Goal: Task Accomplishment & Management: Manage account settings

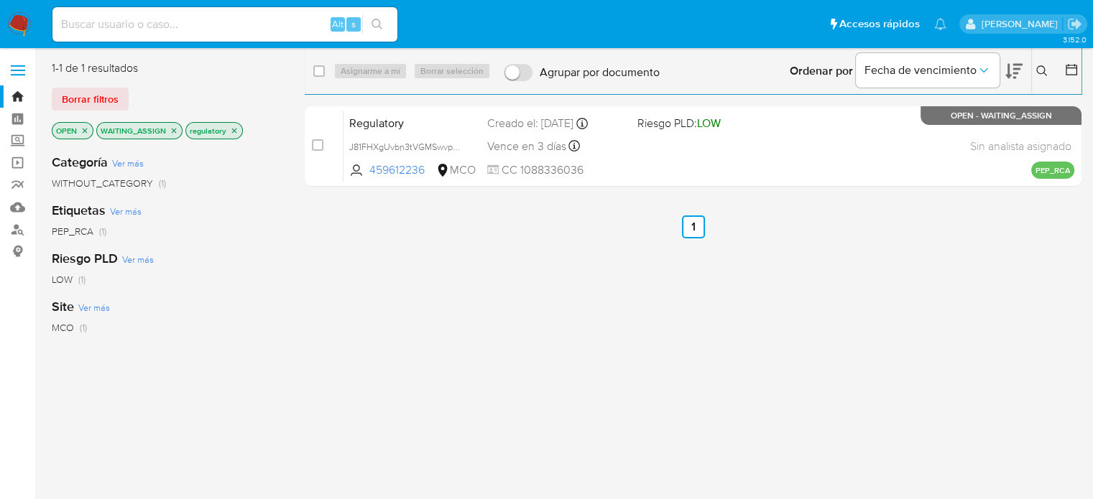
click at [314, 77] on div "select-all-cases-checkbox" at bounding box center [318, 71] width 11 height 14
click at [314, 73] on input "checkbox" at bounding box center [318, 70] width 11 height 11
checkbox input "true"
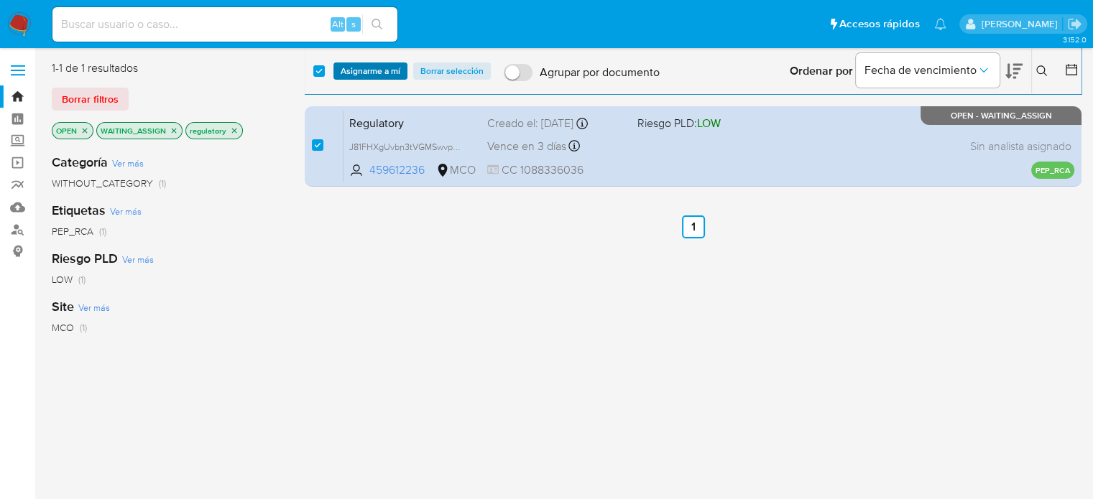
click at [352, 68] on span "Asignarme a mí" at bounding box center [371, 71] width 60 height 14
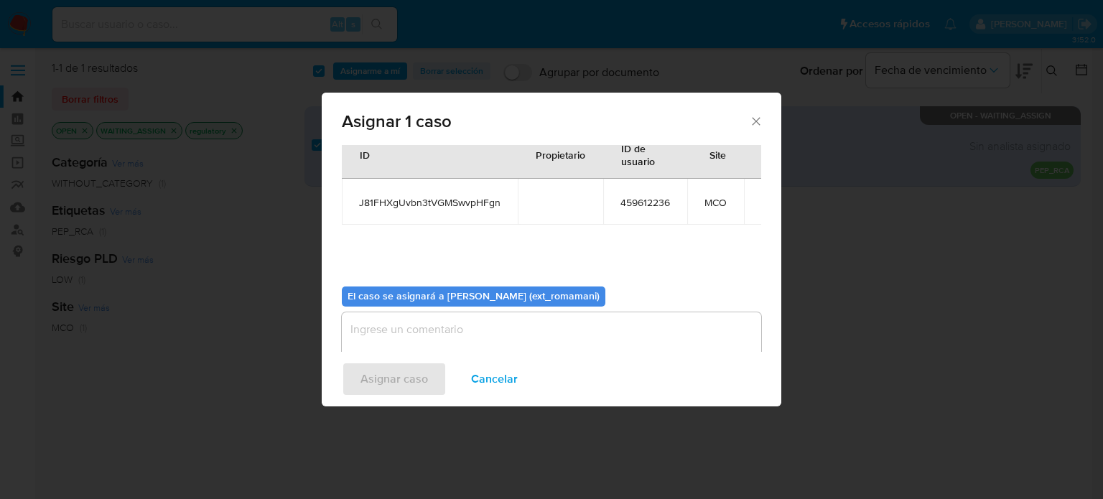
scroll to position [74, 0]
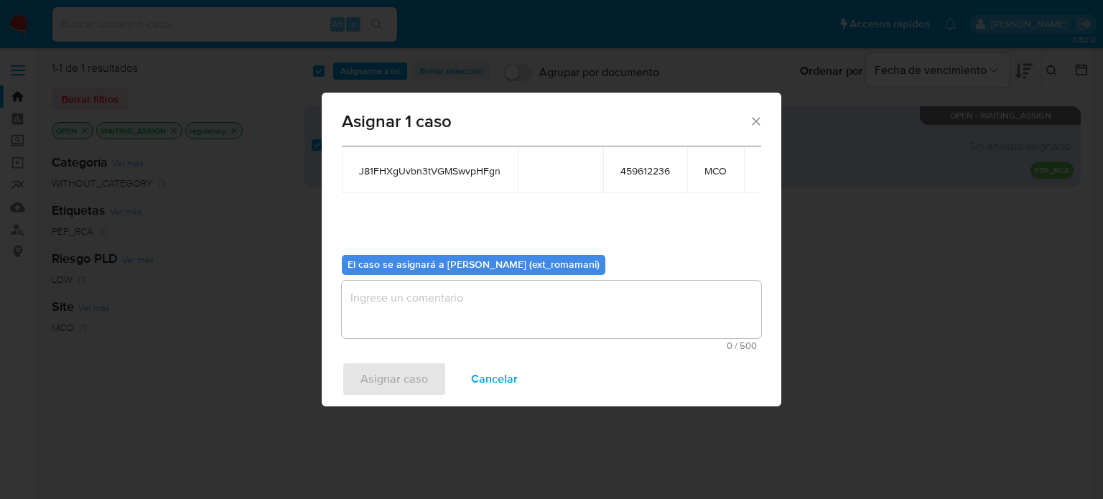
click at [415, 282] on textarea "assign-modal" at bounding box center [552, 309] width 420 height 57
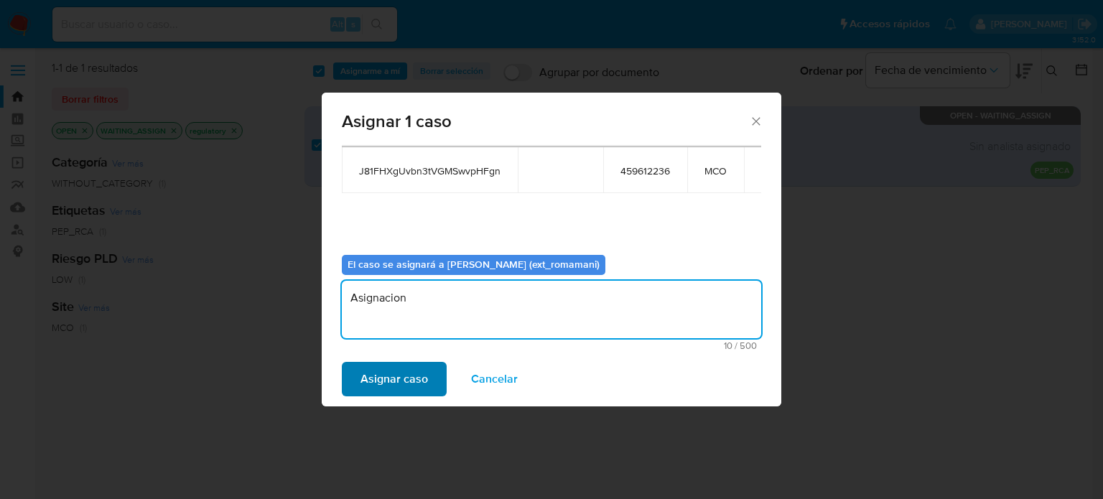
type textarea "Asignacion"
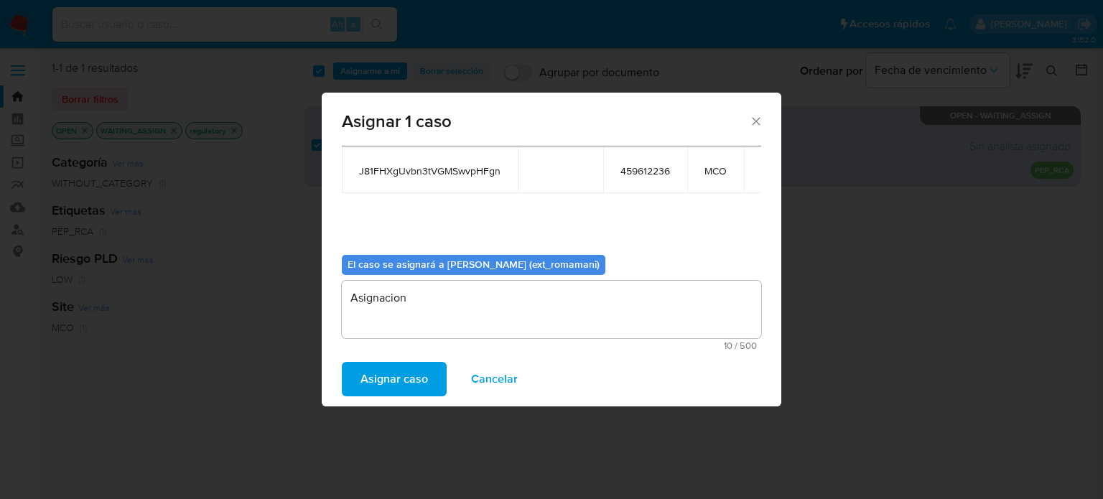
click at [411, 384] on span "Asignar caso" at bounding box center [395, 379] width 68 height 32
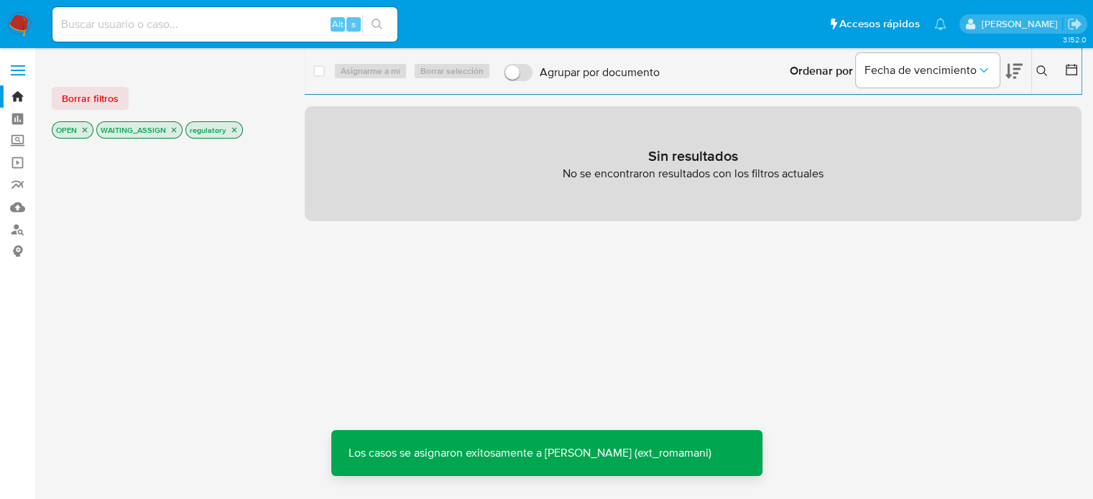
click at [234, 126] on icon "close-filter" at bounding box center [234, 130] width 9 height 9
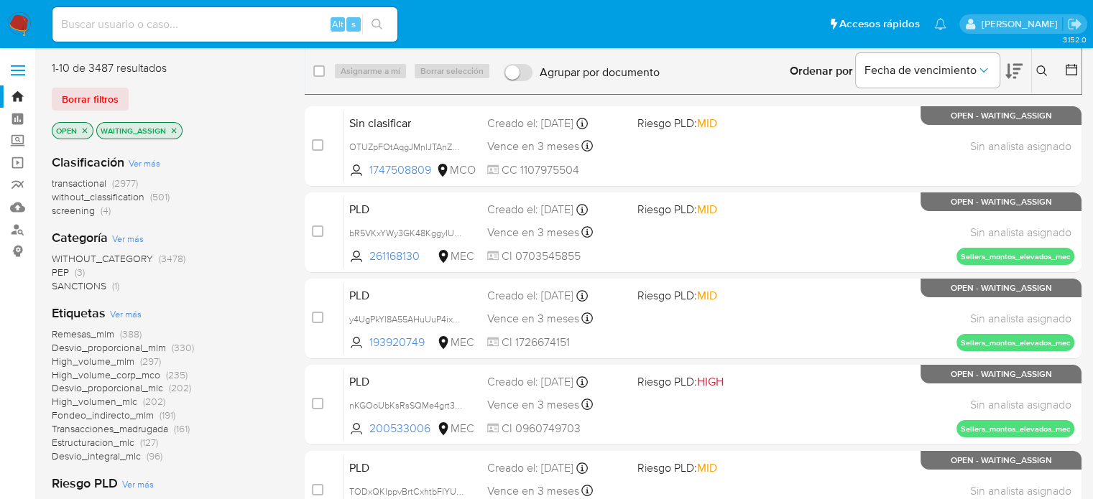
click at [108, 287] on span "SANCTIONS (1)" at bounding box center [86, 286] width 68 height 14
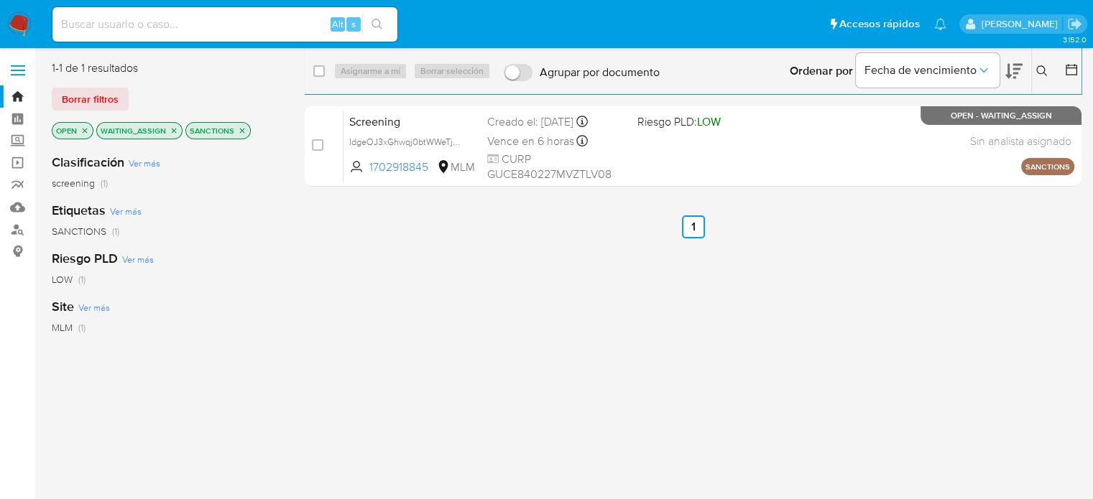
click at [241, 132] on icon "close-filter" at bounding box center [242, 130] width 9 height 9
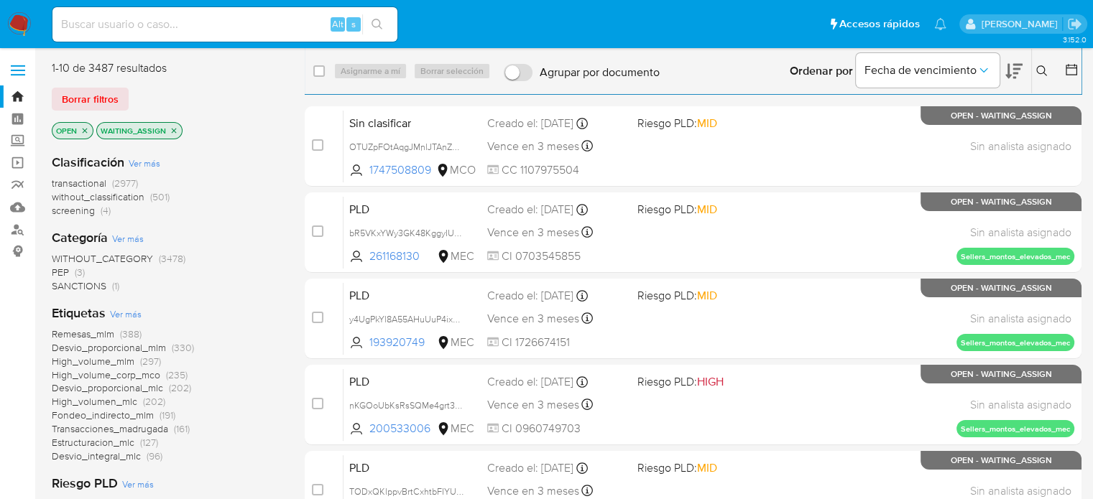
click at [66, 271] on span "PEP" at bounding box center [60, 272] width 17 height 14
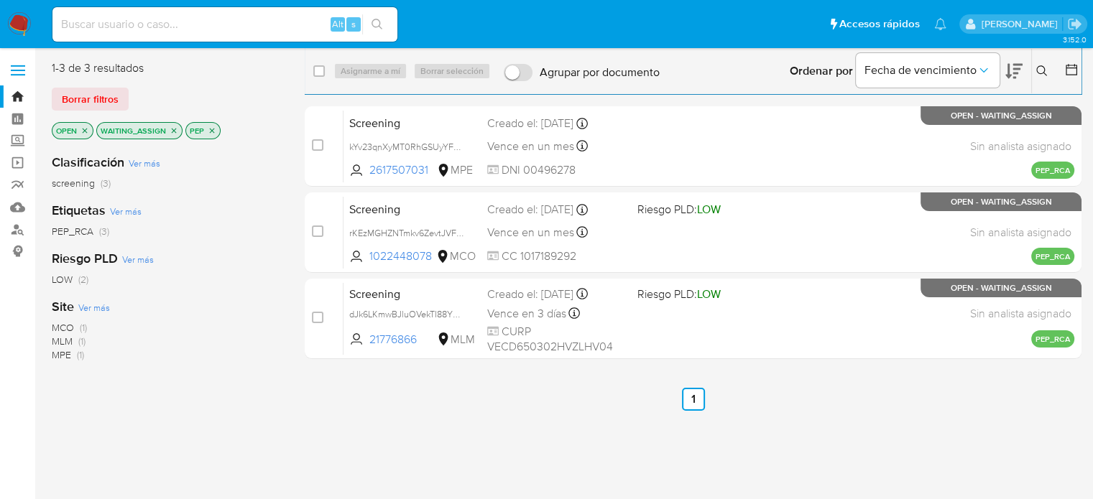
click at [80, 344] on span "(1)" at bounding box center [81, 341] width 7 height 14
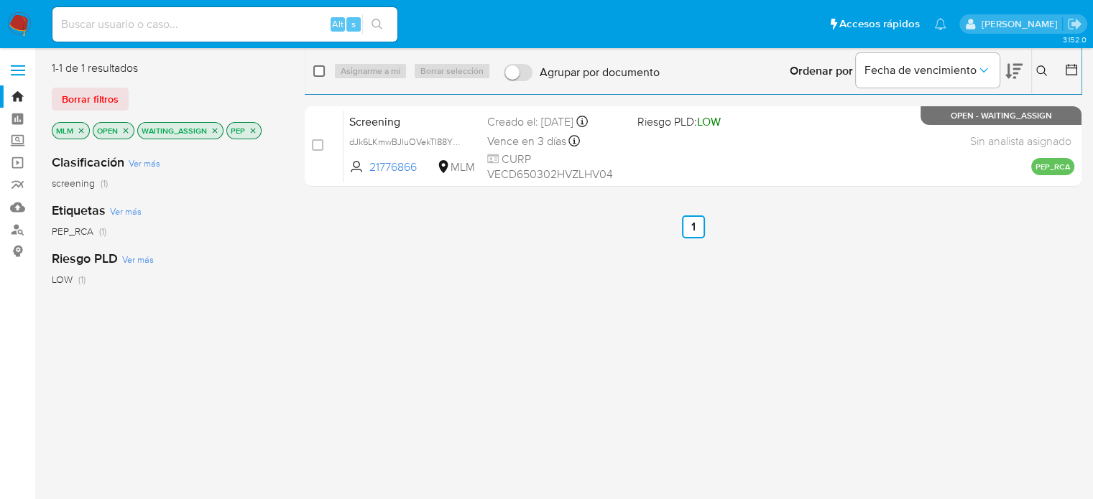
click at [318, 67] on input "checkbox" at bounding box center [318, 70] width 11 height 11
checkbox input "true"
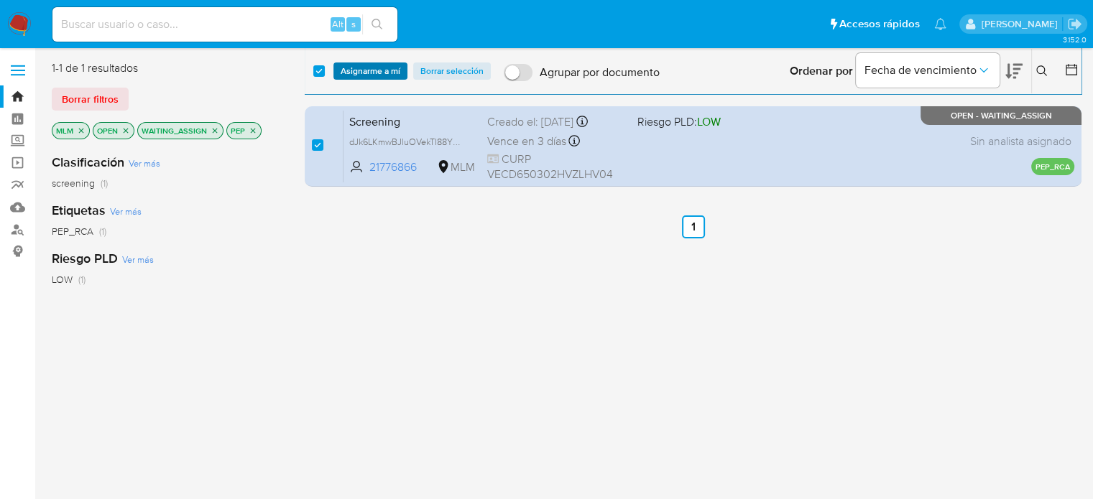
click at [359, 73] on span "Asignarme a mí" at bounding box center [371, 71] width 60 height 14
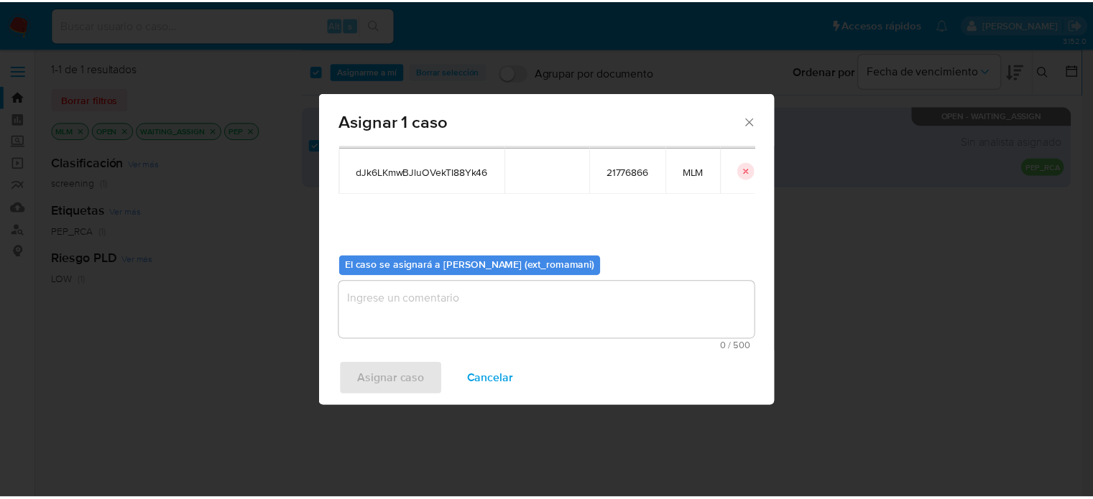
scroll to position [74, 0]
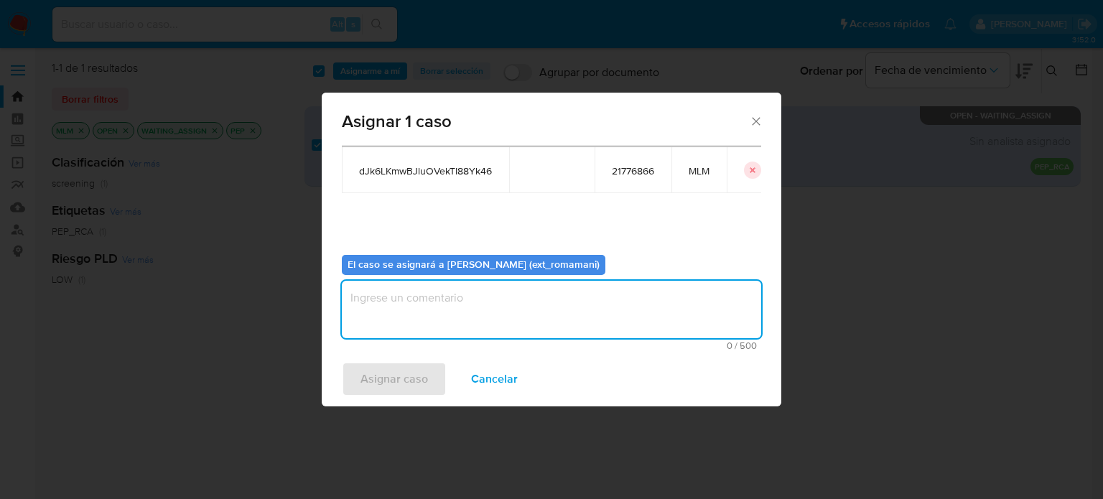
click at [471, 305] on textarea "assign-modal" at bounding box center [552, 309] width 420 height 57
type textarea "Asignacion"
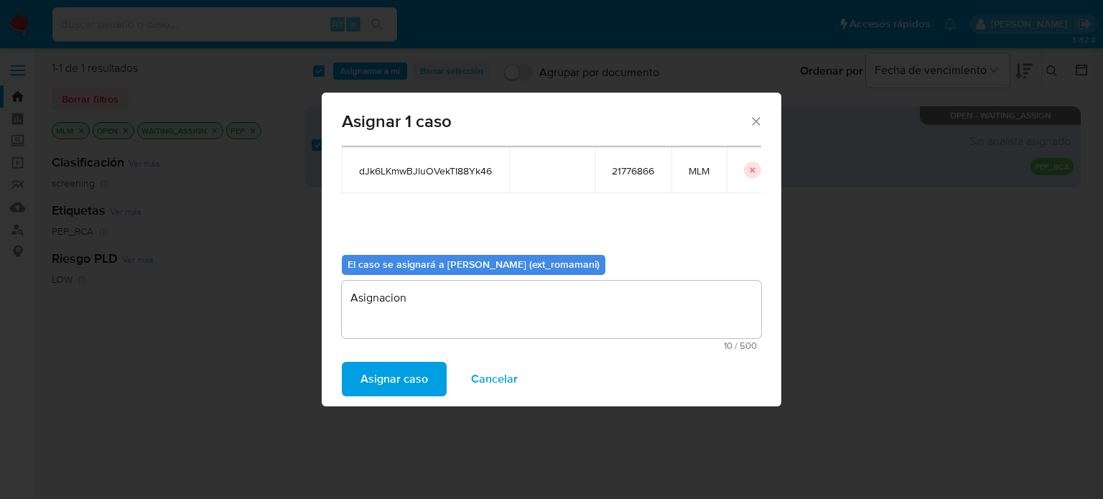
click at [402, 369] on span "Asignar caso" at bounding box center [395, 379] width 68 height 32
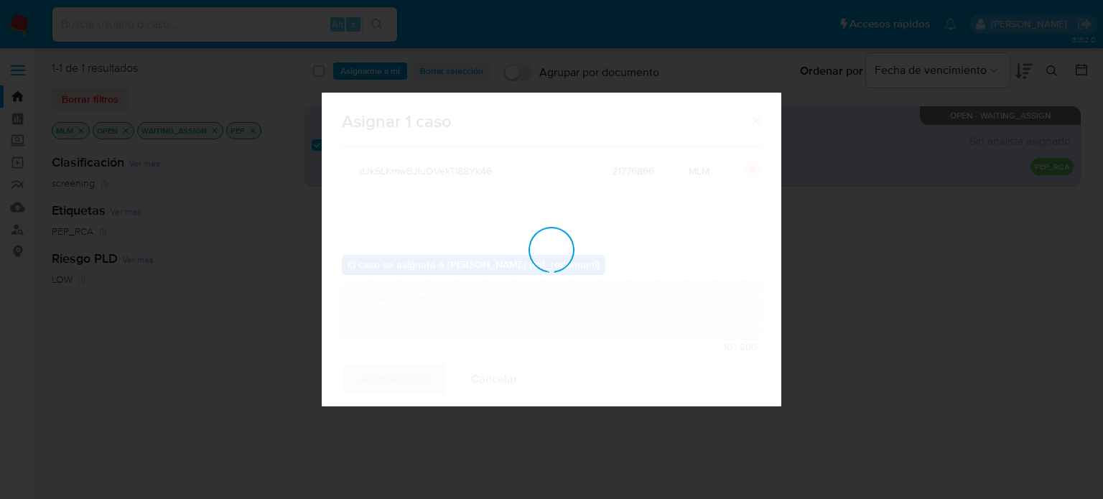
checkbox input "false"
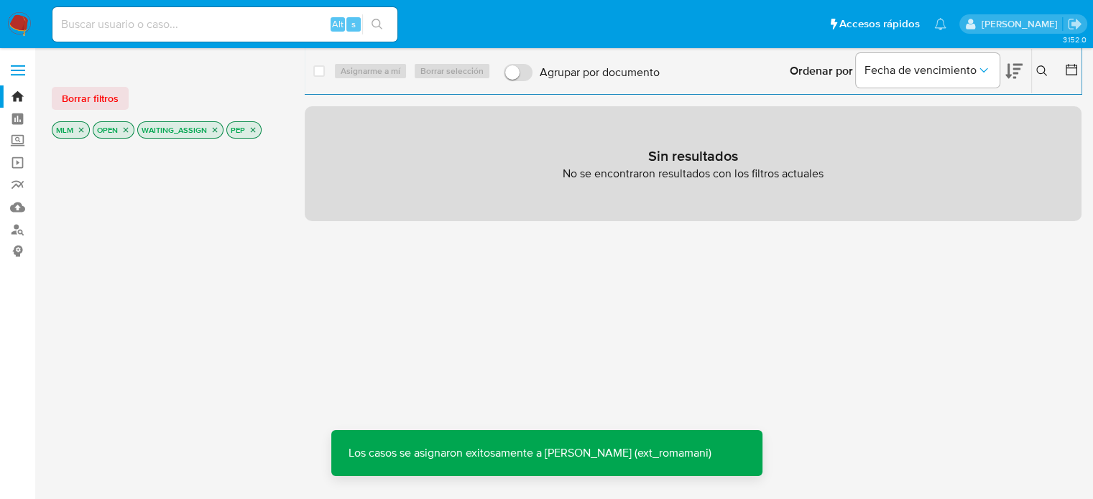
click at [21, 20] on img at bounding box center [19, 24] width 24 height 24
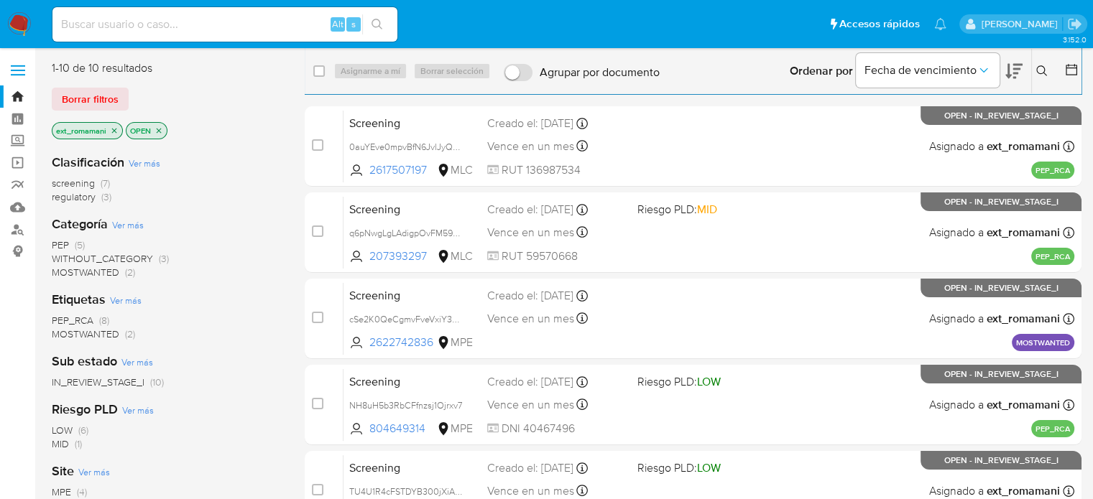
click at [104, 198] on span "(3)" at bounding box center [106, 197] width 10 height 14
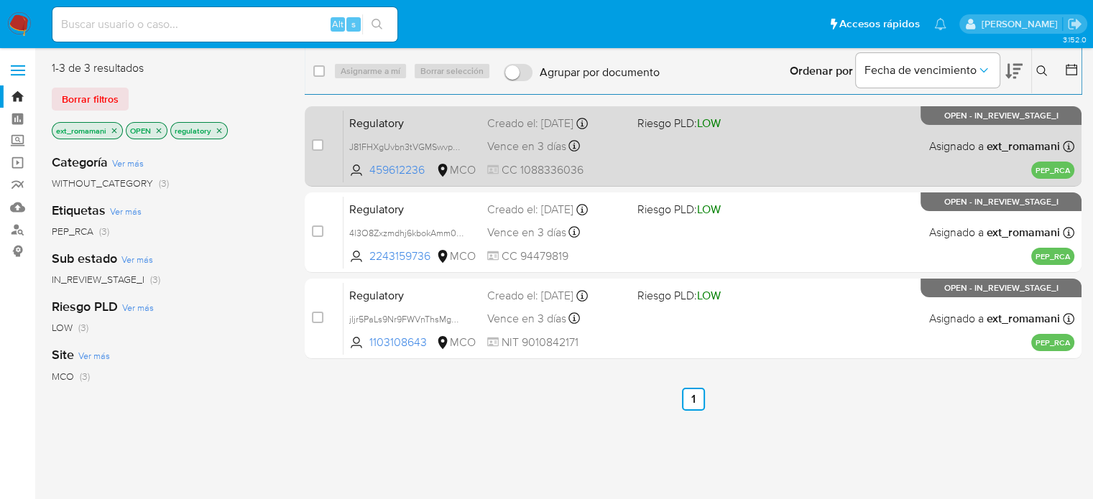
click at [555, 155] on div "Vence en 3 días Vence el 15/08/2025 14:33:34" at bounding box center [556, 145] width 138 height 19
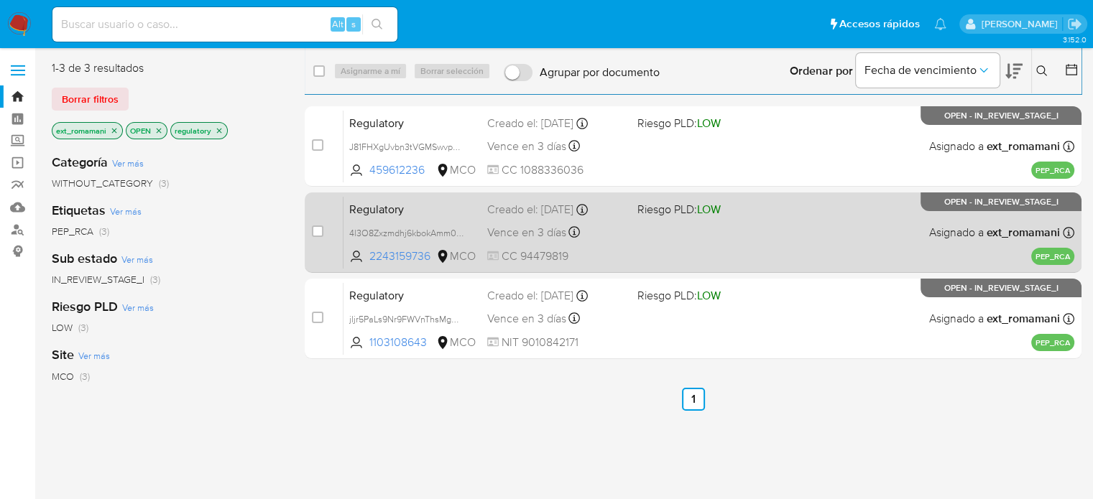
click at [555, 238] on span "Vence en 3 días" at bounding box center [526, 233] width 79 height 16
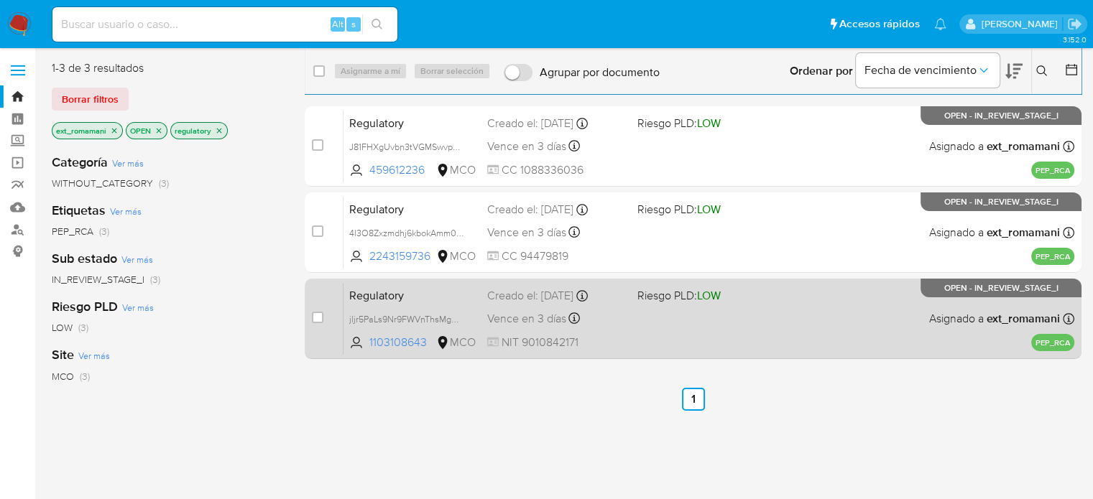
click at [547, 324] on span "Vence en 3 días" at bounding box center [526, 319] width 79 height 16
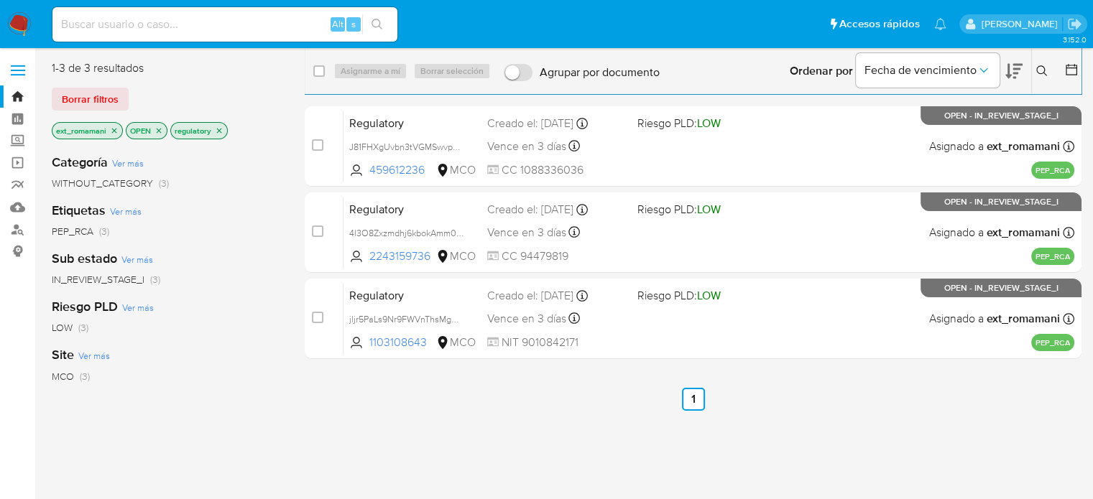
click at [24, 23] on img at bounding box center [19, 24] width 24 height 24
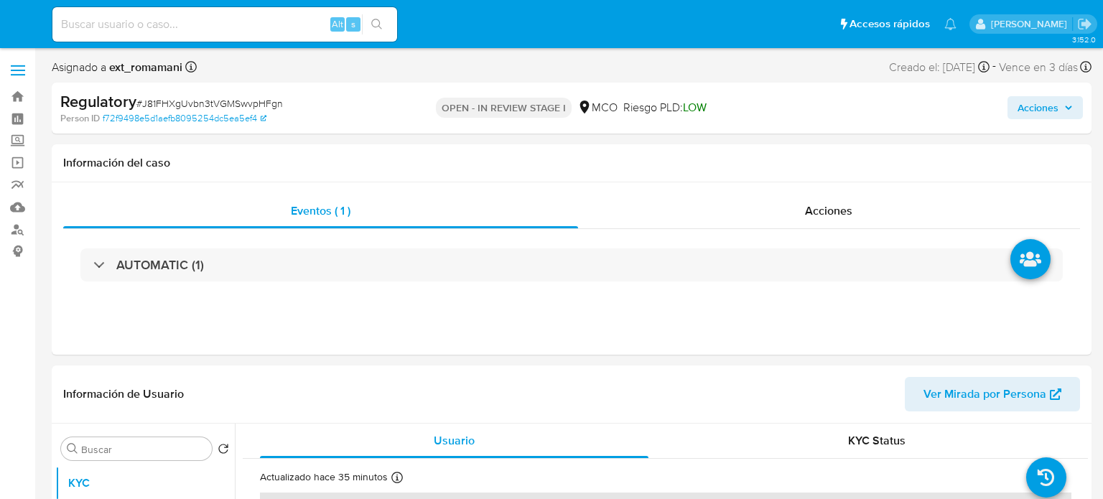
select select "10"
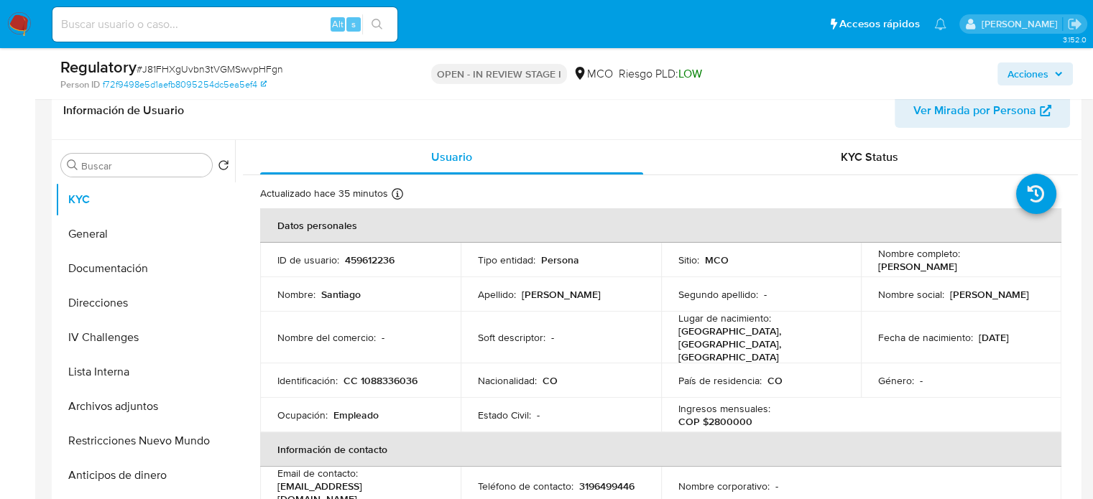
scroll to position [359, 0]
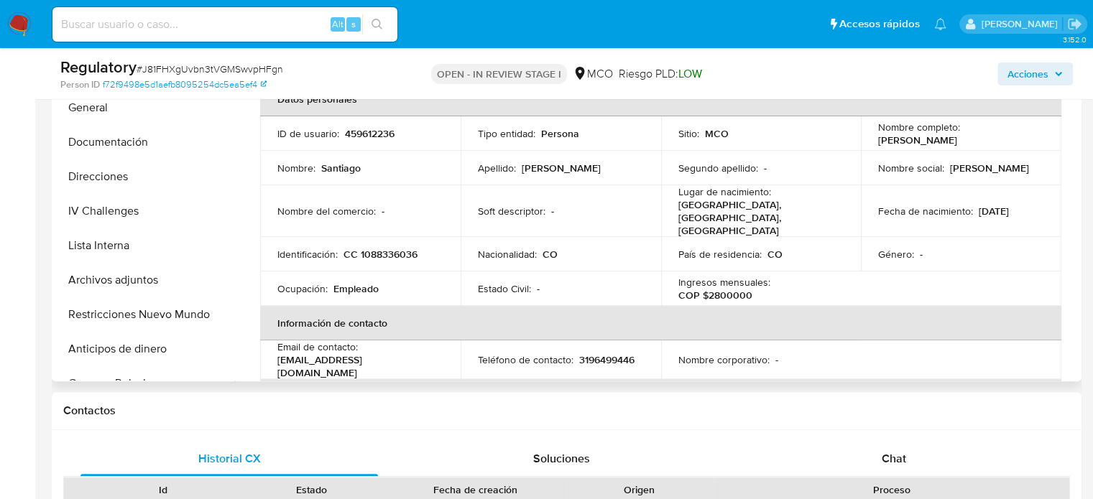
drag, startPoint x: 977, startPoint y: 141, endPoint x: 863, endPoint y: 141, distance: 114.2
click at [863, 141] on td "Nombre completo : Santiago Acosta Cortes" at bounding box center [961, 133] width 200 height 34
copy p "Santiago Acosta Cortes"
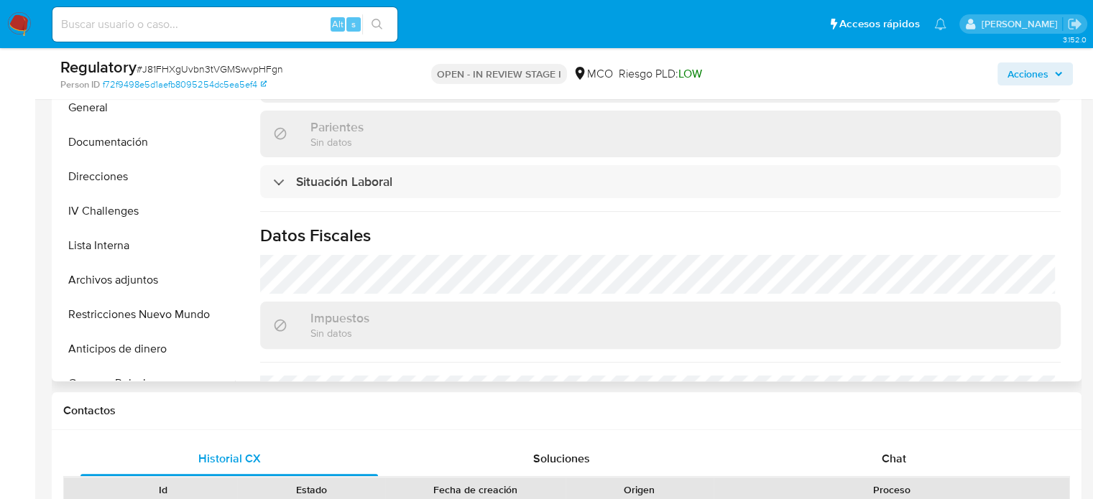
scroll to position [647, 0]
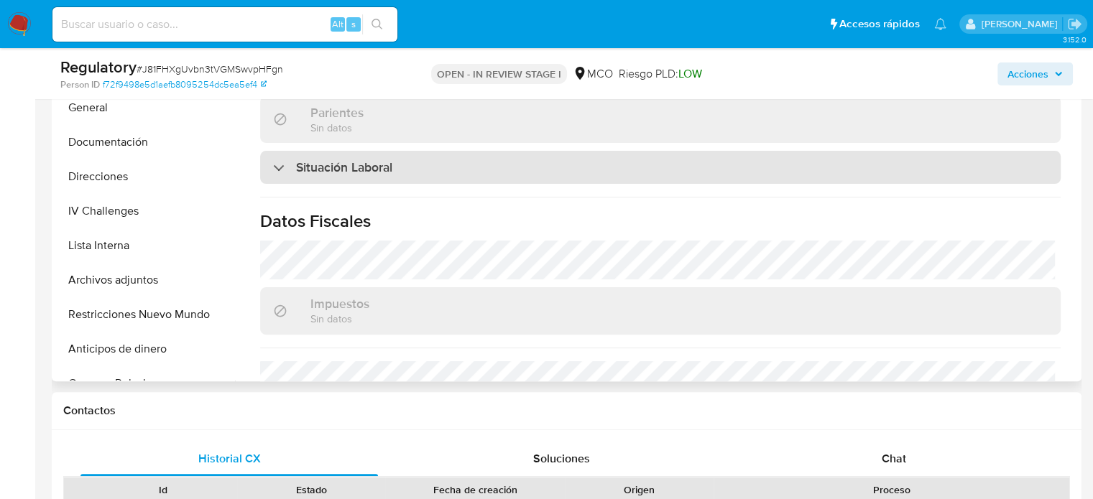
click at [464, 156] on div "Situación Laboral" at bounding box center [660, 167] width 800 height 33
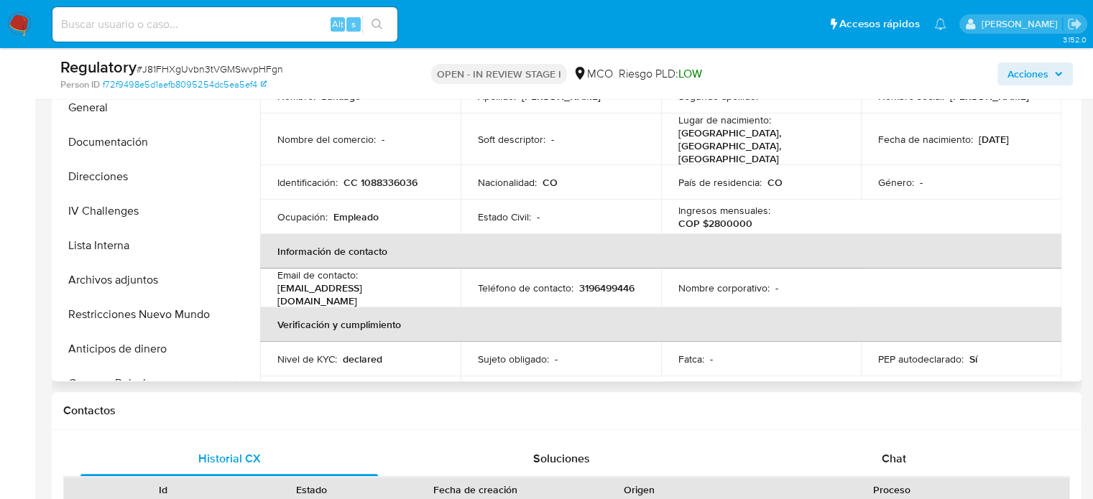
scroll to position [0, 0]
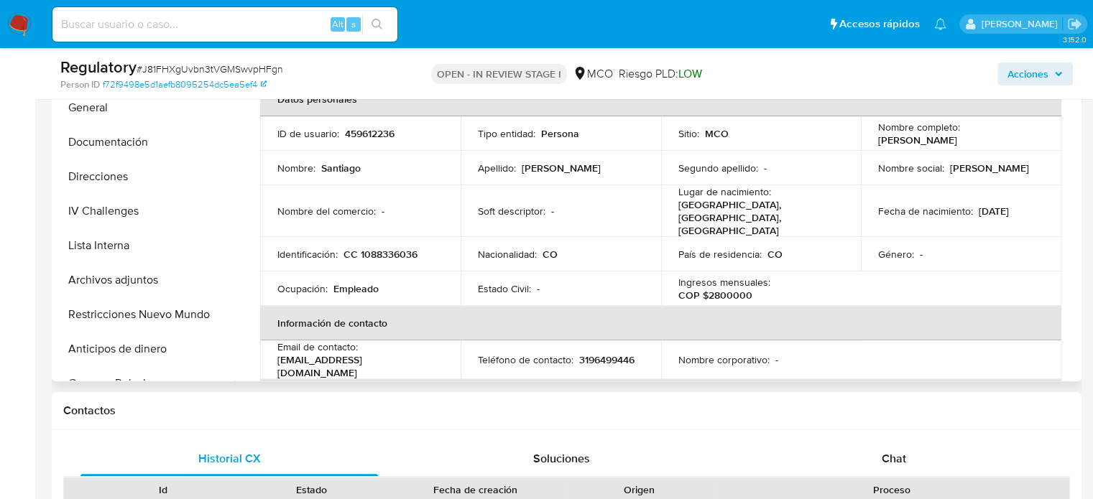
drag, startPoint x: 988, startPoint y: 137, endPoint x: 867, endPoint y: 144, distance: 121.6
click at [867, 144] on td "Nombre completo : Santiago Acosta Cortes" at bounding box center [961, 133] width 200 height 34
copy p "Santiago Acosta Cortes"
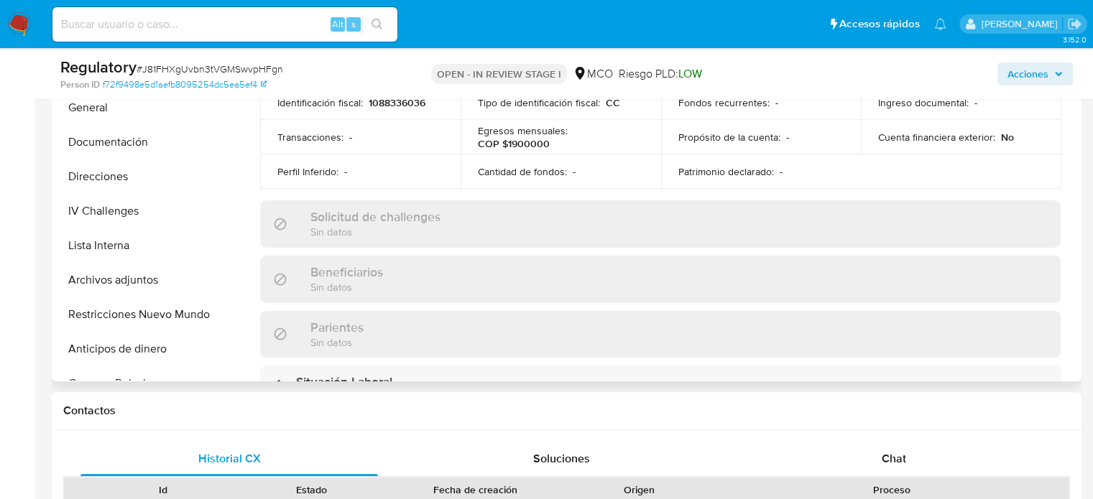
scroll to position [287, 0]
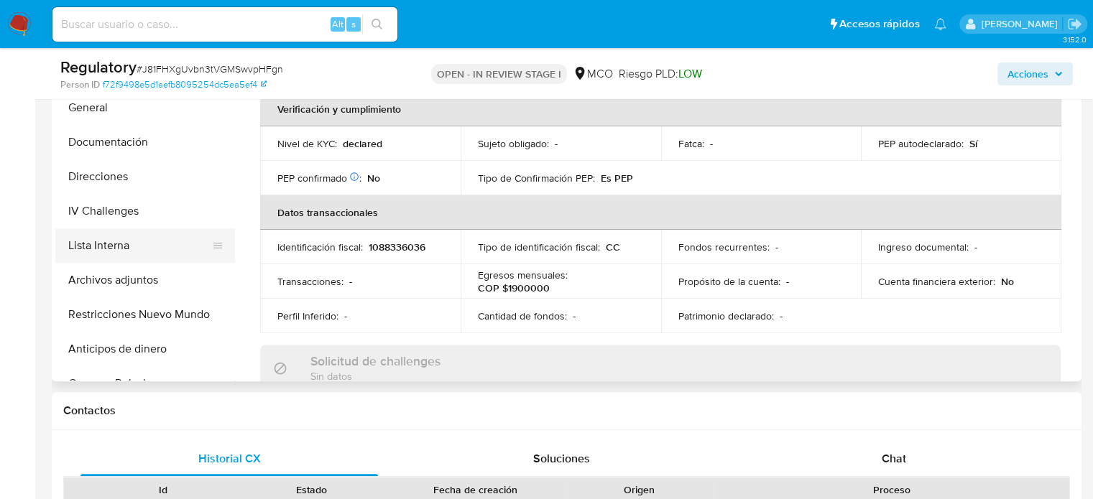
click at [114, 247] on button "Lista Interna" at bounding box center [139, 245] width 168 height 34
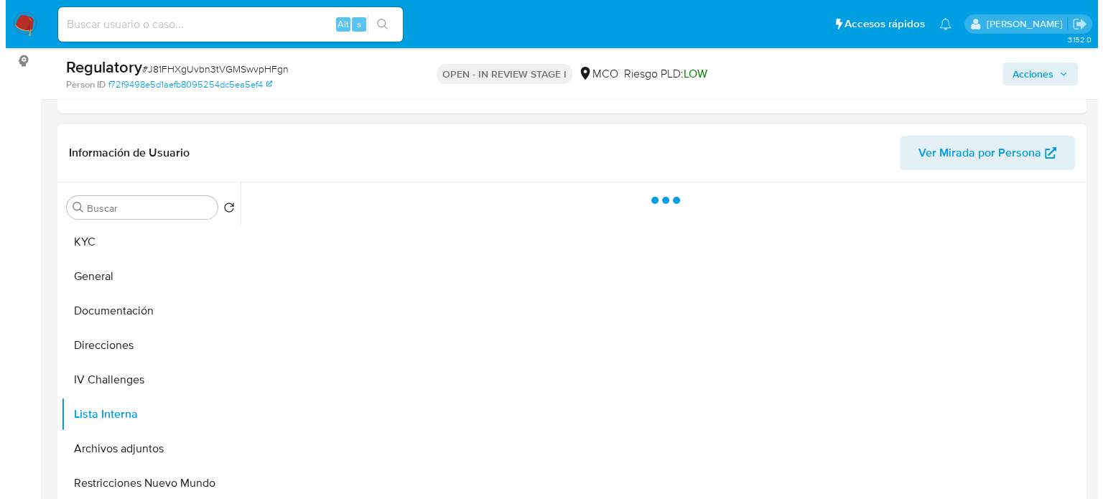
scroll to position [216, 0]
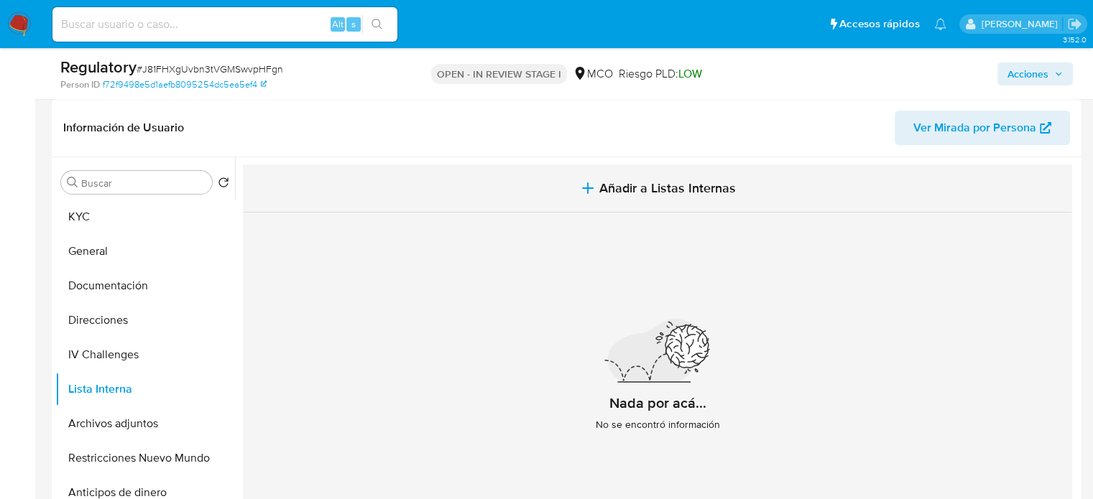
click at [644, 177] on button "Añadir a Listas Internas" at bounding box center [657, 189] width 829 height 48
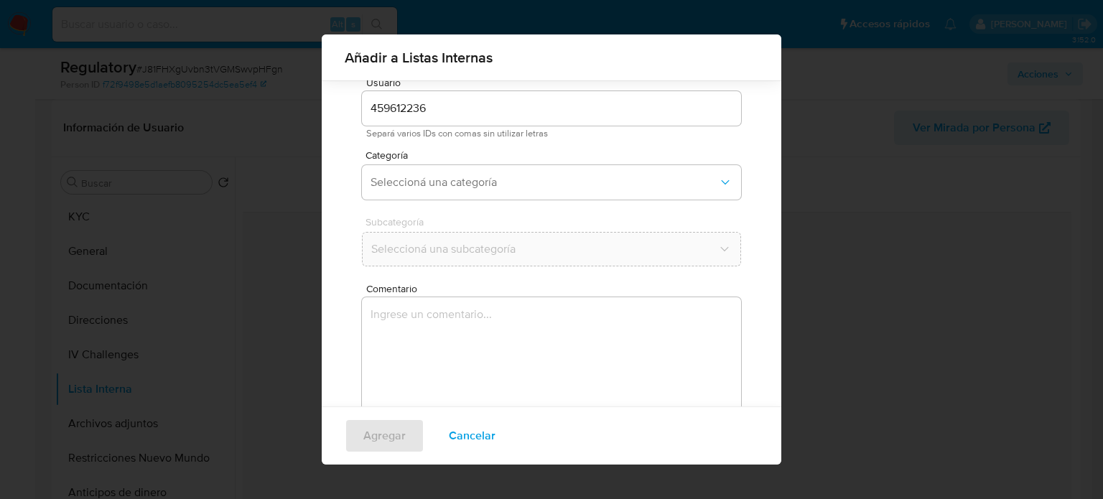
scroll to position [60, 0]
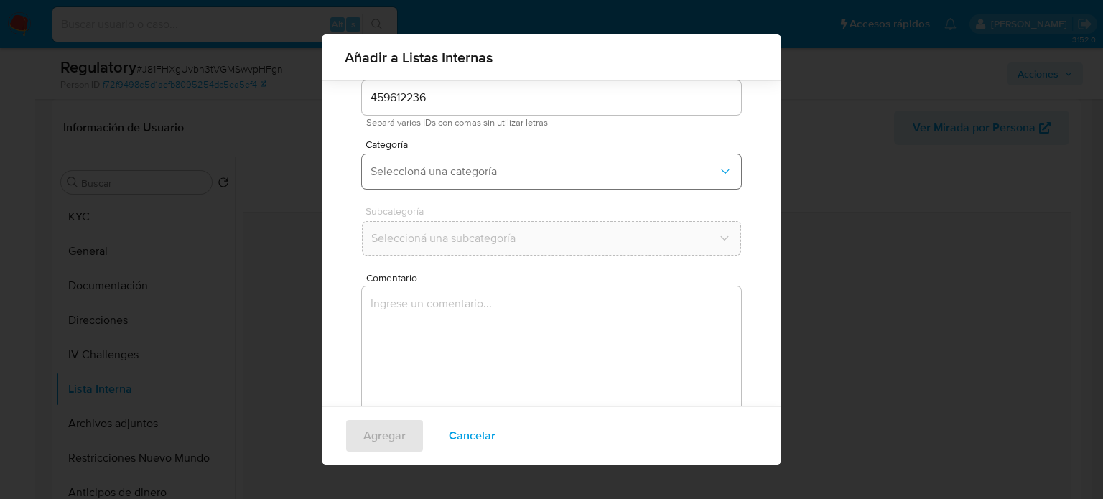
click at [440, 175] on span "Seleccioná una categoría" at bounding box center [545, 172] width 348 height 14
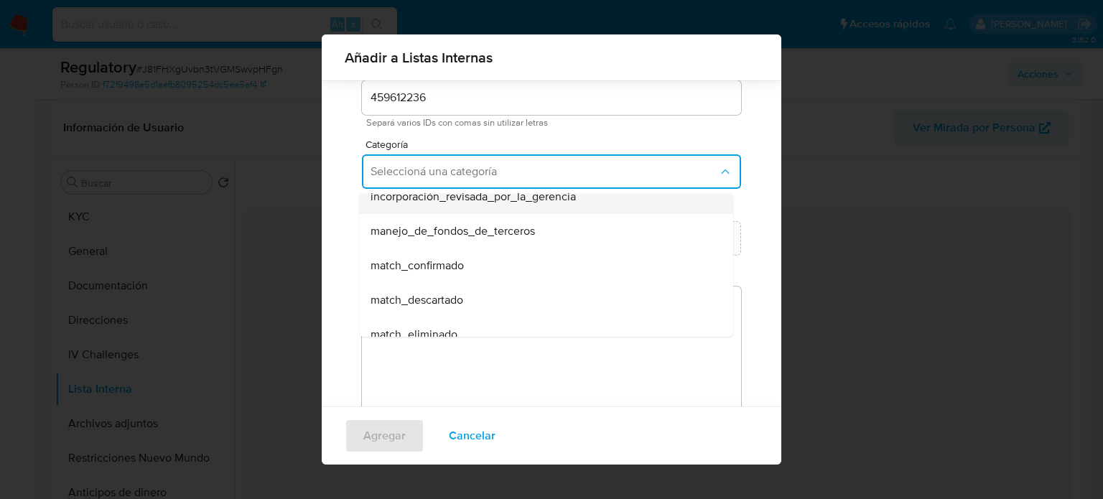
scroll to position [72, 0]
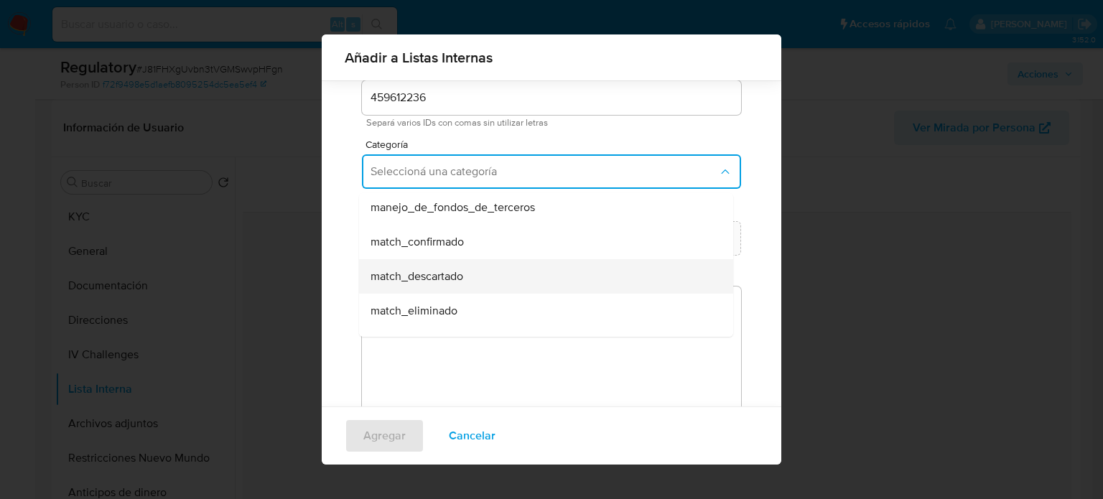
click at [448, 269] on span "match_descartado" at bounding box center [417, 276] width 93 height 14
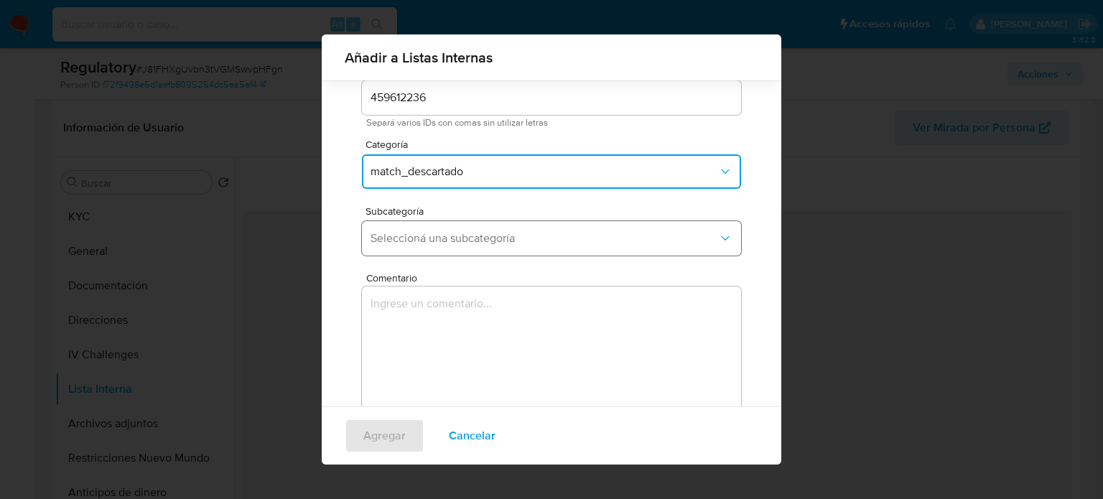
click at [463, 241] on span "Seleccioná una subcategoría" at bounding box center [545, 238] width 348 height 14
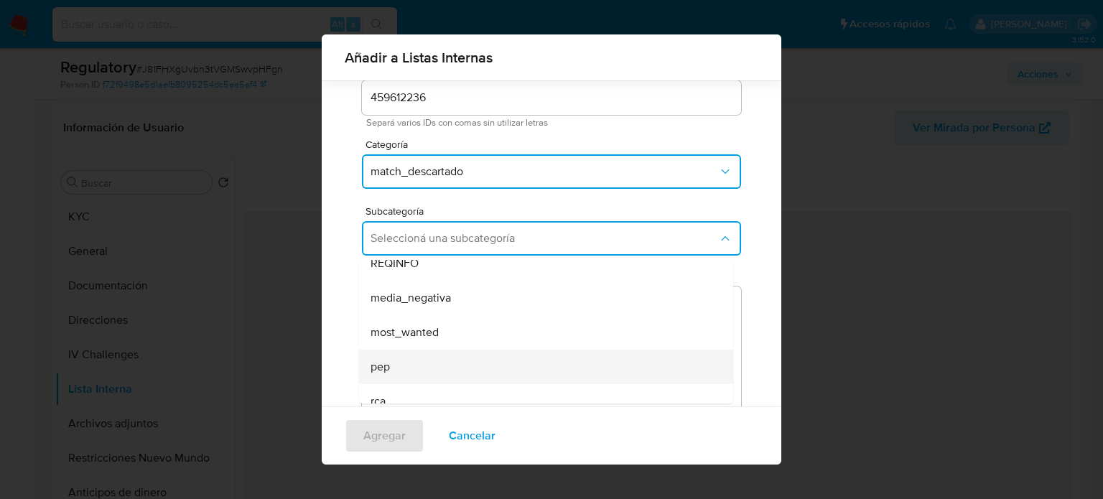
scroll to position [98, 0]
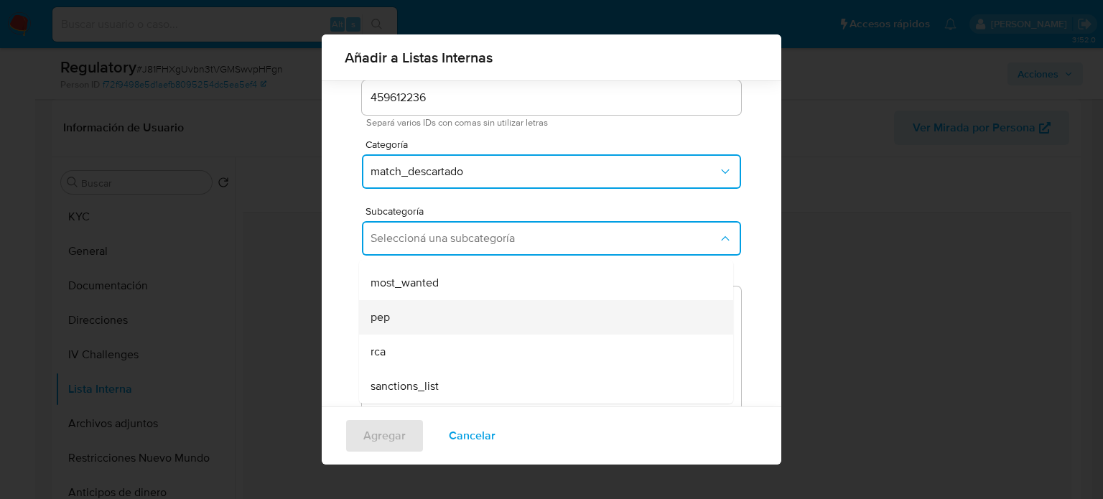
click at [411, 315] on div "pep" at bounding box center [542, 317] width 343 height 34
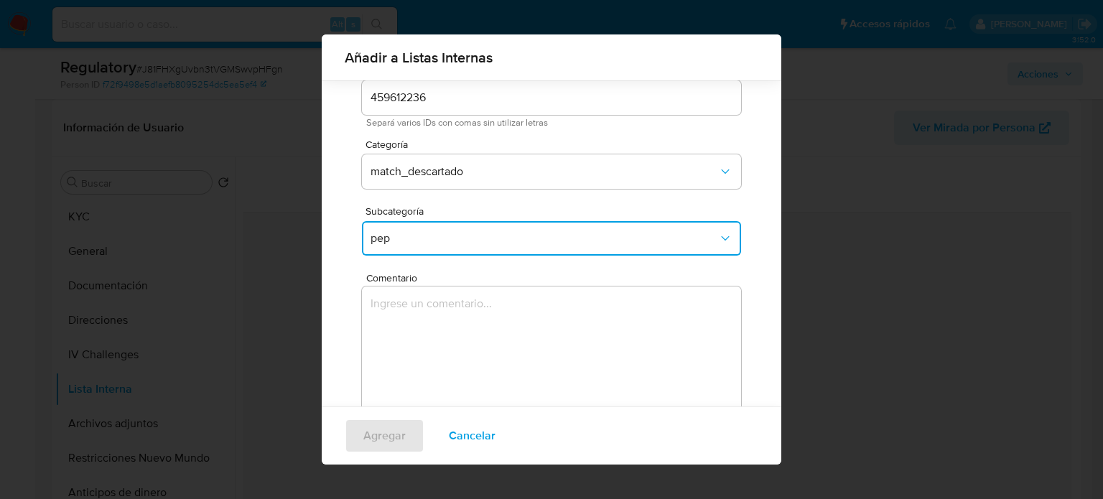
click at [414, 335] on textarea "Comentario" at bounding box center [551, 356] width 379 height 138
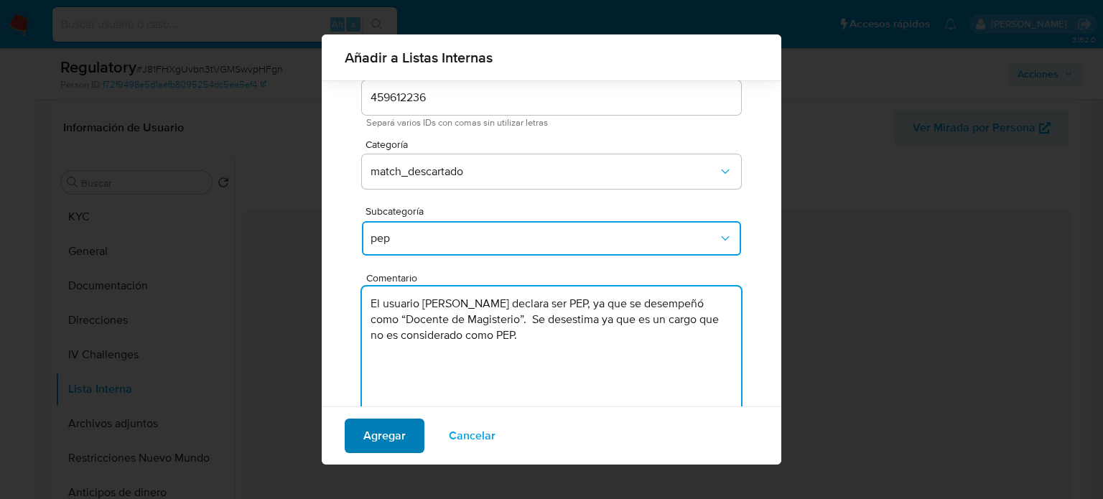
type textarea "El usuario Santiago Acosta Cortes declara ser PEP, ya que se desempeñó como “Do…"
click at [402, 449] on span "Agregar" at bounding box center [384, 436] width 42 height 32
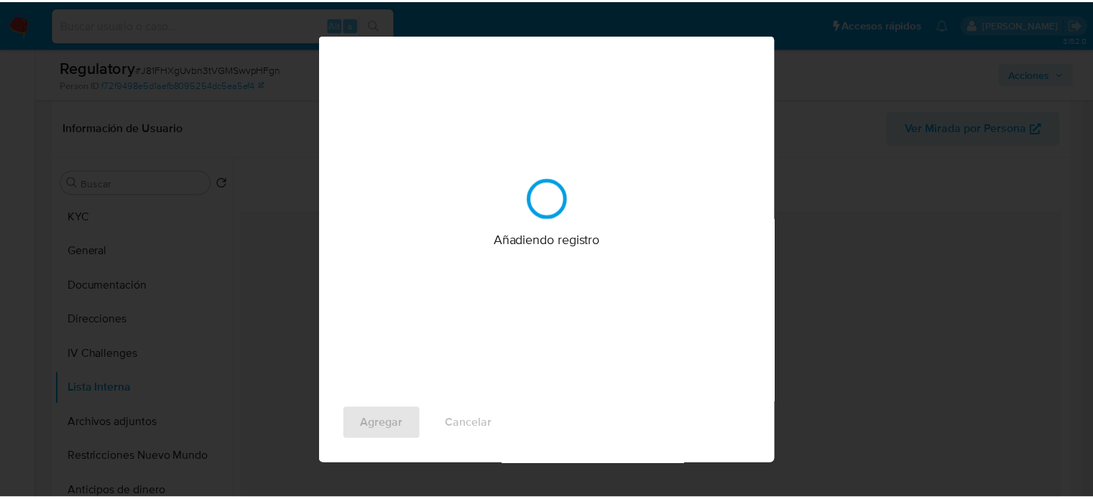
scroll to position [0, 0]
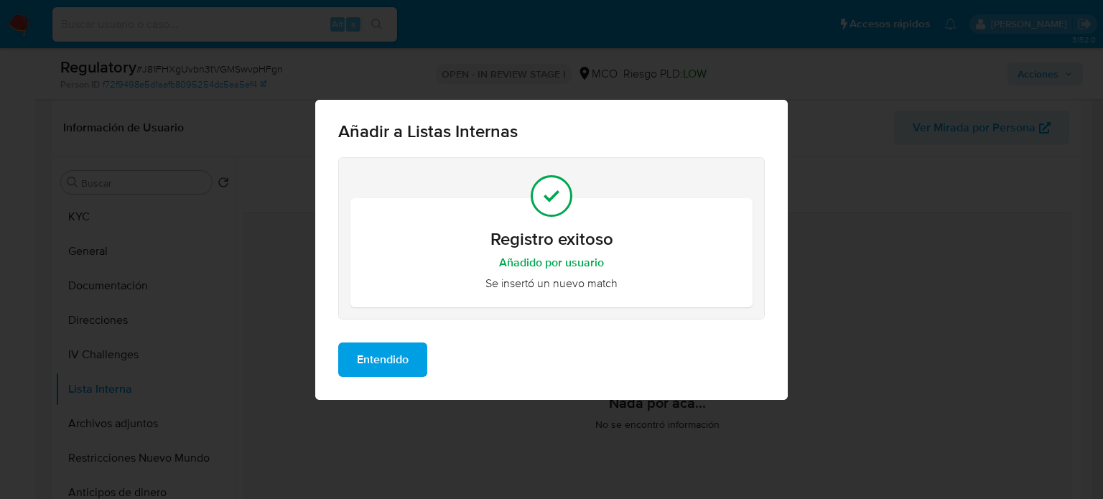
click at [392, 370] on span "Entendido" at bounding box center [383, 360] width 52 height 32
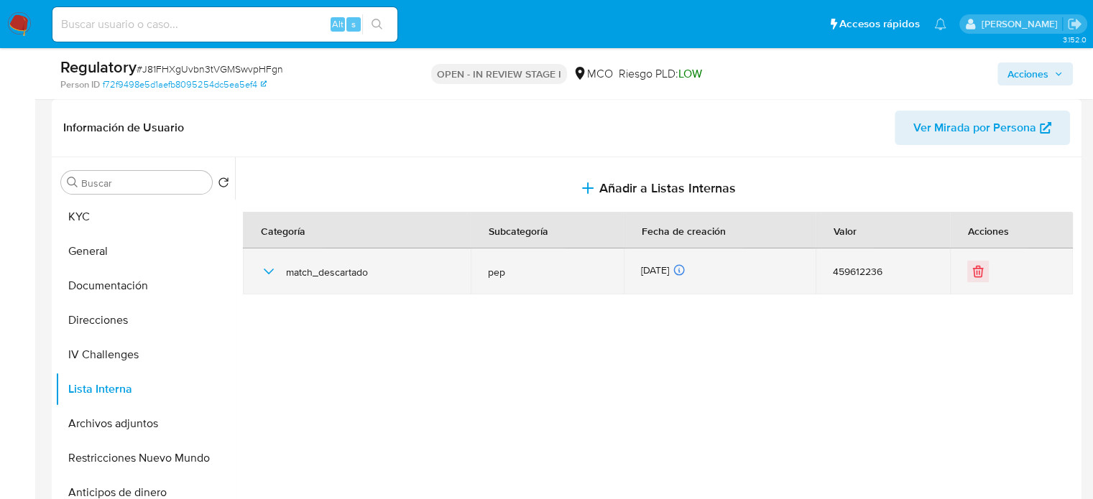
click at [270, 267] on icon "button" at bounding box center [268, 271] width 17 height 17
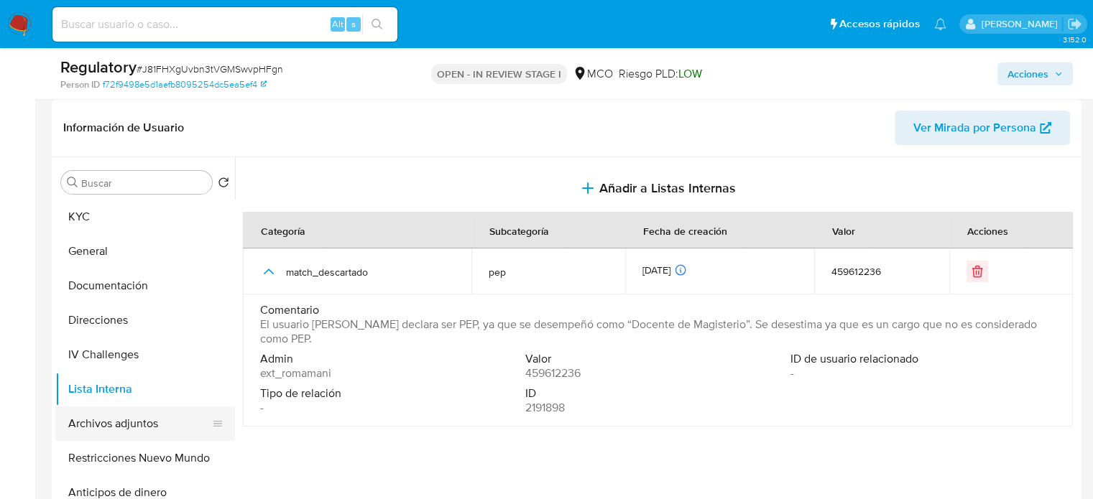
click at [101, 430] on button "Archivos adjuntos" at bounding box center [139, 424] width 168 height 34
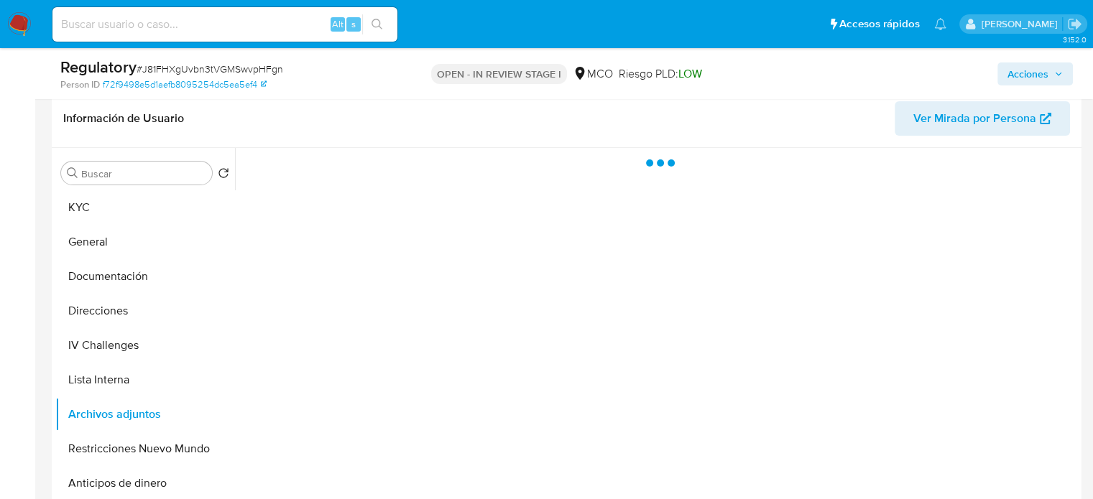
scroll to position [287, 0]
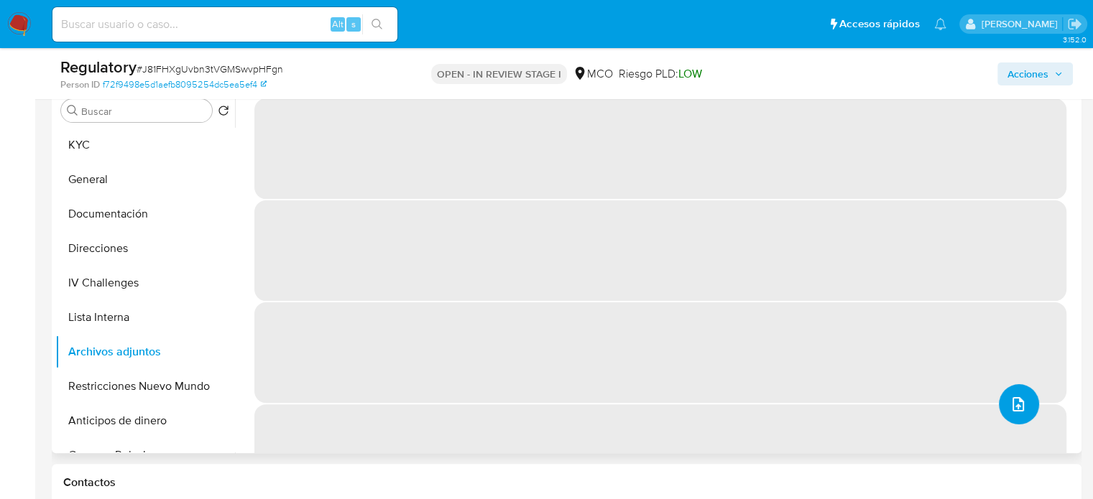
click at [1022, 396] on button "upload-file" at bounding box center [1019, 404] width 40 height 40
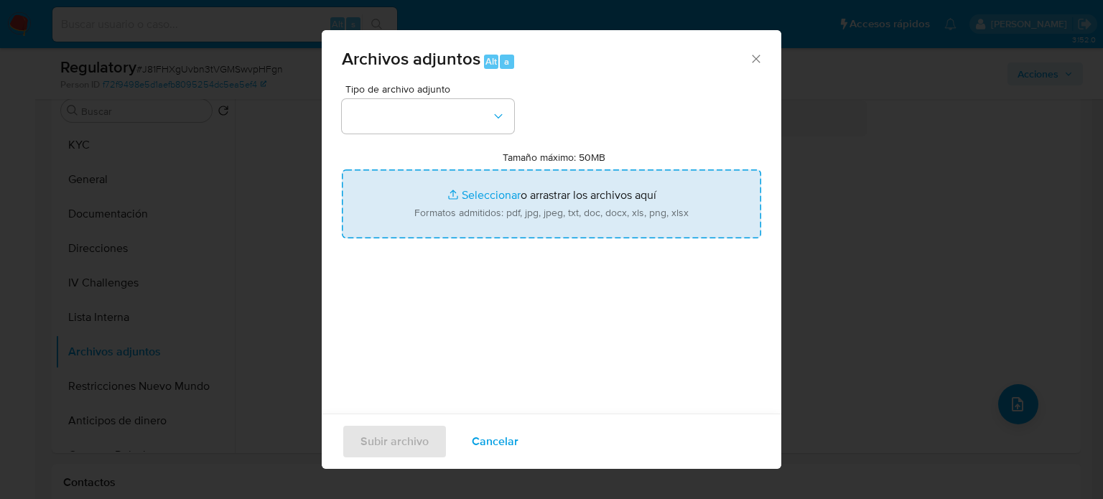
click at [552, 213] on input "Tamaño máximo: 50MB Seleccionar archivos" at bounding box center [552, 204] width 420 height 69
type input "C:\fakepath\CaseDossierReport_5jb893m1xmia1jxcd5mhwazff.pdf"
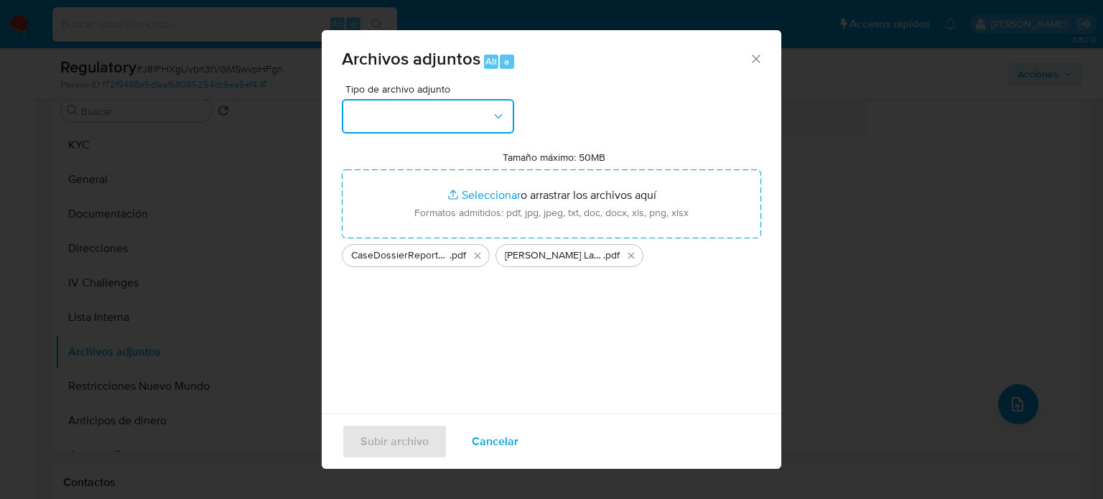
click at [364, 112] on button "button" at bounding box center [428, 116] width 172 height 34
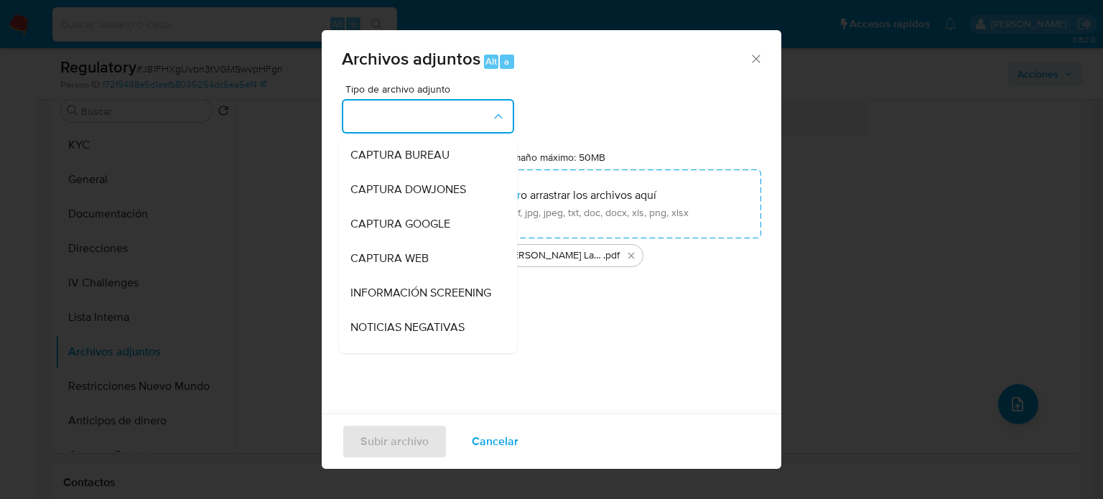
drag, startPoint x: 394, startPoint y: 287, endPoint x: 393, endPoint y: 361, distance: 74.0
click at [393, 295] on span "INFORMACIÓN SCREENING" at bounding box center [421, 293] width 141 height 14
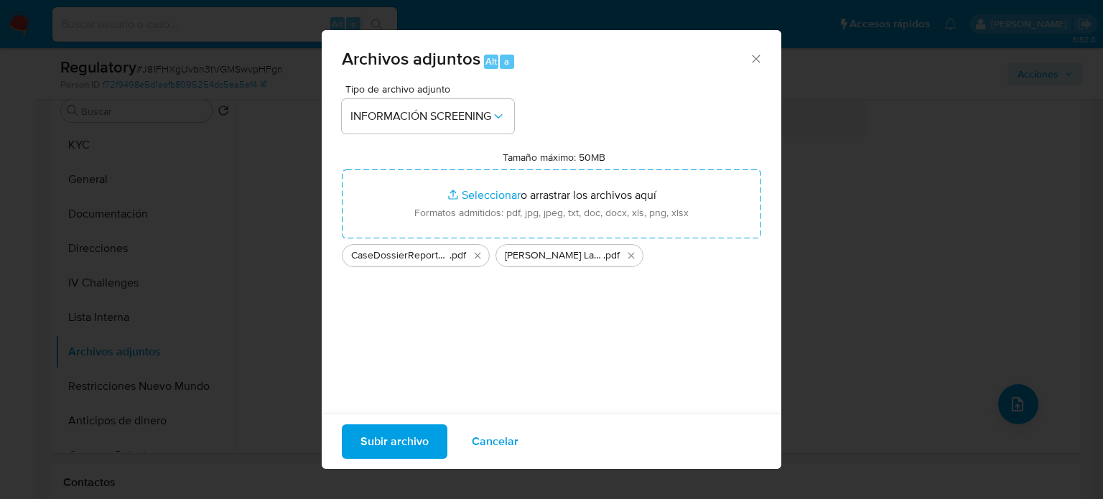
click at [379, 433] on span "Subir archivo" at bounding box center [395, 442] width 68 height 32
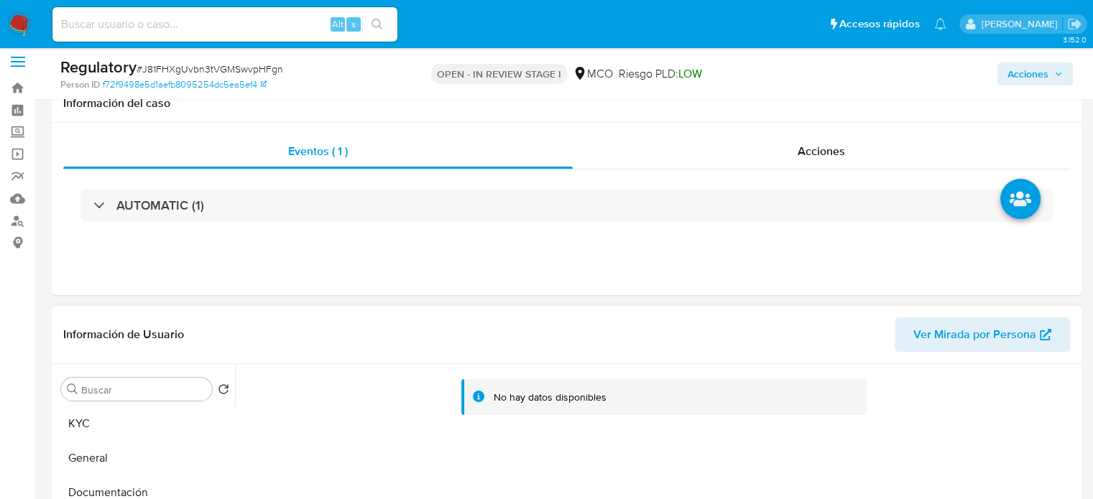
scroll to position [0, 0]
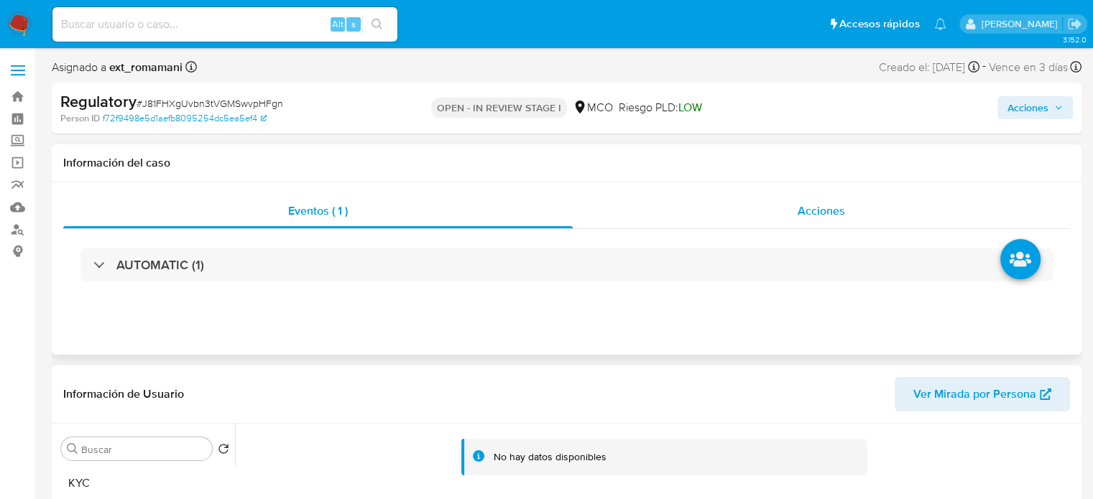
click at [815, 216] on span "Acciones" at bounding box center [820, 211] width 47 height 17
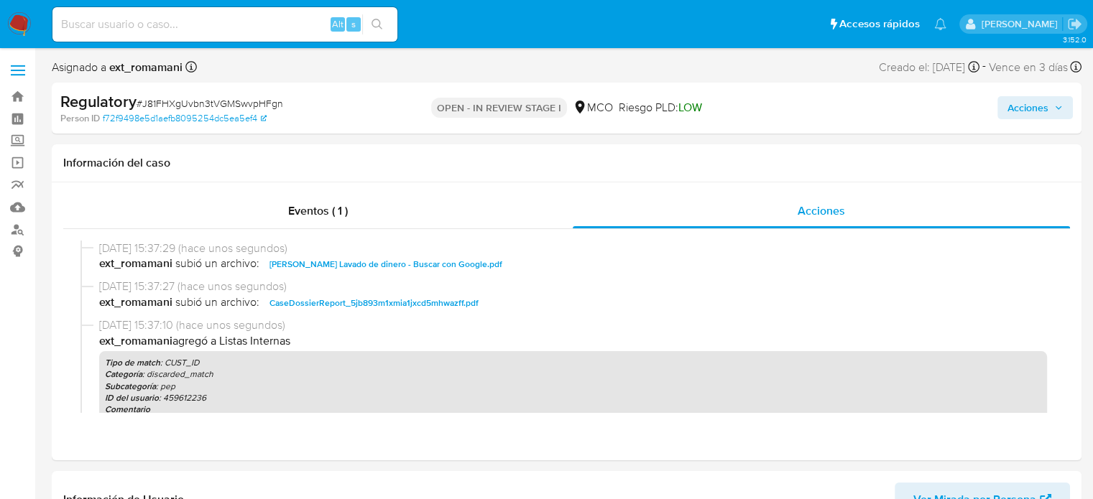
click at [1024, 102] on span "Acciones" at bounding box center [1027, 107] width 41 height 23
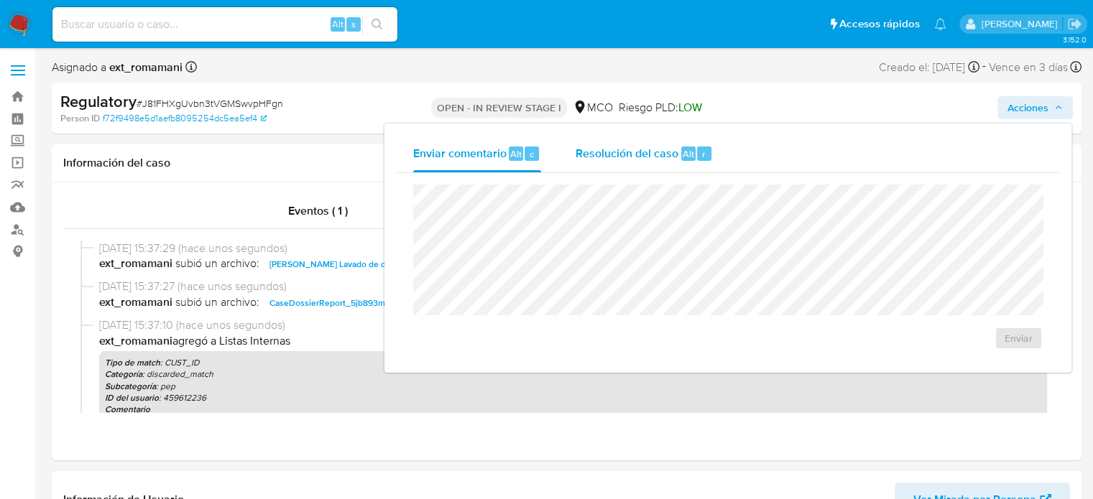
click at [603, 154] on span "Resolución del caso" at bounding box center [626, 153] width 103 height 17
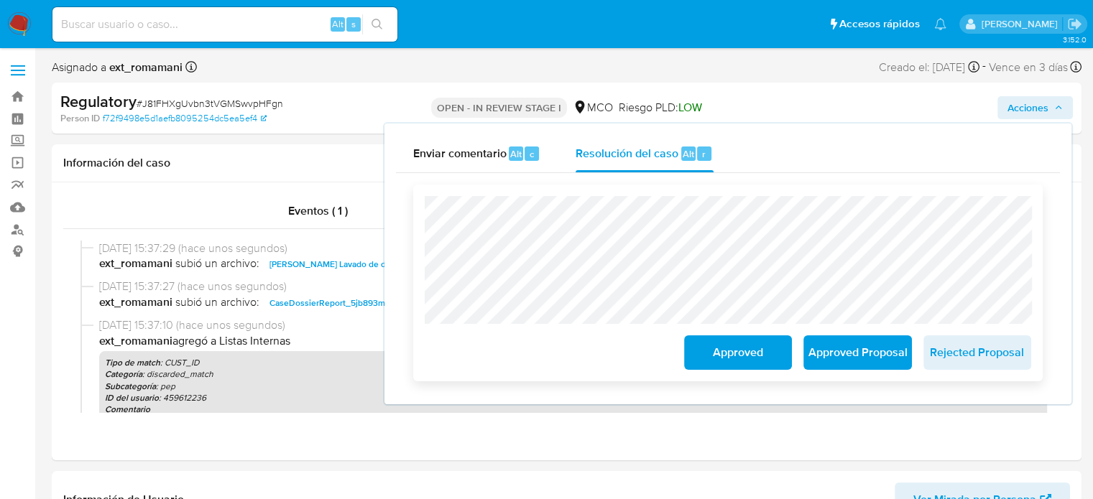
click at [721, 352] on span "Approved" at bounding box center [738, 353] width 70 height 32
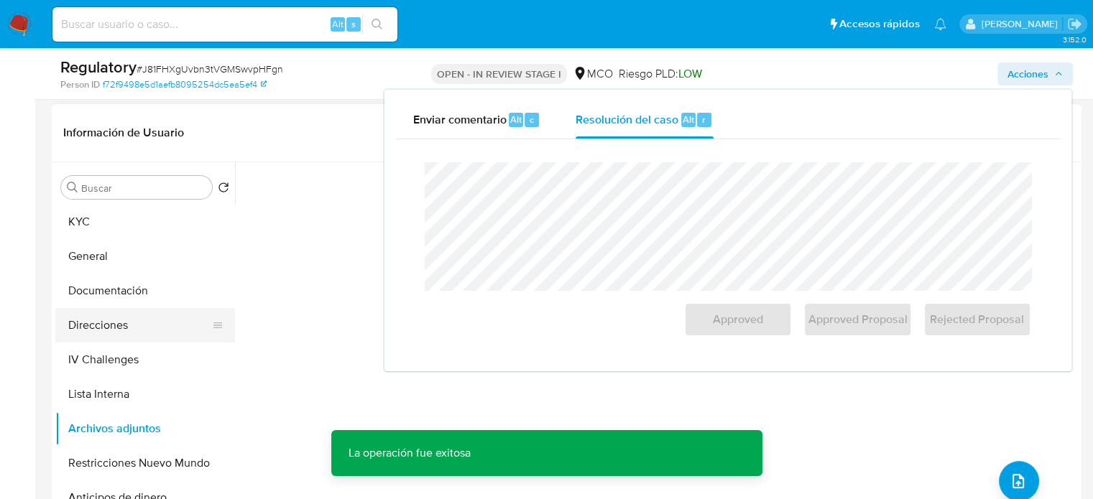
scroll to position [359, 0]
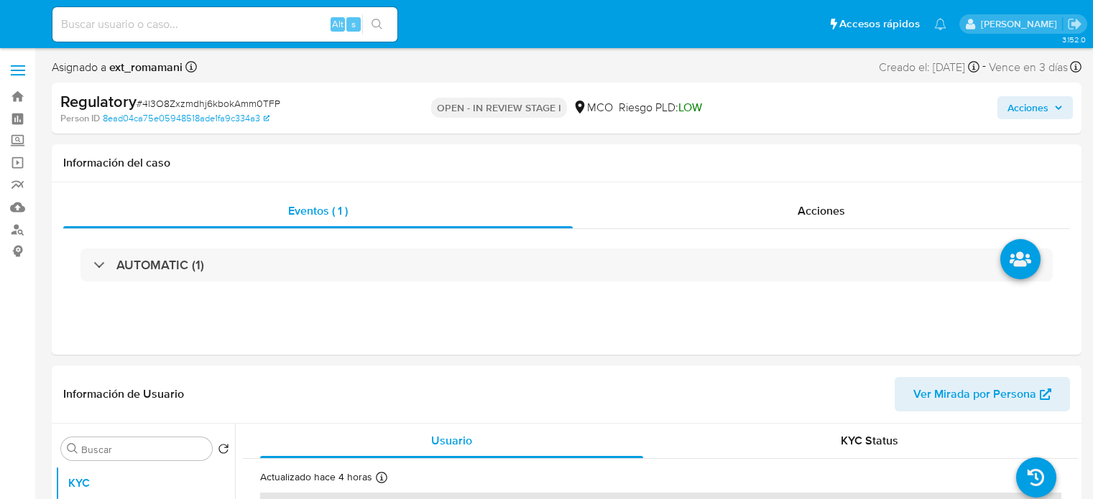
select select "10"
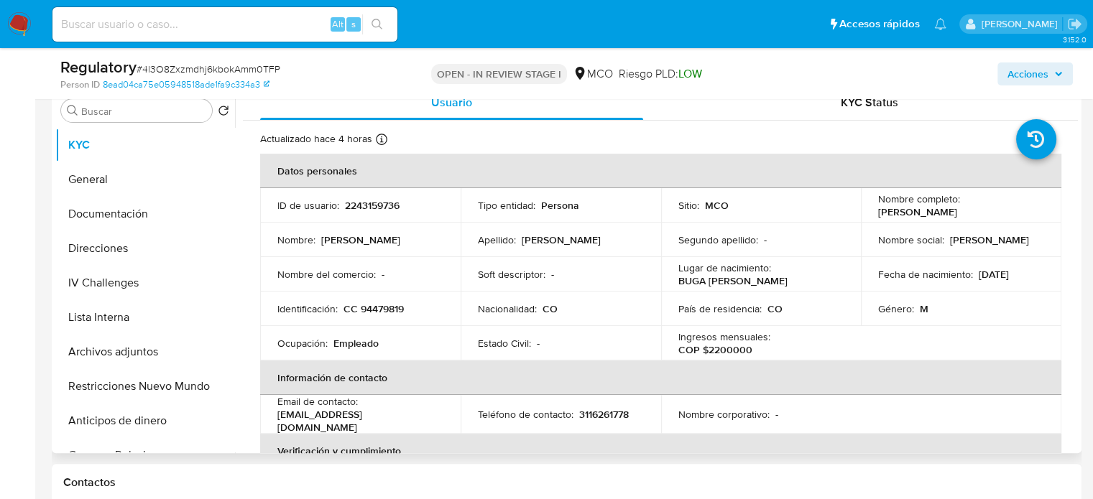
drag, startPoint x: 1026, startPoint y: 209, endPoint x: 874, endPoint y: 215, distance: 152.4
click at [878, 215] on div "Nombre completo : [PERSON_NAME]" at bounding box center [961, 206] width 166 height 26
copy p "[PERSON_NAME]"
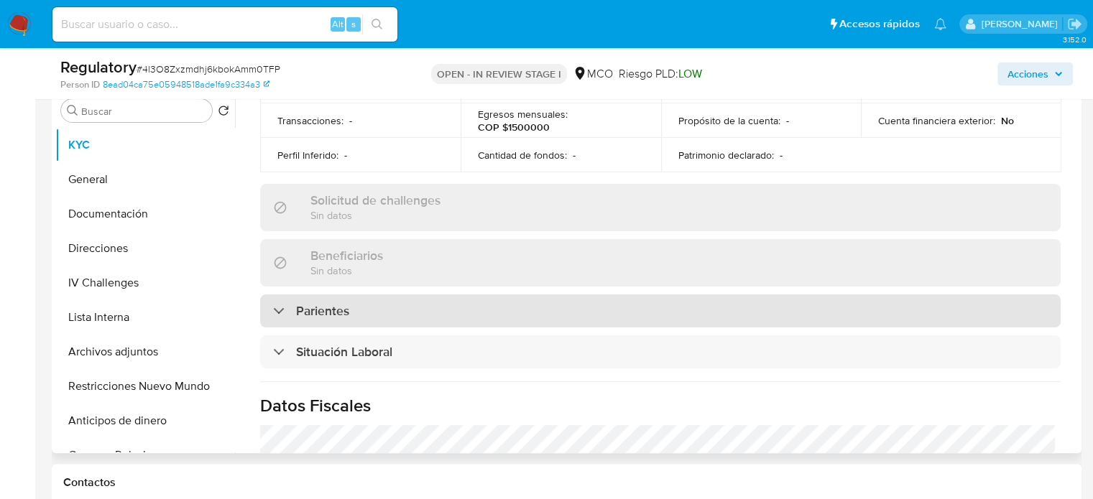
click at [330, 295] on div "Parientes" at bounding box center [660, 311] width 800 height 33
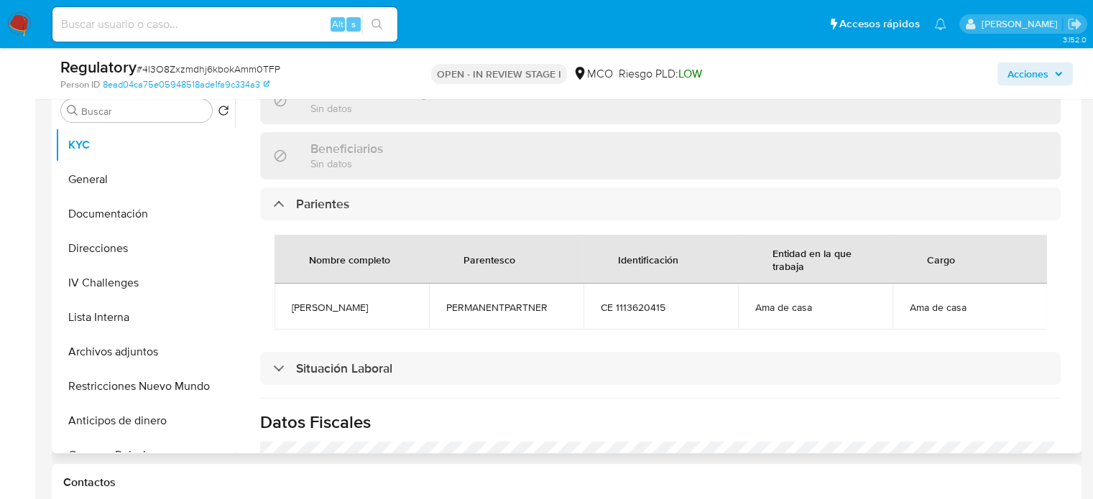
scroll to position [647, 0]
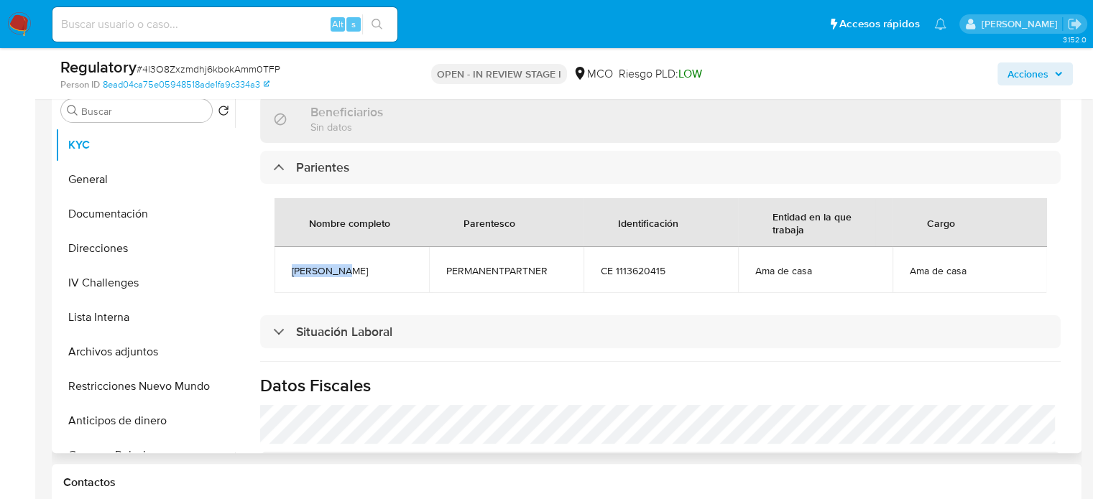
drag, startPoint x: 368, startPoint y: 268, endPoint x: 276, endPoint y: 269, distance: 92.0
click at [276, 269] on td "Aura Maria" at bounding box center [351, 270] width 154 height 46
copy span "Aura Maria"
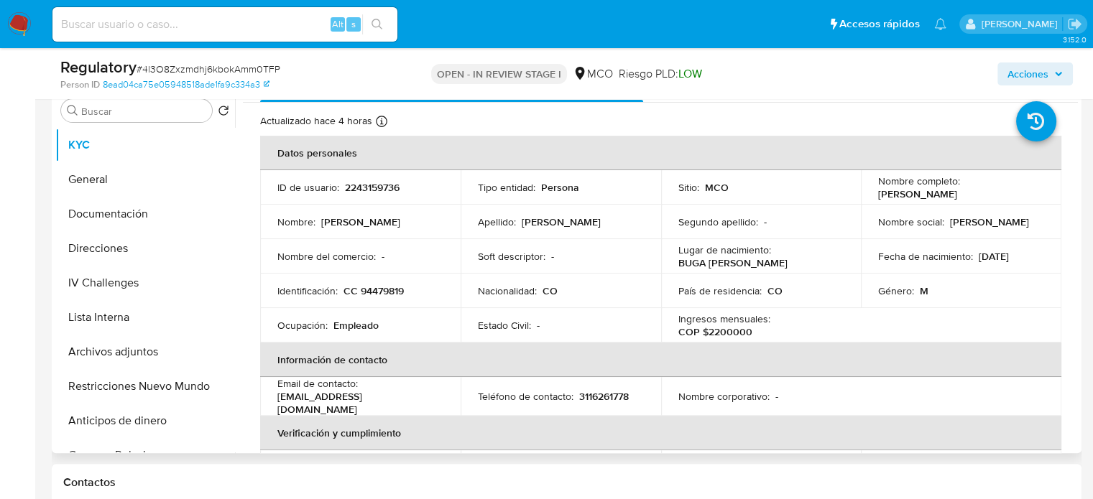
scroll to position [0, 0]
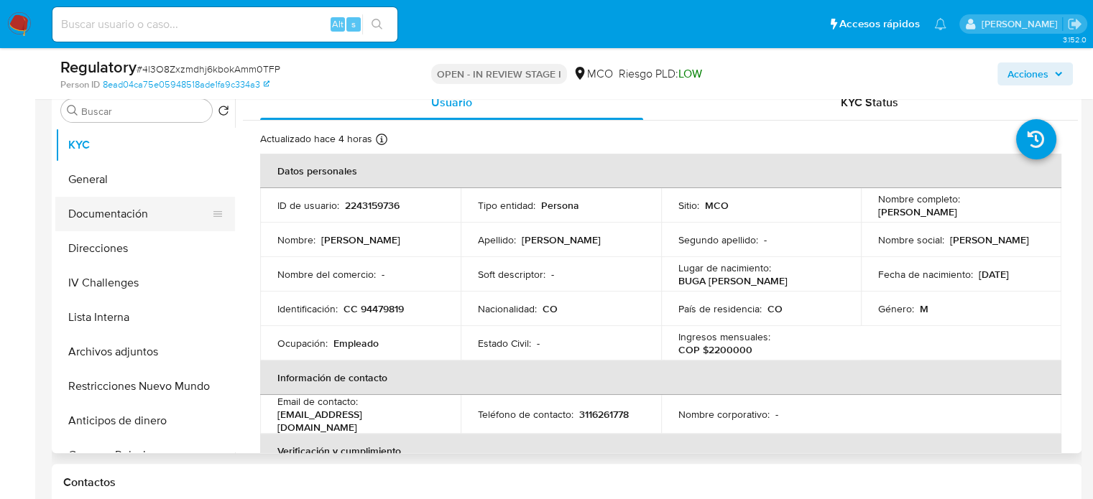
click at [168, 217] on button "Documentación" at bounding box center [139, 214] width 168 height 34
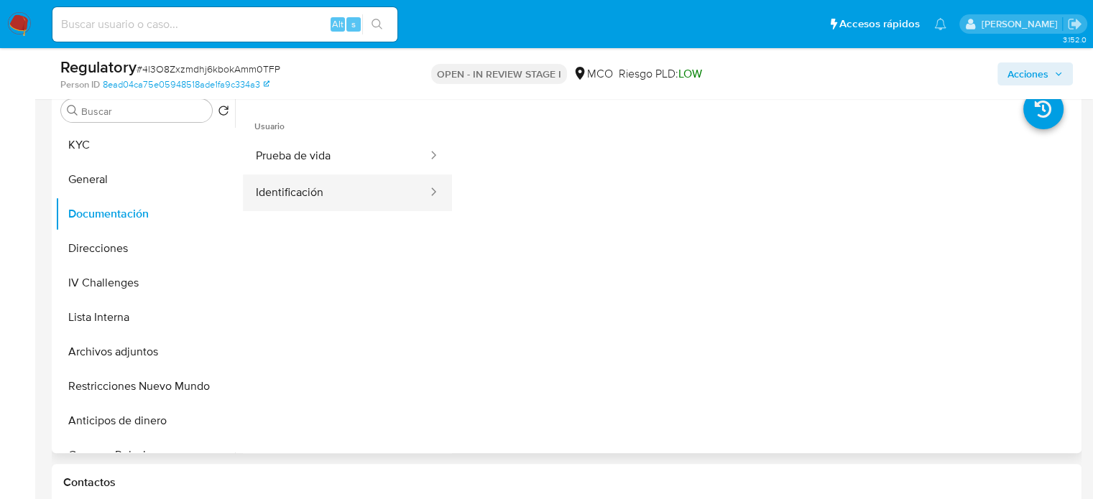
click at [327, 182] on button "Identificación" at bounding box center [336, 193] width 186 height 37
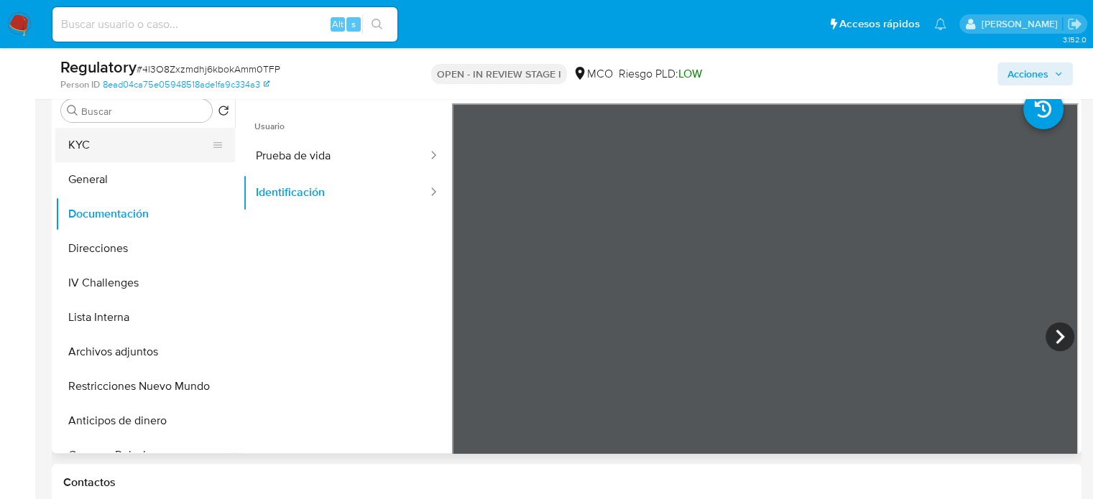
click at [101, 149] on button "KYC" at bounding box center [139, 145] width 168 height 34
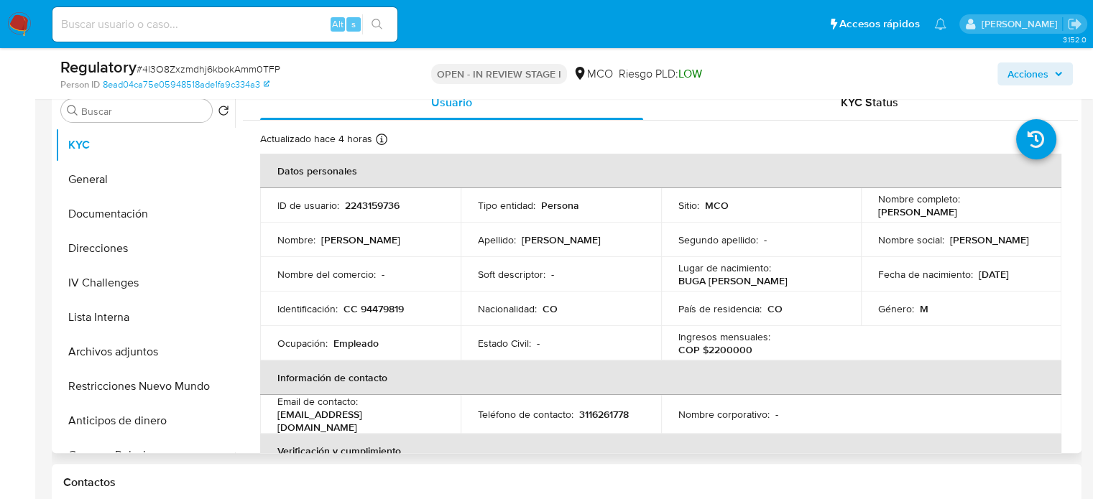
drag, startPoint x: 1002, startPoint y: 210, endPoint x: 866, endPoint y: 213, distance: 136.5
click at [866, 213] on td "Nombre completo : Geovanny Barona Alvarez" at bounding box center [961, 205] width 200 height 34
copy p "Geovanny Barona Alvarez"
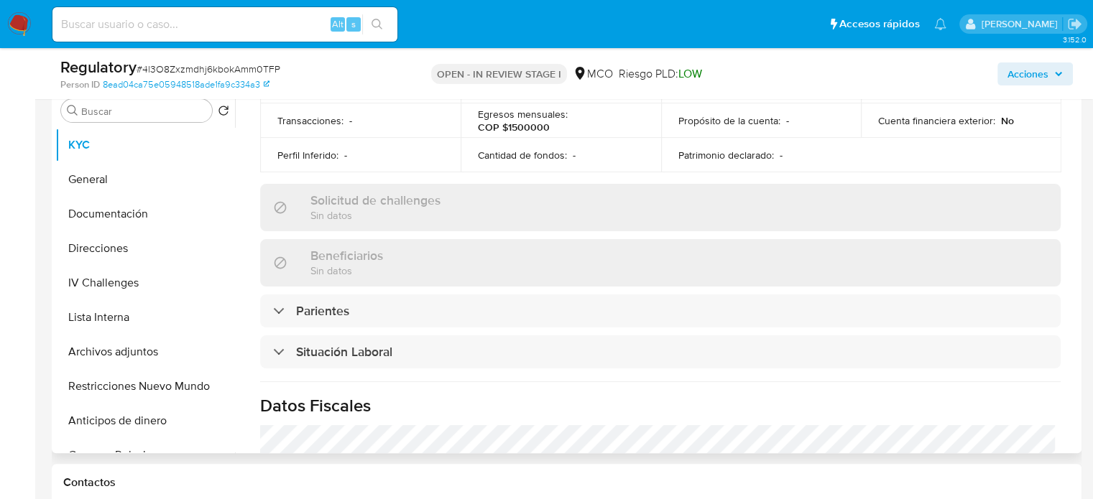
scroll to position [575, 0]
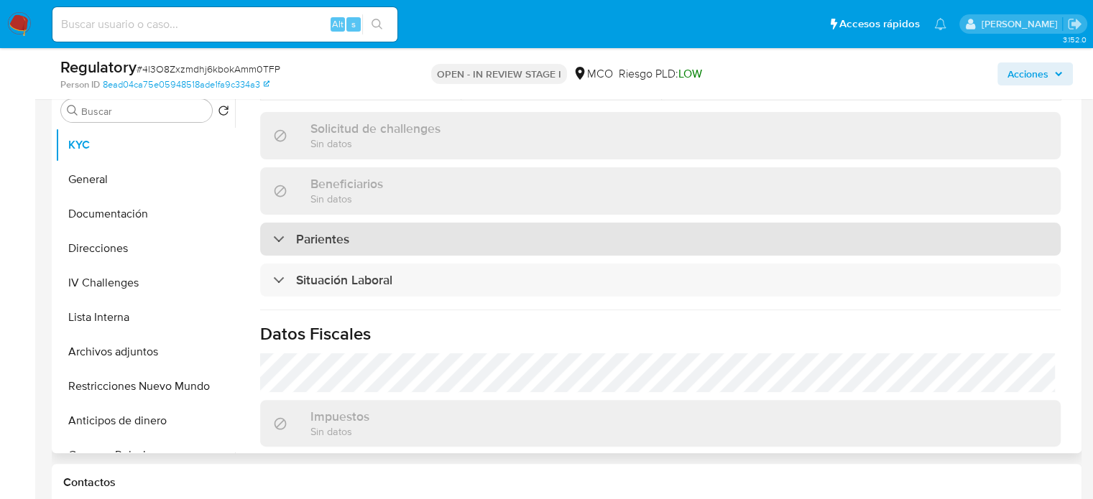
click at [337, 241] on h3 "Parientes" at bounding box center [322, 239] width 53 height 16
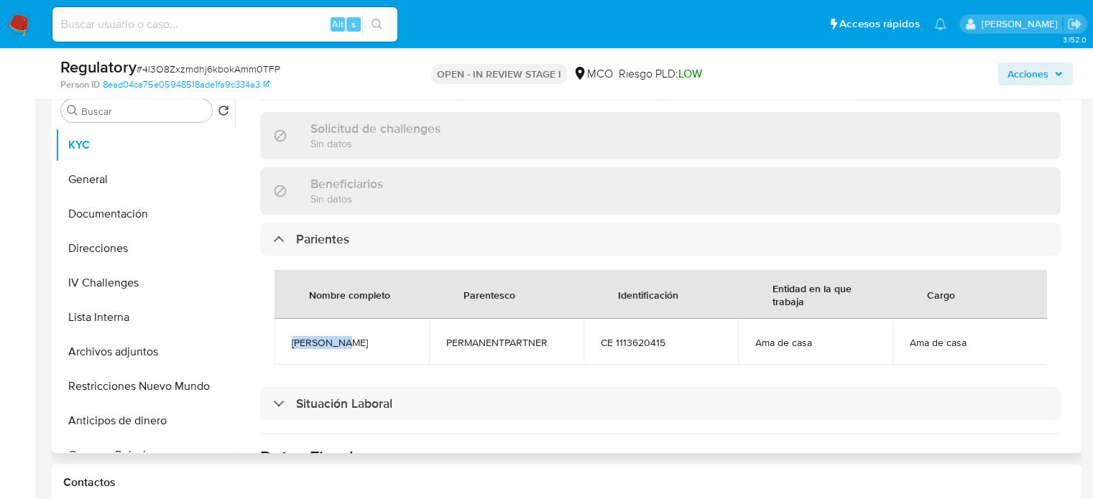
drag, startPoint x: 357, startPoint y: 343, endPoint x: 287, endPoint y: 346, distance: 70.5
click at [287, 346] on td "Aura Maria" at bounding box center [351, 342] width 154 height 46
copy span "Aura Maria"
drag, startPoint x: 965, startPoint y: 339, endPoint x: 904, endPoint y: 343, distance: 61.2
click at [909, 343] on span "Ama de casa" at bounding box center [969, 342] width 120 height 13
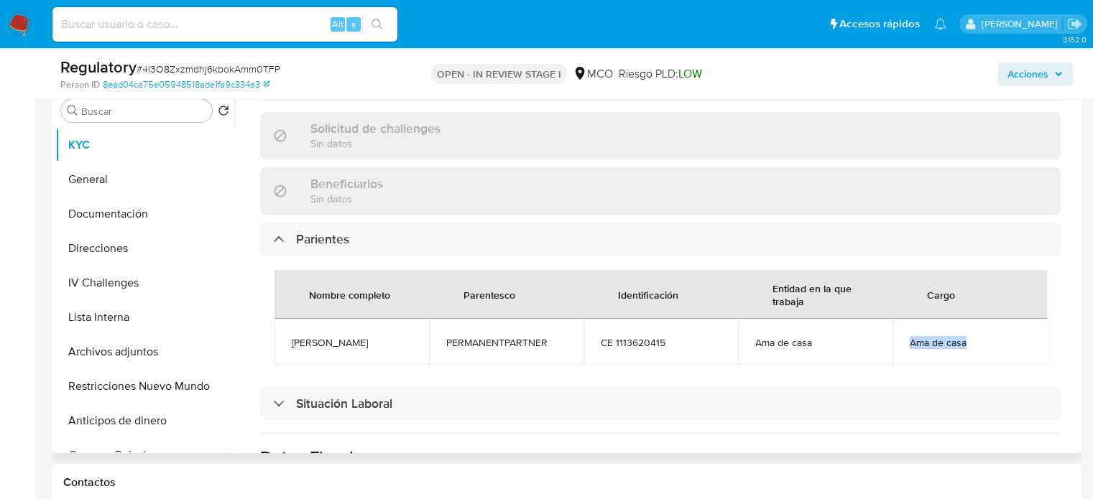
copy span "Ama de casa"
click at [154, 318] on button "Lista Interna" at bounding box center [139, 317] width 168 height 34
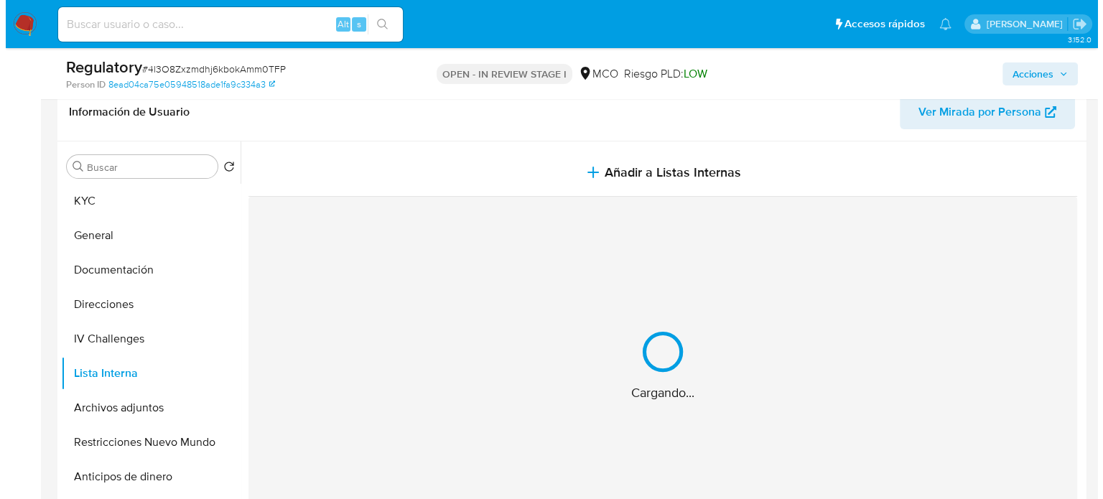
scroll to position [216, 0]
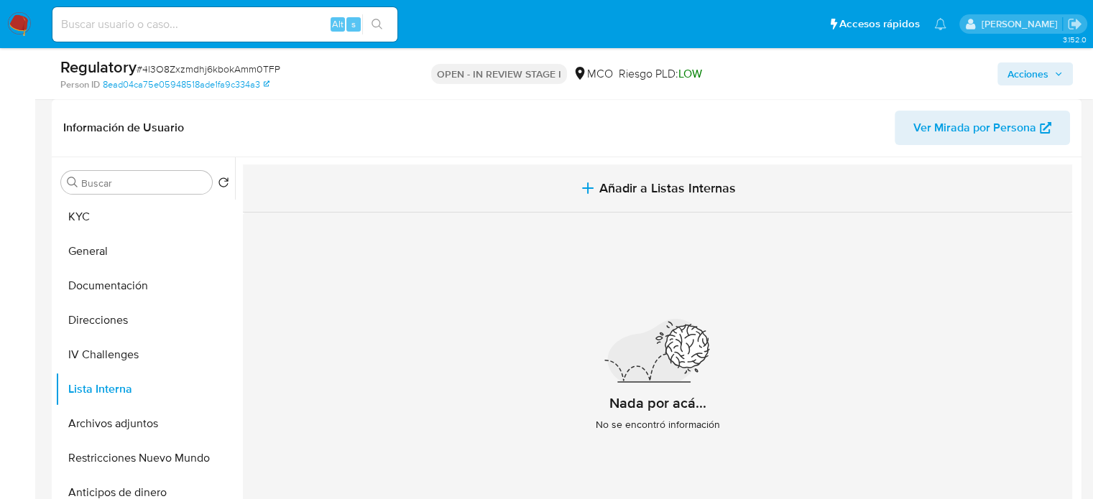
click at [594, 184] on button "Añadir a Listas Internas" at bounding box center [657, 189] width 829 height 48
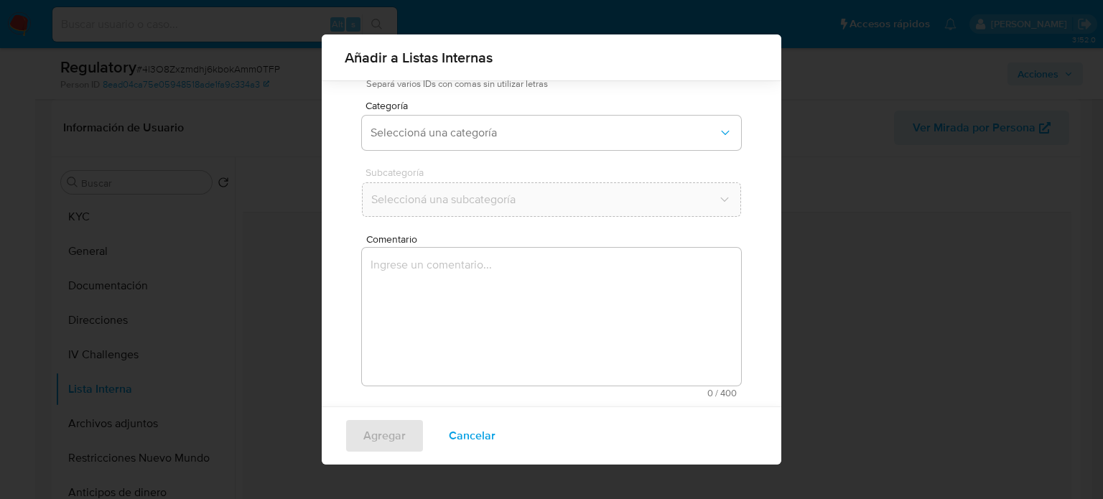
scroll to position [113, 0]
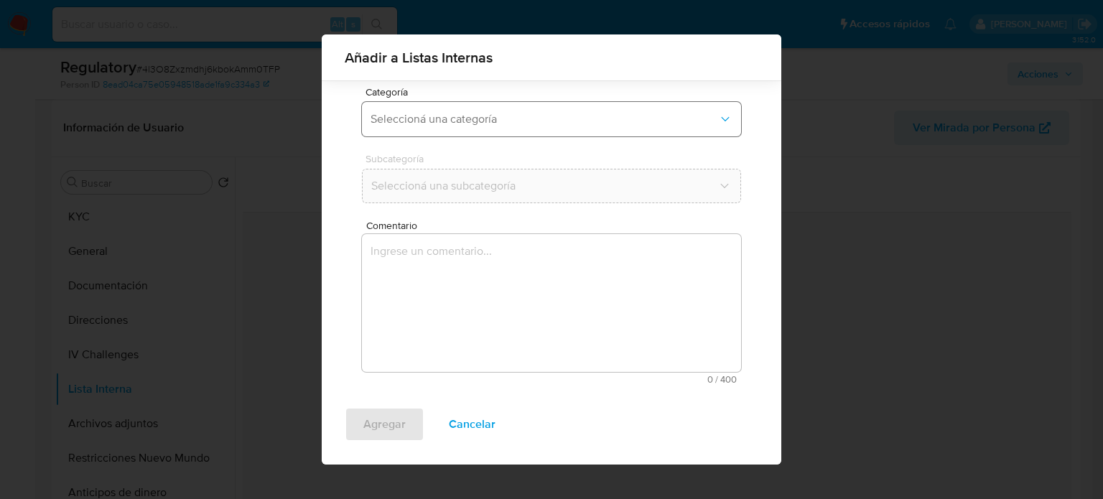
click at [469, 126] on span "Seleccioná una categoría" at bounding box center [545, 119] width 348 height 14
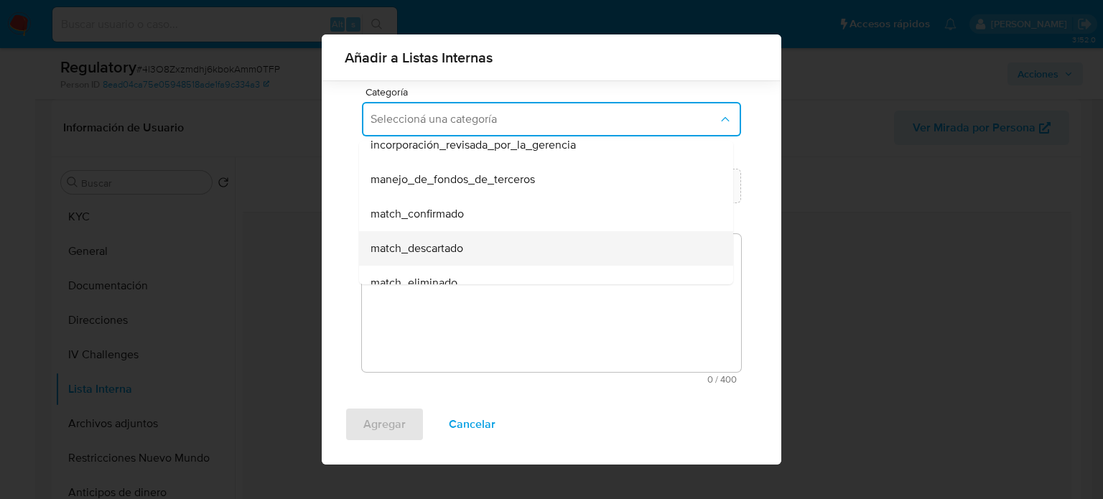
scroll to position [72, 0]
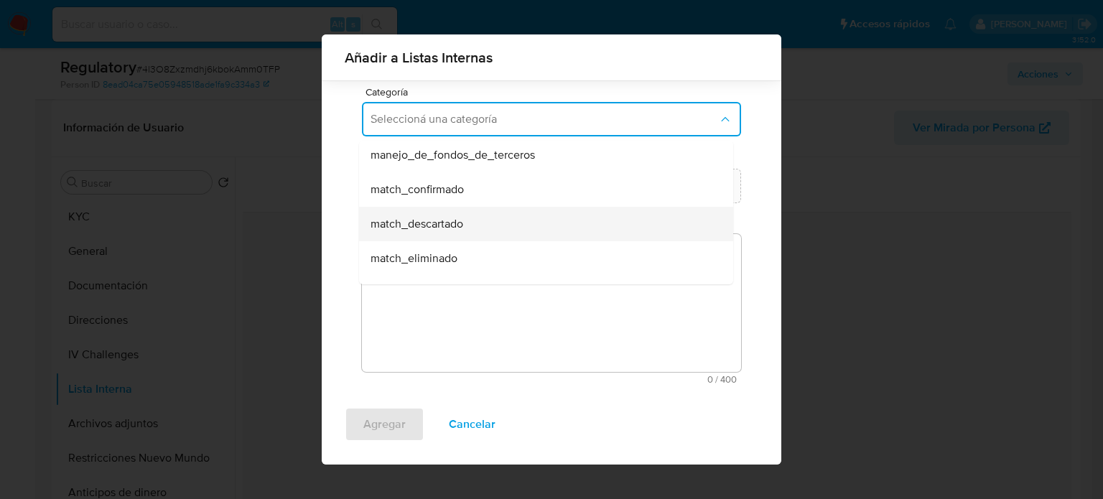
click at [460, 218] on span "match_descartado" at bounding box center [417, 224] width 93 height 14
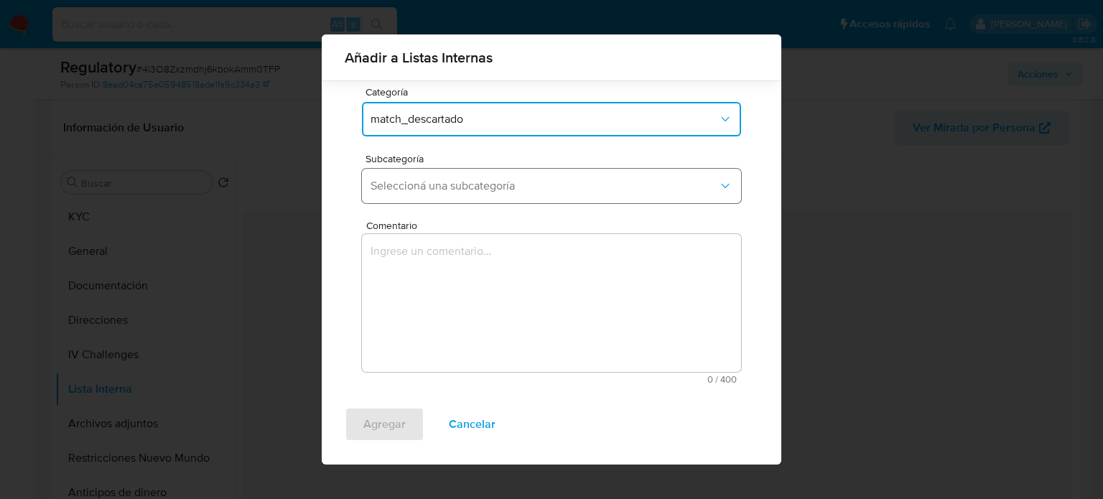
click at [473, 200] on button "Seleccioná una subcategoría" at bounding box center [551, 186] width 379 height 34
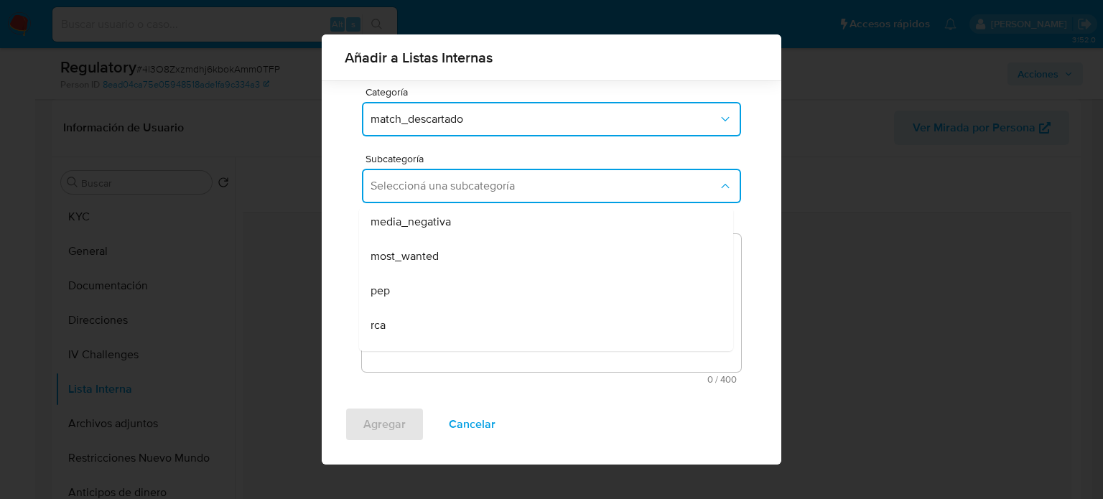
drag, startPoint x: 391, startPoint y: 330, endPoint x: 391, endPoint y: 310, distance: 19.4
click at [391, 325] on div "rca" at bounding box center [542, 325] width 343 height 34
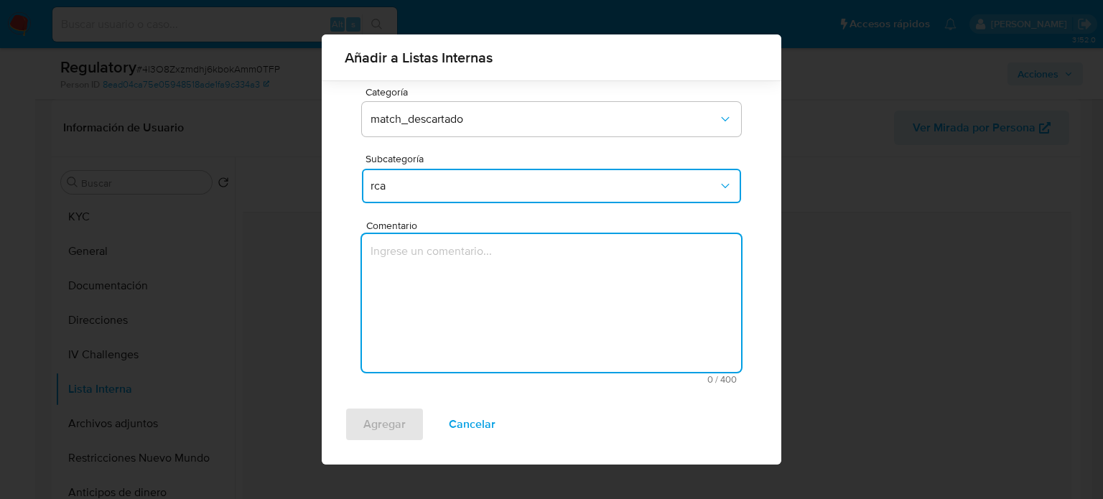
click at [399, 292] on textarea "Comentario" at bounding box center [551, 303] width 379 height 138
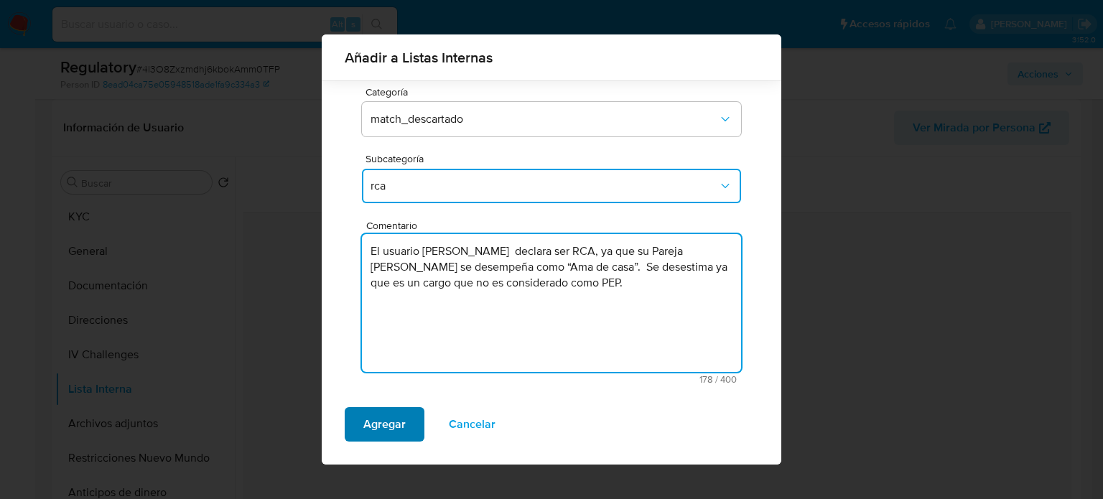
type textarea "El usuario Geovanny Barona Alvarez declara ser RCA, ya que su Pareja Aura Maria…"
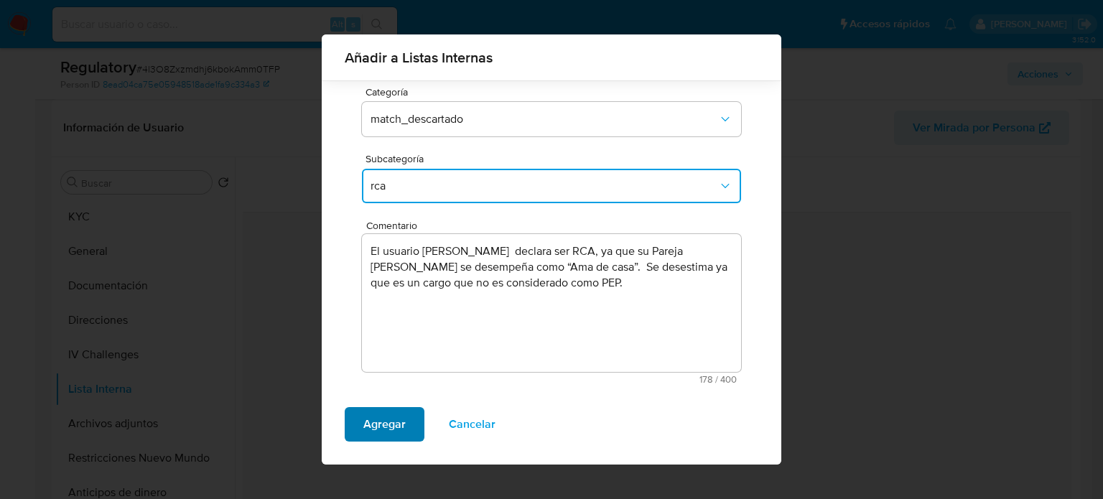
click at [392, 429] on span "Agregar" at bounding box center [384, 425] width 42 height 32
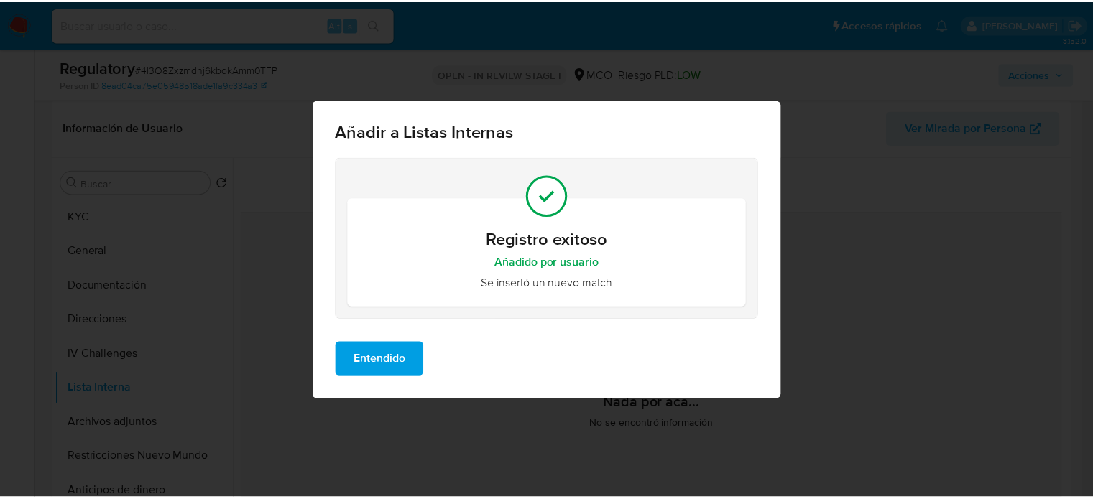
scroll to position [0, 0]
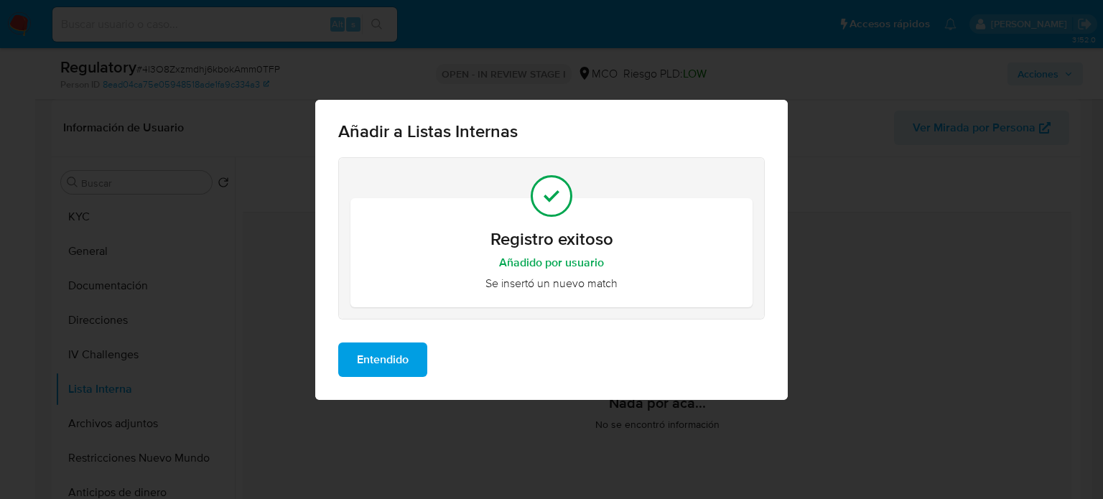
click at [383, 369] on span "Entendido" at bounding box center [383, 360] width 52 height 32
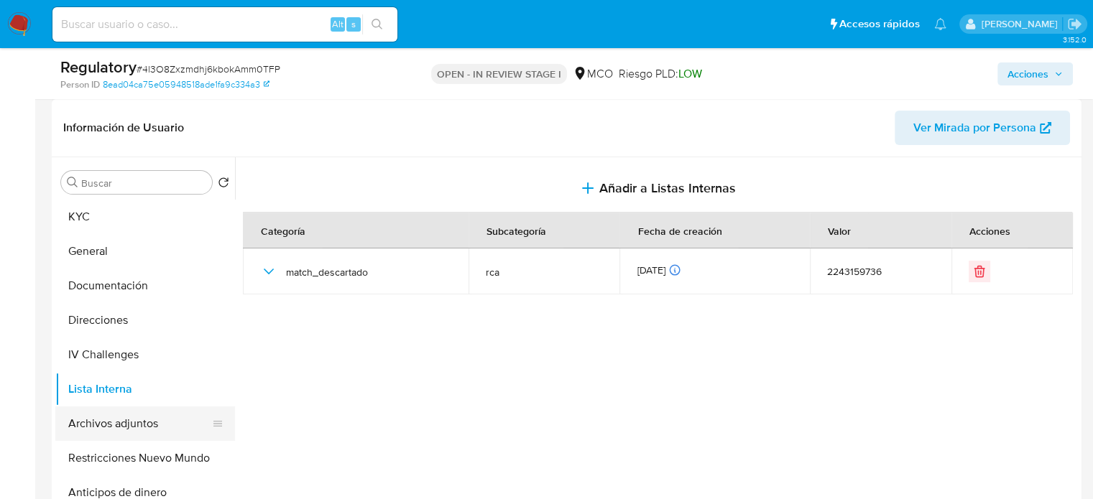
click at [131, 432] on button "Archivos adjuntos" at bounding box center [139, 424] width 168 height 34
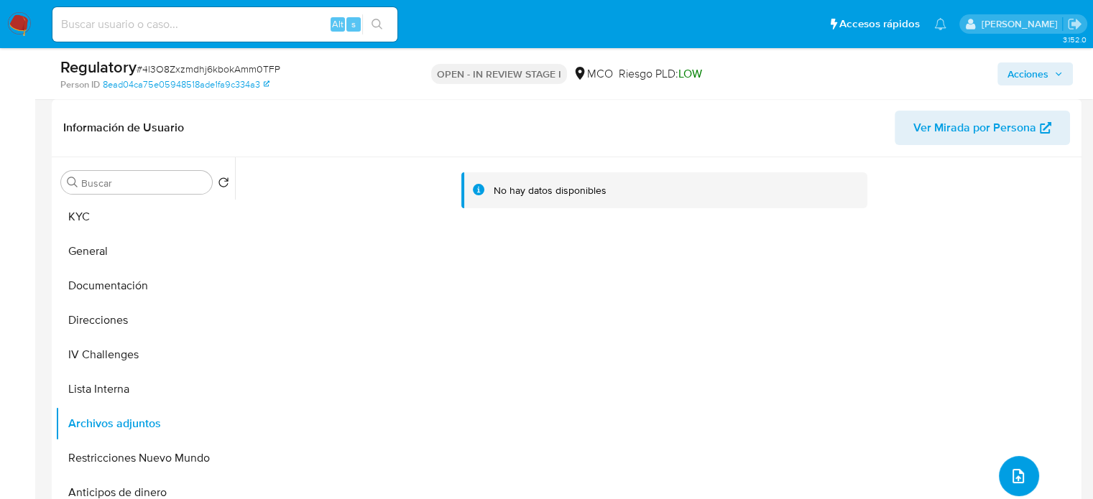
drag, startPoint x: 1017, startPoint y: 479, endPoint x: 1009, endPoint y: 476, distance: 8.4
click at [1009, 476] on icon "upload-file" at bounding box center [1017, 476] width 17 height 17
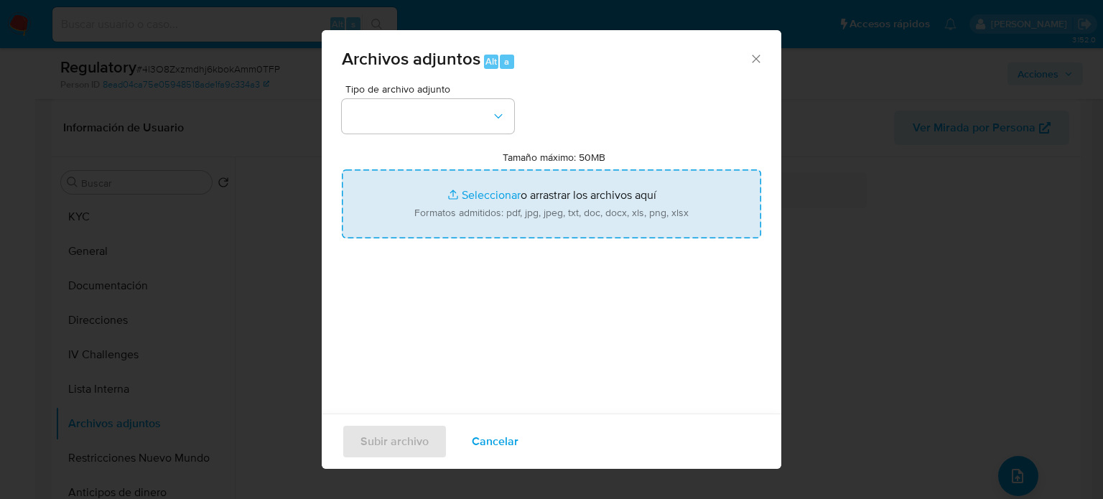
click at [529, 226] on input "Tamaño máximo: 50MB Seleccionar archivos" at bounding box center [552, 204] width 420 height 69
type input "C:\fakepath\CaseDossierReport_5jb6sv9llbz91jxccs92cu3ol.pdf"
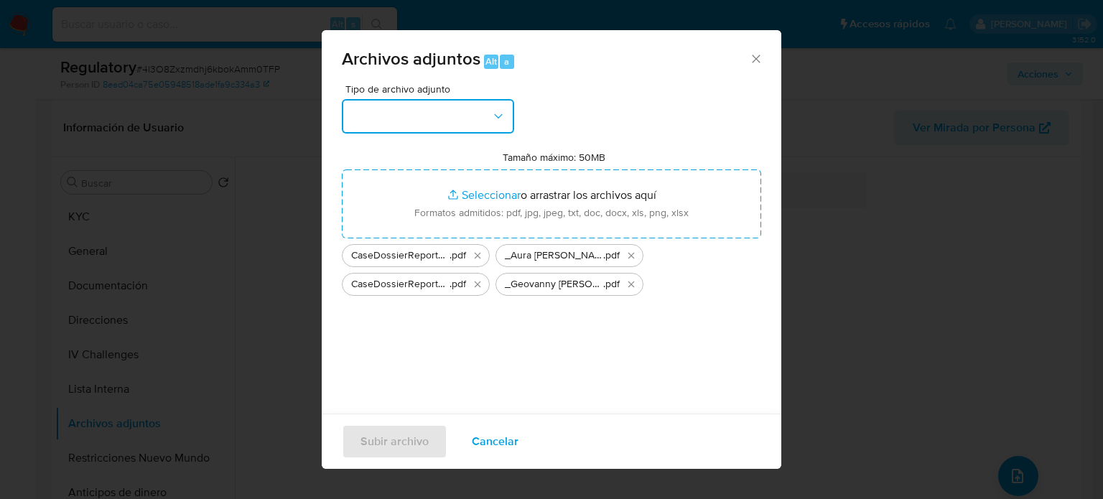
click at [376, 116] on button "button" at bounding box center [428, 116] width 172 height 34
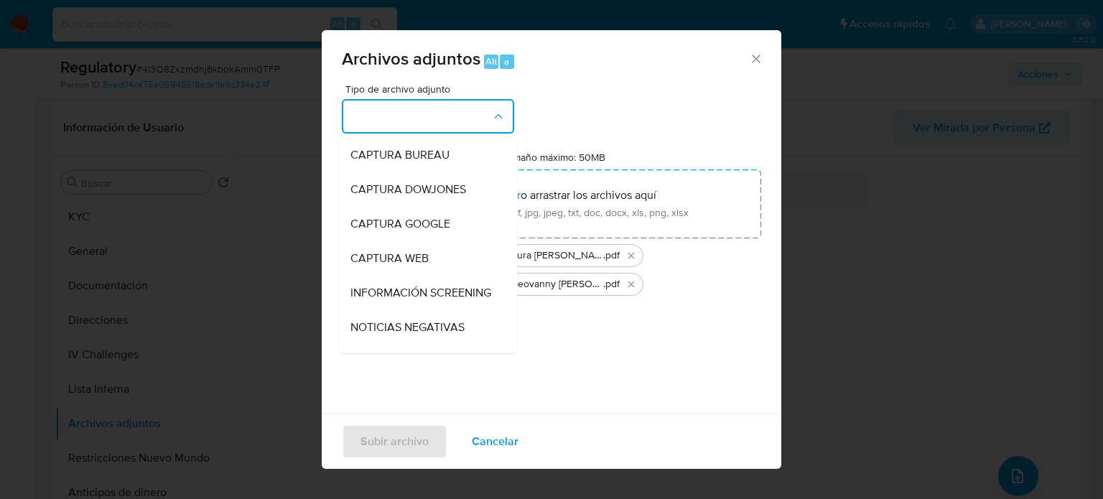
drag, startPoint x: 383, startPoint y: 297, endPoint x: 399, endPoint y: 392, distance: 96.3
click at [382, 300] on span "INFORMACIÓN SCREENING" at bounding box center [421, 293] width 141 height 14
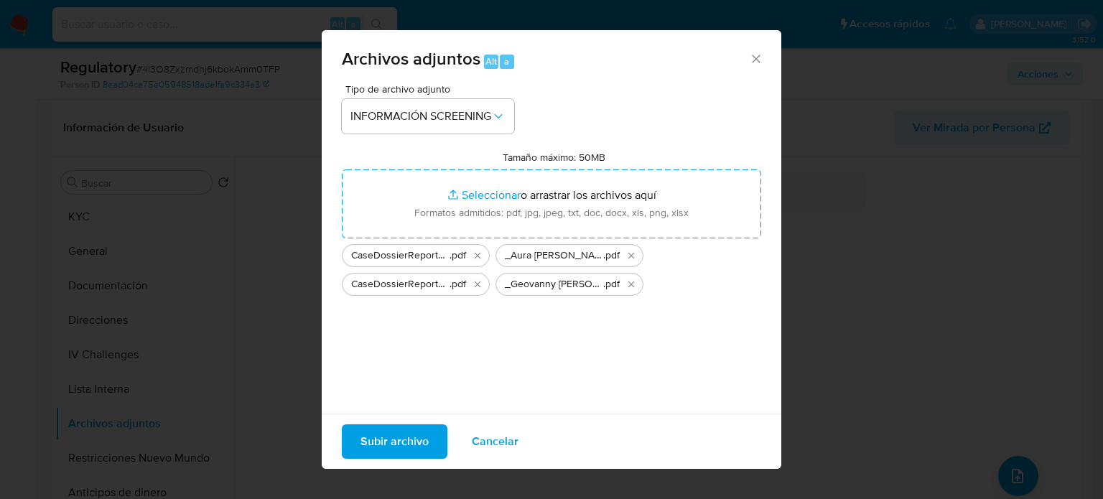
click at [391, 445] on span "Subir archivo" at bounding box center [395, 442] width 68 height 32
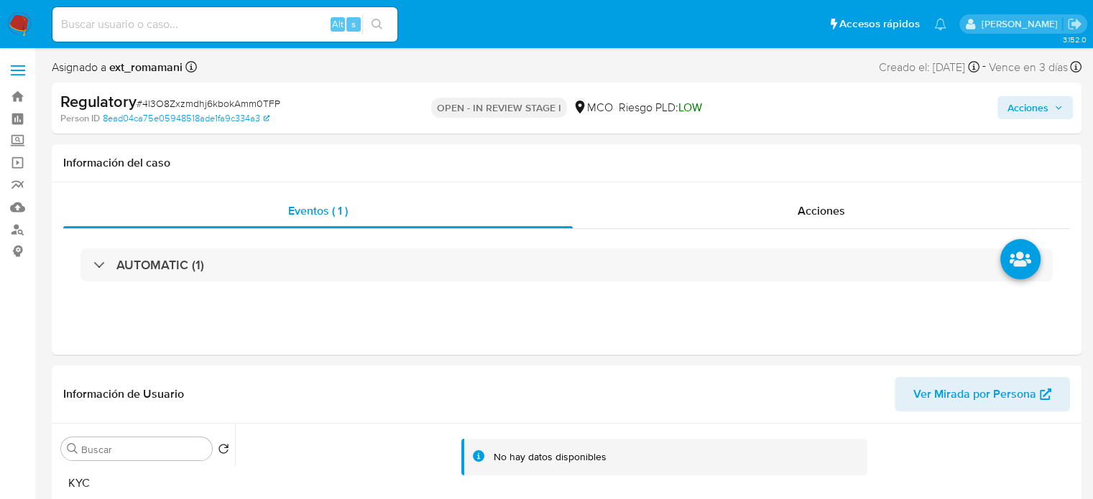
click at [1017, 103] on span "Acciones" at bounding box center [1027, 107] width 41 height 23
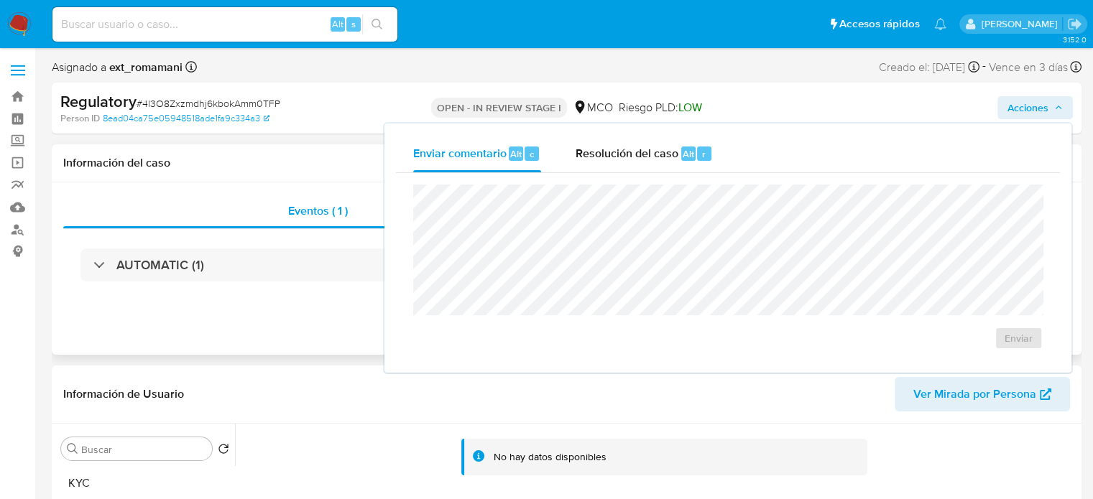
click at [356, 148] on div "Información del caso" at bounding box center [566, 163] width 1029 height 38
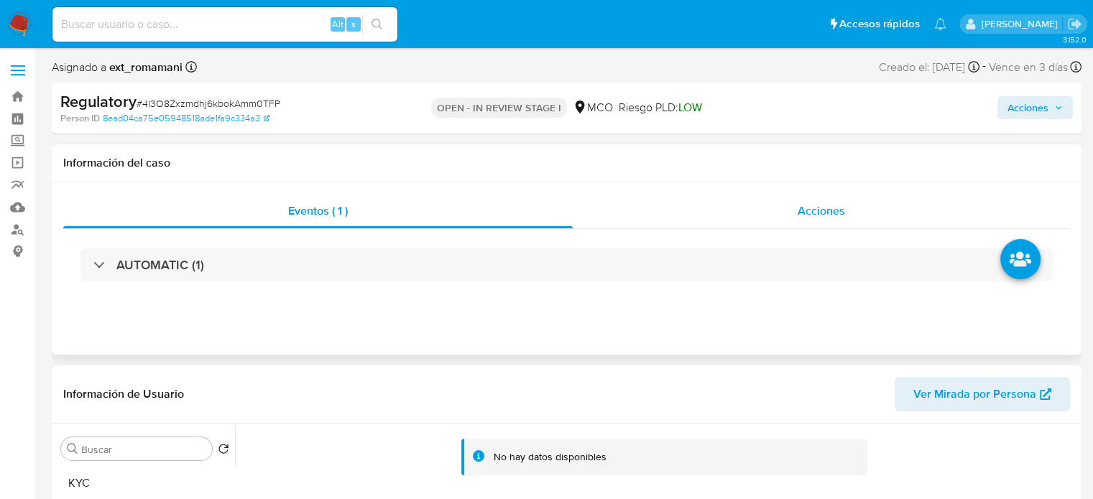
click at [793, 213] on div "Acciones" at bounding box center [821, 211] width 497 height 34
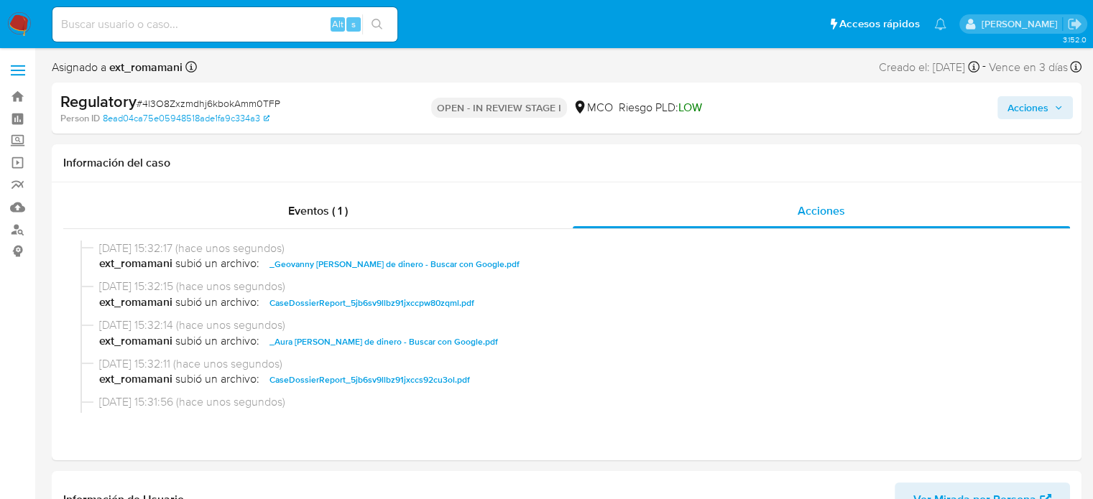
drag, startPoint x: 1034, startPoint y: 107, endPoint x: 933, endPoint y: 121, distance: 101.5
click at [1034, 106] on span "Acciones" at bounding box center [1027, 107] width 41 height 23
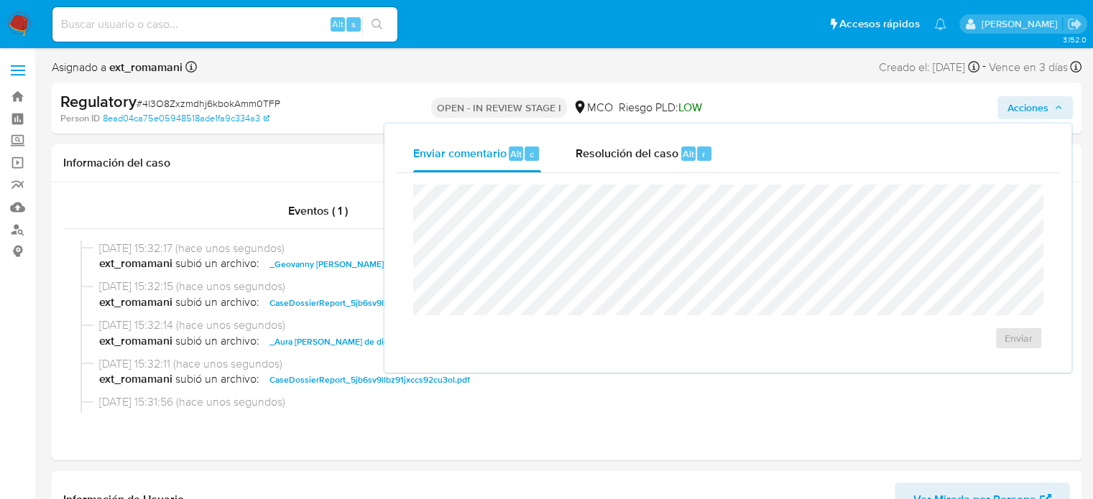
drag, startPoint x: 670, startPoint y: 154, endPoint x: 656, endPoint y: 175, distance: 24.3
click at [670, 154] on span "Resolución del caso" at bounding box center [626, 153] width 103 height 17
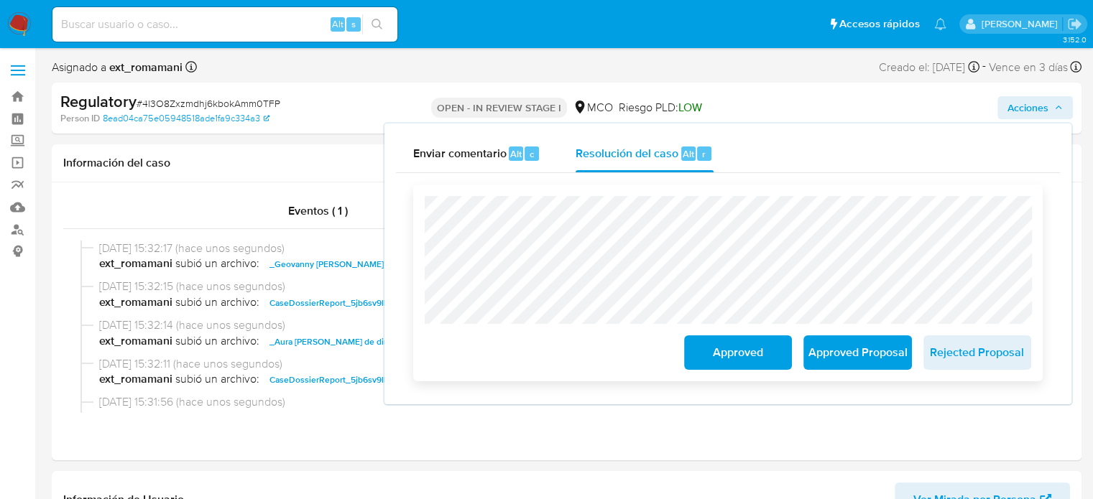
click at [715, 354] on span "Approved" at bounding box center [738, 353] width 70 height 32
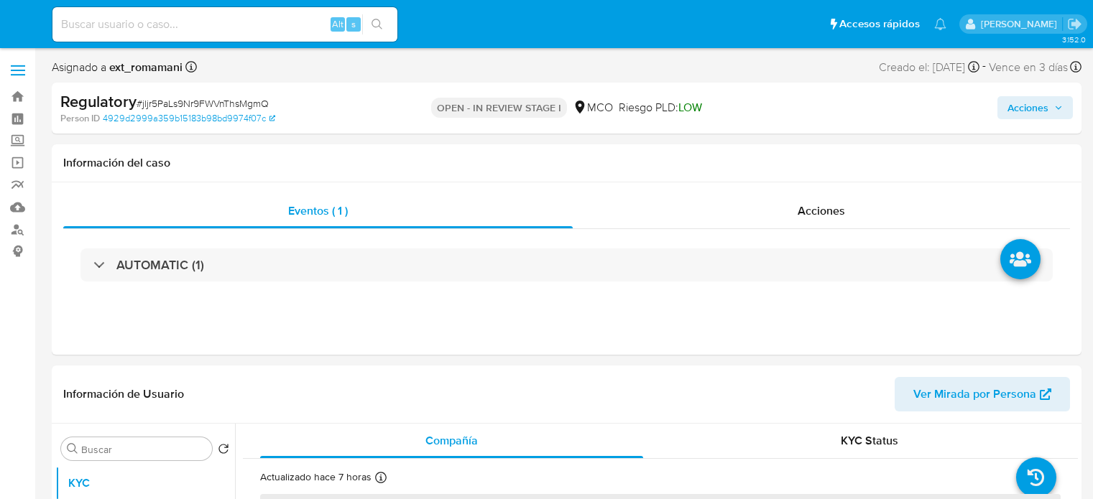
select select "10"
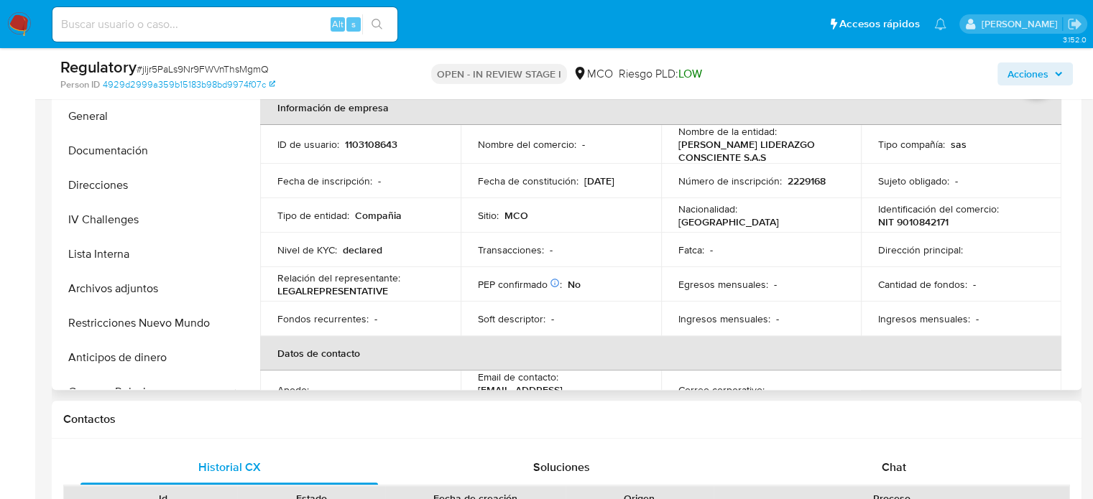
scroll to position [359, 0]
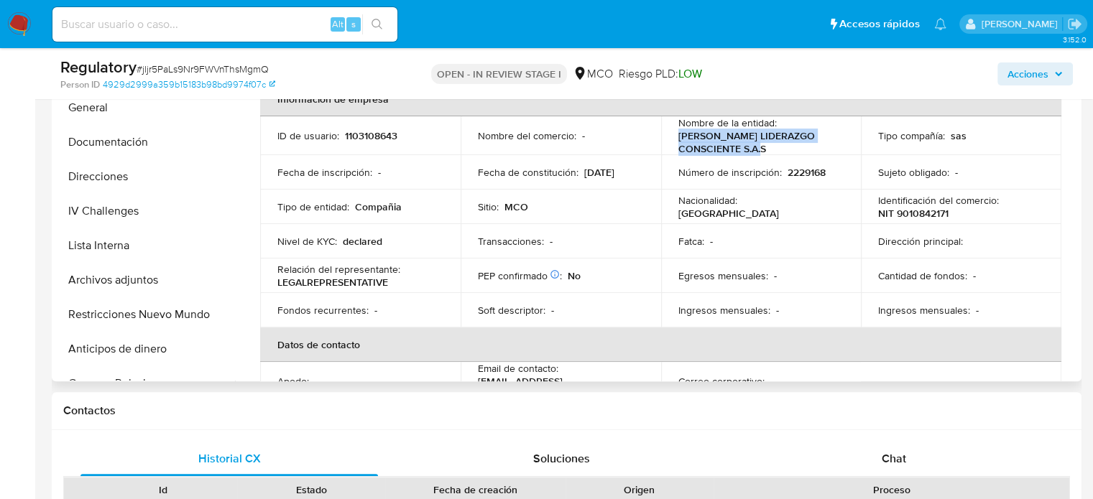
drag, startPoint x: 774, startPoint y: 147, endPoint x: 672, endPoint y: 137, distance: 101.7
click at [672, 137] on td "Nombre de la entidad : CLAUDIA VERA LIDERAZGO CONSCIENTE S.A.S" at bounding box center [761, 135] width 200 height 39
copy p "CLAUDIA VERA LIDERAZGO CONSCIENTE S.A.S"
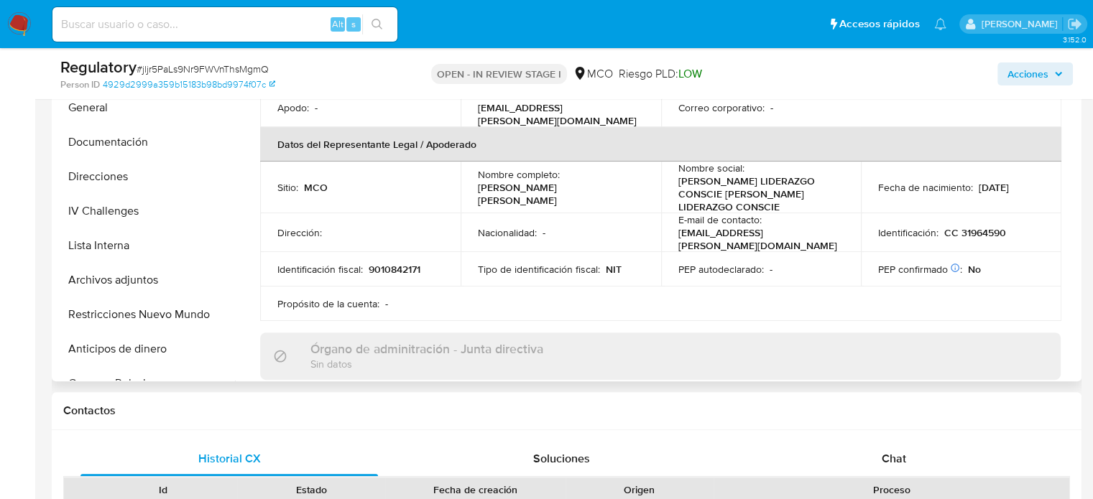
scroll to position [287, 0]
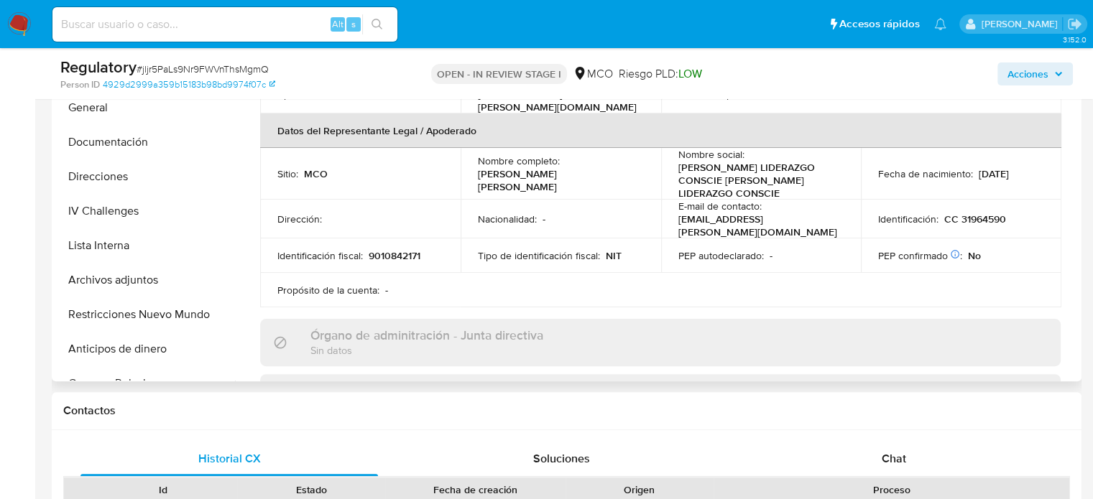
drag, startPoint x: 634, startPoint y: 177, endPoint x: 475, endPoint y: 180, distance: 159.5
click at [475, 180] on td "Nombre completo : Vera Gonzalez Claudia Patricia" at bounding box center [560, 174] width 200 height 52
copy p "Vera Gonzalez Claudia Patricia"
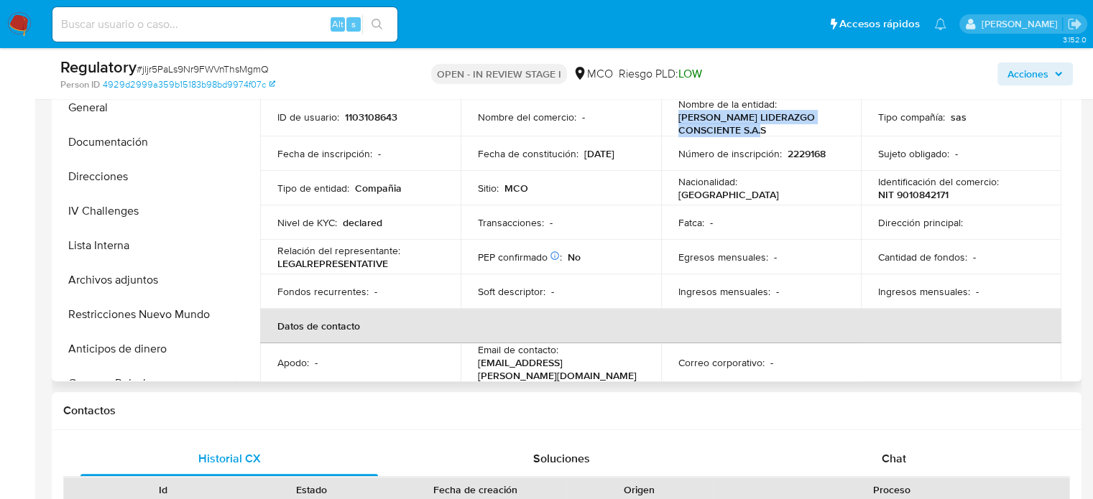
scroll to position [0, 0]
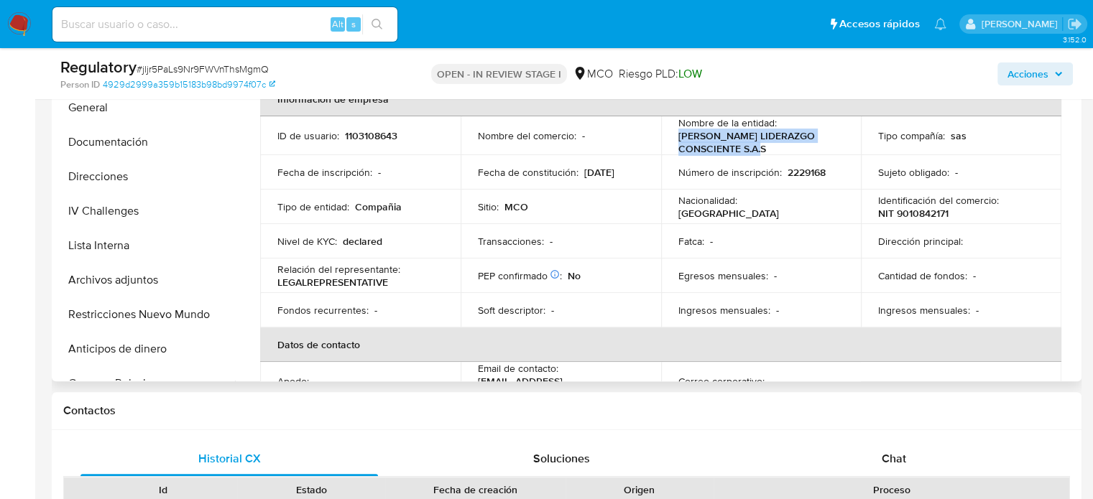
drag, startPoint x: 772, startPoint y: 146, endPoint x: 667, endPoint y: 134, distance: 105.5
click at [667, 134] on td "Nombre de la entidad : CLAUDIA VERA LIDERAZGO CONSCIENTE S.A.S" at bounding box center [761, 135] width 200 height 39
copy p "CLAUDIA VERA LIDERAZGO CONSCIENTE S.A.S"
drag, startPoint x: 963, startPoint y: 212, endPoint x: 874, endPoint y: 212, distance: 89.1
click at [878, 212] on div "Identificación del comercio : NIT 9010842171" at bounding box center [961, 207] width 166 height 26
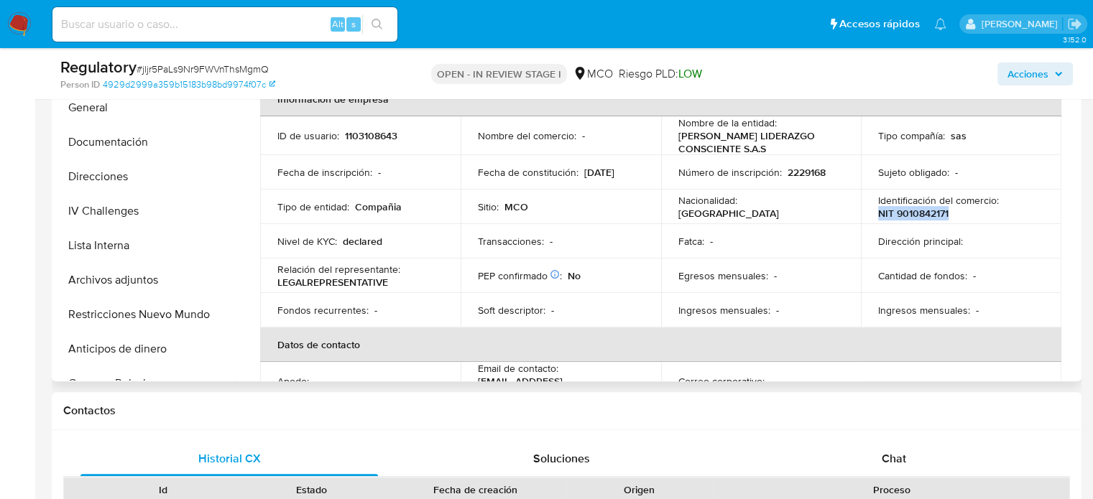
copy p "NIT 9010842171"
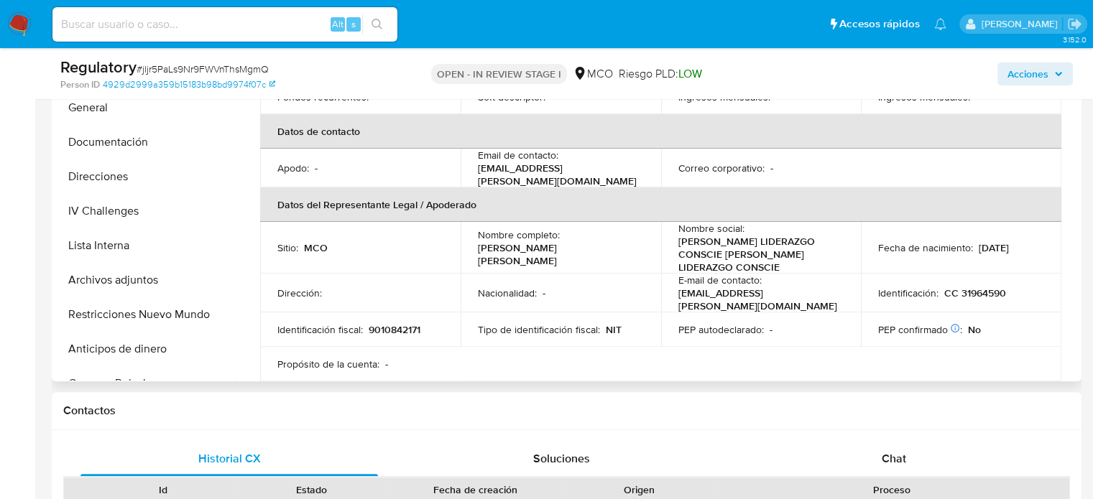
scroll to position [216, 0]
drag, startPoint x: 617, startPoint y: 251, endPoint x: 474, endPoint y: 255, distance: 143.0
click at [474, 255] on td "Nombre completo : Vera Gonzalez Claudia Patricia" at bounding box center [560, 246] width 200 height 52
copy p "Vera Gonzalez Claudia Patricia"
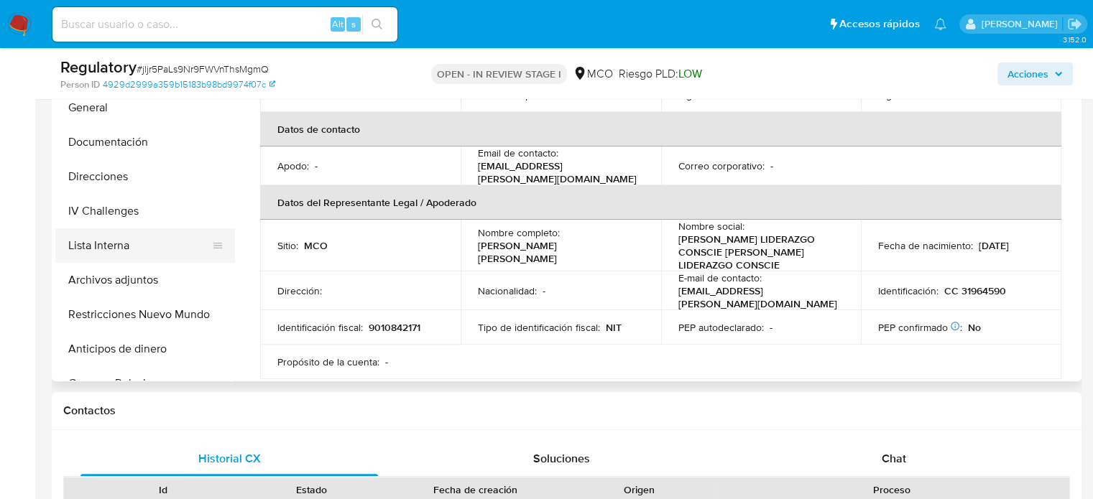
click at [103, 249] on button "Lista Interna" at bounding box center [139, 245] width 168 height 34
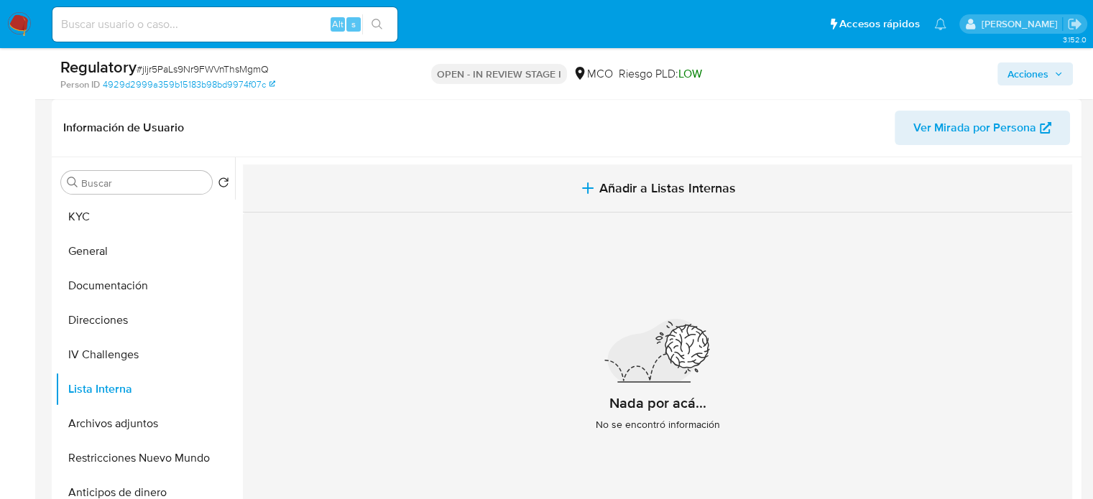
click at [603, 192] on span "Añadir a Listas Internas" at bounding box center [667, 188] width 136 height 16
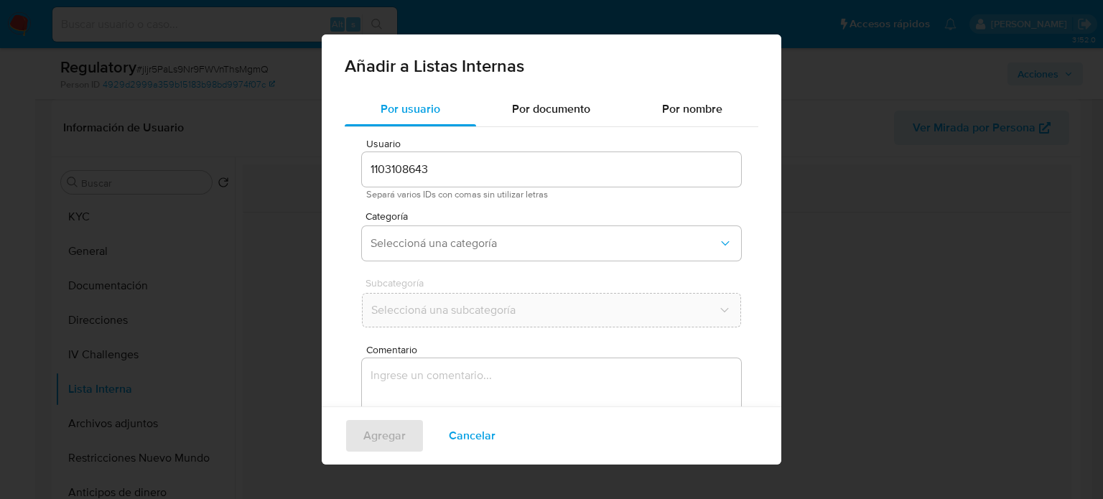
scroll to position [60, 0]
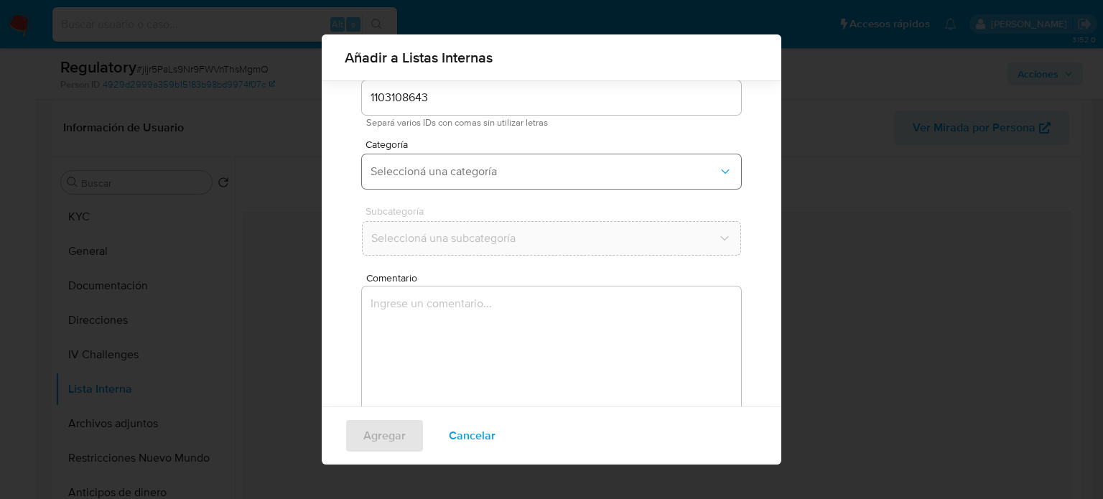
click at [536, 176] on span "Seleccioná una categoría" at bounding box center [545, 172] width 348 height 14
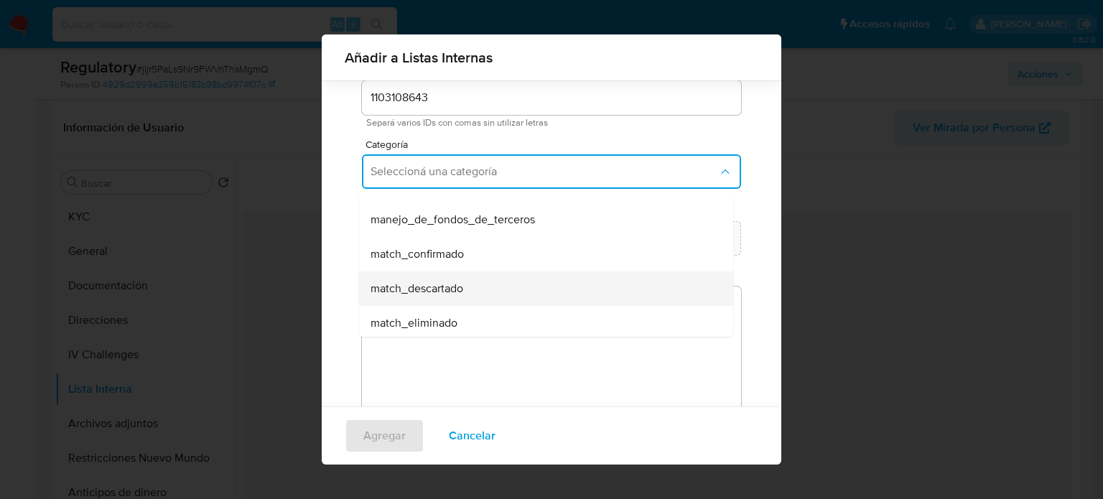
scroll to position [72, 0]
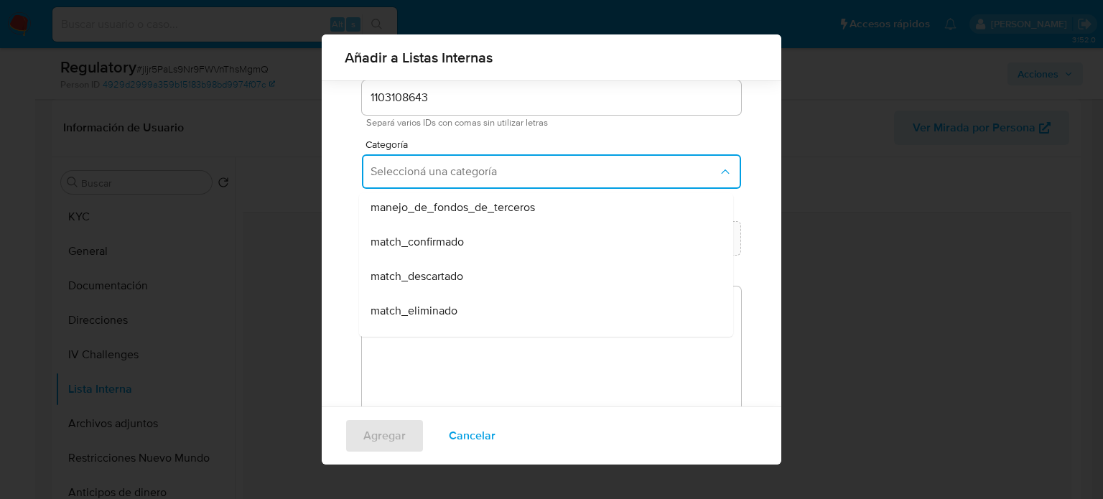
drag, startPoint x: 430, startPoint y: 281, endPoint x: 471, endPoint y: 242, distance: 56.9
click at [430, 280] on span "match_descartado" at bounding box center [417, 276] width 93 height 14
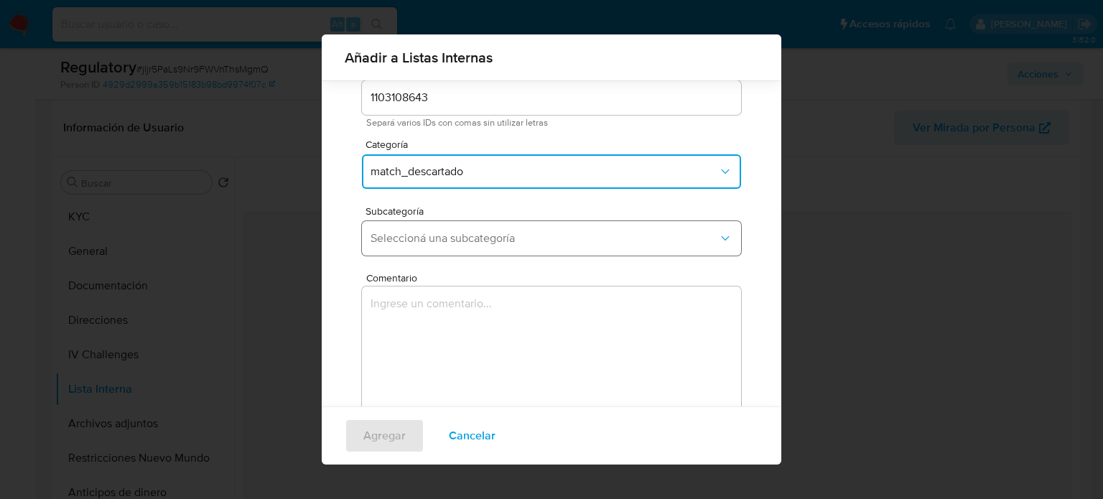
click at [476, 238] on span "Seleccioná una subcategoría" at bounding box center [545, 238] width 348 height 14
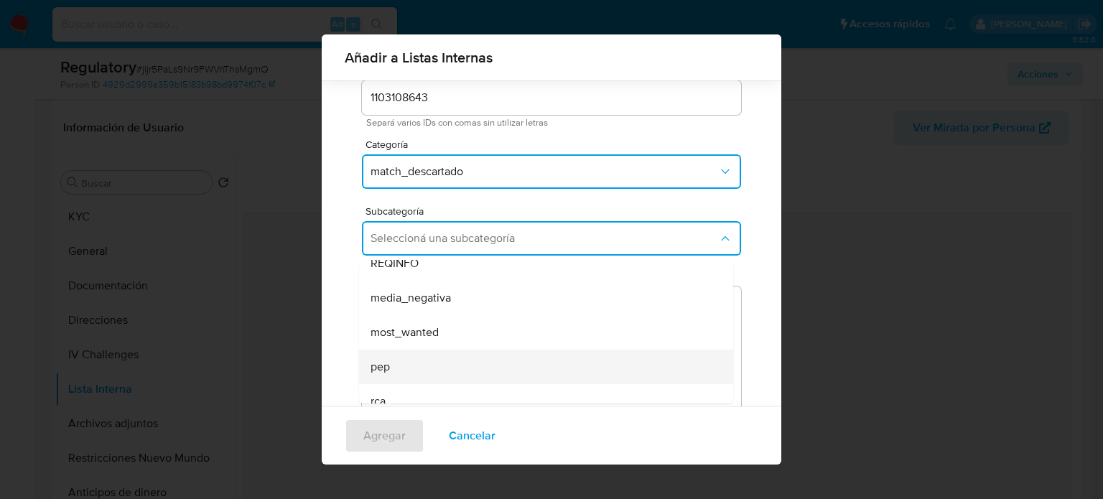
scroll to position [98, 0]
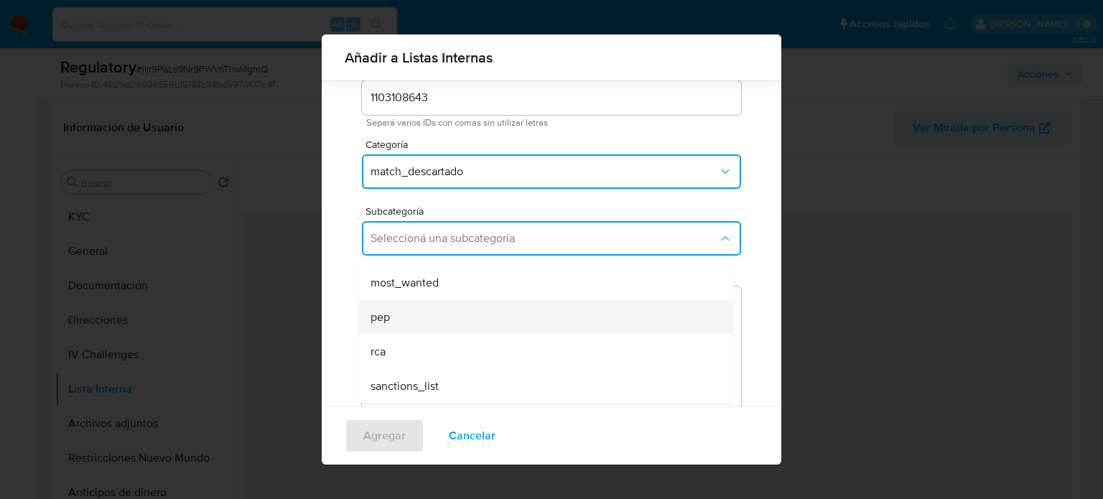
click at [411, 325] on div "pep" at bounding box center [542, 317] width 343 height 34
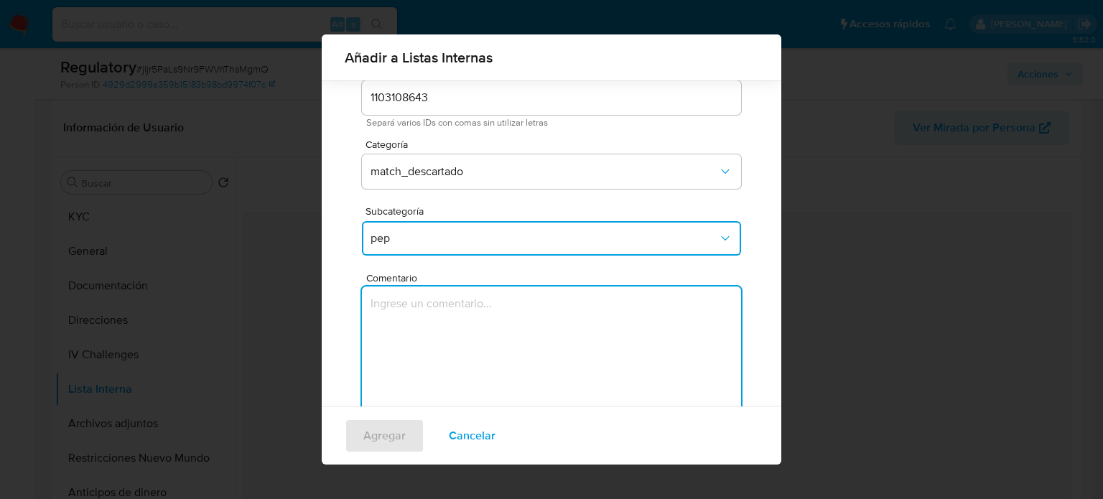
click at [411, 325] on textarea "Comentario" at bounding box center [551, 356] width 379 height 138
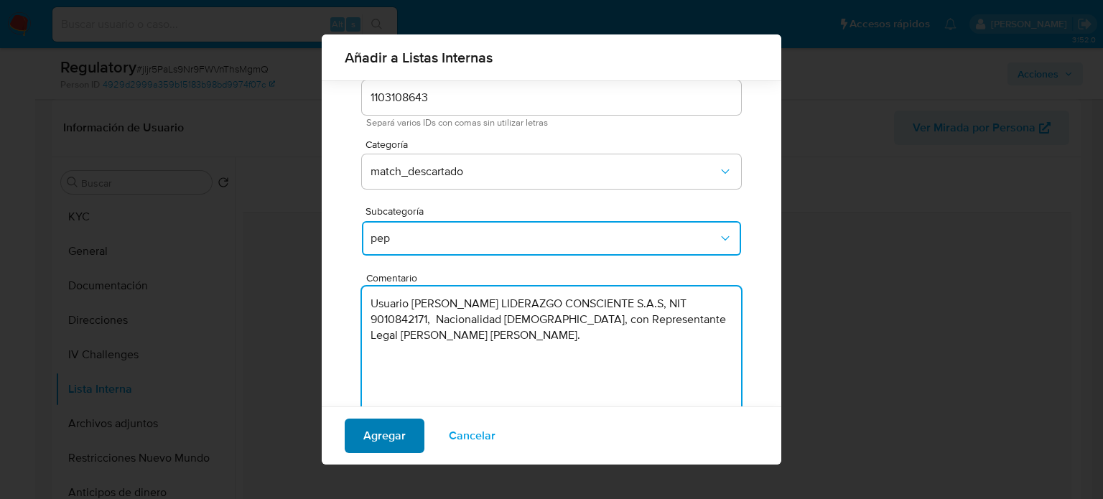
type textarea "Usuario CLAUDIA VERA LIDERAZGO CONSCIENTE S.A.S, NIT 9010842171, Nacionalidad C…"
click at [399, 430] on span "Agregar" at bounding box center [384, 436] width 42 height 32
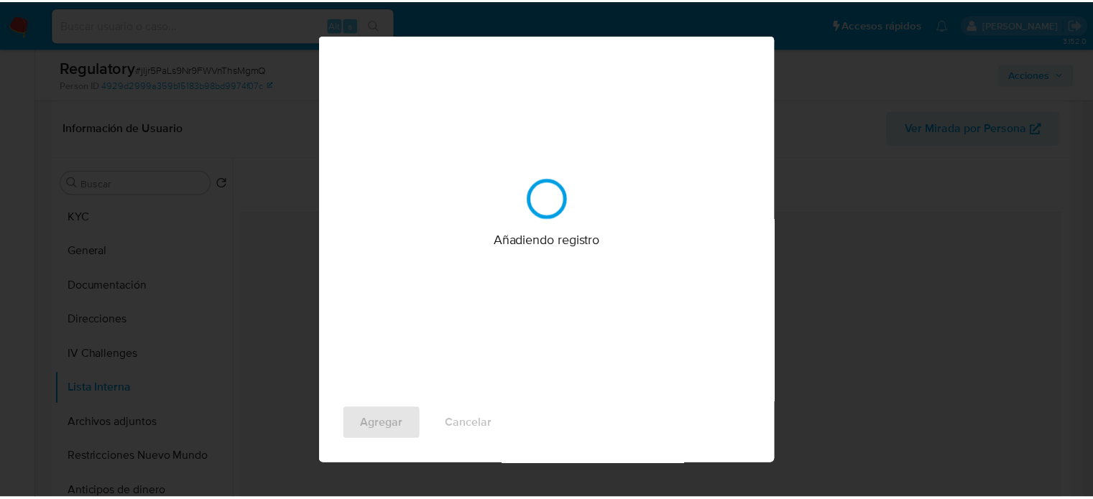
scroll to position [0, 0]
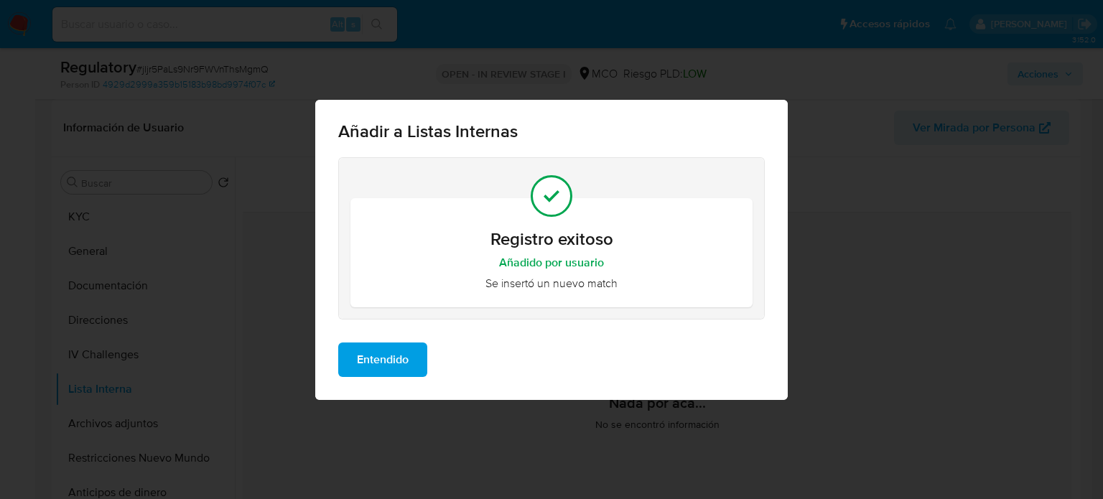
click at [413, 349] on button "Entendido" at bounding box center [382, 360] width 89 height 34
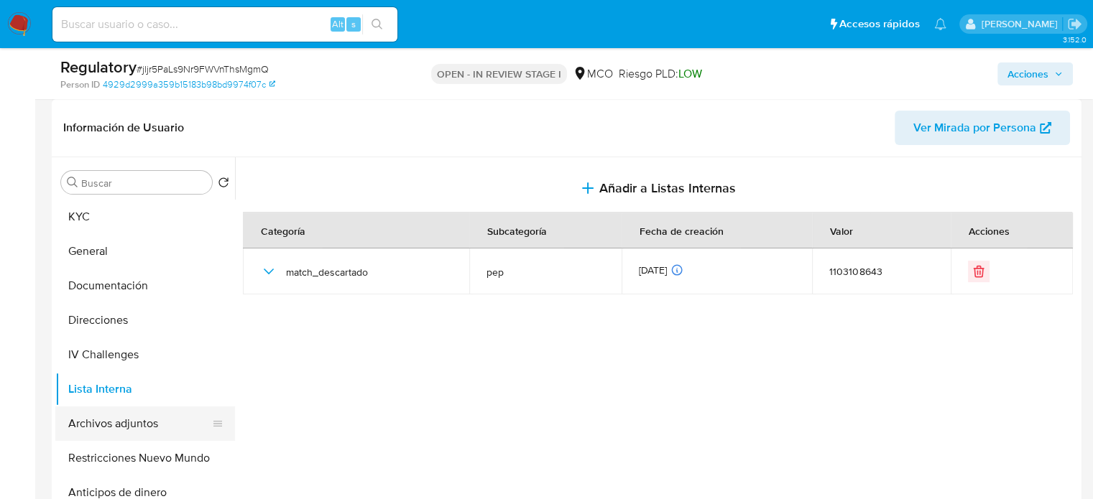
click at [181, 418] on button "Archivos adjuntos" at bounding box center [139, 424] width 168 height 34
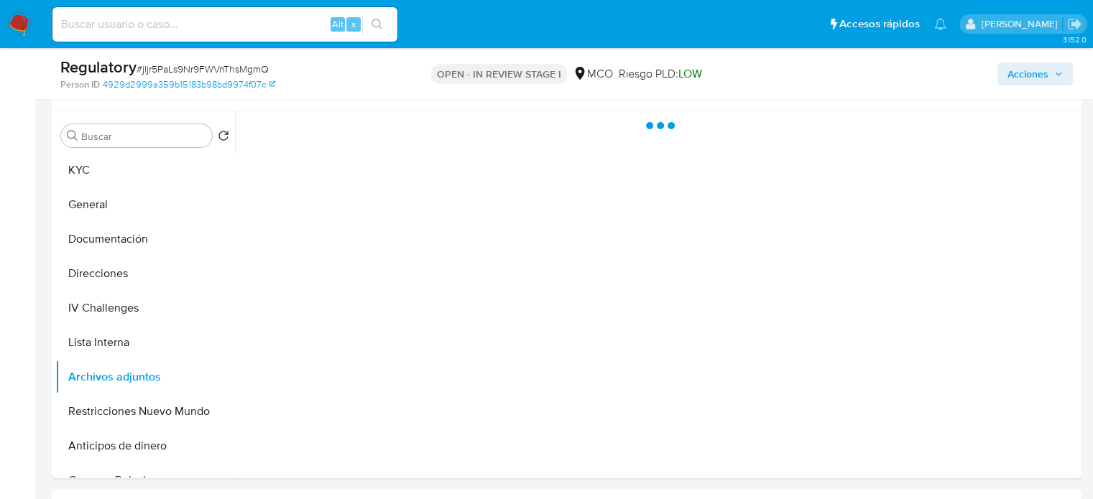
scroll to position [287, 0]
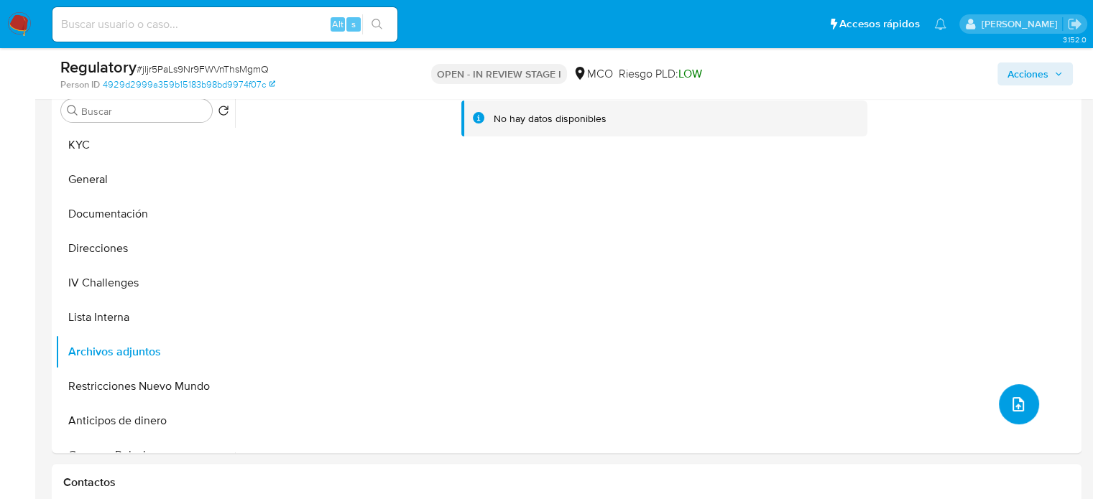
click at [1020, 406] on button "upload-file" at bounding box center [1019, 404] width 40 height 40
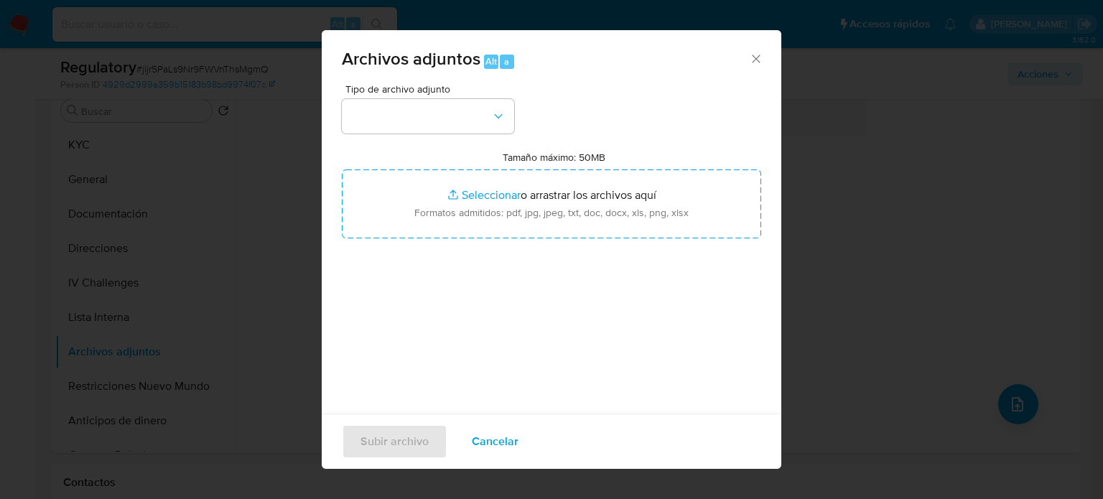
click at [562, 194] on input "Tamaño máximo: 50MB Seleccionar archivos" at bounding box center [552, 204] width 420 height 69
type input "C:\fakepath\CaseDossierReport_5jb893m1xmia1jxccdy3af8ul.pdf"
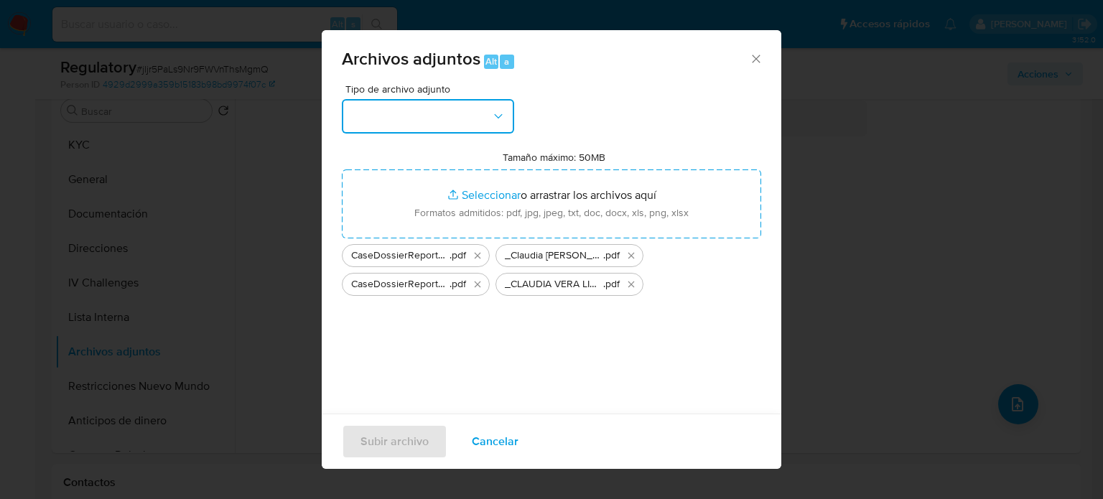
click at [379, 119] on button "button" at bounding box center [428, 116] width 172 height 34
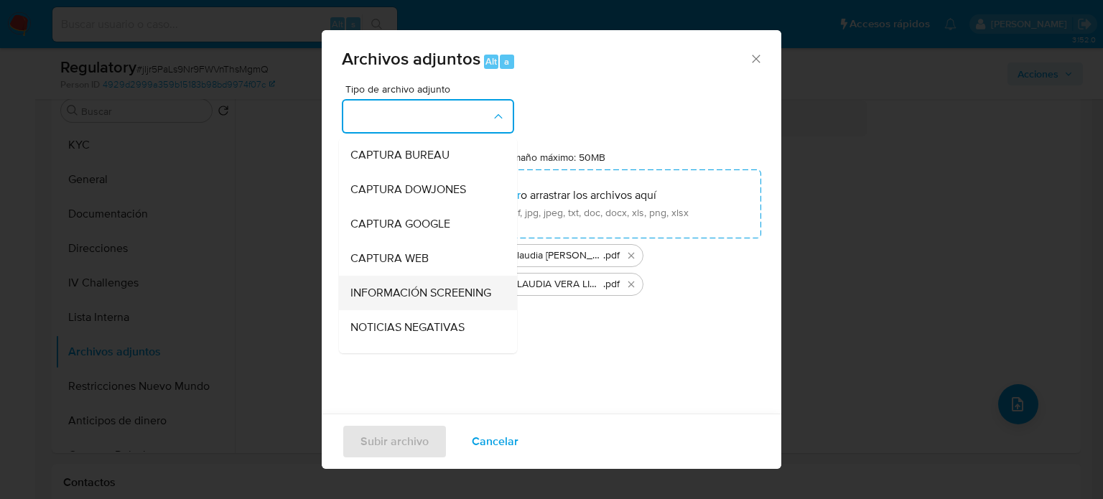
click at [407, 287] on span "INFORMACIÓN SCREENING" at bounding box center [421, 293] width 141 height 14
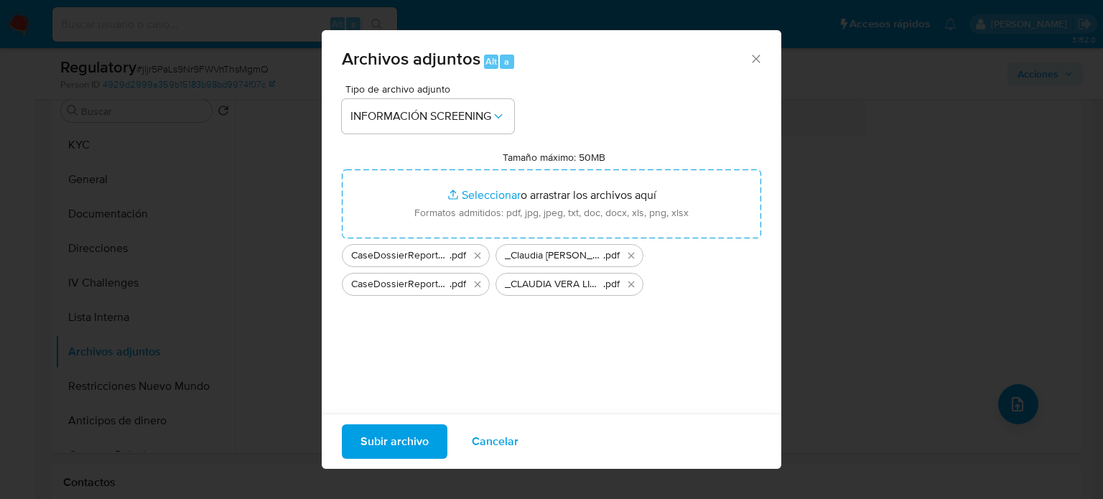
click at [392, 448] on span "Subir archivo" at bounding box center [395, 442] width 68 height 32
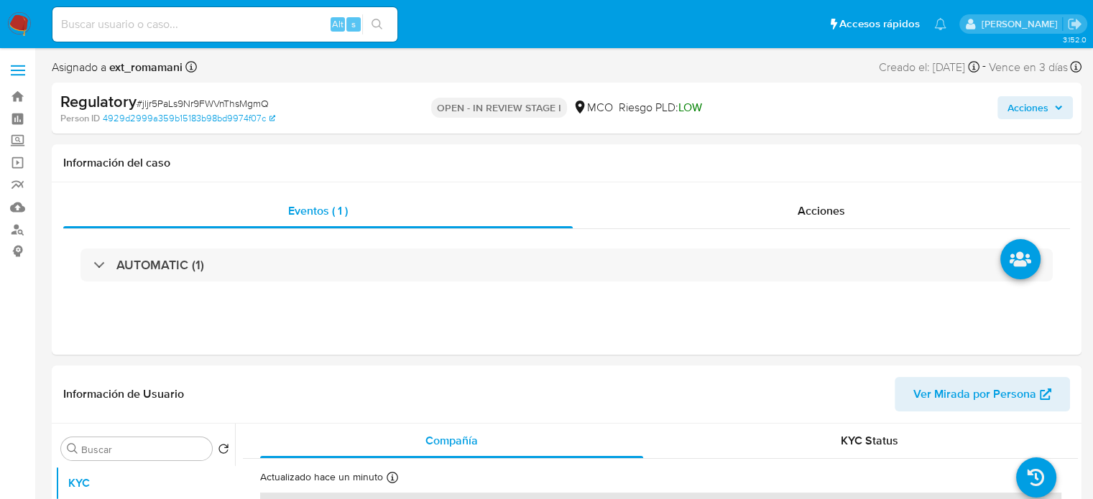
select select "10"
click at [789, 214] on div "Acciones" at bounding box center [821, 211] width 497 height 34
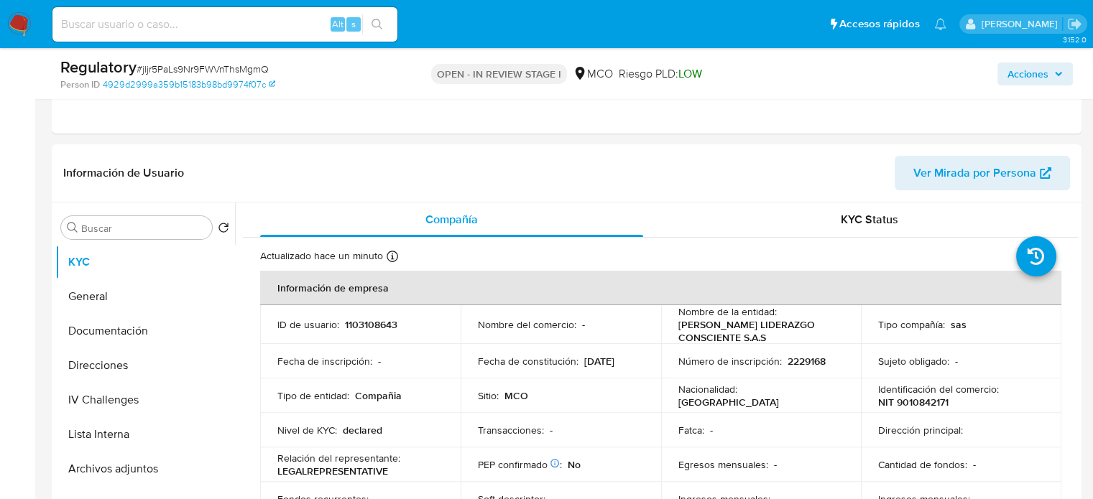
scroll to position [287, 0]
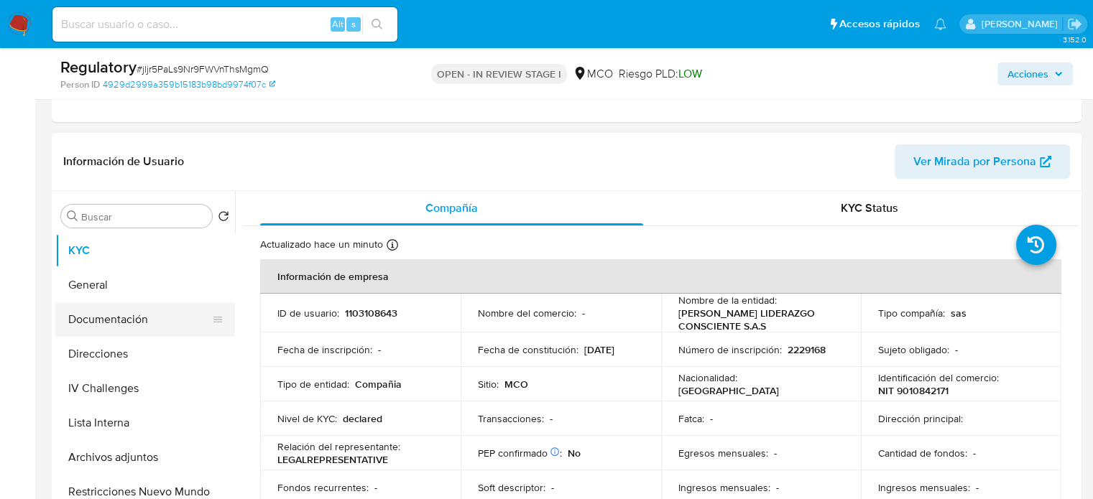
click at [120, 323] on button "Documentación" at bounding box center [139, 319] width 168 height 34
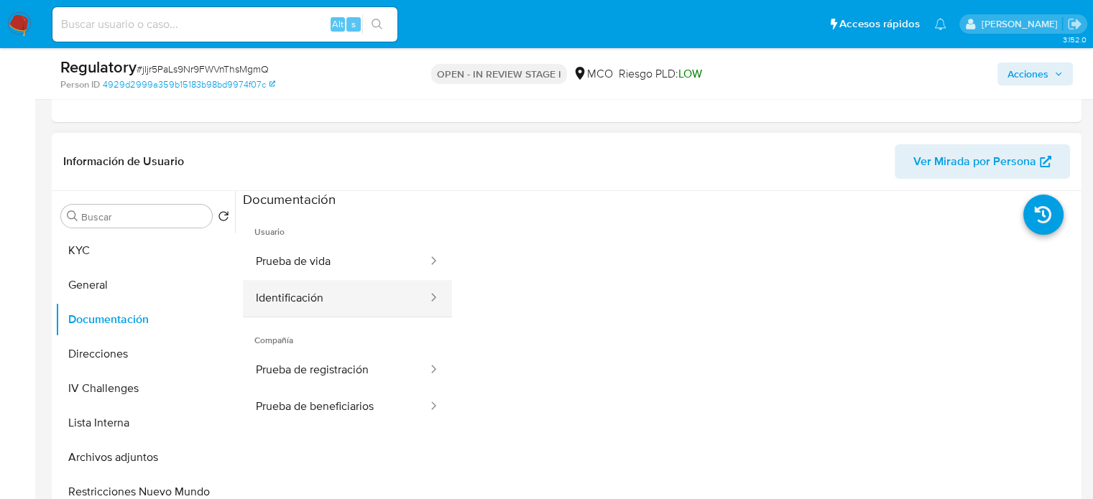
click at [319, 304] on button "Identificación" at bounding box center [336, 298] width 186 height 37
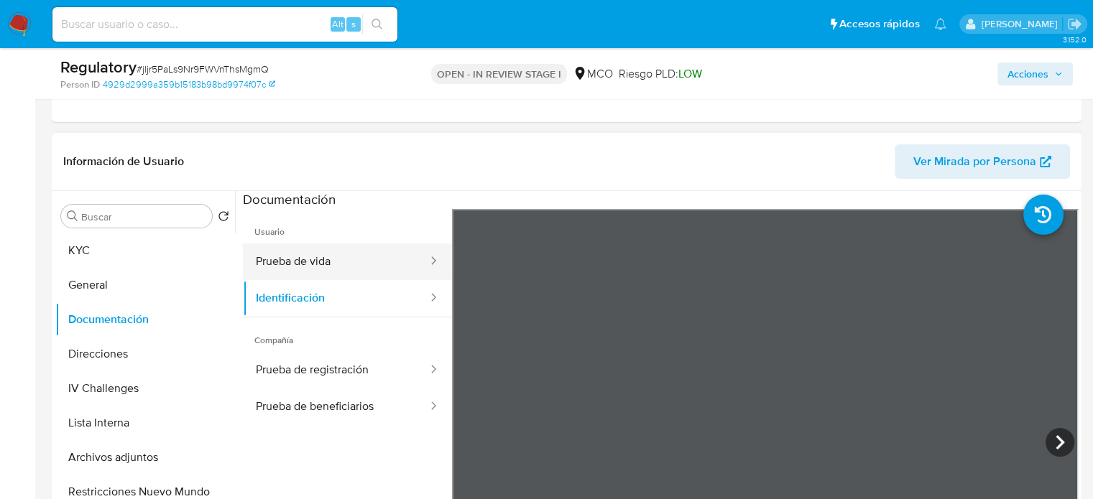
click at [296, 257] on button "Prueba de vida" at bounding box center [336, 262] width 186 height 37
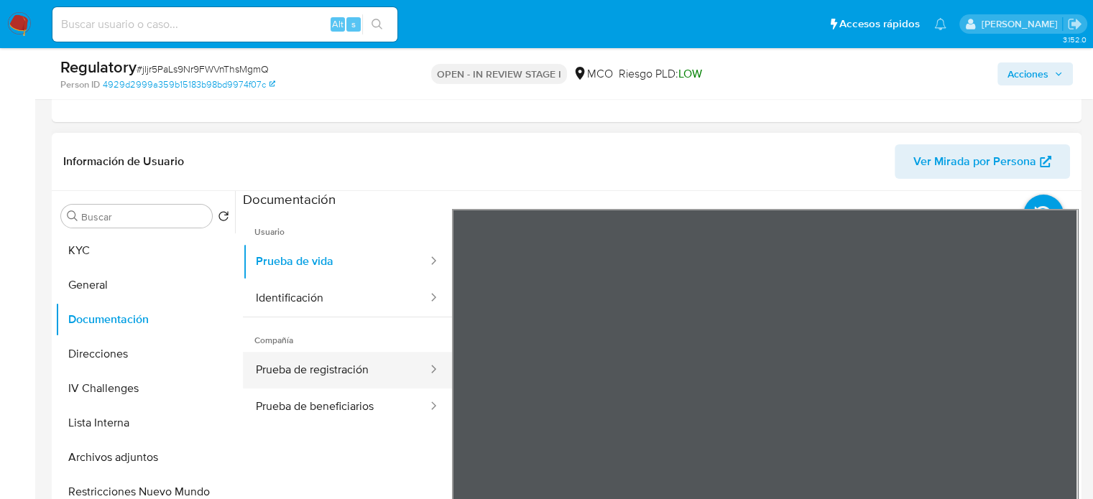
click at [351, 370] on button "Prueba de registración" at bounding box center [336, 370] width 186 height 37
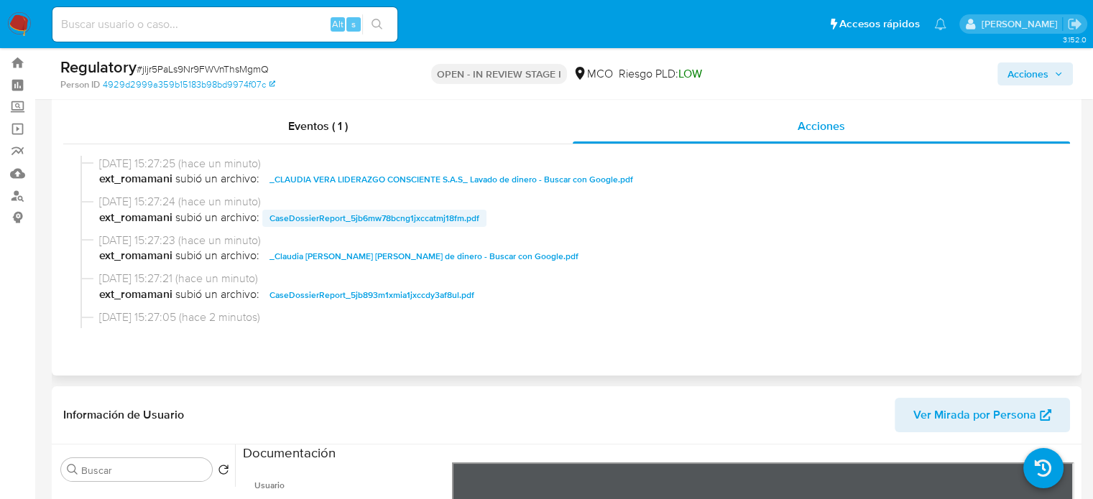
scroll to position [0, 0]
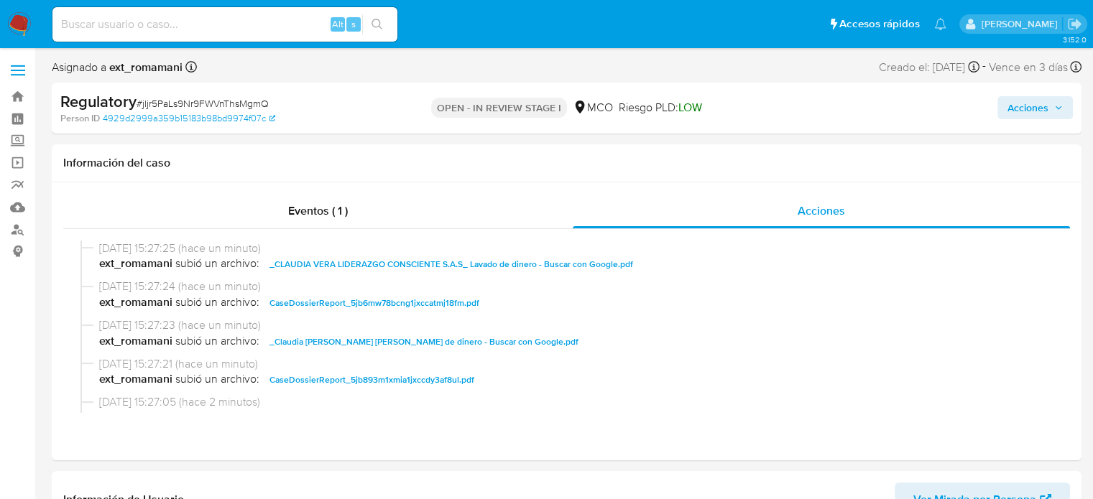
click at [1008, 109] on span "Acciones" at bounding box center [1027, 107] width 41 height 23
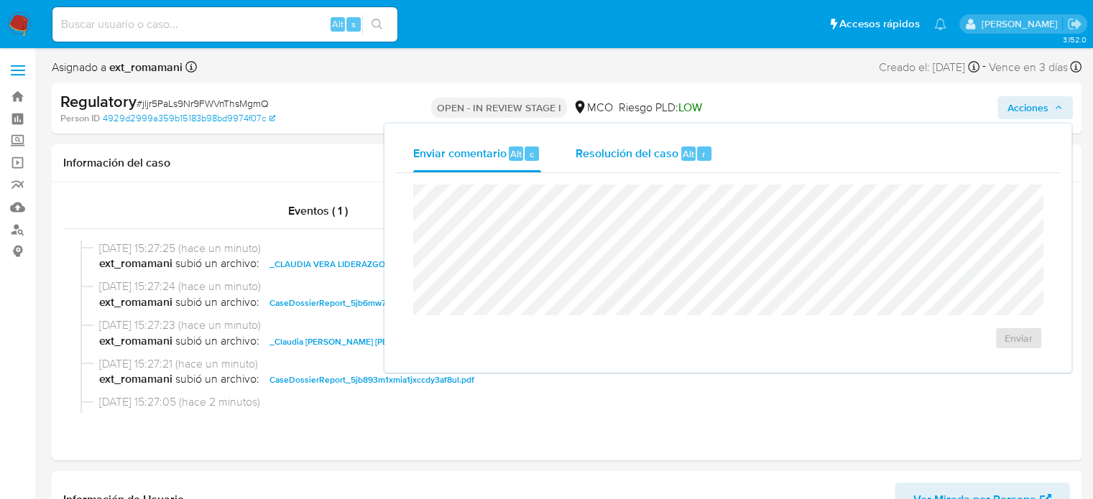
click at [621, 165] on div "Resolución del caso Alt r" at bounding box center [643, 153] width 137 height 37
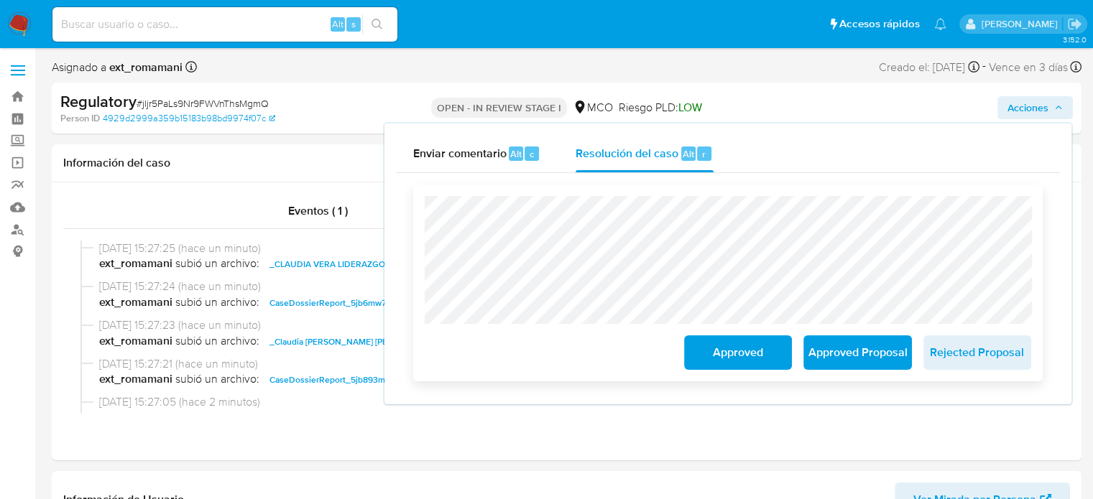
click at [714, 353] on span "Approved" at bounding box center [738, 353] width 70 height 32
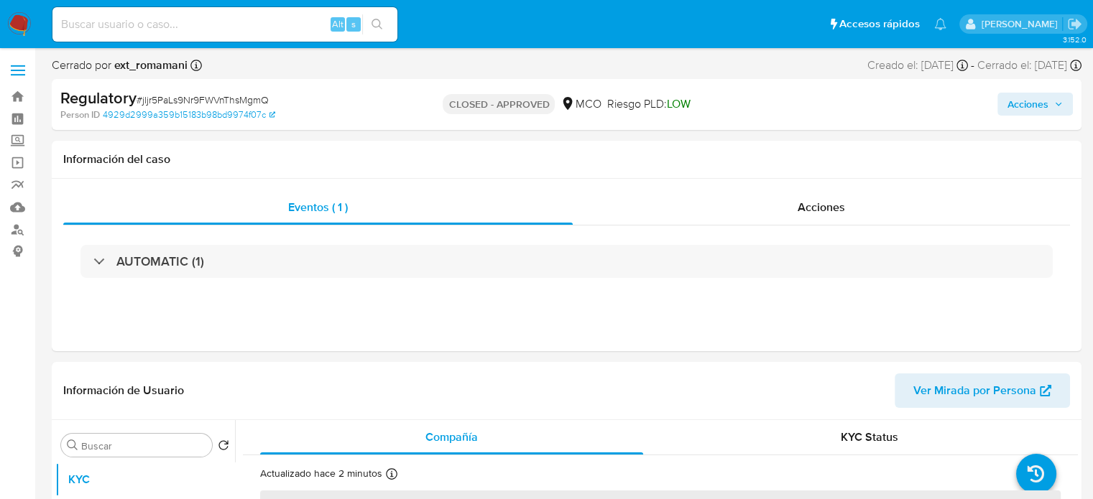
select select "10"
click at [861, 221] on div "Acciones" at bounding box center [821, 207] width 497 height 34
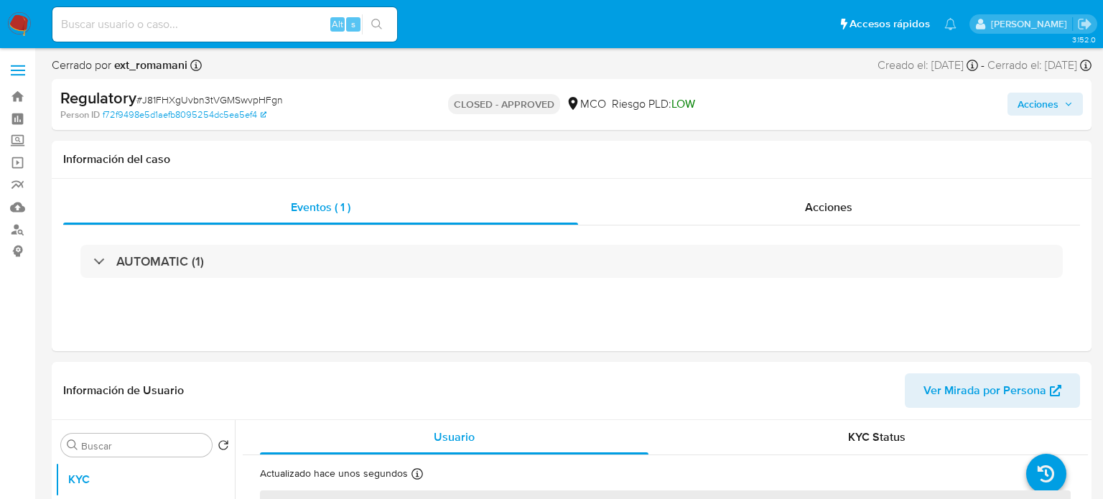
select select "10"
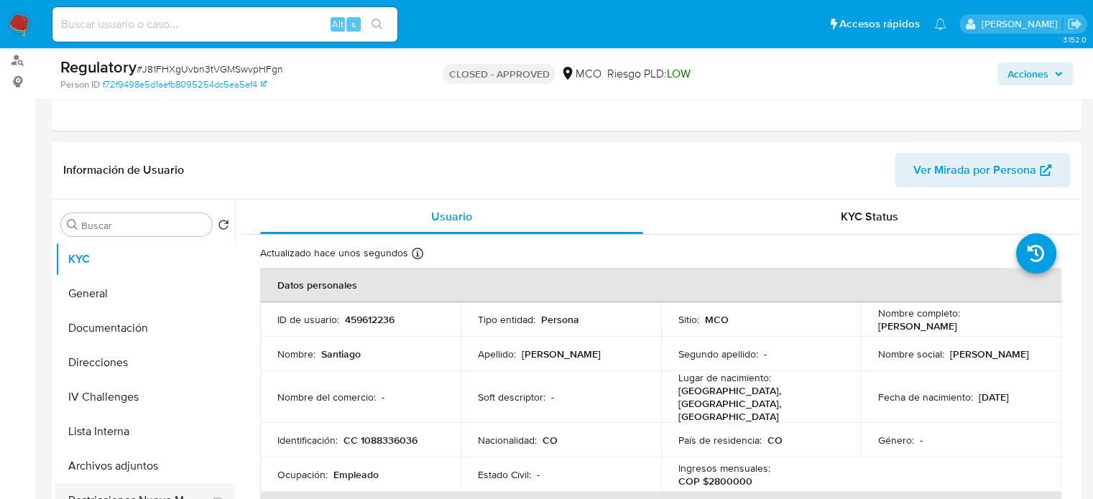
scroll to position [359, 0]
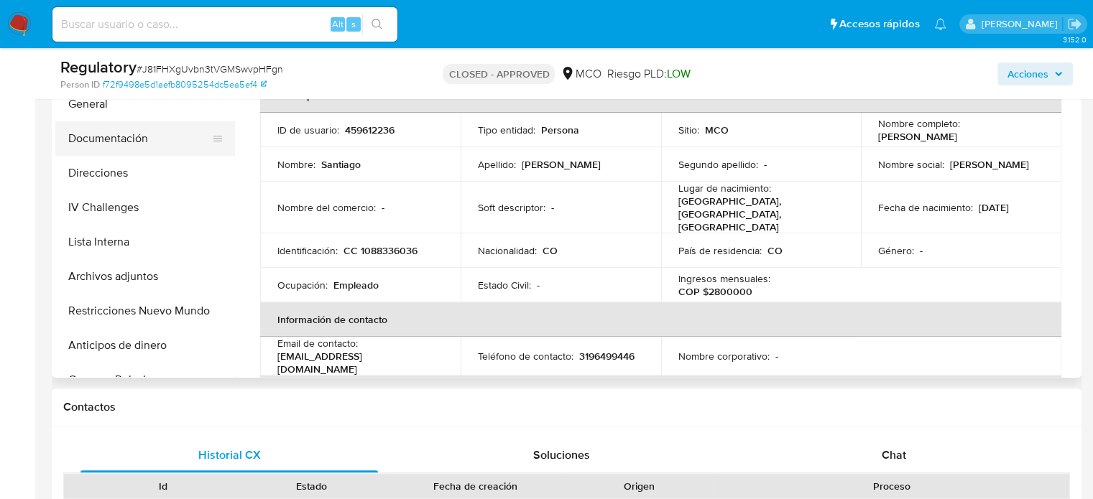
click at [131, 134] on button "Documentación" at bounding box center [139, 138] width 168 height 34
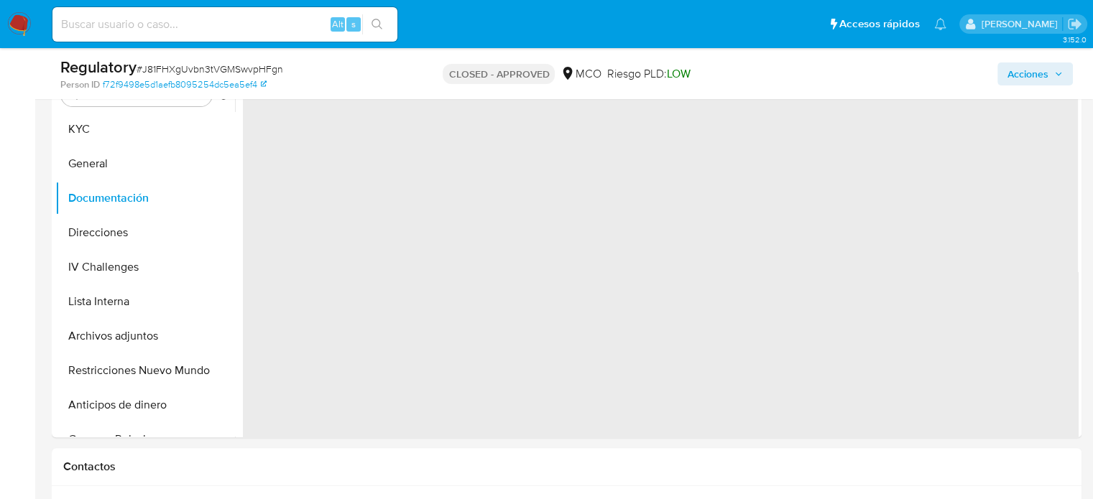
scroll to position [216, 0]
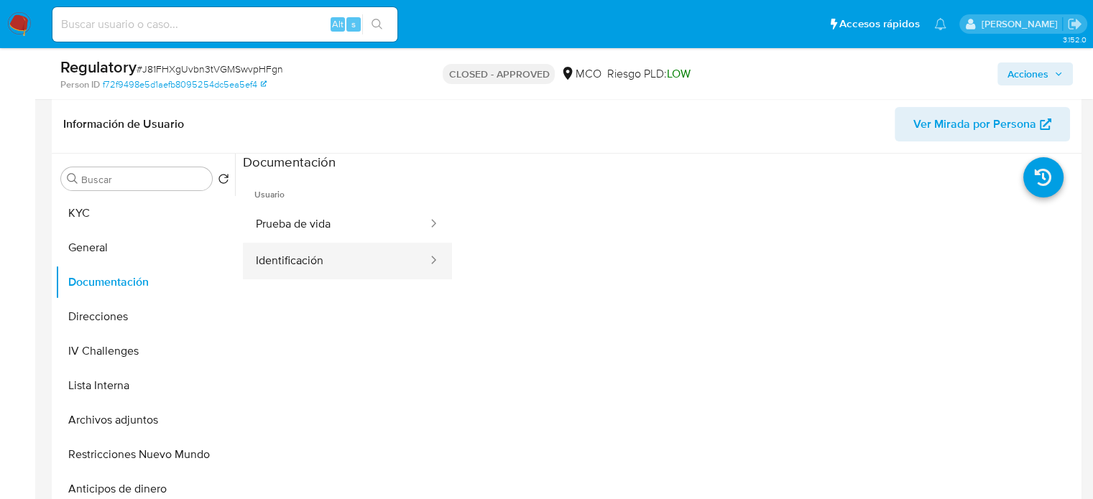
click at [296, 252] on button "Identificación" at bounding box center [336, 261] width 186 height 37
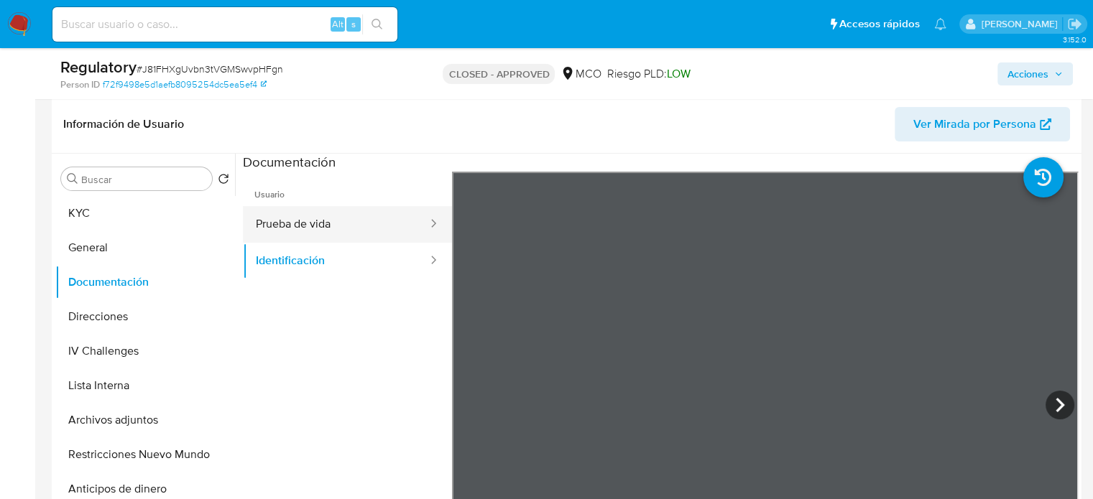
click at [299, 224] on button "Prueba de vida" at bounding box center [336, 224] width 186 height 37
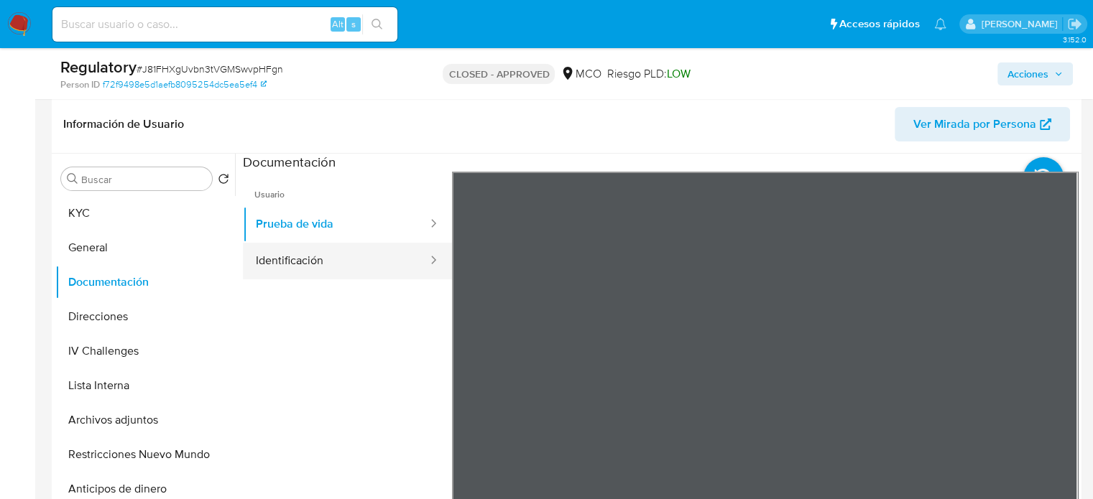
click at [342, 267] on button "Identificación" at bounding box center [336, 261] width 186 height 37
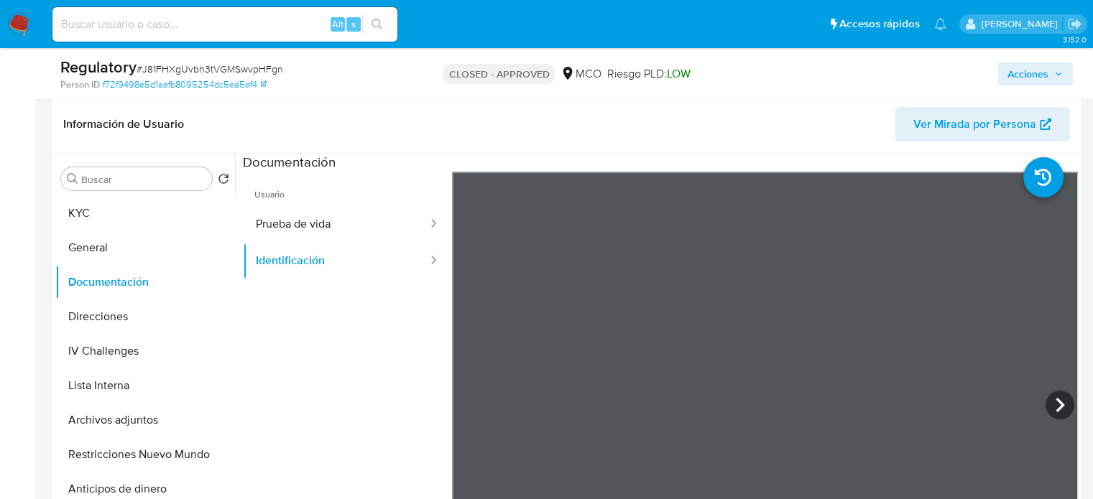
click at [685, 150] on div "Información de Usuario Ver Mirada por Persona Buscar Volver al orden por defect…" at bounding box center [566, 309] width 1029 height 426
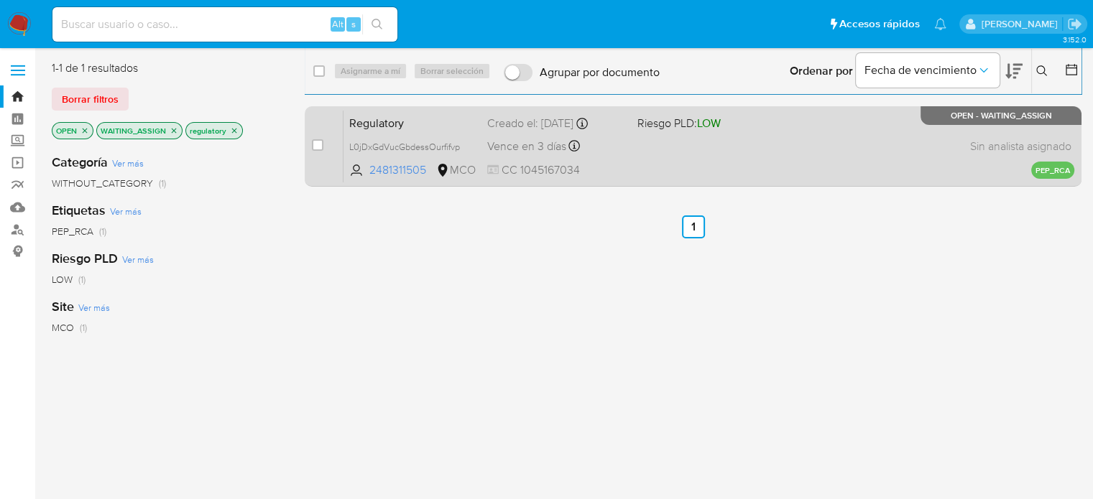
click at [647, 149] on div "Regulatory L0jDxGdVucGbdessOurfifvp 2481311505 MCO Riesgo PLD: LOW Creado el: […" at bounding box center [708, 146] width 731 height 73
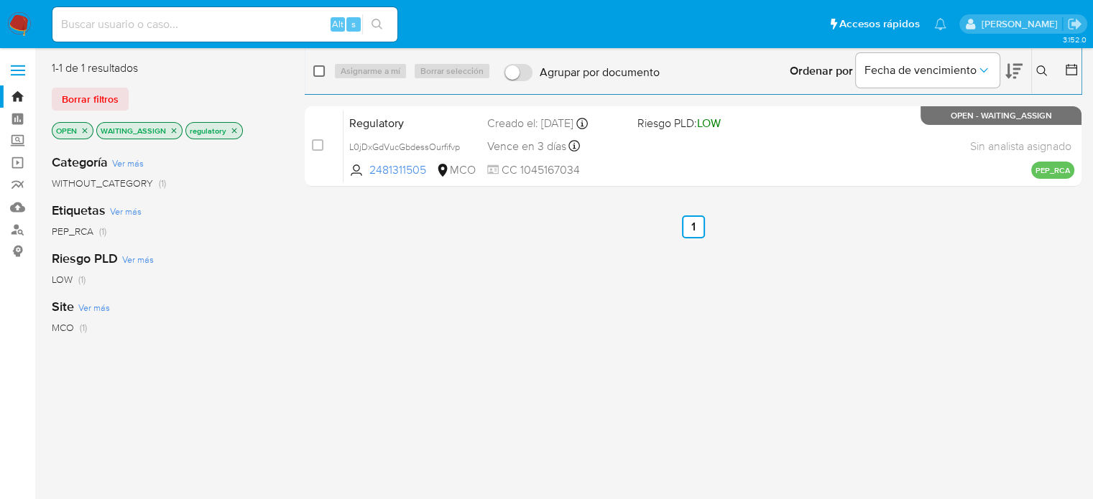
click at [318, 67] on input "checkbox" at bounding box center [318, 70] width 11 height 11
checkbox input "true"
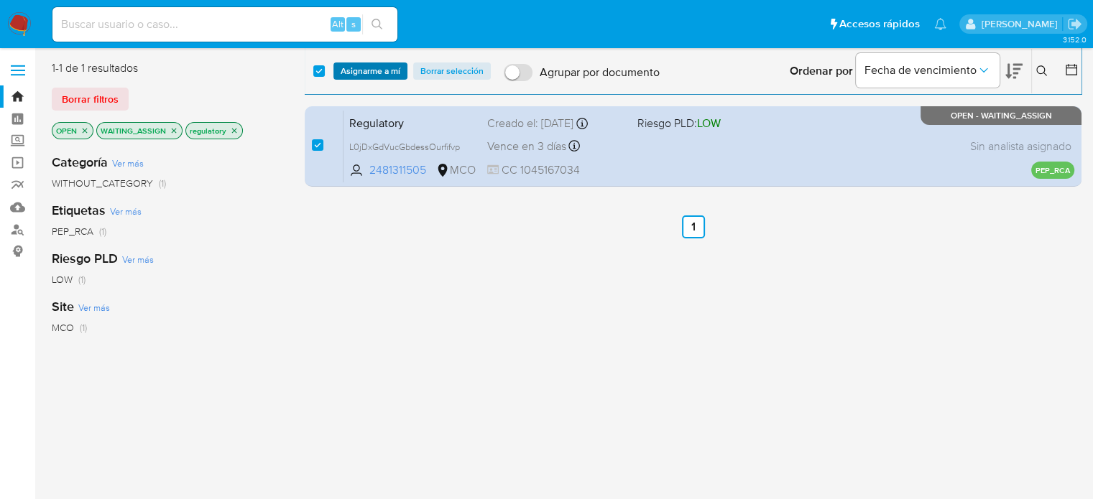
click at [342, 70] on span "Asignarme a mí" at bounding box center [371, 71] width 60 height 14
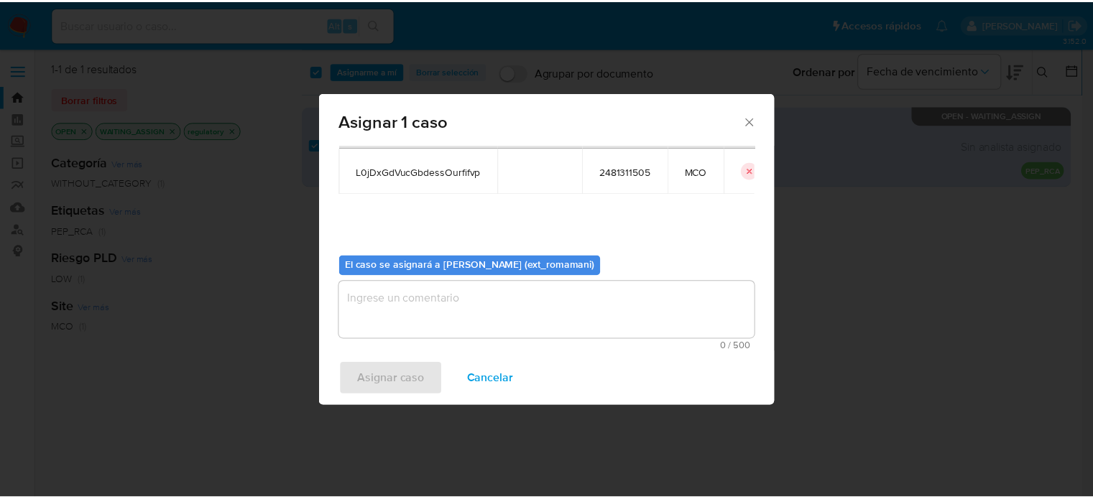
scroll to position [74, 0]
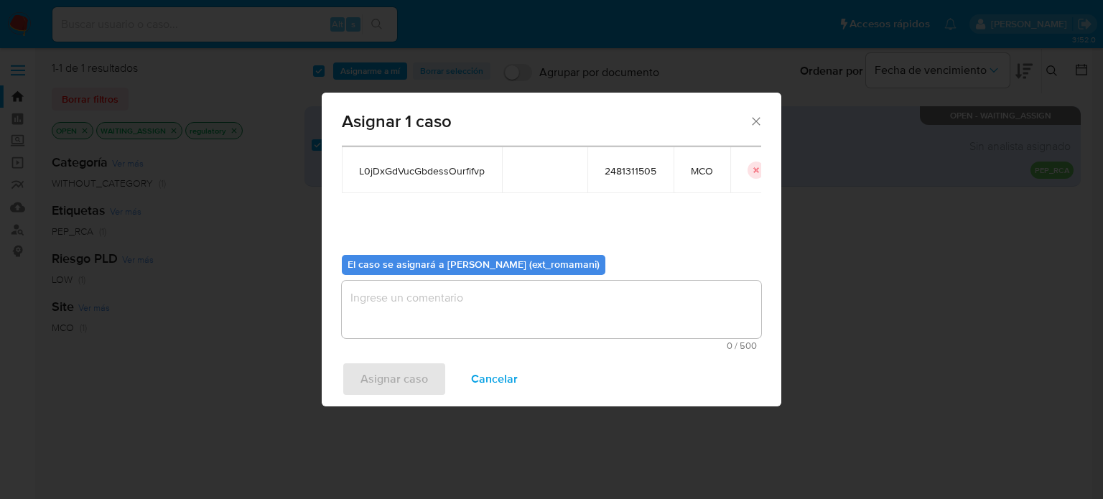
click at [528, 330] on textarea "assign-modal" at bounding box center [552, 309] width 420 height 57
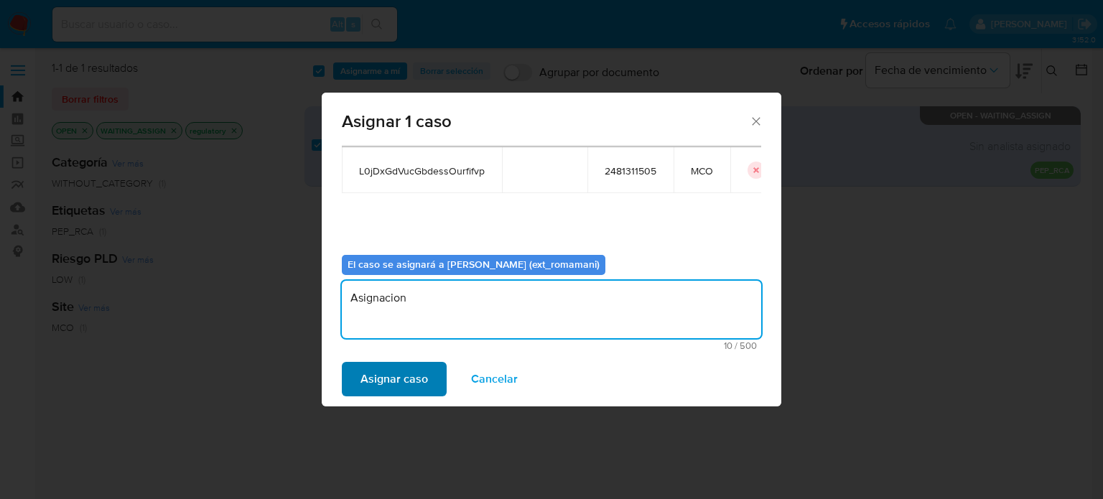
type textarea "Asignacion"
click at [425, 381] on span "Asignar caso" at bounding box center [395, 379] width 68 height 32
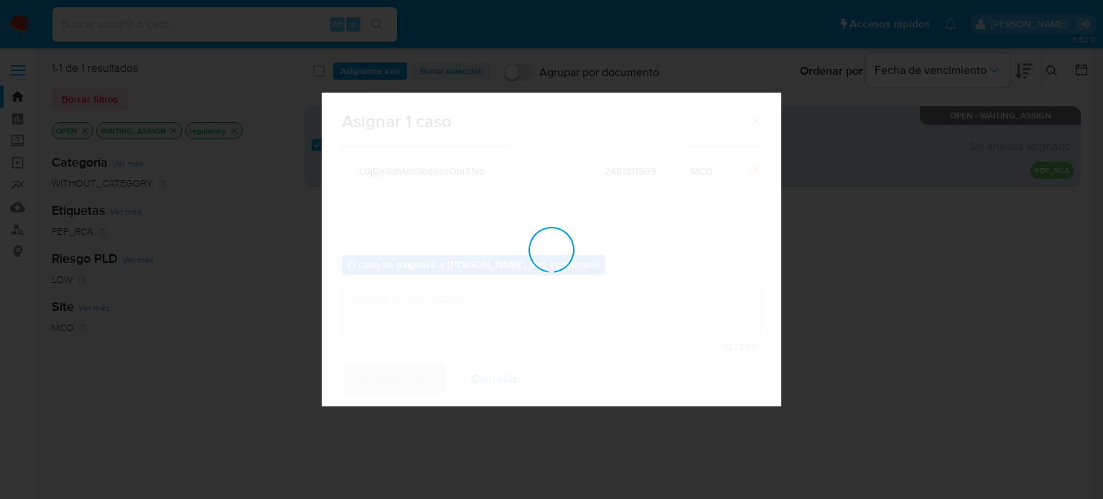
checkbox input "false"
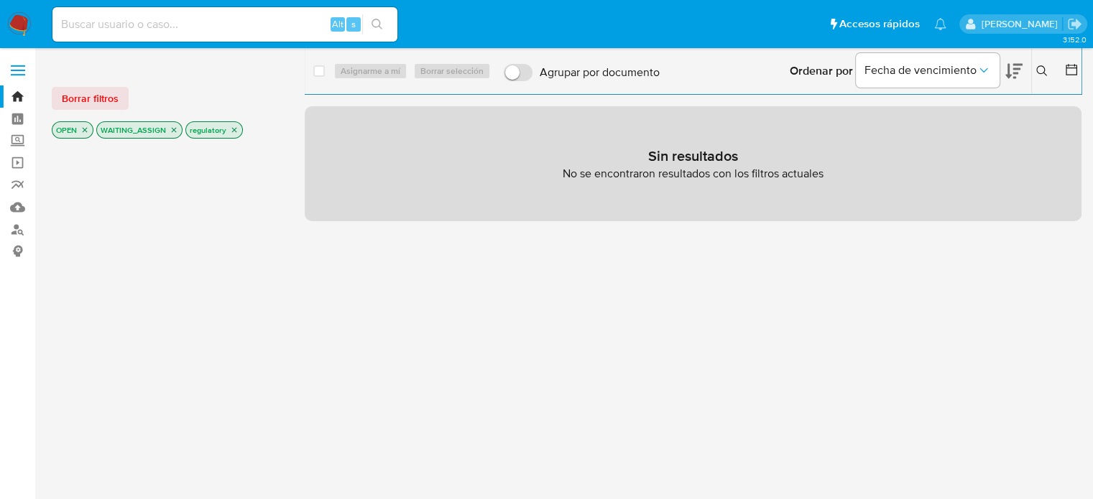
click at [18, 22] on img at bounding box center [19, 24] width 24 height 24
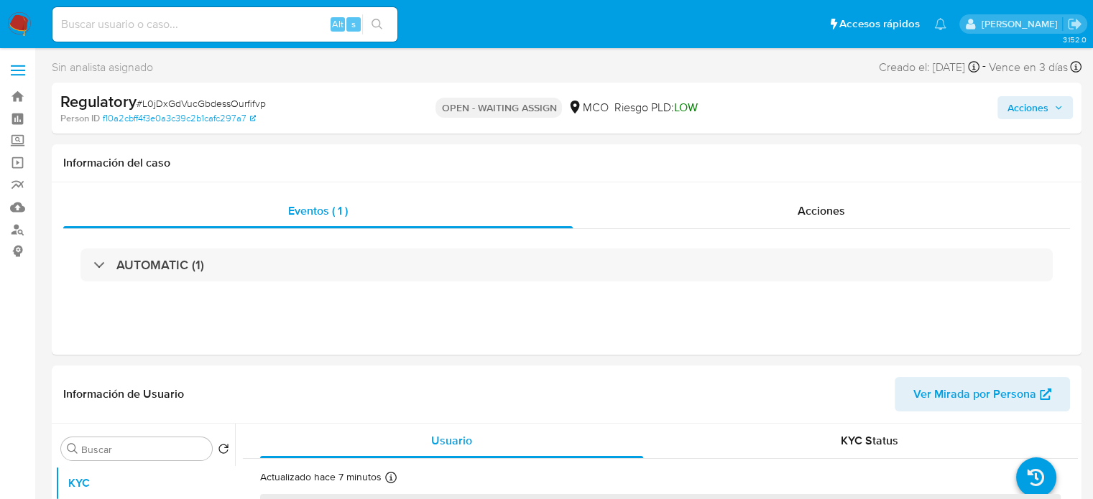
select select "10"
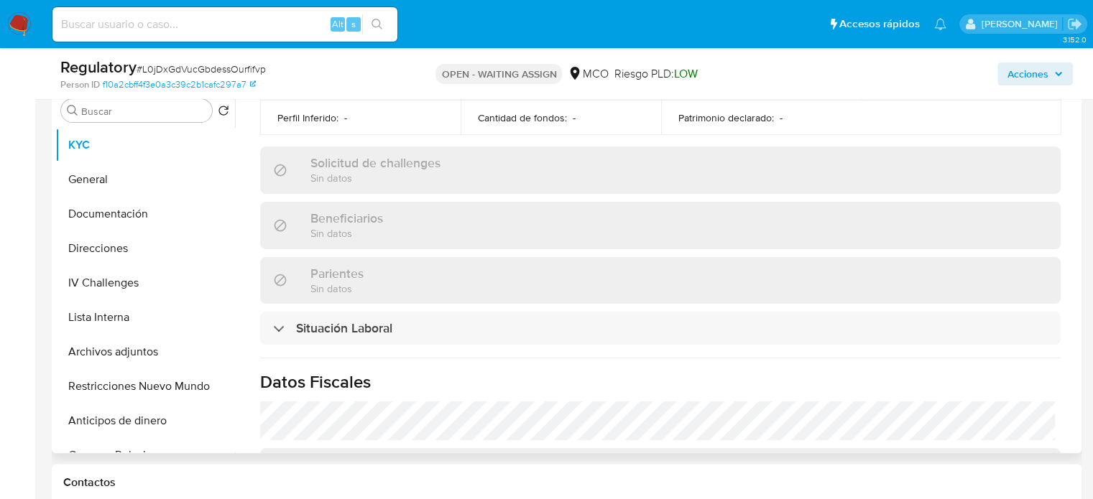
scroll to position [575, 0]
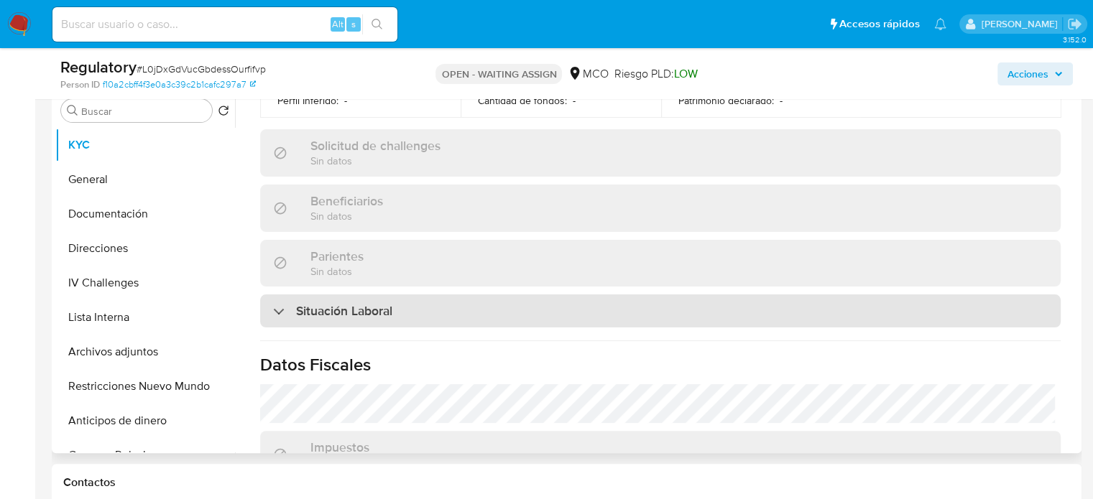
click at [425, 295] on div "Situación Laboral" at bounding box center [660, 311] width 800 height 33
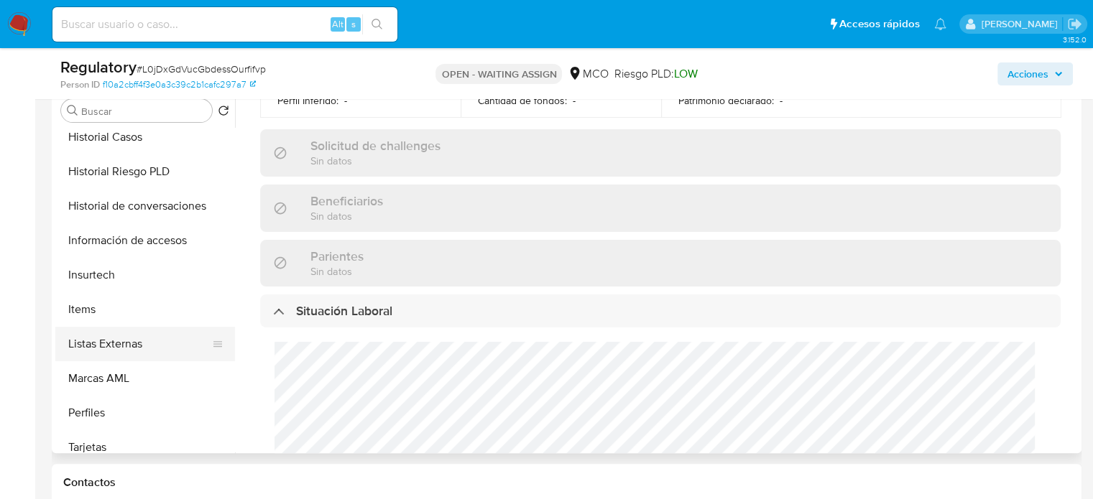
scroll to position [572, 0]
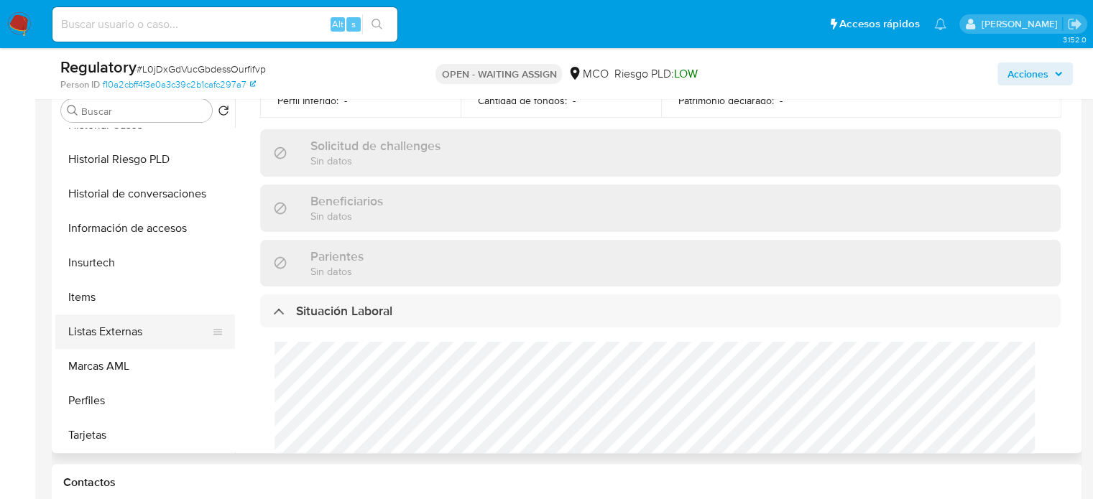
click at [131, 333] on button "Listas Externas" at bounding box center [139, 332] width 168 height 34
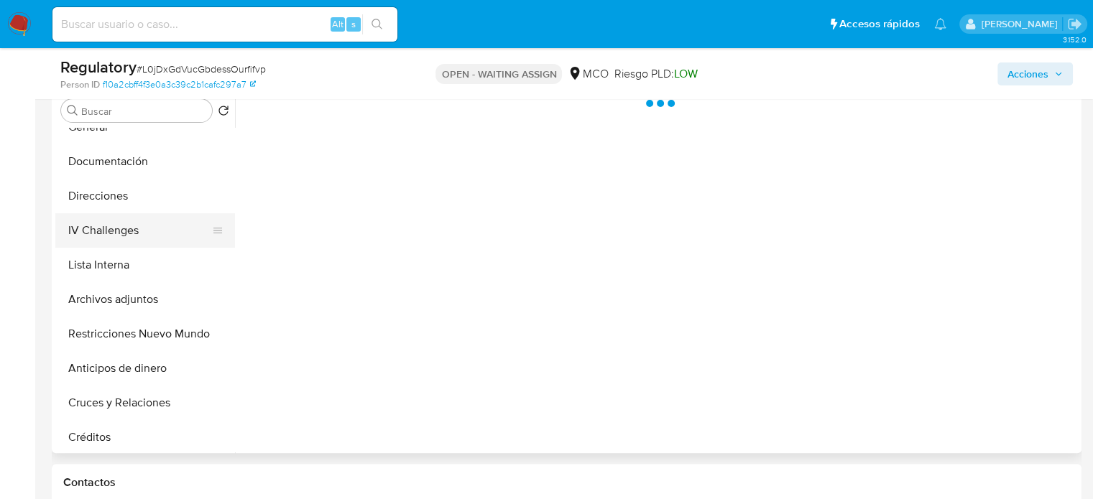
scroll to position [0, 0]
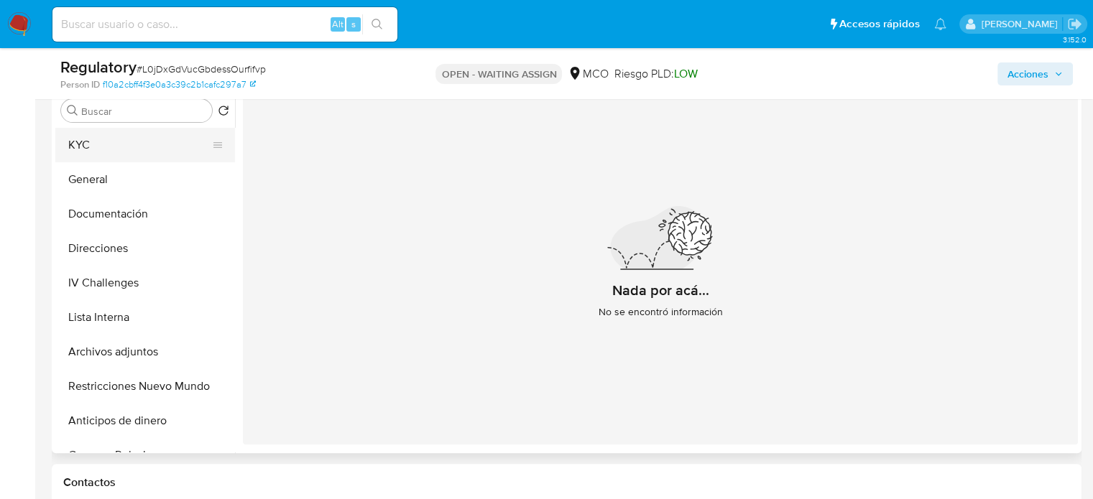
click at [120, 147] on button "KYC" at bounding box center [139, 145] width 168 height 34
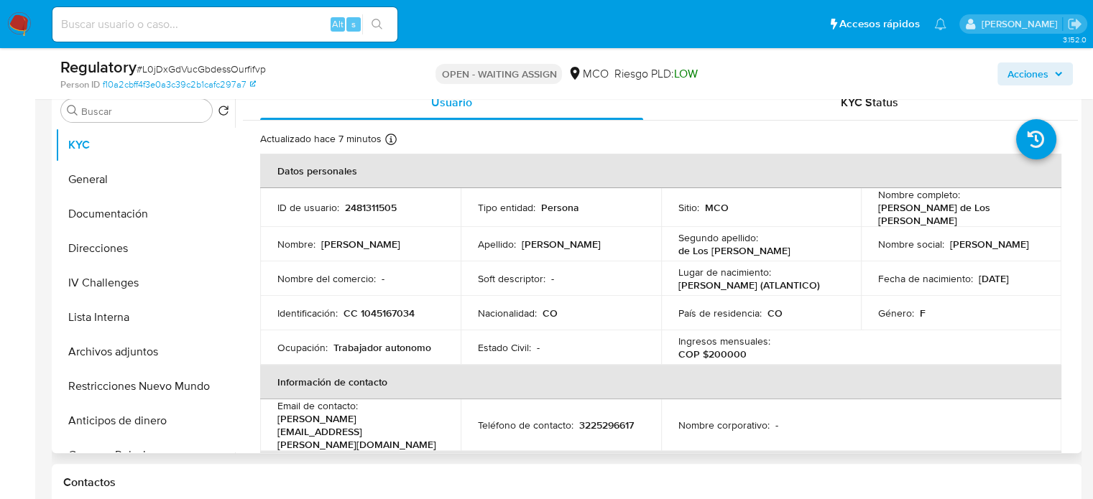
drag, startPoint x: 908, startPoint y: 223, endPoint x: 881, endPoint y: 212, distance: 29.3
click at [868, 208] on td "Nombre completo : Dilsia Esther Rodriguez de Los Reyes" at bounding box center [961, 207] width 200 height 39
click at [124, 201] on button "Documentación" at bounding box center [139, 214] width 168 height 34
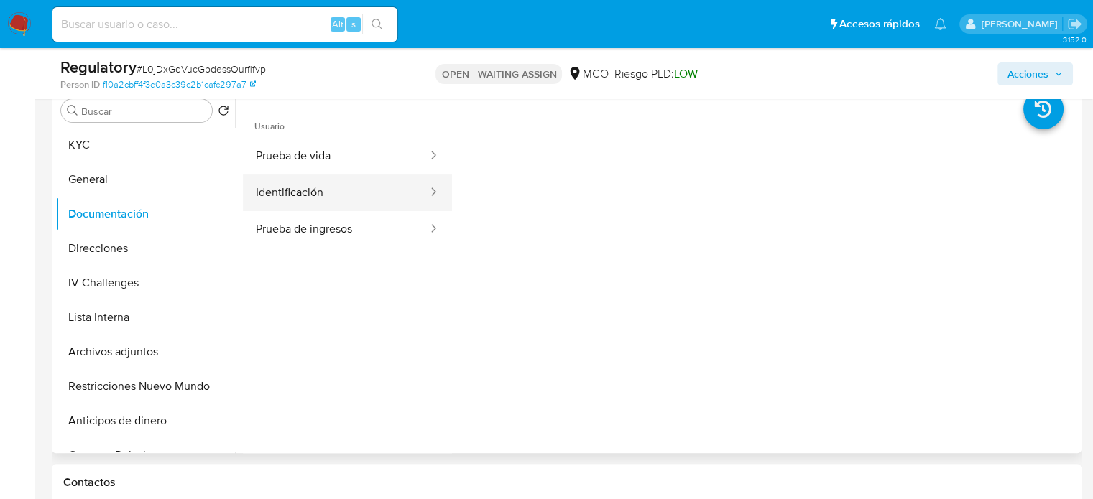
click at [365, 187] on button "Identificación" at bounding box center [336, 193] width 186 height 37
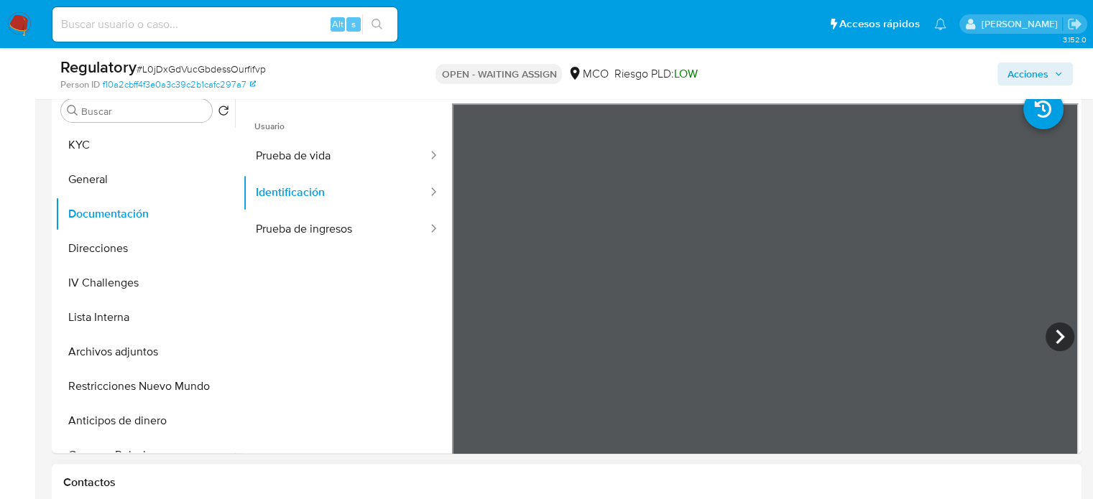
click at [368, 250] on ul "Usuario Prueba de vida Identificación Prueba de ingresos" at bounding box center [347, 310] width 209 height 414
click at [368, 217] on button "Prueba de ingresos" at bounding box center [336, 229] width 186 height 37
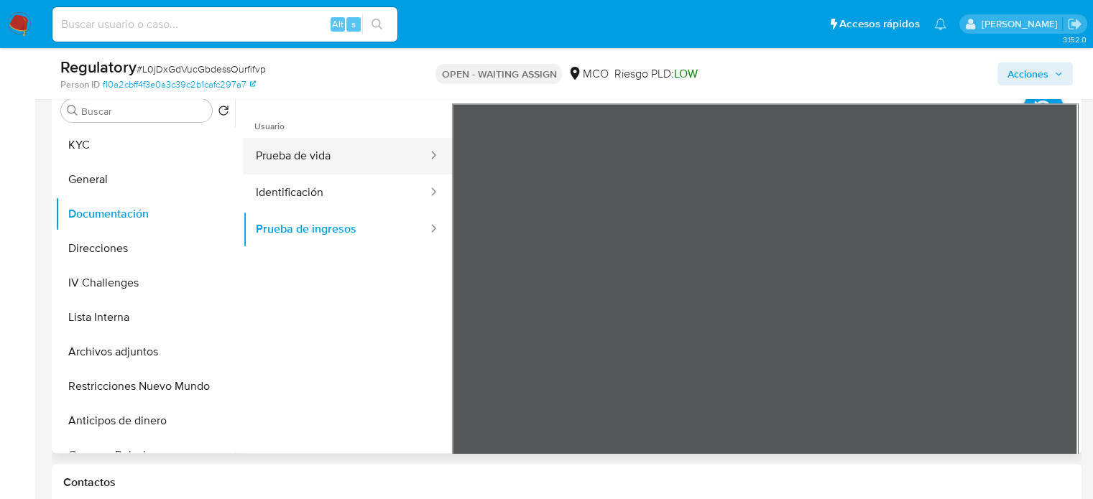
click at [343, 144] on button "Prueba de vida" at bounding box center [336, 156] width 186 height 37
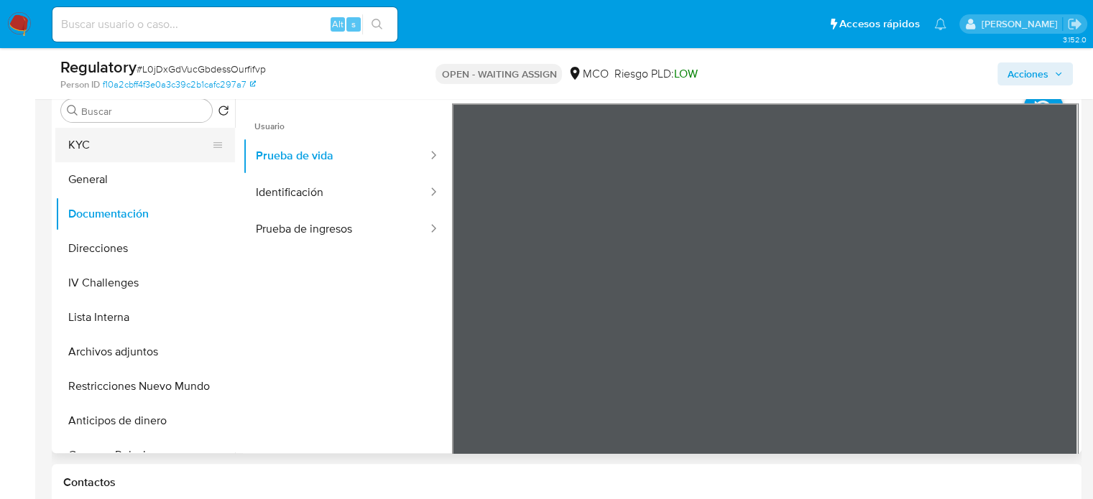
click at [103, 147] on button "KYC" at bounding box center [139, 145] width 168 height 34
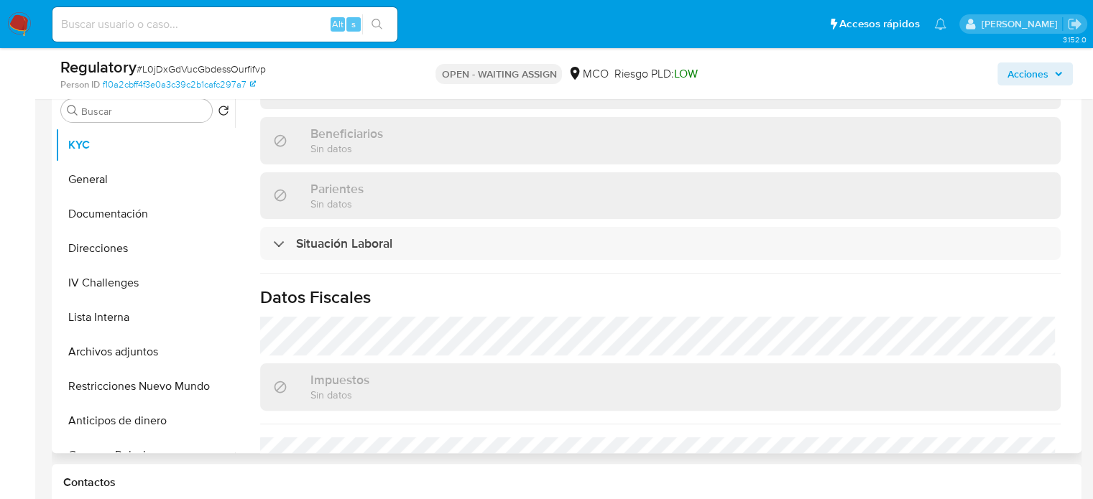
scroll to position [630, 0]
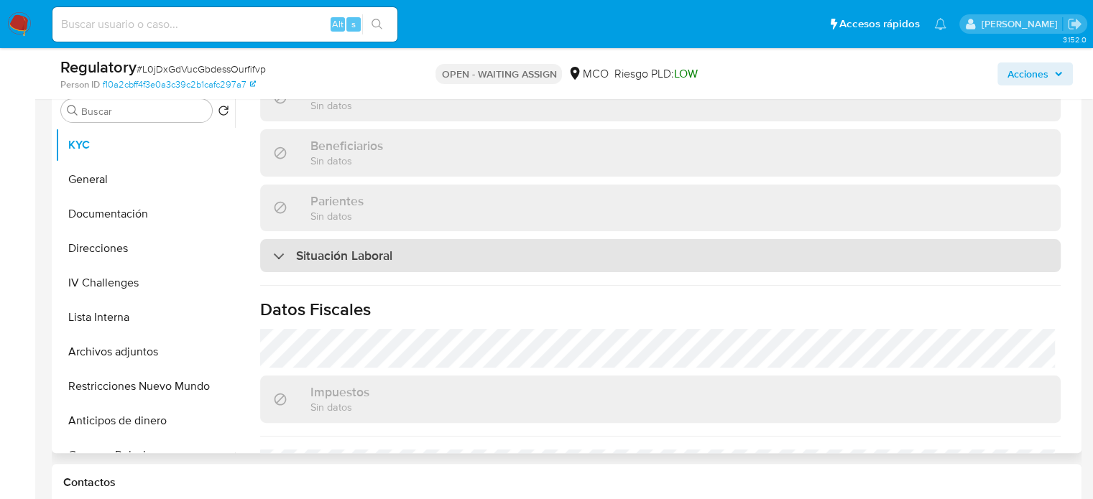
click at [355, 248] on h3 "Situación Laboral" at bounding box center [344, 256] width 96 height 16
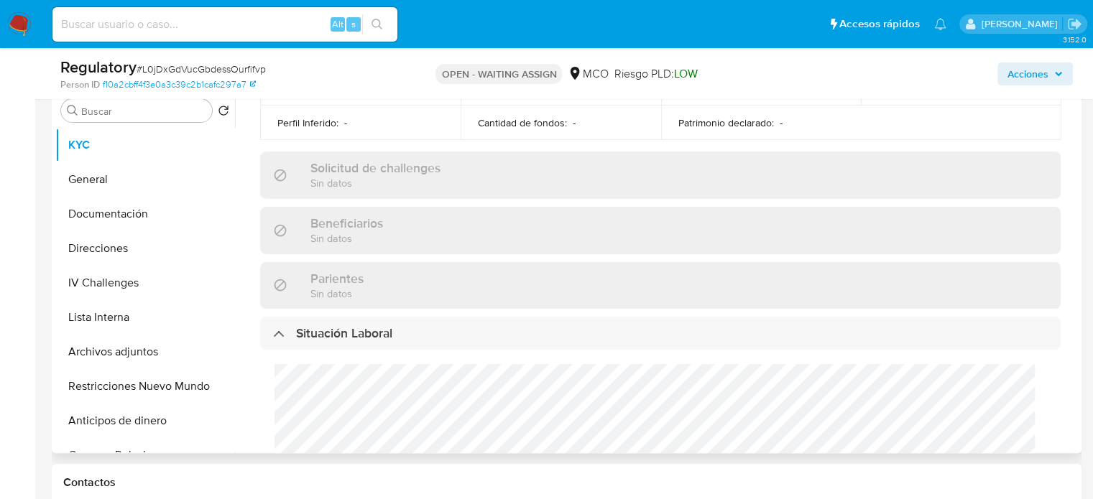
scroll to position [702, 0]
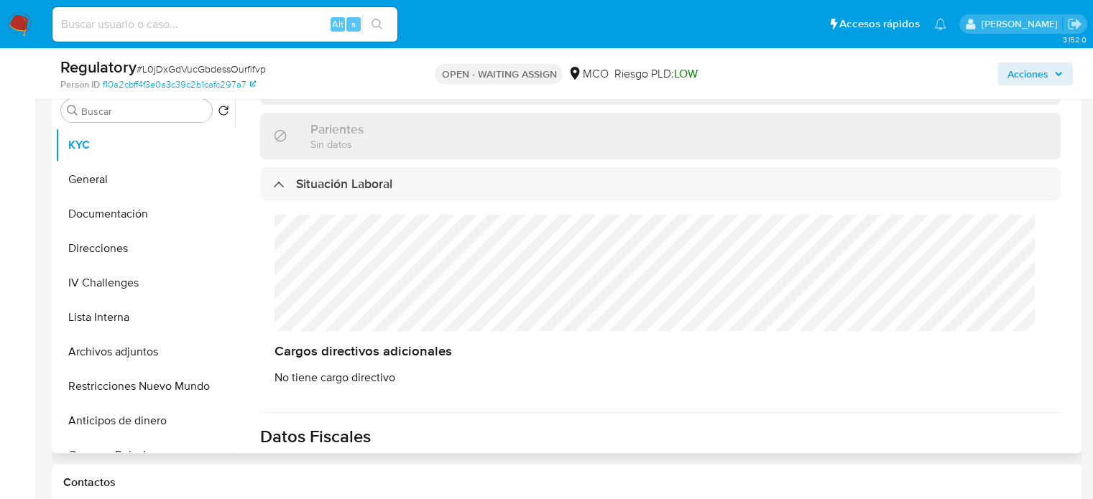
click at [272, 261] on div "Cargos directivos adicionales No tiene cargo directivo" at bounding box center [660, 299] width 800 height 199
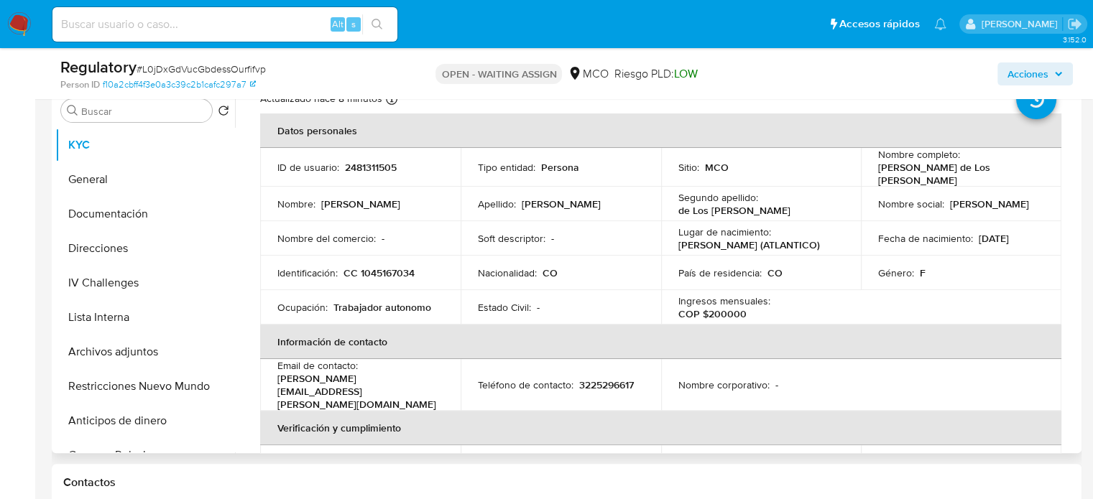
scroll to position [0, 0]
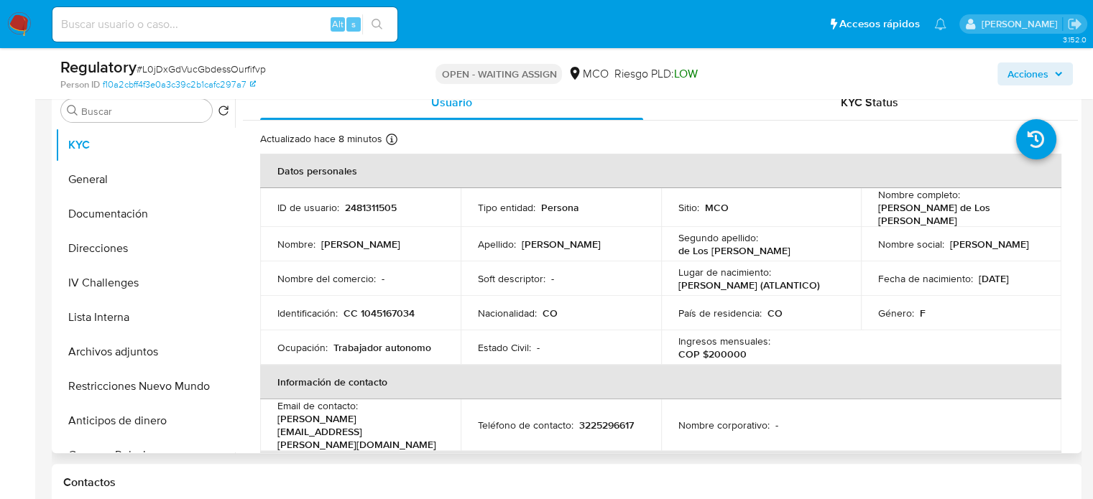
drag, startPoint x: 902, startPoint y: 221, endPoint x: 874, endPoint y: 208, distance: 31.2
click at [878, 208] on p "[PERSON_NAME] de Los [PERSON_NAME]" at bounding box center [958, 214] width 160 height 26
copy p "[PERSON_NAME] de Los [PERSON_NAME]"
click at [144, 315] on button "Lista Interna" at bounding box center [139, 317] width 168 height 34
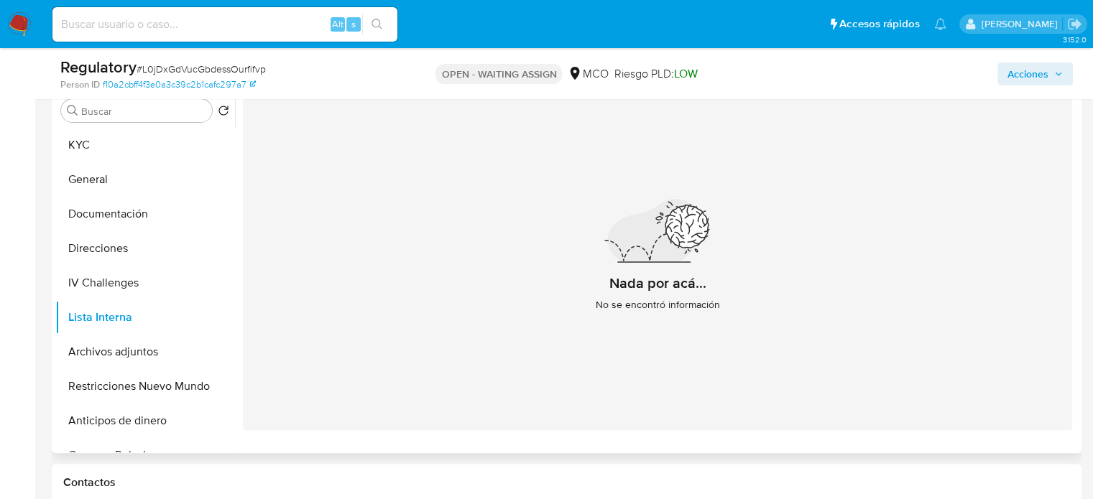
scroll to position [144, 0]
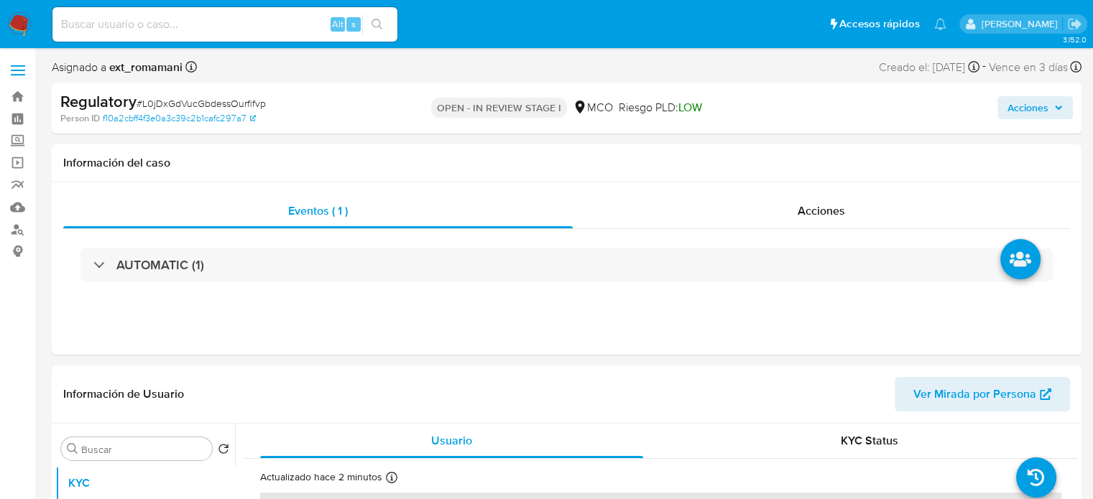
select select "10"
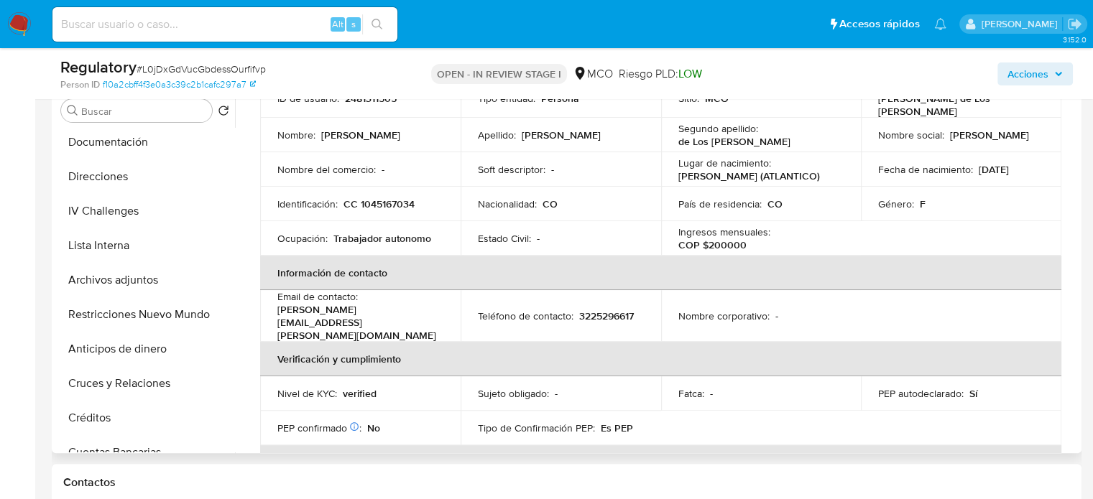
scroll to position [144, 0]
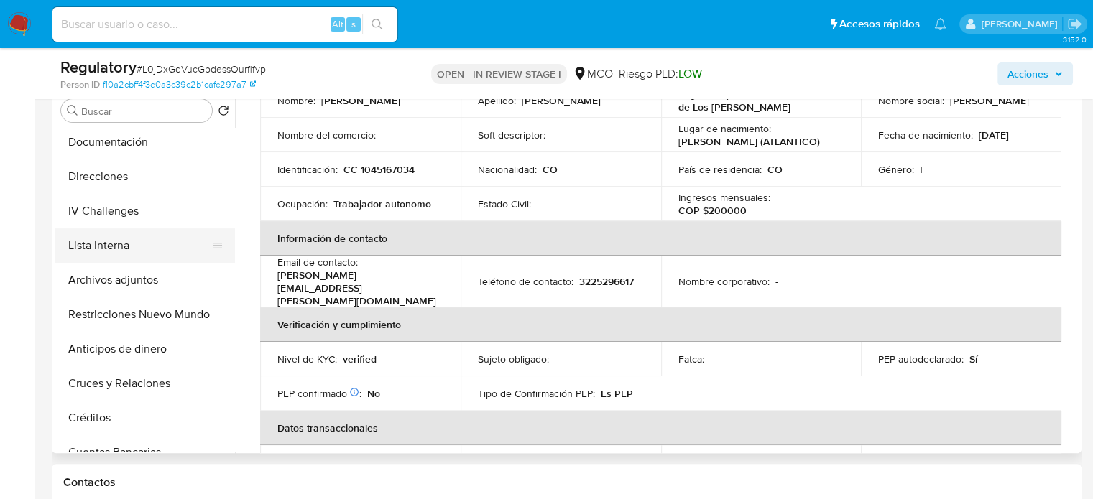
click at [124, 246] on button "Lista Interna" at bounding box center [139, 245] width 168 height 34
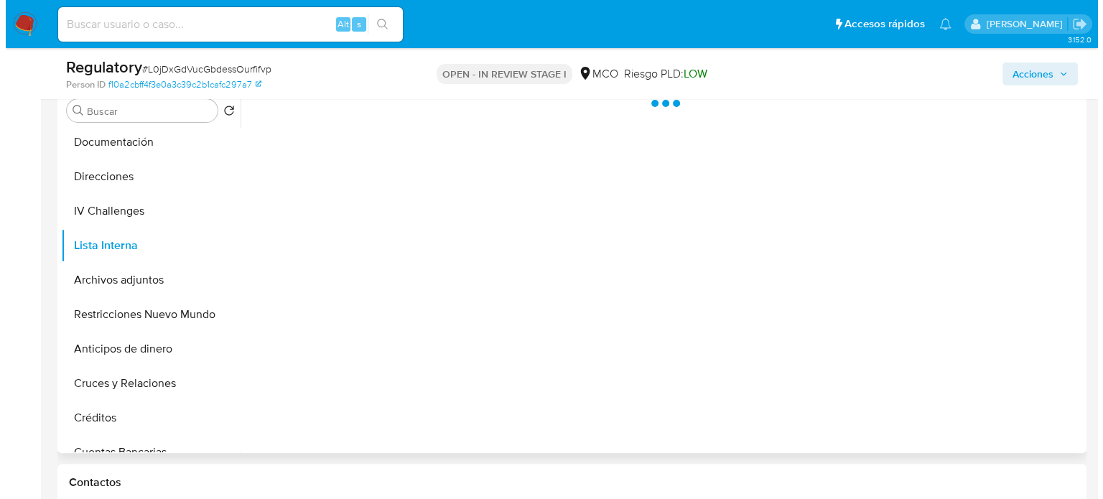
scroll to position [0, 0]
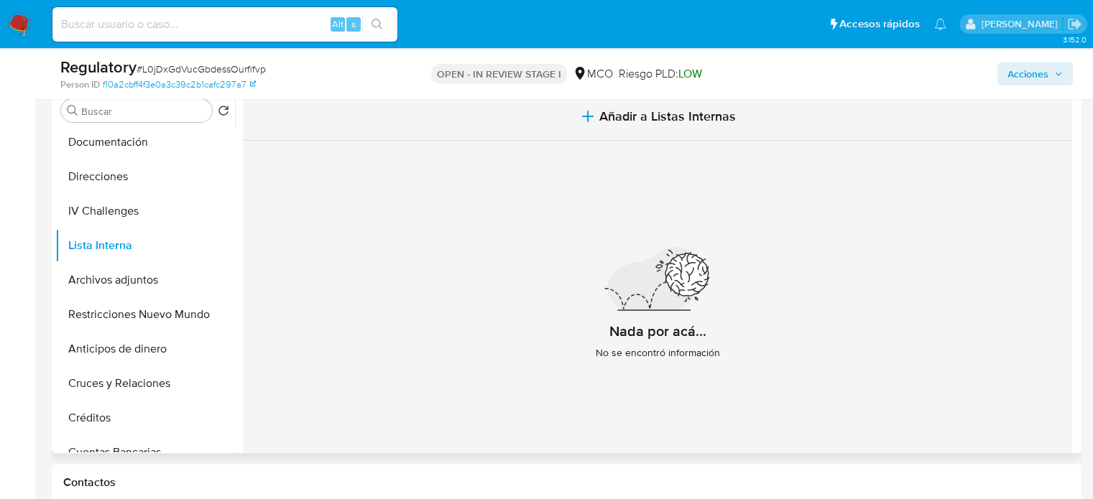
click at [594, 116] on button "Añadir a Listas Internas" at bounding box center [657, 117] width 829 height 48
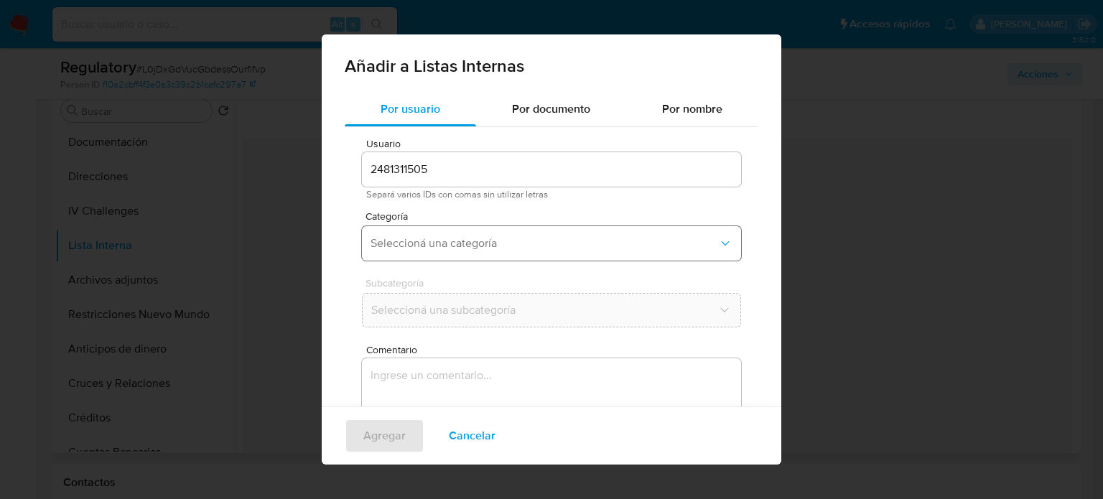
click at [498, 242] on span "Seleccioná una categoría" at bounding box center [545, 243] width 348 height 14
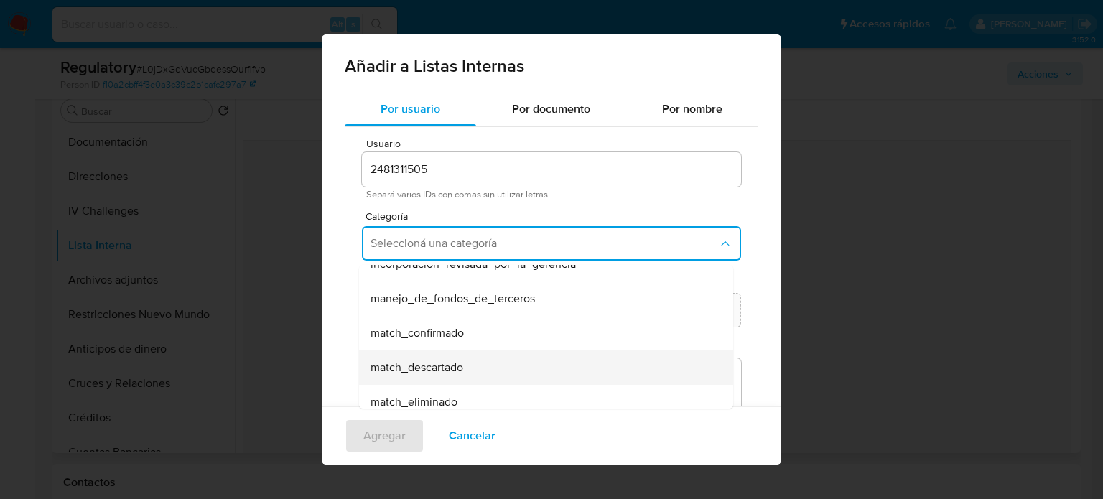
scroll to position [72, 0]
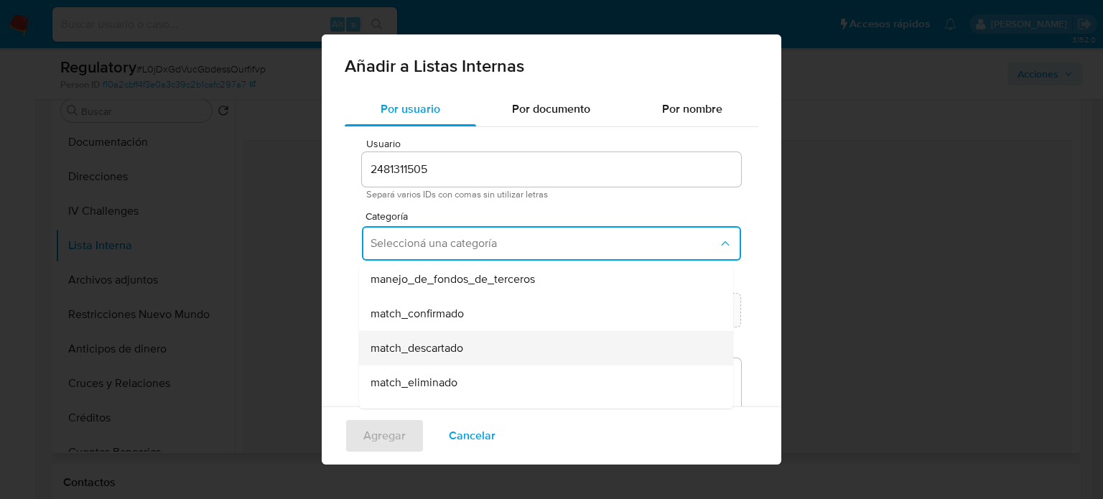
click at [454, 353] on span "match_descartado" at bounding box center [417, 348] width 93 height 14
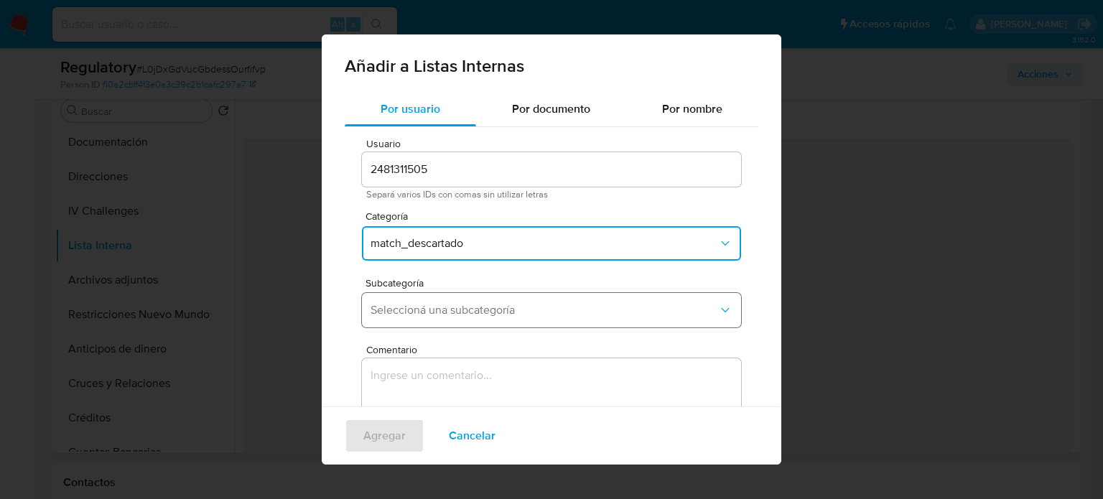
click at [469, 309] on span "Seleccioná una subcategoría" at bounding box center [545, 310] width 348 height 14
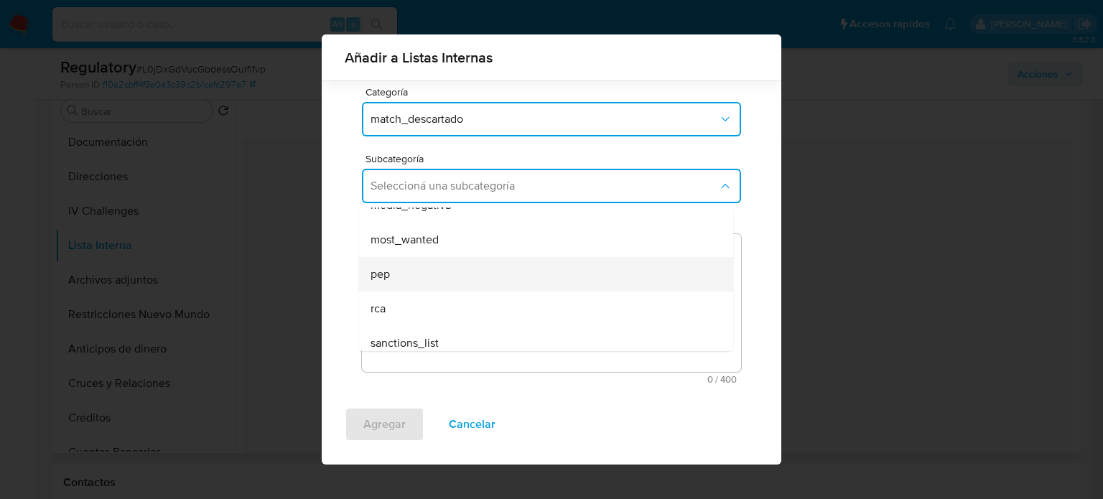
scroll to position [98, 0]
click at [435, 272] on div "pep" at bounding box center [542, 265] width 343 height 34
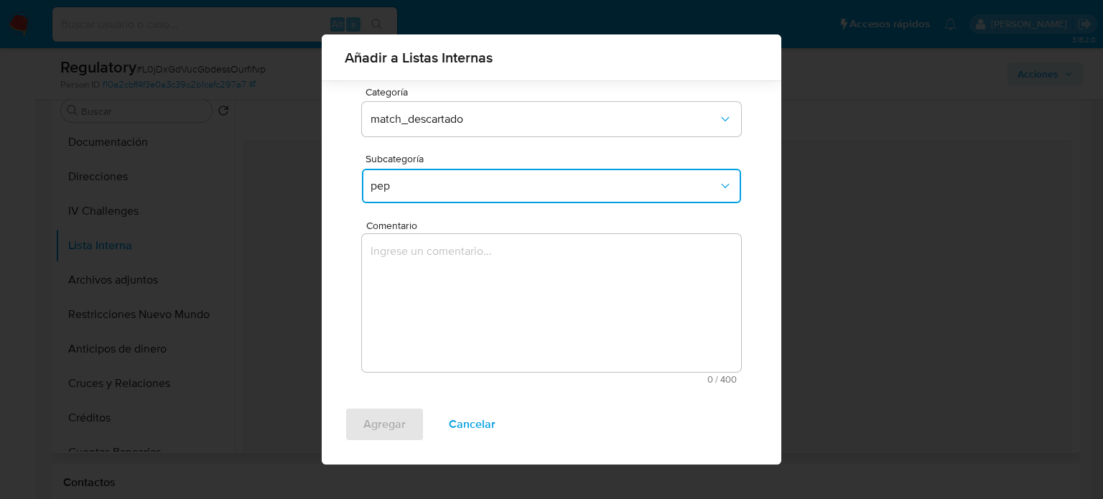
click at [440, 302] on textarea "Comentario" at bounding box center [551, 303] width 379 height 138
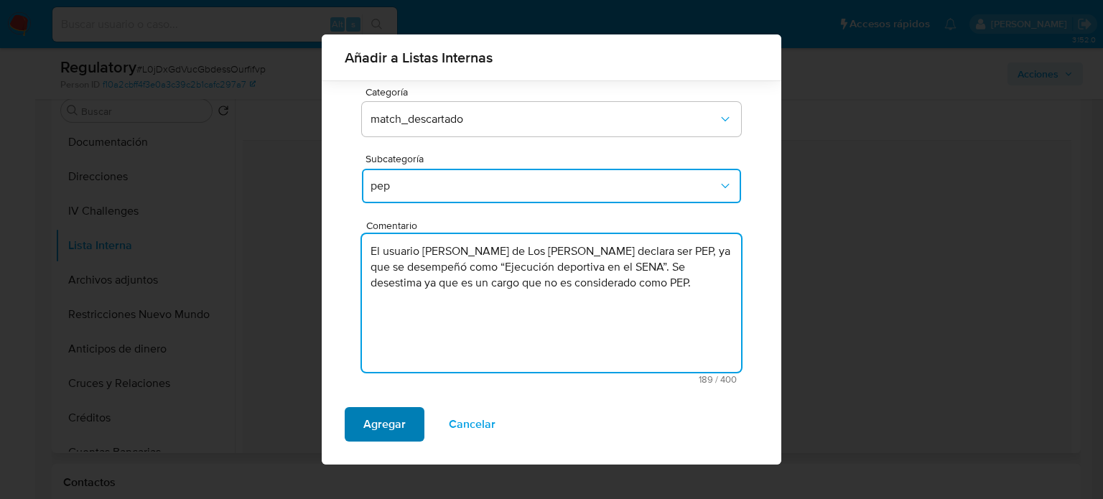
type textarea "El usuario [PERSON_NAME] de Los [PERSON_NAME] declara ser PEP, ya que se desemp…"
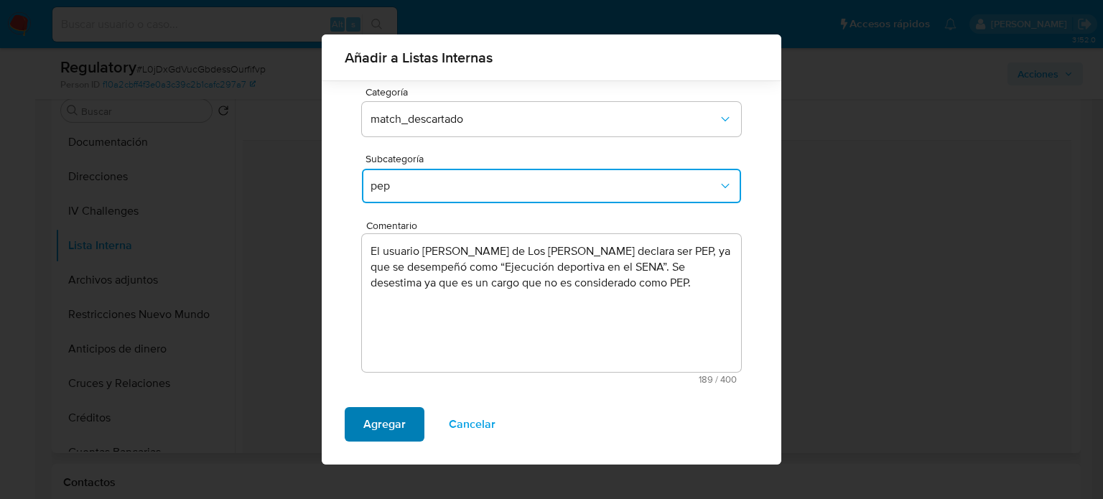
click at [385, 420] on span "Agregar" at bounding box center [384, 425] width 42 height 32
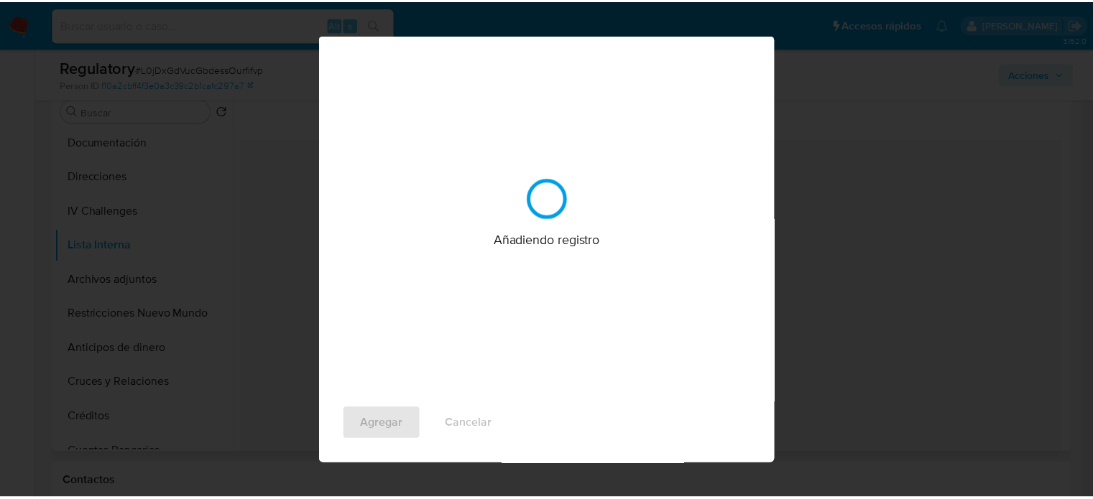
scroll to position [0, 0]
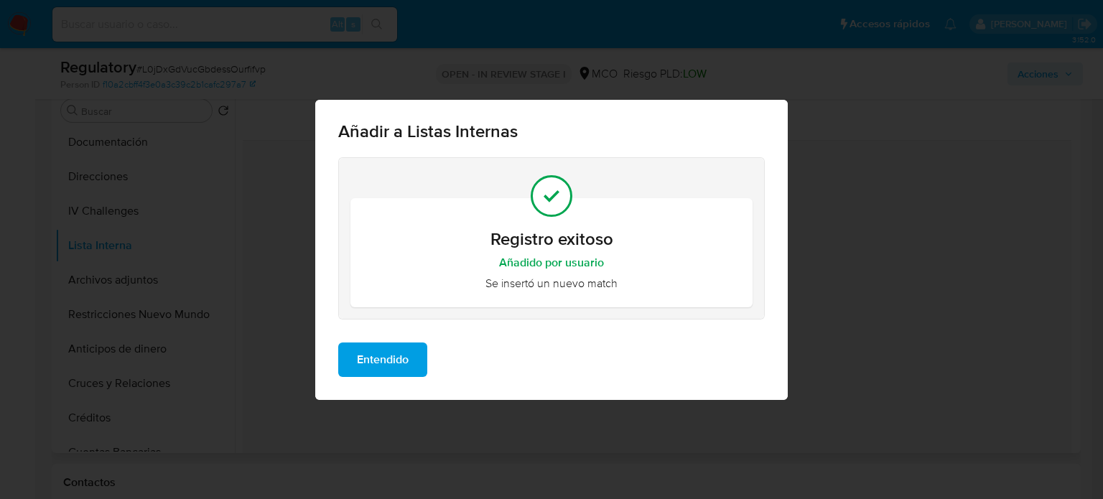
click at [393, 349] on span "Entendido" at bounding box center [383, 360] width 52 height 32
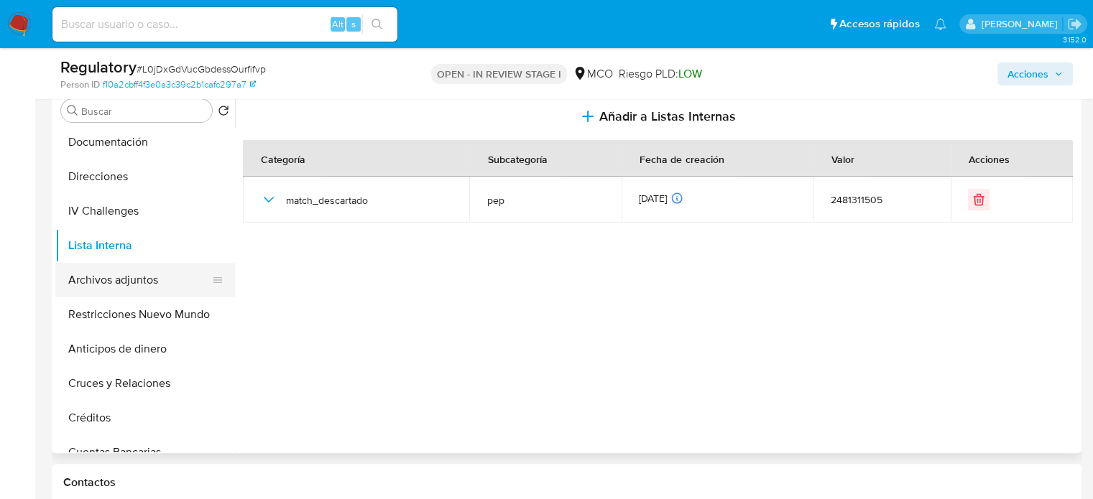
click at [139, 288] on button "Archivos adjuntos" at bounding box center [139, 280] width 168 height 34
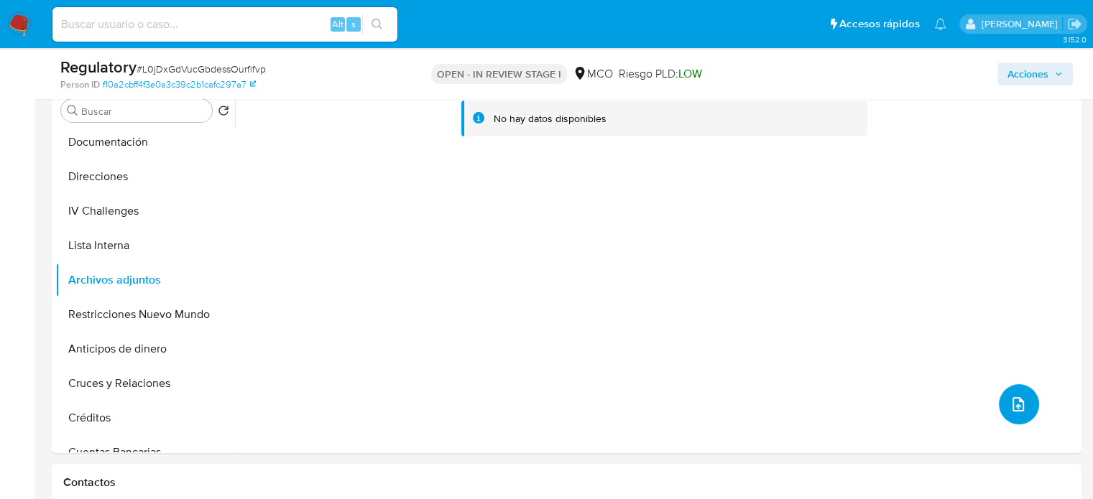
click at [1000, 402] on button "upload-file" at bounding box center [1019, 404] width 40 height 40
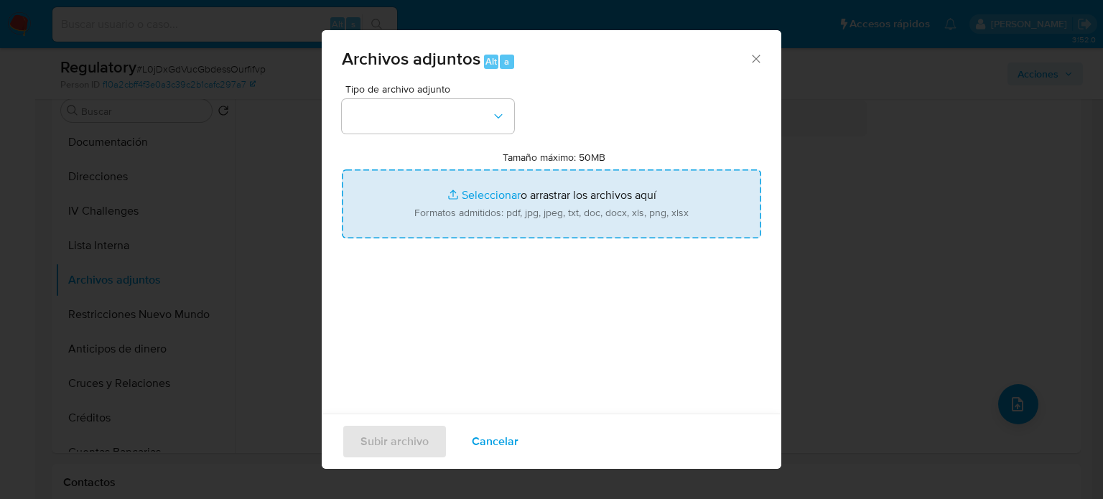
click at [585, 200] on input "Tamaño máximo: 50MB Seleccionar archivos" at bounding box center [552, 204] width 420 height 69
click at [481, 191] on input "Tamaño máximo: 50MB Seleccionar archivos" at bounding box center [552, 204] width 420 height 69
type input "C:\fakepath\_Dilsia Esther Rodriguez de Los Reyes_ - Buscar con Google.pdf"
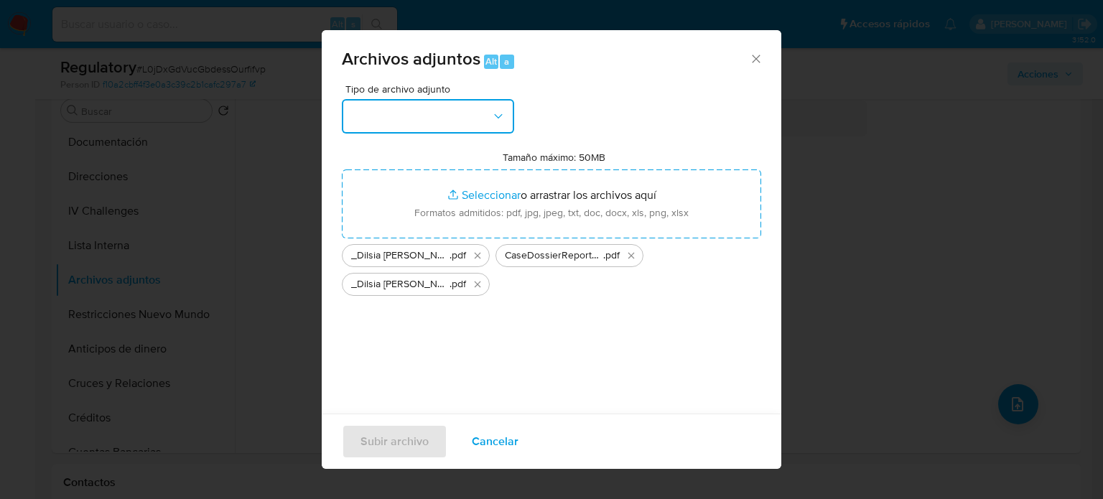
click at [468, 103] on button "button" at bounding box center [428, 116] width 172 height 34
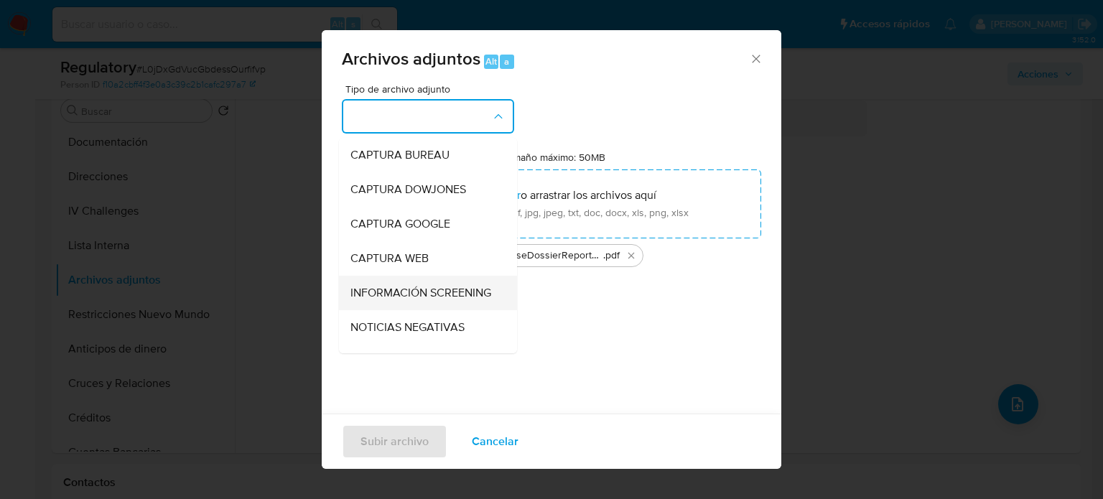
click at [379, 300] on span "INFORMACIÓN SCREENING" at bounding box center [421, 293] width 141 height 14
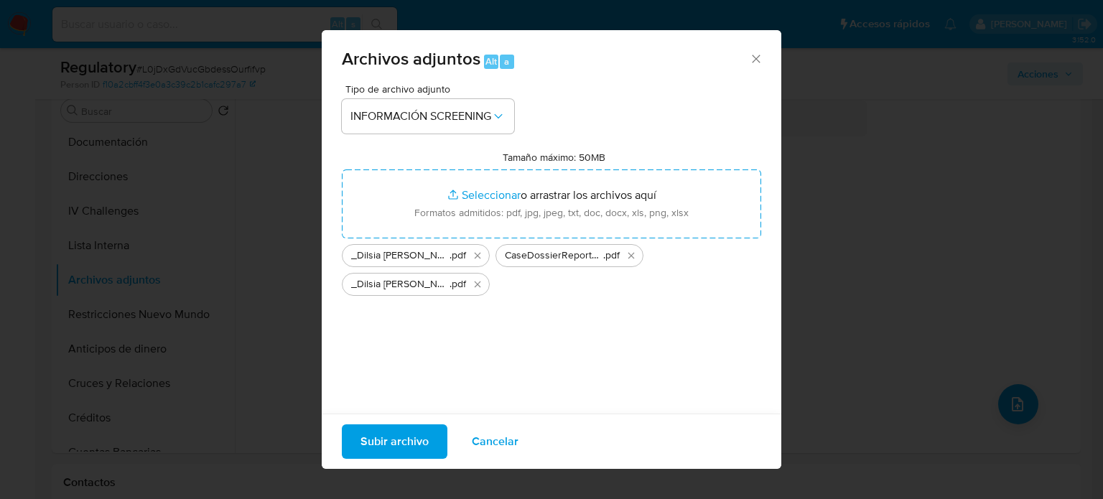
click at [372, 445] on span "Subir archivo" at bounding box center [395, 442] width 68 height 32
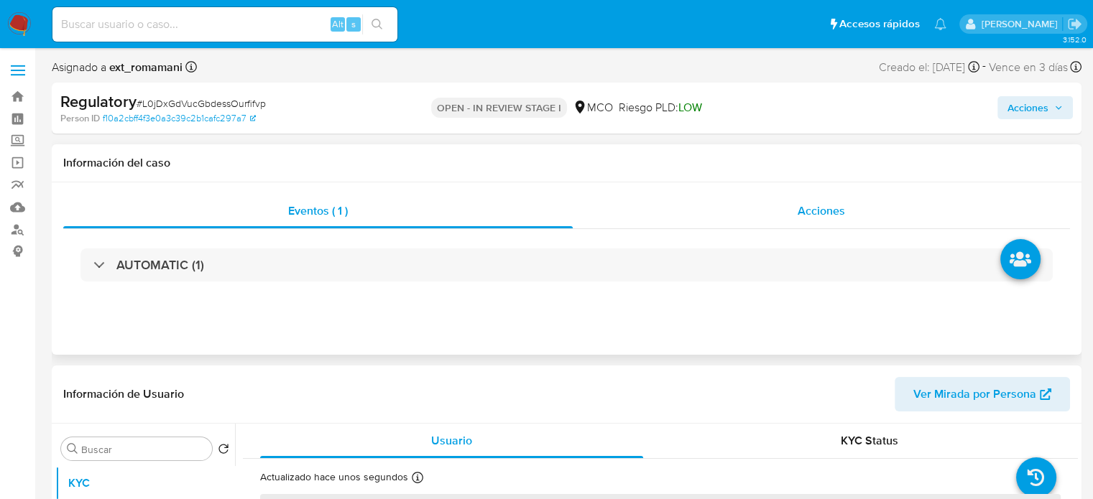
click at [777, 209] on div "Acciones" at bounding box center [821, 211] width 497 height 34
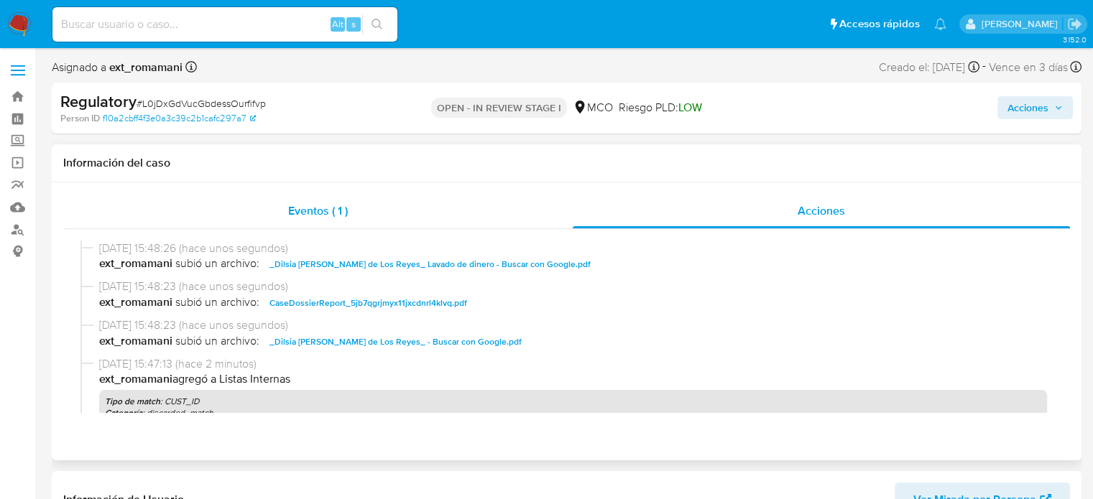
select select "10"
click at [1023, 103] on span "Acciones" at bounding box center [1027, 107] width 41 height 23
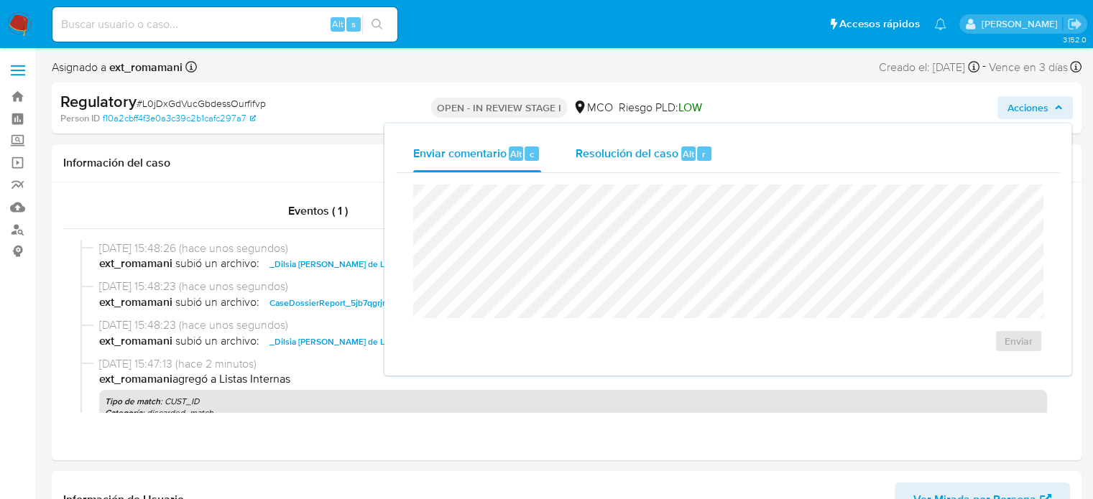
drag, startPoint x: 626, startPoint y: 154, endPoint x: 615, endPoint y: 176, distance: 24.1
click at [626, 154] on span "Resolución del caso" at bounding box center [626, 153] width 103 height 17
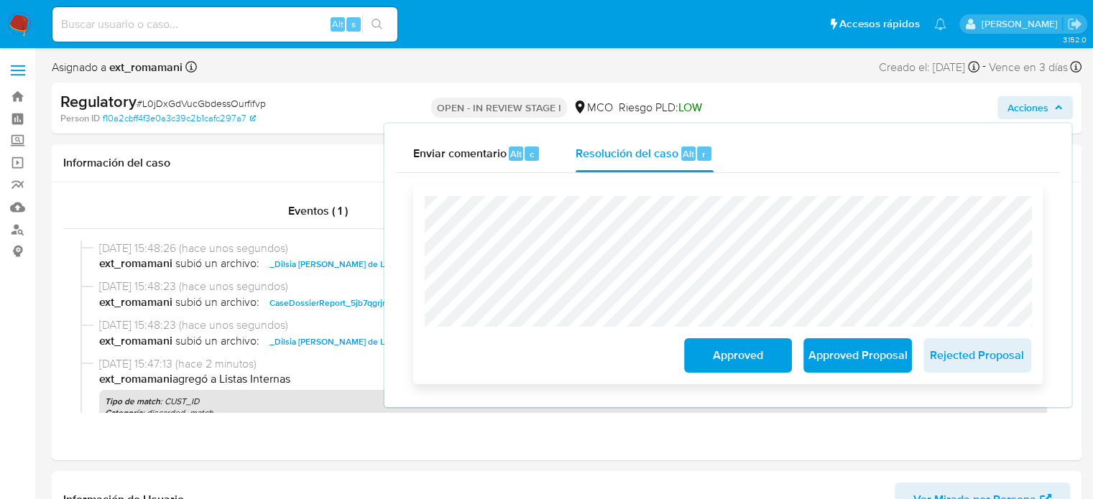
click at [712, 358] on span "Approved" at bounding box center [738, 356] width 70 height 32
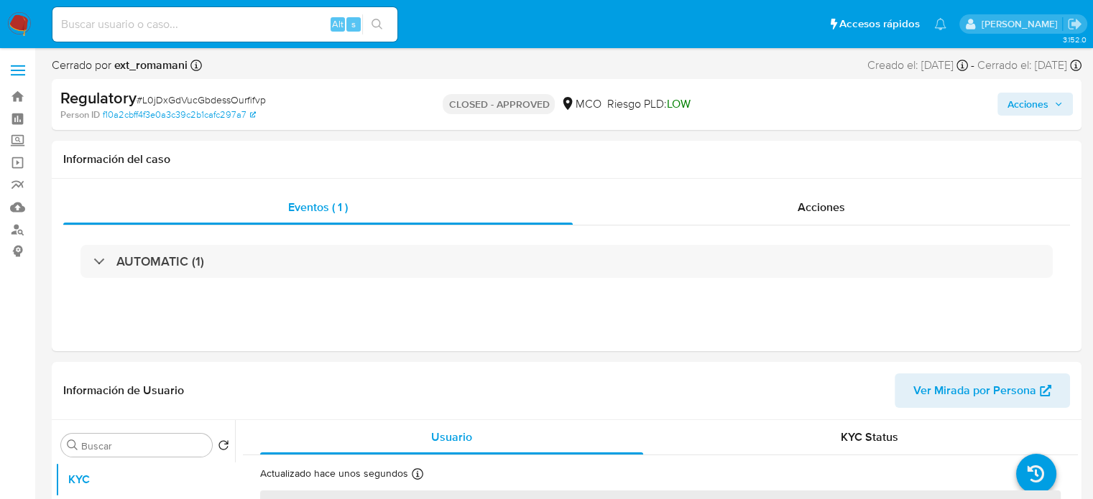
select select "10"
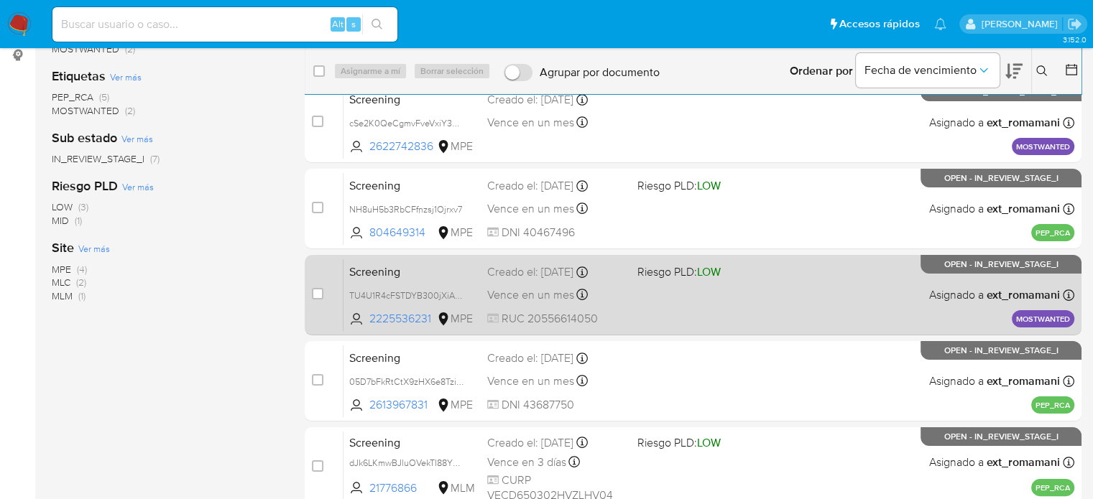
scroll to position [265, 0]
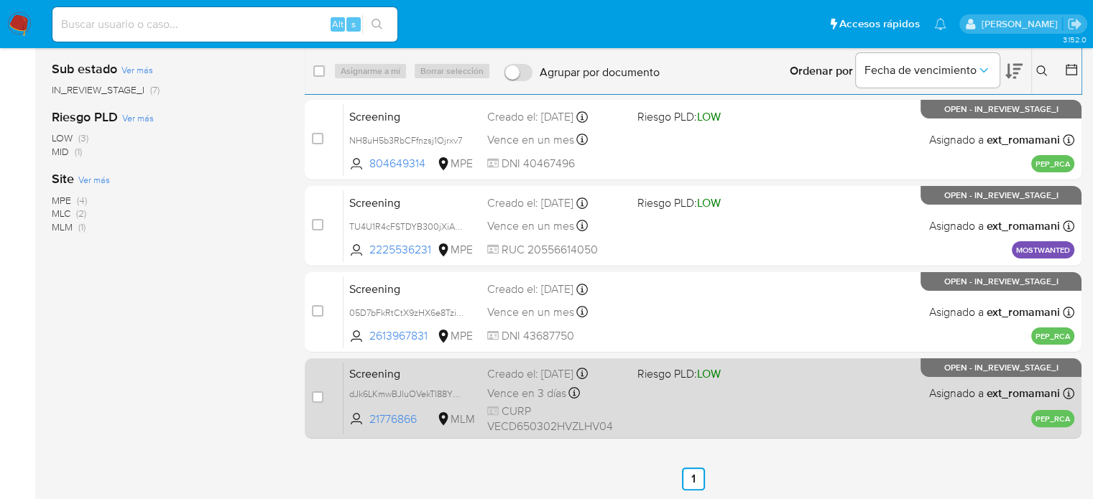
click at [667, 401] on div "Screening dJk6LKmwBJluOVekTI88Yk46 21776866 MLM Riesgo PLD: LOW Creado el: [DAT…" at bounding box center [708, 398] width 731 height 73
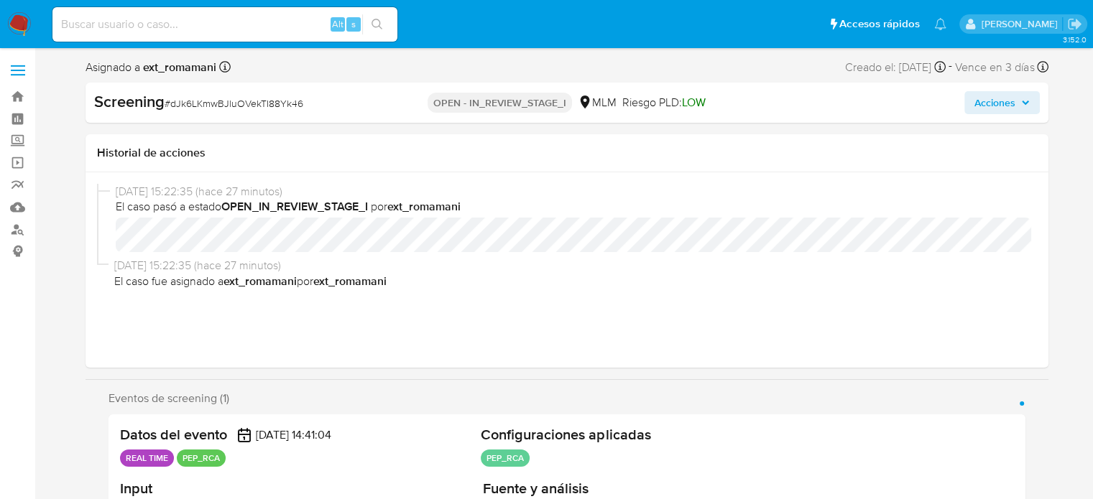
select select "10"
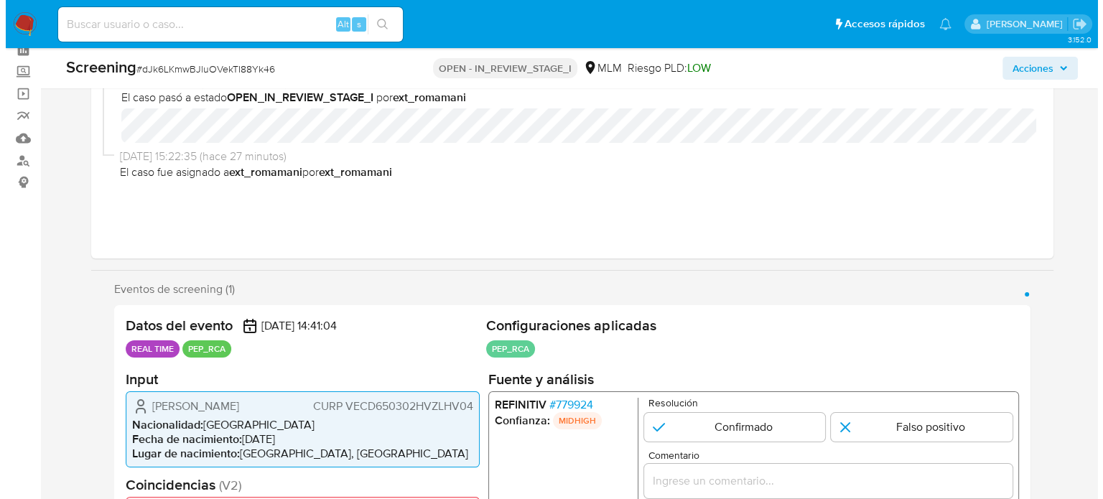
scroll to position [287, 0]
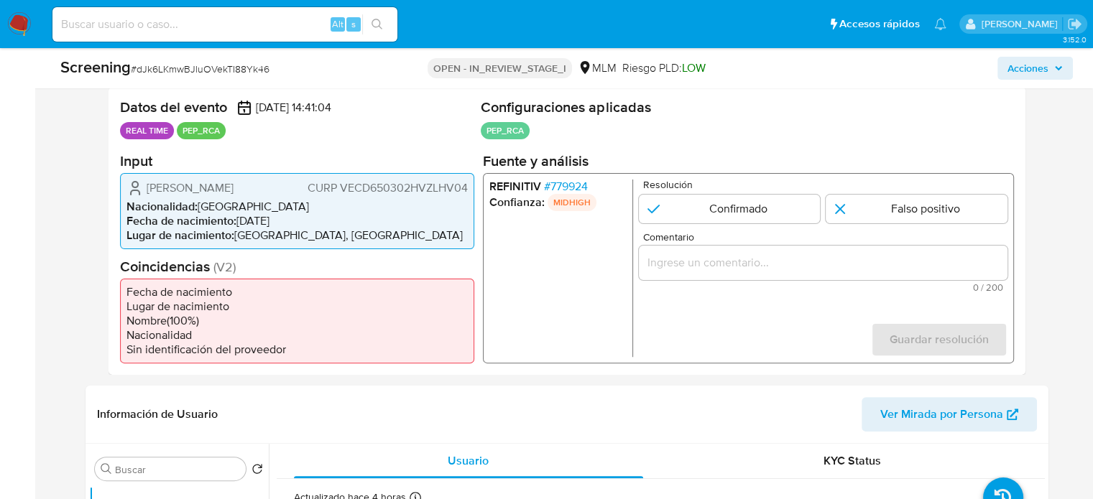
drag, startPoint x: 274, startPoint y: 189, endPoint x: 144, endPoint y: 190, distance: 129.3
click at [144, 190] on div "[PERSON_NAME] CURP VECD650302HVZLHV04" at bounding box center [296, 187] width 341 height 17
click at [582, 186] on span "# 779924" at bounding box center [565, 186] width 44 height 14
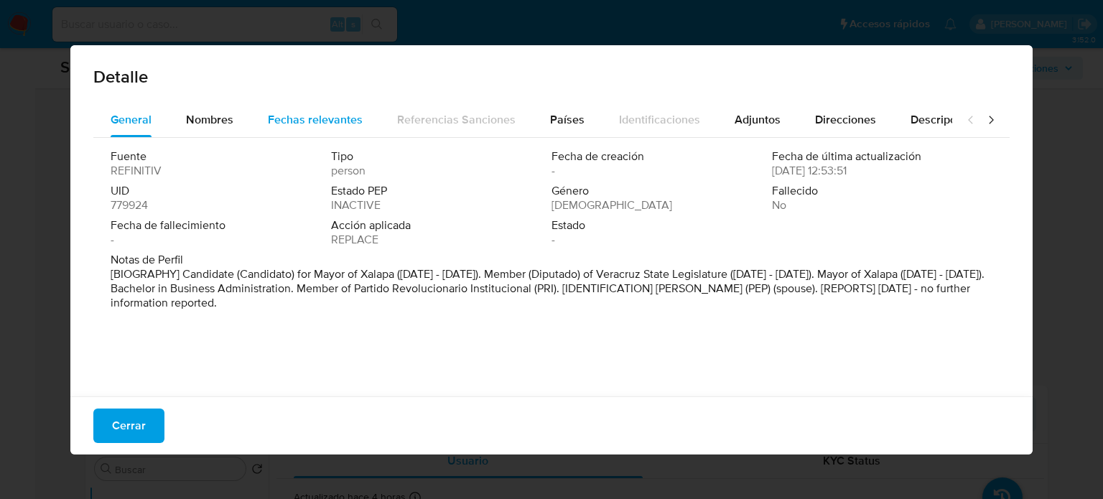
click at [328, 117] on span "Fechas relevantes" at bounding box center [315, 119] width 95 height 17
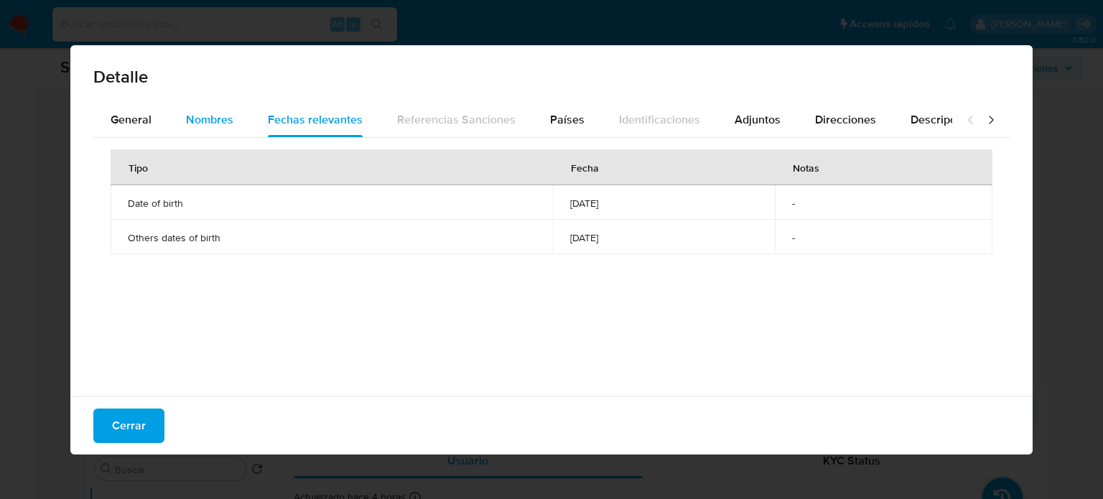
click at [223, 121] on span "Nombres" at bounding box center [209, 119] width 47 height 17
drag, startPoint x: 488, startPoint y: 250, endPoint x: 528, endPoint y: 245, distance: 39.8
click at [584, 250] on td "david velasco" at bounding box center [756, 237] width 473 height 34
click at [135, 123] on span "General" at bounding box center [131, 119] width 41 height 17
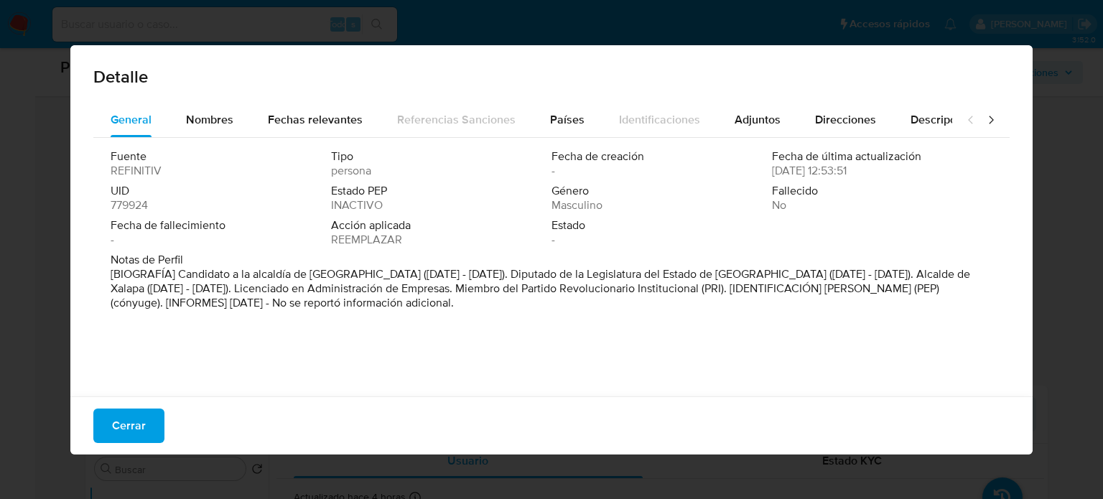
drag, startPoint x: 177, startPoint y: 272, endPoint x: 342, endPoint y: 277, distance: 164.6
click at [342, 277] on font "[BIOGRAFÍA] Candidato a la alcaldía de Xalapa (mayo de 2021 - junio de 2021). D…" at bounding box center [541, 288] width 860 height 45
drag, startPoint x: 868, startPoint y: 289, endPoint x: 149, endPoint y: 307, distance: 719.3
click at [149, 307] on font "[BIOGRAFÍA] Candidato a la alcaldía de Xalapa (mayo de 2021 - junio de 2021). D…" at bounding box center [541, 288] width 860 height 45
click at [231, 120] on span "Nombres" at bounding box center [209, 119] width 47 height 17
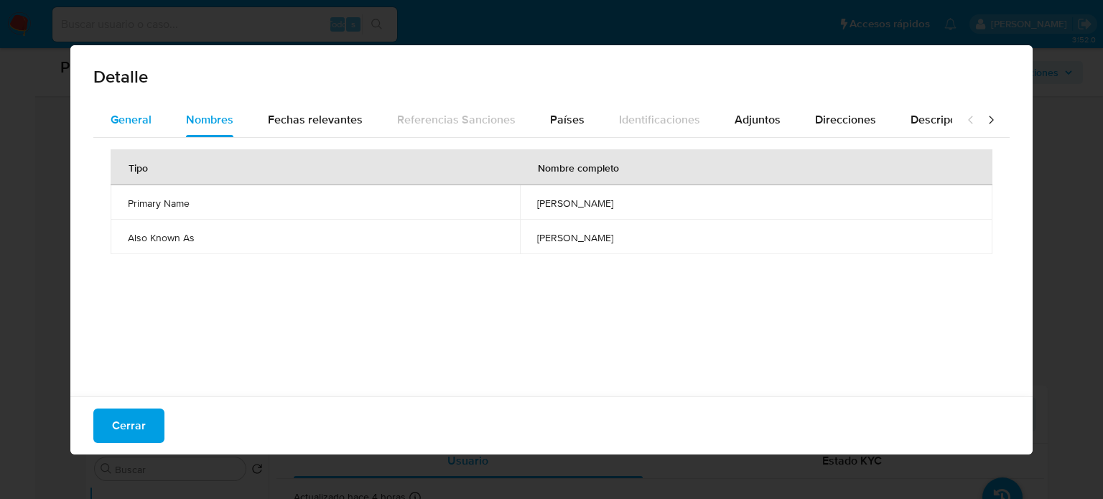
click at [129, 122] on font "General" at bounding box center [131, 119] width 41 height 17
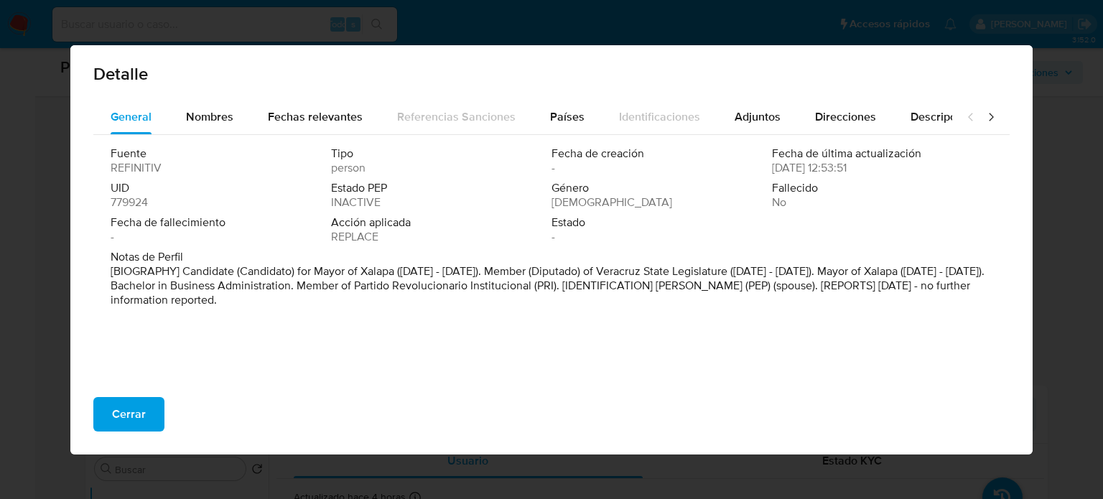
scroll to position [4, 0]
drag, startPoint x: 112, startPoint y: 412, endPoint x: 47, endPoint y: 382, distance: 71.0
click at [112, 413] on span "Cerrar" at bounding box center [129, 415] width 34 height 32
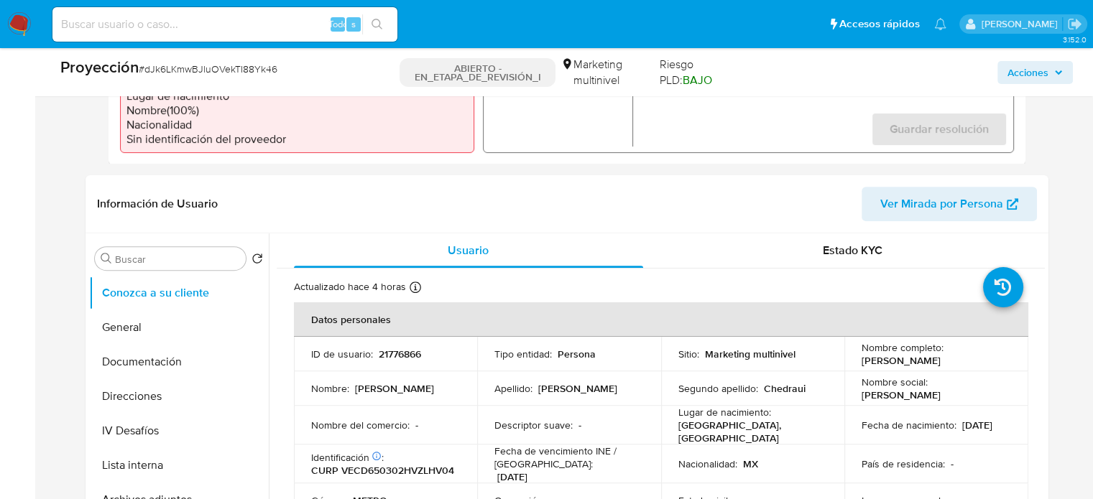
scroll to position [503, 0]
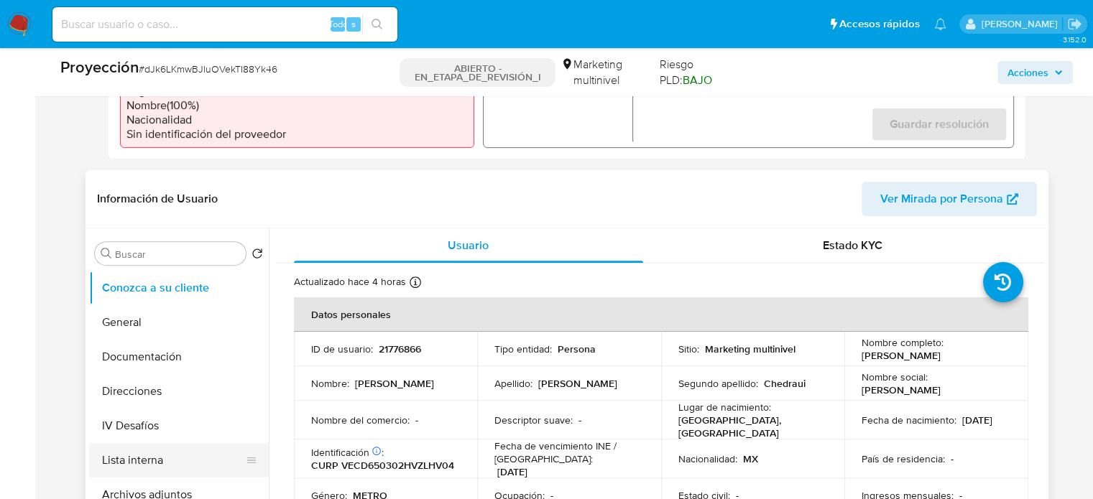
click at [149, 453] on button "Lista interna" at bounding box center [173, 460] width 168 height 34
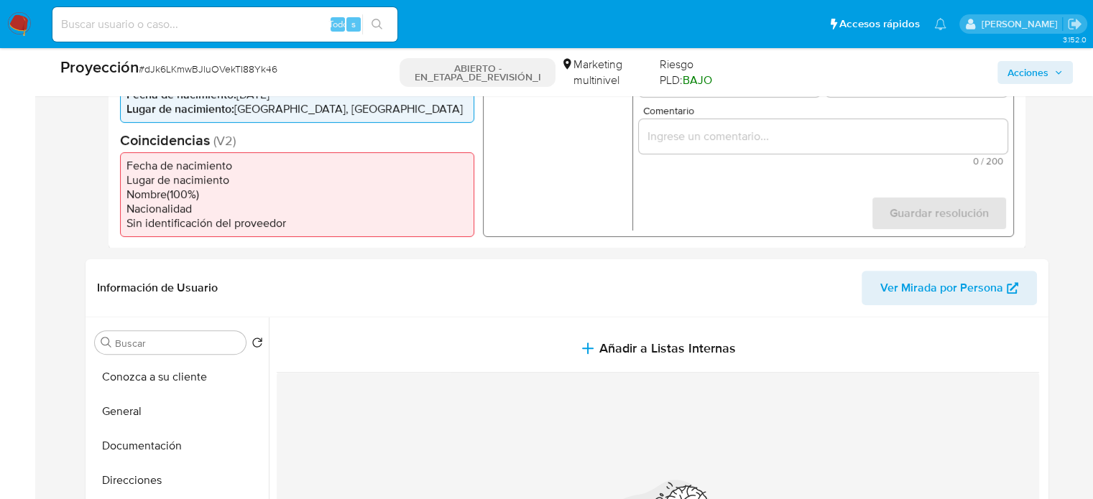
scroll to position [287, 0]
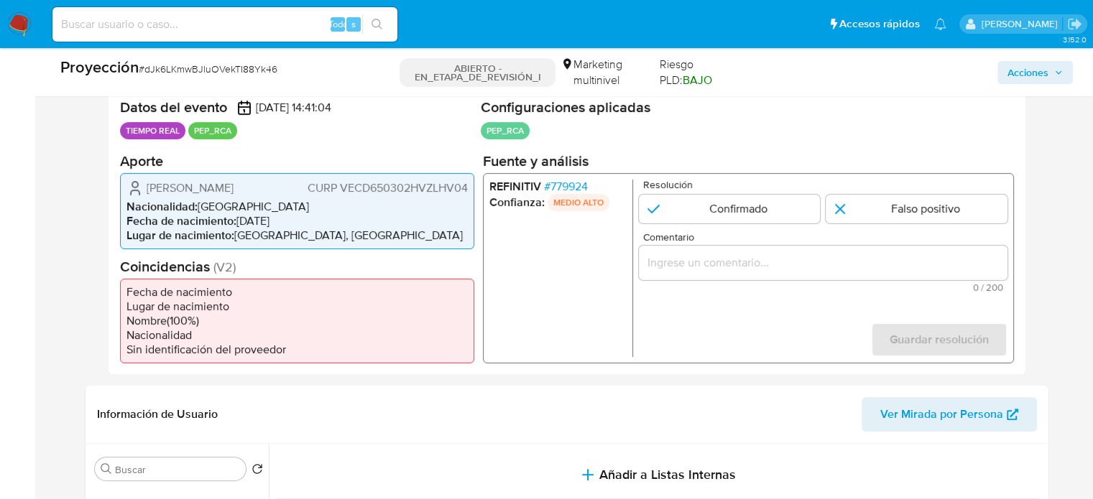
click at [653, 263] on input "Comentario" at bounding box center [822, 262] width 369 height 19
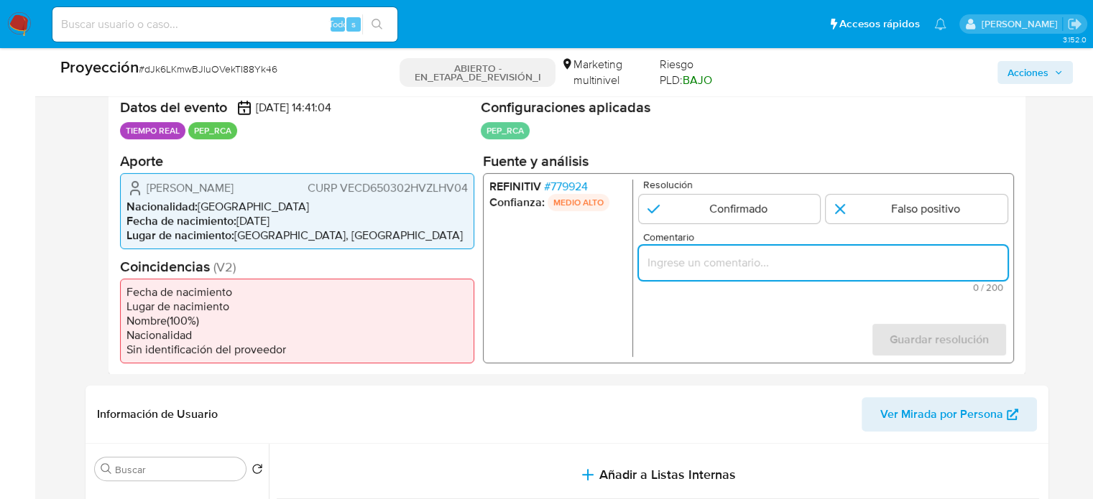
paste input "Titular de cuenta se desempeño como No configurando PEP."
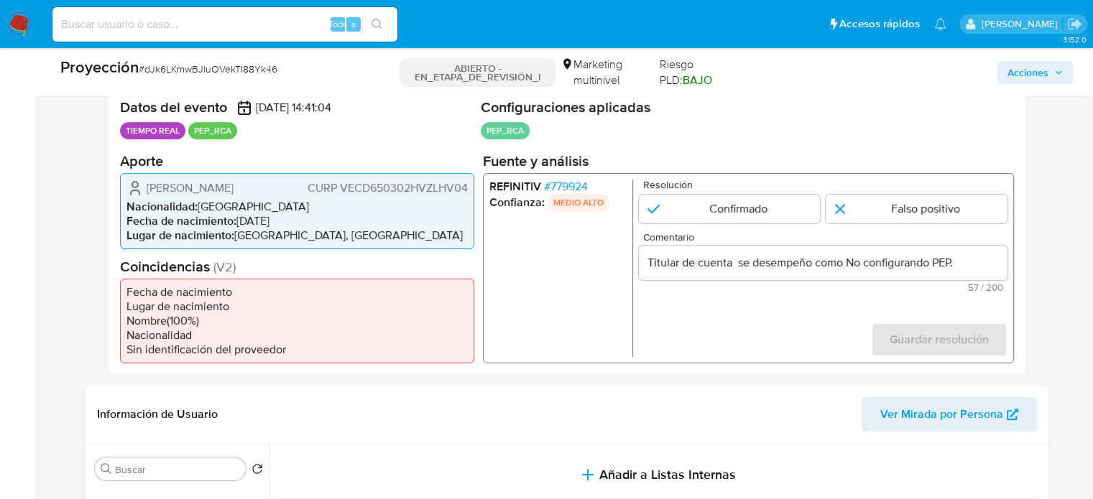
drag, startPoint x: 138, startPoint y: 186, endPoint x: 465, endPoint y: 188, distance: 327.6
click at [465, 188] on div "David Velasco Chedraui CURP VECD650302HVZLHV04" at bounding box center [296, 187] width 341 height 17
click at [984, 258] on input "Titular de cuenta David Velasco Chedraui CURP VECD650302HVZLHV04 se desempeño c…" at bounding box center [822, 262] width 369 height 19
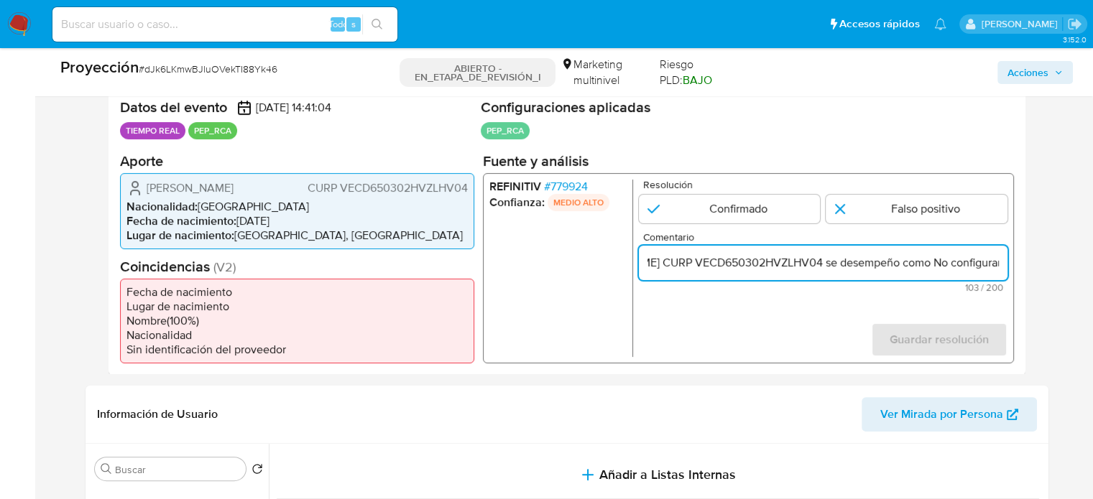
scroll to position [0, 241]
click at [1004, 267] on input "Titular de cuenta David Velasco Chedraui CURP VECD650302HVZLHV04 se desempeño c…" at bounding box center [822, 262] width 369 height 19
click at [888, 261] on input "Titular de cuenta David Velasco Chedraui CURP VECD650302HVZLHV04 se desempeño c…" at bounding box center [822, 262] width 369 height 19
paste input "Candidato a la alcaldía de Xalapa en Junio de 2021."
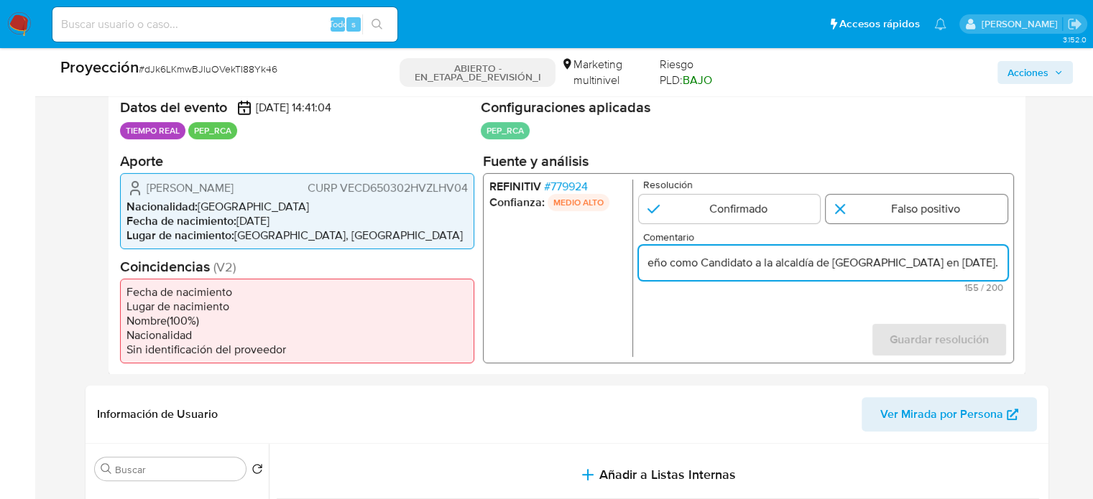
type input "Titular de cuenta [PERSON_NAME] CURP VECD650302HVZLHV04 se desempeño como Candi…"
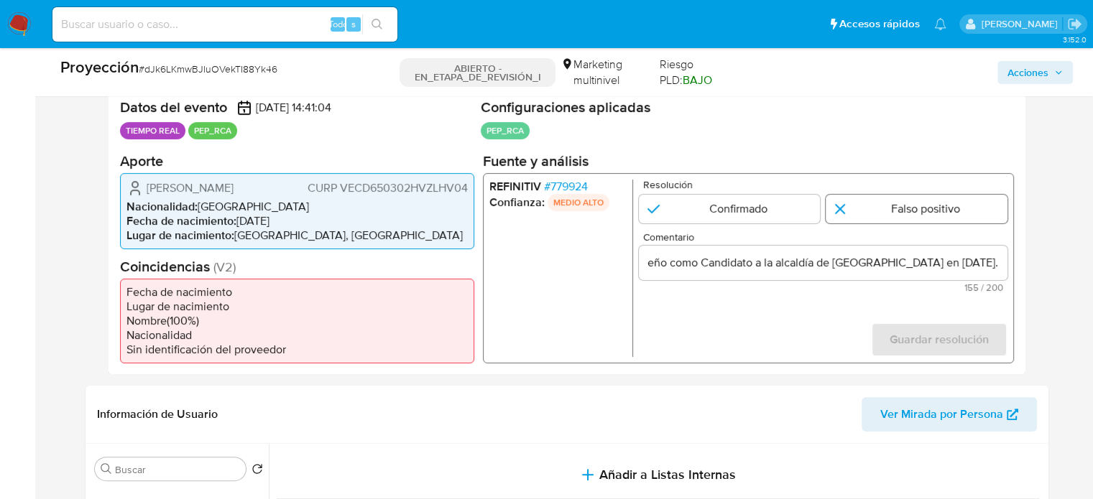
scroll to position [0, 0]
click at [900, 195] on input "1 de 1" at bounding box center [916, 208] width 182 height 29
radio input "true"
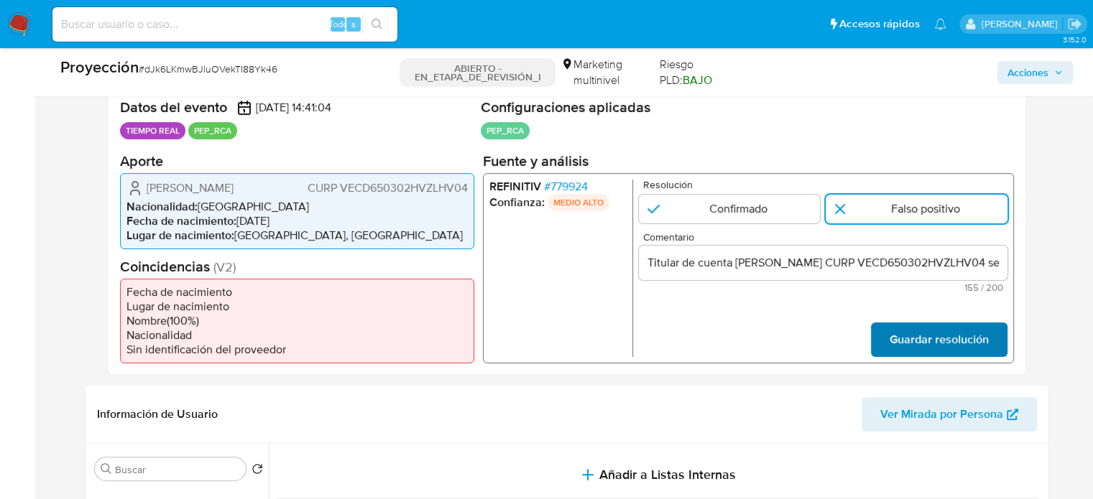
click at [918, 338] on span "Guardar resolución" at bounding box center [938, 339] width 99 height 32
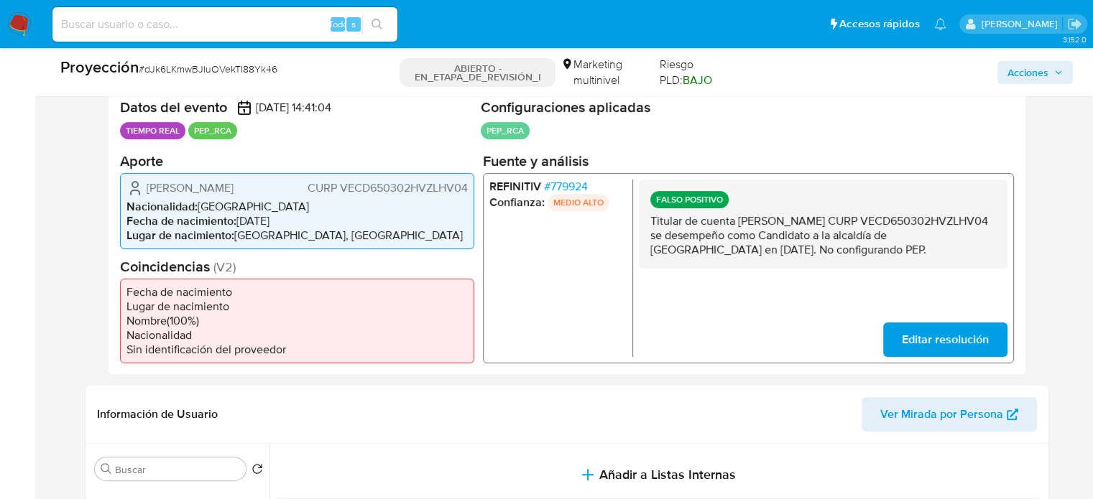
drag, startPoint x: 960, startPoint y: 249, endPoint x: 644, endPoint y: 221, distance: 317.3
click at [644, 221] on div "FALSO POSITIVO Titular de cuenta [PERSON_NAME] CURP VECD650302HVZLHV04 se desem…" at bounding box center [822, 223] width 369 height 89
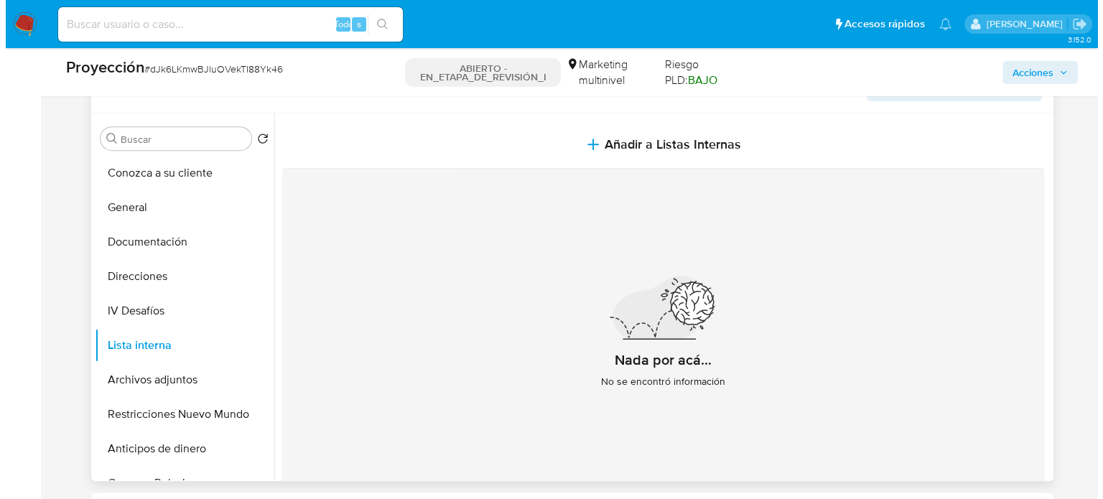
scroll to position [647, 0]
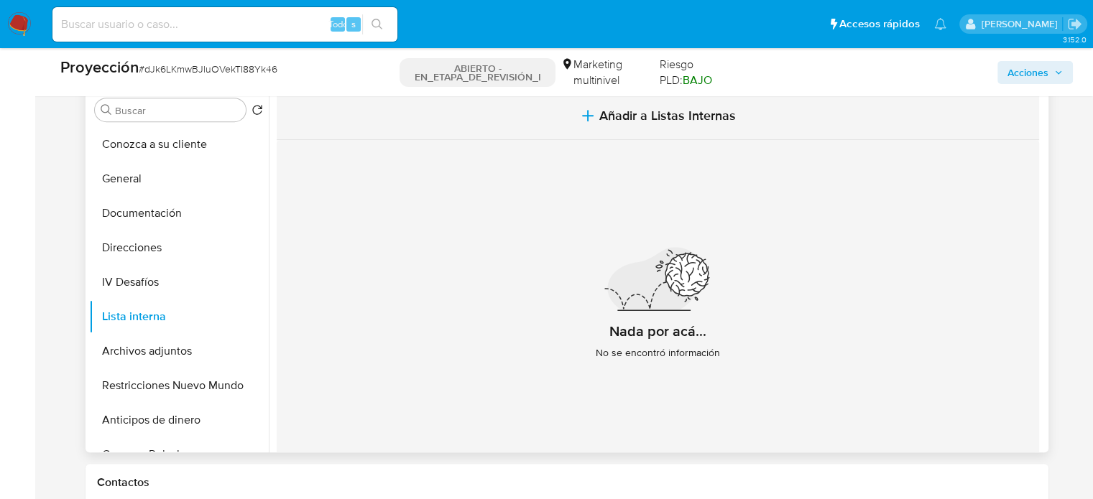
click at [571, 120] on button "Añadir a Listas Internas" at bounding box center [658, 116] width 762 height 48
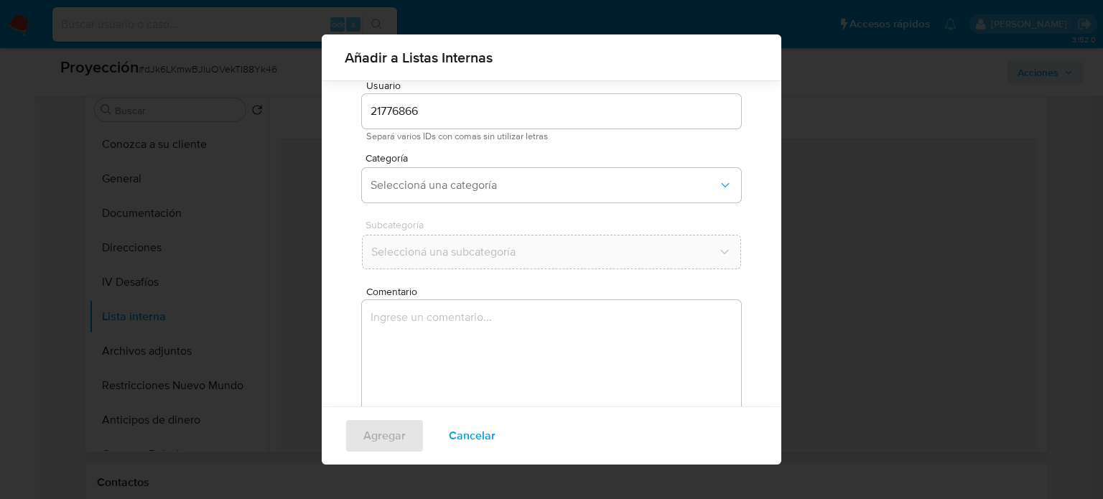
scroll to position [60, 0]
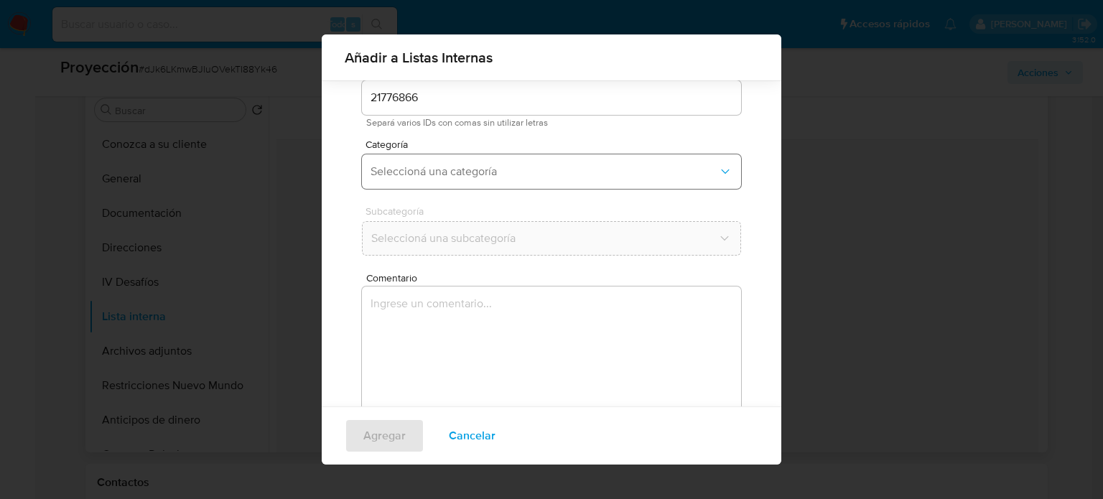
drag, startPoint x: 450, startPoint y: 165, endPoint x: 448, endPoint y: 183, distance: 18.1
click at [450, 166] on span "Seleccioná una categoría" at bounding box center [545, 172] width 348 height 14
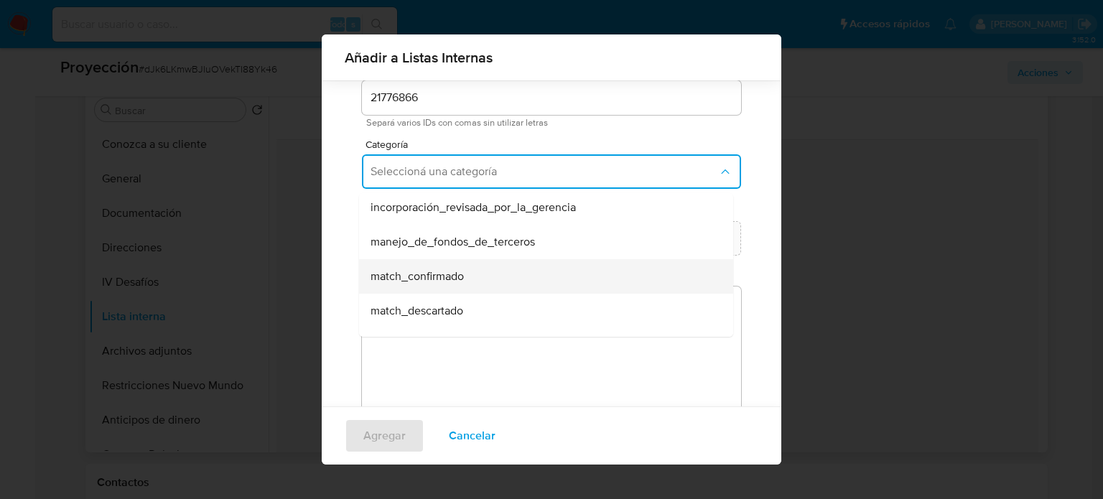
scroll to position [72, 0]
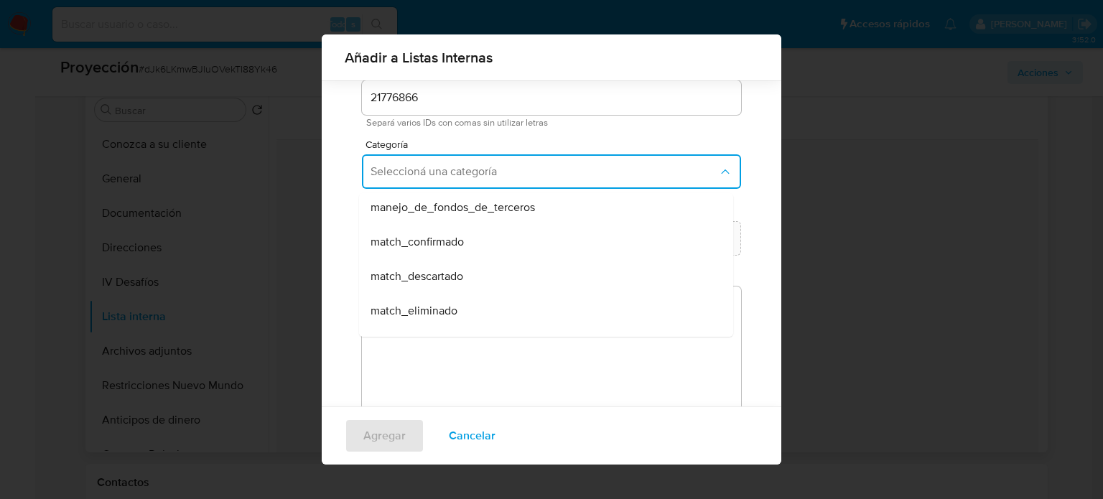
drag, startPoint x: 445, startPoint y: 275, endPoint x: 449, endPoint y: 253, distance: 22.6
click at [445, 273] on span "match_descartado" at bounding box center [417, 276] width 93 height 14
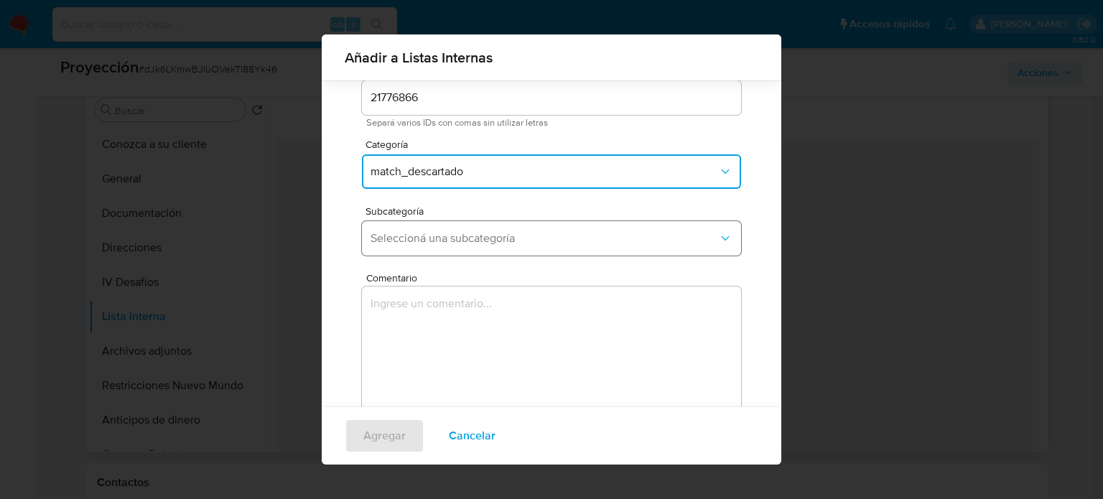
click at [458, 231] on span "Seleccioná una subcategoría" at bounding box center [545, 238] width 348 height 14
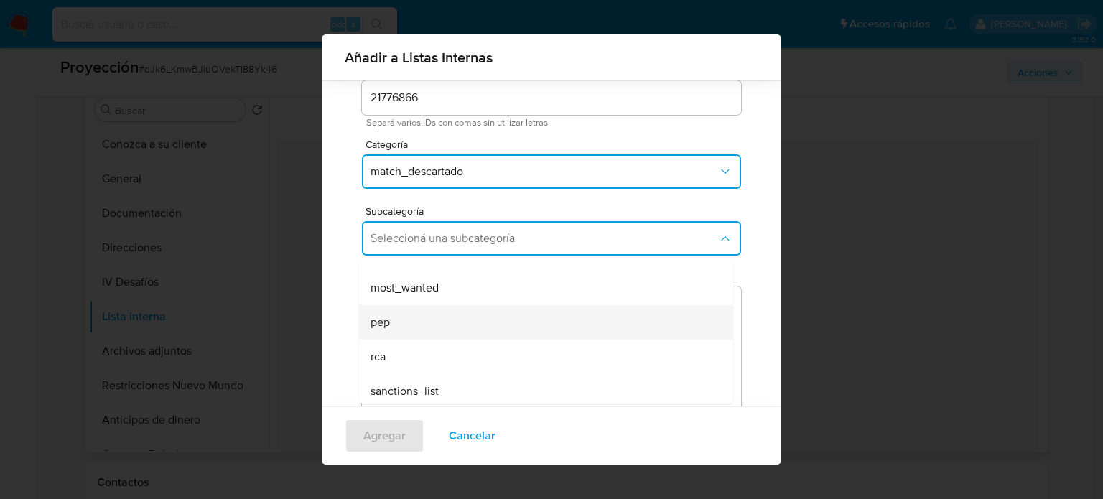
scroll to position [98, 0]
click at [405, 326] on div "pep" at bounding box center [542, 317] width 343 height 34
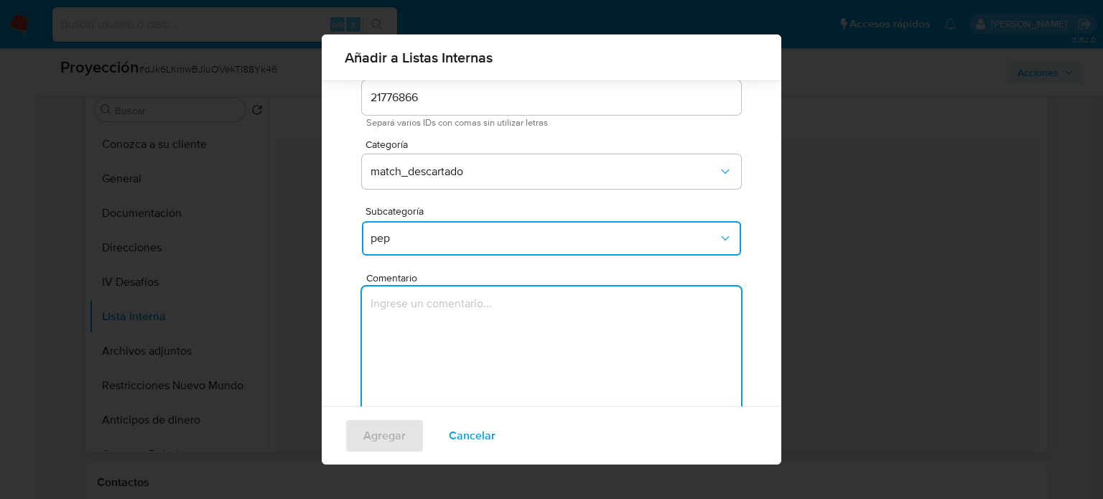
click at [405, 326] on textarea "Comentario" at bounding box center [551, 356] width 379 height 138
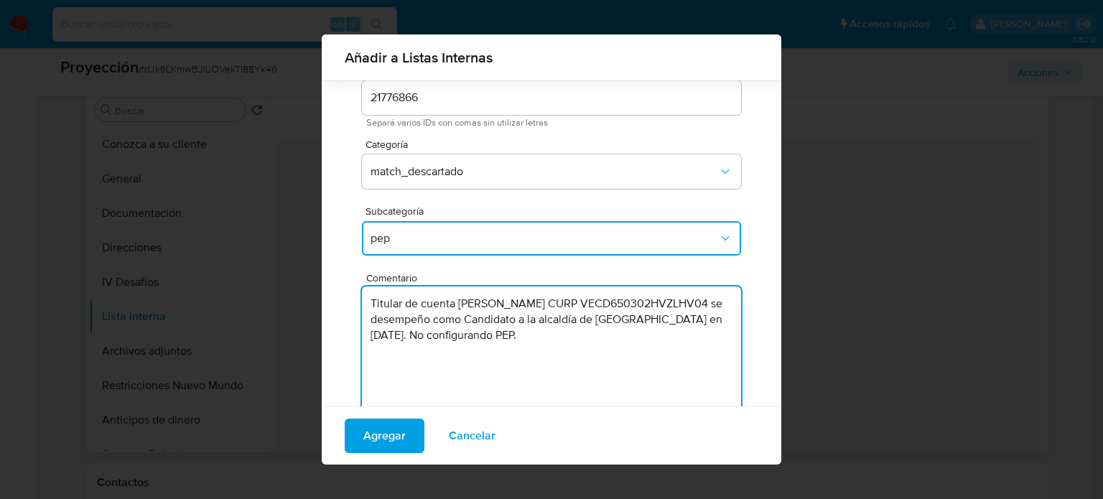
click at [646, 338] on textarea "Titular de cuenta [PERSON_NAME] CURP VECD650302HVZLHV04 se desempeño como Candi…" at bounding box center [551, 356] width 379 height 138
type textarea "Titular de cuenta [PERSON_NAME] CURP VECD650302HVZLHV04 se desempeño como Candi…"
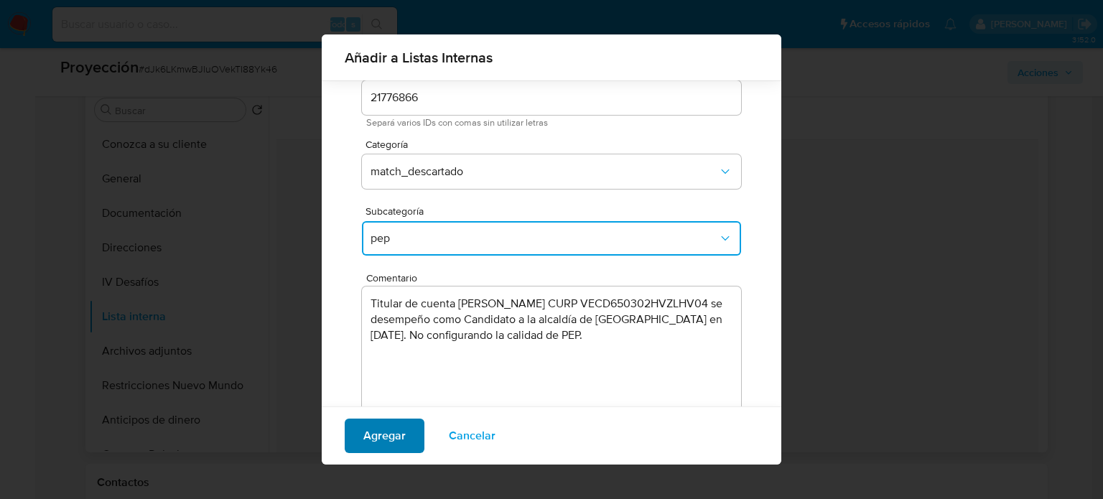
click at [388, 442] on span "Agregar" at bounding box center [384, 436] width 42 height 32
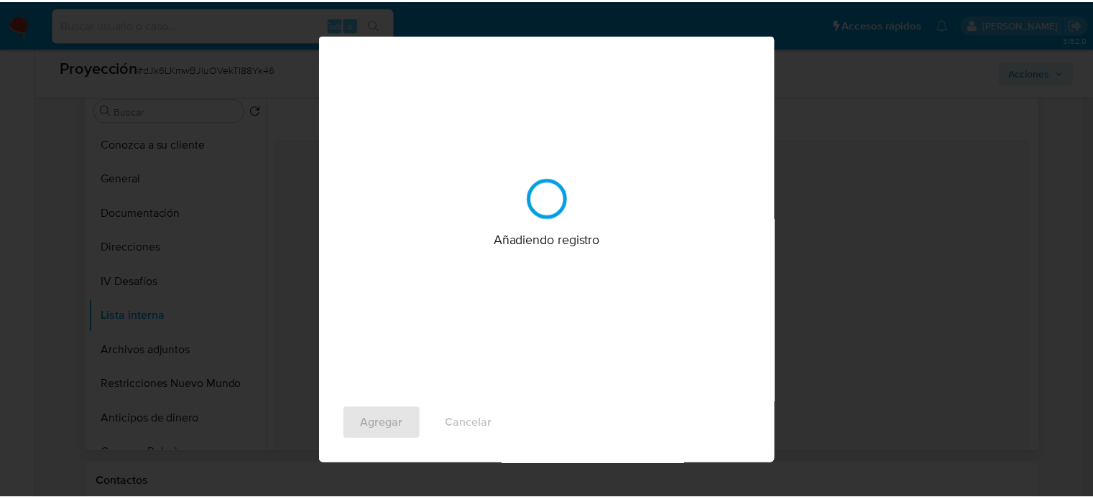
scroll to position [0, 0]
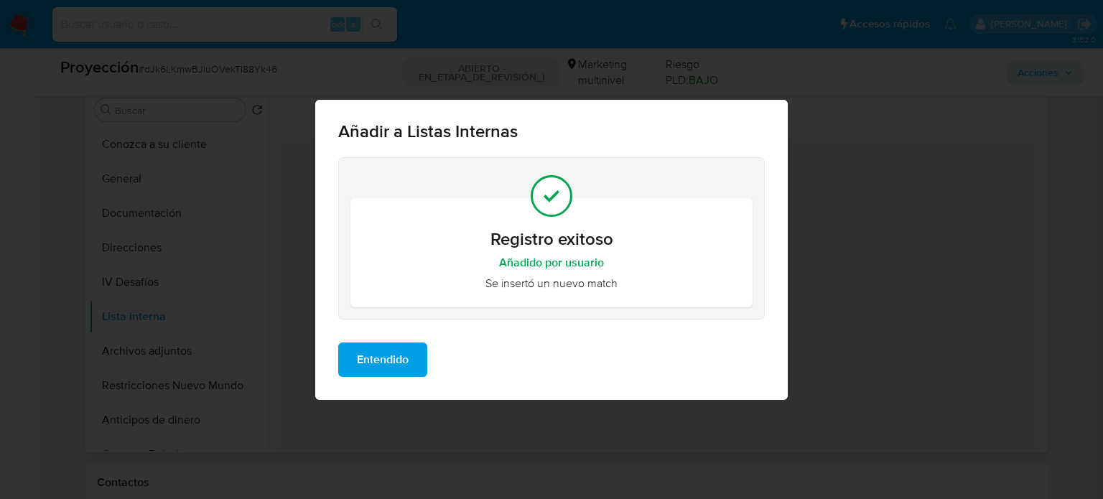
click at [384, 363] on span "Entendido" at bounding box center [383, 360] width 52 height 32
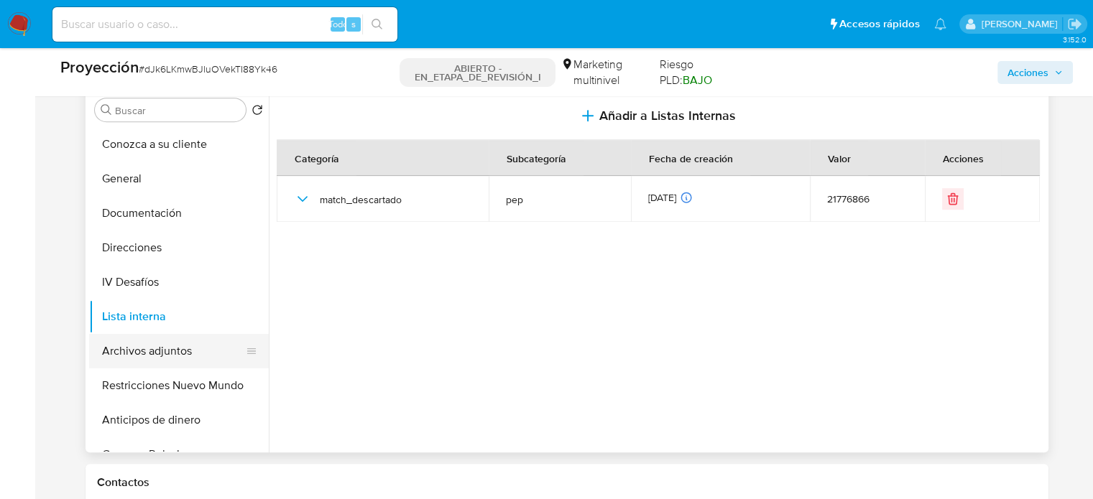
click at [165, 354] on button "Archivos adjuntos" at bounding box center [173, 351] width 168 height 34
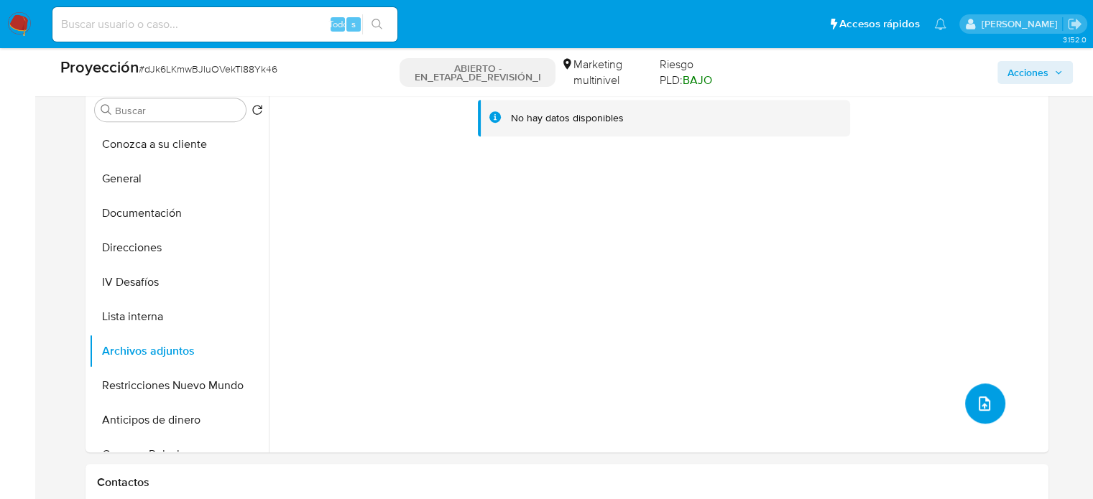
click at [986, 409] on button "subir archivo" at bounding box center [985, 404] width 40 height 40
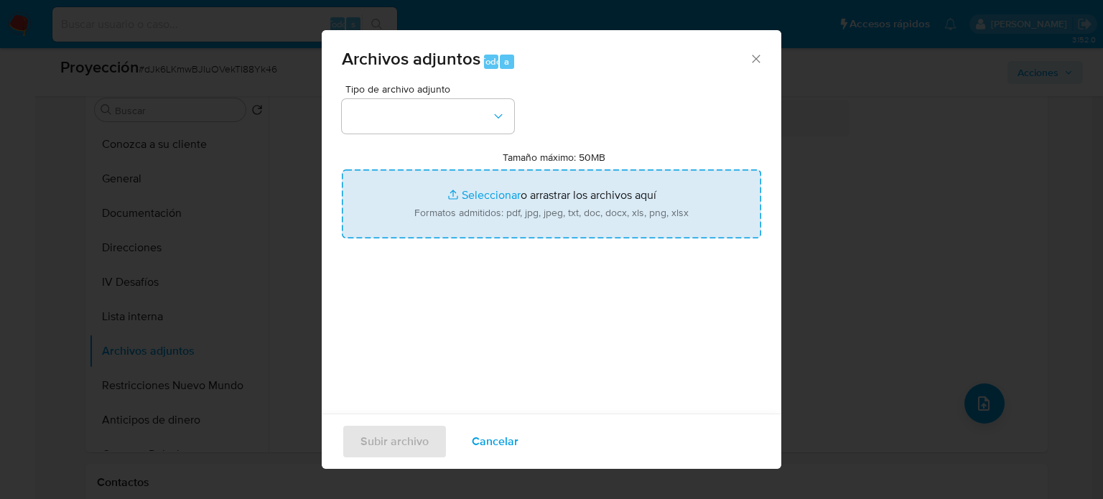
click at [534, 213] on input "Tamaño máximo: 50MB Seleccionar archivos" at bounding box center [552, 204] width 420 height 69
click at [555, 180] on input "Tamaño máximo: 50MB Seleccionar archivos" at bounding box center [552, 204] width 420 height 69
type input "C:\fakepath\David Velasco Chedraui busca su candida...lianza PRI-PAN-PRD - Al C…"
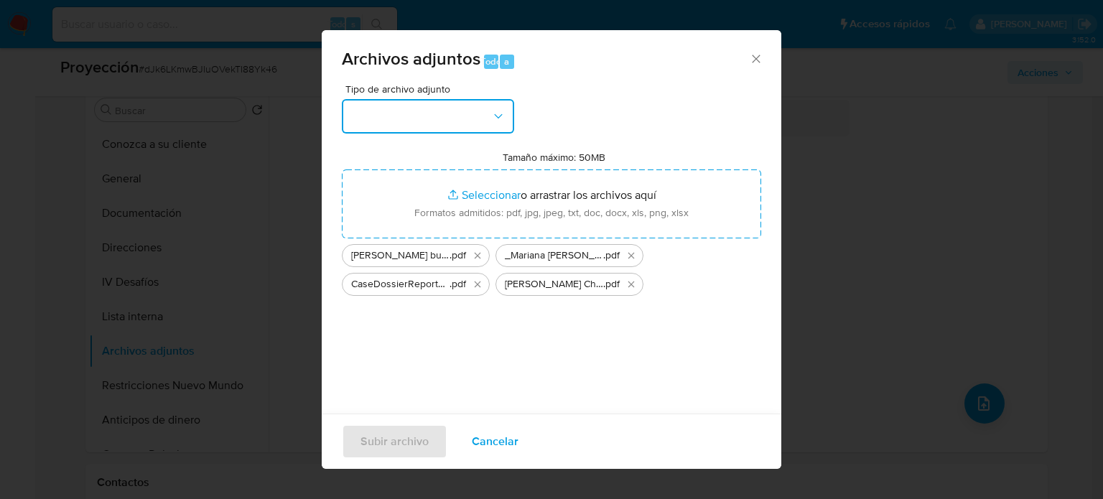
click at [405, 123] on button "button" at bounding box center [428, 116] width 172 height 34
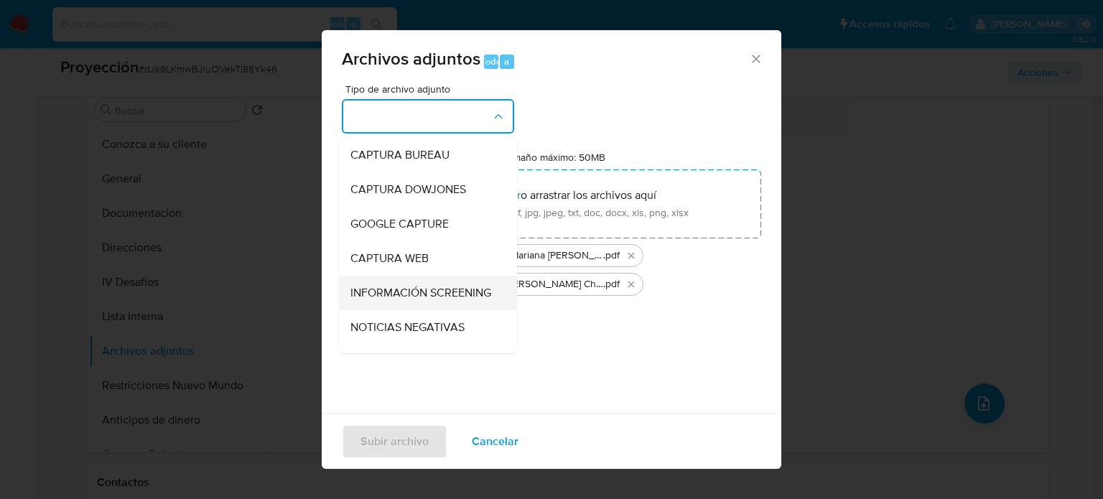
click at [399, 295] on span "INFORMACIÓN SCREENING" at bounding box center [421, 293] width 141 height 14
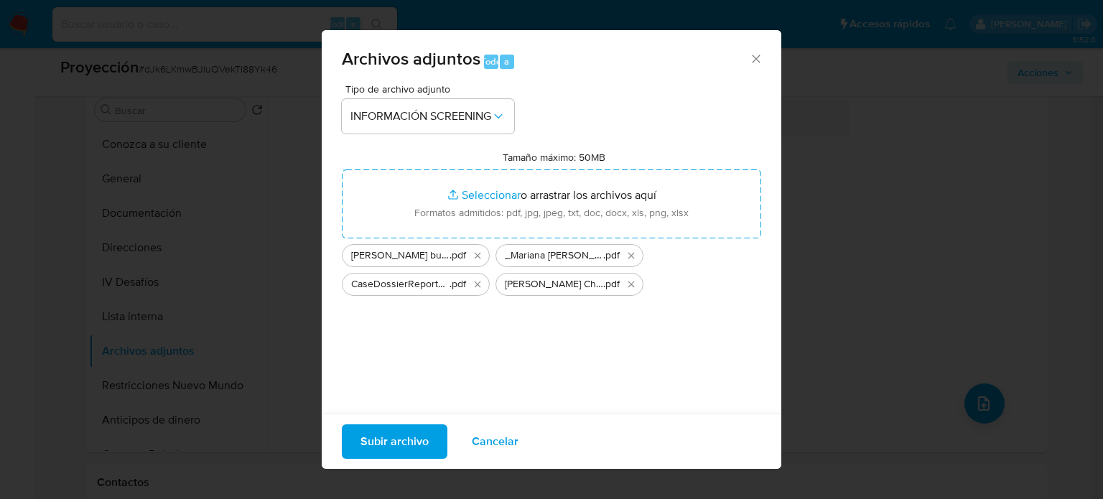
click at [397, 441] on span "Subir archivo" at bounding box center [395, 442] width 68 height 32
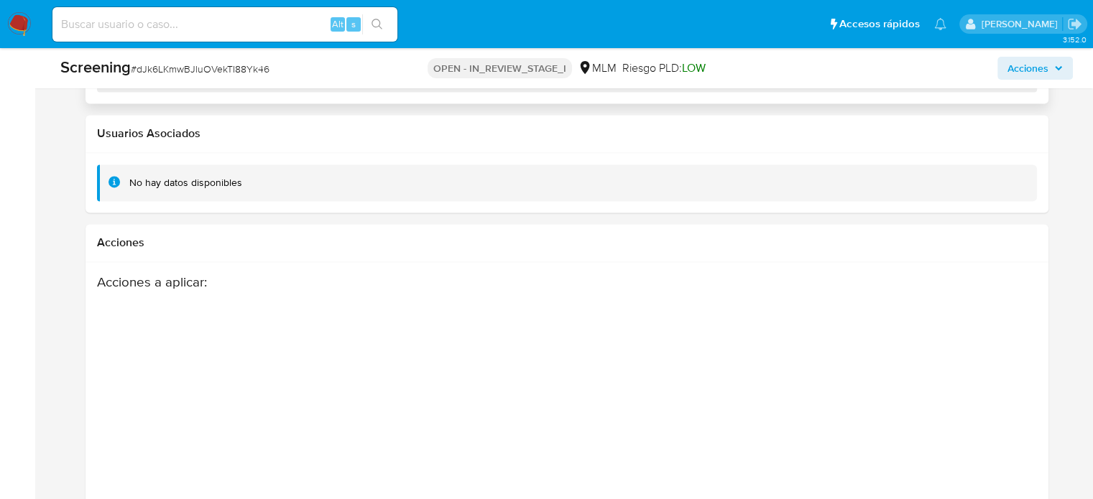
select select "10"
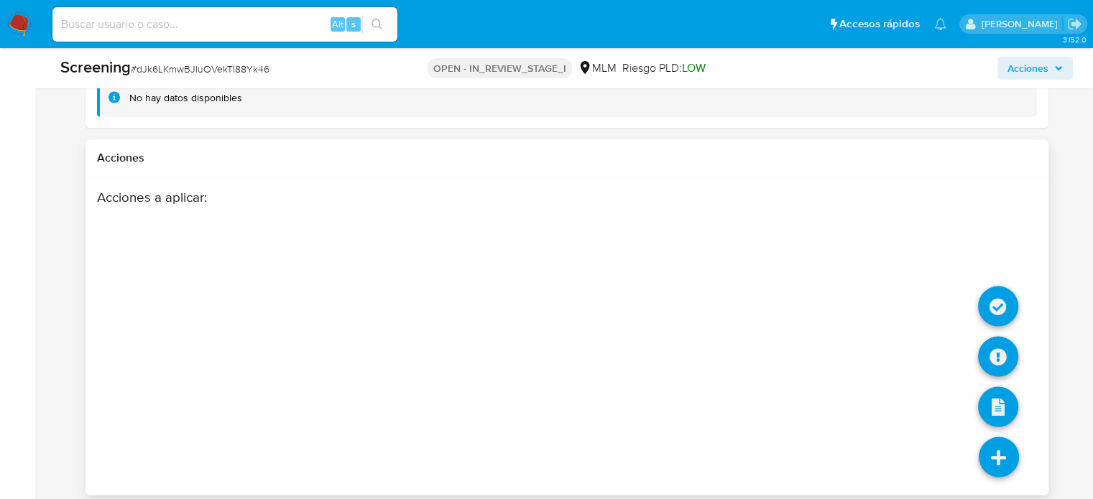
scroll to position [2505, 0]
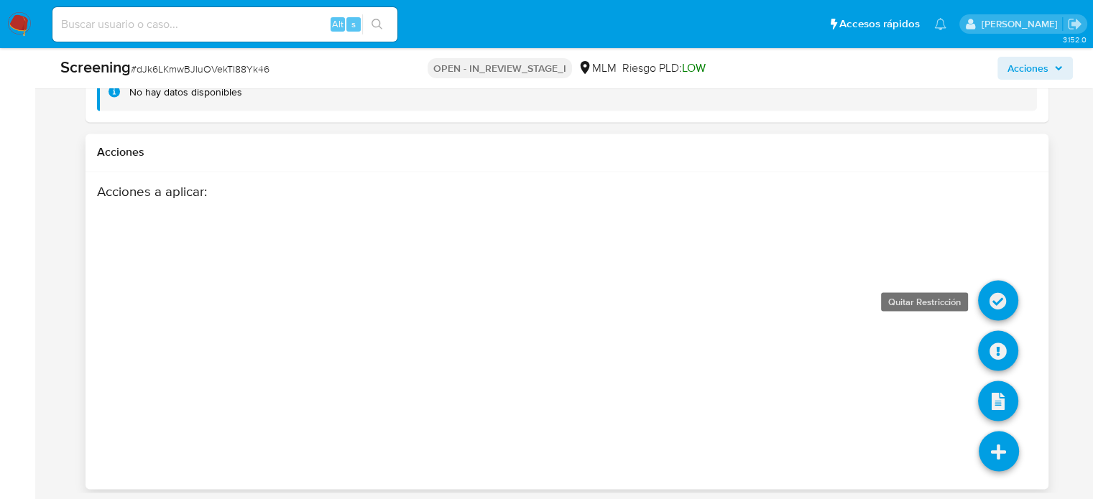
click at [1004, 287] on icon at bounding box center [998, 300] width 40 height 40
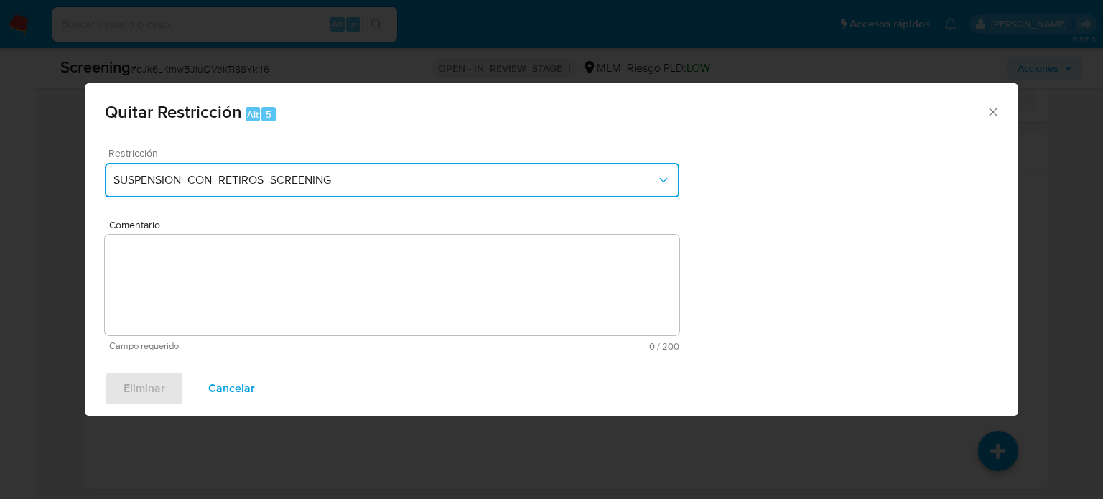
click at [494, 189] on button "SUSPENSION_CON_RETIROS_SCREENING" at bounding box center [392, 180] width 575 height 34
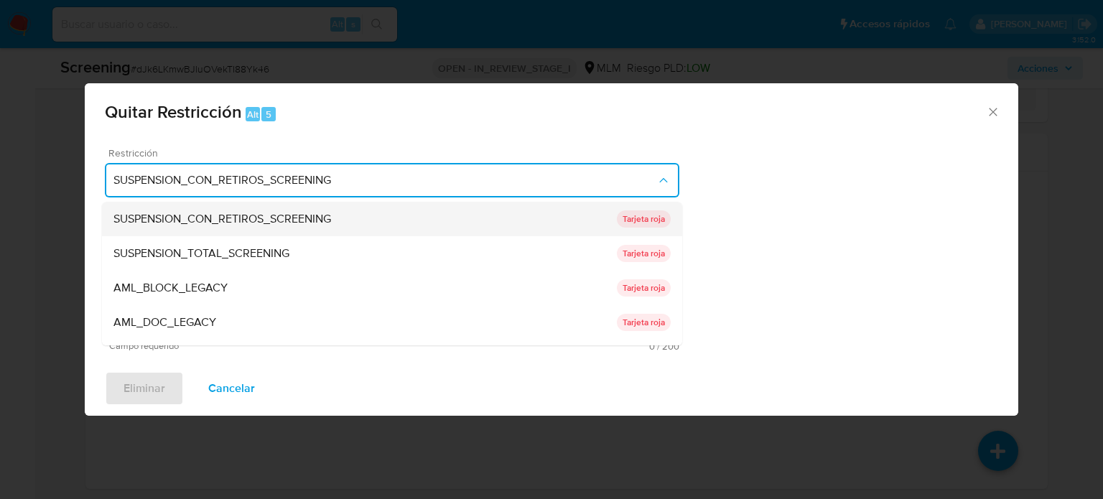
click at [483, 218] on div "SUSPENSION_CON_RETIROS_SCREENING" at bounding box center [366, 219] width 504 height 34
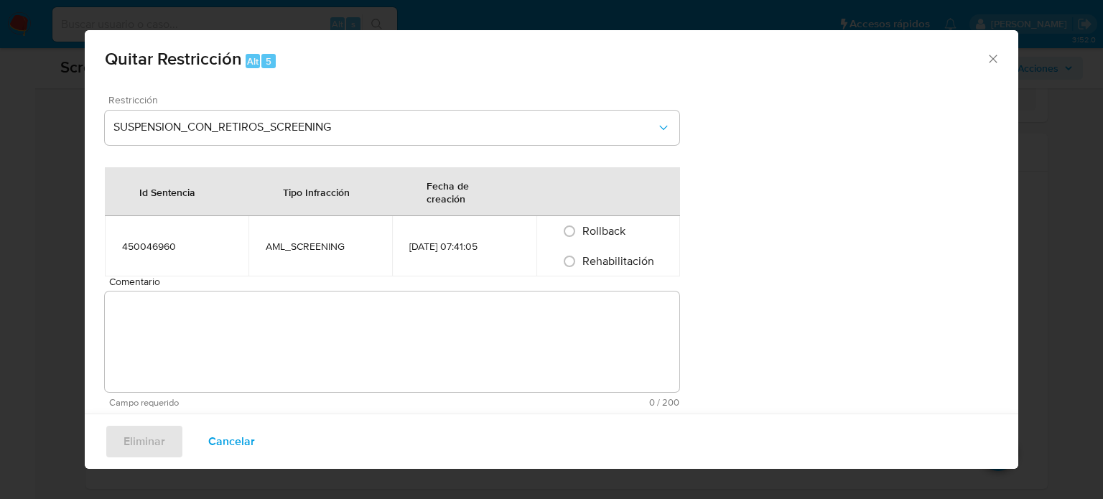
click at [468, 269] on td "12/08/2025 07:41:05" at bounding box center [464, 246] width 144 height 60
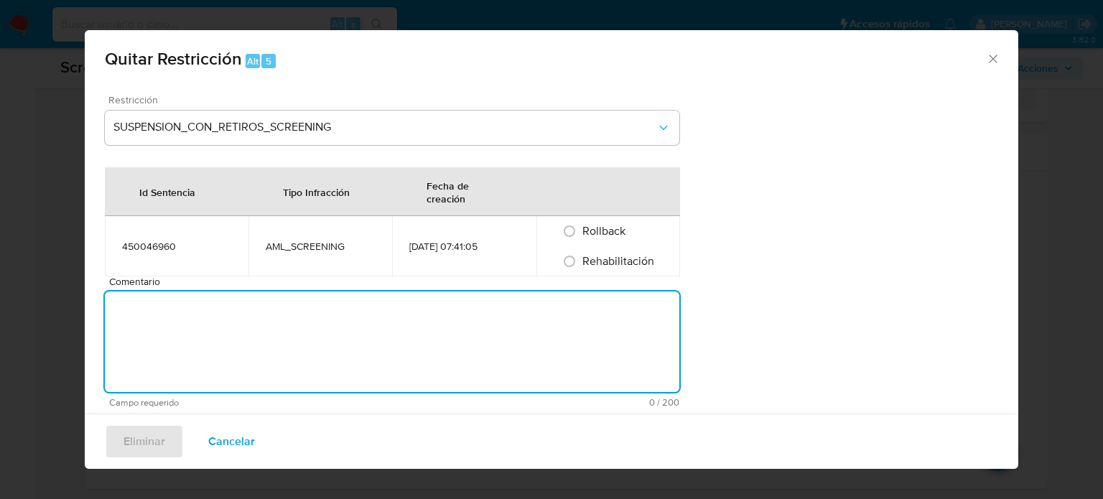
click at [450, 321] on textarea "Comentario" at bounding box center [392, 342] width 575 height 101
type textarea "e"
click at [354, 307] on textarea "Se quita restriccion automatica y que el usuario no cuenta con noticas negativas" at bounding box center [392, 342] width 575 height 101
type textarea "Se quita restriccion automatica y que el usuario no es un PEP activo y no cuent…"
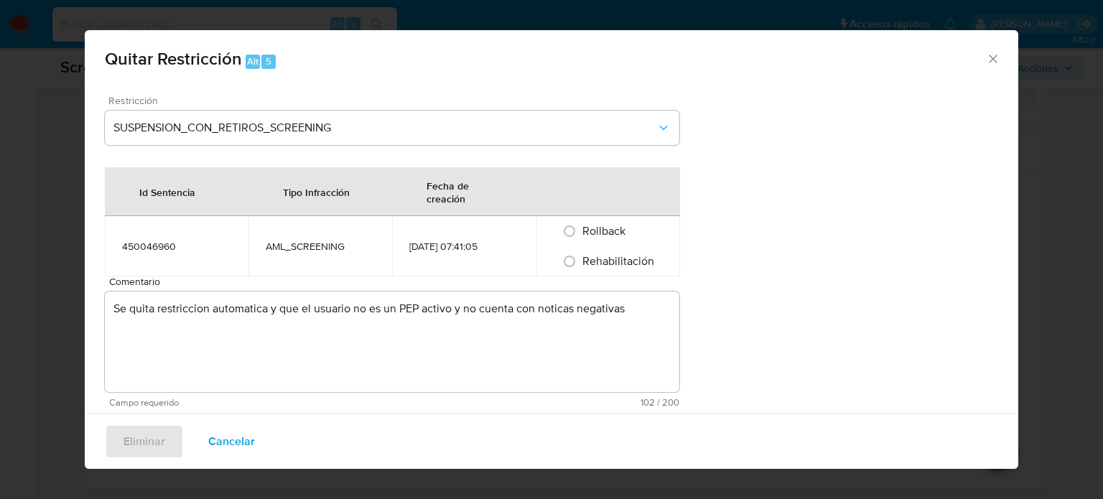
drag, startPoint x: 601, startPoint y: 261, endPoint x: 274, endPoint y: 386, distance: 349.9
click at [598, 264] on span "Rehabilitación" at bounding box center [619, 261] width 72 height 17
click at [573, 261] on input "Rehabilitación" at bounding box center [569, 261] width 23 height 23
radio input "true"
drag, startPoint x: 135, startPoint y: 442, endPoint x: 177, endPoint y: 441, distance: 42.4
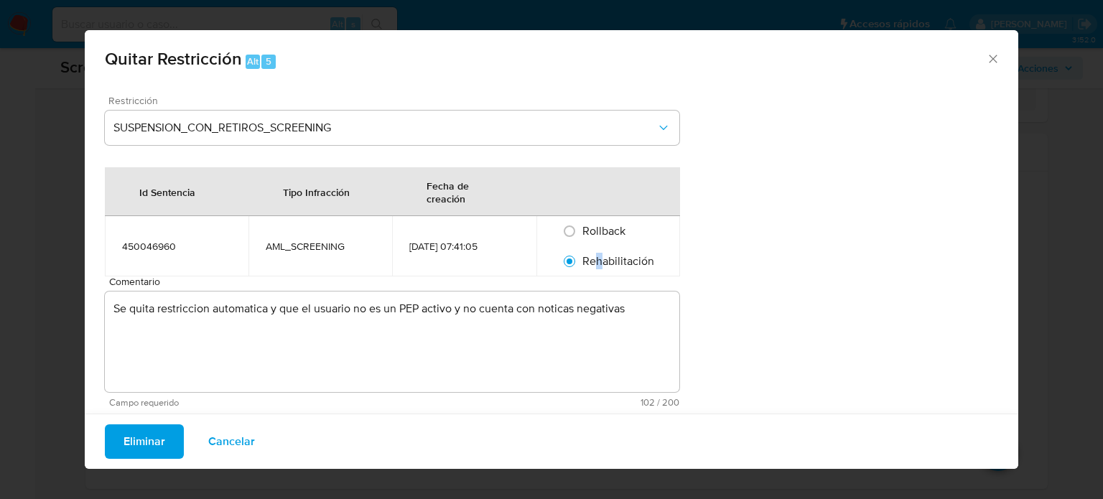
click at [135, 441] on span "Eliminar" at bounding box center [145, 442] width 42 height 32
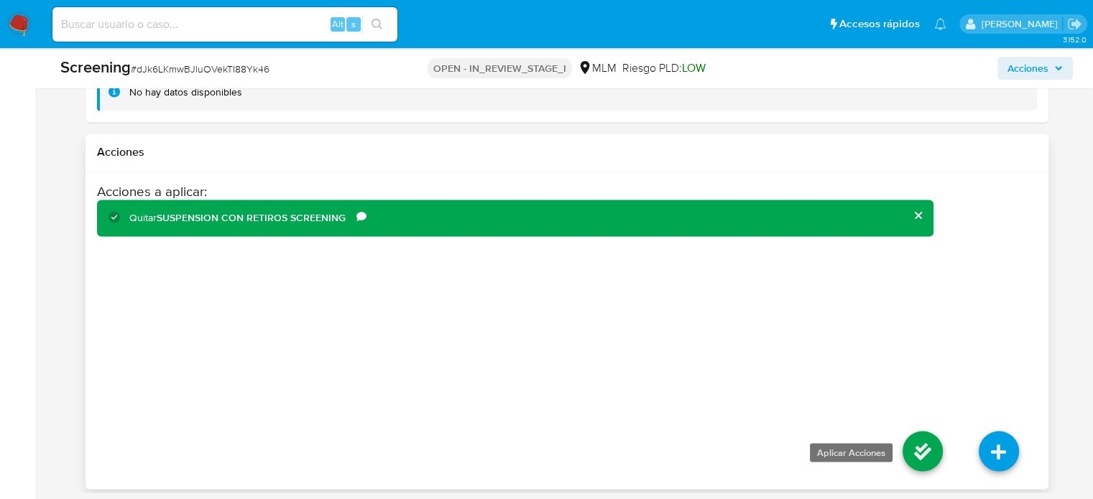
click at [939, 443] on icon at bounding box center [922, 451] width 40 height 40
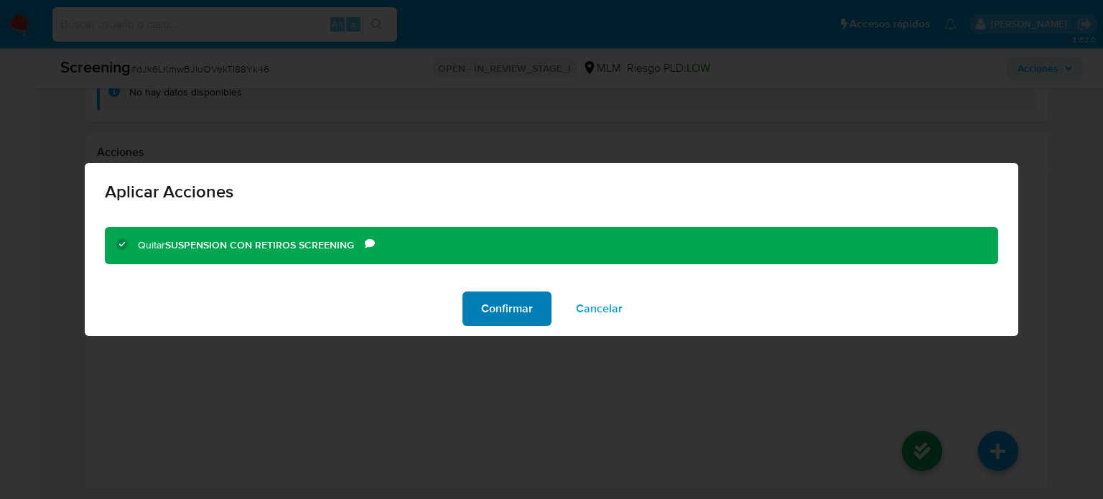
click at [471, 307] on button "Confirmar" at bounding box center [507, 309] width 89 height 34
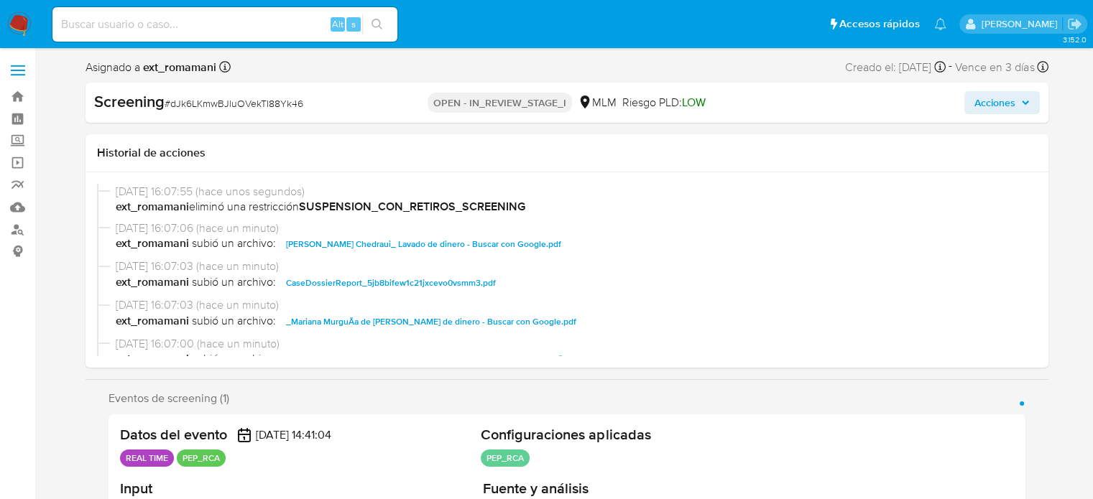
select select "10"
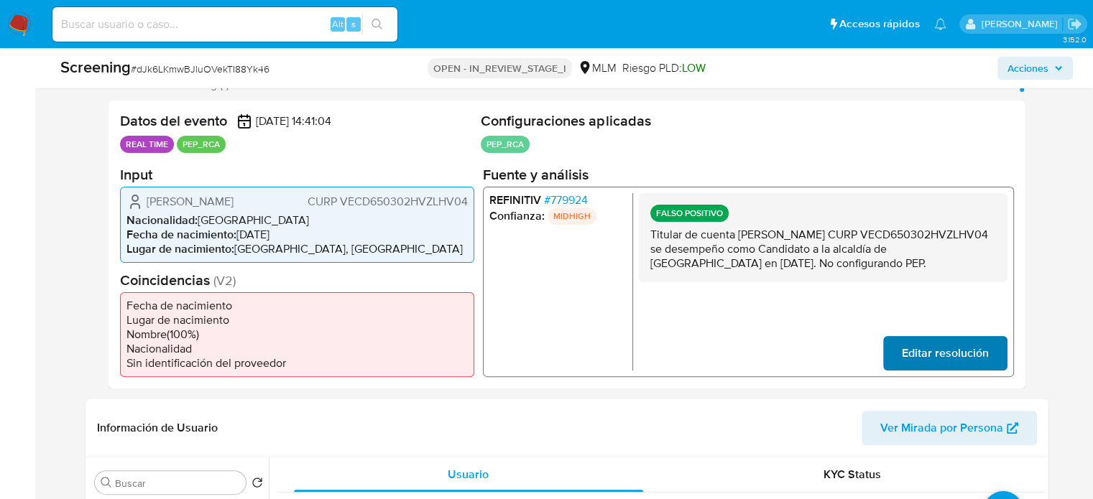
scroll to position [287, 0]
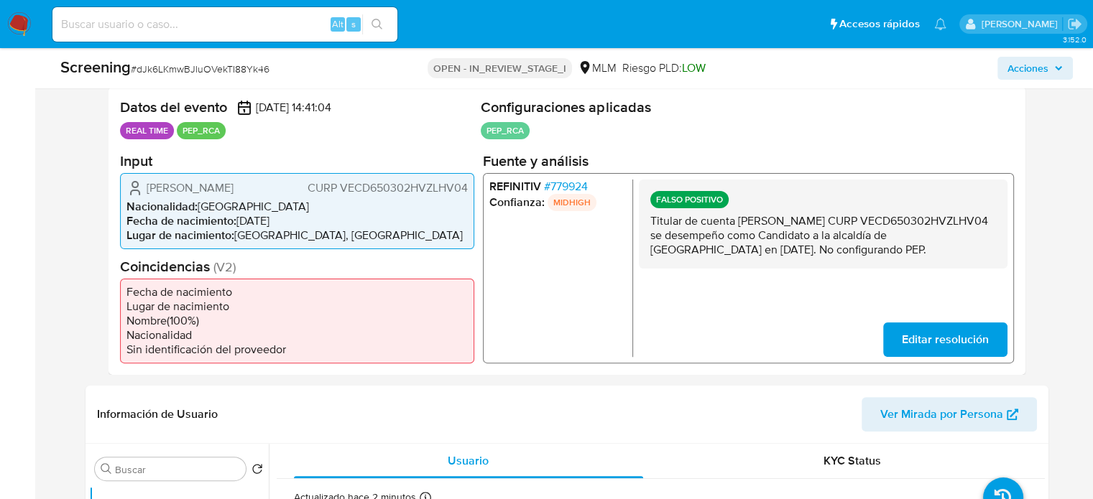
drag, startPoint x: 976, startPoint y: 246, endPoint x: 647, endPoint y: 224, distance: 330.5
click at [647, 224] on div "FALSO POSITIVO Titular de cuenta [PERSON_NAME] CURP VECD650302HVZLHV04 se desem…" at bounding box center [822, 223] width 369 height 89
click at [1026, 74] on span "Acciones" at bounding box center [1027, 68] width 41 height 23
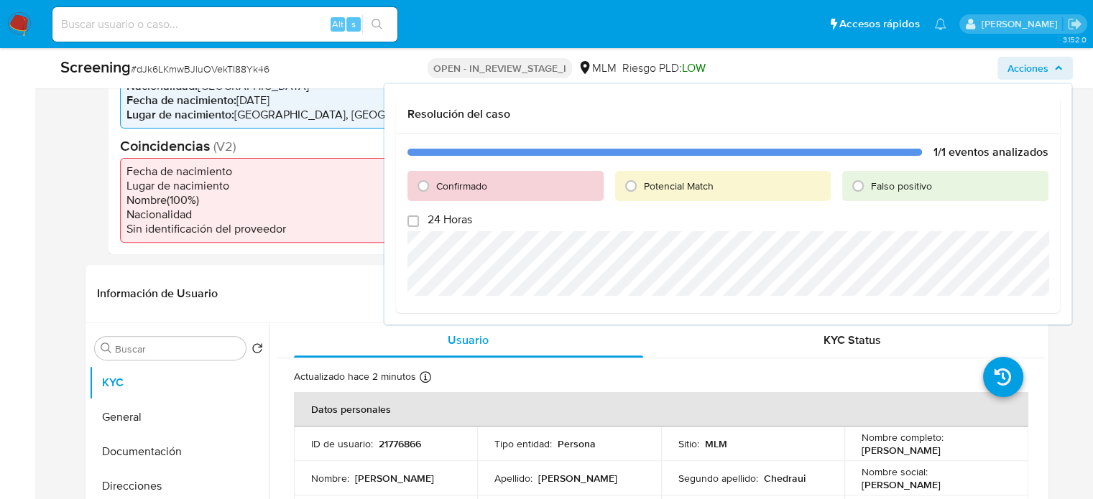
scroll to position [647, 0]
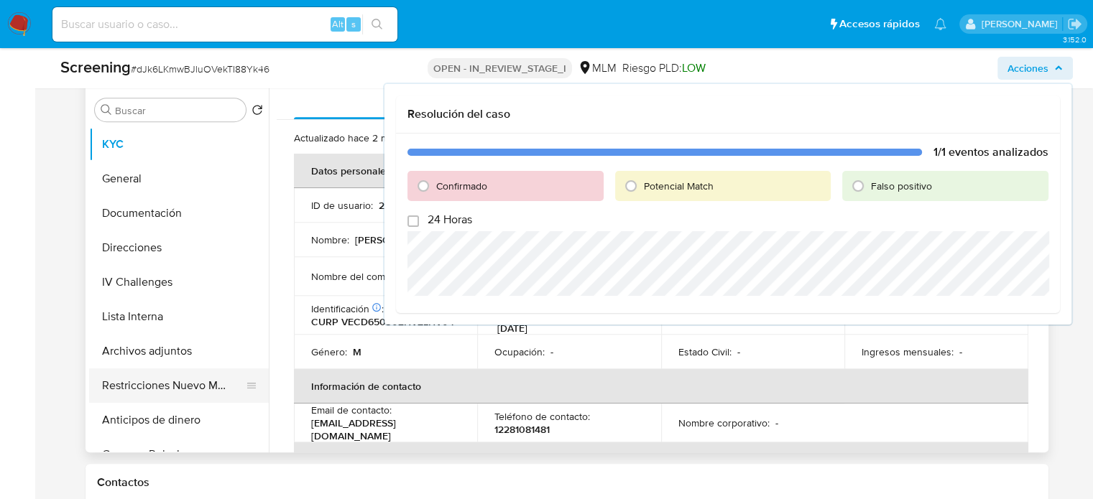
click at [159, 384] on button "Restricciones Nuevo Mundo" at bounding box center [173, 386] width 168 height 34
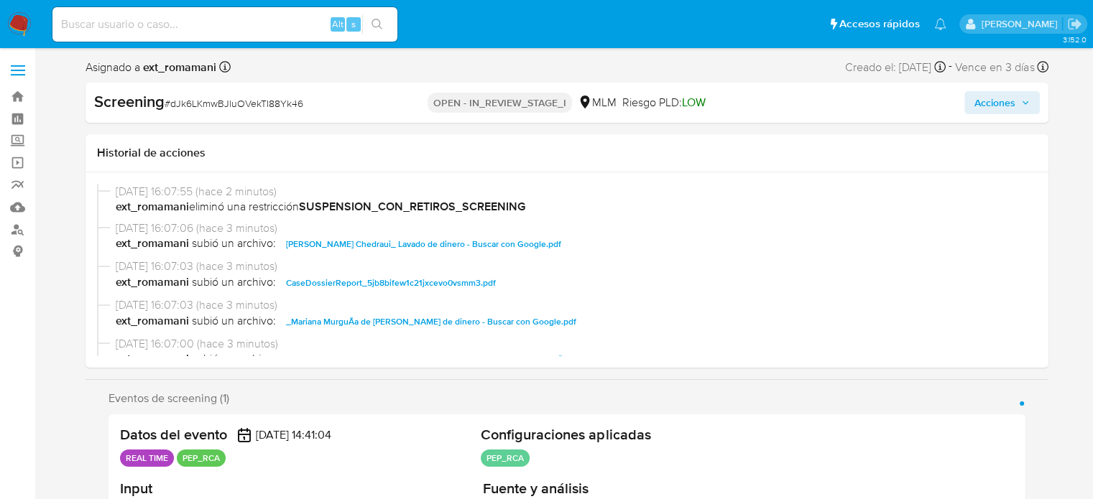
scroll to position [0, 0]
click at [989, 101] on span "Acciones" at bounding box center [994, 102] width 41 height 23
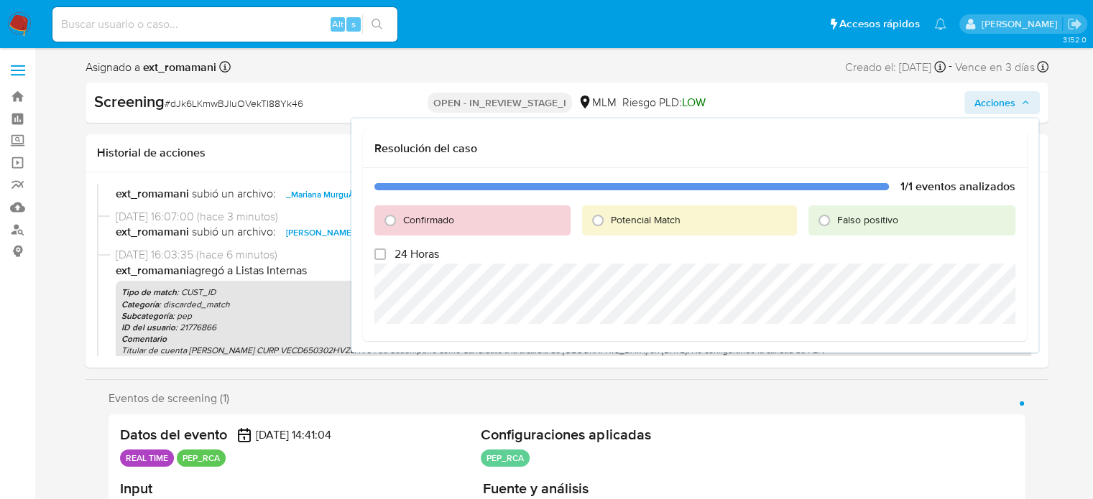
scroll to position [144, 0]
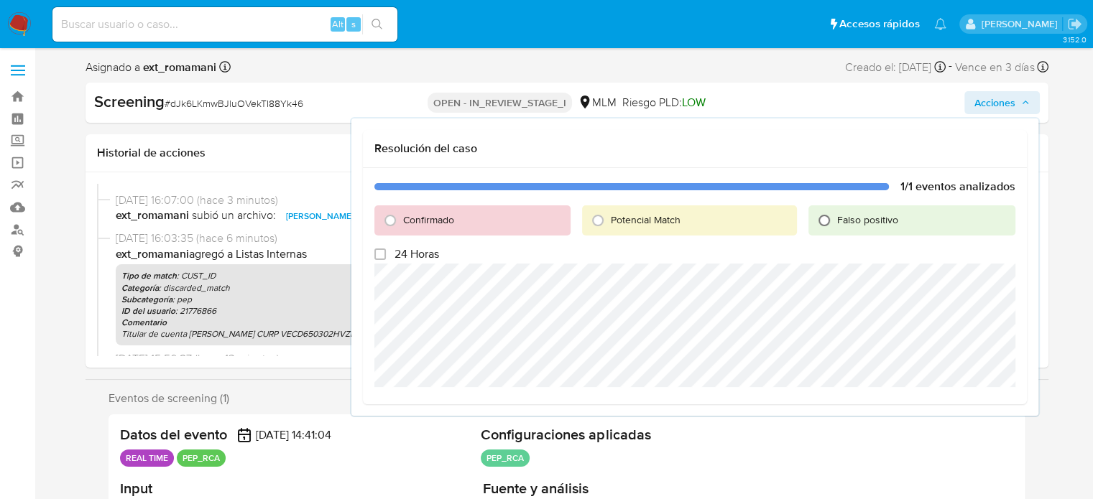
click at [823, 221] on input "Falso positivo" at bounding box center [823, 220] width 23 height 23
radio input "true"
click at [945, 402] on span "Cerrar Caso" at bounding box center [964, 404] width 69 height 20
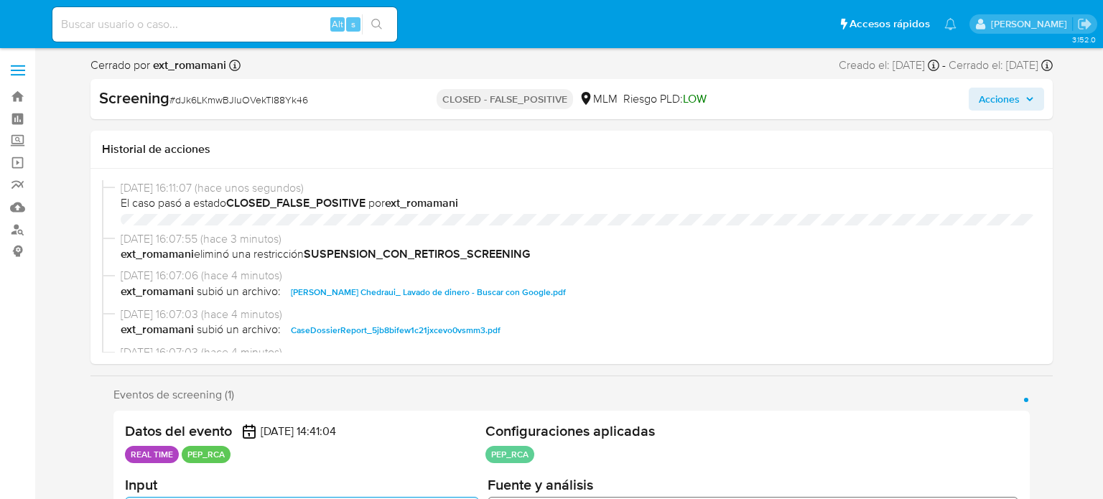
select select "10"
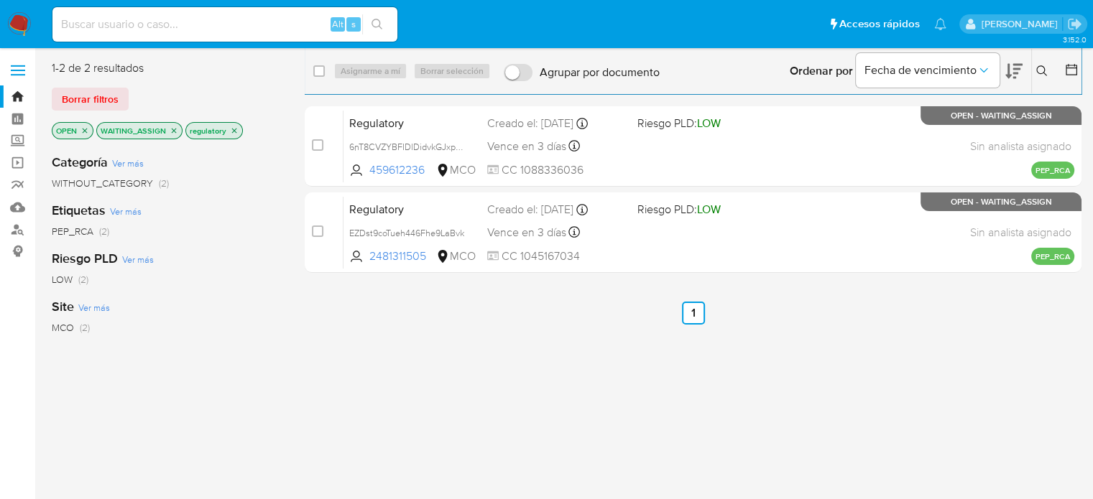
drag, startPoint x: 320, startPoint y: 72, endPoint x: 336, endPoint y: 72, distance: 15.8
click at [327, 72] on div "select-all-cases-checkbox" at bounding box center [321, 70] width 17 height 17
drag, startPoint x: 318, startPoint y: 72, endPoint x: 345, endPoint y: 75, distance: 27.5
click at [319, 72] on input "checkbox" at bounding box center [318, 70] width 11 height 11
checkbox input "true"
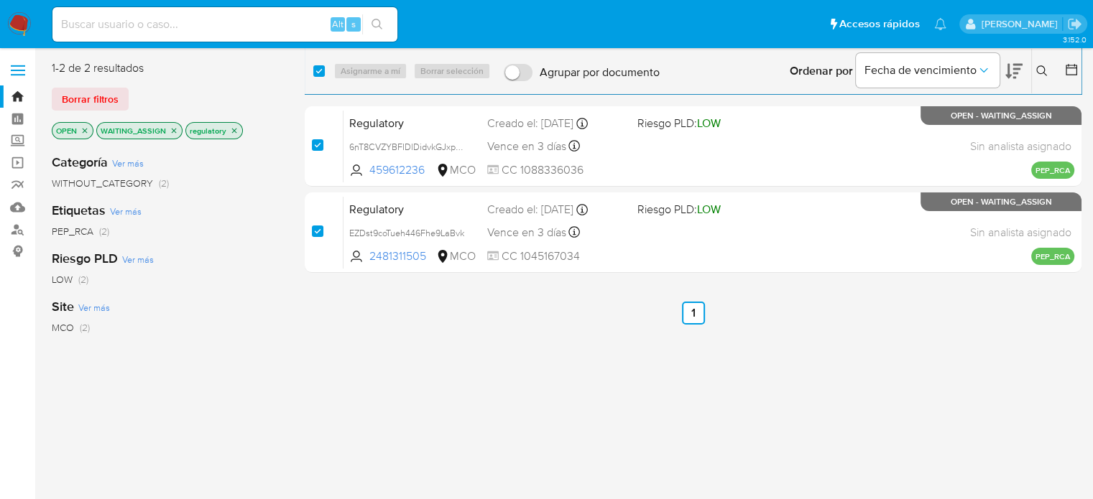
checkbox input "true"
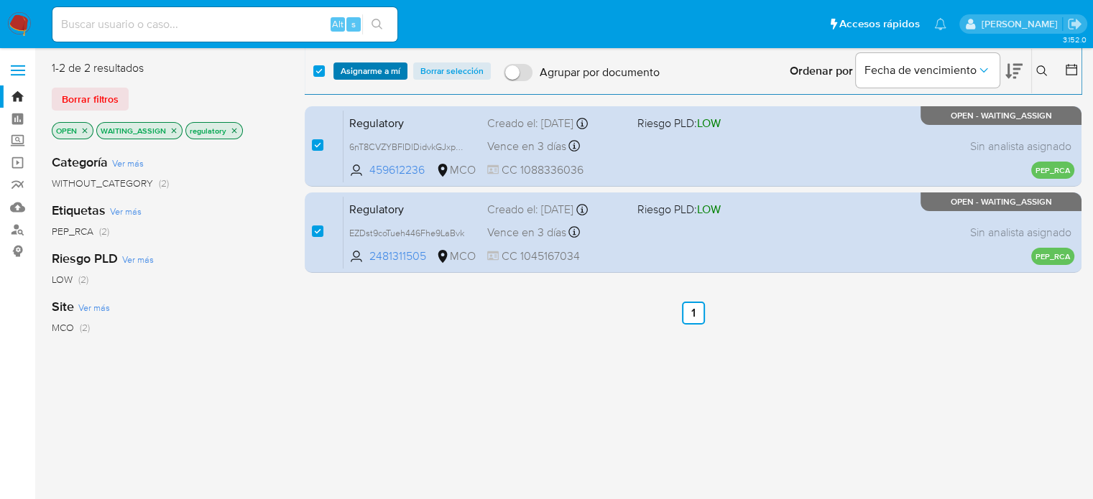
click at [362, 75] on span "Asignarme a mí" at bounding box center [371, 71] width 60 height 14
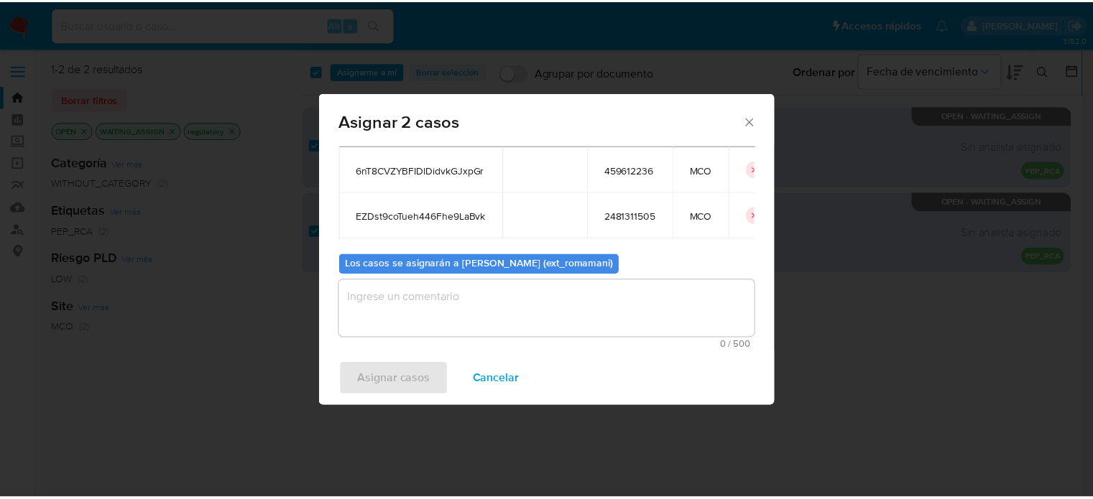
scroll to position [80, 0]
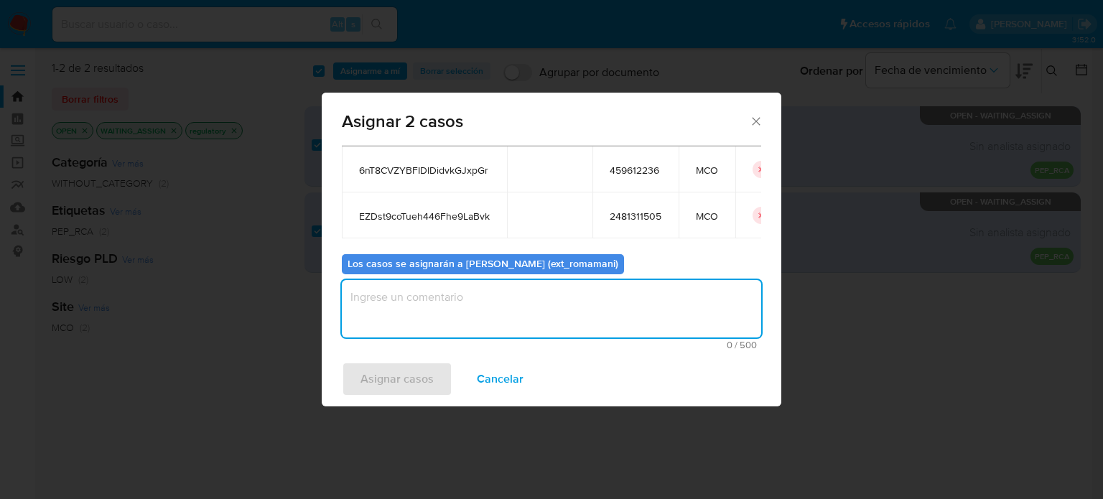
click at [565, 309] on textarea "assign-modal" at bounding box center [552, 308] width 420 height 57
type textarea "Asignacion"
click at [420, 379] on span "Asignar casos" at bounding box center [397, 379] width 73 height 32
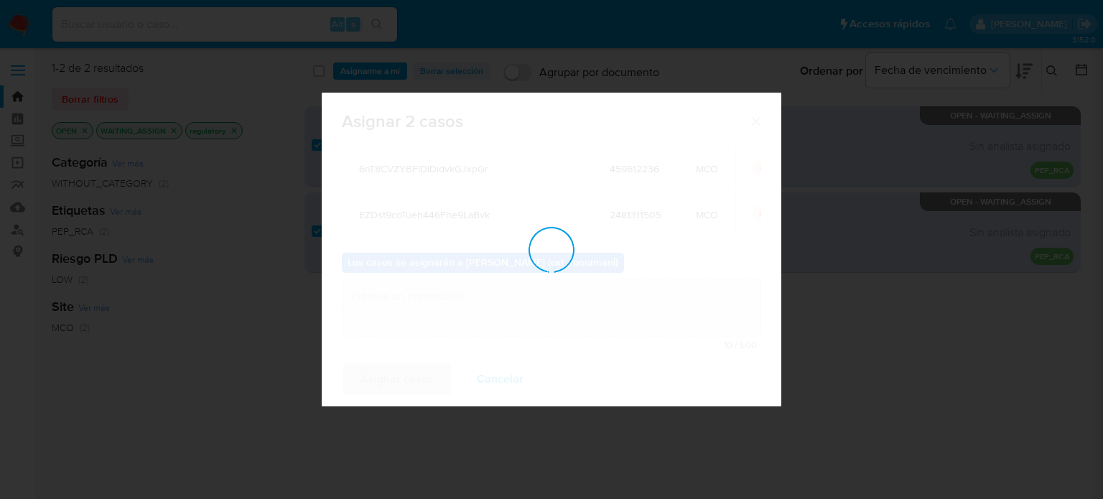
checkbox input "false"
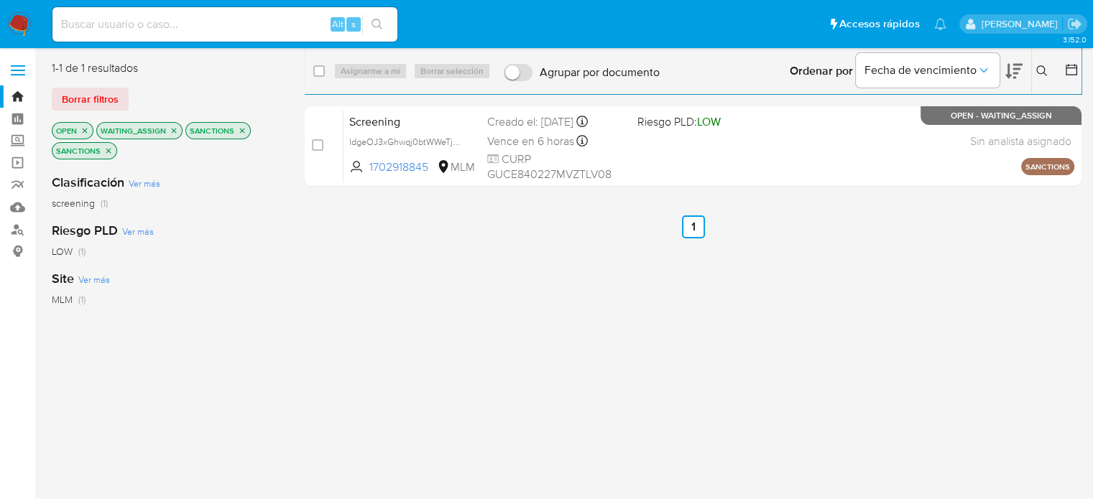
click at [13, 23] on img at bounding box center [19, 24] width 24 height 24
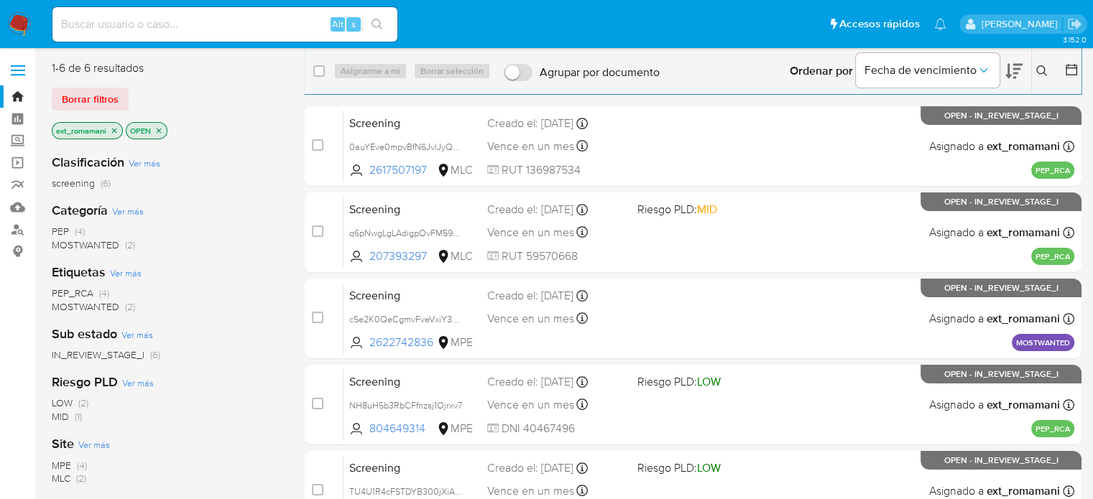
click at [22, 22] on img at bounding box center [19, 24] width 24 height 24
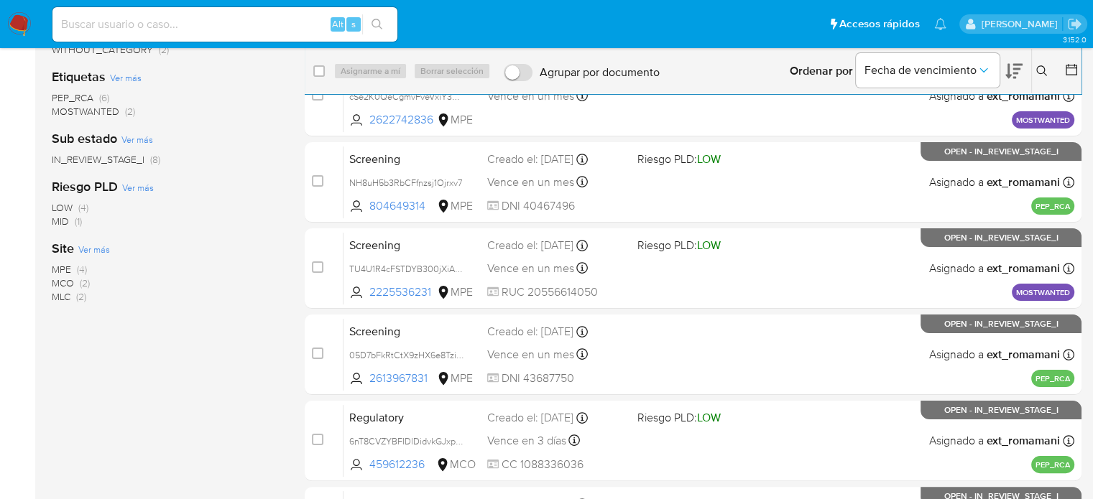
scroll to position [287, 0]
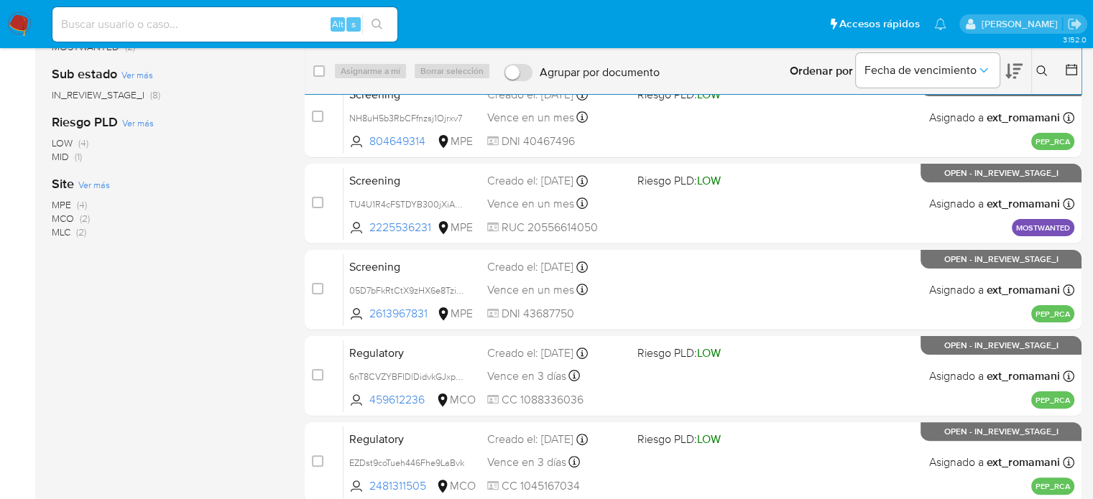
click at [80, 216] on span "(2)" at bounding box center [85, 218] width 10 height 14
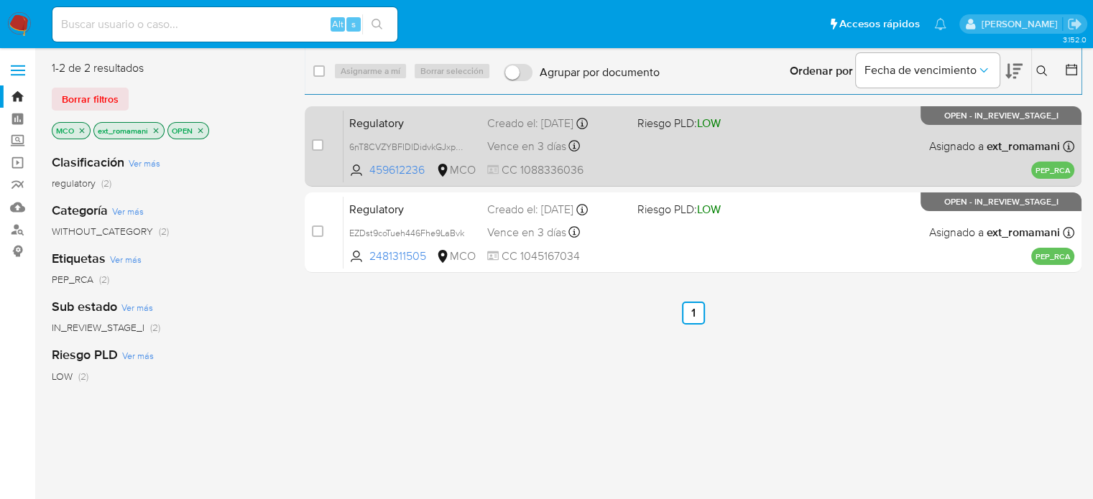
click at [615, 160] on div "Regulatory 6nT8CVZYBFIDlDidvkGJxpGr 459612236 MCO Riesgo PLD: LOW Creado el: 12…" at bounding box center [708, 146] width 731 height 73
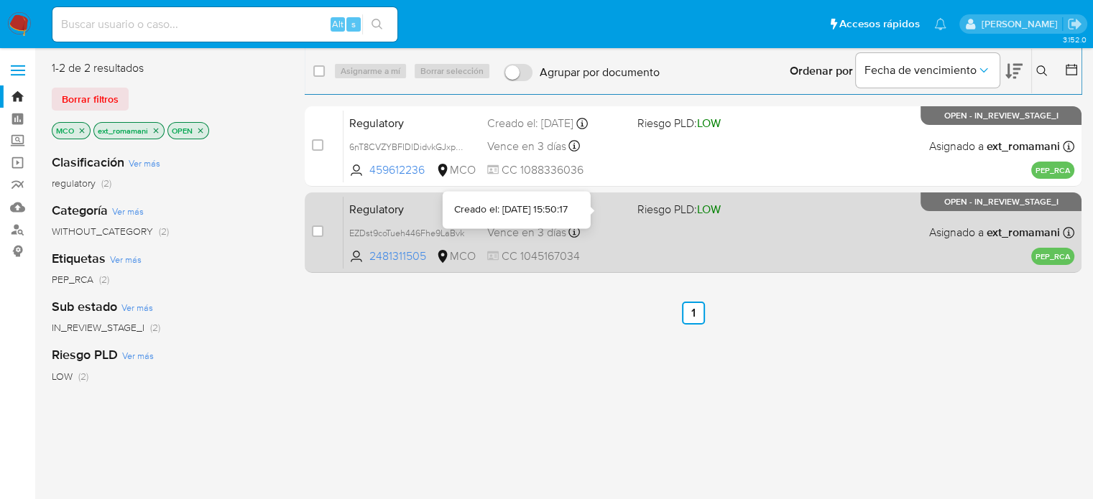
drag, startPoint x: 603, startPoint y: 222, endPoint x: 592, endPoint y: 223, distance: 11.6
click at [603, 223] on div "Regulatory EZDst9coTueh446Fhe9LaBvk 2481311505 MCO Riesgo PLD: LOW Creado el: 1…" at bounding box center [708, 232] width 731 height 73
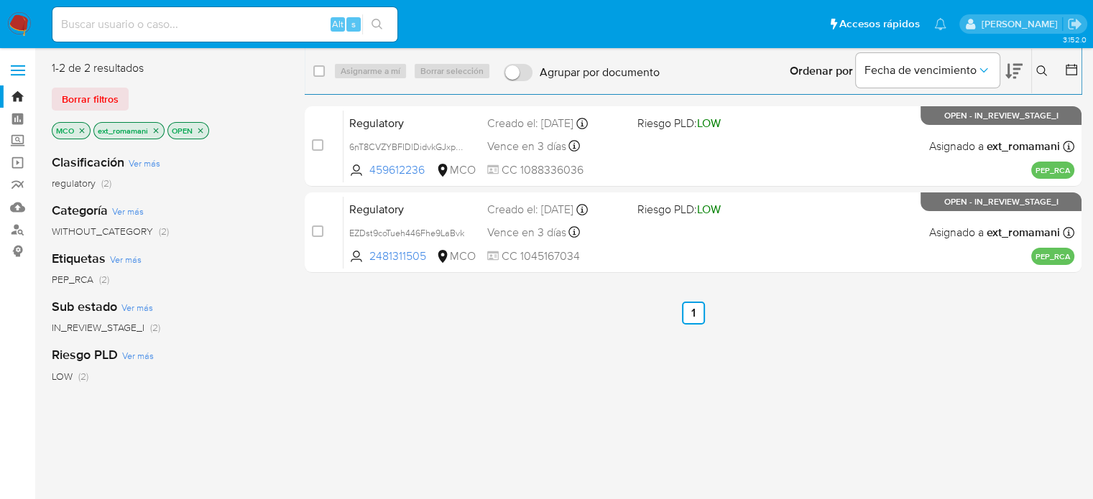
click at [81, 129] on icon "close-filter" at bounding box center [82, 130] width 5 height 5
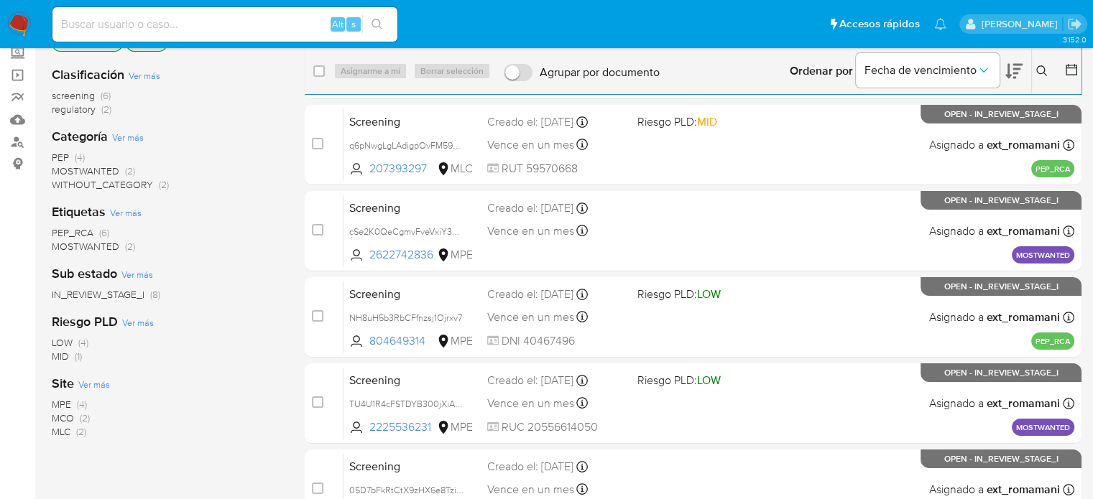
scroll to position [144, 0]
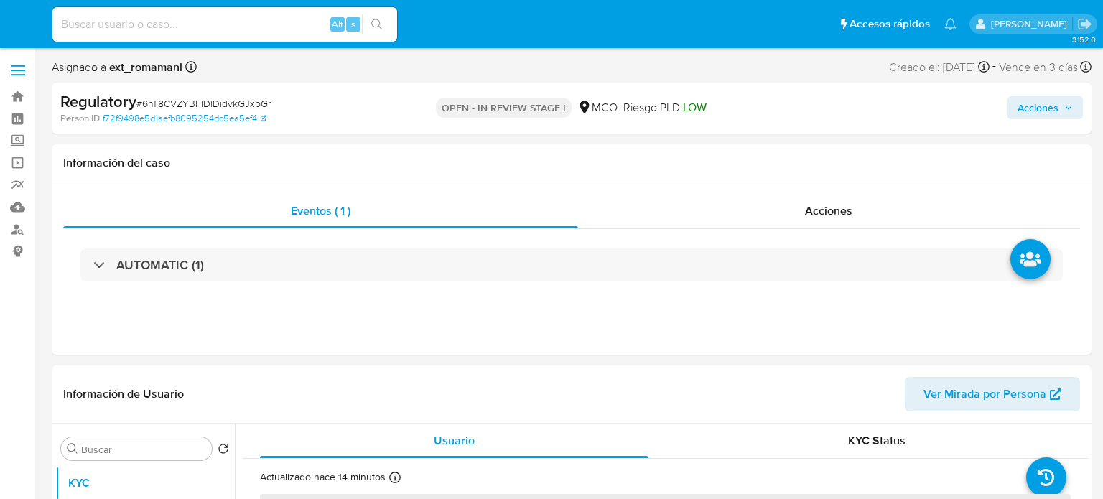
select select "10"
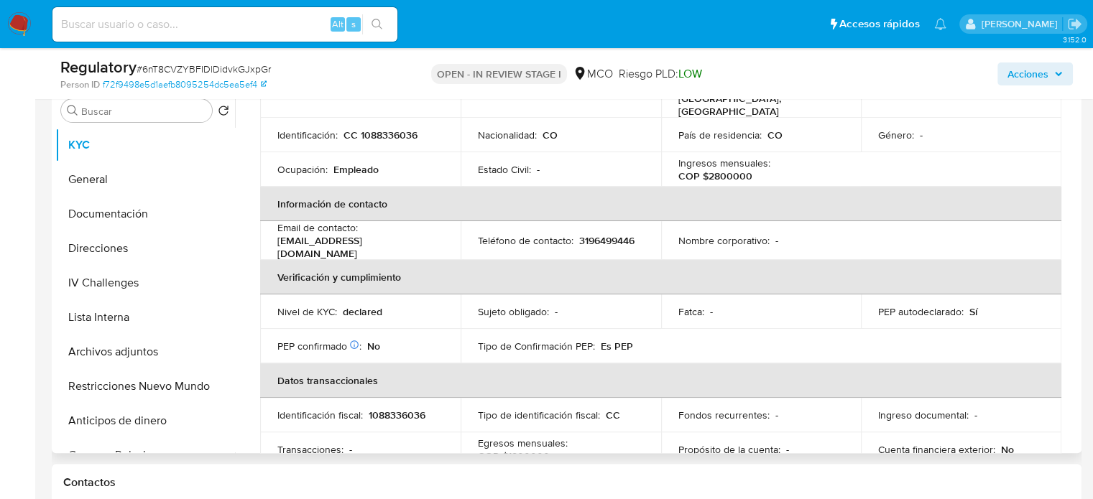
scroll to position [216, 0]
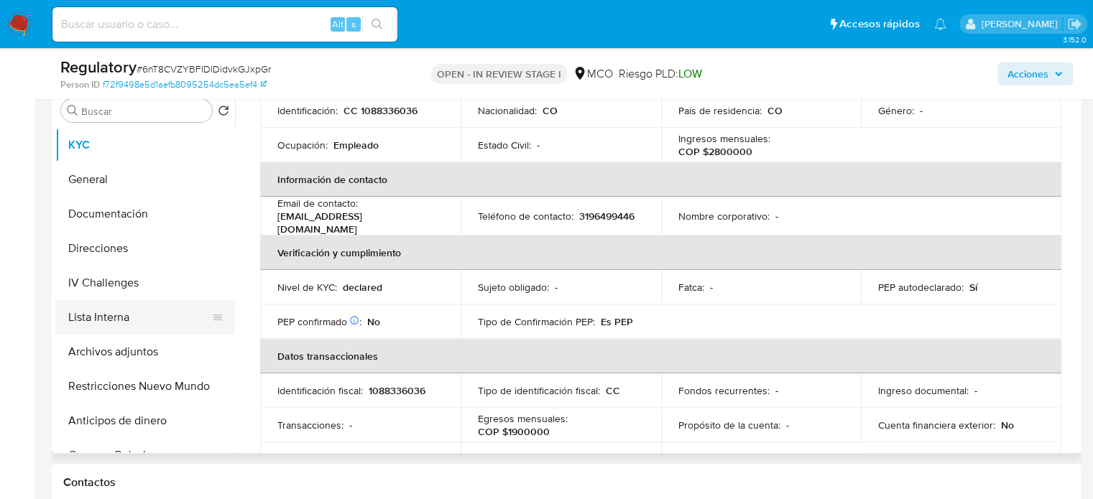
click at [127, 320] on button "Lista Interna" at bounding box center [139, 317] width 168 height 34
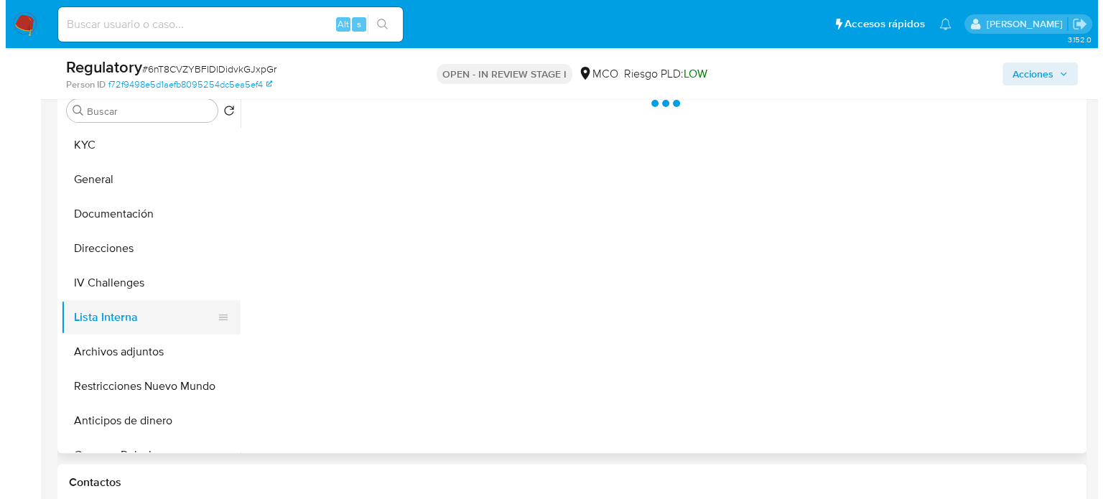
scroll to position [0, 0]
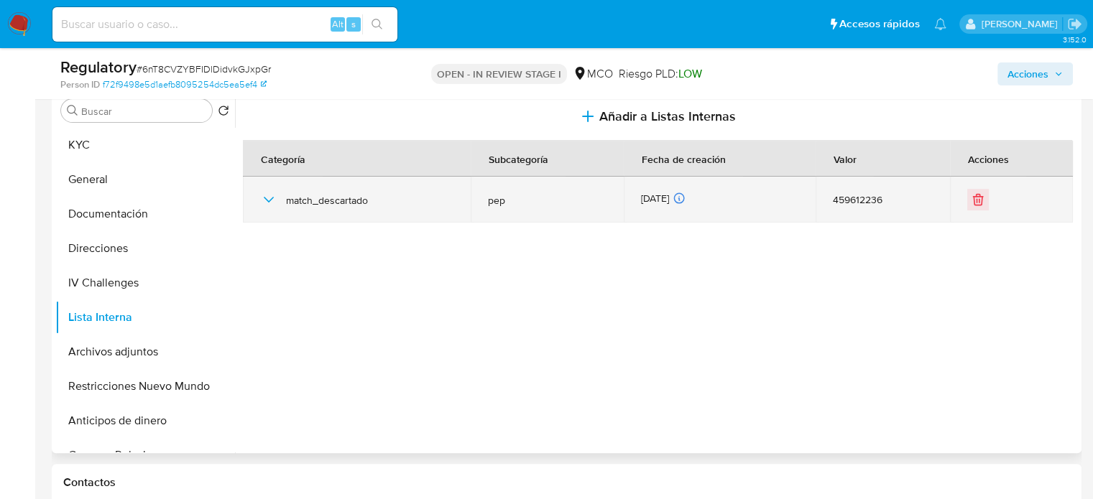
click at [262, 198] on icon "button" at bounding box center [268, 199] width 17 height 17
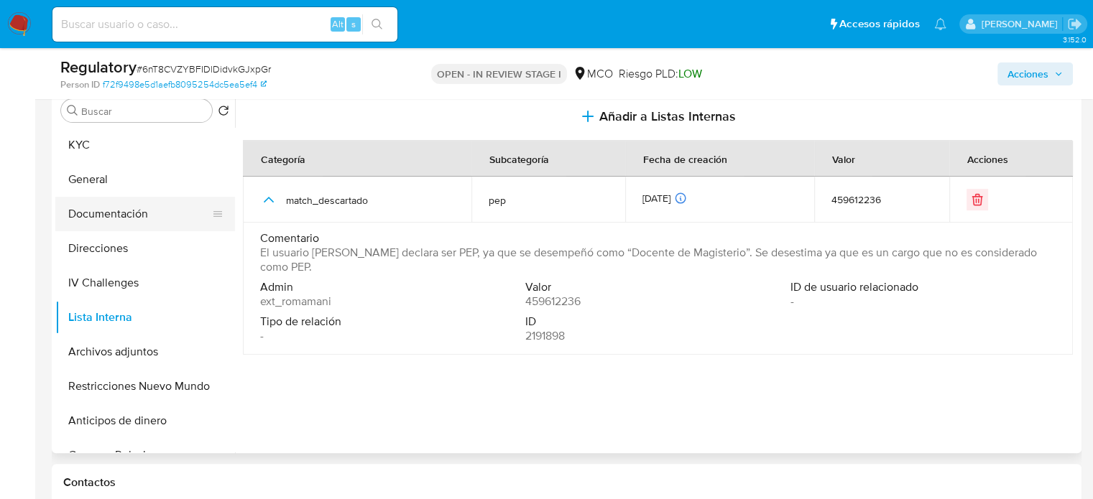
click at [150, 213] on button "Documentación" at bounding box center [139, 214] width 168 height 34
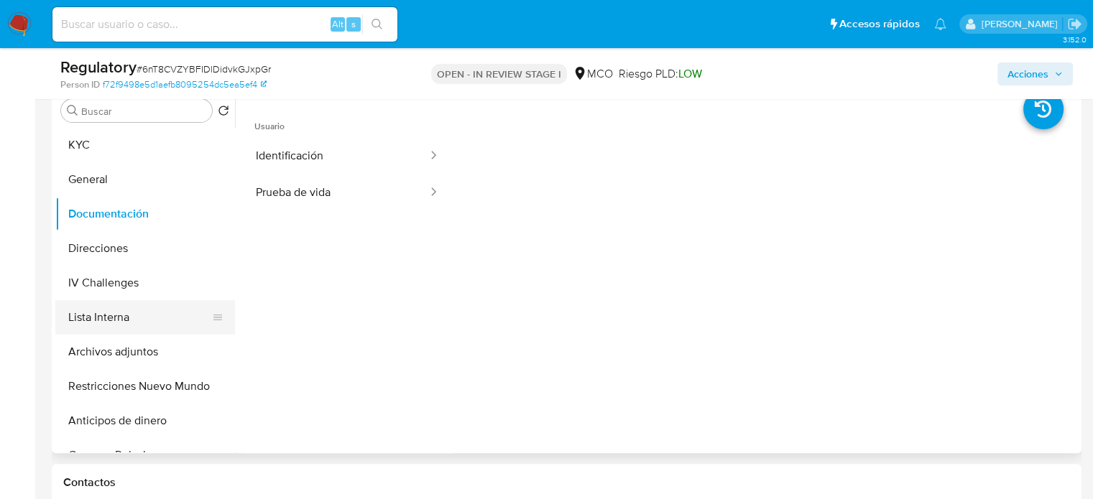
click at [127, 313] on button "Lista Interna" at bounding box center [139, 317] width 168 height 34
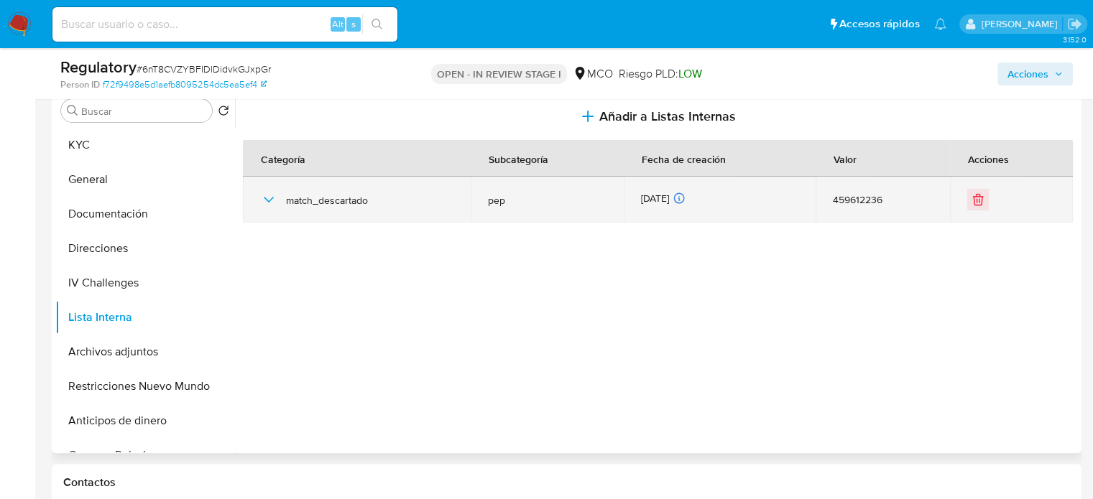
click at [267, 200] on icon "button" at bounding box center [269, 200] width 10 height 6
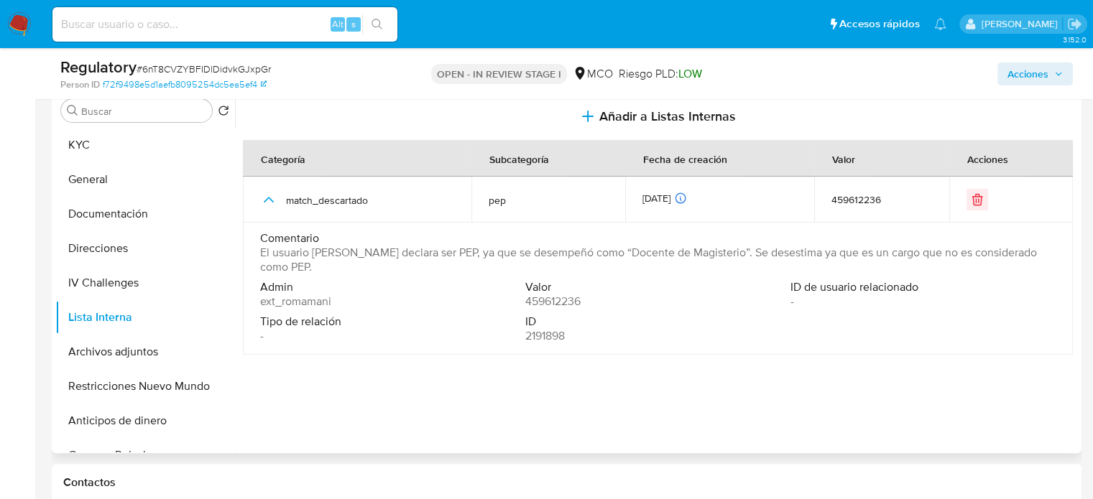
drag, startPoint x: 383, startPoint y: 269, endPoint x: 245, endPoint y: 254, distance: 138.8
click at [245, 254] on td "Comentario El usuario Santiago Acosta Cortes declara ser PEP, ya que se desempe…" at bounding box center [658, 289] width 830 height 132
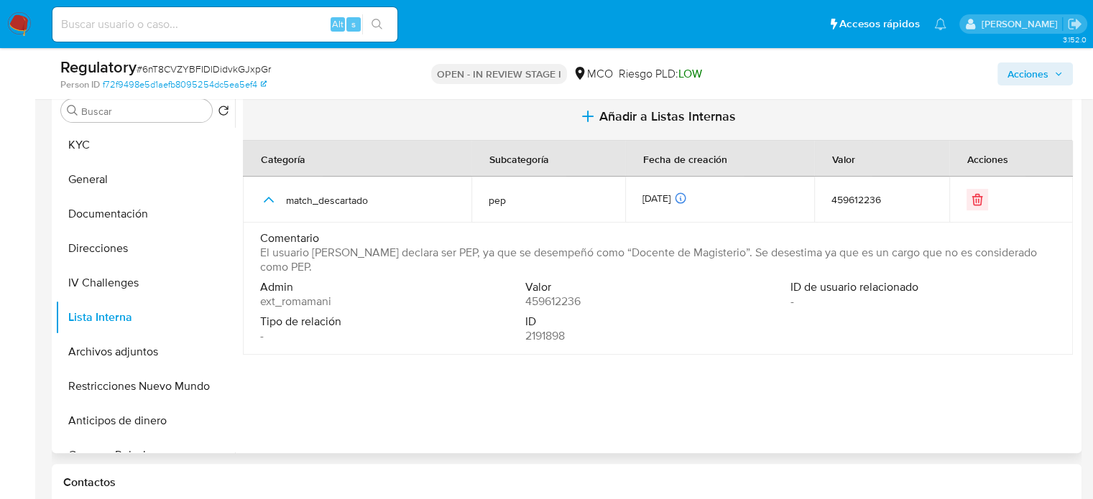
click at [603, 114] on span "Añadir a Listas Internas" at bounding box center [667, 116] width 136 height 16
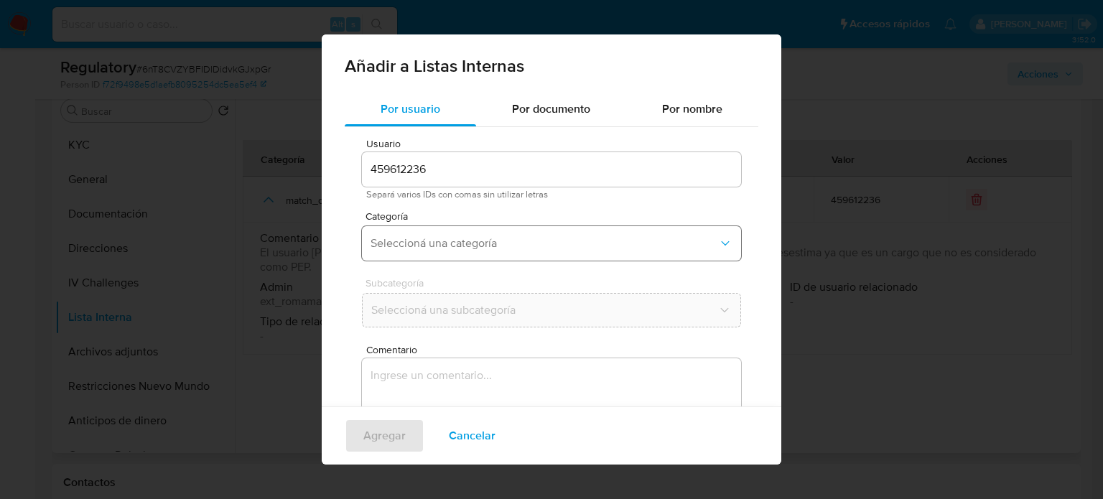
click at [519, 245] on span "Seleccioná una categoría" at bounding box center [545, 243] width 348 height 14
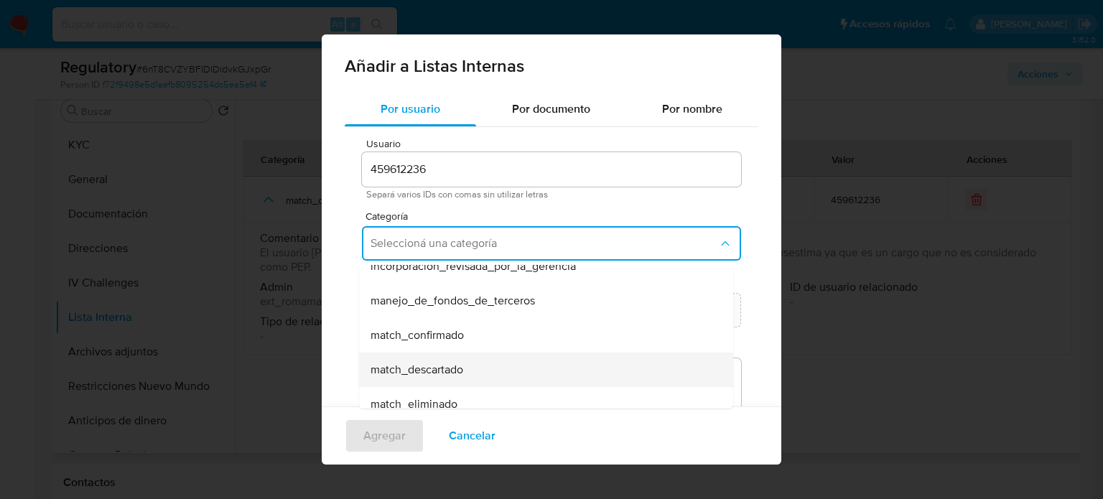
scroll to position [72, 0]
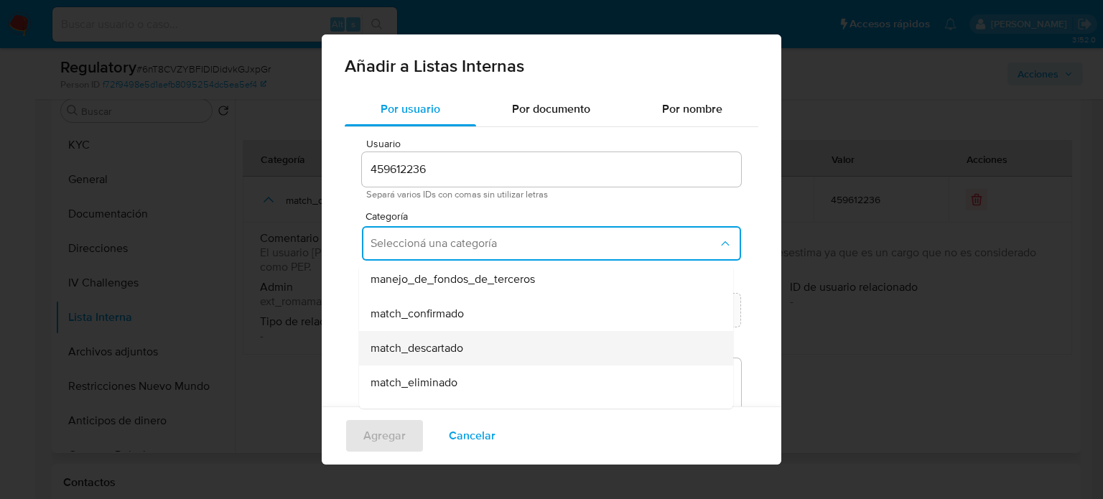
click at [460, 348] on span "match_descartado" at bounding box center [417, 348] width 93 height 14
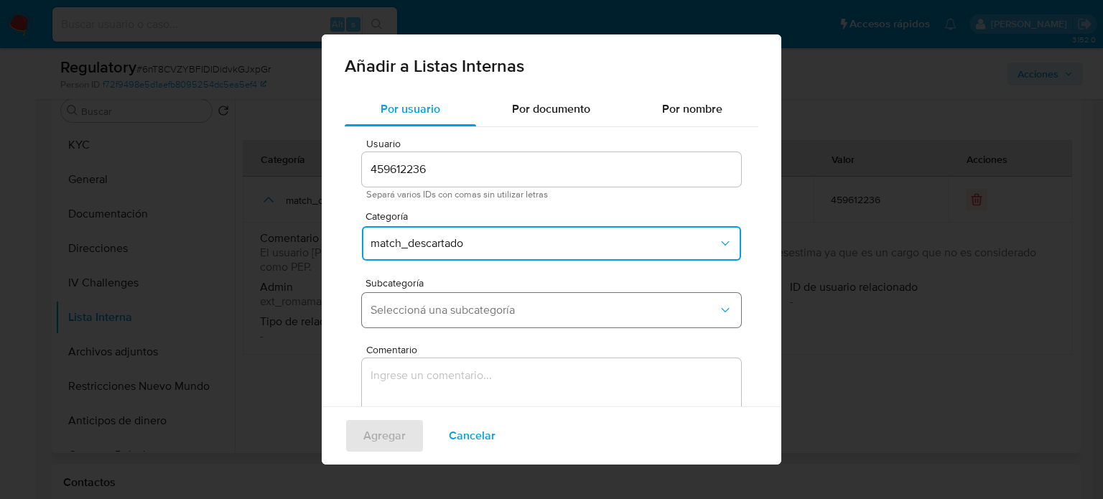
click at [480, 310] on span "Seleccioná una subcategoría" at bounding box center [545, 310] width 348 height 14
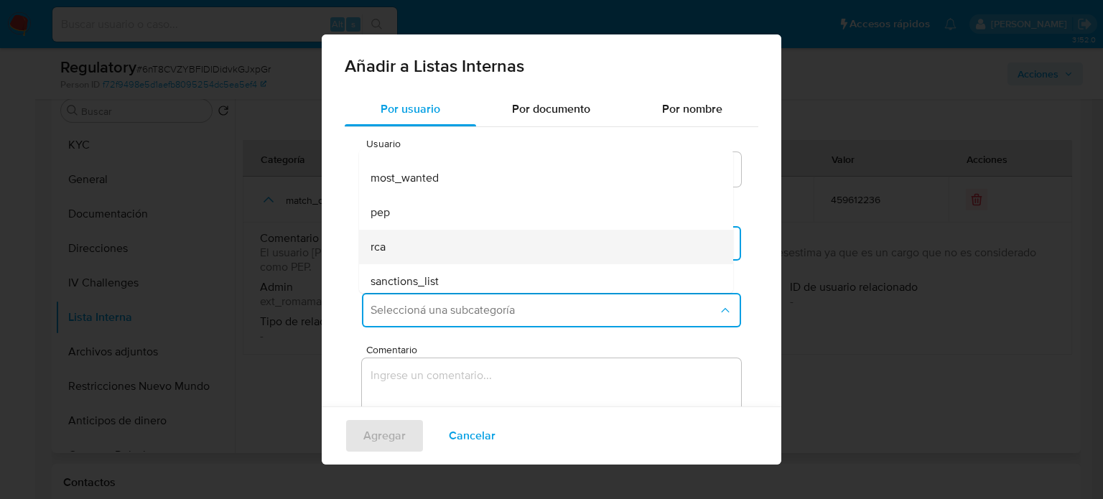
scroll to position [98, 0]
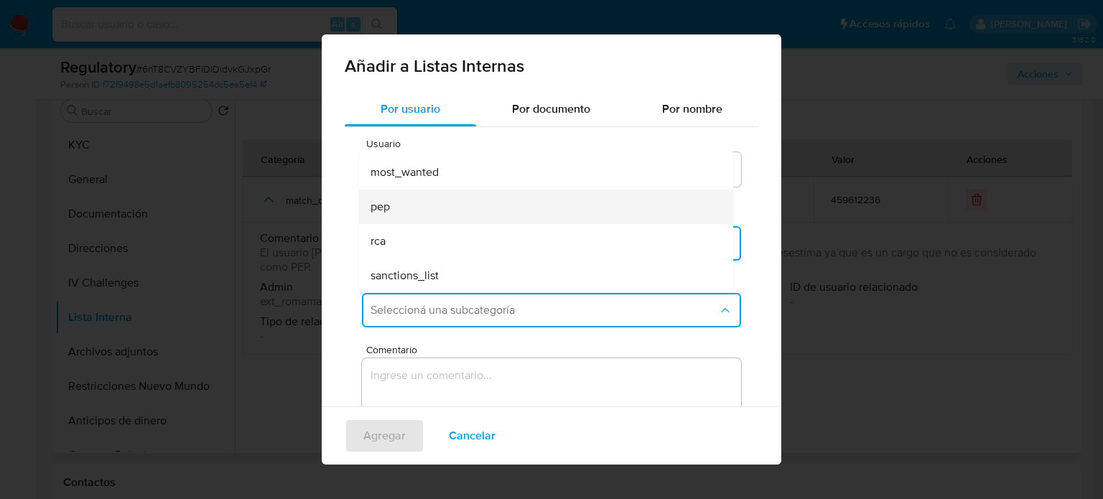
click at [460, 211] on div "pep" at bounding box center [542, 207] width 343 height 34
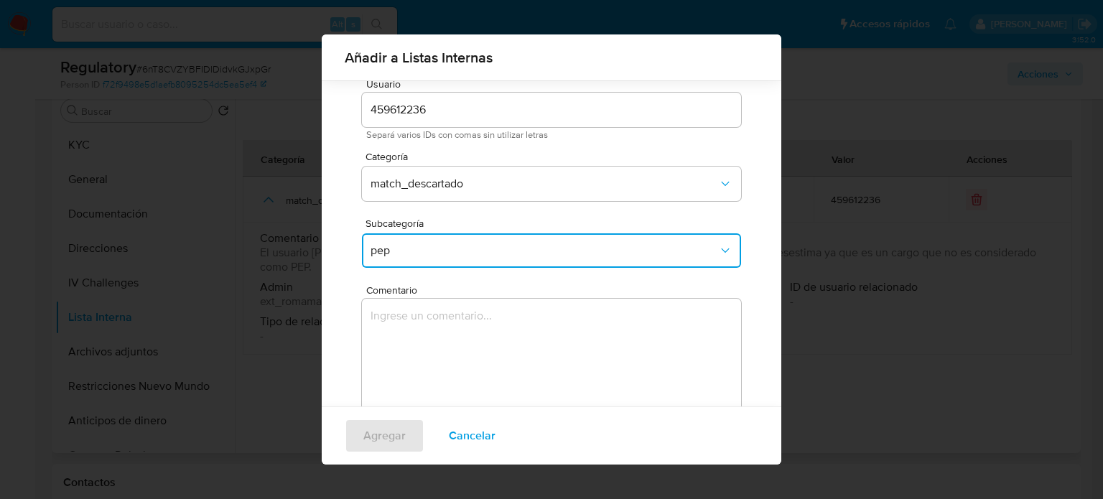
scroll to position [60, 0]
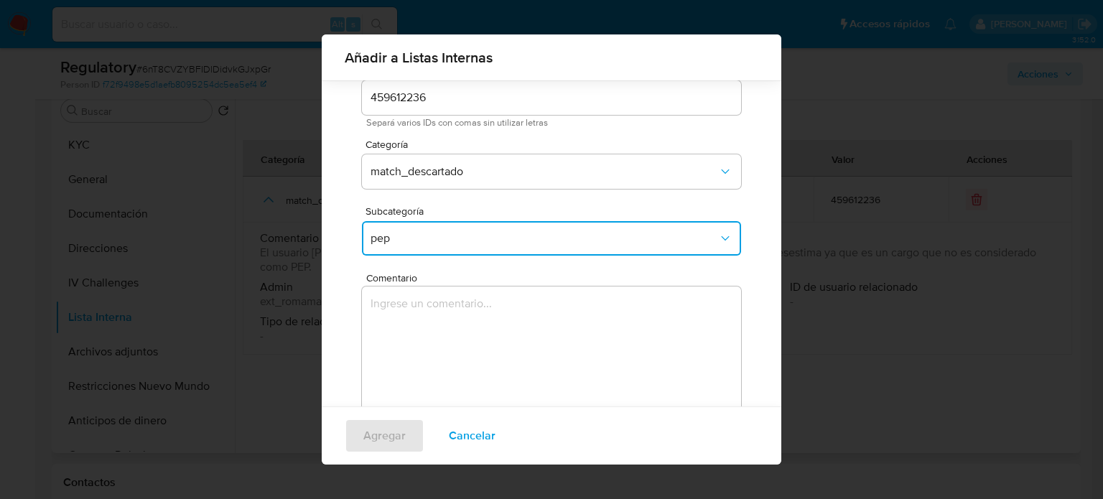
click at [426, 324] on textarea "Comentario" at bounding box center [551, 356] width 379 height 138
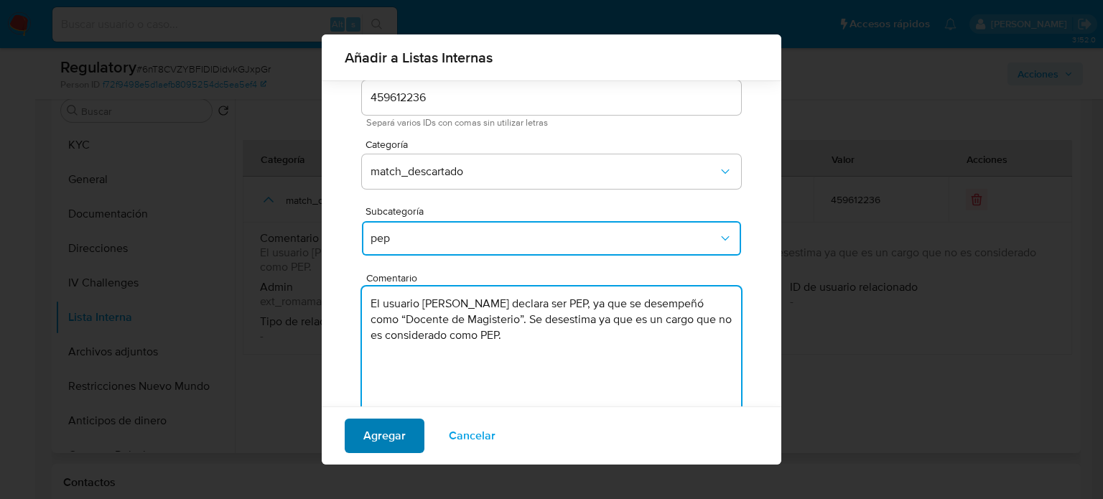
type textarea "El usuario Santiago Acosta Cortes declara ser PEP, ya que se desempeñó como “Do…"
click at [384, 433] on span "Agregar" at bounding box center [384, 436] width 42 height 32
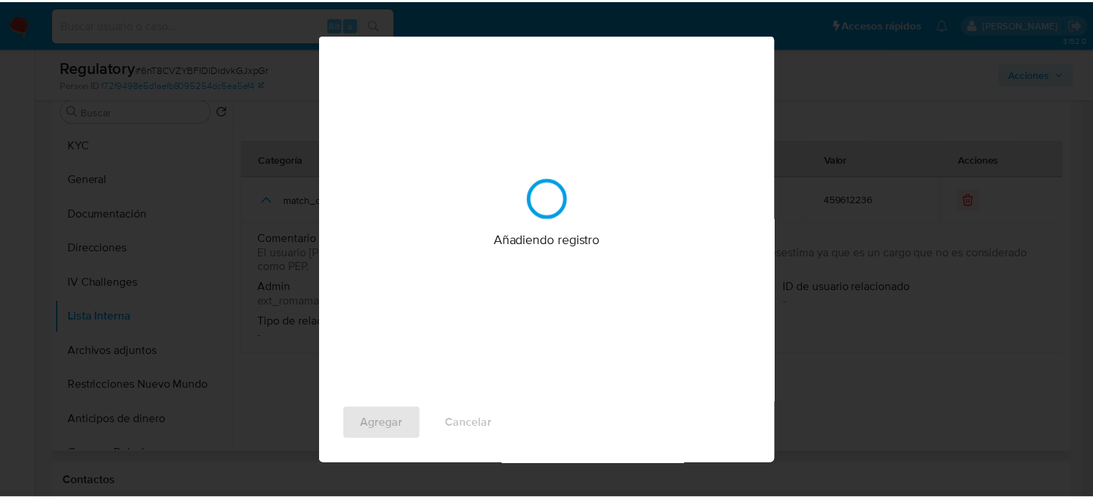
scroll to position [0, 0]
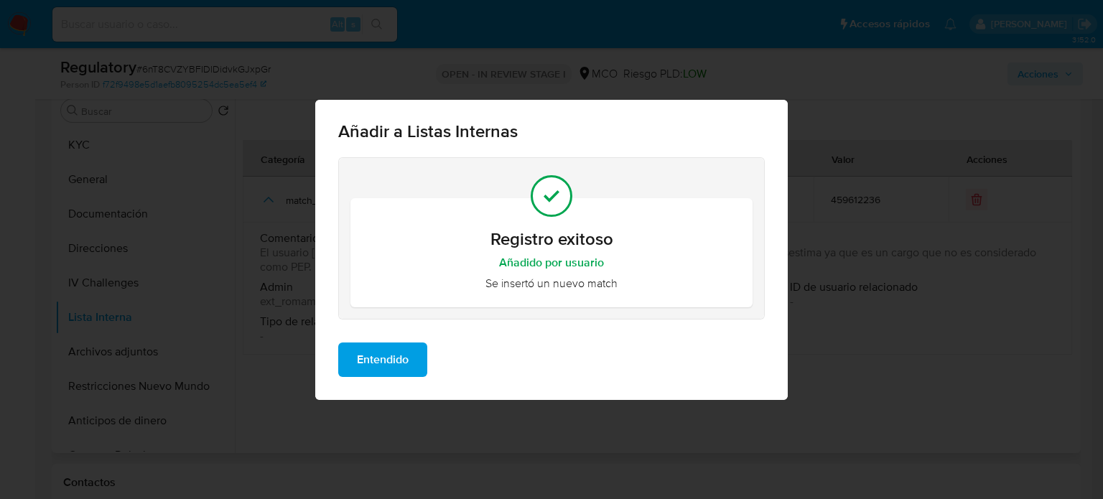
click at [399, 356] on span "Entendido" at bounding box center [383, 360] width 52 height 32
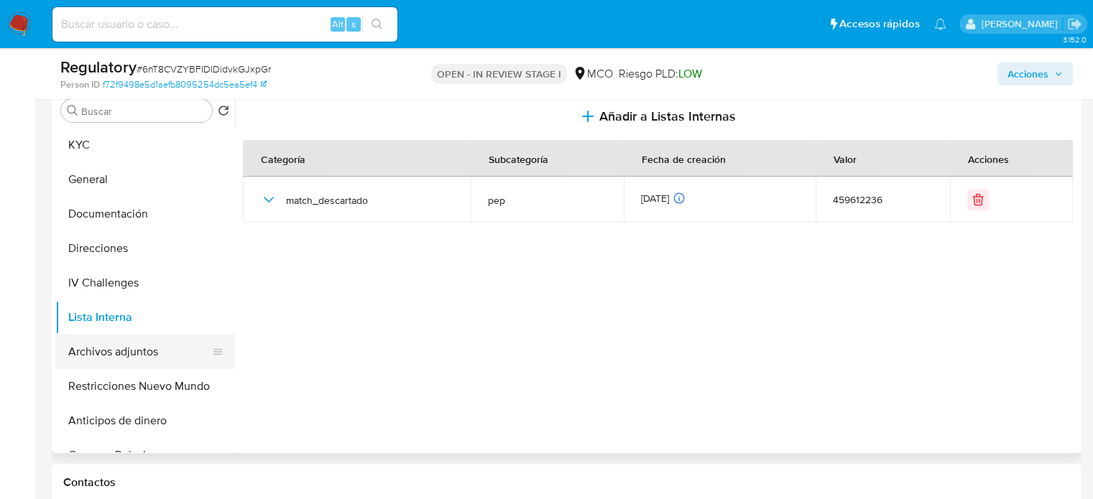
click at [136, 356] on button "Archivos adjuntos" at bounding box center [139, 352] width 168 height 34
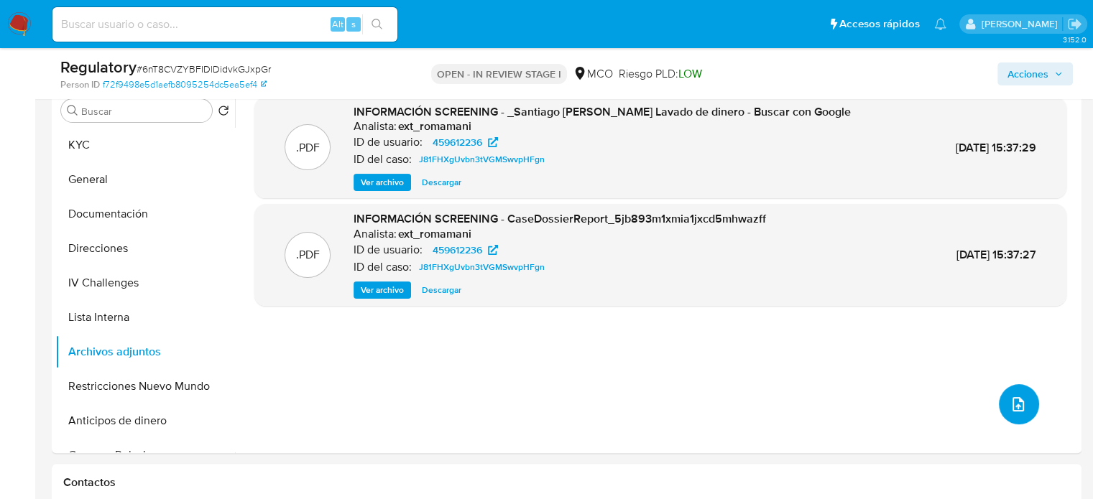
click at [1011, 402] on icon "upload-file" at bounding box center [1017, 404] width 17 height 17
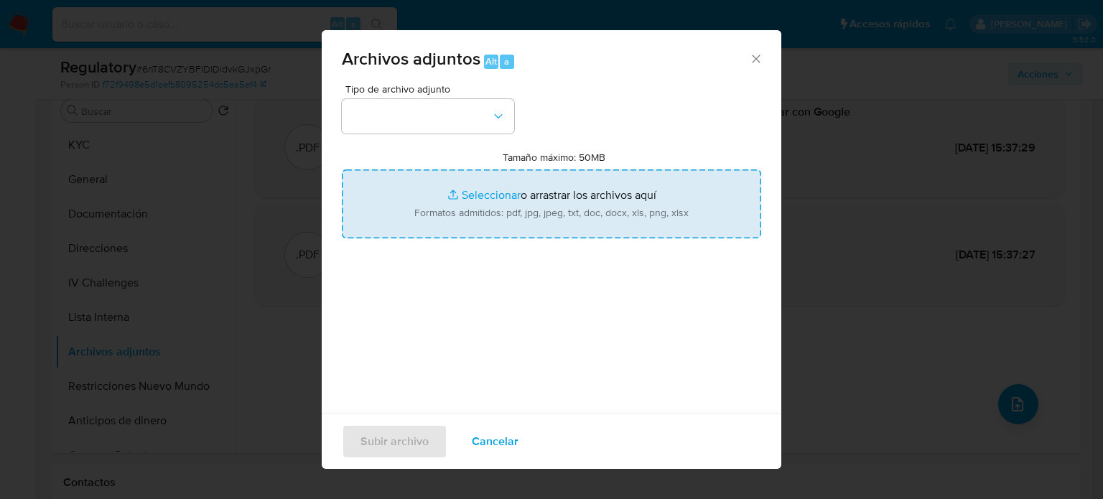
click at [519, 208] on input "Tamaño máximo: 50MB Seleccionar archivos" at bounding box center [552, 204] width 420 height 69
type input "C:\fakepath\CaseDossierReport_5jb893m1xmia1jxcd5mhwazff.pdf"
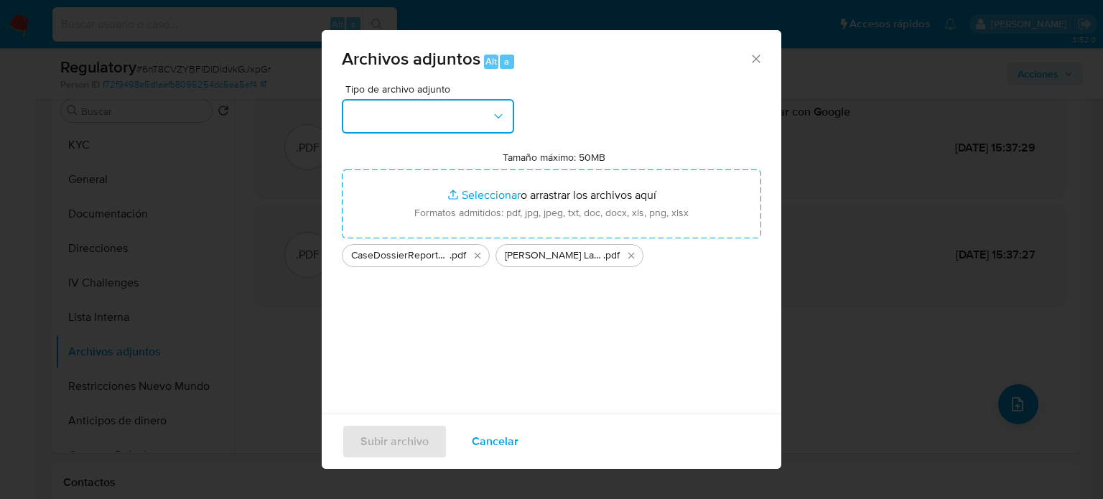
click at [504, 111] on icon "button" at bounding box center [498, 116] width 14 height 14
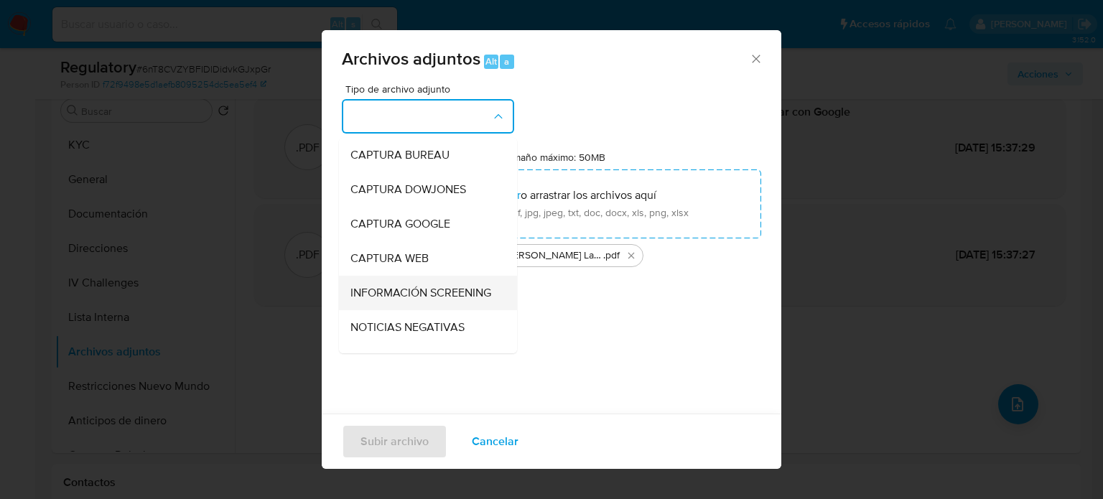
click at [404, 300] on span "INFORMACIÓN SCREENING" at bounding box center [421, 293] width 141 height 14
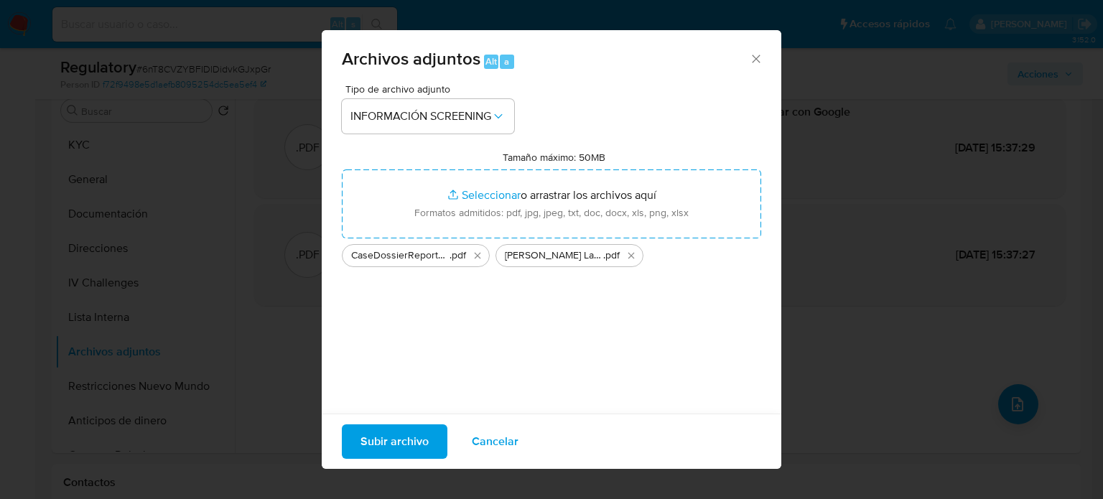
click at [400, 439] on span "Subir archivo" at bounding box center [395, 442] width 68 height 32
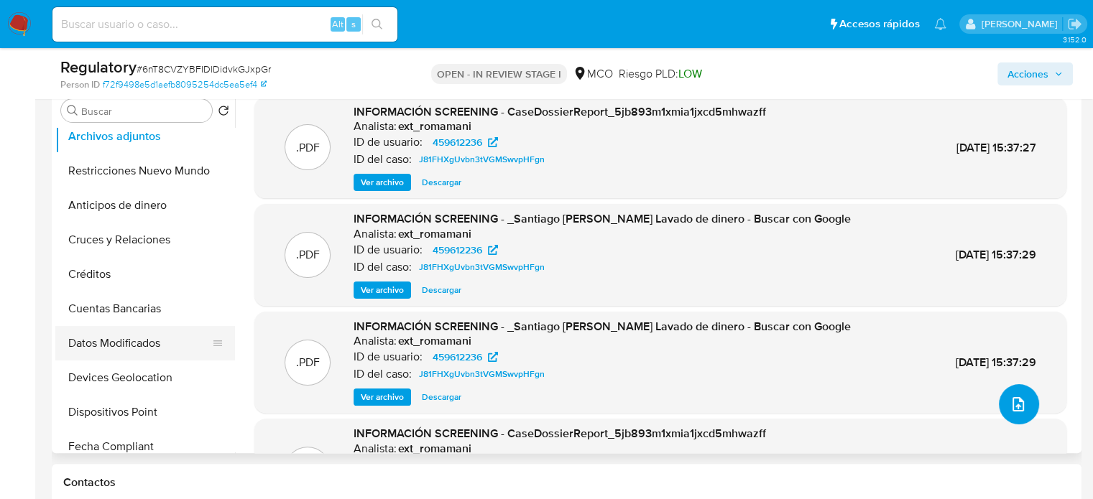
scroll to position [359, 0]
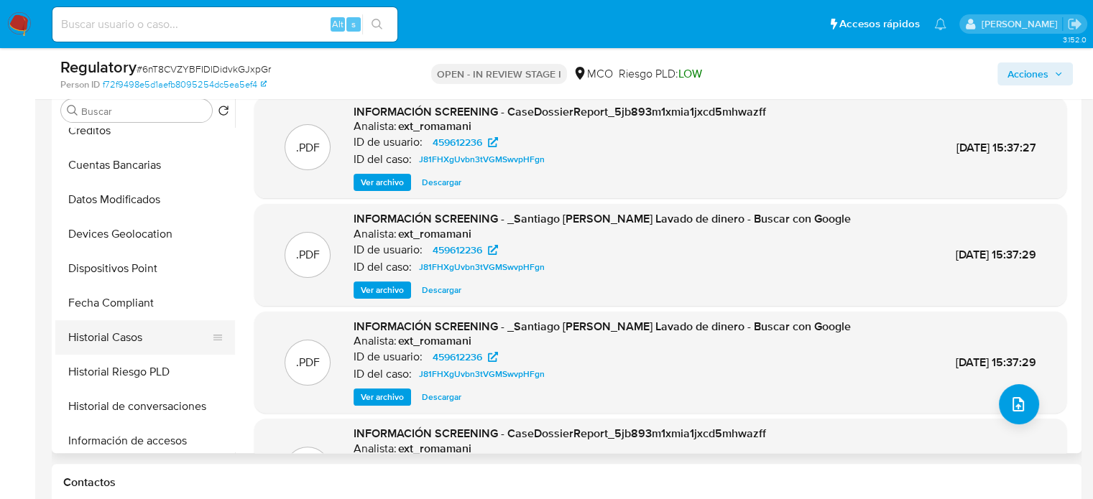
click at [129, 333] on button "Historial Casos" at bounding box center [139, 337] width 168 height 34
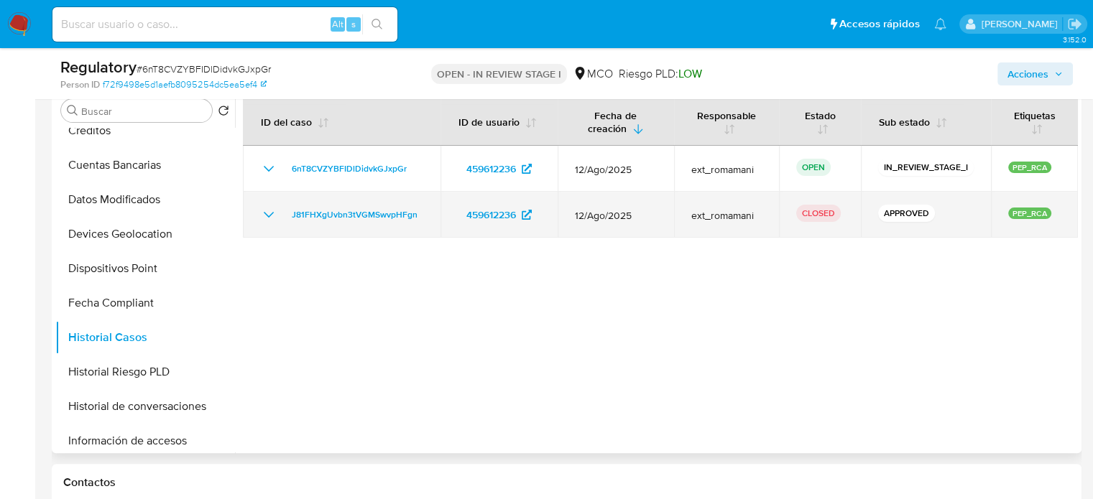
click at [266, 213] on icon "Mostrar/Ocultar" at bounding box center [269, 215] width 10 height 6
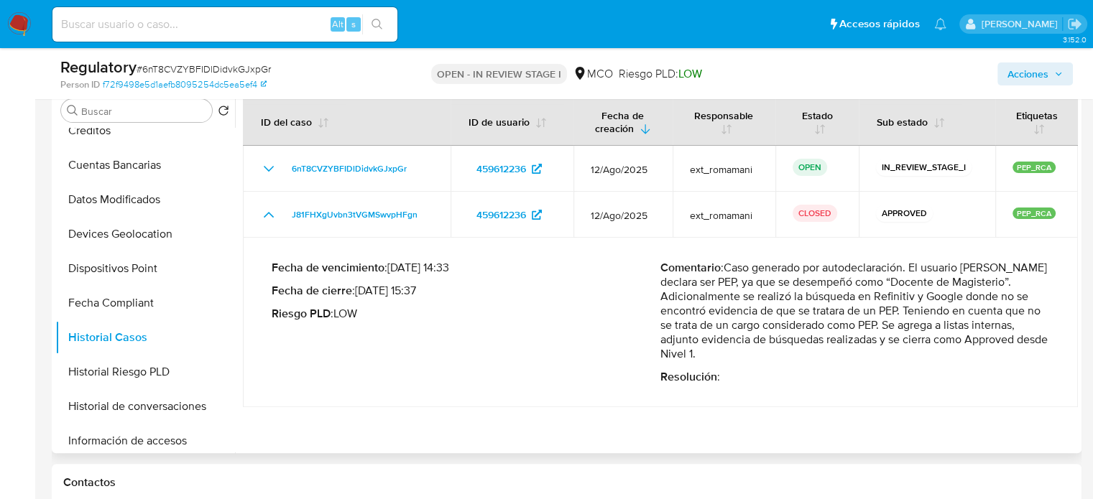
click at [753, 281] on p "Comentario : Caso generado por autodeclaración. El usuario Santiago Acosta Cort…" at bounding box center [854, 311] width 389 height 101
drag, startPoint x: 727, startPoint y: 264, endPoint x: 785, endPoint y: 361, distance: 112.5
click at [785, 361] on p "Comentario : Caso generado por autodeclaración. El usuario Santiago Acosta Cort…" at bounding box center [854, 311] width 389 height 101
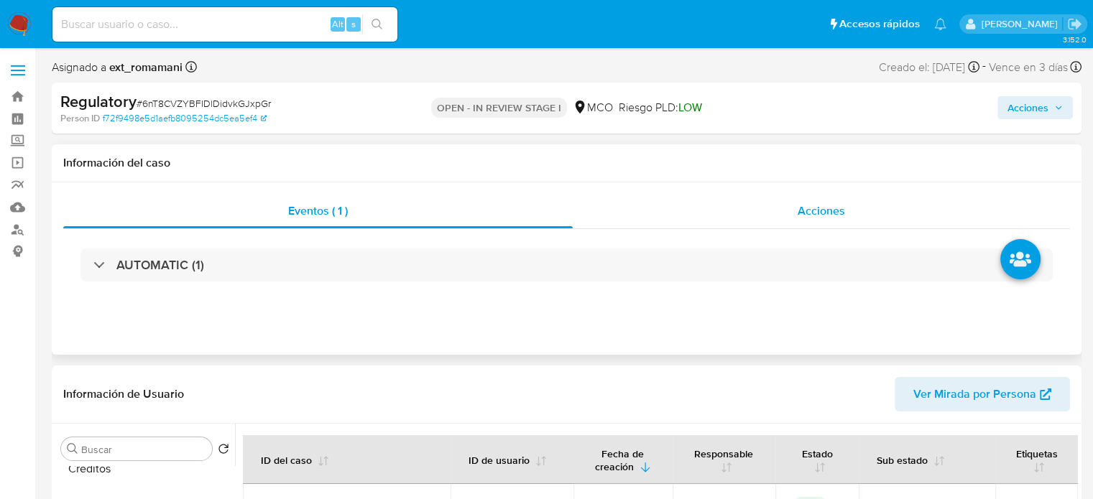
click at [793, 218] on div "Acciones" at bounding box center [821, 211] width 497 height 34
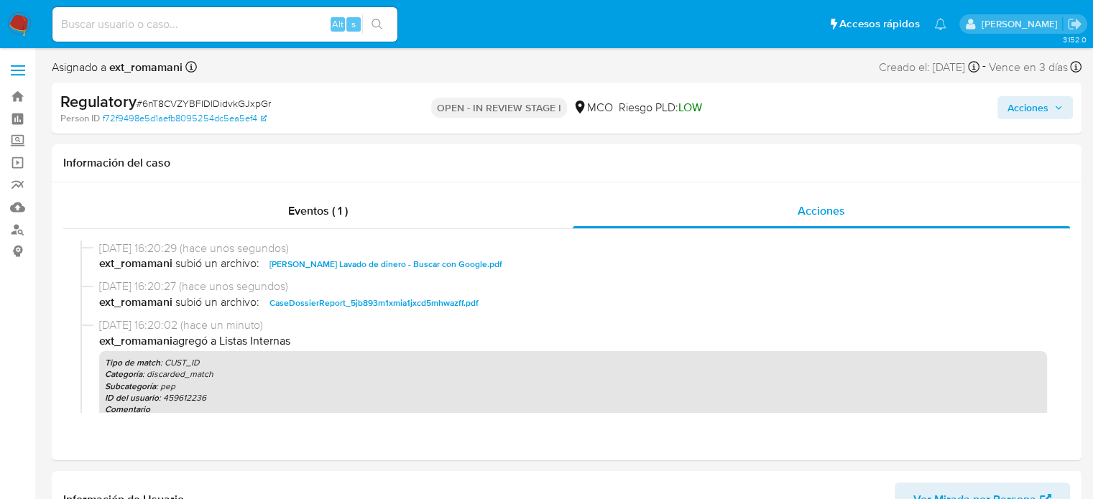
drag, startPoint x: 1032, startPoint y: 101, endPoint x: 983, endPoint y: 117, distance: 51.3
click at [1030, 101] on span "Acciones" at bounding box center [1027, 107] width 41 height 23
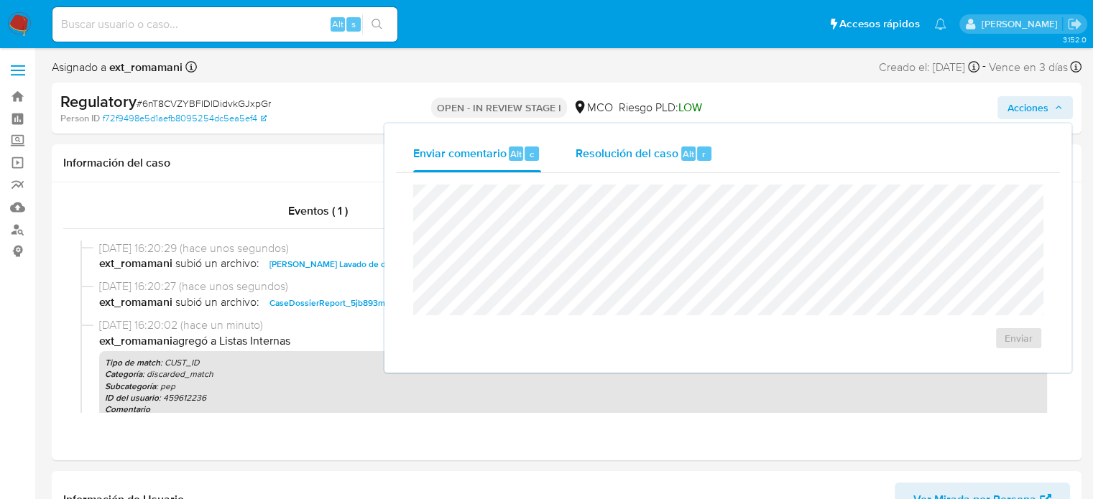
click at [661, 157] on span "Resolución del caso" at bounding box center [626, 153] width 103 height 17
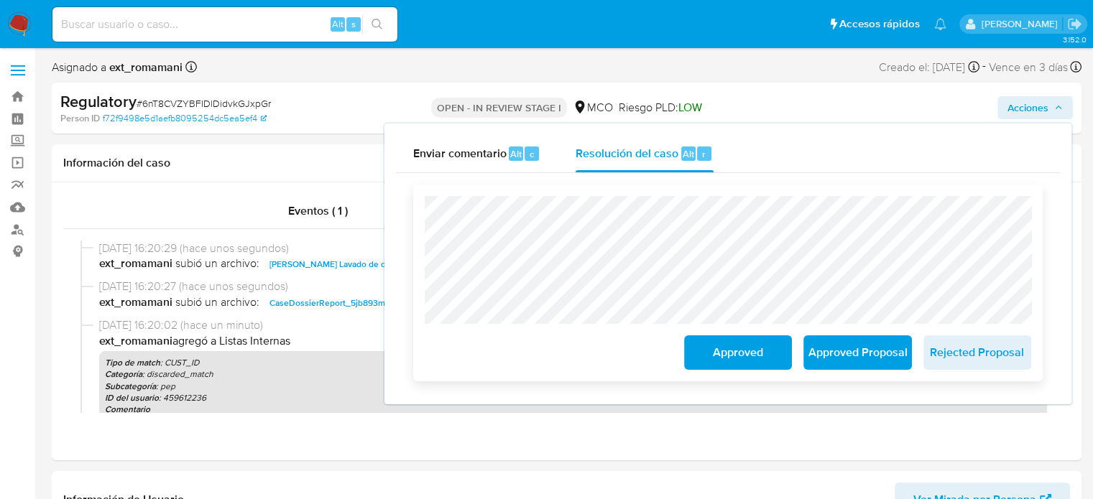
click at [713, 350] on span "Approved" at bounding box center [738, 353] width 70 height 32
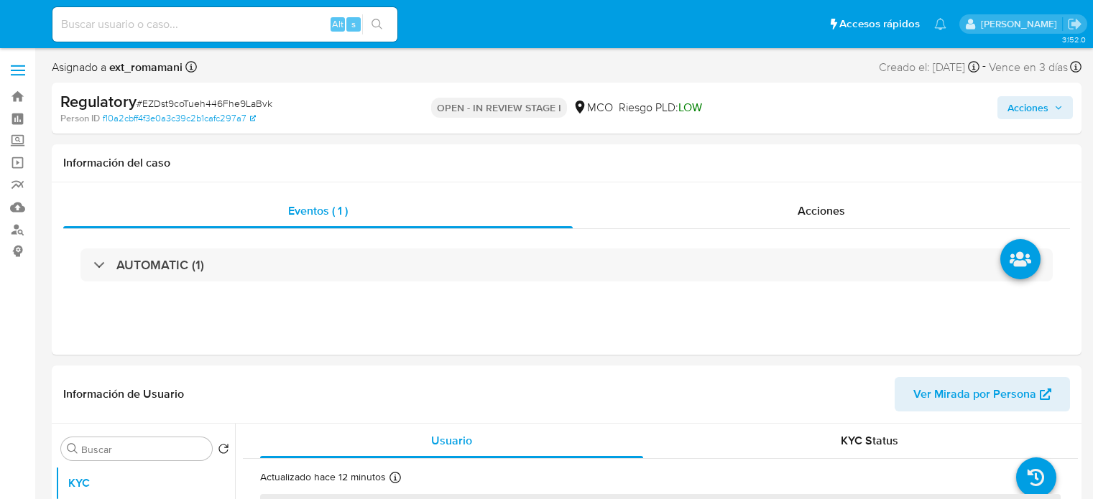
select select "10"
click at [770, 211] on div "Acciones" at bounding box center [821, 211] width 497 height 34
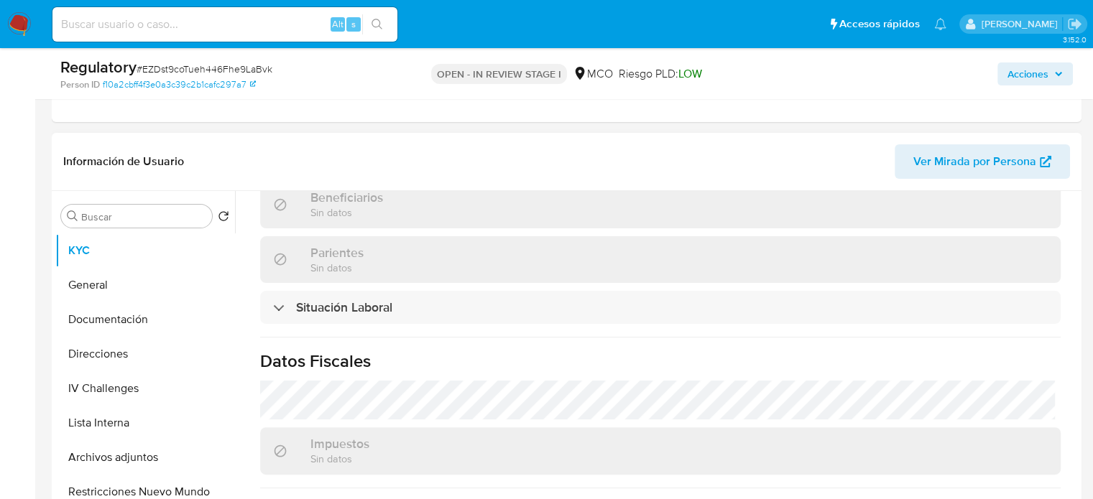
scroll to position [718, 0]
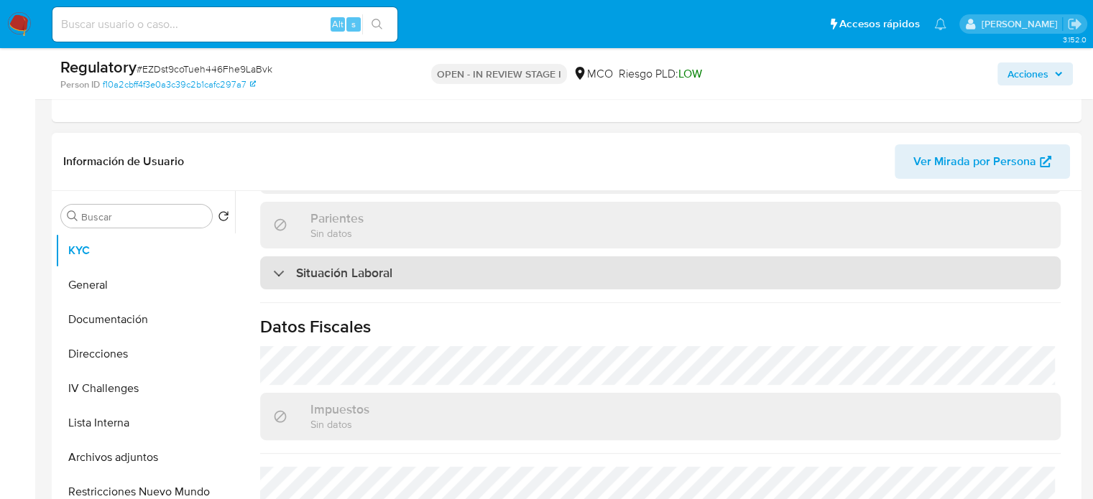
click at [346, 265] on h3 "Situación Laboral" at bounding box center [344, 273] width 96 height 16
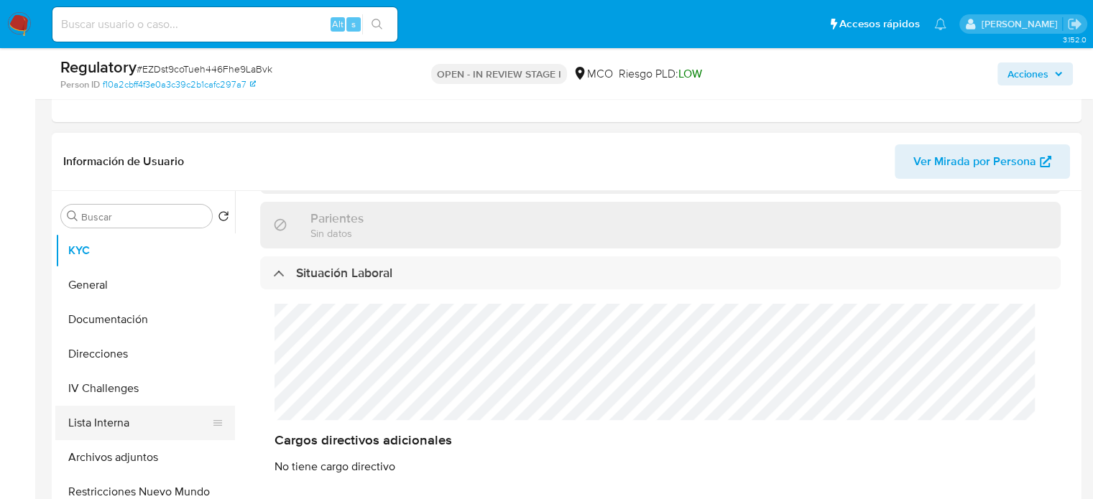
click at [139, 432] on button "Lista Interna" at bounding box center [139, 423] width 168 height 34
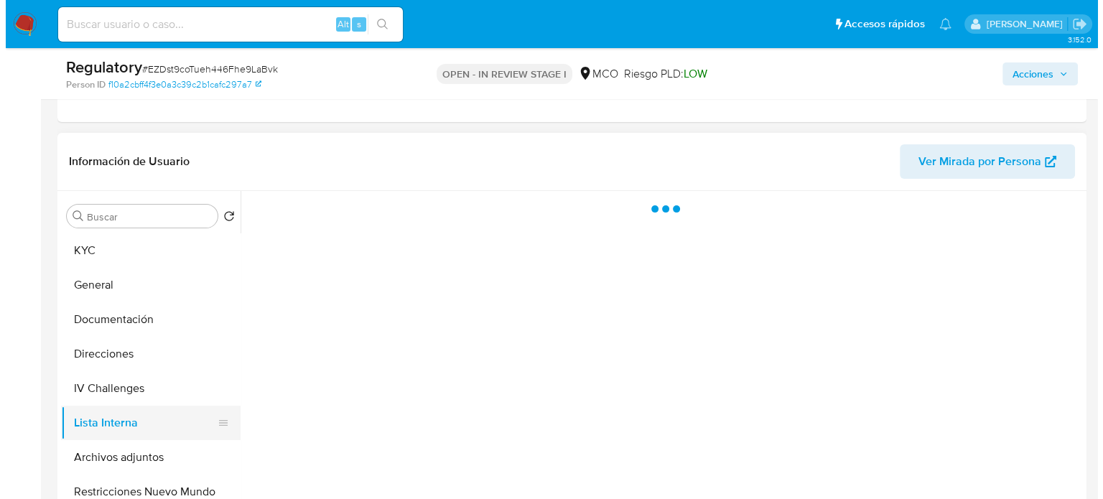
scroll to position [0, 0]
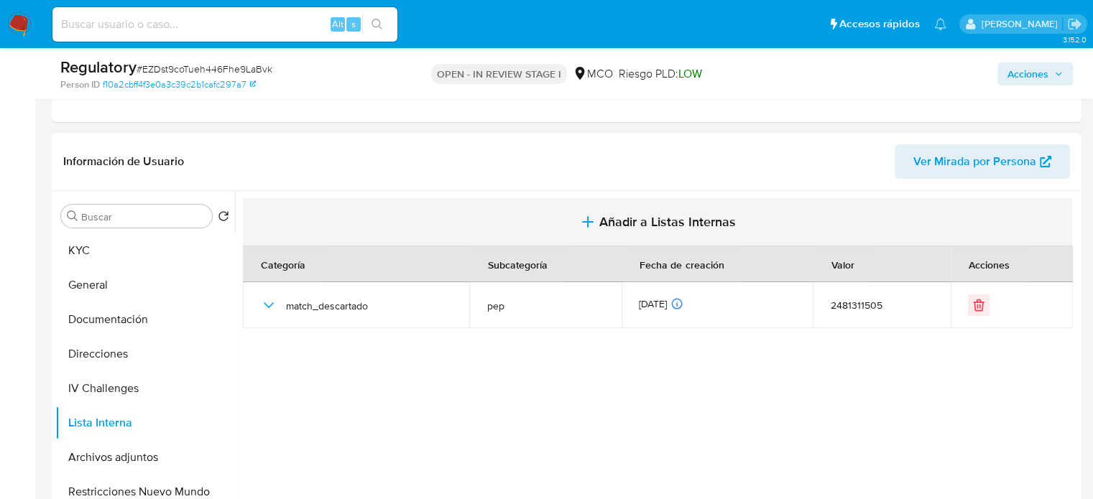
click at [655, 217] on span "Añadir a Listas Internas" at bounding box center [667, 222] width 136 height 16
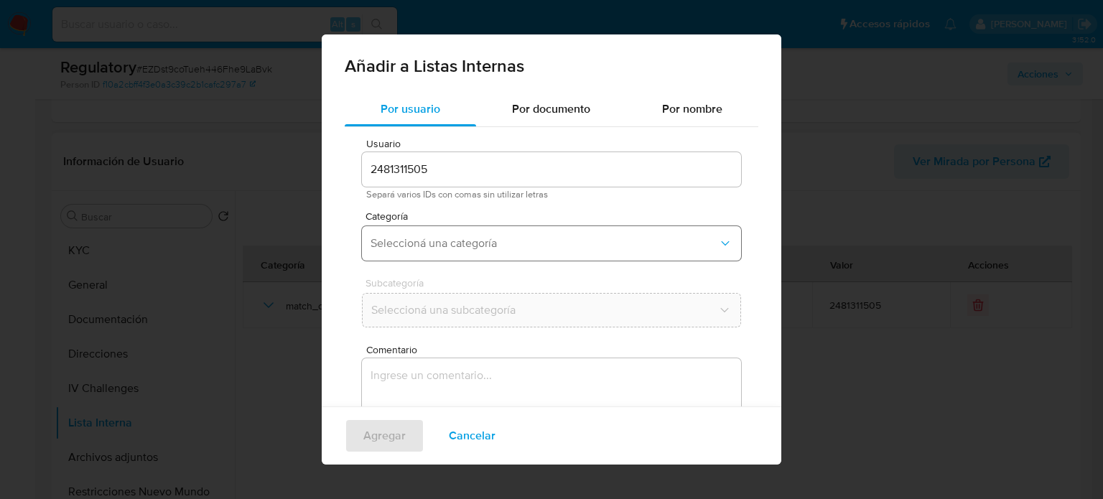
click at [418, 241] on span "Seleccioná una categoría" at bounding box center [545, 243] width 348 height 14
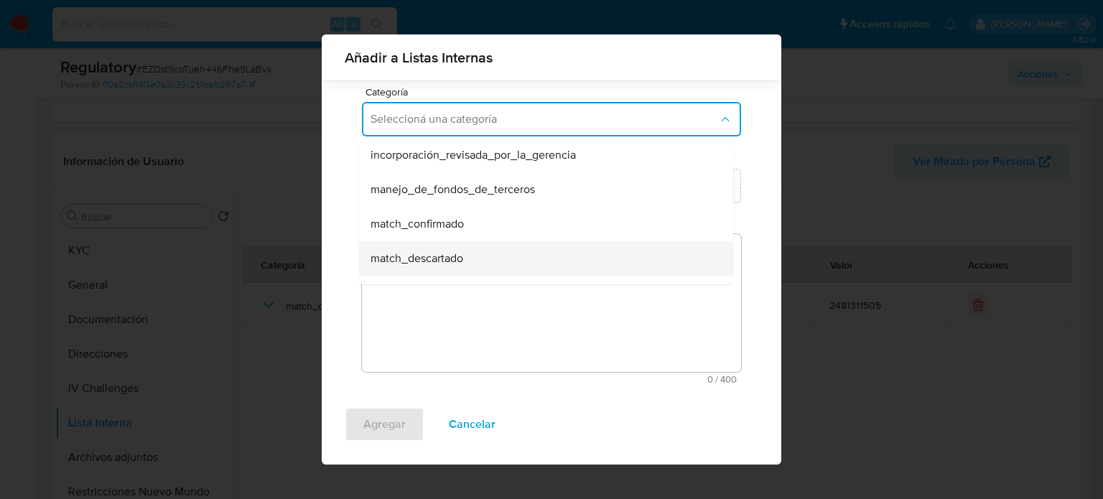
scroll to position [72, 0]
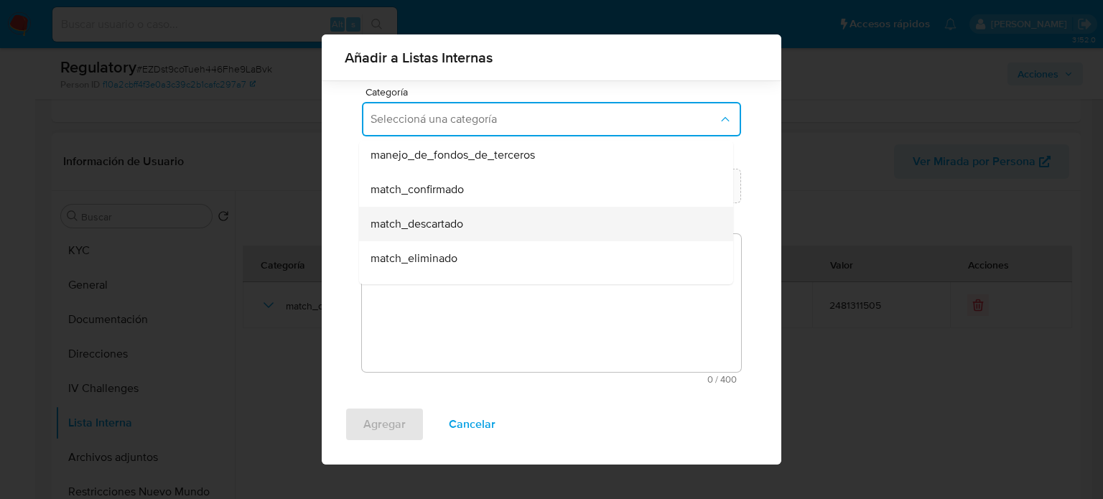
click at [489, 222] on div "match_descartado" at bounding box center [542, 224] width 343 height 34
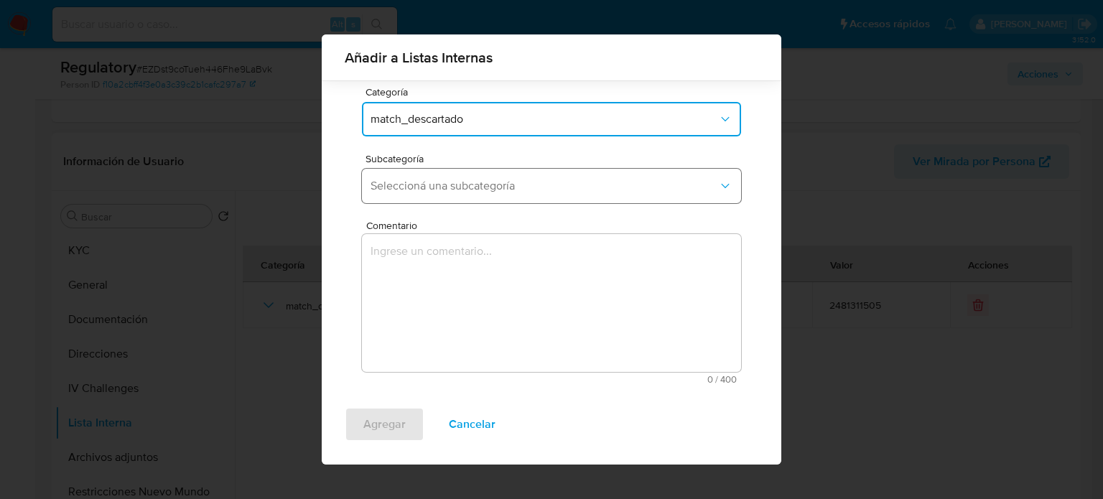
click at [487, 193] on button "Seleccioná una subcategoría" at bounding box center [551, 186] width 379 height 34
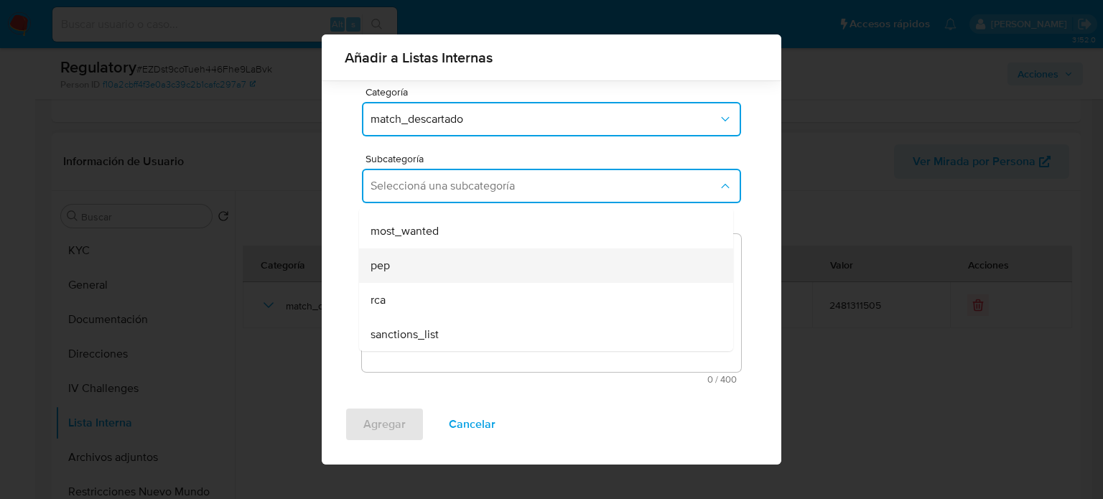
scroll to position [98, 0]
click at [411, 270] on div "pep" at bounding box center [542, 265] width 343 height 34
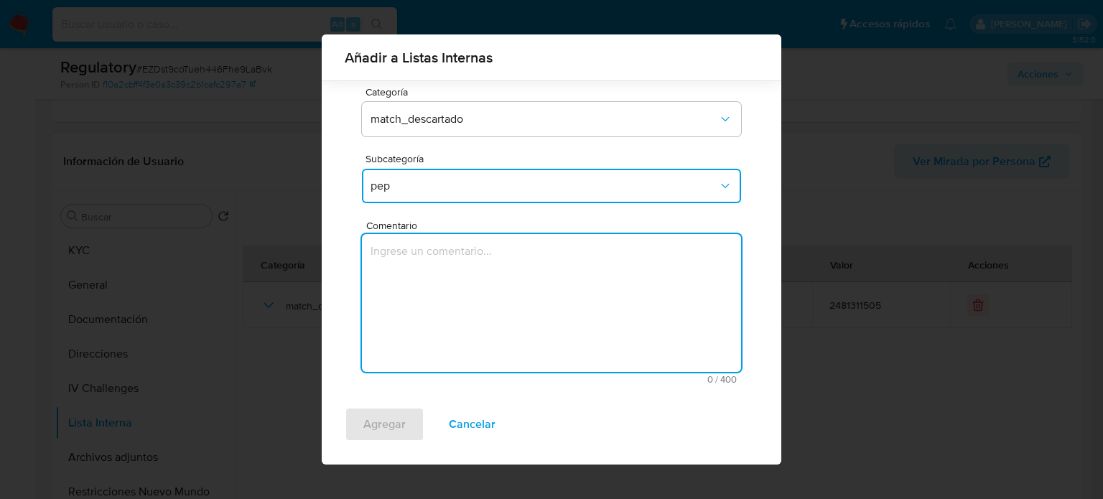
click at [411, 288] on textarea "Comentario" at bounding box center [551, 303] width 379 height 138
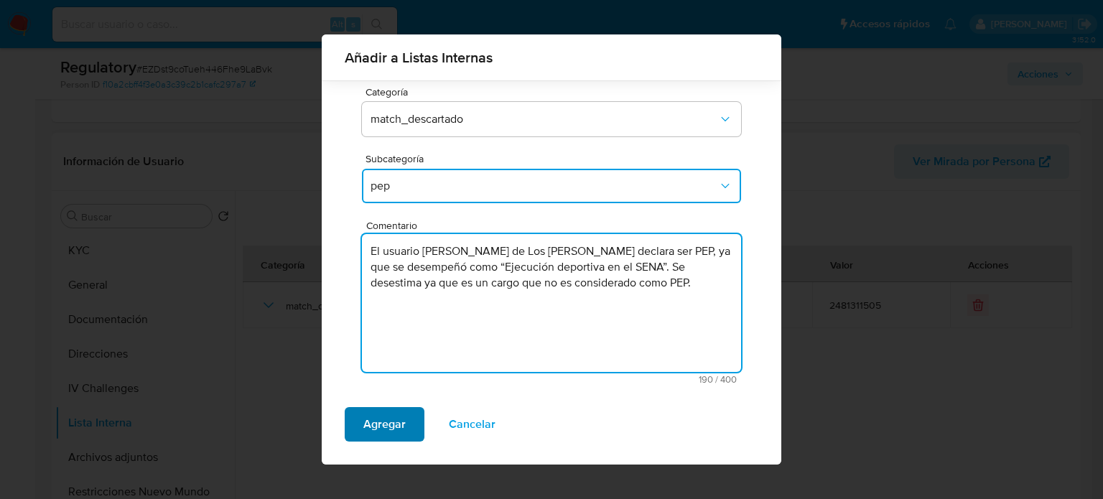
type textarea "El usuario [PERSON_NAME] de Los [PERSON_NAME] declara ser PEP, ya que se desemp…"
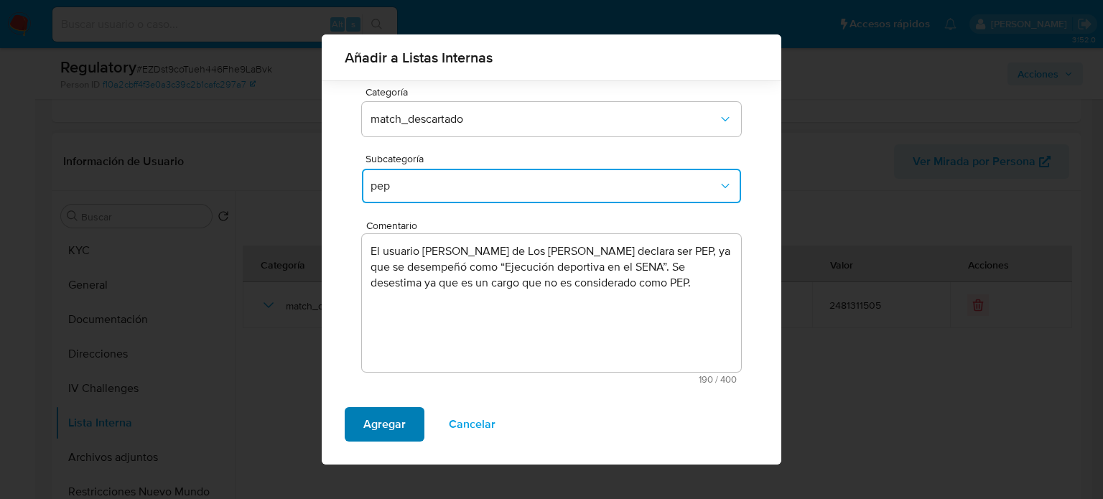
click at [397, 417] on span "Agregar" at bounding box center [384, 425] width 42 height 32
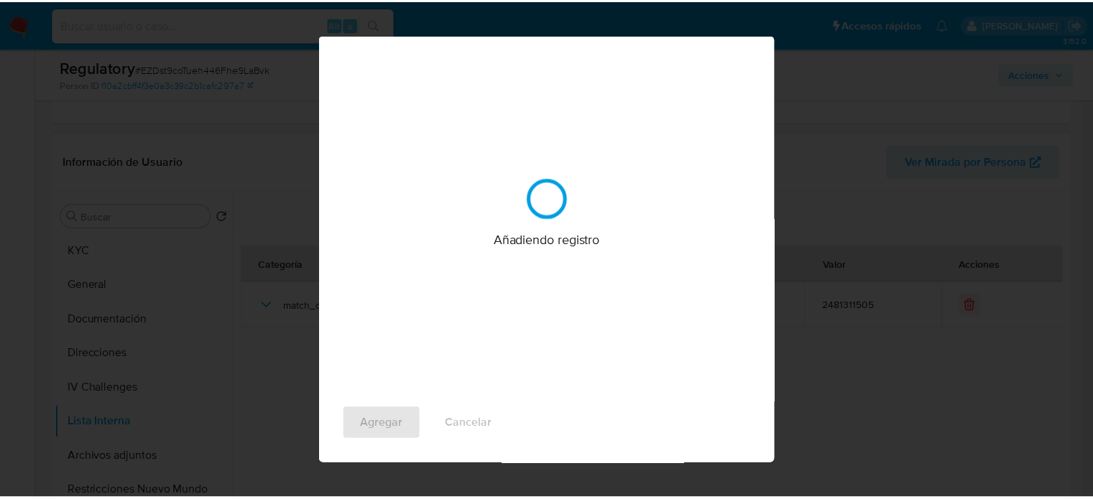
scroll to position [0, 0]
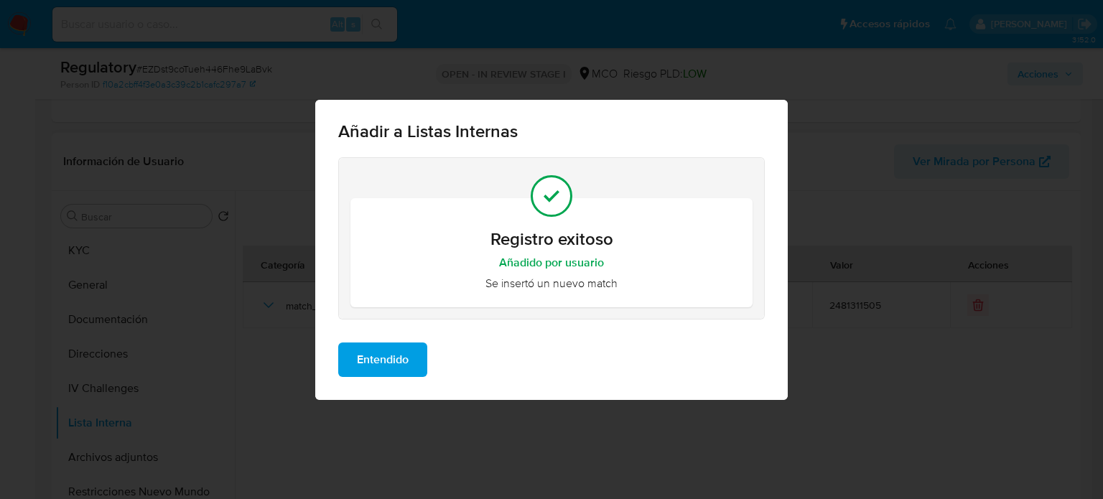
click at [374, 363] on span "Entendido" at bounding box center [383, 360] width 52 height 32
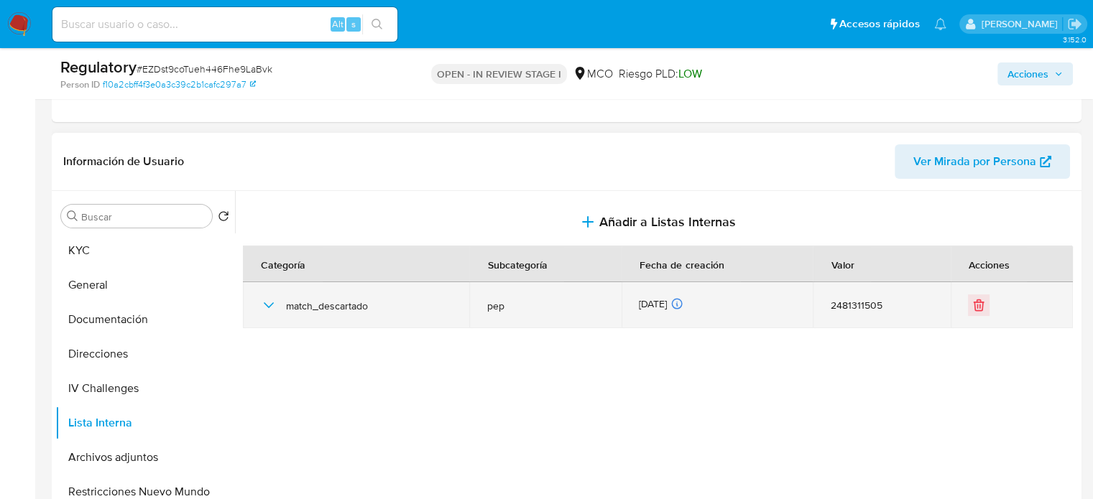
click at [264, 310] on icon "button" at bounding box center [268, 305] width 17 height 17
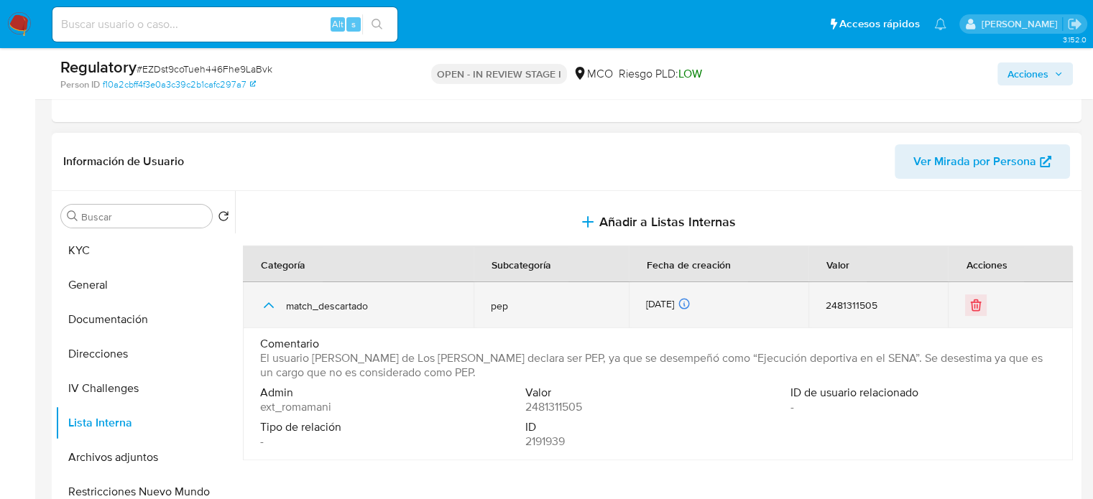
click at [264, 310] on icon "button" at bounding box center [268, 305] width 17 height 17
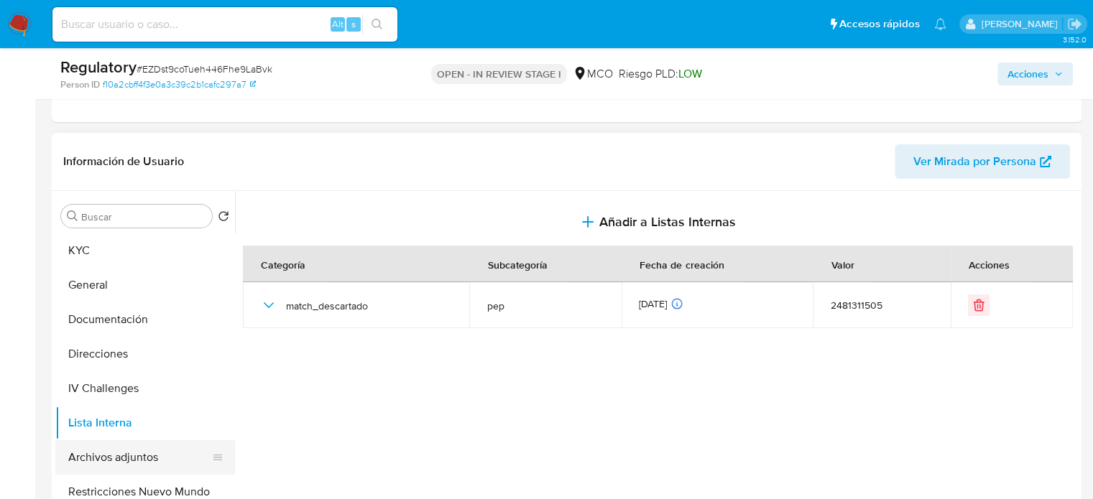
click at [130, 446] on button "Archivos adjuntos" at bounding box center [139, 457] width 168 height 34
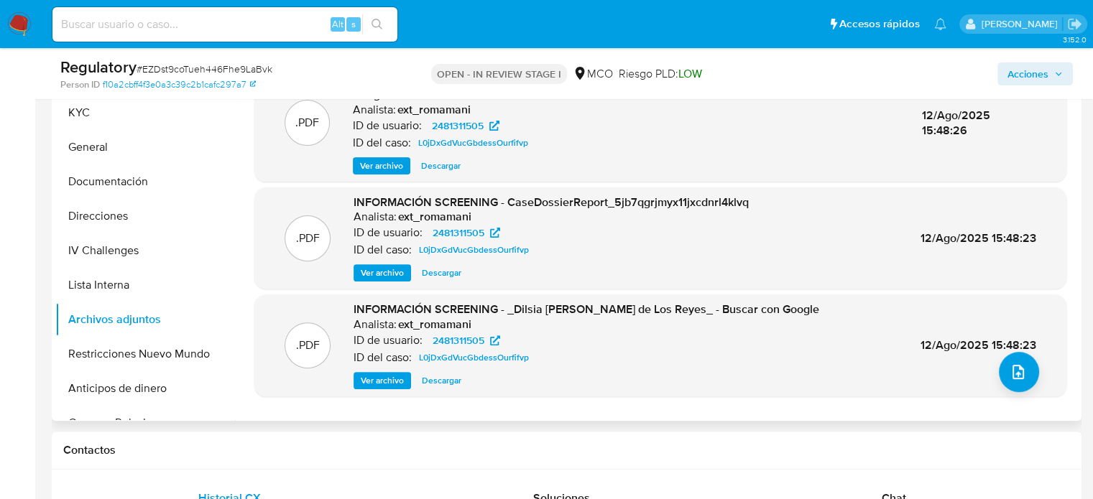
scroll to position [431, 0]
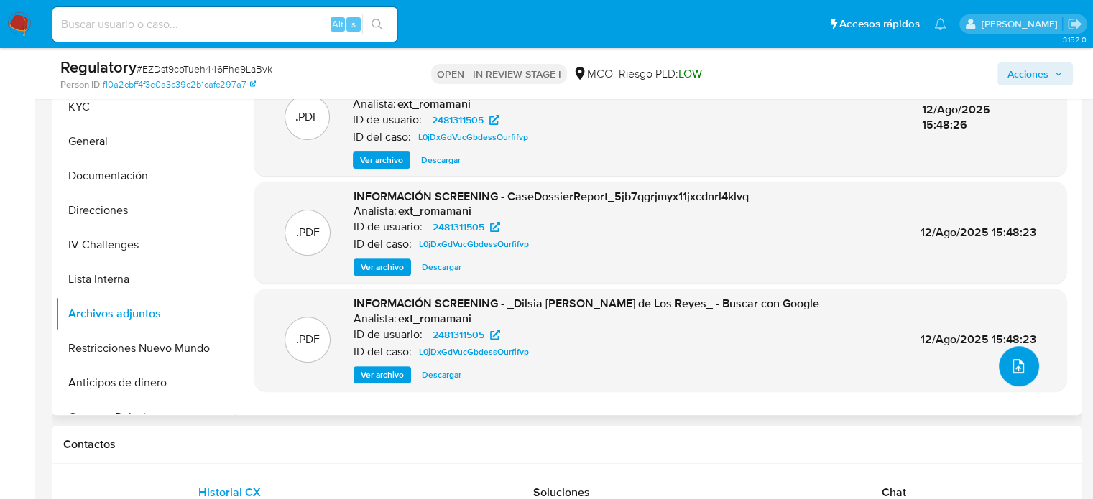
click at [1011, 368] on icon "upload-file" at bounding box center [1017, 366] width 17 height 17
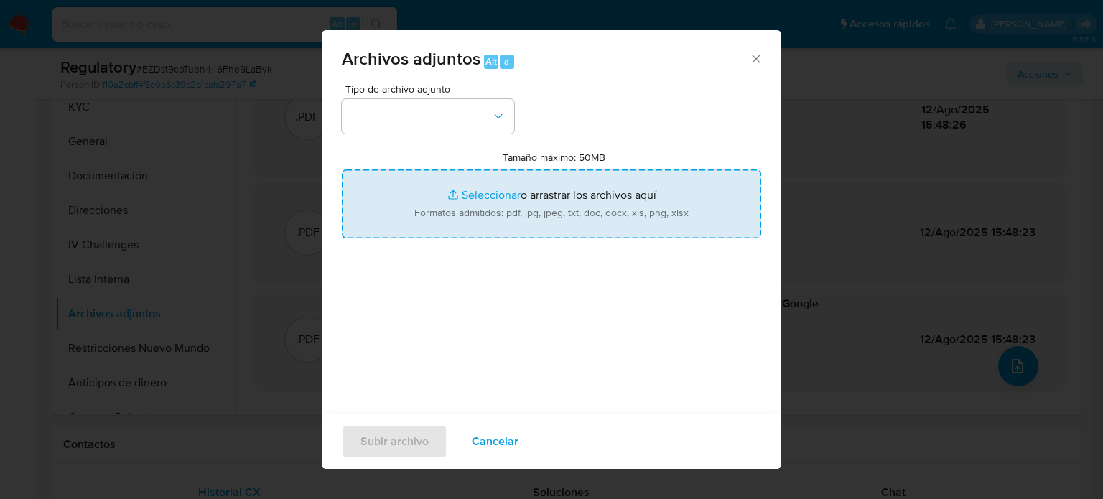
click at [560, 218] on input "Tamaño máximo: 50MB Seleccionar archivos" at bounding box center [552, 204] width 420 height 69
type input "C:\fakepath\CaseDossierReport_5jb7qgrjmyx11jxcdnrl4klvq.pdf"
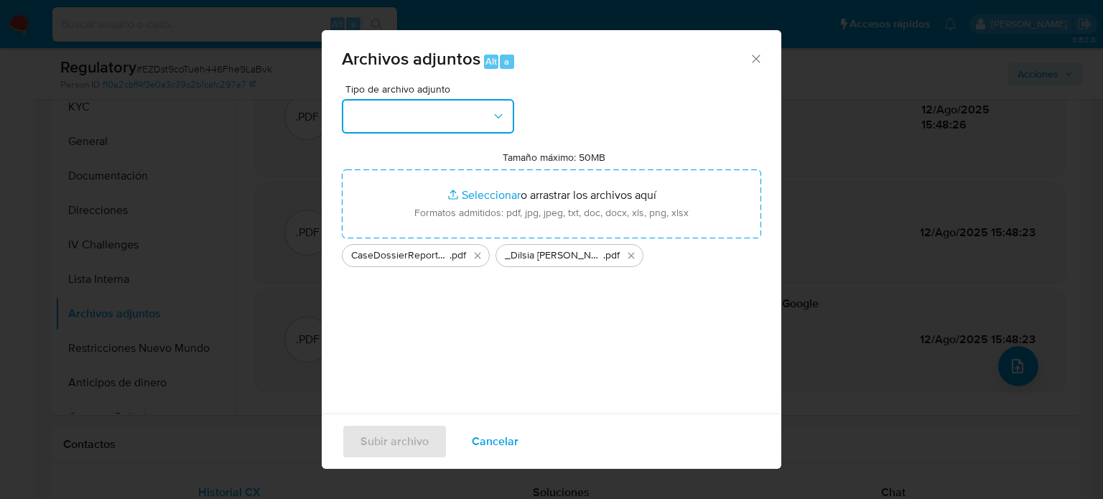
drag, startPoint x: 466, startPoint y: 114, endPoint x: 463, endPoint y: 128, distance: 14.8
click at [465, 114] on button "button" at bounding box center [428, 116] width 172 height 34
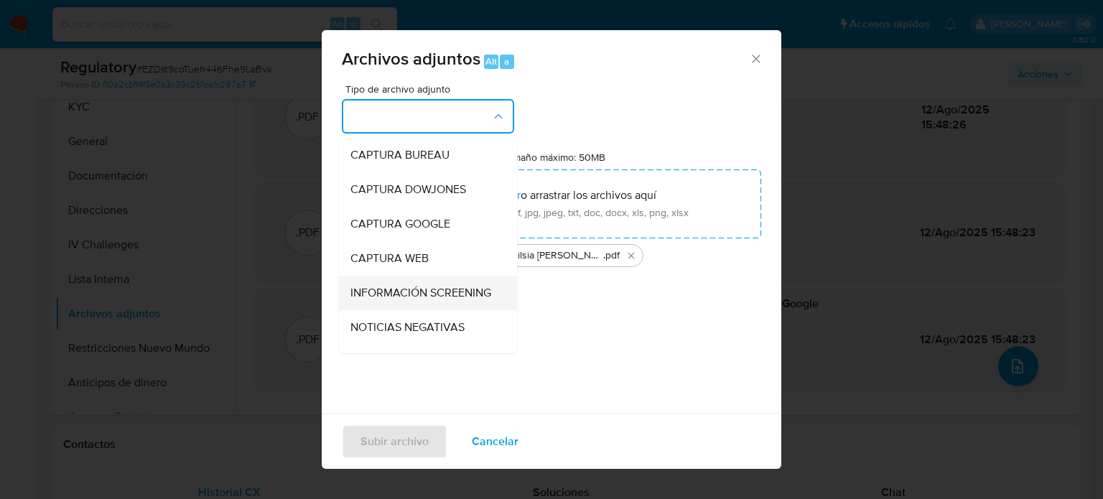
click at [388, 289] on span "INFORMACIÓN SCREENING" at bounding box center [421, 293] width 141 height 14
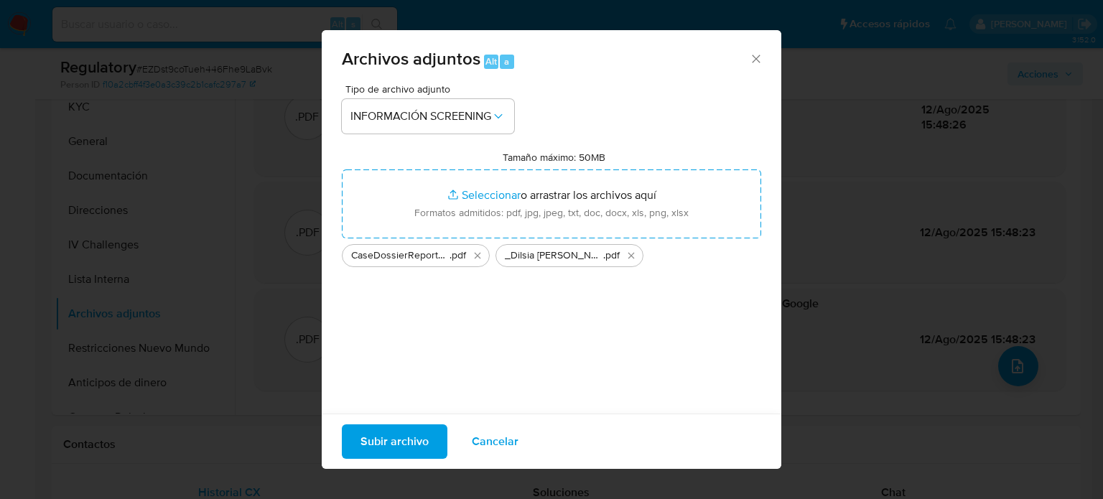
click at [414, 445] on span "Subir archivo" at bounding box center [395, 442] width 68 height 32
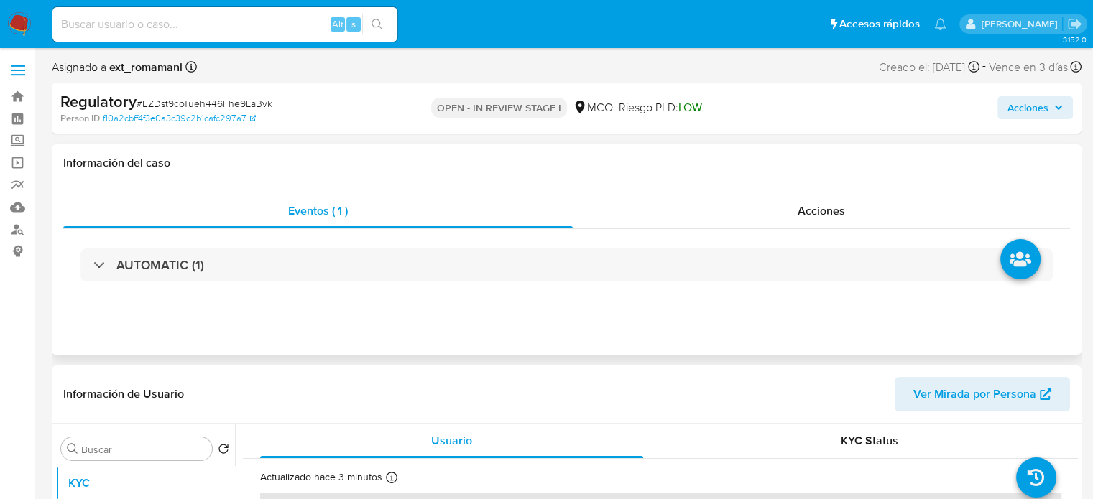
select select "10"
click at [825, 208] on span "Acciones" at bounding box center [820, 211] width 47 height 17
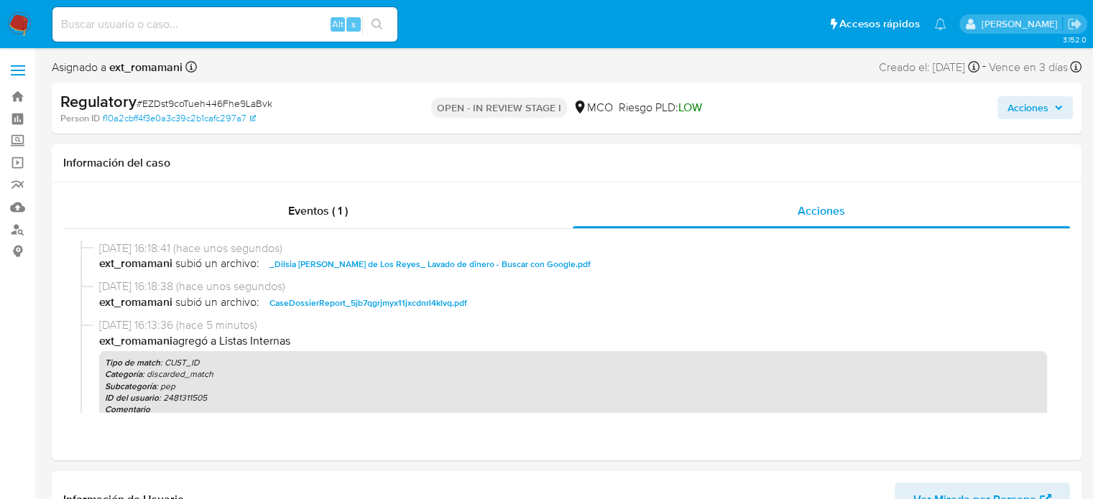
click at [1009, 111] on span "Acciones" at bounding box center [1027, 107] width 41 height 23
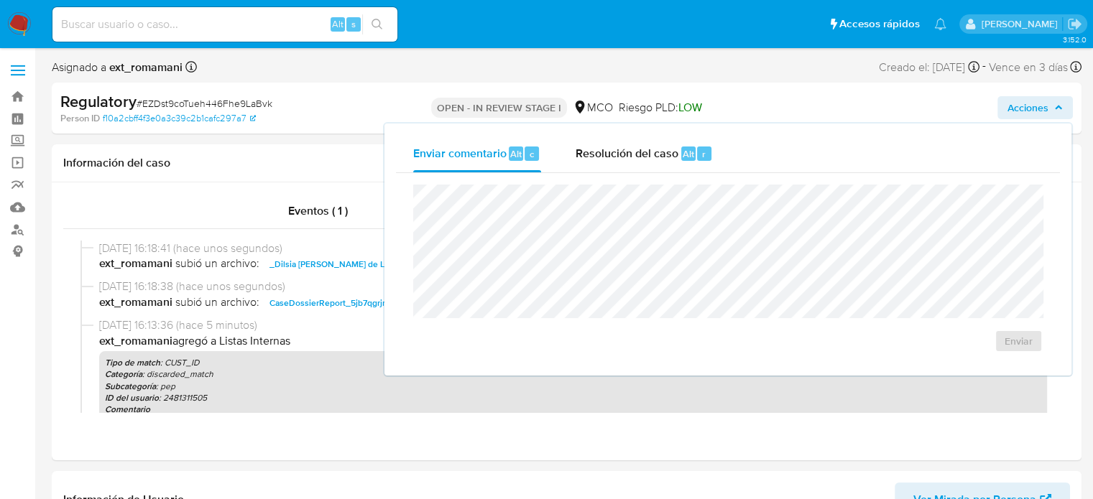
drag, startPoint x: 602, startPoint y: 155, endPoint x: 597, endPoint y: 177, distance: 22.1
click at [601, 156] on span "Resolución del caso" at bounding box center [626, 153] width 103 height 17
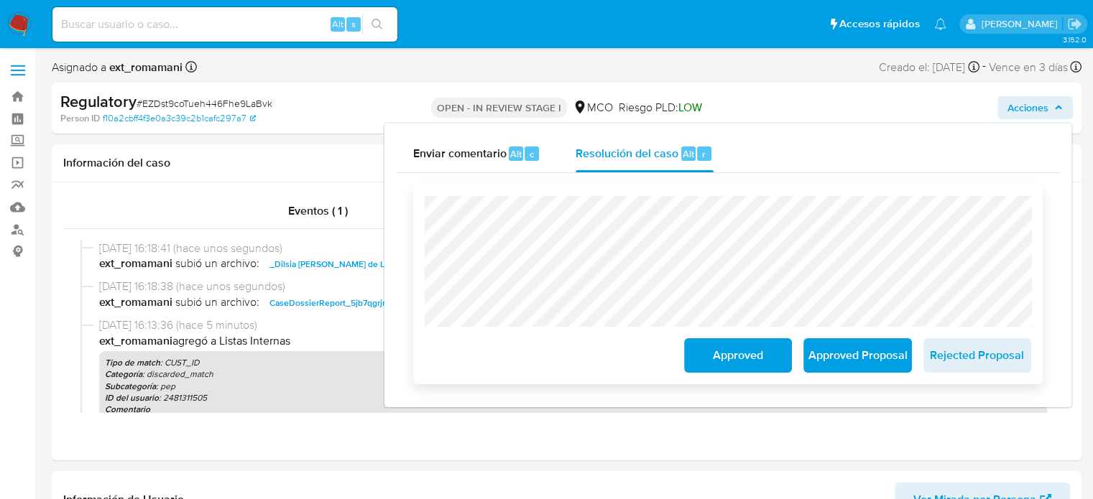
click at [721, 356] on span "Approved" at bounding box center [738, 356] width 70 height 32
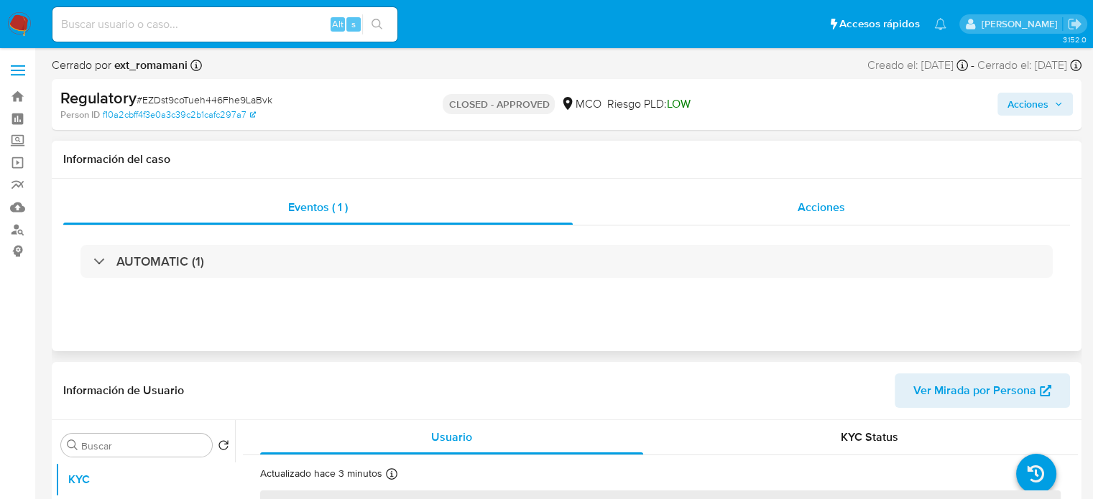
click at [749, 208] on div "Acciones" at bounding box center [821, 207] width 497 height 34
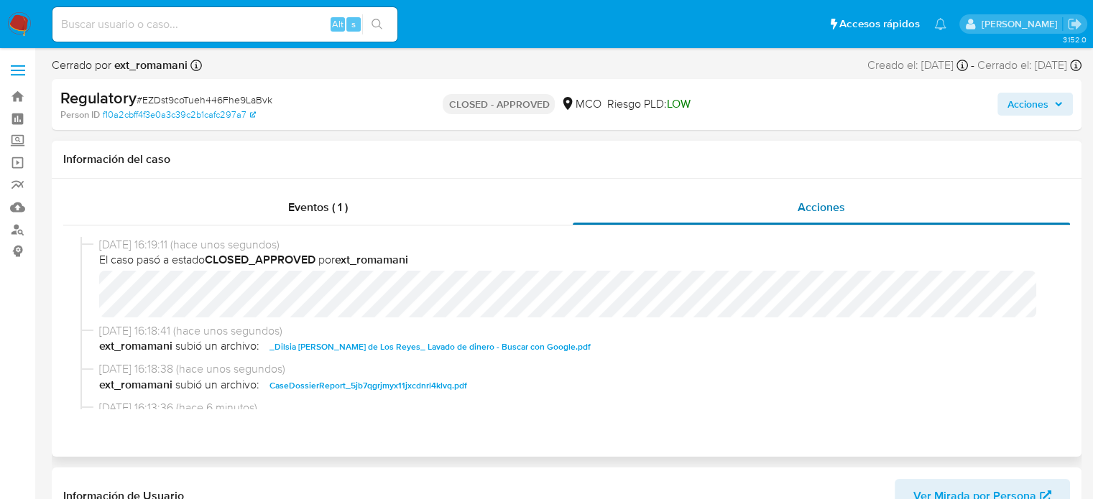
select select "10"
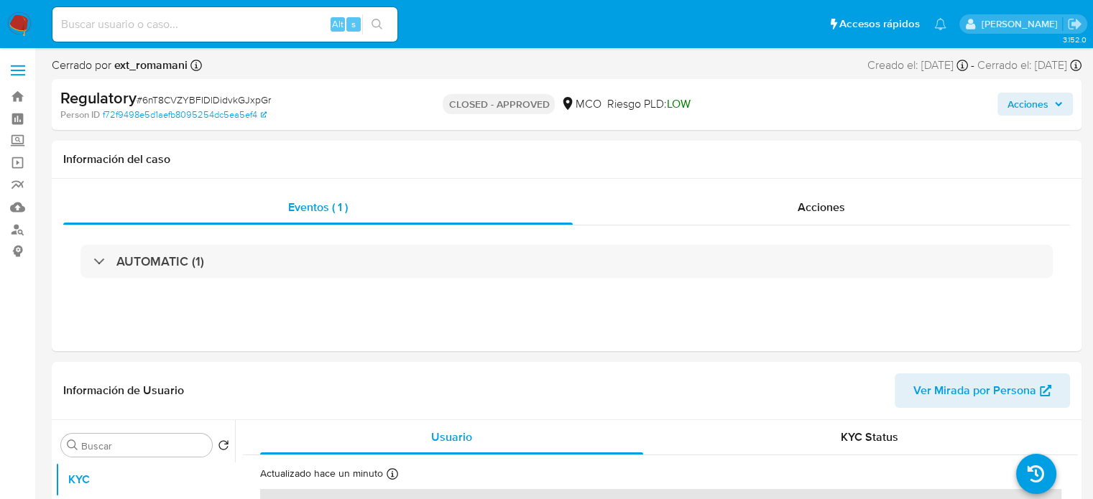
select select "10"
click at [814, 212] on span "Acciones" at bounding box center [820, 207] width 47 height 17
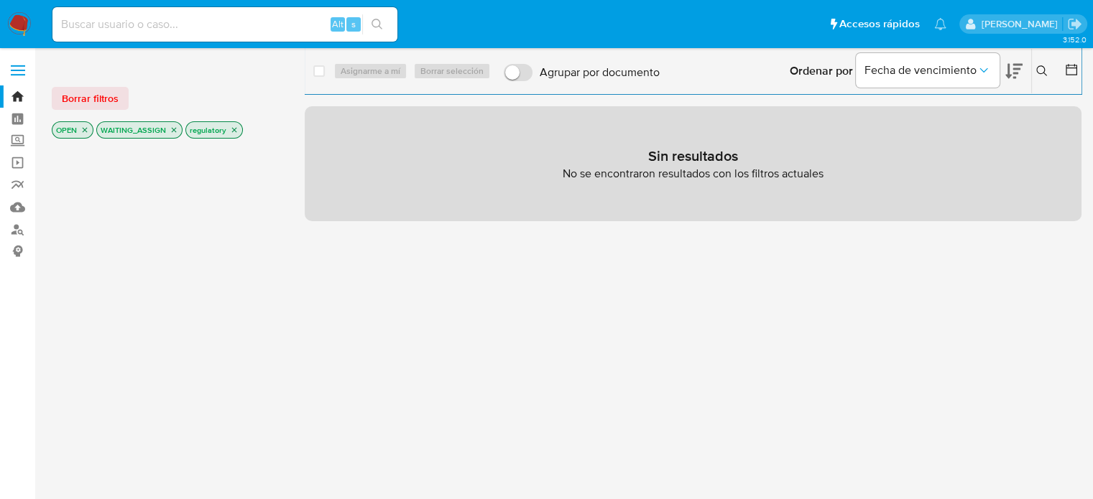
click at [234, 129] on icon "close-filter" at bounding box center [234, 130] width 9 height 9
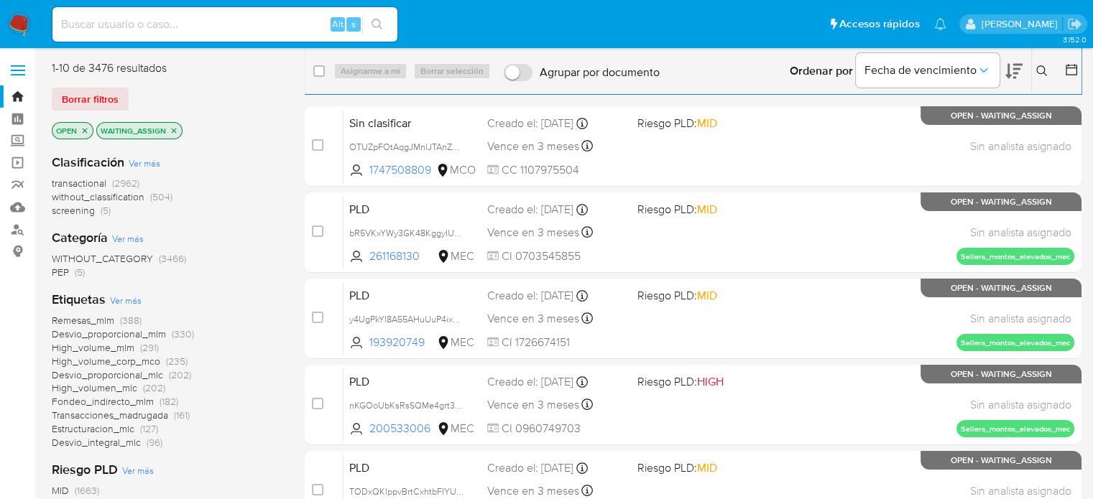
click at [173, 132] on icon "close-filter" at bounding box center [174, 130] width 9 height 9
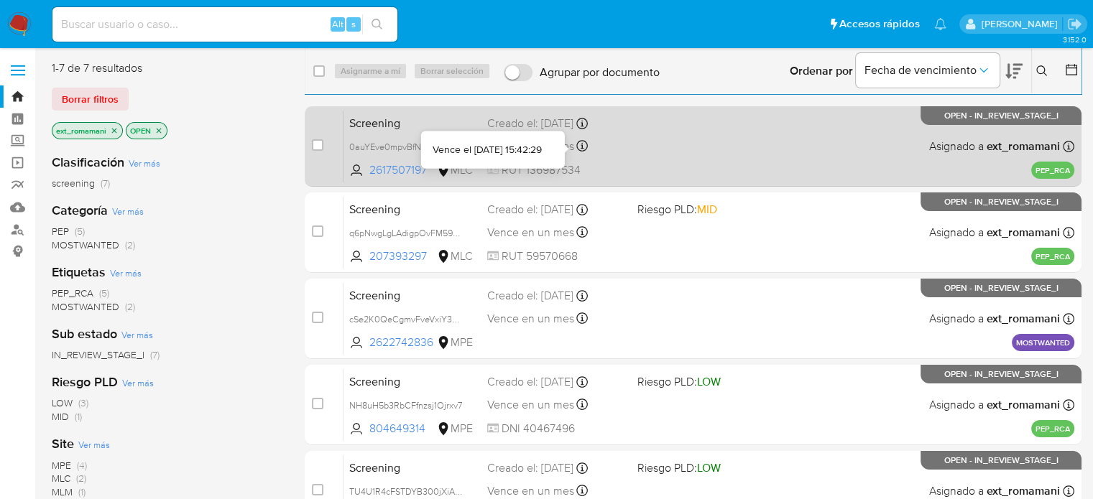
click at [577, 145] on icon at bounding box center [582, 145] width 11 height 11
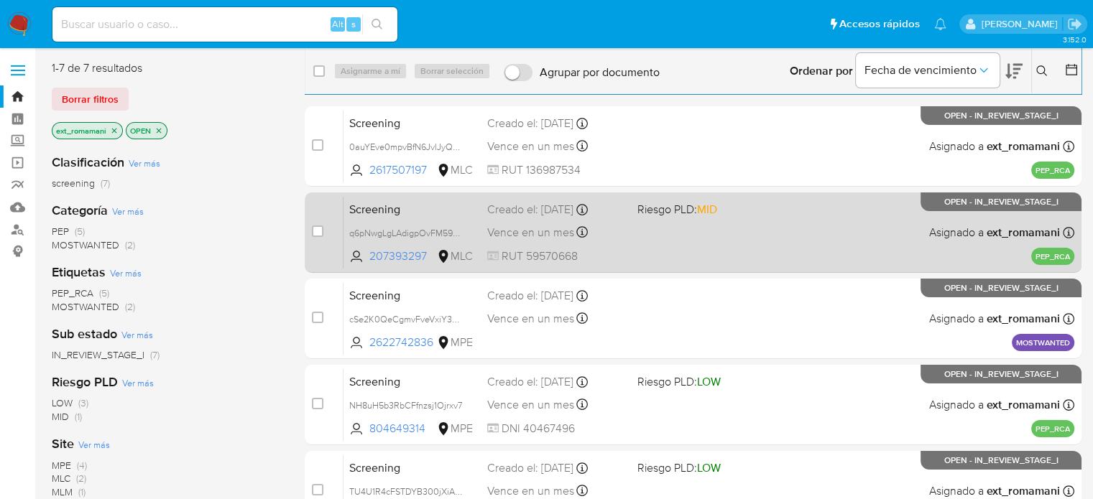
click at [607, 226] on div "Vence en un mes Vence el 10/09/2025 14:36:04" at bounding box center [556, 232] width 138 height 19
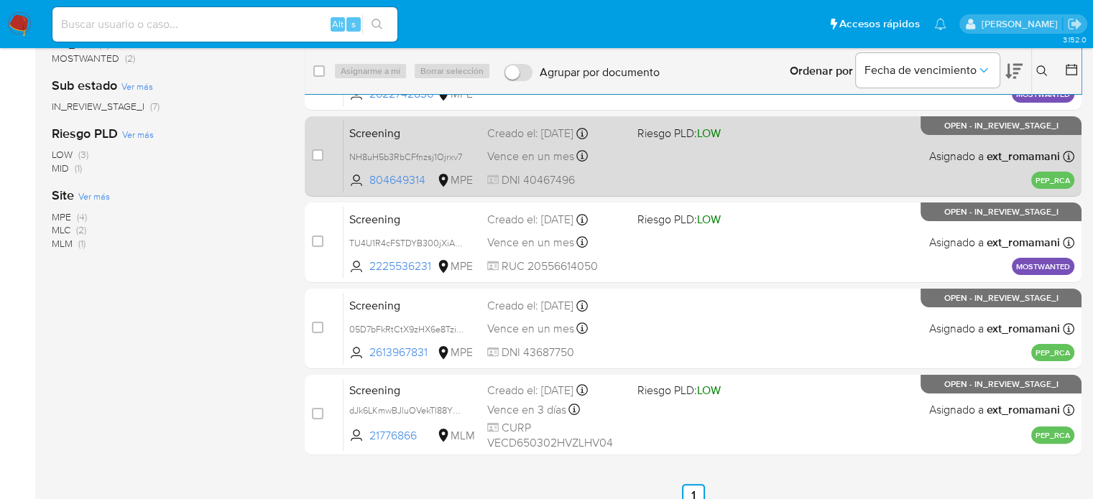
scroll to position [265, 0]
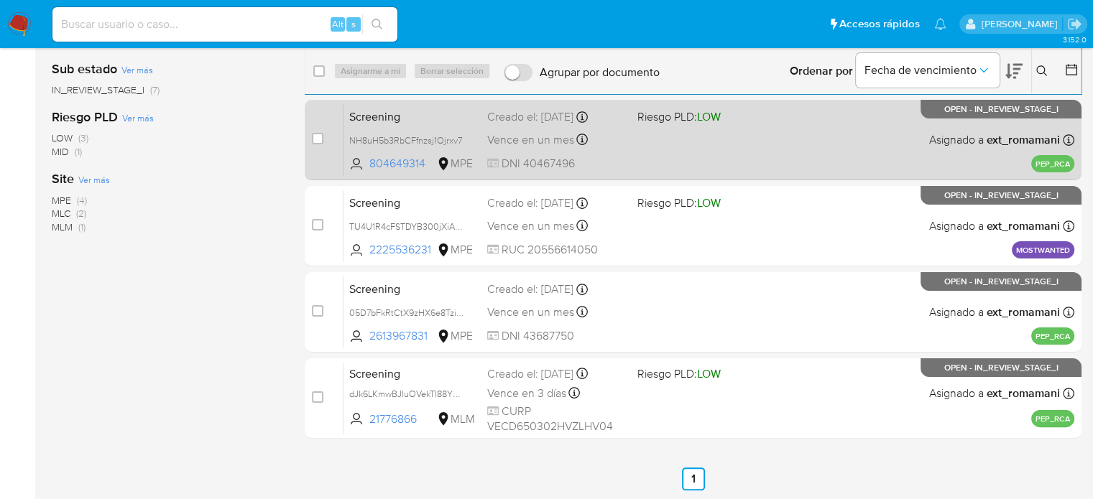
click at [616, 149] on div "Screening NH8uH5b3RbCFfnzsj1Ojrxv7 804649314 MPE Riesgo PLD: LOW Creado el: 11/…" at bounding box center [708, 139] width 731 height 73
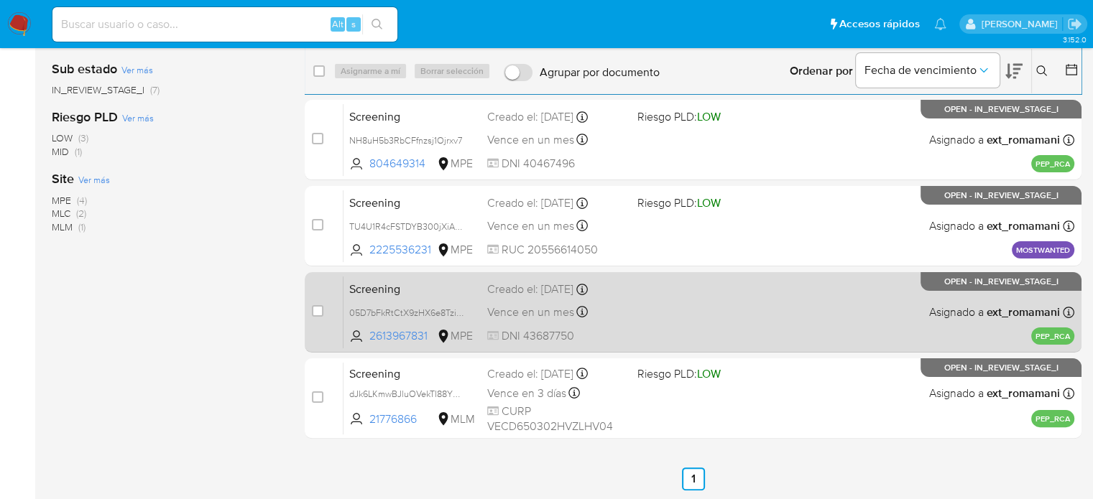
click at [643, 329] on div "Screening 05D7bFkRtCtX9zHX6e8Tzi5x 2613967831 MPE Creado el: 09/08/2025 Creado …" at bounding box center [708, 312] width 731 height 73
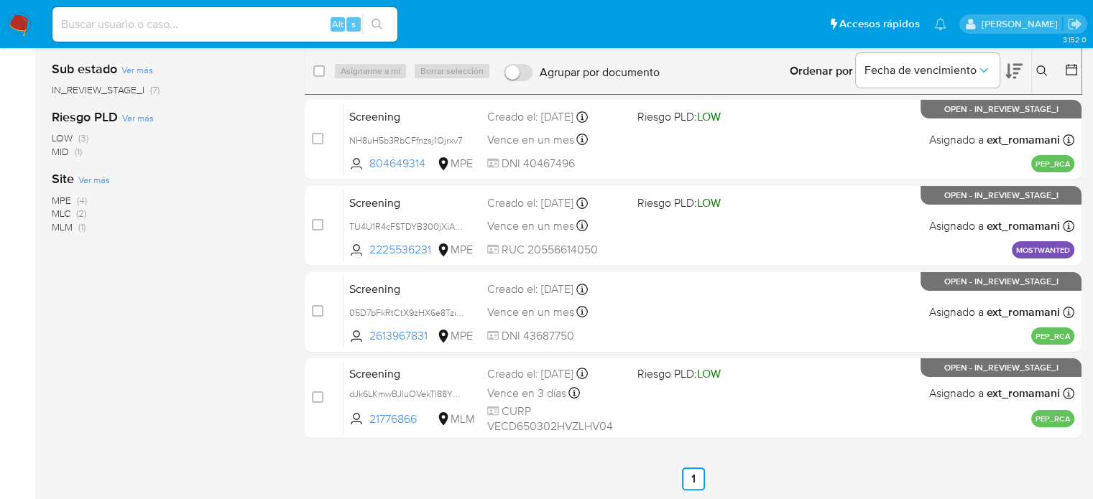
click at [20, 25] on img at bounding box center [19, 24] width 24 height 24
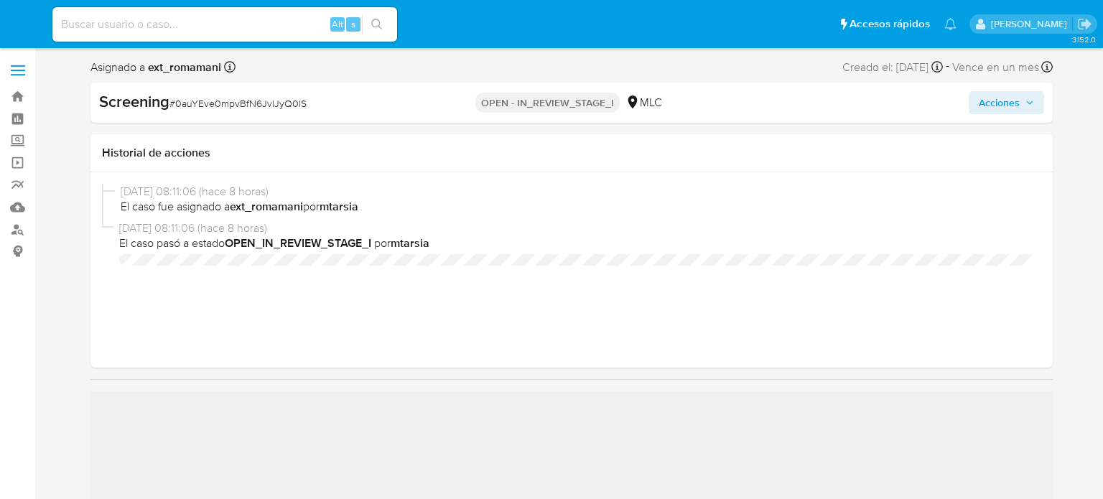
select select "10"
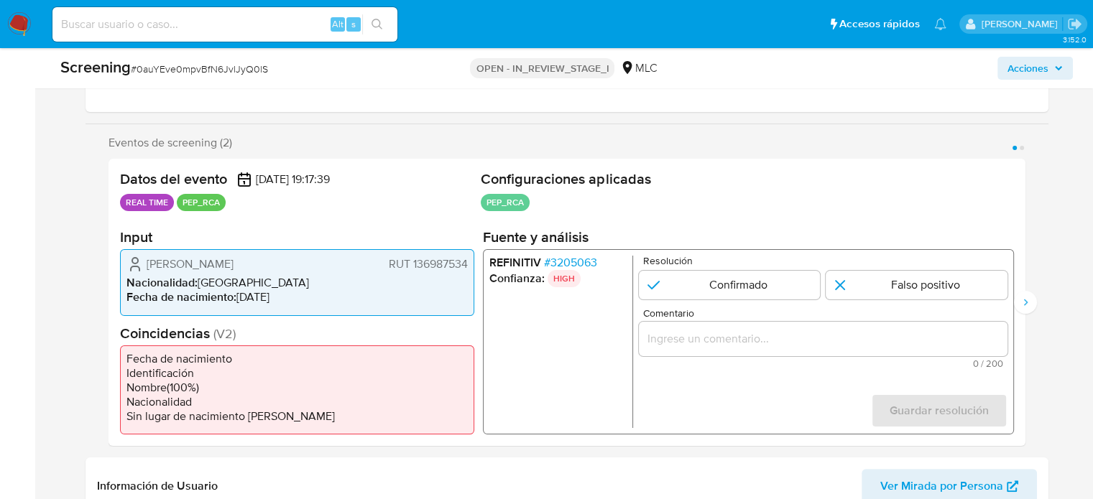
scroll to position [287, 0]
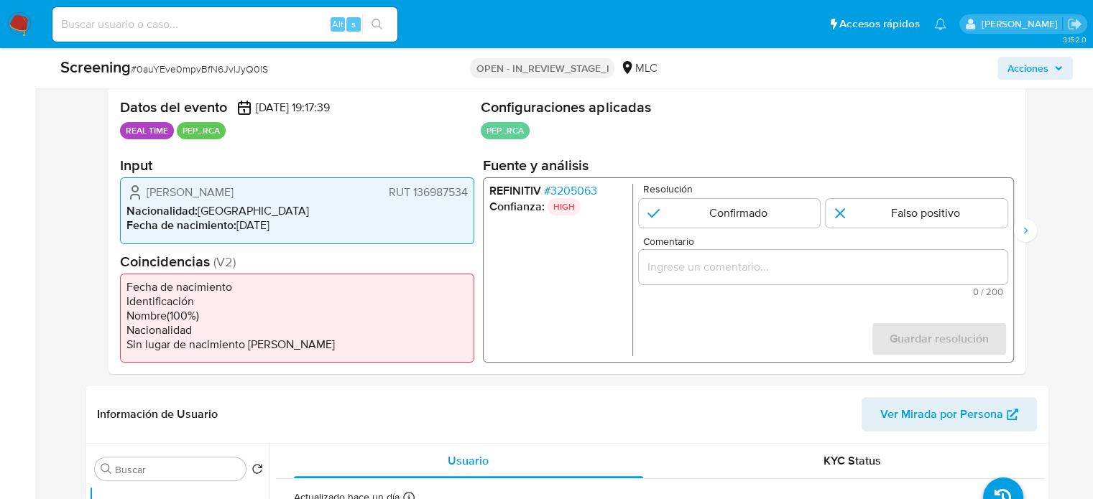
click at [581, 184] on span "# 3205063" at bounding box center [569, 191] width 53 height 14
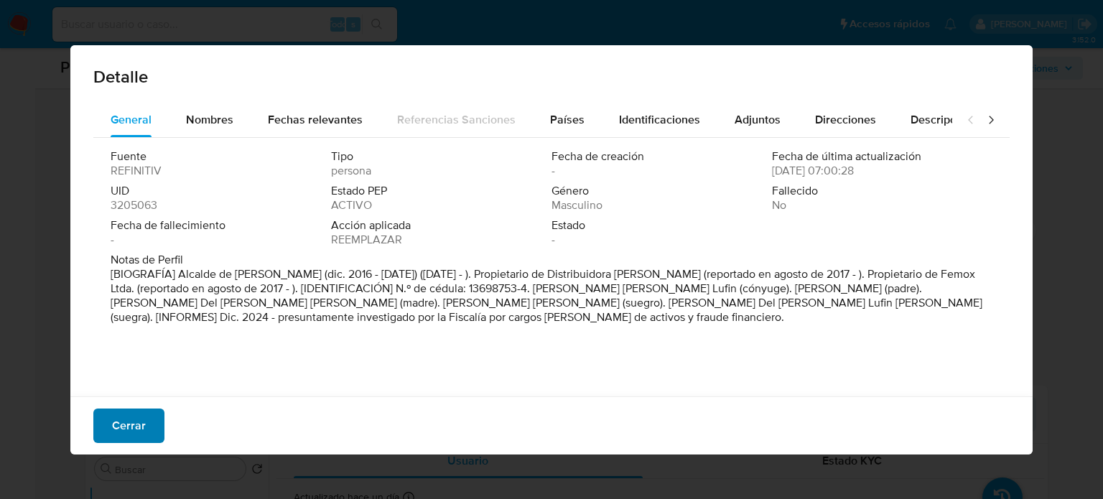
click at [126, 427] on span "Cerrar" at bounding box center [129, 426] width 34 height 32
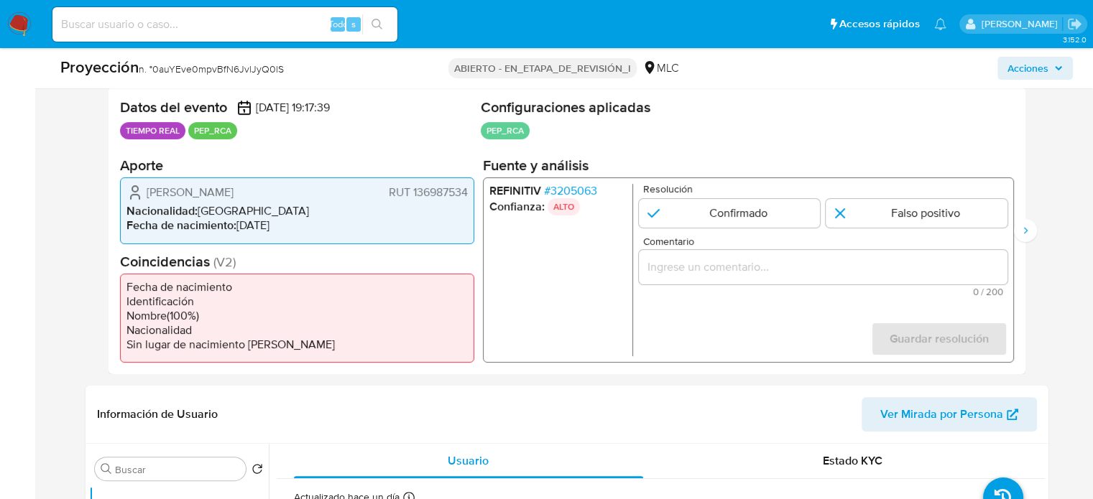
drag, startPoint x: 218, startPoint y: 201, endPoint x: 145, endPoint y: 186, distance: 74.8
click at [145, 186] on div "[PERSON_NAME] RUT 136987534" at bounding box center [296, 192] width 341 height 17
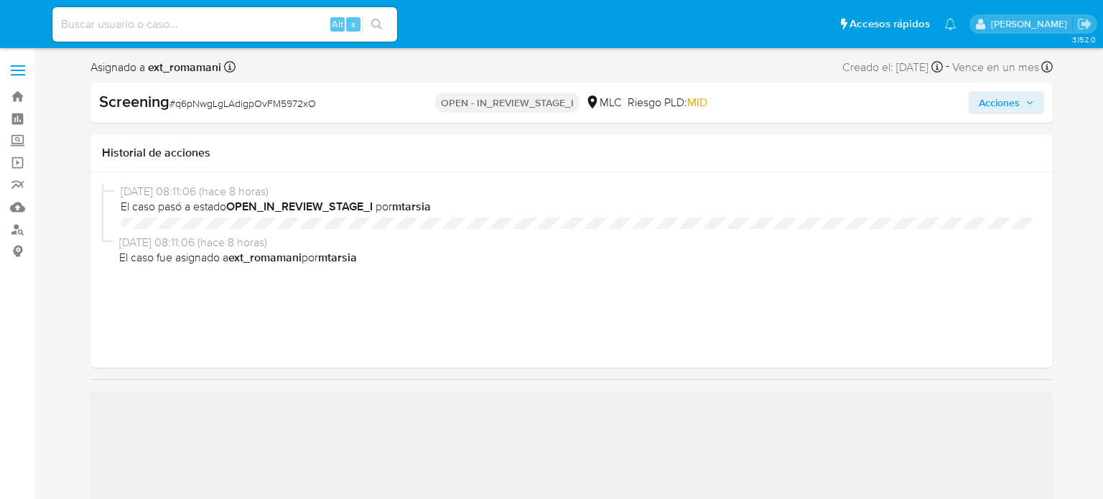
select select "10"
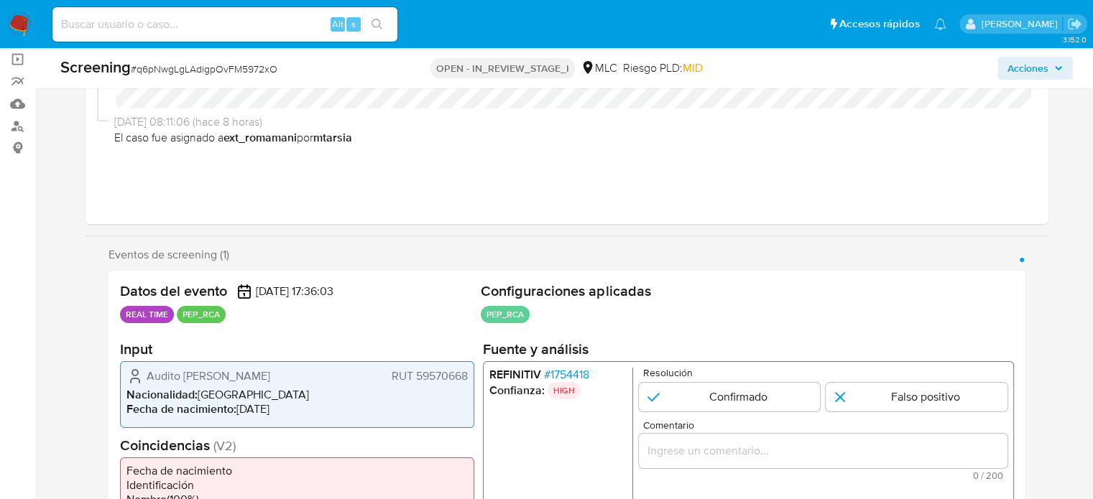
scroll to position [287, 0]
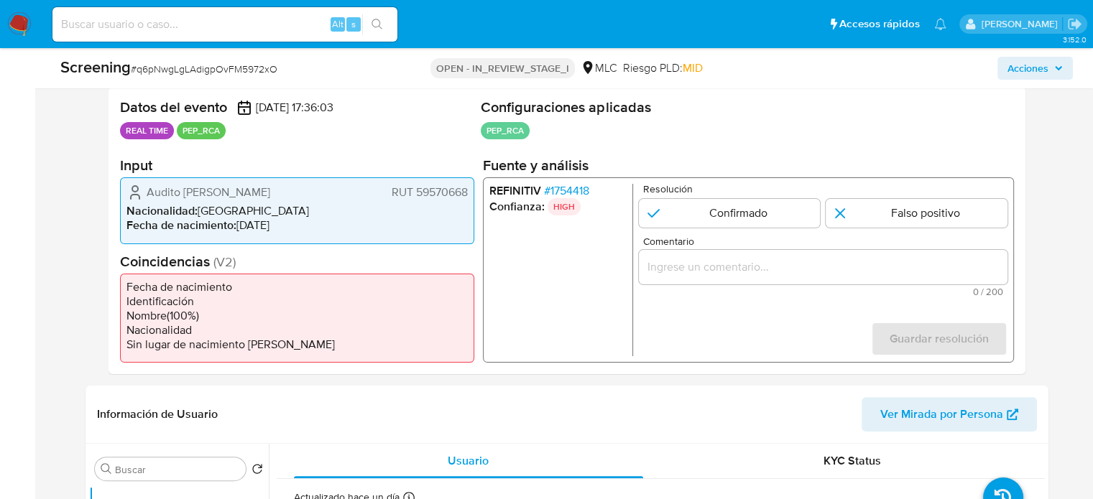
drag, startPoint x: 260, startPoint y: 189, endPoint x: 146, endPoint y: 193, distance: 114.3
click at [146, 193] on div "Audito [PERSON_NAME] RUT 59570668" at bounding box center [296, 192] width 341 height 17
click at [572, 186] on span "# 1754418" at bounding box center [565, 191] width 45 height 14
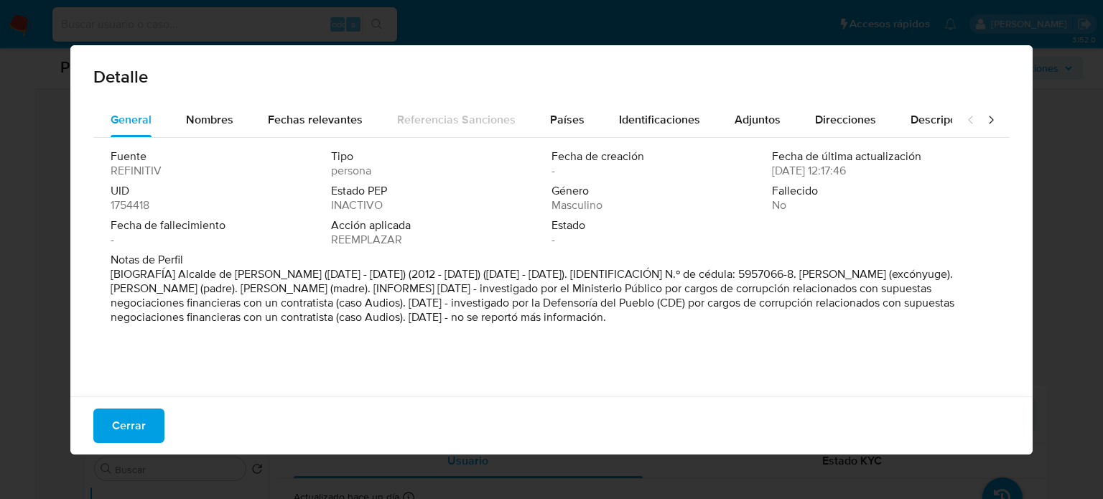
drag, startPoint x: 177, startPoint y: 274, endPoint x: 338, endPoint y: 273, distance: 160.2
click at [338, 273] on font "[BIOGRAFÍA] Alcalde de [PERSON_NAME] ([DATE] - [DATE]) (2012 - [DATE]) ([DATE] …" at bounding box center [533, 296] width 844 height 60
click at [138, 430] on span "Cerrar" at bounding box center [129, 426] width 34 height 32
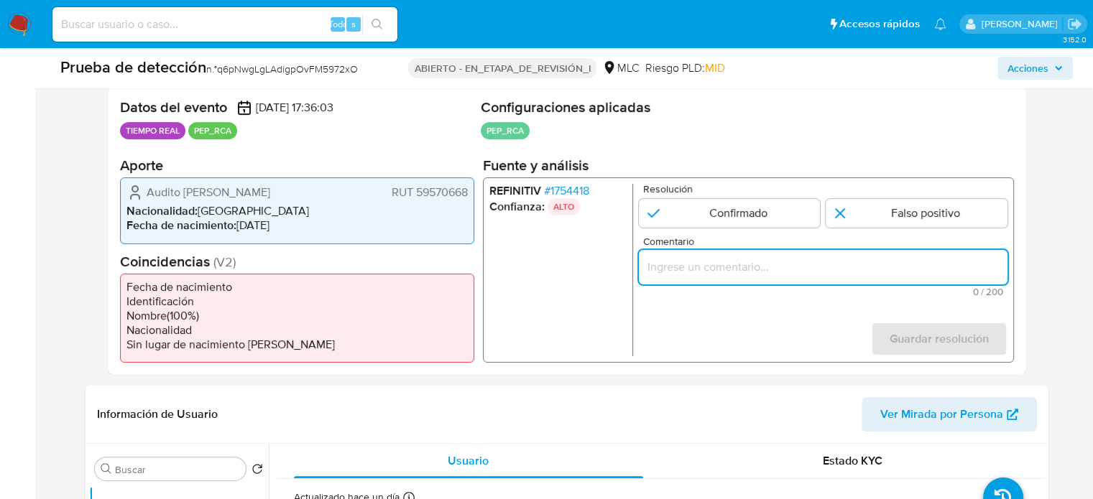
click at [684, 267] on input "Comentario" at bounding box center [822, 267] width 369 height 19
paste input "Alcalde de San Pedro De La Paz"
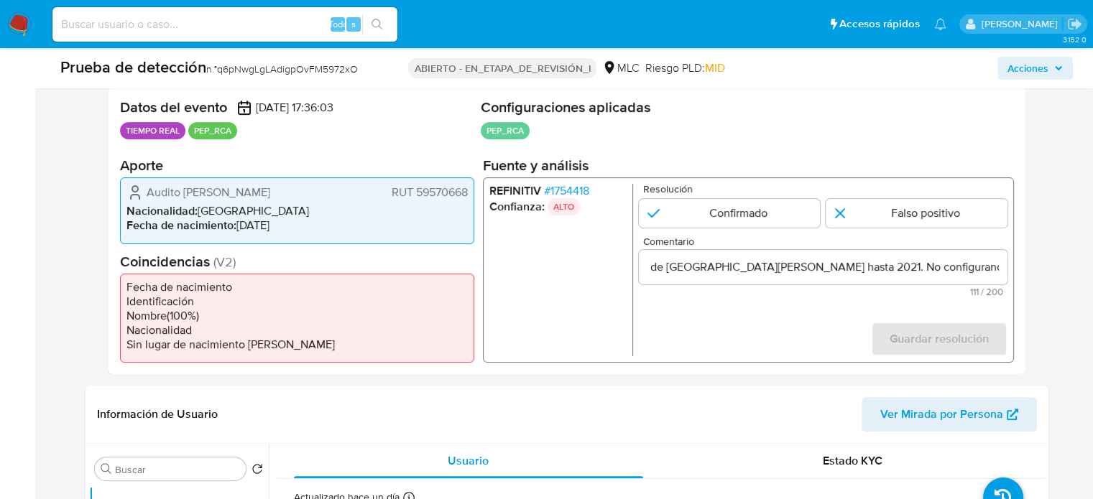
scroll to position [0, 0]
drag, startPoint x: 777, startPoint y: 325, endPoint x: 764, endPoint y: 331, distance: 13.8
click at [776, 325] on form "Resolución Confirmado Falso positivo Comentario Titular de cuenta se desempeño …" at bounding box center [822, 270] width 369 height 172
drag, startPoint x: 141, startPoint y: 193, endPoint x: 472, endPoint y: 196, distance: 331.2
click at [472, 196] on div "Audito Retamal Lazo RUT 59570668 Nacionalidad : Chile Fecha de nacimiento : 03/…" at bounding box center [297, 210] width 354 height 66
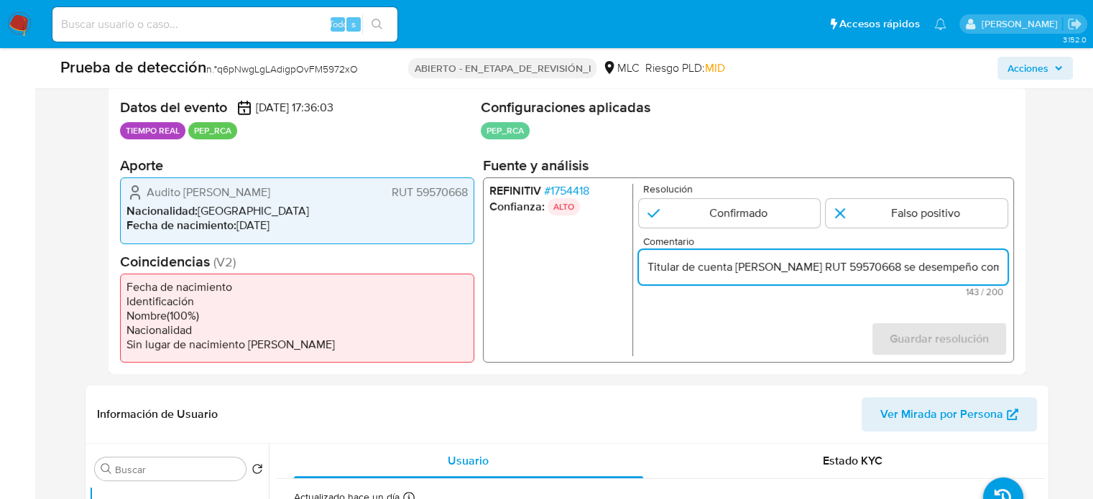
click at [835, 269] on input "Titular de cuenta Audito Retamal Lazo RUT 59570668 se desempeño como Alcalde de…" at bounding box center [822, 267] width 369 height 19
click at [922, 269] on input "Titular de cuenta Audito Retamal Lazo, RUT 59570668 se desempeño como Alcalde d…" at bounding box center [822, 267] width 369 height 19
drag, startPoint x: 968, startPoint y: 271, endPoint x: 992, endPoint y: 271, distance: 23.7
click at [992, 271] on input "Titular de cuenta Audito Retamal Lazo, RUT 59570668, se desempeño como Alcalde …" at bounding box center [822, 267] width 369 height 19
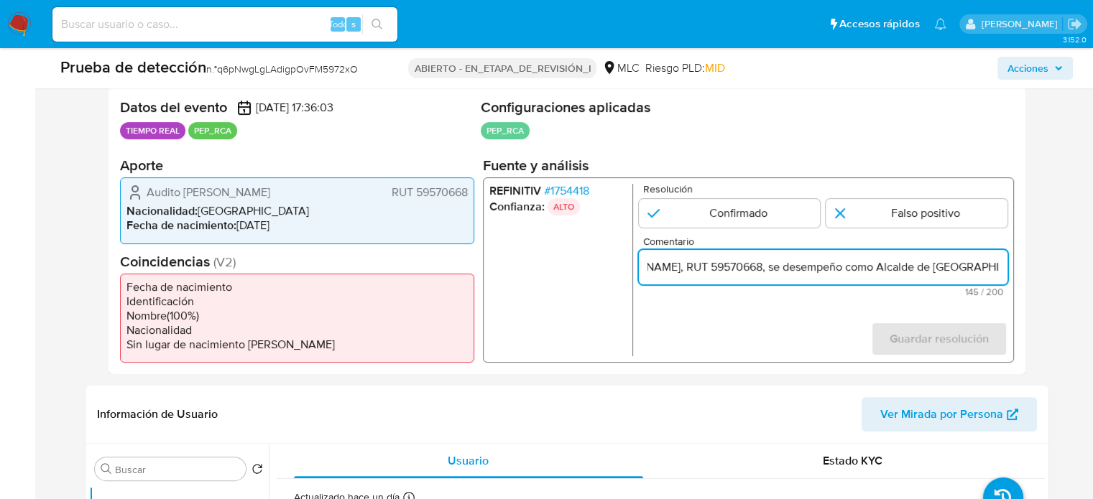
click at [973, 265] on input "Titular de cuenta Audito Retamal Lazo, RUT 59570668, se desempeño como Alcalde …" at bounding box center [822, 267] width 369 height 19
drag, startPoint x: 996, startPoint y: 265, endPoint x: 1009, endPoint y: 268, distance: 13.2
click at [1009, 268] on div "REFINITIV # 1754418 Confianza: ALTO Resolución Confirmado Falso positivo Coment…" at bounding box center [747, 269] width 531 height 185
type input "Titular de cuenta Audito Retamal Lazo, RUT 59570668, se desempeño como Alcalde …"
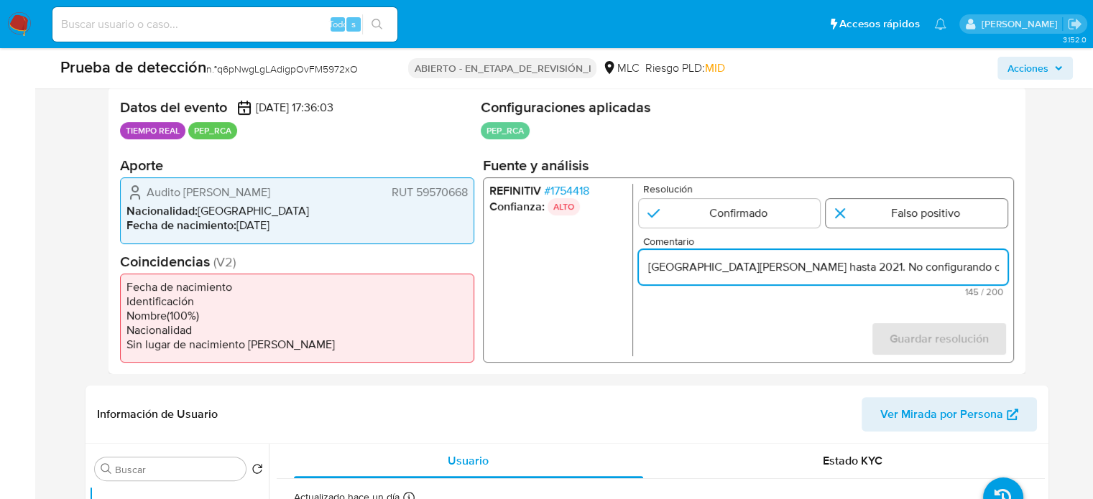
scroll to position [0, 0]
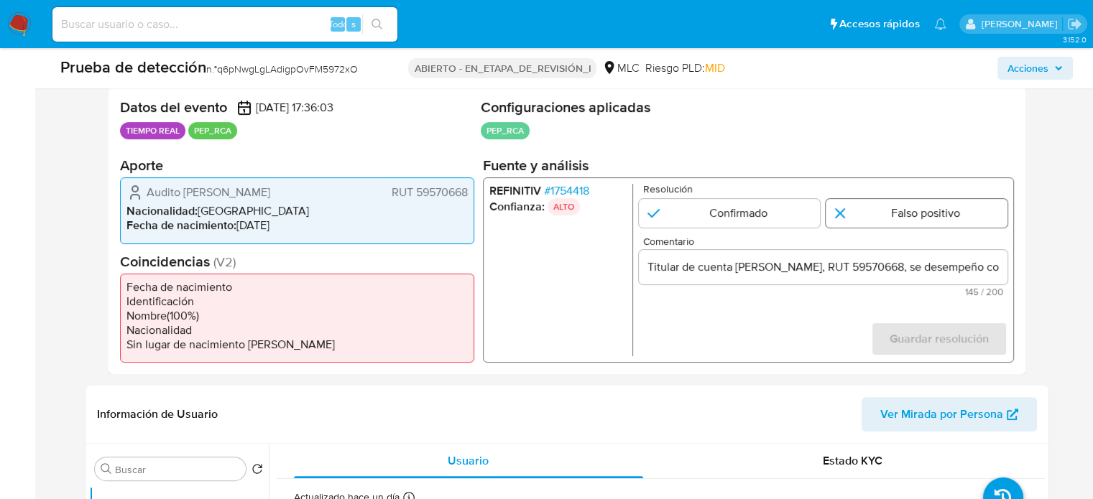
click at [862, 218] on input "1 de 1" at bounding box center [916, 213] width 182 height 29
radio input "true"
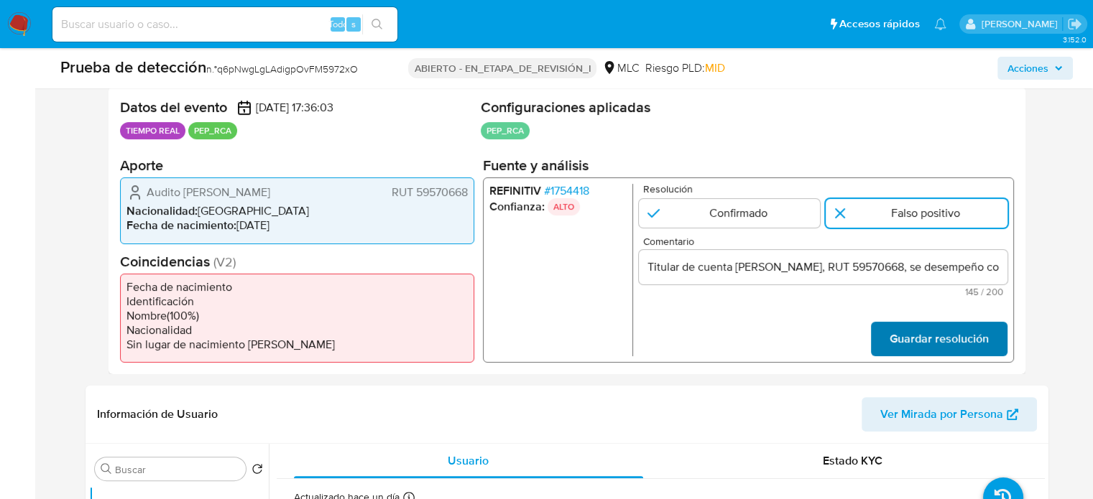
click at [902, 333] on span "Guardar resolución" at bounding box center [938, 339] width 99 height 32
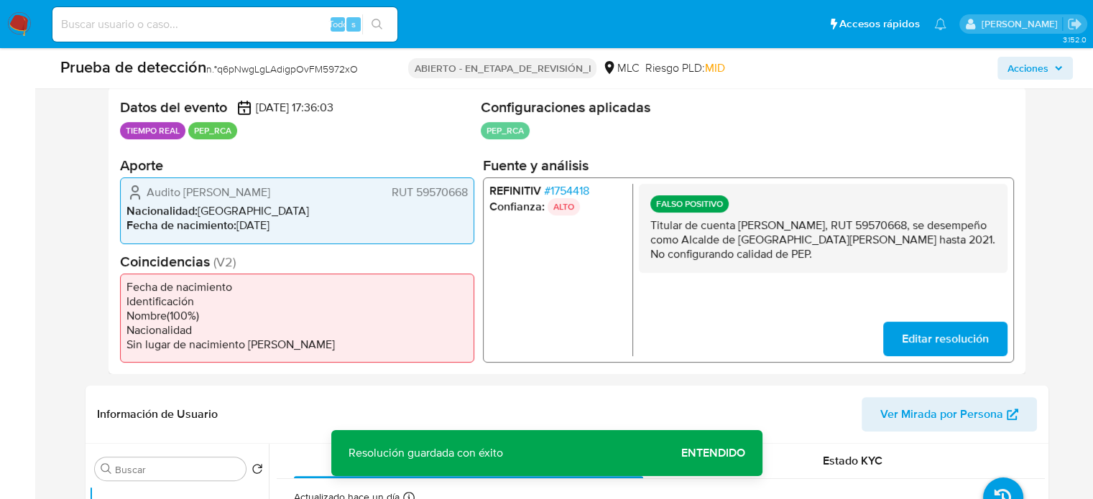
drag, startPoint x: 802, startPoint y: 248, endPoint x: 649, endPoint y: 229, distance: 154.1
click at [649, 229] on p "Titular de cuenta Audito Retamal Lazo, RUT 59570668, se desempeño como Alcalde …" at bounding box center [822, 239] width 346 height 43
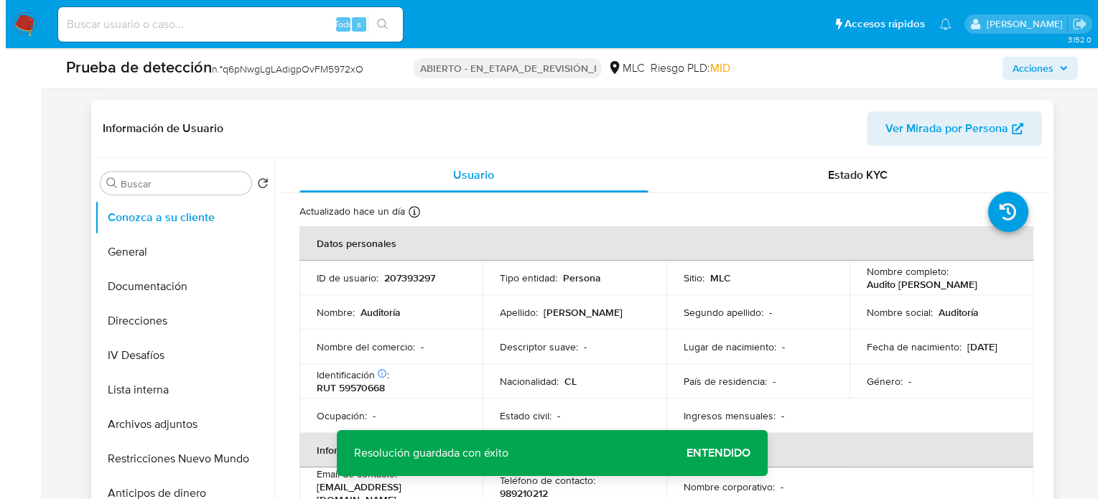
scroll to position [575, 0]
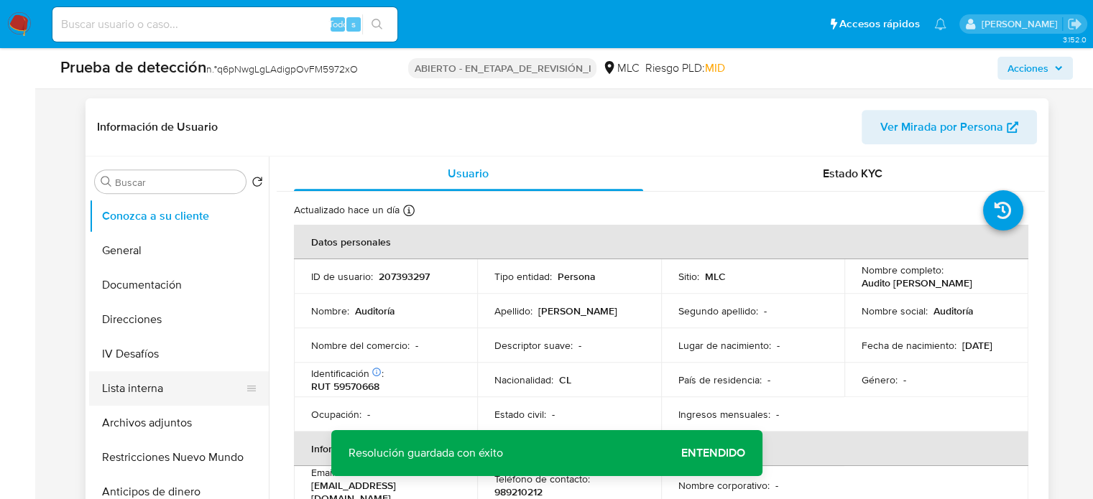
click at [187, 379] on button "Lista interna" at bounding box center [173, 388] width 168 height 34
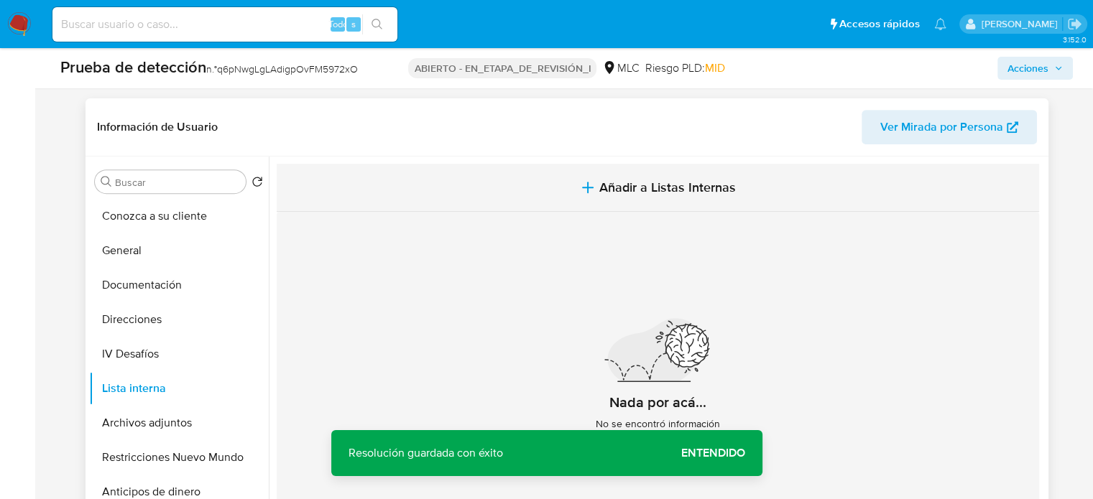
click at [599, 185] on span "Añadir a Listas Internas" at bounding box center [667, 188] width 136 height 16
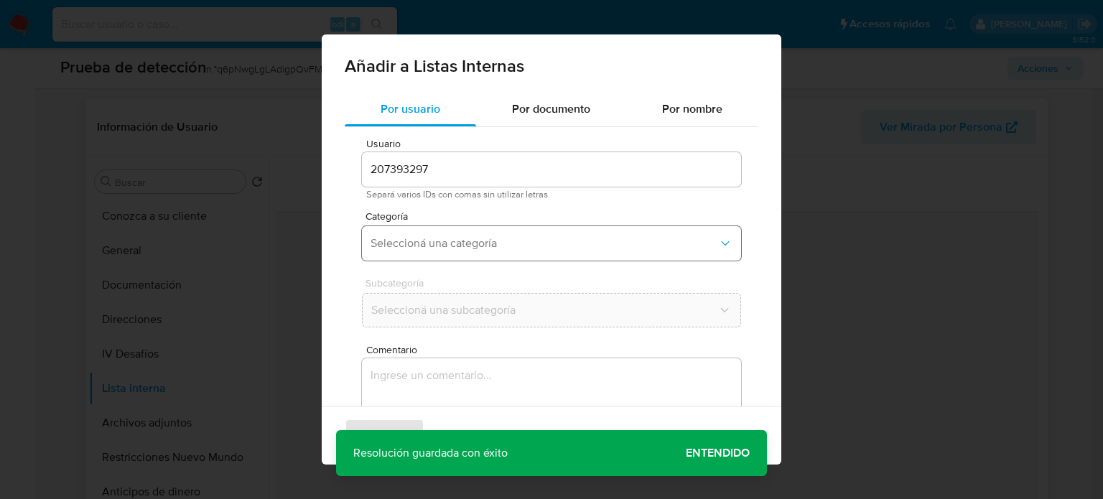
scroll to position [60, 0]
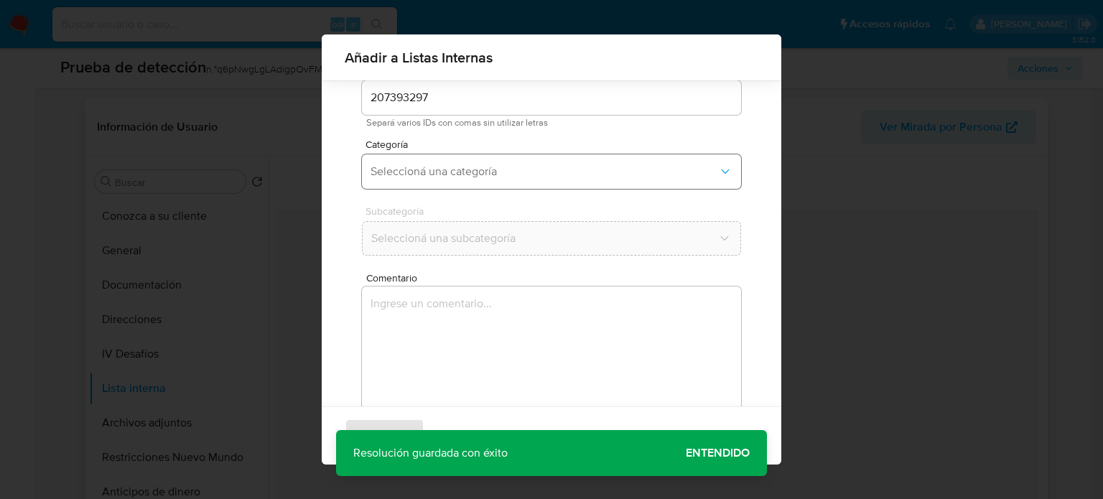
click at [509, 165] on span "Seleccioná una categoría" at bounding box center [545, 172] width 348 height 14
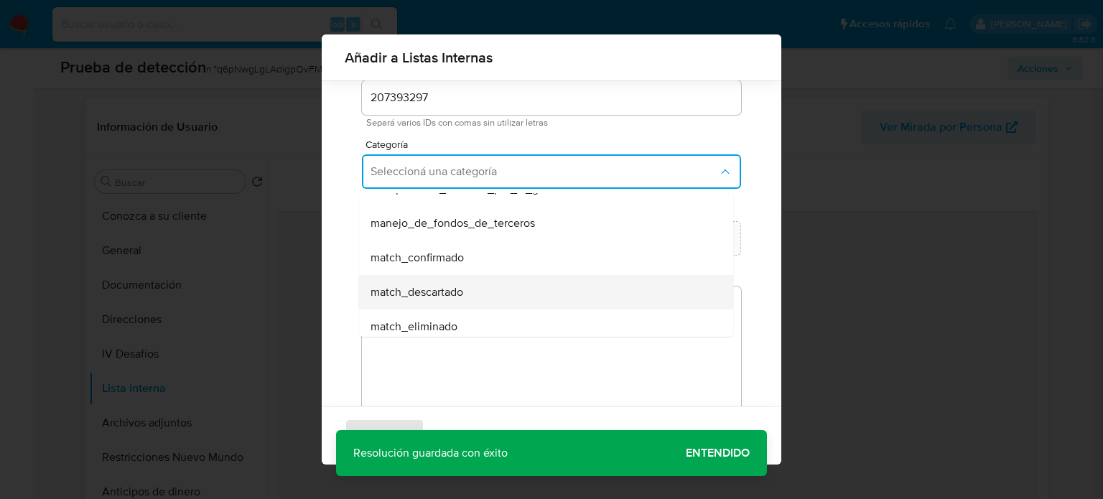
scroll to position [72, 0]
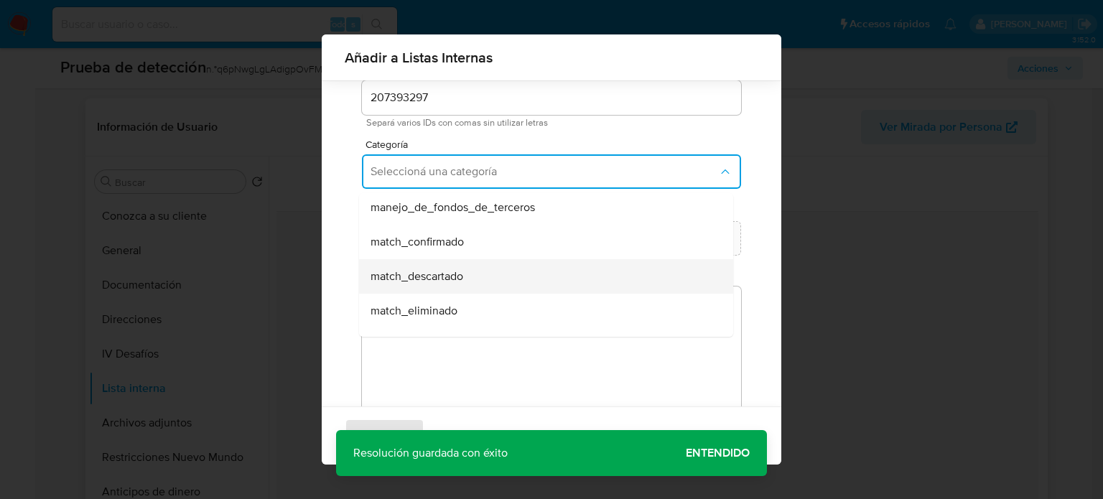
click at [463, 281] on span "match_descartado" at bounding box center [417, 276] width 93 height 14
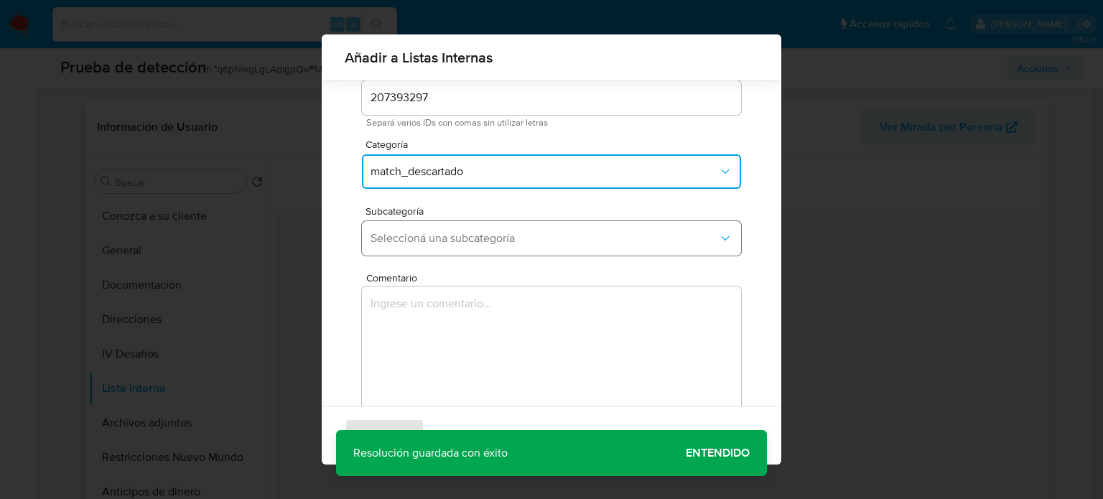
click at [473, 236] on span "Seleccioná una subcategoría" at bounding box center [545, 238] width 348 height 14
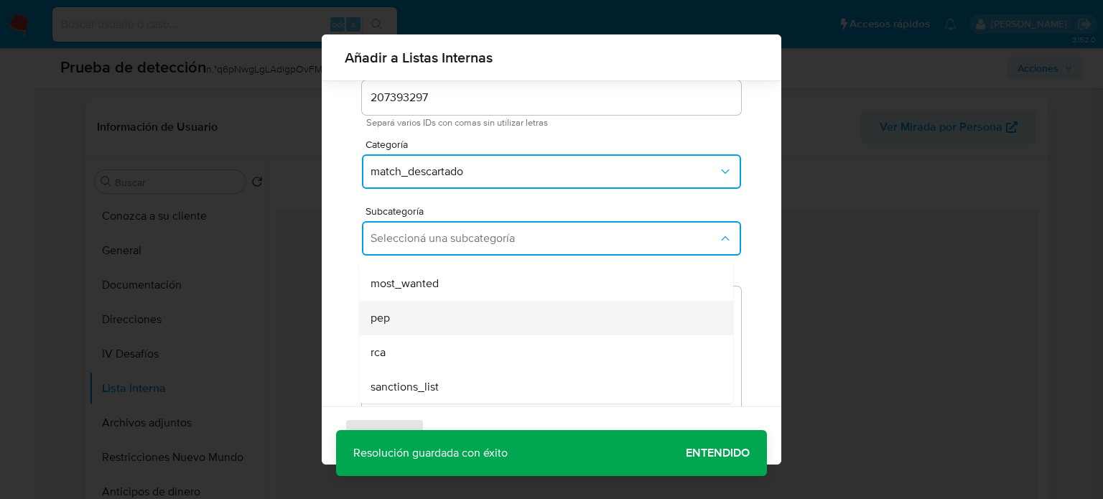
scroll to position [98, 0]
click at [412, 324] on div "pep" at bounding box center [542, 317] width 343 height 34
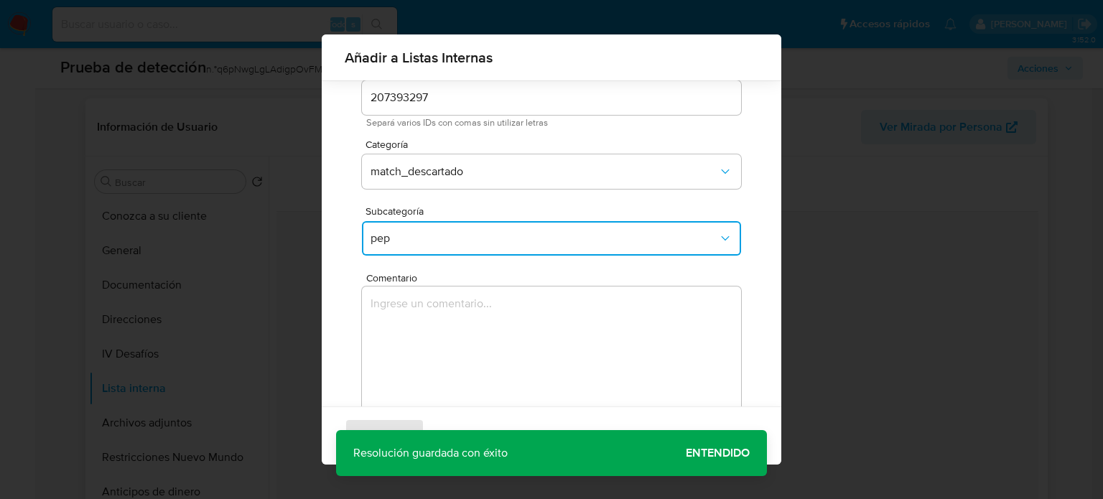
click at [412, 324] on textarea "Comentario" at bounding box center [551, 356] width 379 height 138
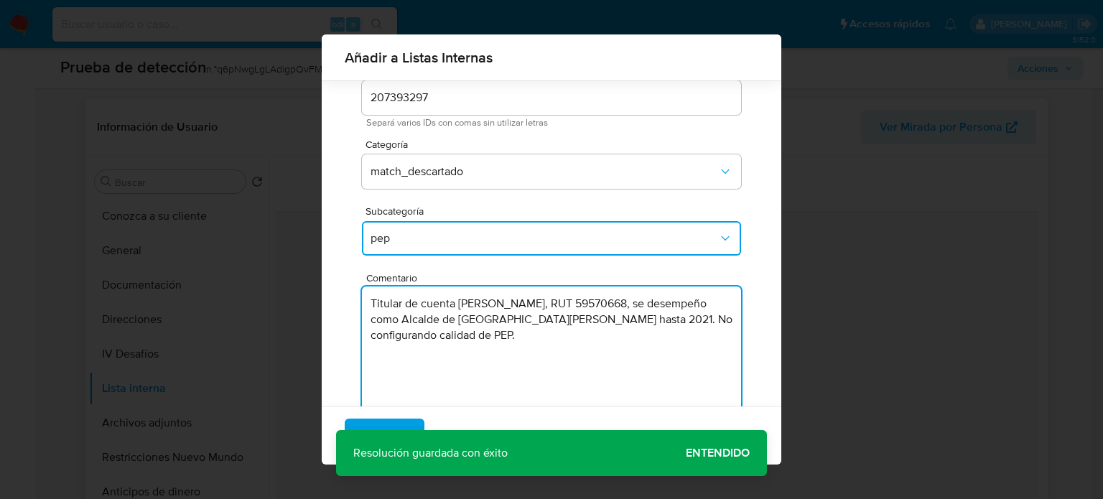
type textarea "Titular de cuenta Audito Retamal Lazo, RUT 59570668, se desempeño como Alcalde …"
click at [725, 451] on div "Agregar Cancelar" at bounding box center [552, 436] width 460 height 58
click at [701, 453] on div "Agregar Cancelar" at bounding box center [552, 436] width 460 height 58
click at [714, 453] on div "Agregar Cancelar" at bounding box center [552, 436] width 460 height 58
click at [714, 455] on div "Agregar Cancelar" at bounding box center [552, 436] width 460 height 58
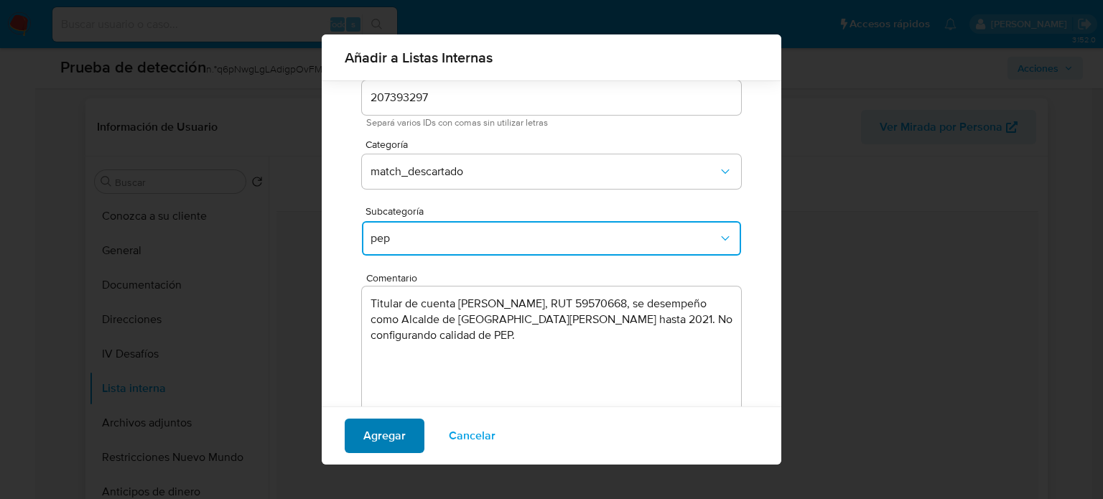
click at [394, 430] on span "Agregar" at bounding box center [384, 436] width 42 height 32
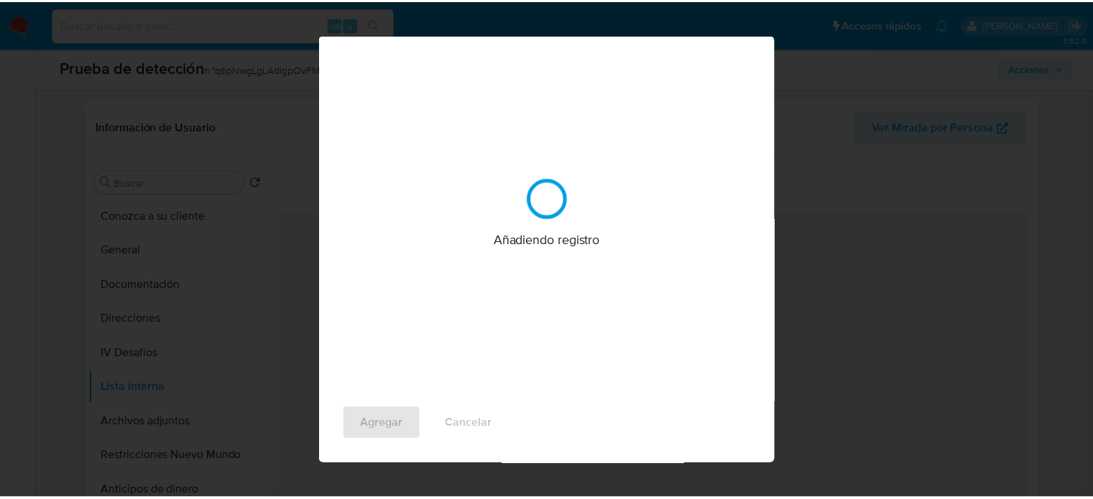
scroll to position [0, 0]
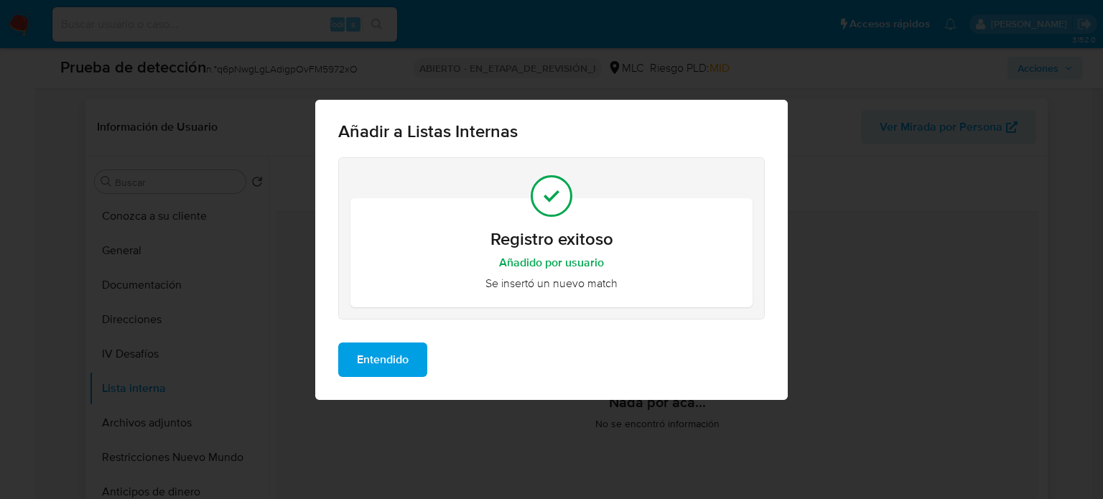
click at [394, 358] on span "Entendido" at bounding box center [383, 360] width 52 height 32
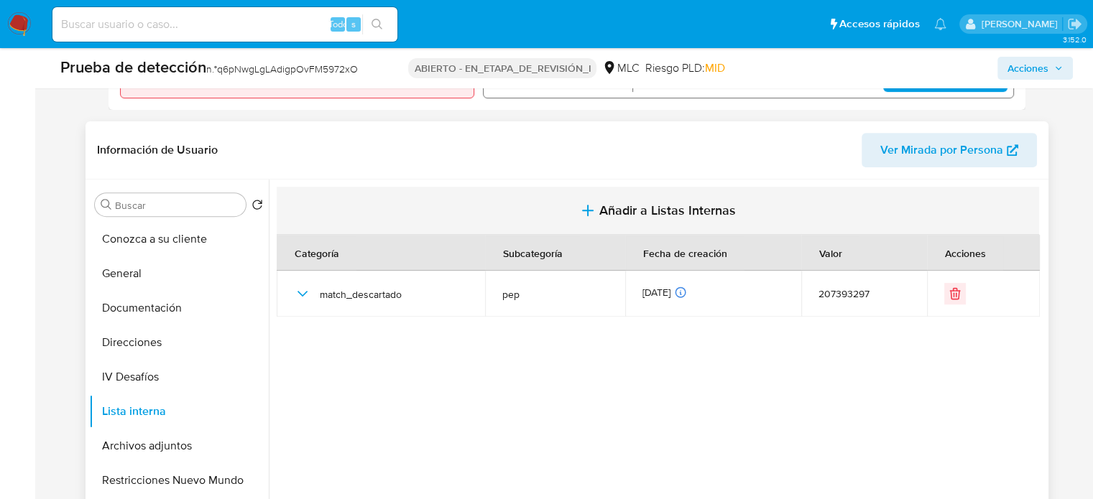
scroll to position [575, 0]
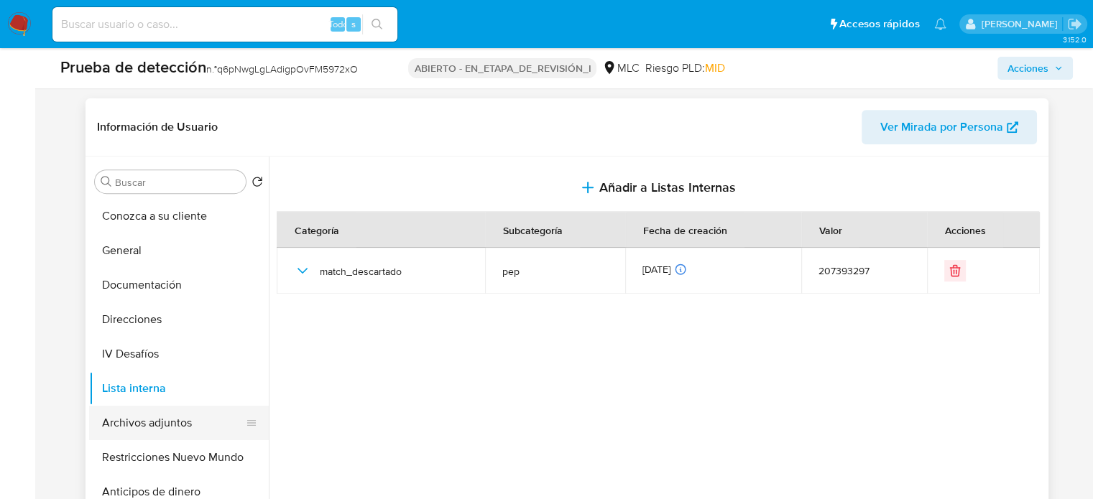
click at [185, 421] on button "Archivos adjuntos" at bounding box center [173, 423] width 168 height 34
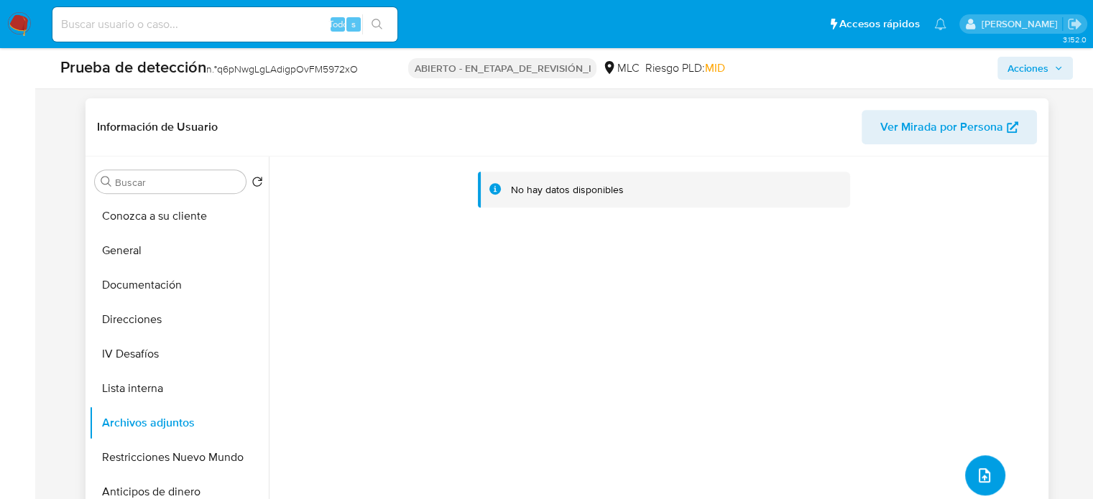
click at [982, 471] on icon "subir archivo" at bounding box center [984, 475] width 17 height 17
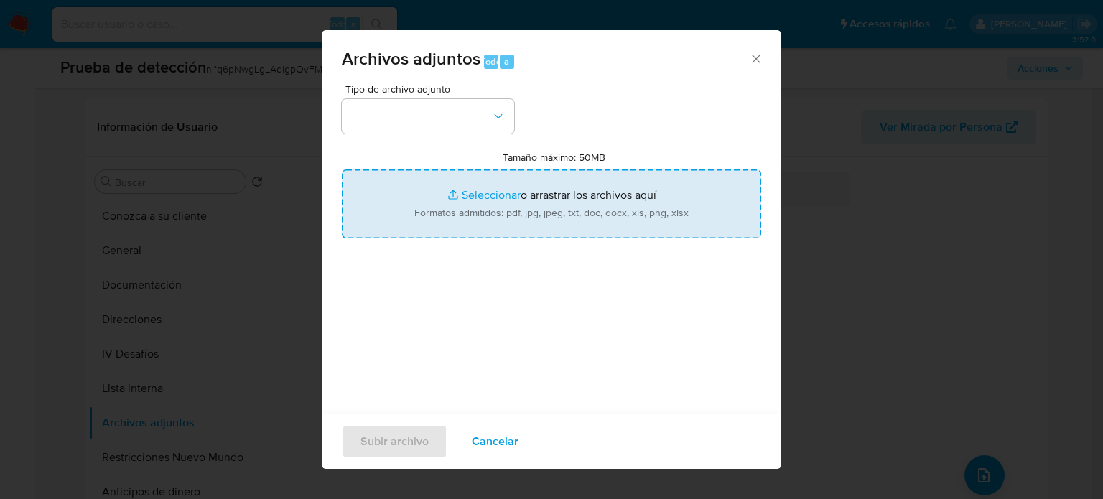
click at [468, 192] on input "Tamaño máximo: 50MB Seleccionar archivos" at bounding box center [552, 204] width 420 height 69
type input "C:\fakepath\Anexo_Alcaldes de San Pedro de la Paz - Wikipedia, la enciclopedia …"
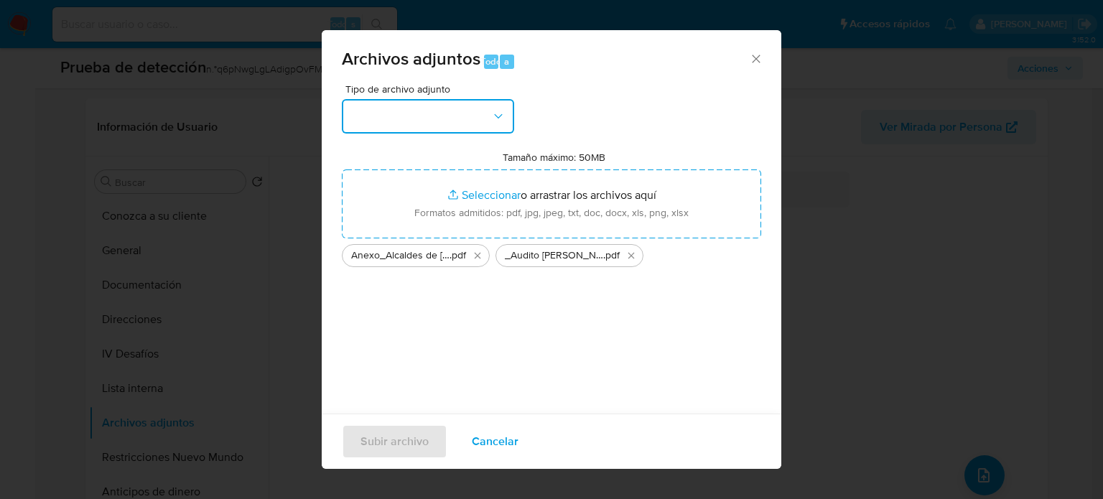
click at [451, 126] on button "button" at bounding box center [428, 116] width 172 height 34
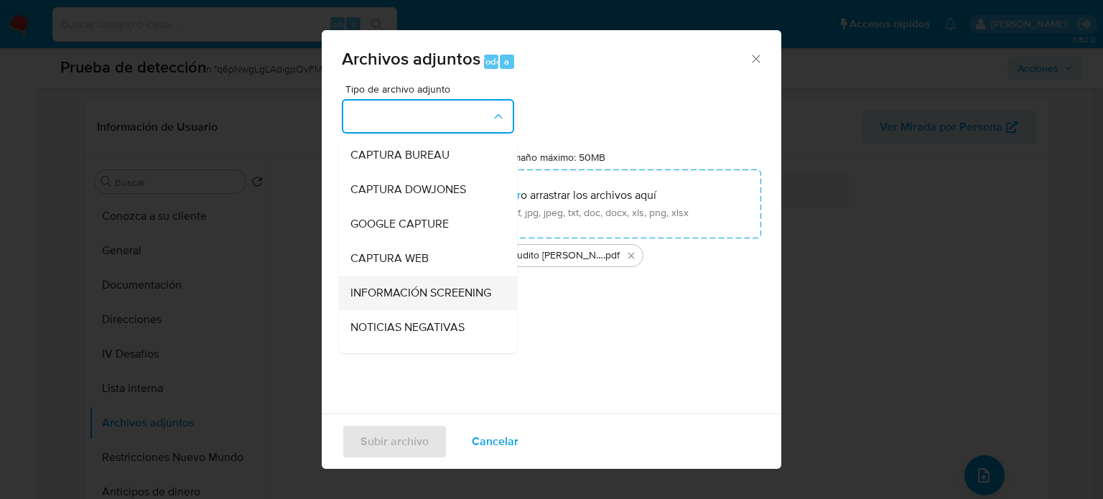
click at [395, 300] on span "INFORMACIÓN SCREENING" at bounding box center [421, 293] width 141 height 14
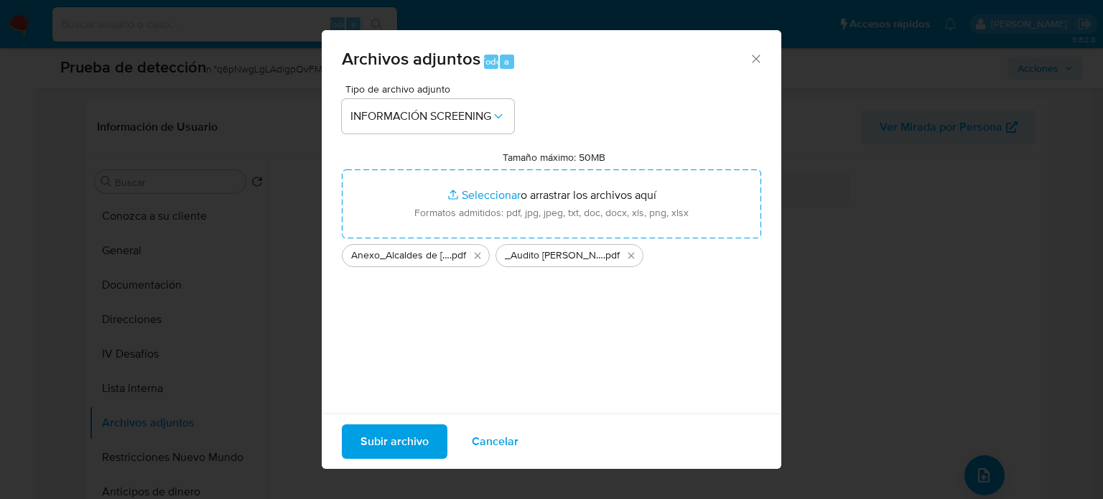
click at [417, 443] on span "Subir archivo" at bounding box center [395, 442] width 68 height 32
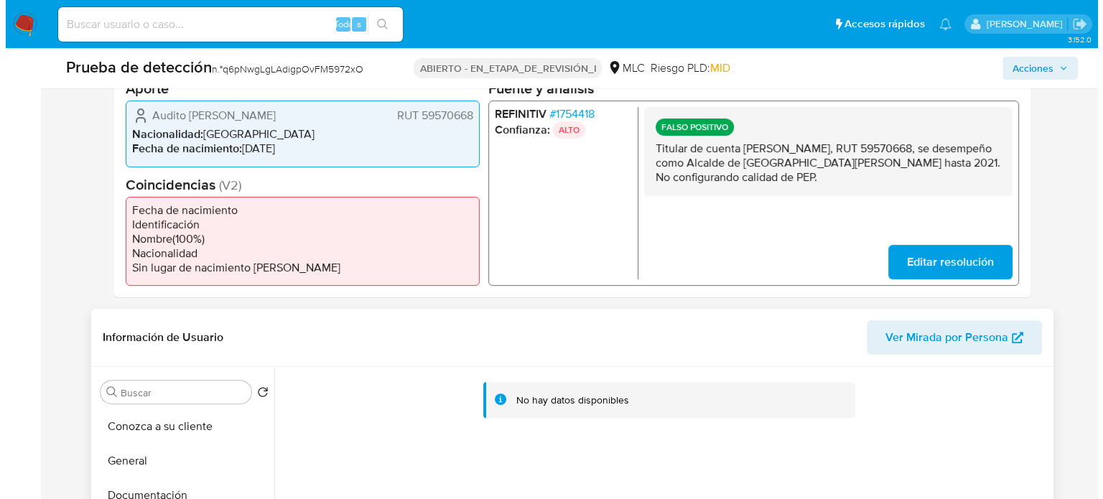
scroll to position [287, 0]
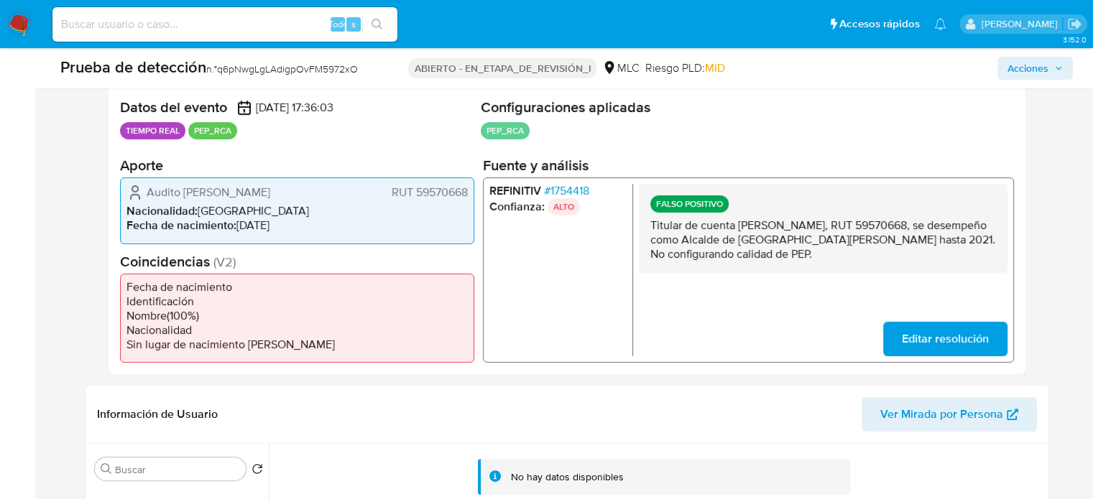
click at [566, 194] on font "1754418" at bounding box center [569, 190] width 39 height 17
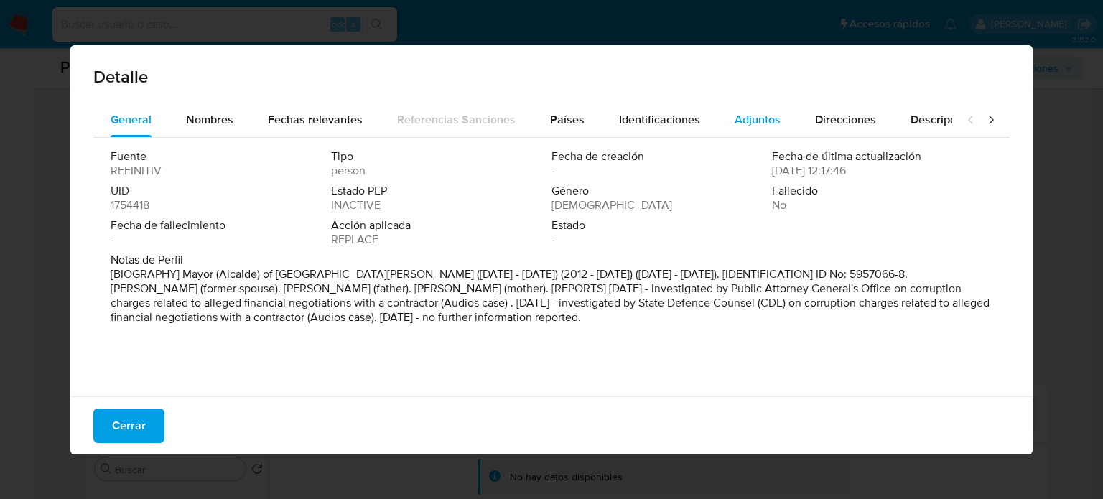
click at [761, 126] on span "Adjuntos" at bounding box center [758, 119] width 46 height 17
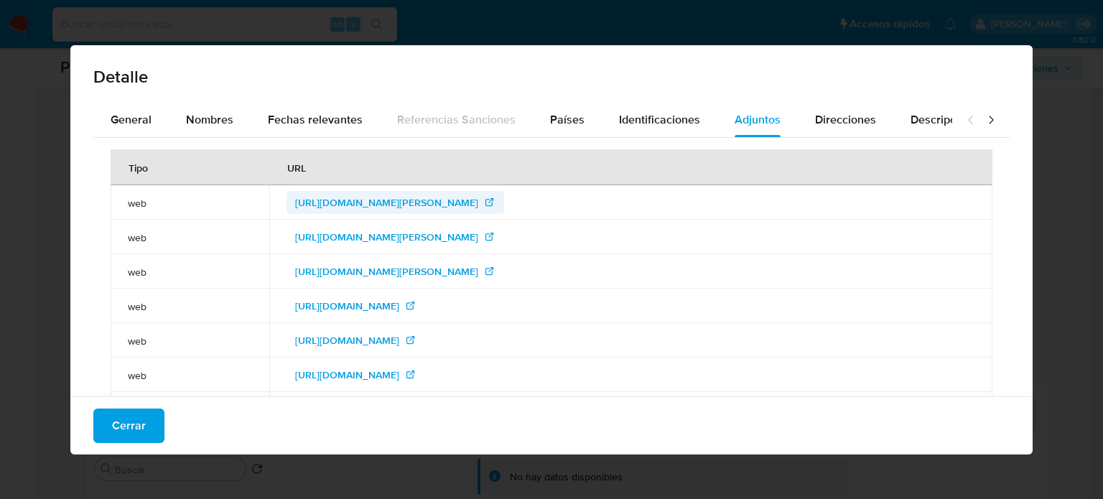
click at [478, 201] on span "http://www.biobiochile.cl/noticias/nacional/region-del-bio-bio/2016/07/20/indag…" at bounding box center [386, 202] width 183 height 23
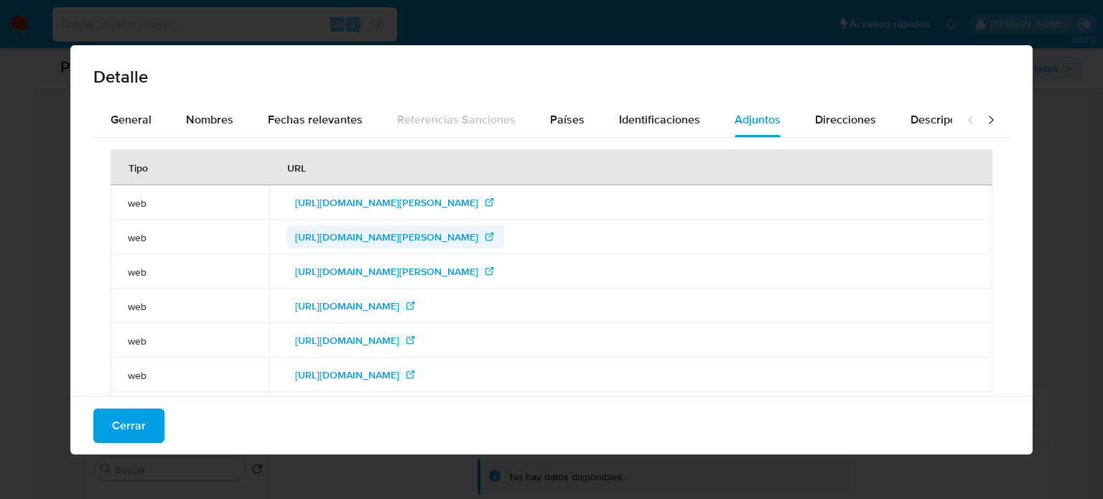
click at [478, 241] on span "http://www.biobiochile.cl/noticias/nacional/region-del-bio-bio/2016/09/07/de-an…" at bounding box center [386, 237] width 183 height 23
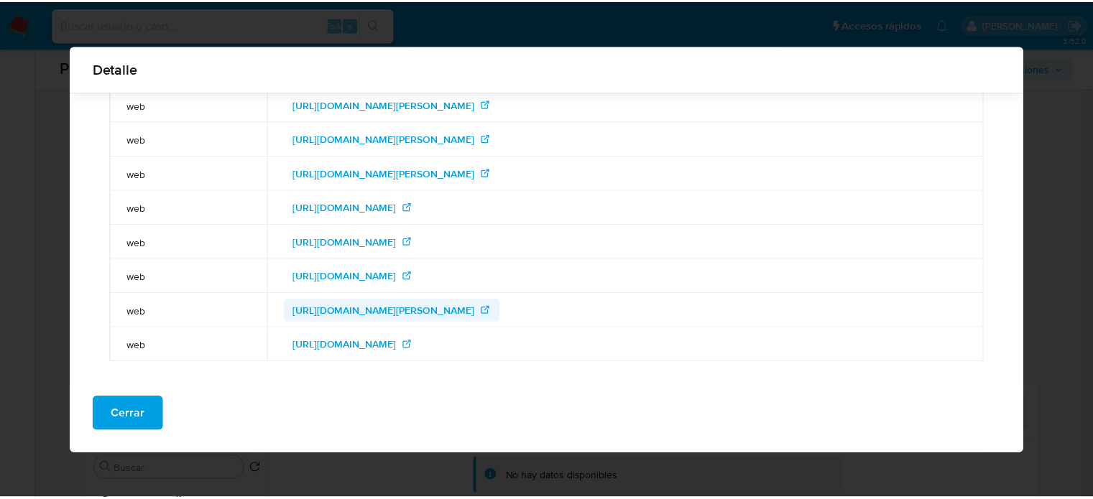
scroll to position [98, 0]
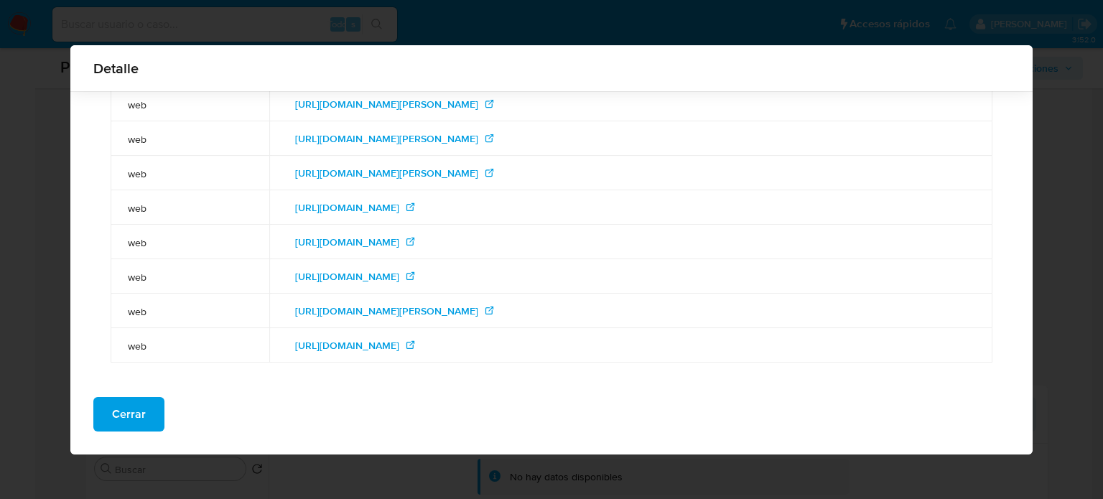
drag, startPoint x: 354, startPoint y: 8, endPoint x: 356, endPoint y: 1, distance: 7.3
click at [356, 1] on div "Detalle General Nombres Fechas relevantes Referencias Sanciones Países Identifi…" at bounding box center [551, 249] width 1103 height 499
click at [144, 410] on font "Cerrar" at bounding box center [129, 414] width 34 height 34
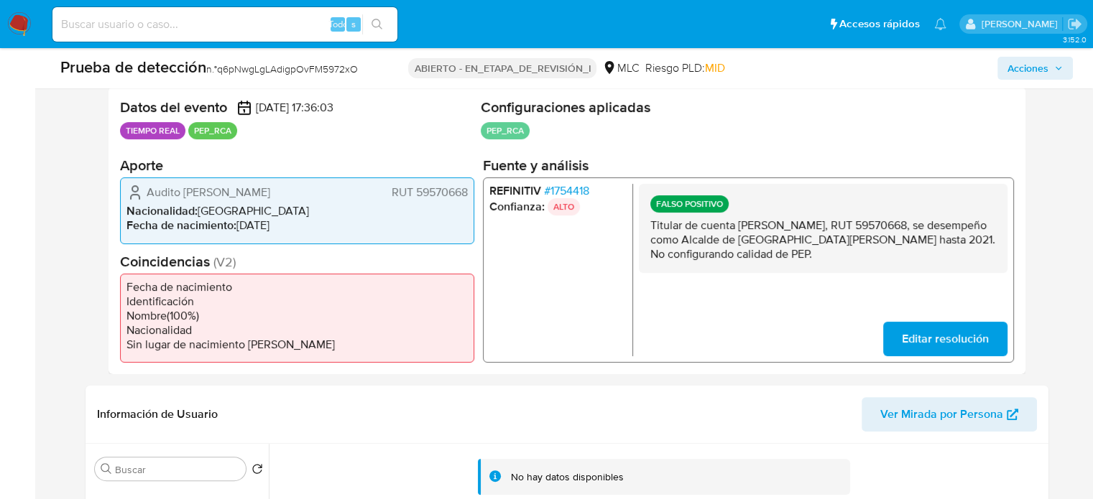
drag, startPoint x: 276, startPoint y: 189, endPoint x: 180, endPoint y: 193, distance: 96.3
click at [180, 193] on div "Audito Retamal Lazo RUT 59570668" at bounding box center [296, 192] width 341 height 17
drag, startPoint x: 146, startPoint y: 195, endPoint x: 253, endPoint y: 192, distance: 107.1
click at [253, 192] on div "Audito Retamal Lazo RUT 59570668" at bounding box center [296, 192] width 341 height 17
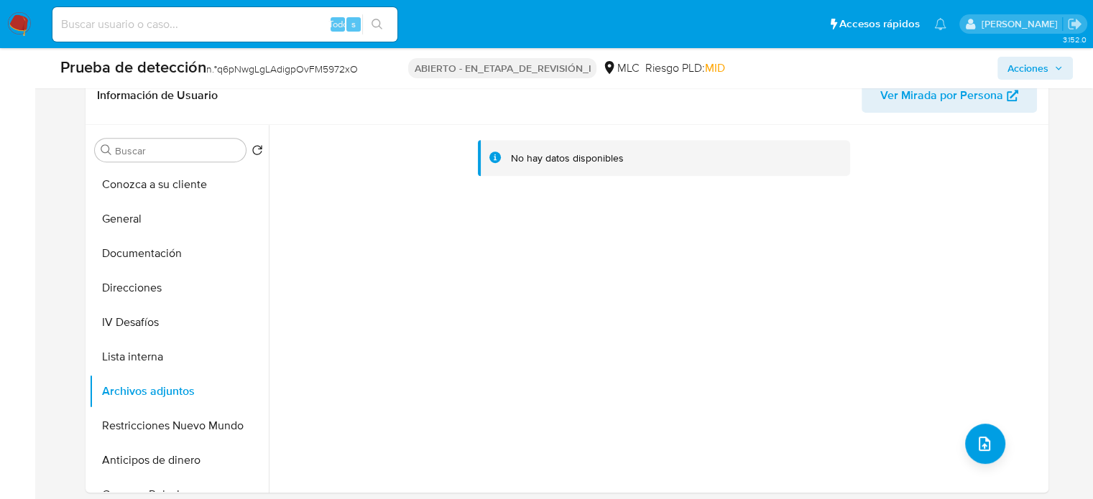
scroll to position [647, 0]
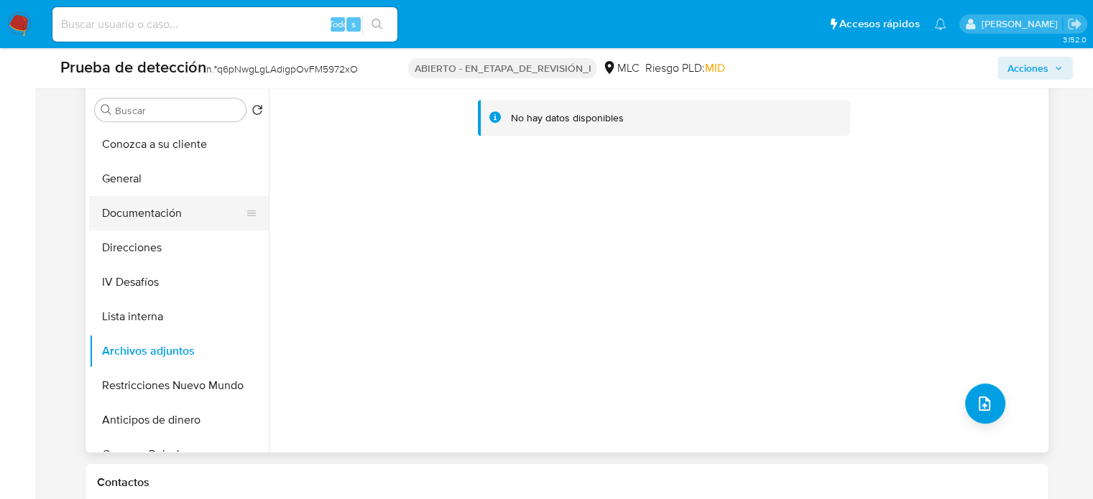
click at [161, 206] on button "Documentación" at bounding box center [173, 213] width 168 height 34
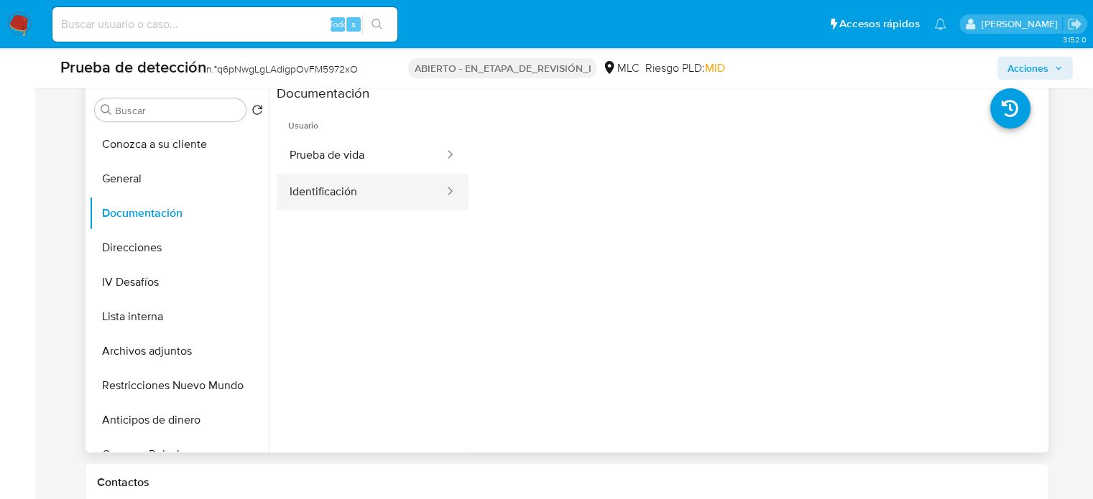
click at [347, 187] on button "Identificación" at bounding box center [361, 192] width 169 height 37
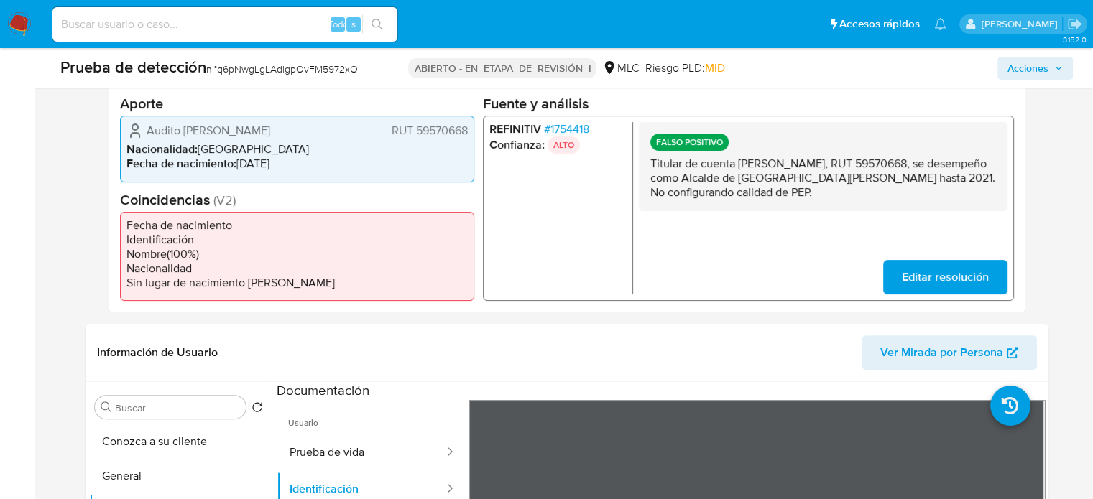
scroll to position [287, 0]
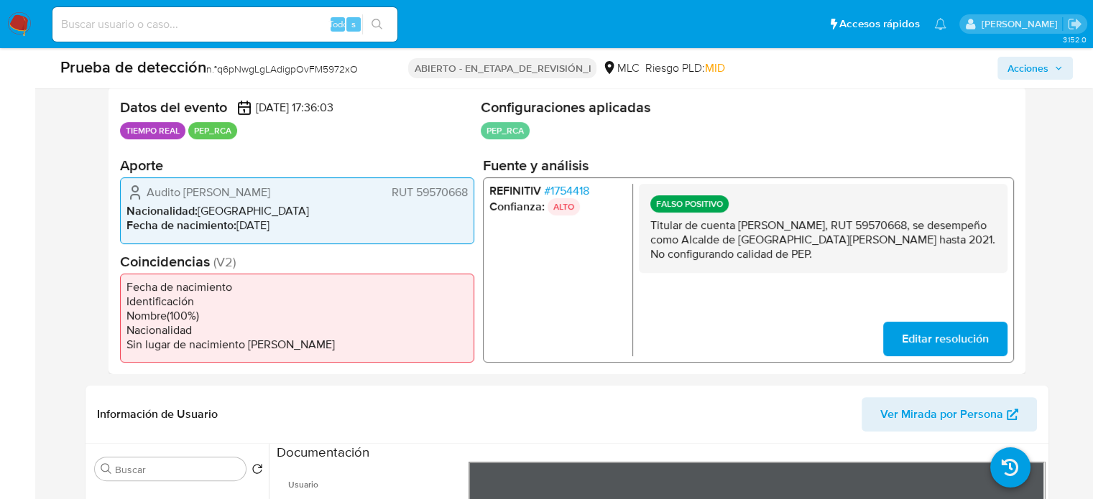
drag, startPoint x: 812, startPoint y: 256, endPoint x: 651, endPoint y: 225, distance: 163.9
click at [647, 226] on div "FALSO POSITIVO Titular de cuenta Audito Retamal Lazo, RUT 59570668, se desempeñ…" at bounding box center [822, 228] width 369 height 89
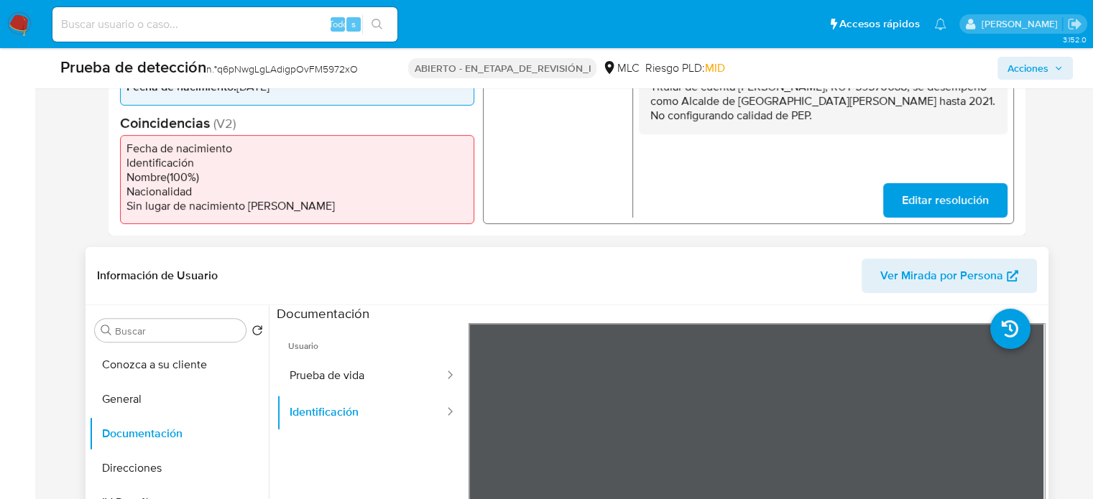
scroll to position [575, 0]
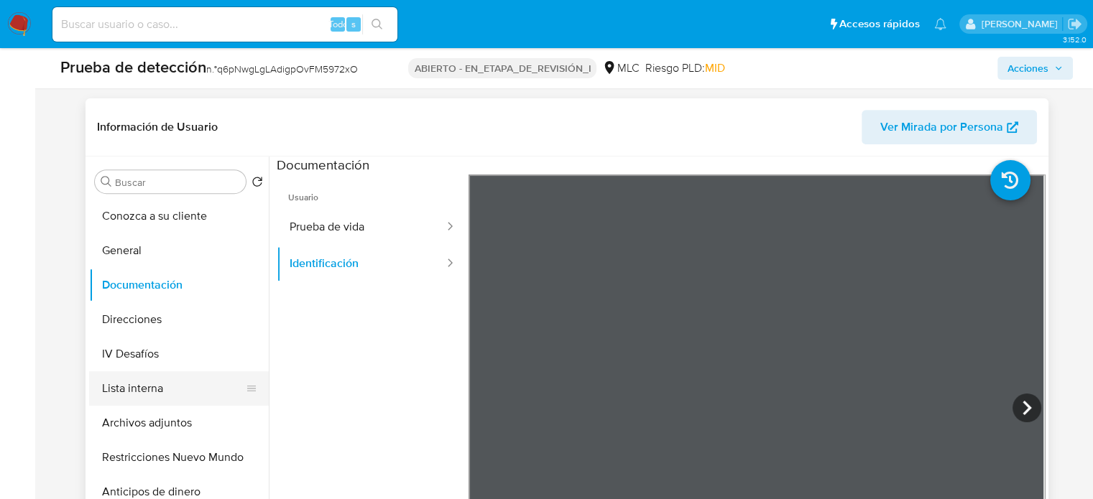
click at [129, 385] on button "Lista interna" at bounding box center [173, 388] width 168 height 34
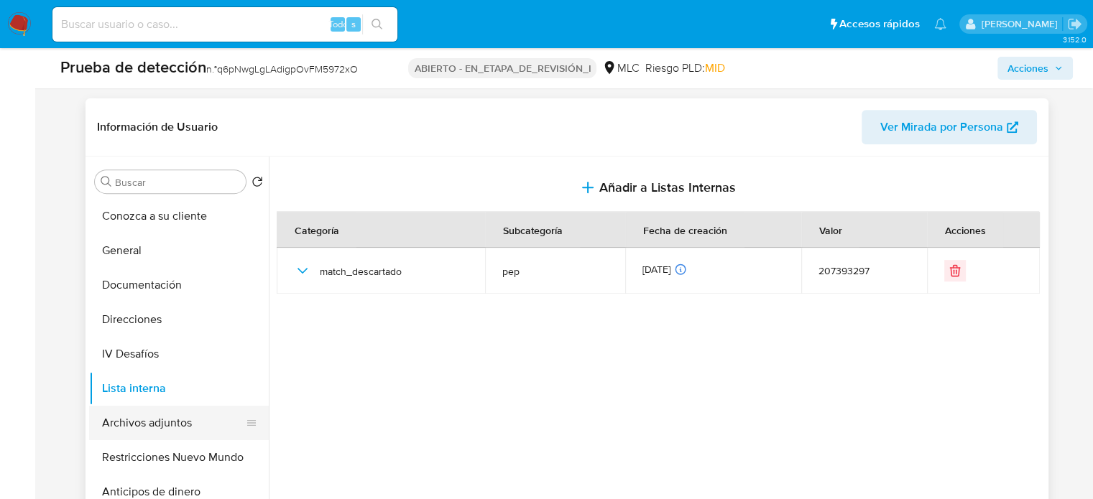
click at [175, 417] on button "Archivos adjuntos" at bounding box center [173, 423] width 168 height 34
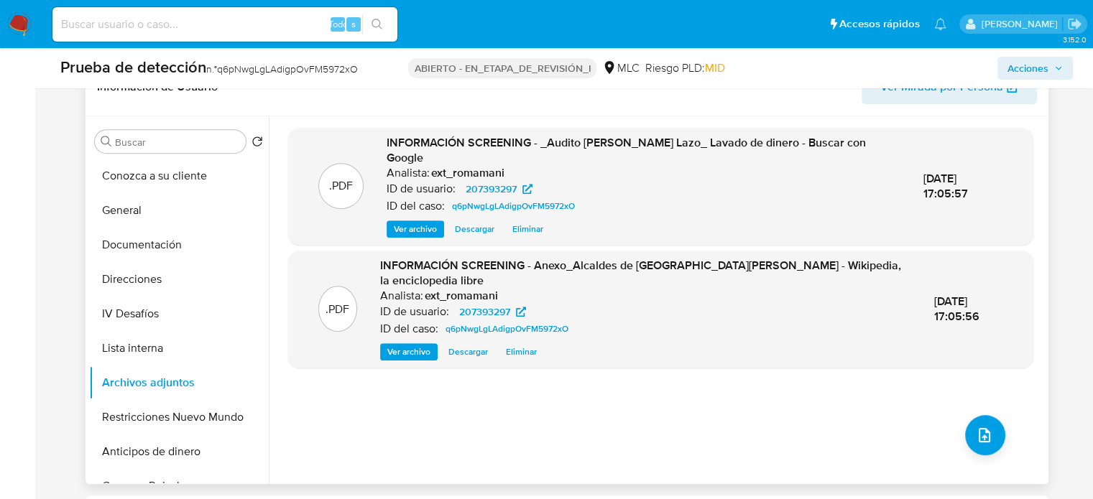
scroll to position [647, 0]
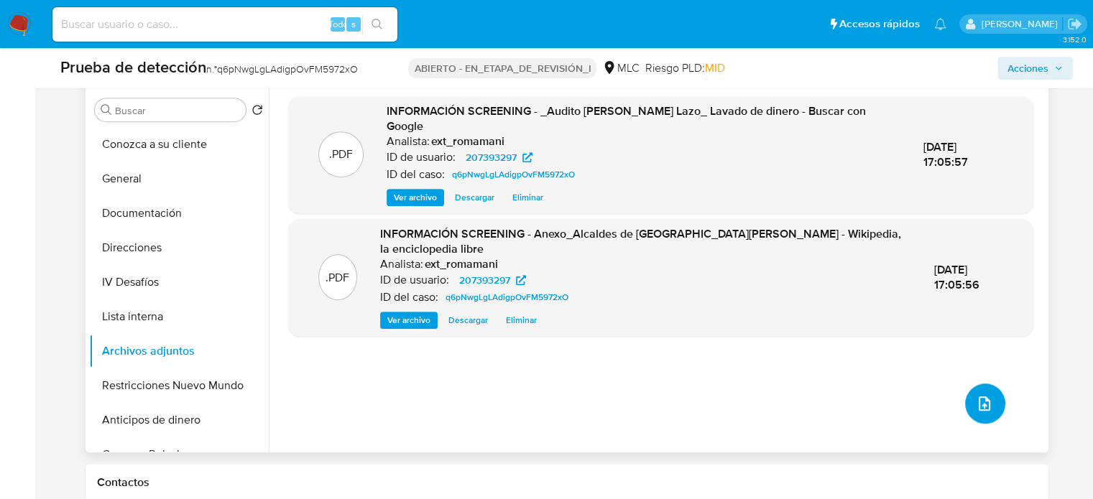
click at [981, 409] on icon "subir archivo" at bounding box center [983, 404] width 11 height 14
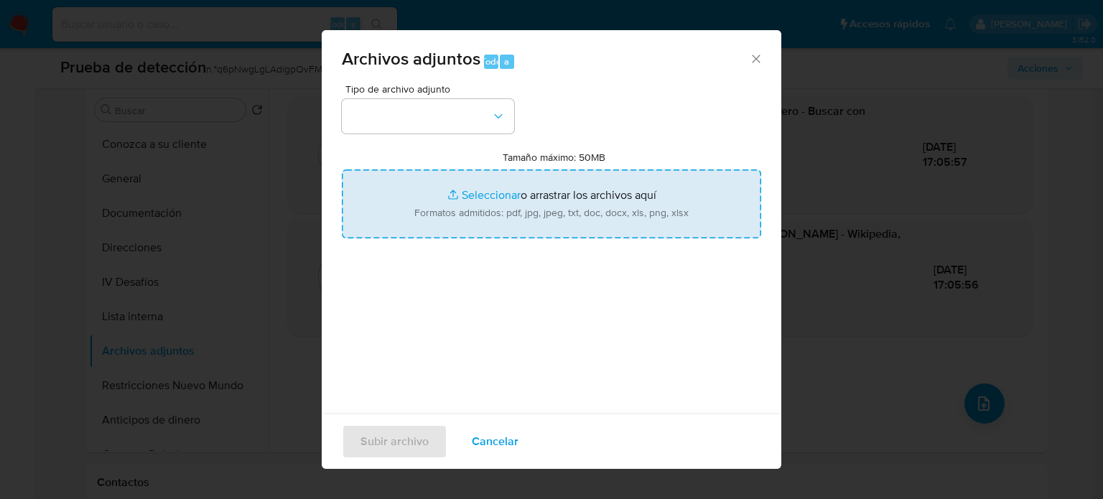
click at [667, 213] on input "Tamaño máximo: 50MB Seleccionar archivos" at bounding box center [552, 204] width 420 height 69
type input "C:\fakepath\CDE analiza antecedentes de indagación contra alcalde de San Pedro.…"
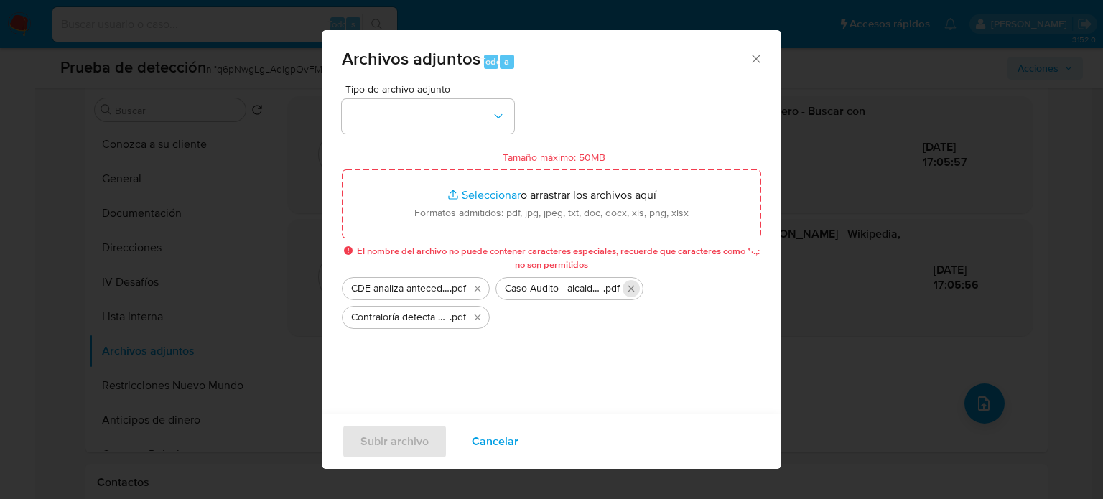
click at [632, 292] on icon "Eliminar Caso Audito_ alcalde de San Pedro decla...usa por supuestos pagos de c…" at bounding box center [631, 288] width 11 height 11
click at [477, 288] on icon "Eliminar CDE analiza antecedentes de indagación contra alcalde de San Pedro.pdf" at bounding box center [477, 288] width 11 height 11
click at [477, 288] on icon "Eliminar Contraloría detecta pérdida de $300 mil...al de San Pedro de la Paz _ …" at bounding box center [477, 288] width 11 height 11
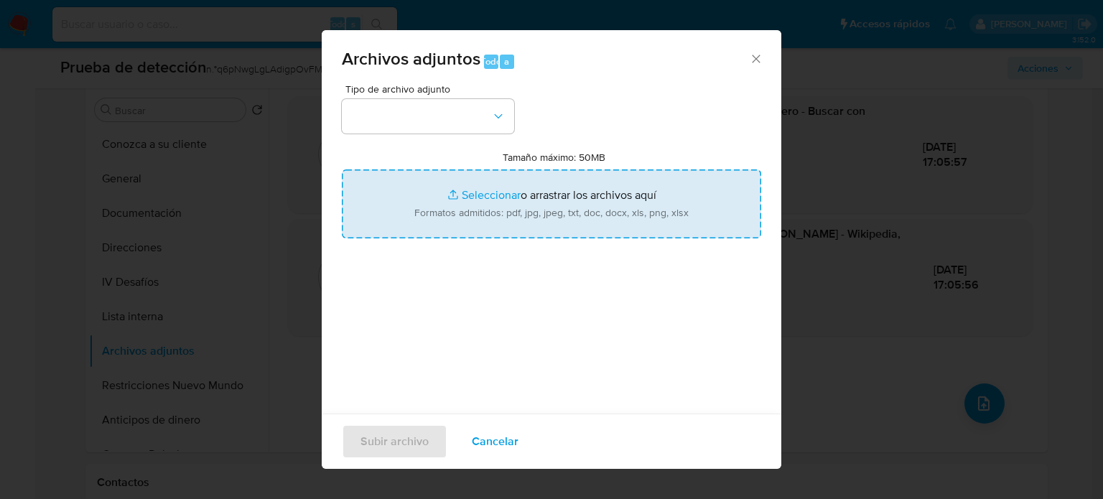
click at [529, 218] on input "Tamaño máximo: 50MB Seleccionar archivos" at bounding box center [552, 204] width 420 height 69
type input "C:\fakepath\CDE analiza antecedentes de indagación contra alcalde de San Pedro.…"
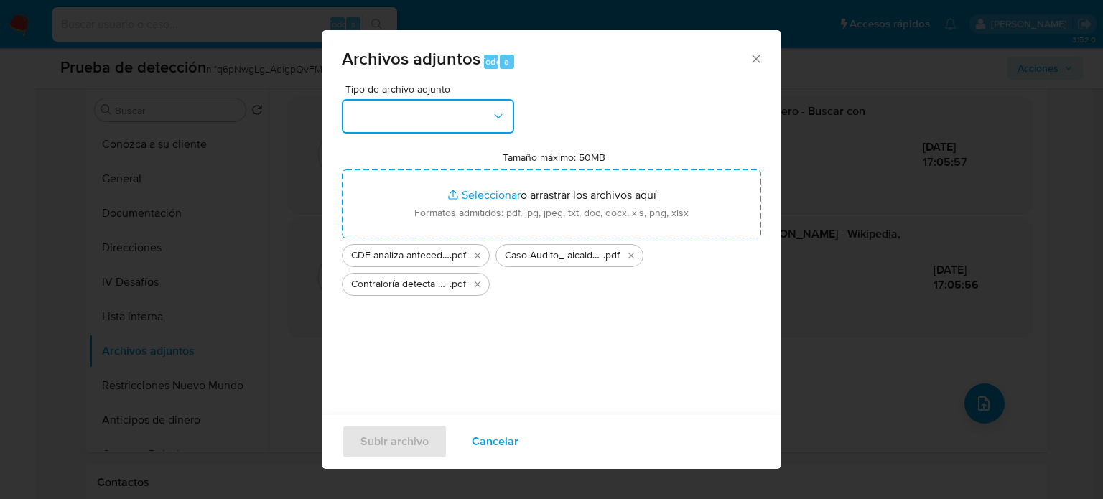
click at [496, 123] on button "button" at bounding box center [428, 116] width 172 height 34
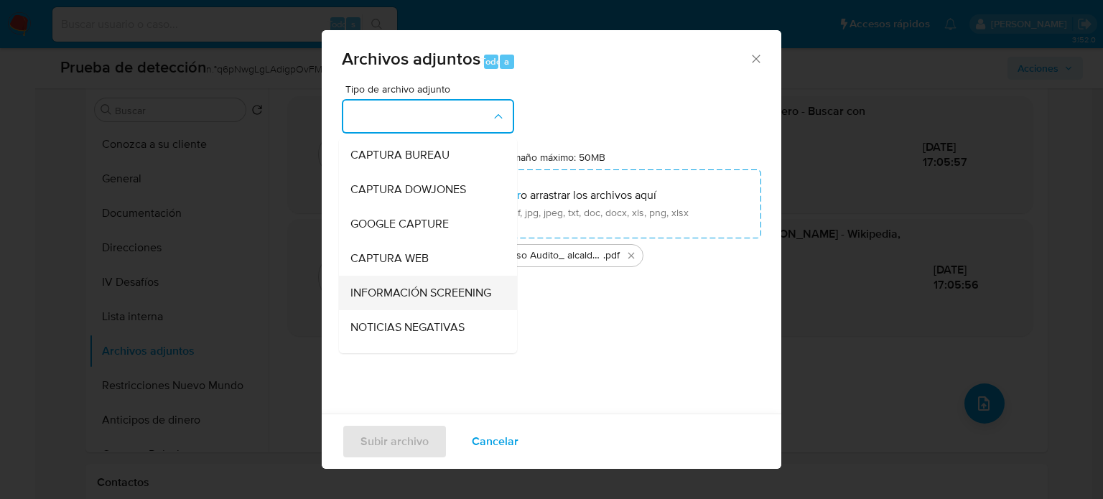
click at [408, 289] on font "INFORMACIÓN SCREENING" at bounding box center [421, 292] width 141 height 17
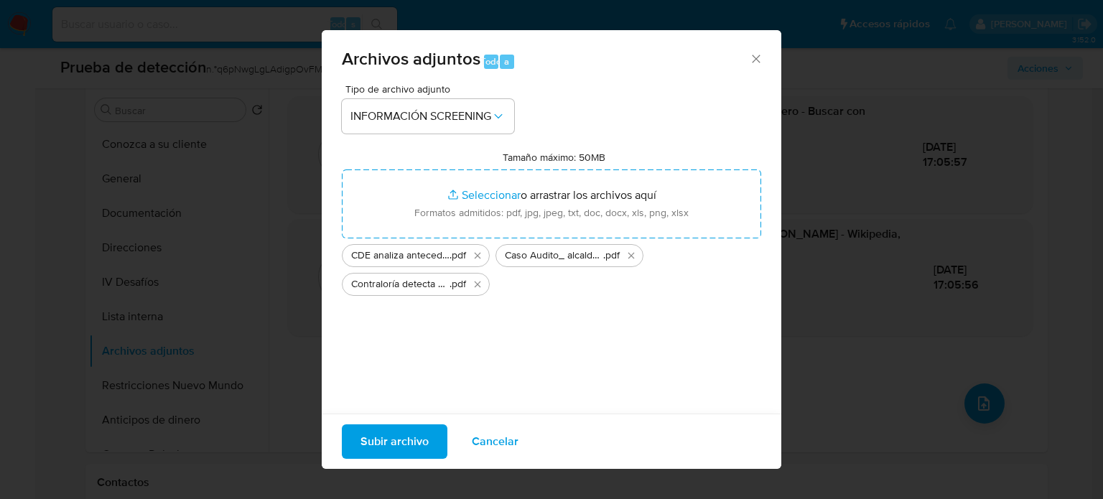
click at [401, 436] on font "Subir archivo" at bounding box center [395, 442] width 68 height 34
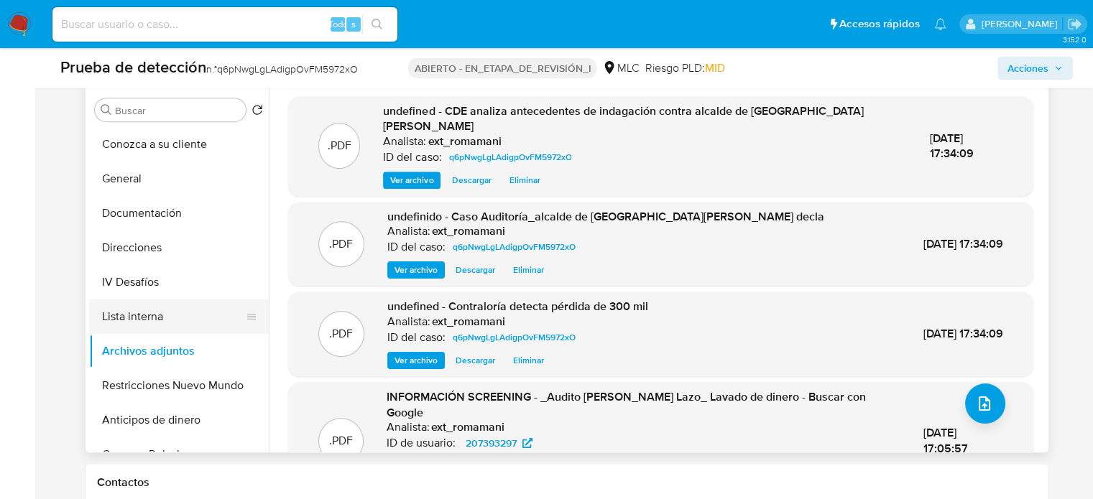
drag, startPoint x: 175, startPoint y: 318, endPoint x: 202, endPoint y: 316, distance: 26.7
click at [176, 318] on button "Lista interna" at bounding box center [173, 317] width 168 height 34
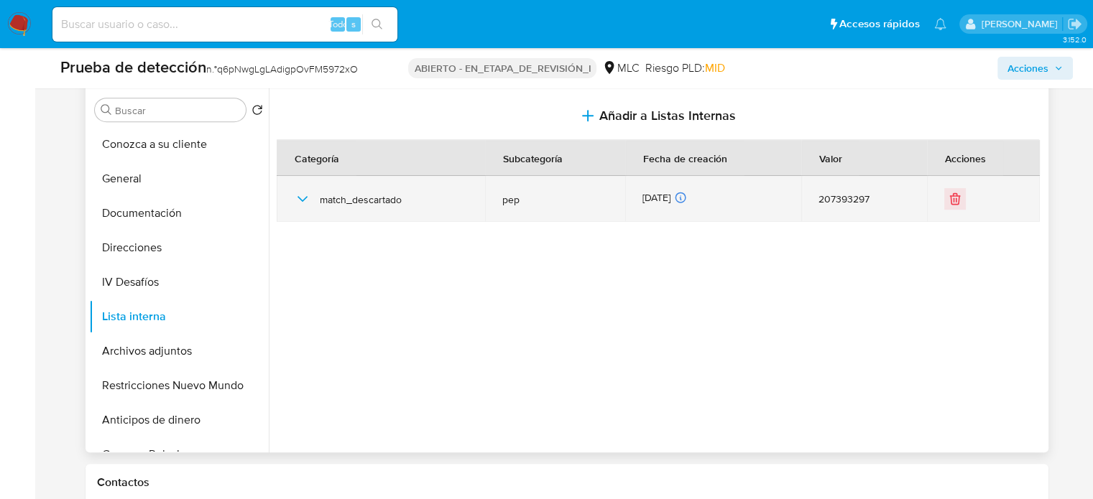
click at [301, 196] on icon "button" at bounding box center [302, 198] width 17 height 17
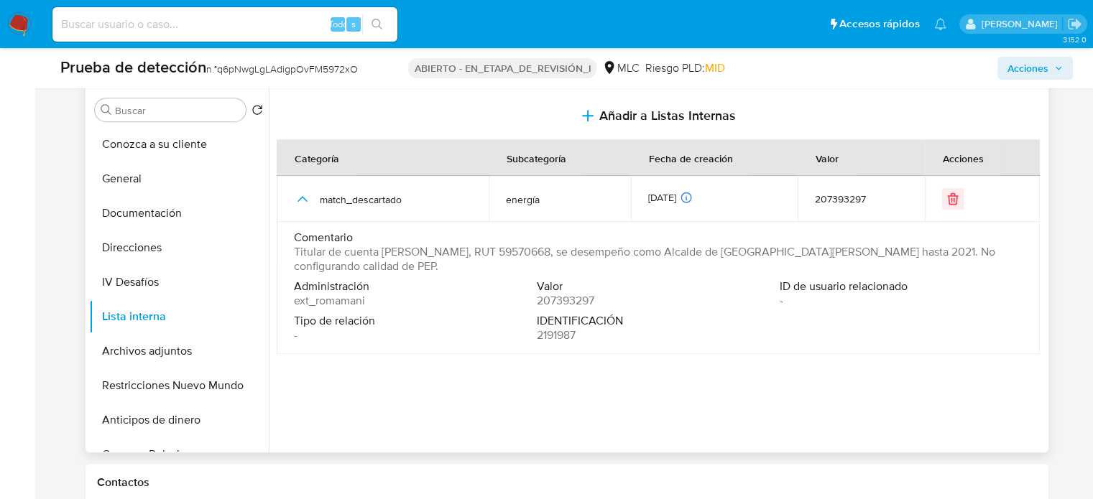
drag, startPoint x: 382, startPoint y: 265, endPoint x: 292, endPoint y: 252, distance: 90.7
click at [292, 252] on td "Comentario Titular de cuenta Audito Retamal Lazo, RUT 59570668, se desempeño co…" at bounding box center [658, 288] width 763 height 132
click at [408, 264] on span "Titular de cuenta Audito Retamal Lazo, RUT 59570668, se desempeño como Alcalde …" at bounding box center [657, 259] width 726 height 29
drag, startPoint x: 394, startPoint y: 267, endPoint x: 292, endPoint y: 258, distance: 102.4
click at [292, 258] on td "Comentario Titular de cuenta Audito Retamal Lazo, RUT 59570668, se desempeño co…" at bounding box center [658, 288] width 763 height 132
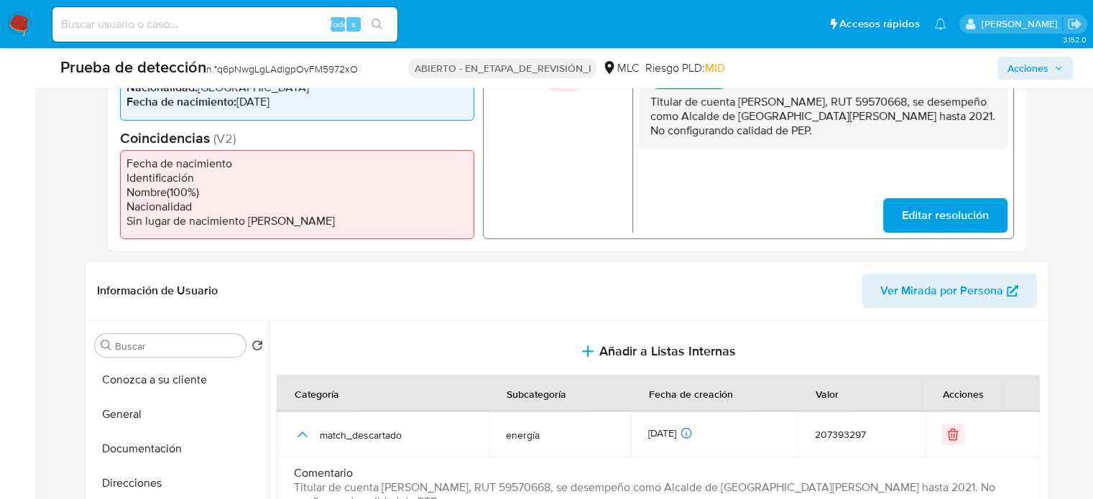
scroll to position [359, 0]
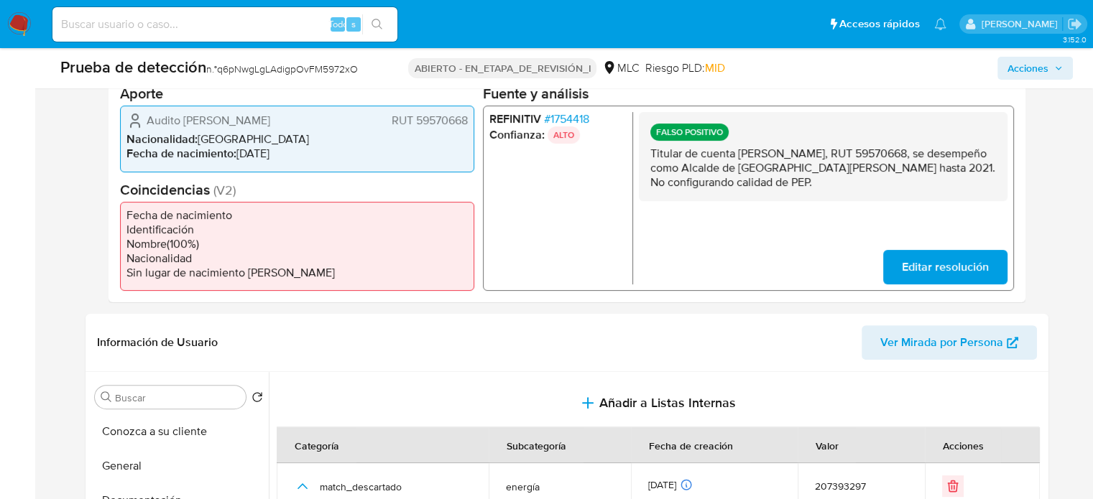
click at [575, 114] on font "1754418" at bounding box center [569, 119] width 39 height 17
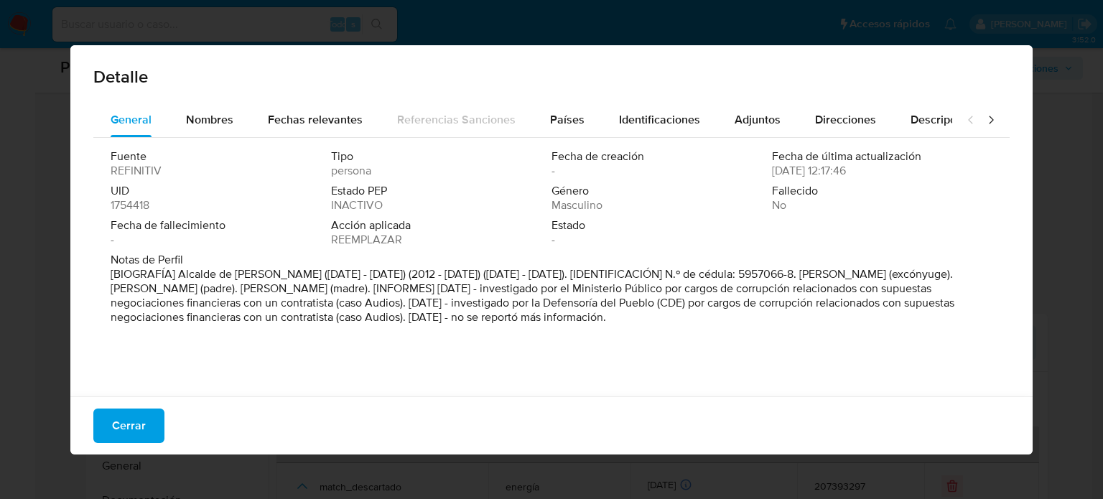
drag, startPoint x: 709, startPoint y: 288, endPoint x: 605, endPoint y: 310, distance: 106.5
click at [605, 310] on font "[BIOGRAFÍA] Alcalde de San Pedro De La Paz (2008 - 2012) (2012 - Dic 2016) (Dic…" at bounding box center [533, 296] width 844 height 60
click at [665, 304] on font "[BIOGRAFÍA] Alcalde de San Pedro De La Paz (2008 - 2012) (2012 - Dic 2016) (Dic…" at bounding box center [533, 296] width 844 height 60
drag, startPoint x: 666, startPoint y: 304, endPoint x: 536, endPoint y: 325, distance: 131.8
click at [536, 325] on div "Notas de Perfil [BIOGRAFÍA] Alcalde de San Pedro De La Paz (2008 - 2012) (2012 …" at bounding box center [552, 292] width 882 height 78
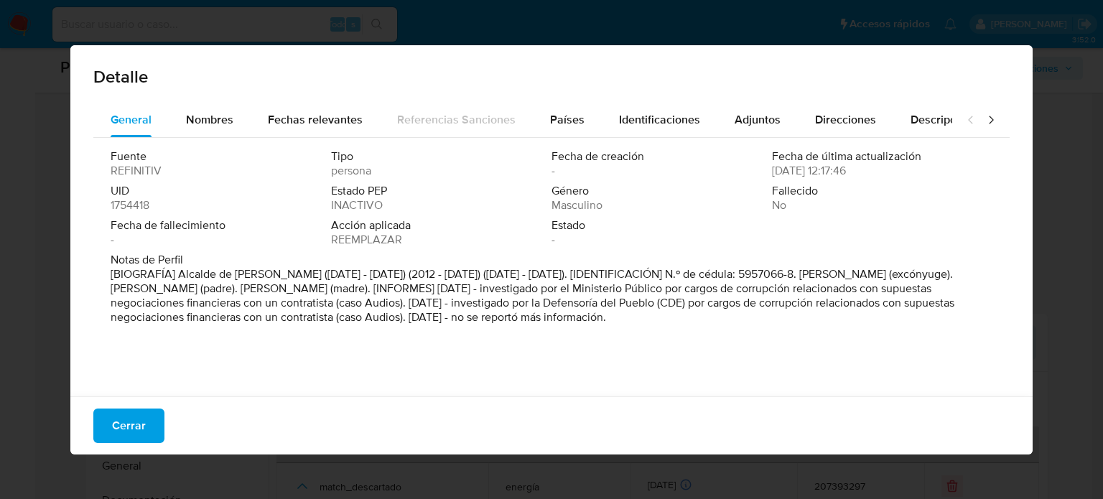
click at [649, 354] on div "Fuente REFINITIV Tipo persona Fecha de creación - Fecha de última actualización…" at bounding box center [551, 263] width 917 height 251
drag, startPoint x: 713, startPoint y: 287, endPoint x: 609, endPoint y: 307, distance: 105.2
click at [609, 307] on font "[BIOGRAFÍA] Alcalde de San Pedro De La Paz (2008 - 2012) (2012 - Dic 2016) (Dic…" at bounding box center [533, 296] width 844 height 60
click at [361, 27] on div "Detalle General Nombres Fechas relevantes Referencias Sanciones Países Identifi…" at bounding box center [551, 249] width 1103 height 499
click at [139, 430] on font "Cerrar" at bounding box center [129, 426] width 34 height 34
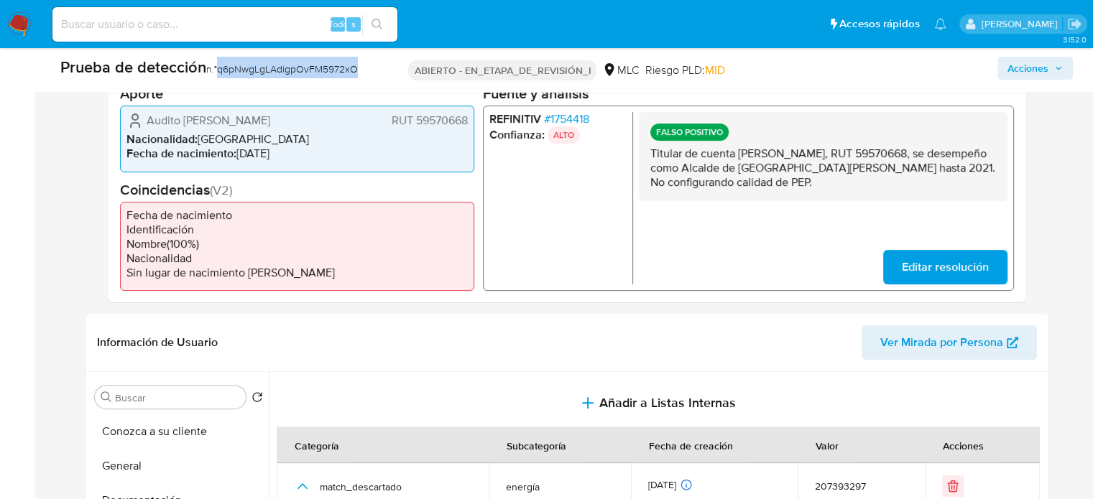
drag, startPoint x: 382, startPoint y: 65, endPoint x: 221, endPoint y: 75, distance: 161.2
click at [221, 75] on div "Prueba de detección n.° q6pNwgLgLAdigpOvFM5972xO" at bounding box center [226, 68] width 332 height 22
copy font "q6pNwgLgLAdigpOvFM5972xO"
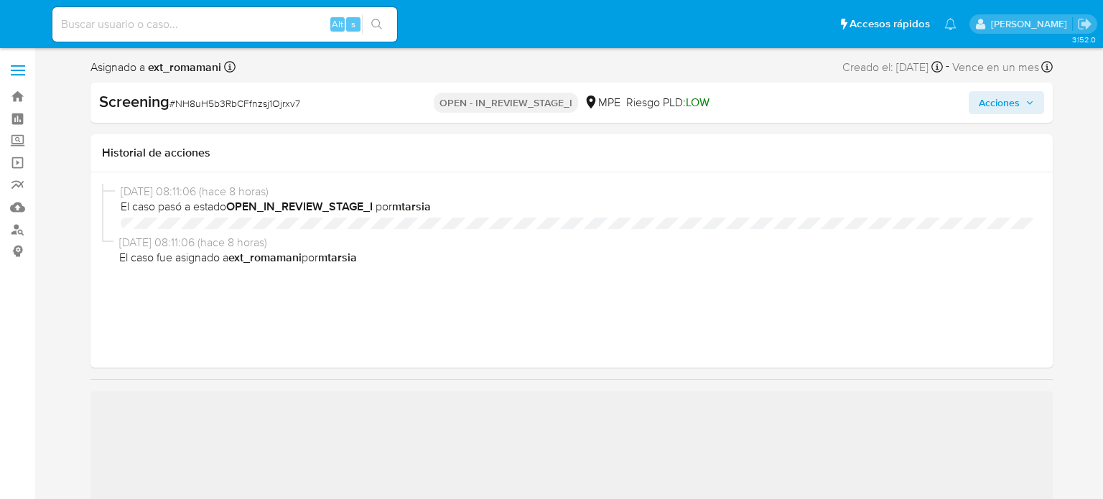
select select "10"
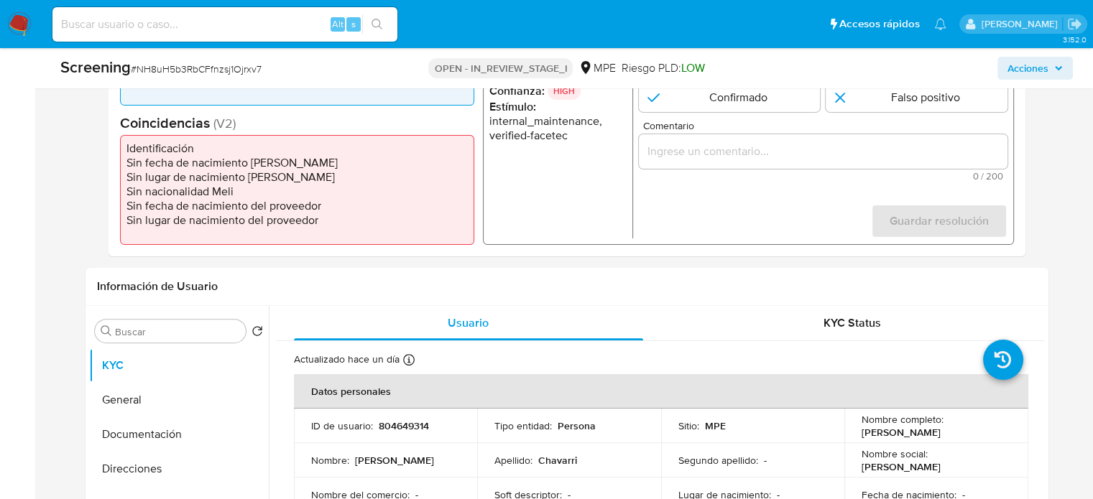
scroll to position [431, 0]
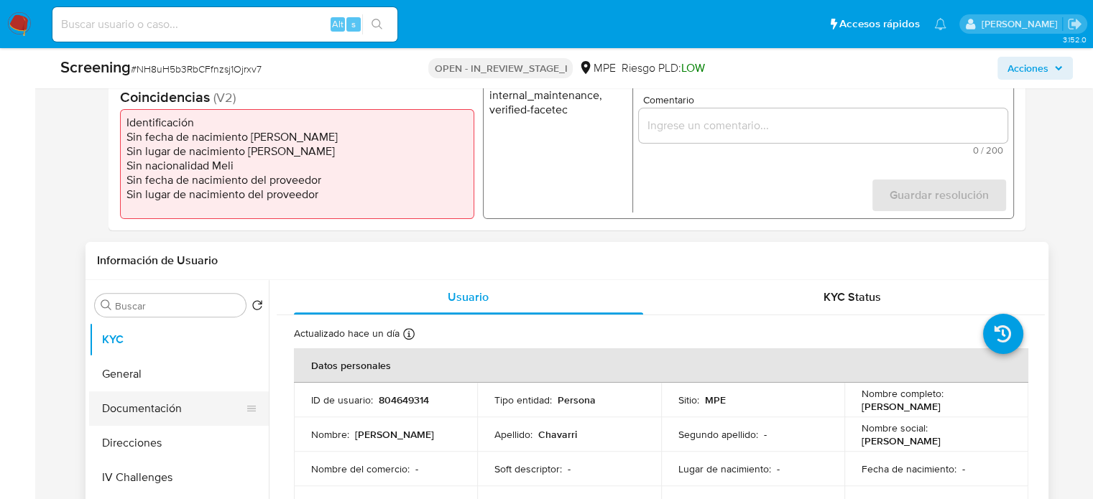
click at [159, 401] on button "Documentación" at bounding box center [173, 409] width 168 height 34
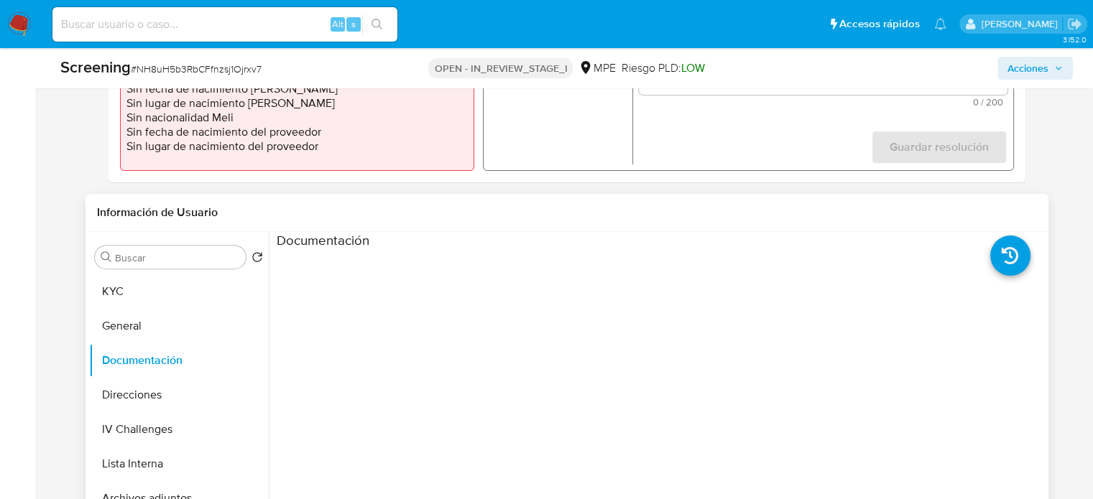
scroll to position [503, 0]
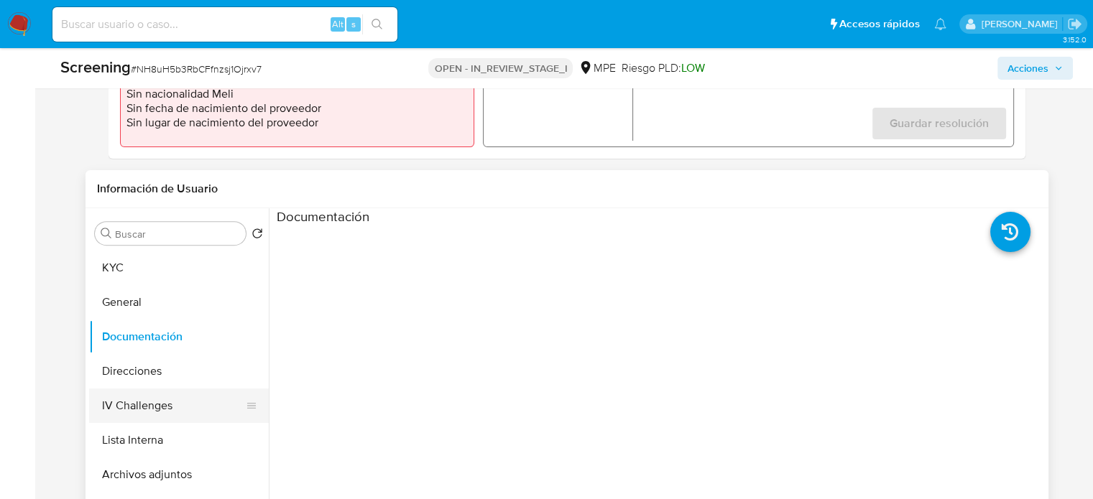
click at [158, 407] on button "IV Challenges" at bounding box center [173, 406] width 168 height 34
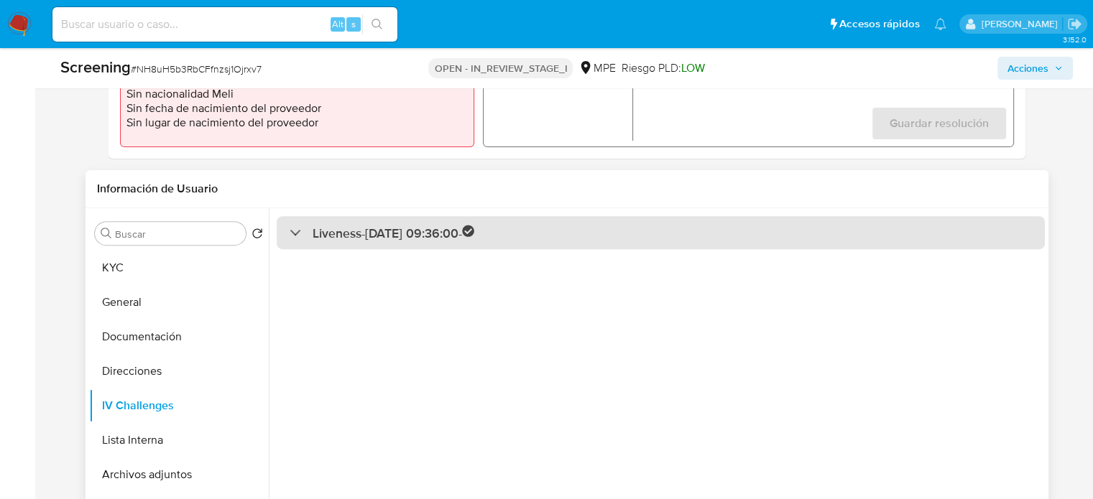
click at [302, 225] on div "Liveness - 11/08/2025 09:36:00 -" at bounding box center [381, 233] width 185 height 17
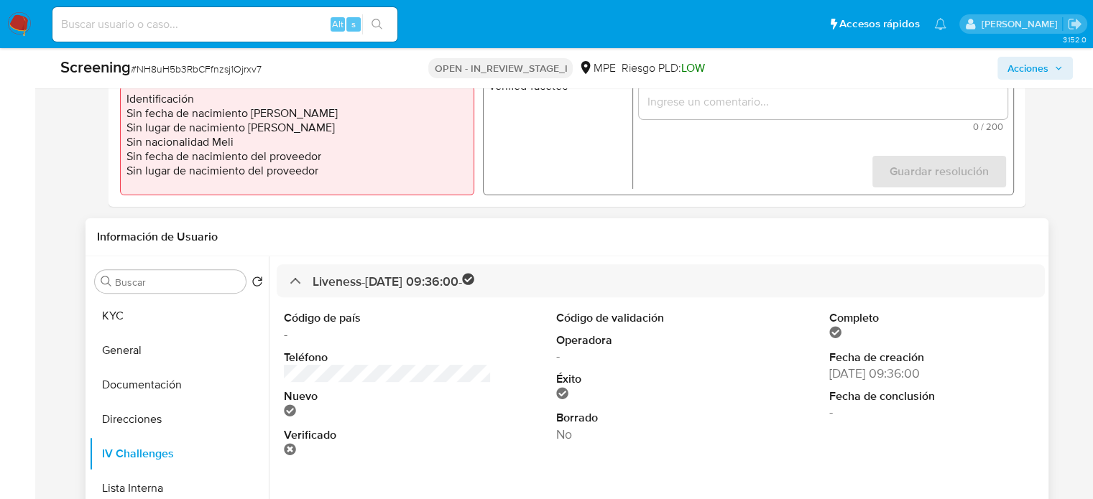
scroll to position [359, 0]
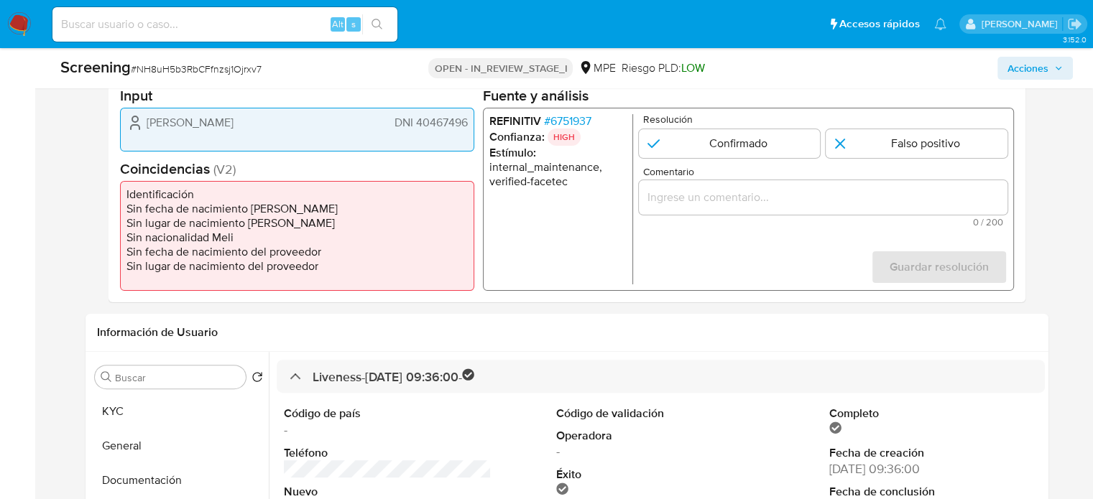
drag, startPoint x: 465, startPoint y: 124, endPoint x: 417, endPoint y: 126, distance: 48.9
click at [417, 126] on span "DNI 40467496" at bounding box center [430, 123] width 73 height 14
click at [678, 208] on div "1 de 1" at bounding box center [822, 197] width 369 height 34
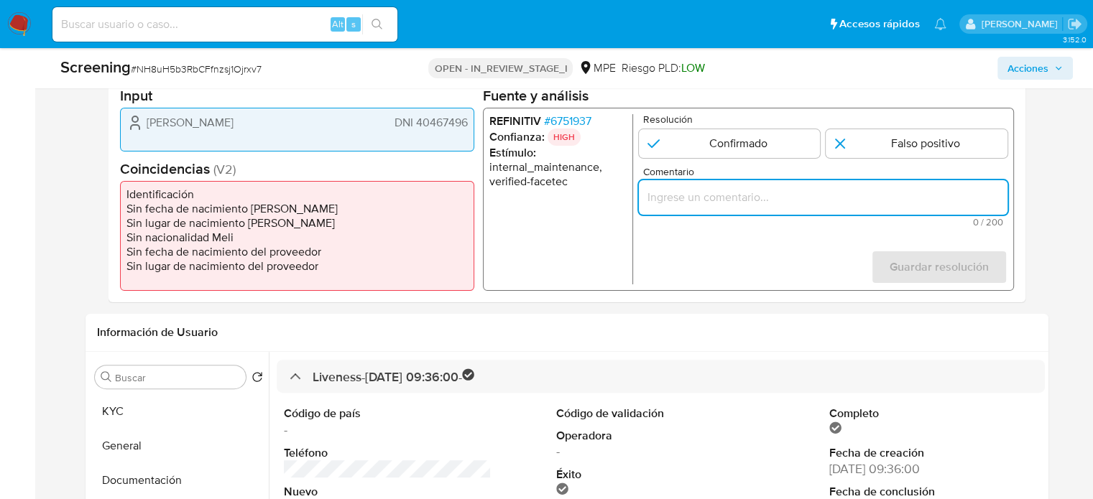
click at [682, 193] on input "Comentario" at bounding box center [822, 197] width 369 height 19
paste input "Titular de cuenta sin coincidencias en listas activas."
click at [734, 201] on input "Titular de cuenta sin coincidencias en listas activas." at bounding box center [822, 197] width 369 height 19
paste input "YSRAEL CESAR AUGUSTO ARZATE CHAVARRI"
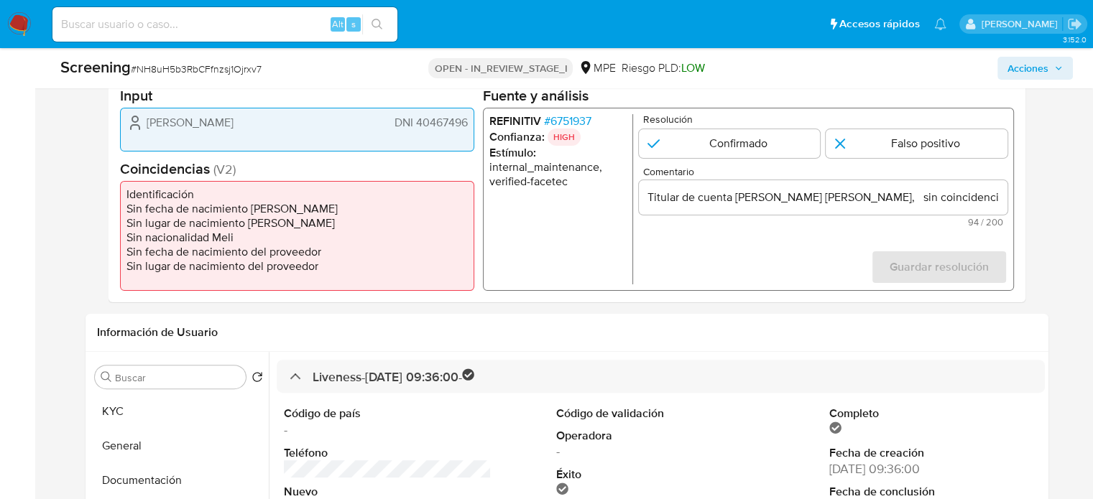
drag, startPoint x: 417, startPoint y: 130, endPoint x: 469, endPoint y: 129, distance: 51.7
click at [469, 129] on div "Israel Arzate Chavarri DNI 40467496" at bounding box center [297, 130] width 354 height 44
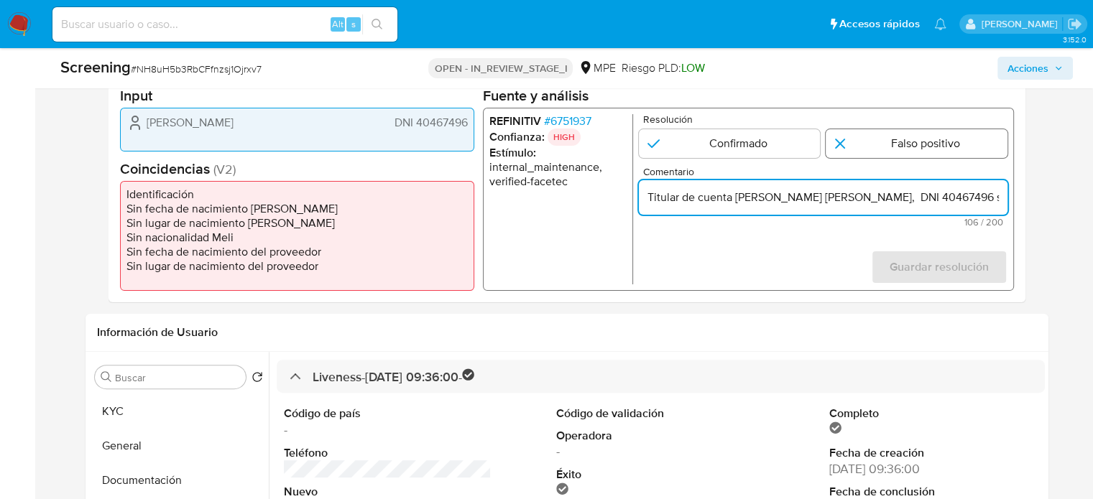
type input "Titular de cuenta YSRAEL CESAR AUGUSTO ARZATE CHAVARRI, DNI 40467496 sin coinci…"
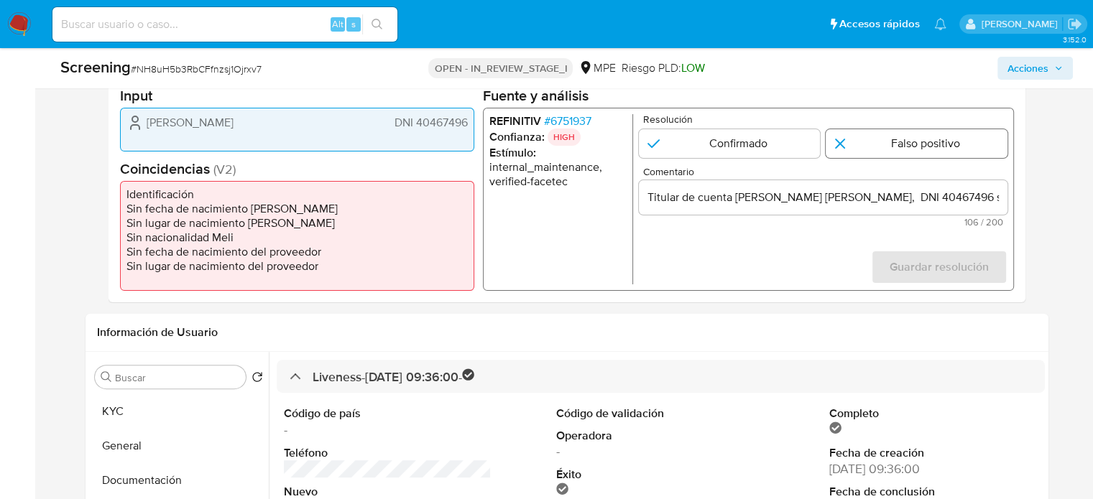
click at [867, 137] on input "1 de 1" at bounding box center [916, 143] width 182 height 29
radio input "true"
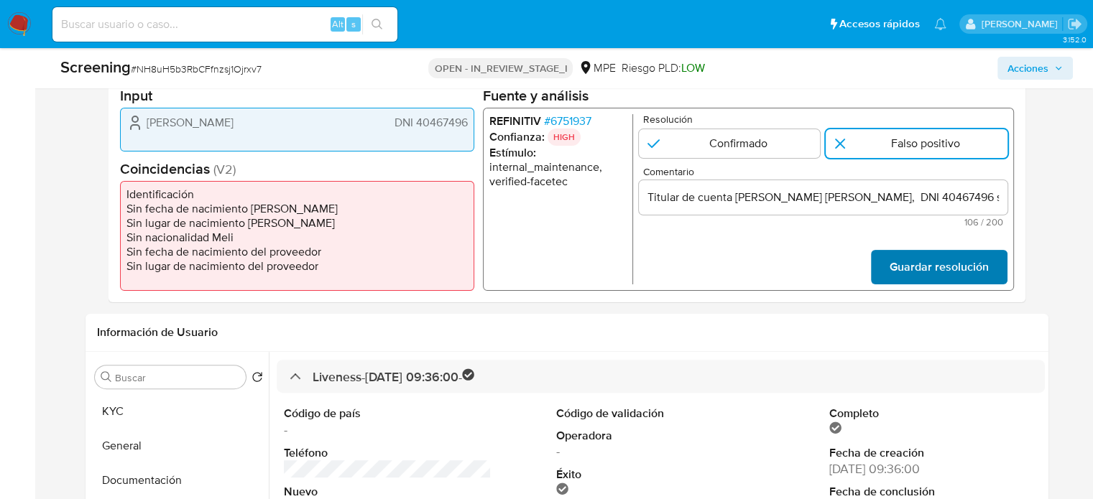
click at [909, 267] on span "Guardar resolución" at bounding box center [938, 267] width 99 height 32
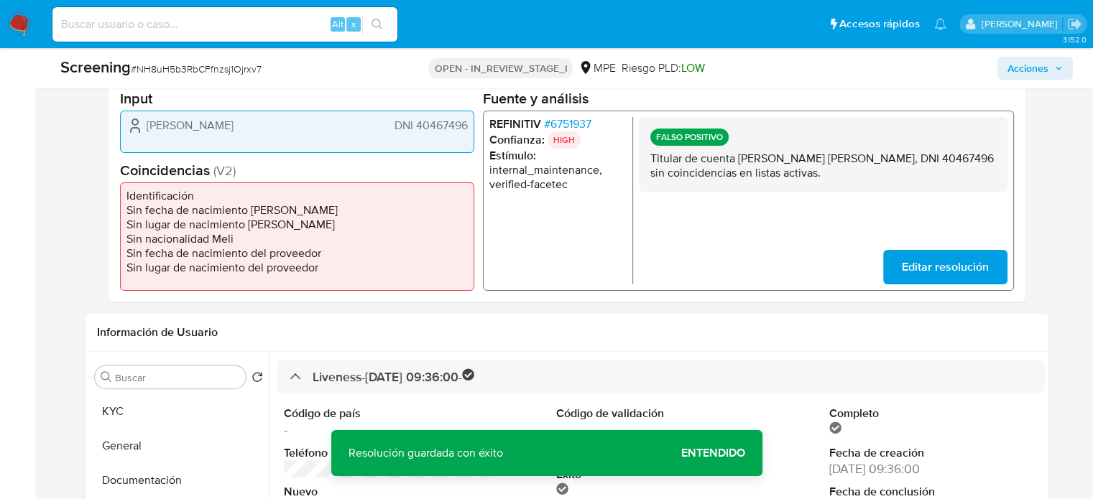
drag, startPoint x: 974, startPoint y: 155, endPoint x: 738, endPoint y: 160, distance: 235.7
click at [738, 160] on p "Titular de cuenta YSRAEL CESAR AUGUSTO ARZATE CHAVARRI, DNI 40467496 sin coinci…" at bounding box center [822, 165] width 346 height 29
click at [782, 178] on p "Titular de cuenta YSRAEL CESAR AUGUSTO ARZATE CHAVARRI, DNI 40467496 sin coinci…" at bounding box center [822, 165] width 346 height 29
click at [766, 160] on p "Titular de cuenta YSRAEL CESAR AUGUSTO ARZATE CHAVARRI, DNI 40467496 sin coinci…" at bounding box center [822, 165] width 346 height 29
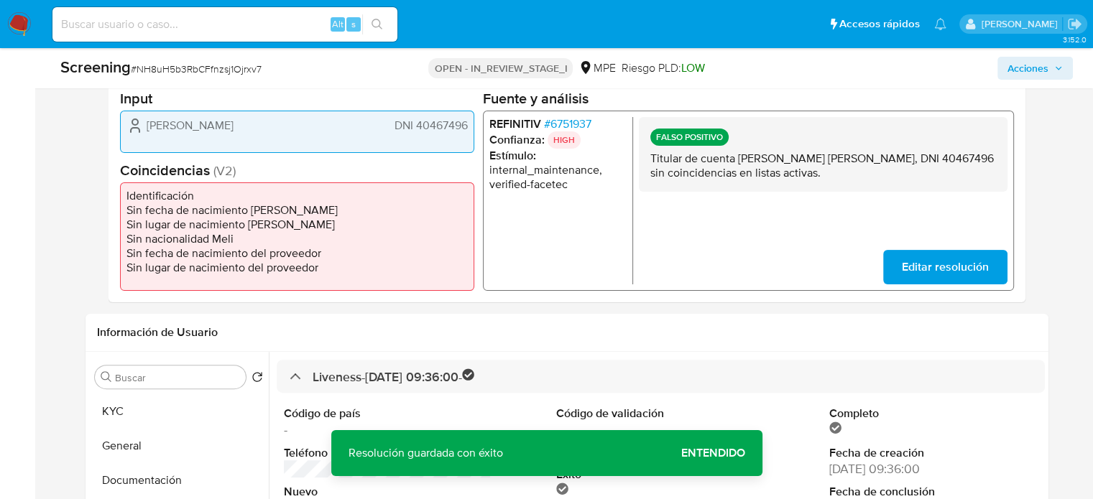
click at [575, 121] on span "# 6751937" at bounding box center [566, 123] width 47 height 14
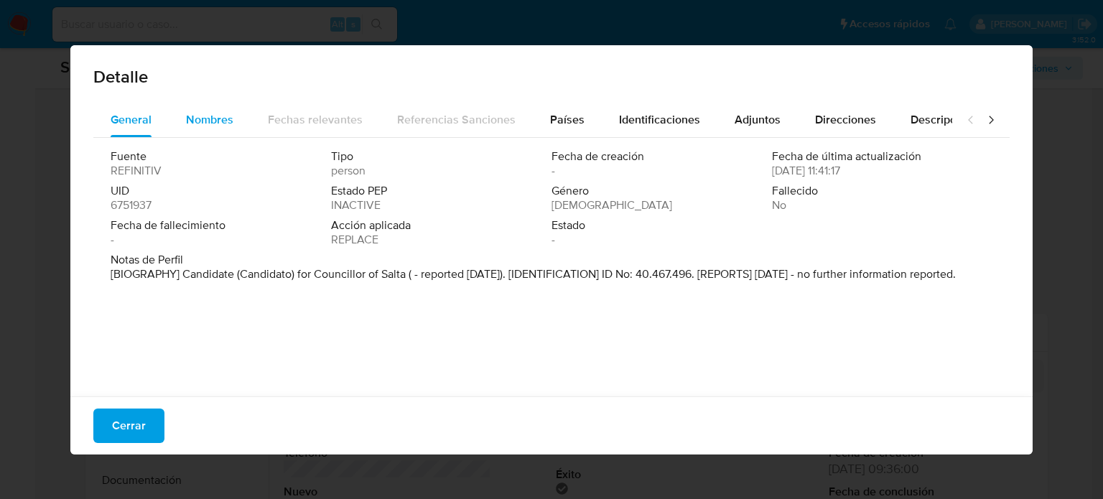
click at [220, 128] on span "Nombres" at bounding box center [209, 119] width 47 height 17
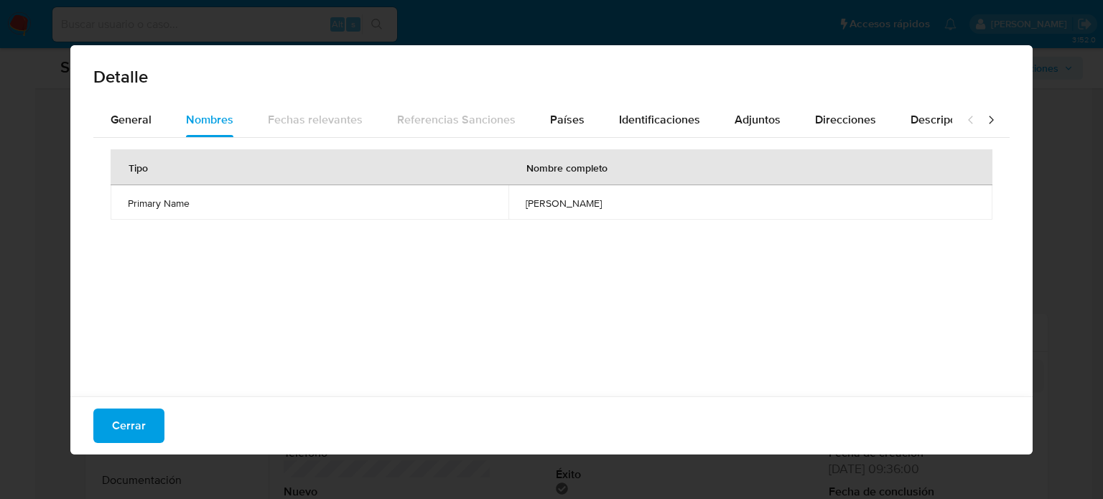
drag, startPoint x: 519, startPoint y: 203, endPoint x: 603, endPoint y: 204, distance: 84.1
click at [603, 204] on td "matias jose gomez" at bounding box center [751, 202] width 484 height 34
click at [560, 124] on span "Países" at bounding box center [567, 119] width 34 height 17
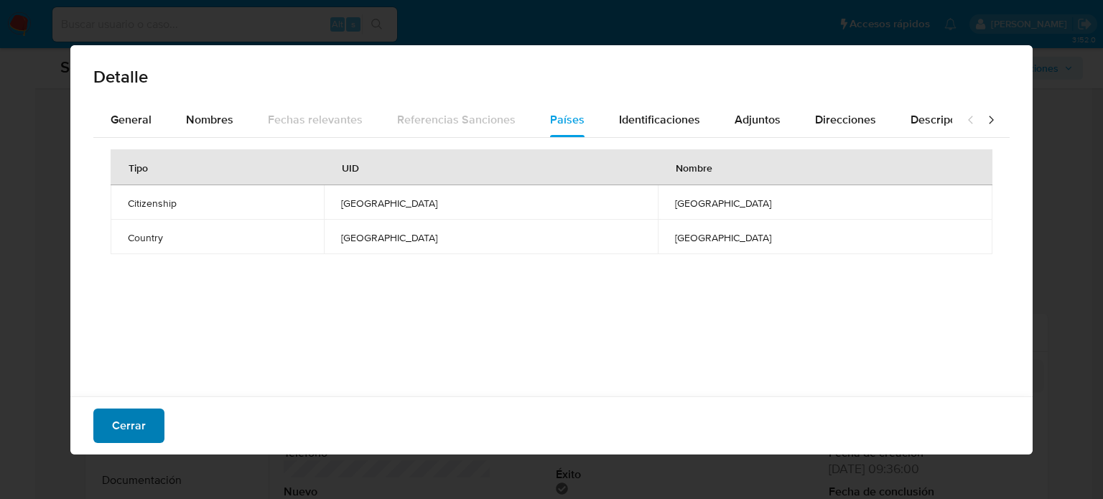
click at [132, 426] on span "Cerrar" at bounding box center [129, 426] width 34 height 32
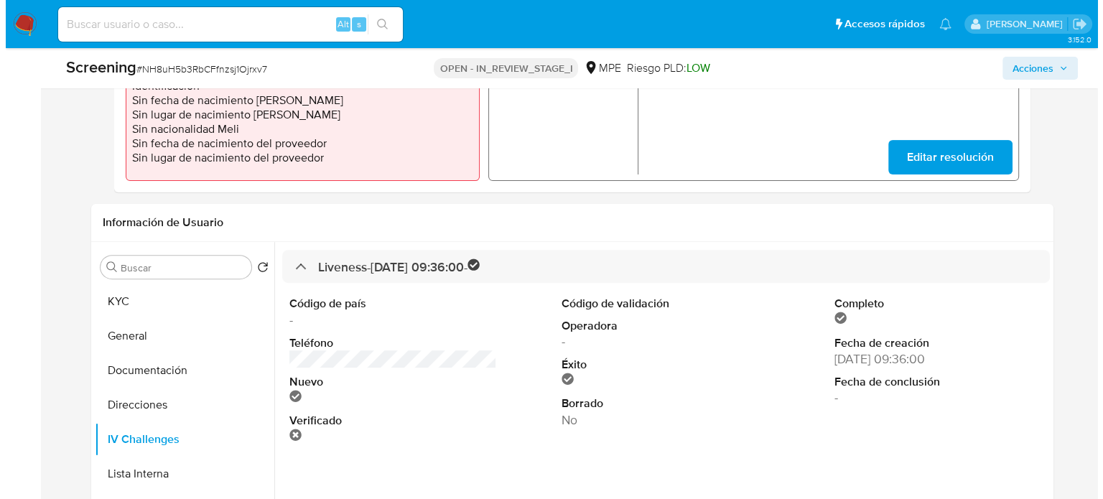
scroll to position [503, 0]
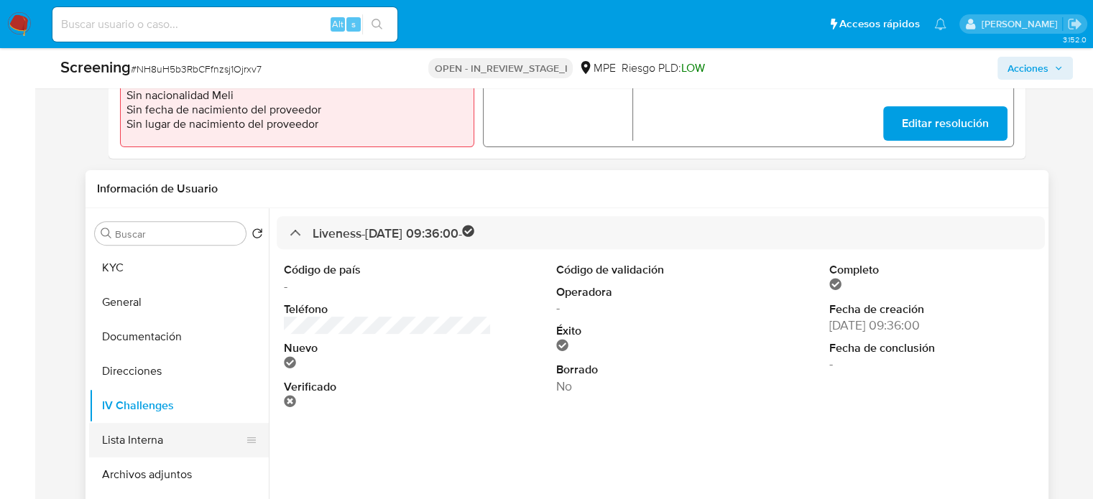
click at [165, 444] on button "Lista Interna" at bounding box center [173, 440] width 168 height 34
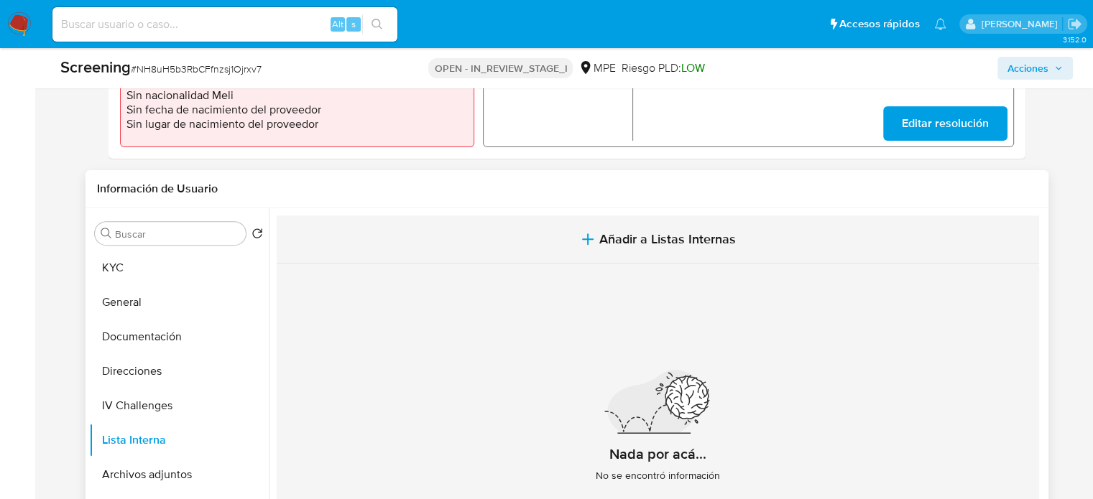
click at [634, 246] on span "Añadir a Listas Internas" at bounding box center [667, 239] width 136 height 16
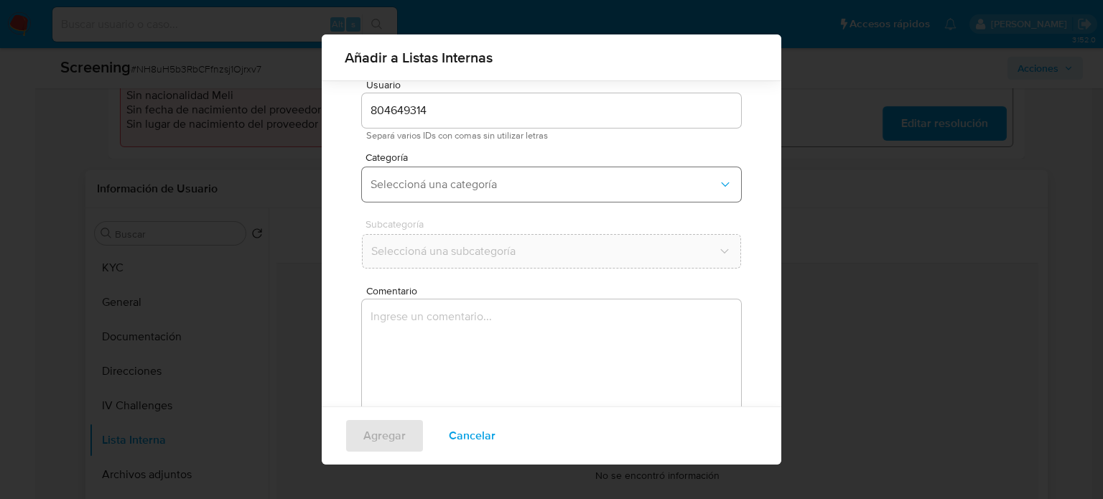
scroll to position [60, 0]
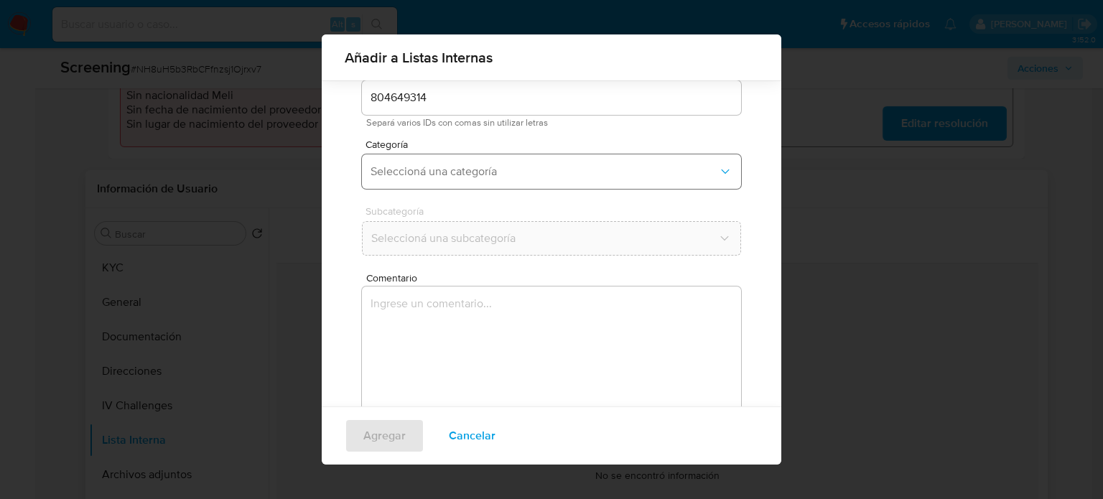
click at [471, 174] on span "Seleccioná una categoría" at bounding box center [545, 172] width 348 height 14
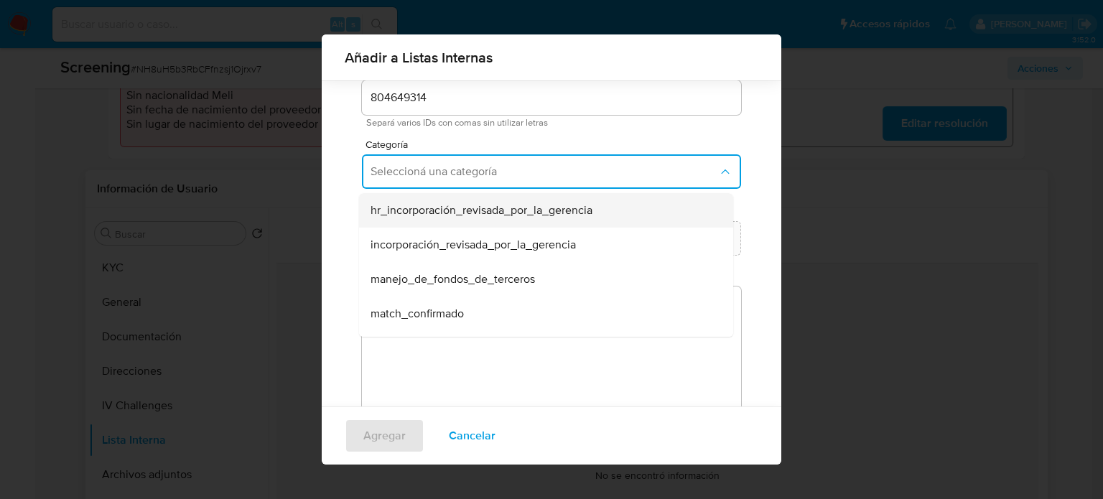
scroll to position [72, 0]
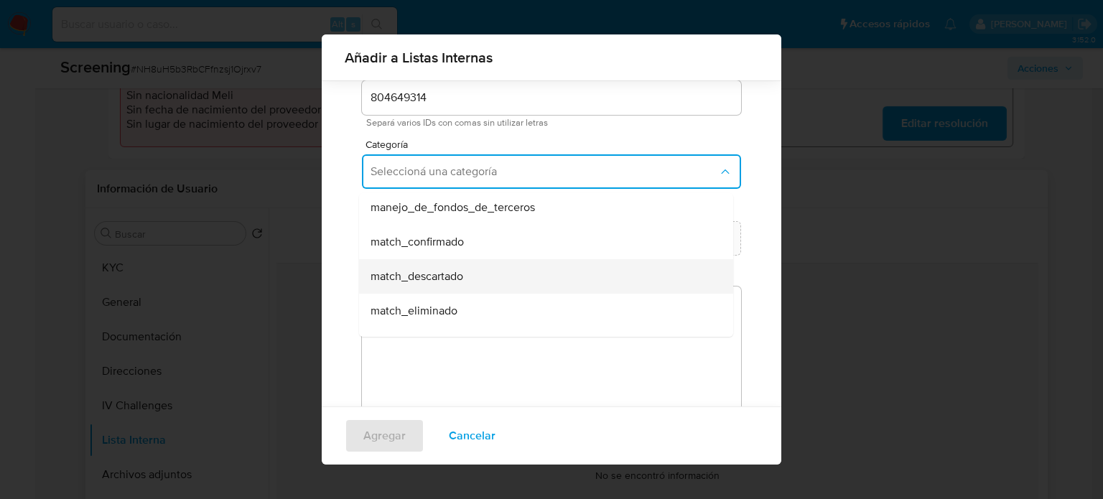
click at [425, 271] on span "match_descartado" at bounding box center [417, 276] width 93 height 14
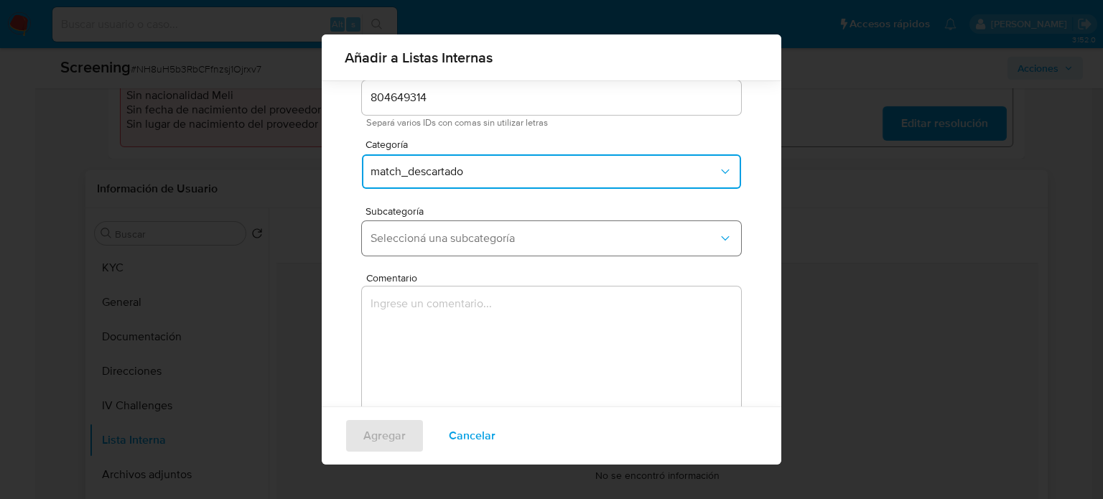
click at [447, 221] on button "Seleccioná una subcategoría" at bounding box center [551, 238] width 379 height 34
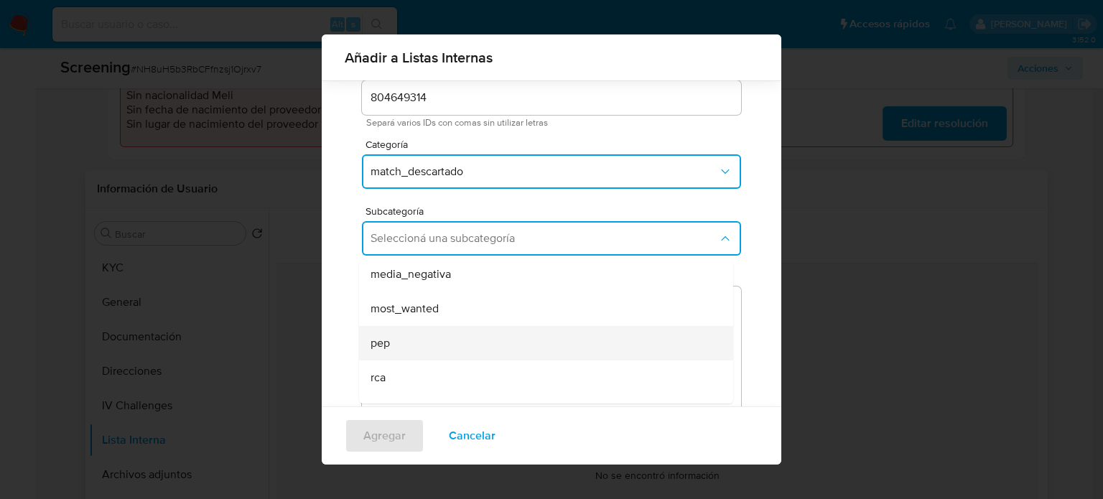
click at [394, 335] on div "pep" at bounding box center [542, 343] width 343 height 34
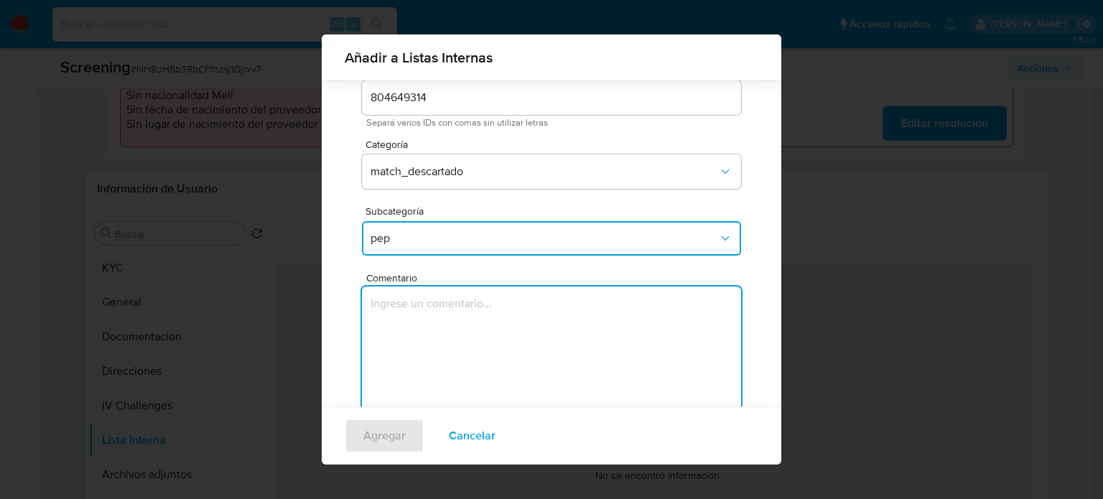
click at [394, 335] on textarea "Comentario" at bounding box center [551, 356] width 379 height 138
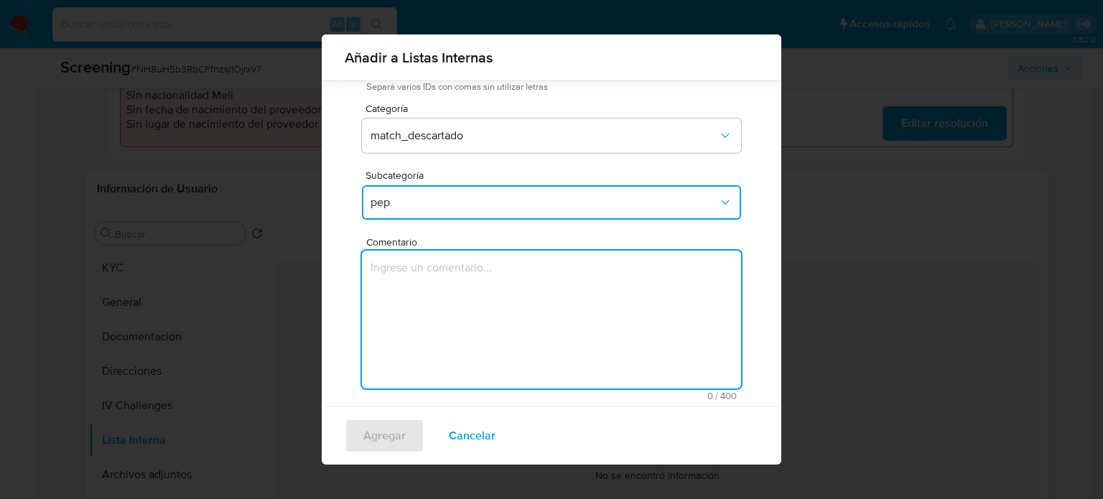
scroll to position [113, 0]
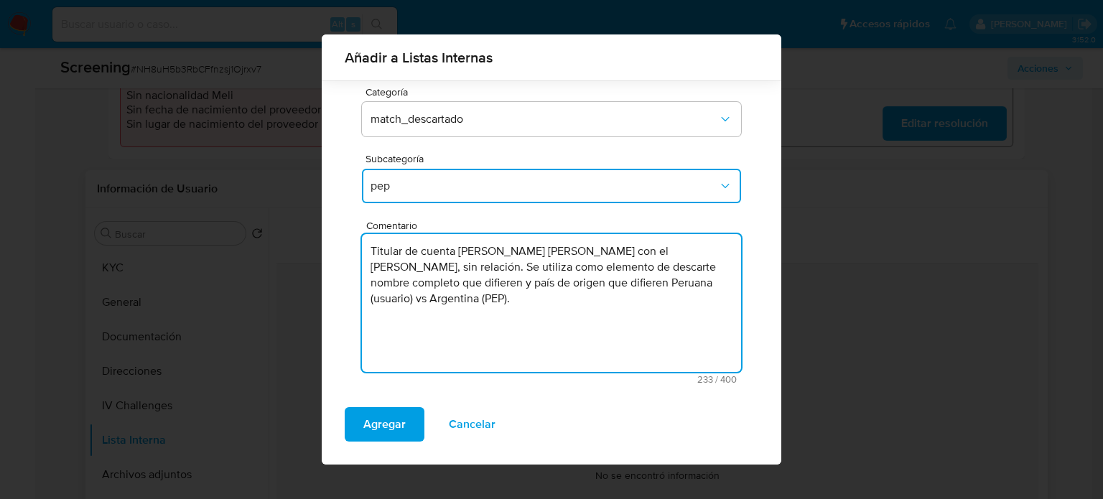
click at [700, 252] on textarea "Titular de cuenta YSRAEL CESAR AUGUSTO ARZATE CHAVARRI con el PEP Matias Jose G…" at bounding box center [551, 303] width 379 height 138
type textarea "Titular de cuenta YSRAEL CESAR AUGUSTO ARZATE CHAVARRI genera match con el PEP …"
click at [386, 422] on span "Agregar" at bounding box center [384, 425] width 42 height 32
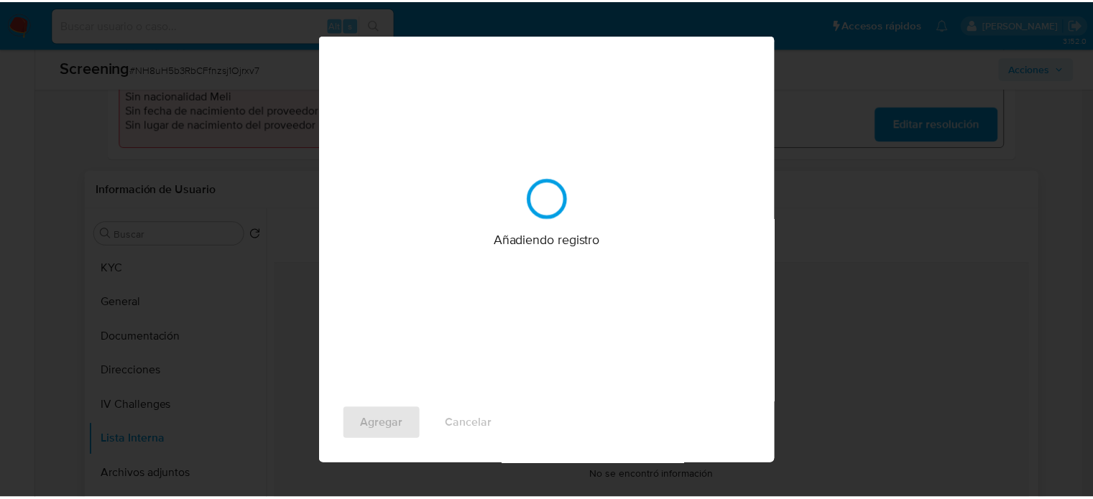
scroll to position [0, 0]
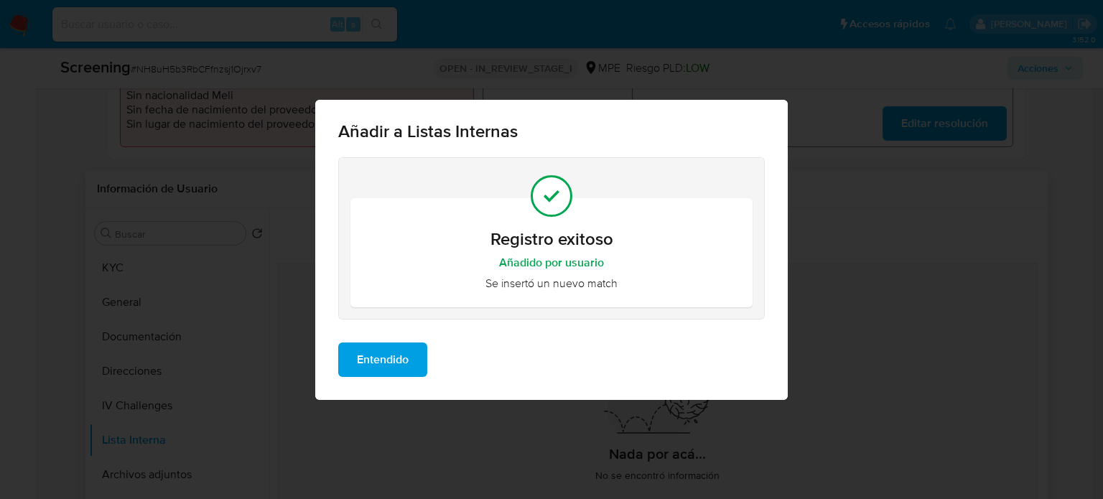
click at [388, 366] on span "Entendido" at bounding box center [383, 360] width 52 height 32
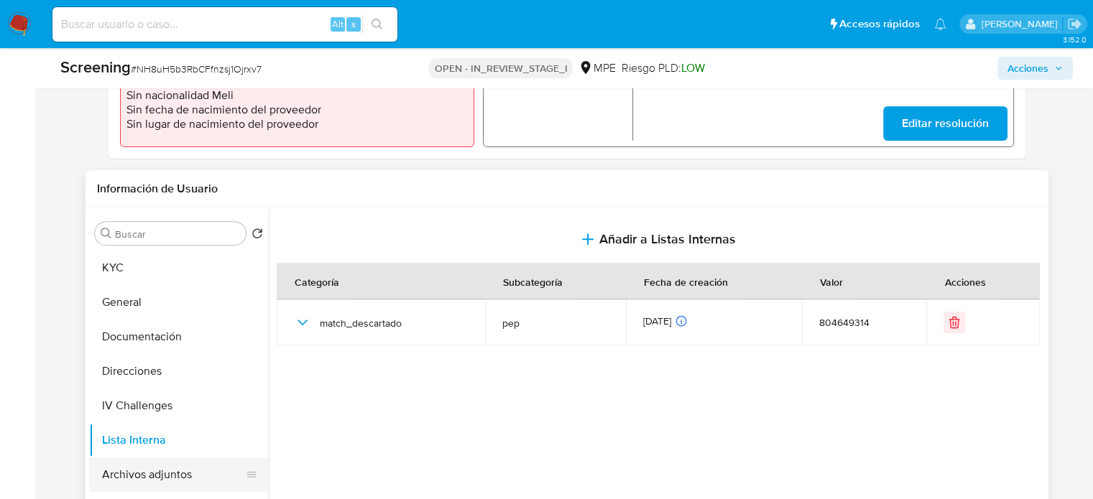
click at [136, 468] on button "Archivos adjuntos" at bounding box center [173, 475] width 168 height 34
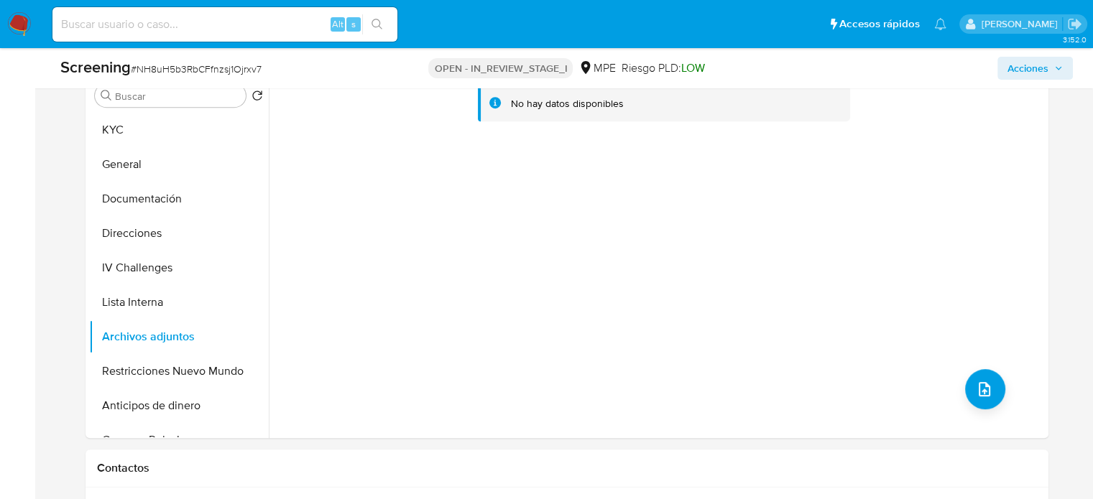
scroll to position [647, 0]
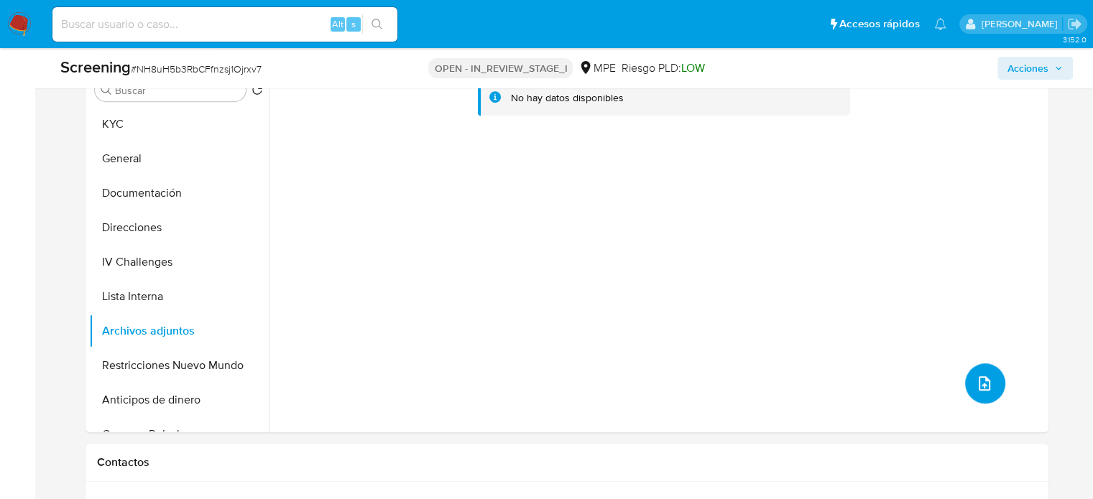
click at [976, 384] on icon "upload-file" at bounding box center [984, 383] width 17 height 17
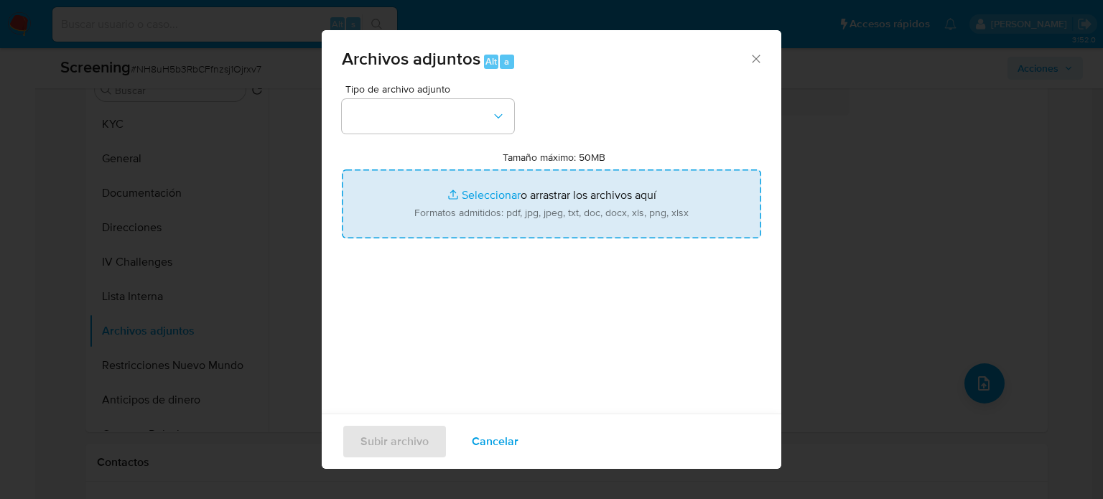
click at [544, 219] on input "Tamaño máximo: 50MB Seleccionar archivos" at bounding box center [552, 204] width 420 height 69
type input "C:\fakepath\DNI 40467496 - DNIPERU.COM.pdf"
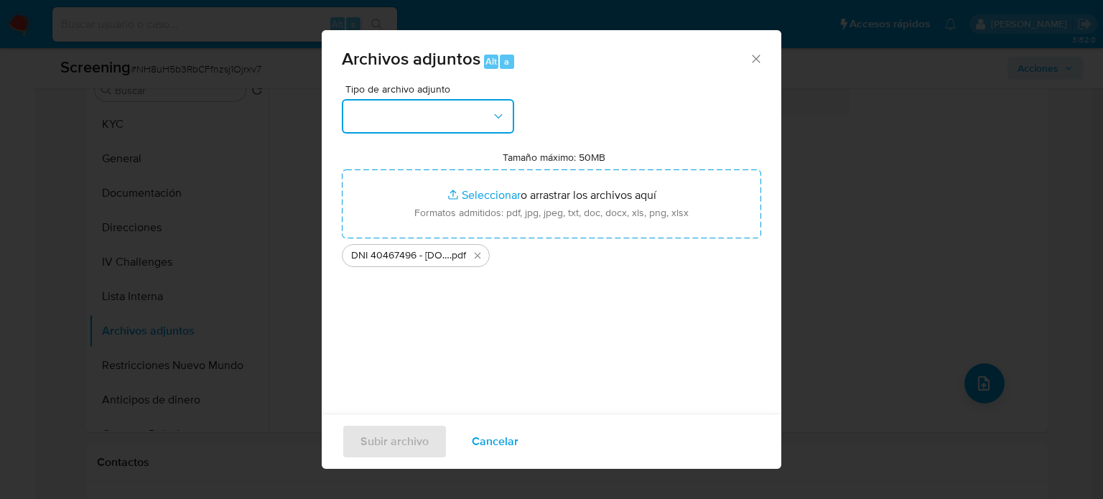
click at [465, 111] on button "button" at bounding box center [428, 116] width 172 height 34
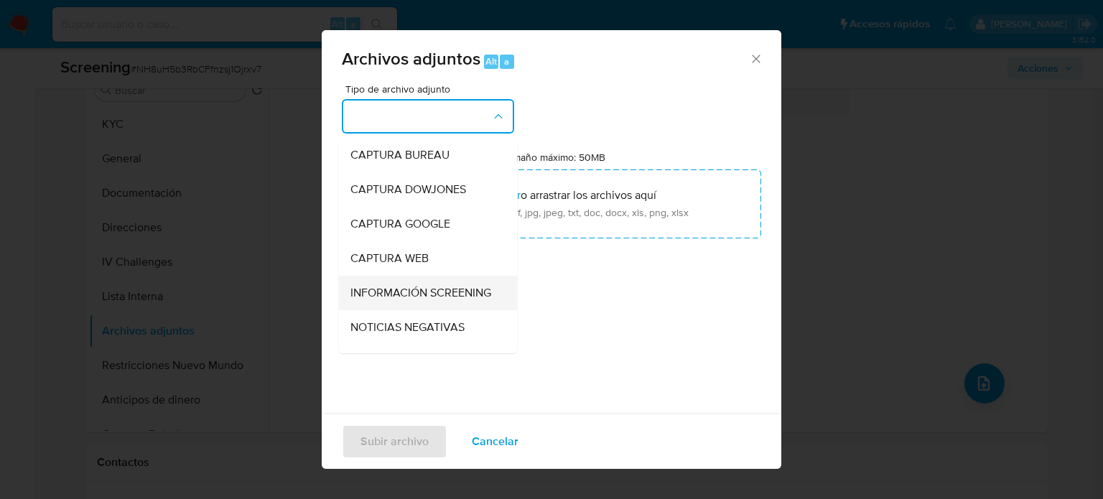
click at [371, 289] on span "INFORMACIÓN SCREENING" at bounding box center [421, 293] width 141 height 14
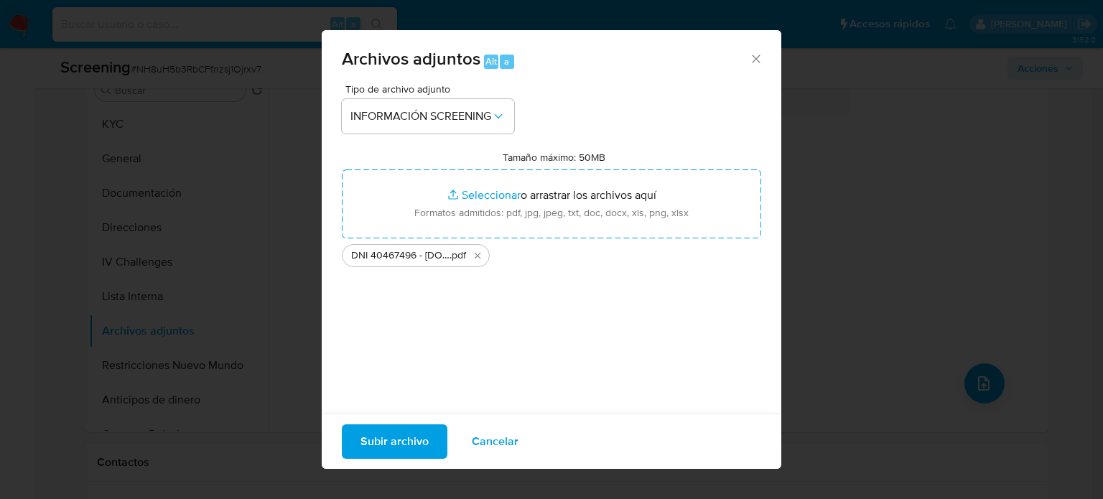
click at [380, 435] on span "Subir archivo" at bounding box center [395, 442] width 68 height 32
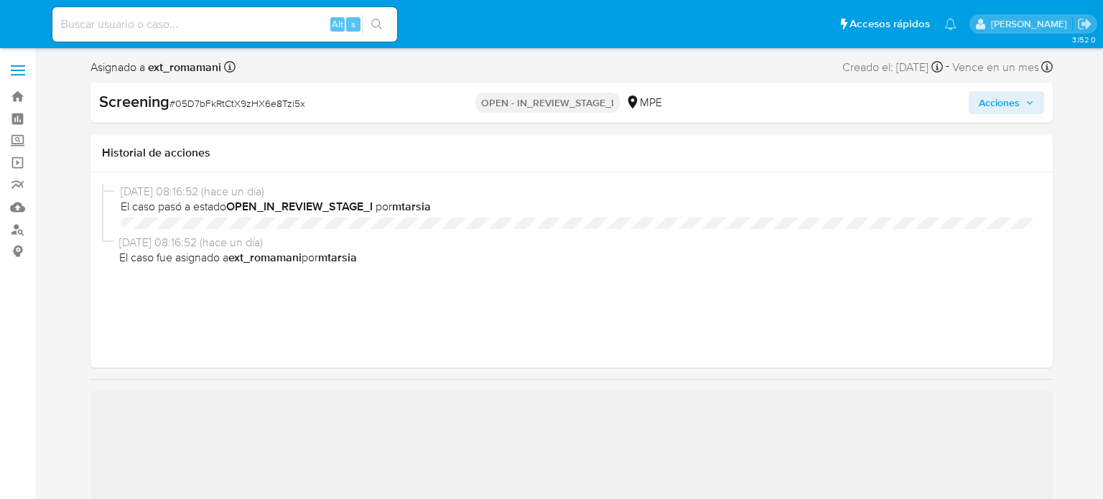
select select "10"
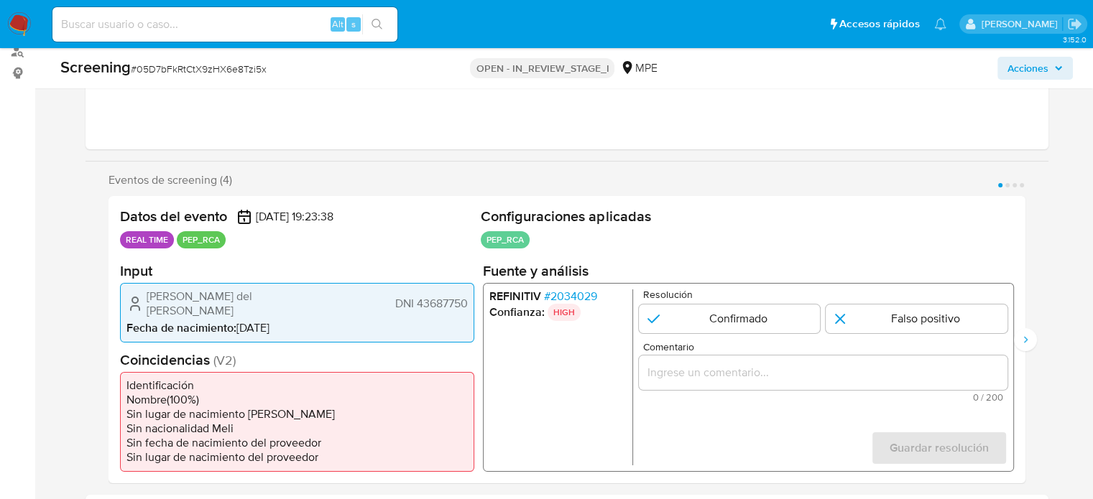
scroll to position [216, 0]
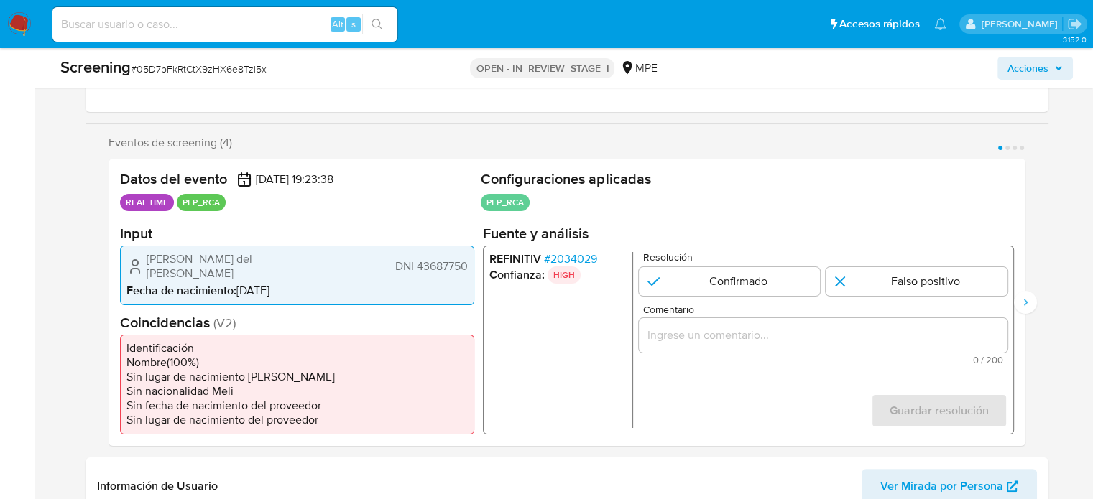
drag, startPoint x: 335, startPoint y: 271, endPoint x: 147, endPoint y: 264, distance: 189.0
click at [147, 264] on div "[PERSON_NAME] del [PERSON_NAME] DNI 43687750" at bounding box center [296, 265] width 341 height 29
click at [593, 261] on span "# 2034029" at bounding box center [569, 258] width 53 height 14
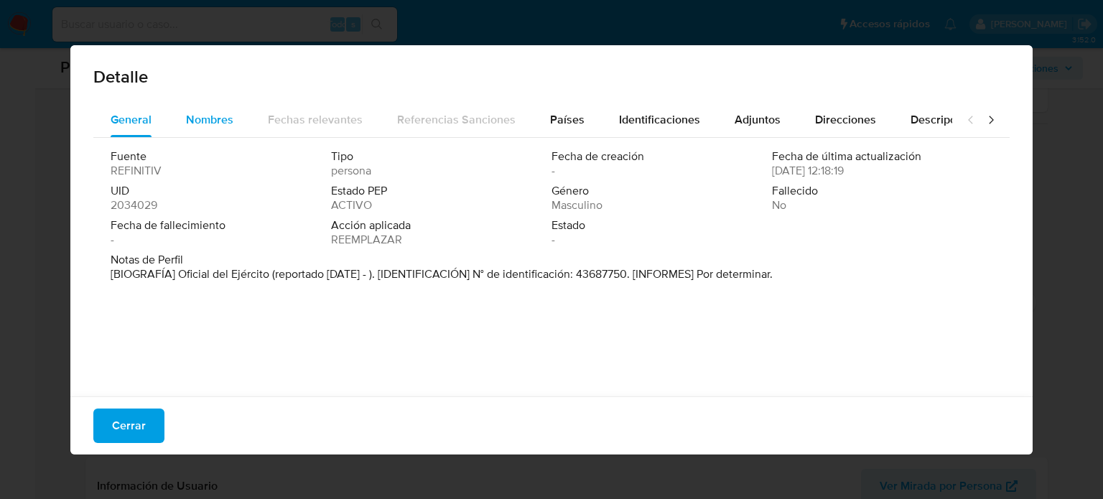
click at [211, 118] on span "Nombres" at bounding box center [209, 119] width 47 height 17
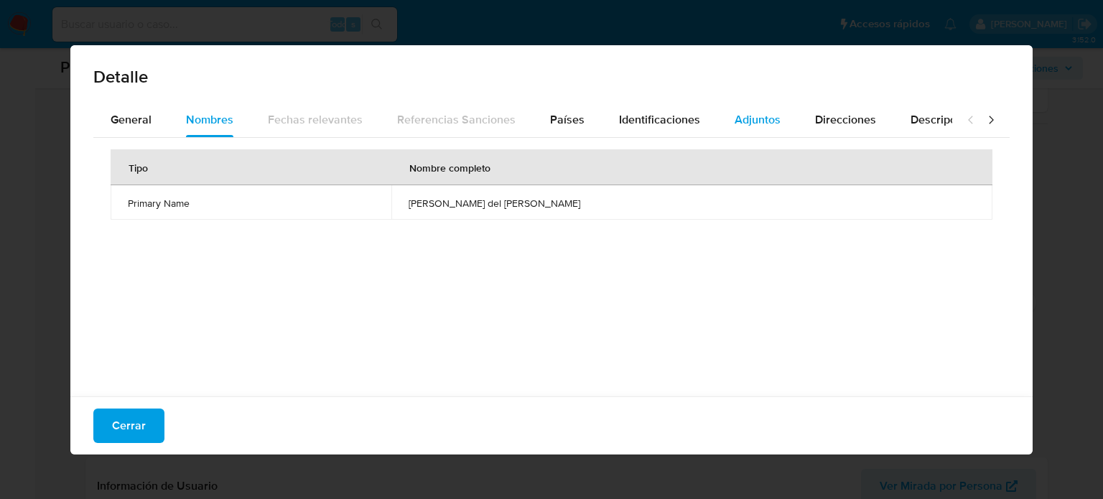
click at [737, 122] on span "Adjuntos" at bounding box center [758, 119] width 46 height 17
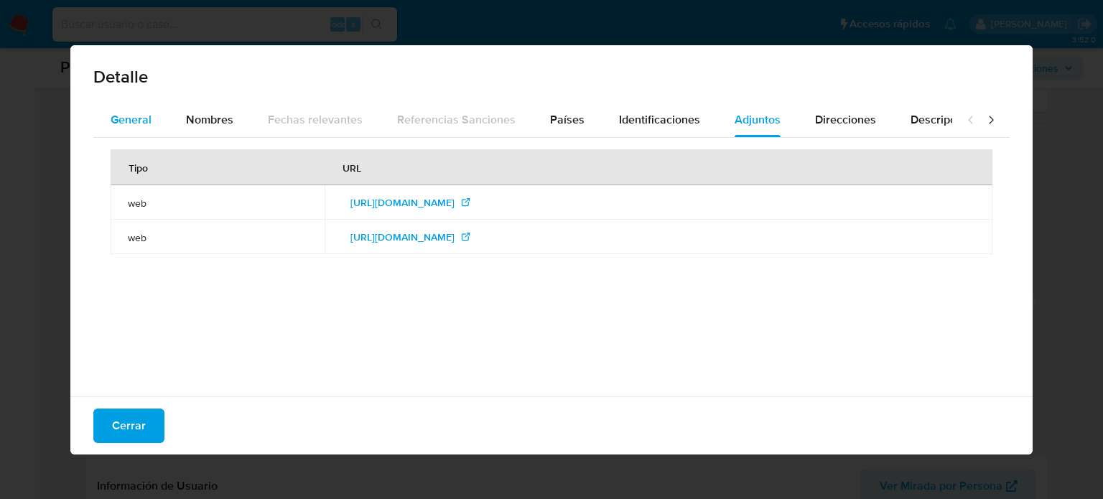
drag, startPoint x: 160, startPoint y: 134, endPoint x: 141, endPoint y: 126, distance: 20.9
click at [142, 128] on button "General" at bounding box center [130, 120] width 75 height 34
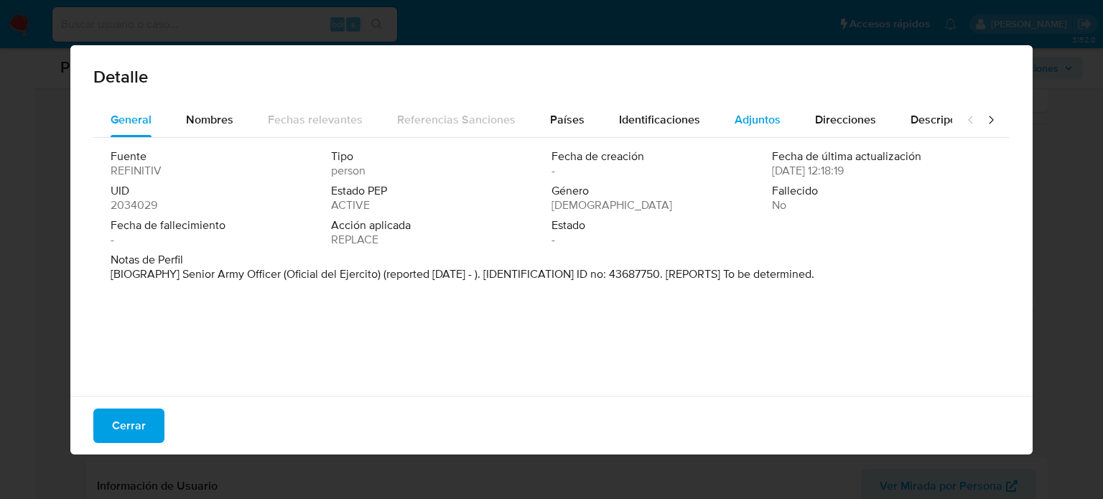
click at [757, 116] on span "Adjuntos" at bounding box center [758, 119] width 46 height 17
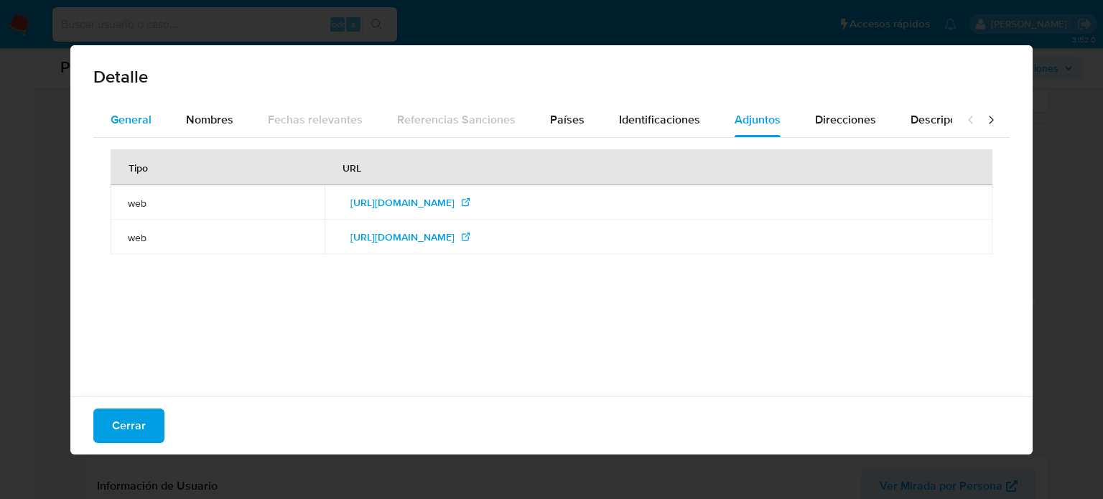
click at [134, 120] on font "General" at bounding box center [131, 119] width 41 height 17
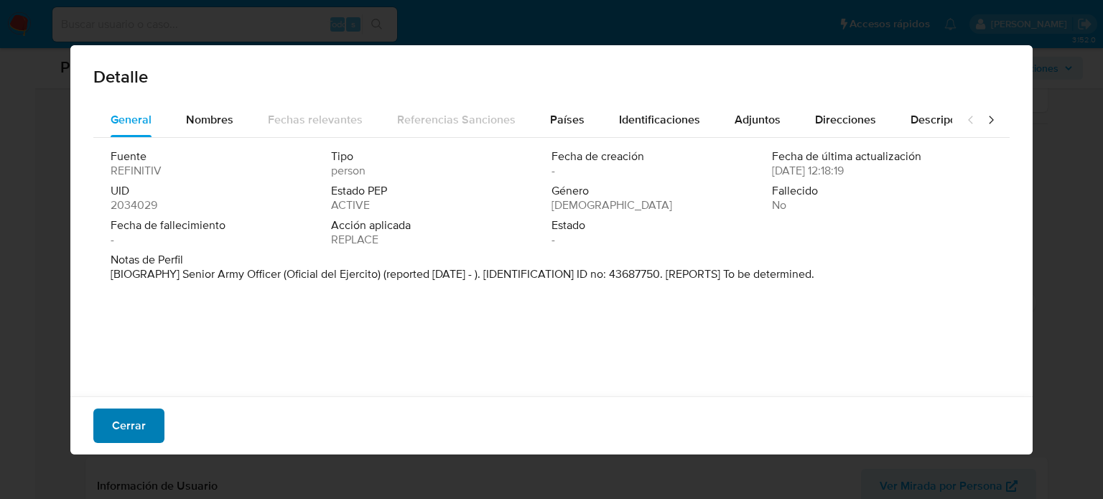
click at [126, 436] on span "Cerrar" at bounding box center [129, 426] width 34 height 32
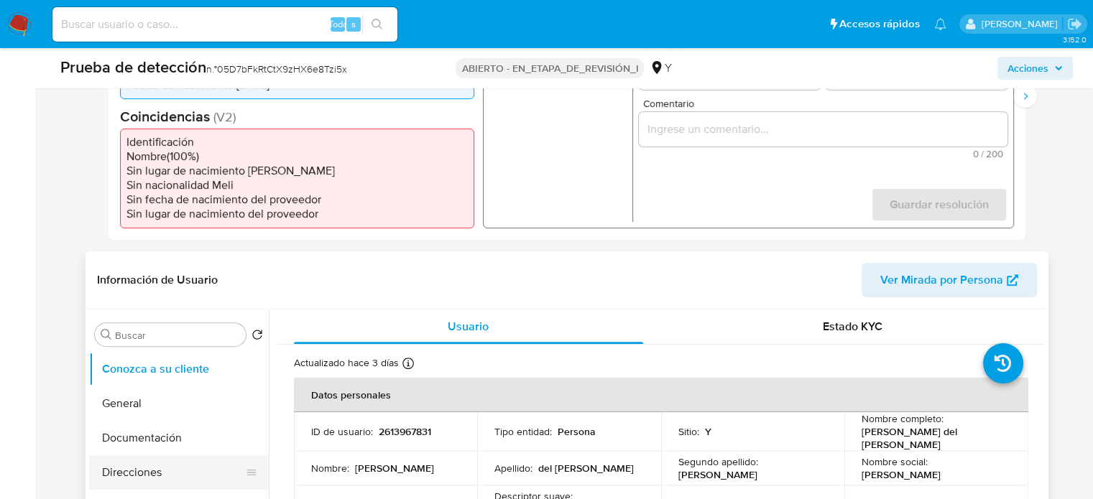
scroll to position [575, 0]
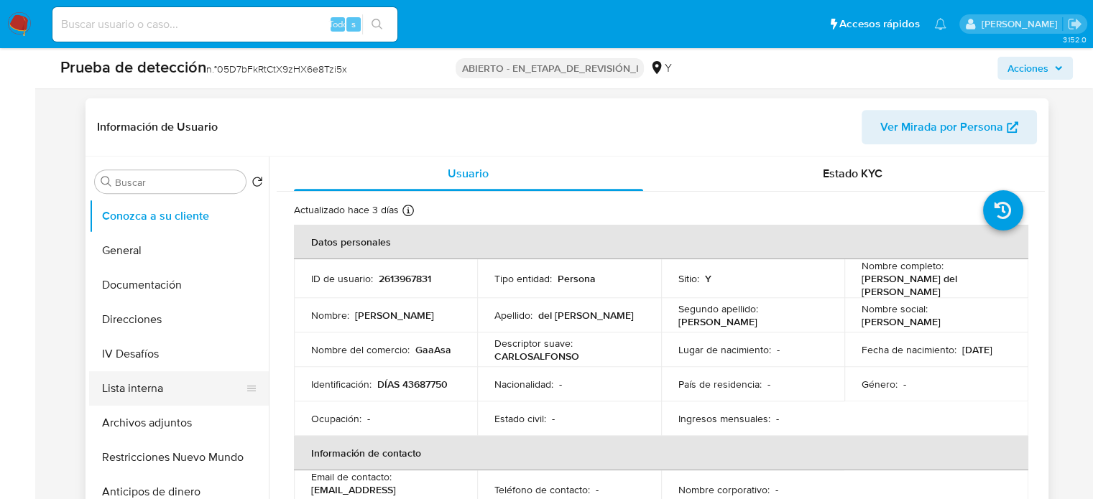
click at [154, 396] on button "Lista interna" at bounding box center [173, 388] width 168 height 34
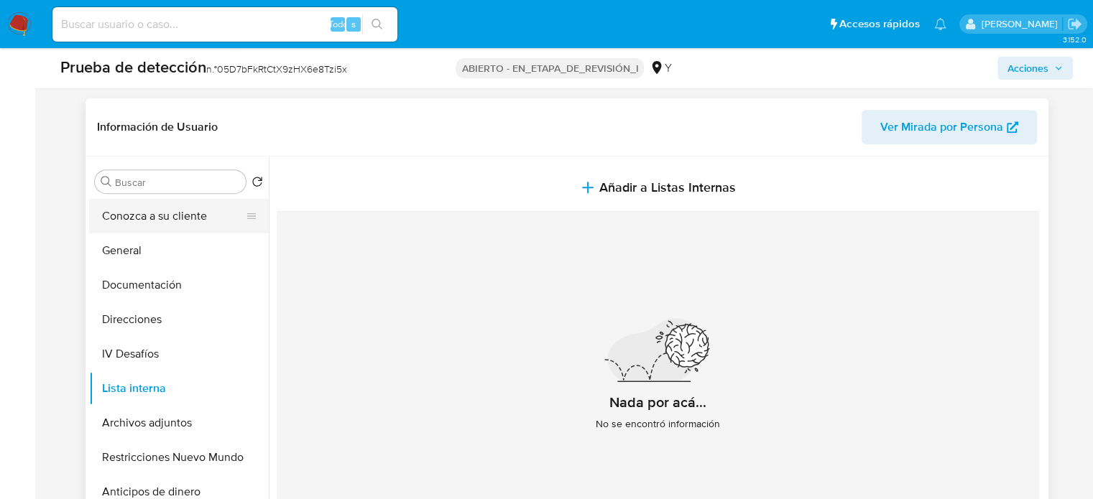
click at [159, 218] on button "Conozca a su cliente" at bounding box center [173, 216] width 168 height 34
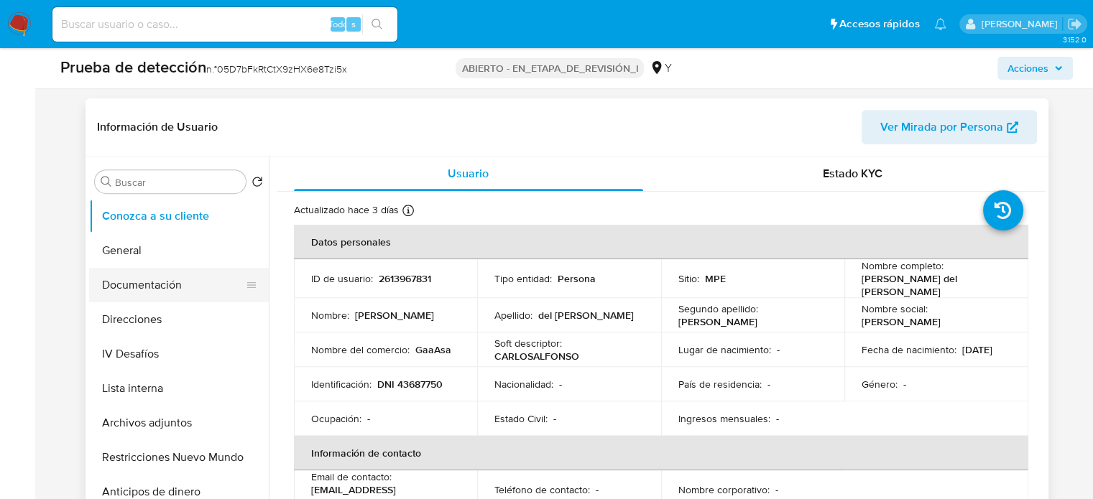
click at [187, 292] on button "Documentación" at bounding box center [173, 285] width 168 height 34
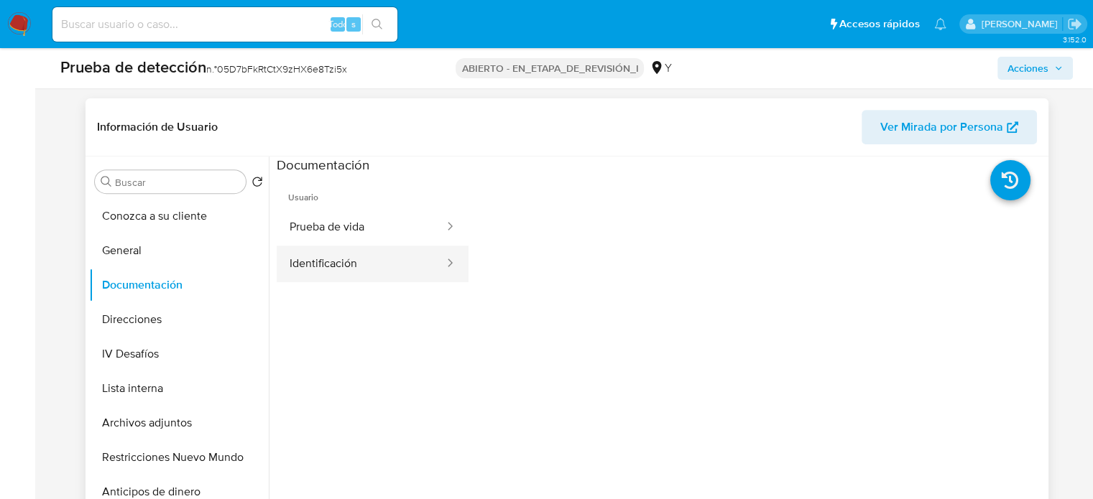
click at [349, 259] on button "Identificación" at bounding box center [361, 264] width 169 height 37
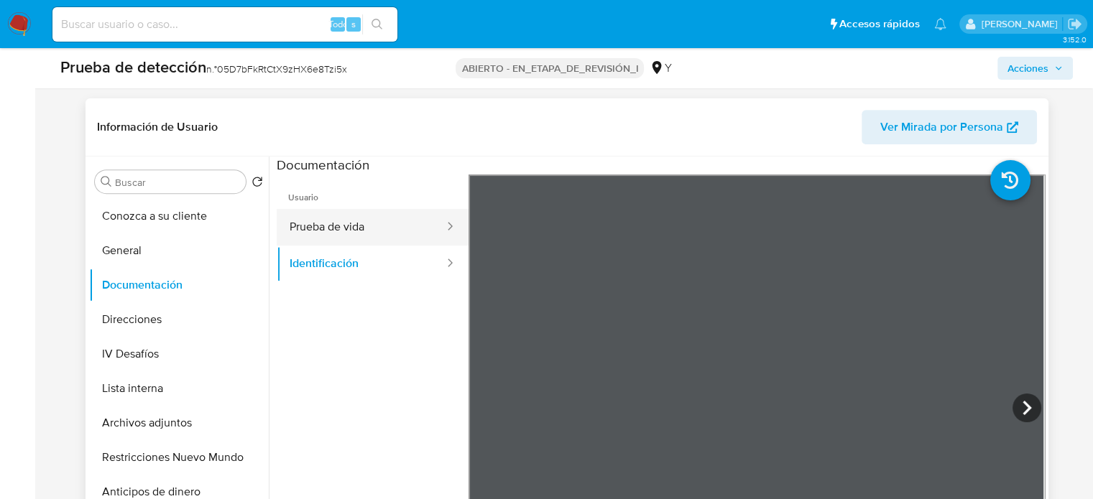
click at [358, 229] on button "Prueba de vida" at bounding box center [361, 227] width 169 height 37
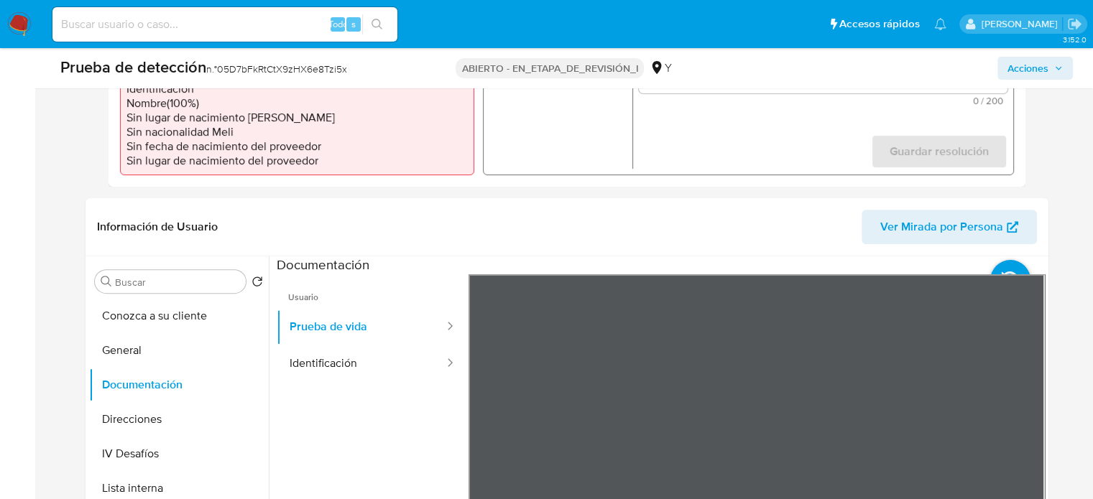
scroll to position [287, 0]
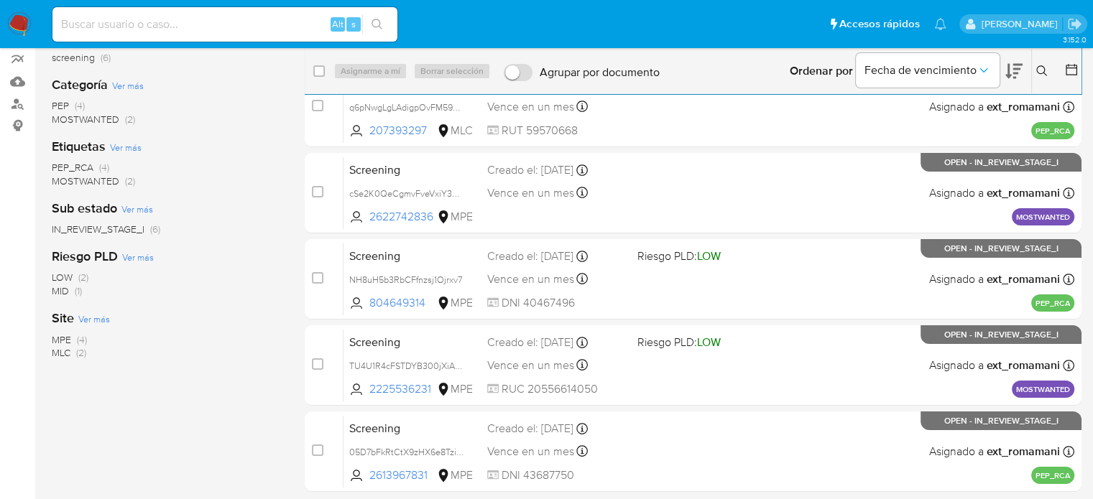
scroll to position [144, 0]
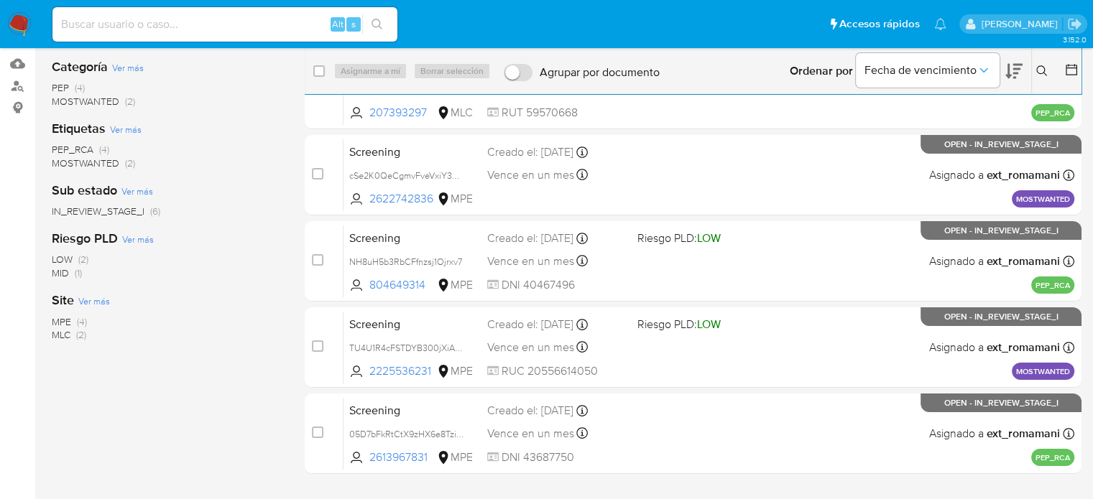
click at [15, 24] on img at bounding box center [19, 24] width 24 height 24
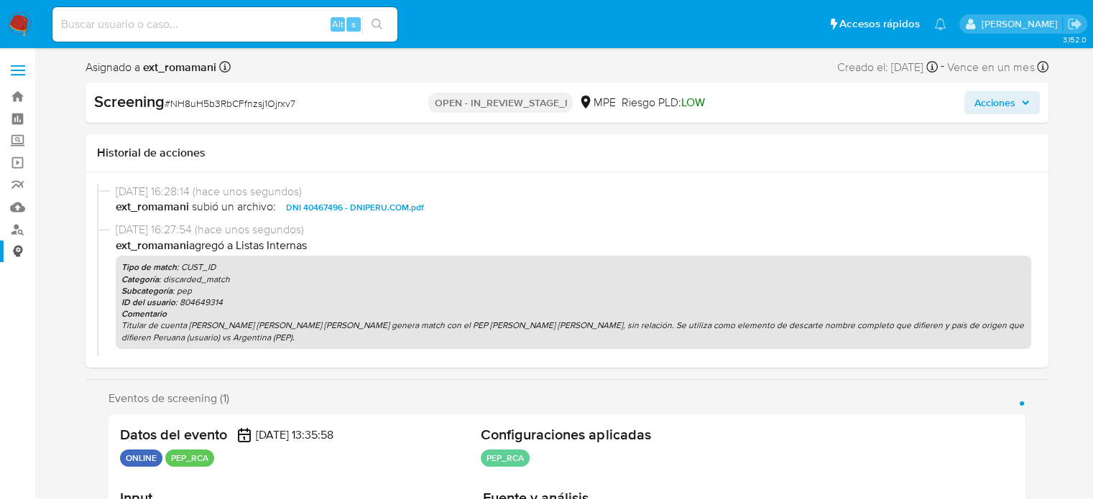
select select "10"
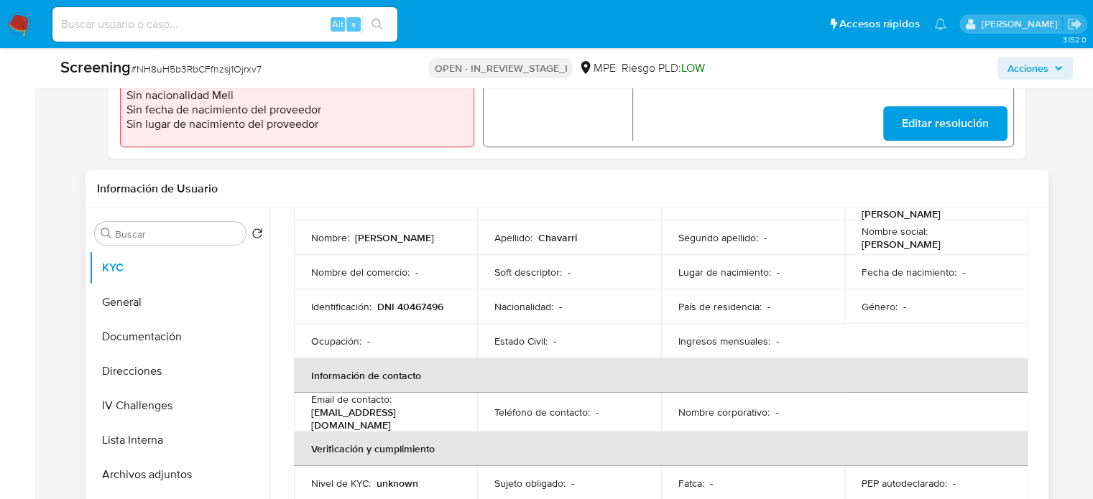
scroll to position [144, 0]
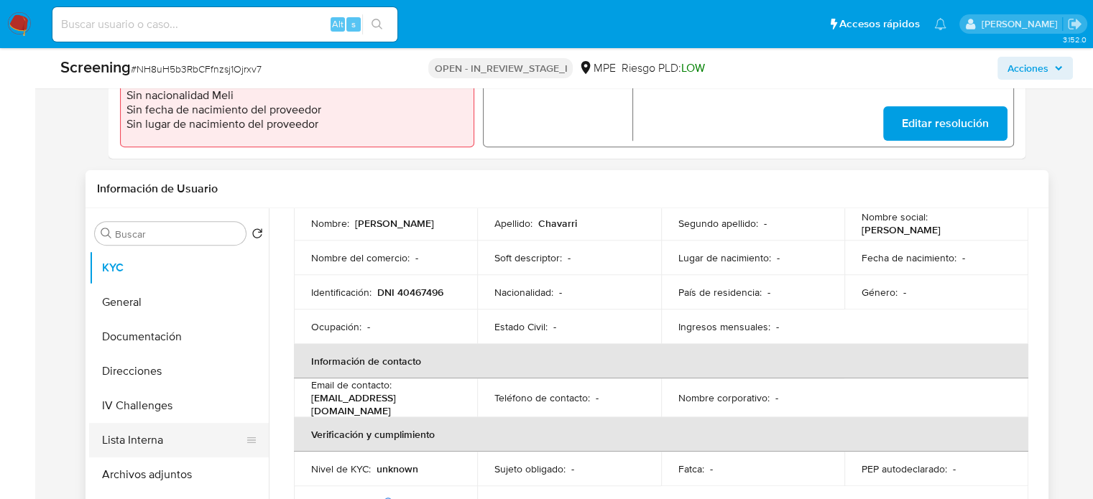
click at [131, 433] on button "Lista Interna" at bounding box center [173, 440] width 168 height 34
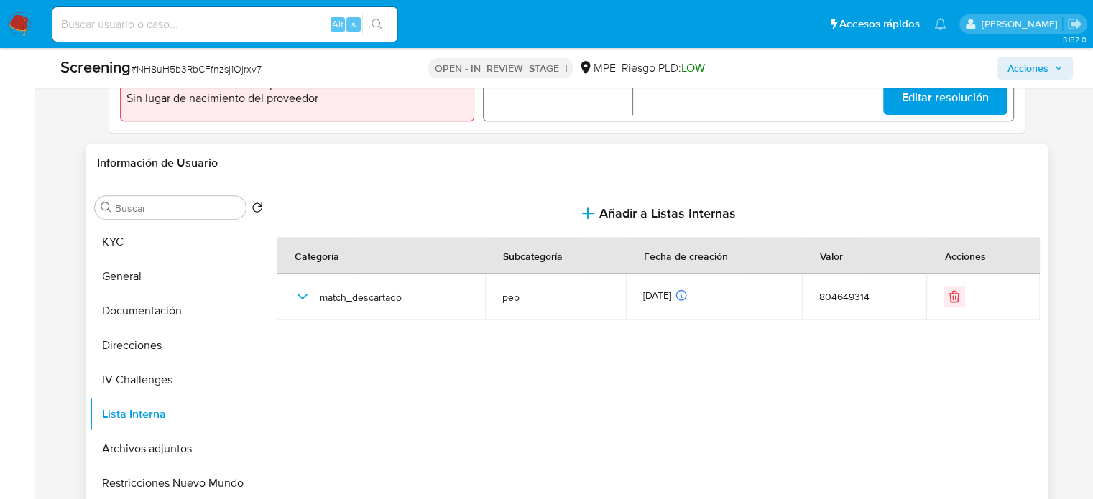
scroll to position [575, 0]
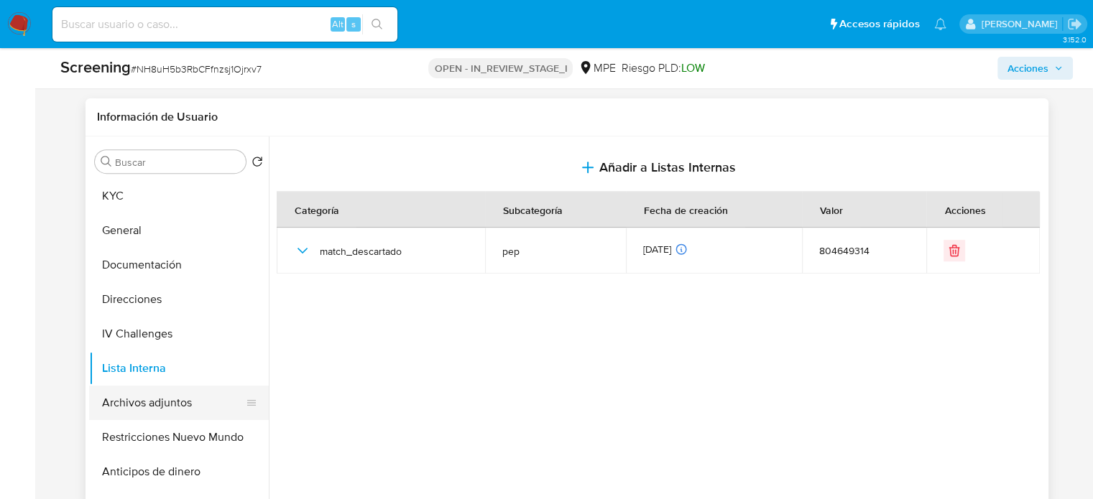
click at [155, 399] on button "Archivos adjuntos" at bounding box center [173, 403] width 168 height 34
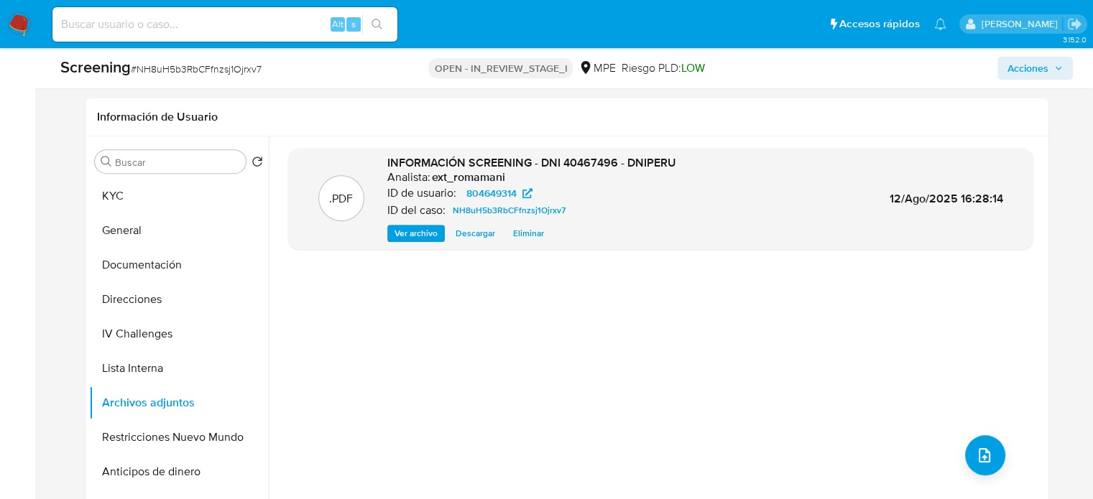
click at [1024, 67] on span "Acciones" at bounding box center [1027, 68] width 41 height 23
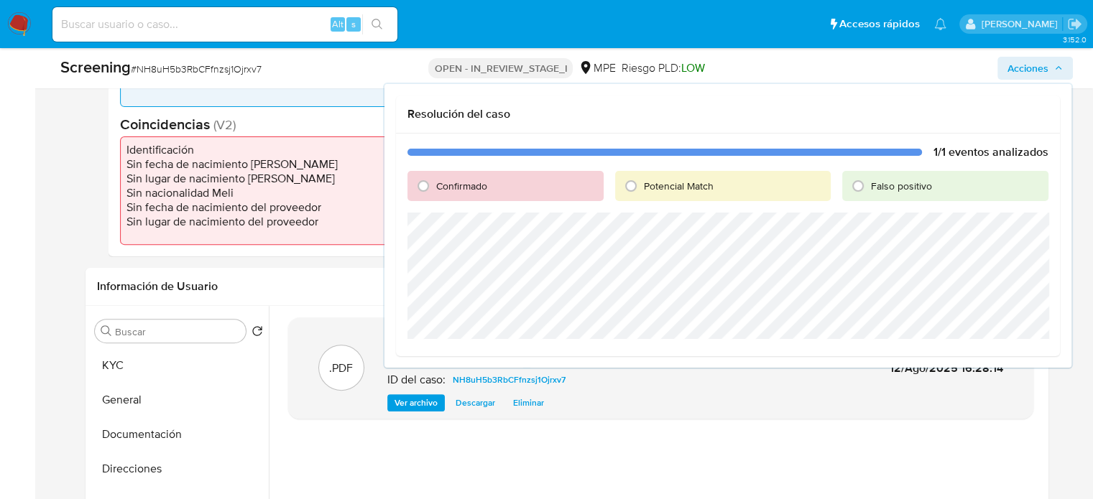
scroll to position [287, 0]
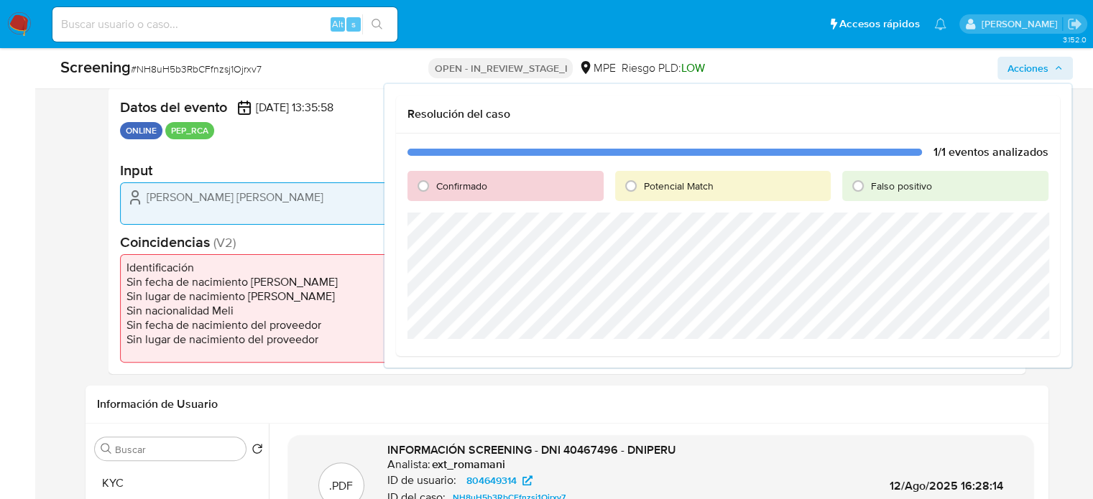
drag, startPoint x: 871, startPoint y: 180, endPoint x: 894, endPoint y: 203, distance: 32.5
click at [872, 181] on span "Falso positivo" at bounding box center [901, 186] width 61 height 14
click at [869, 181] on input "Falso positivo" at bounding box center [857, 186] width 23 height 23
radio input "true"
click at [1001, 356] on span "Cerrar Caso" at bounding box center [997, 356] width 69 height 20
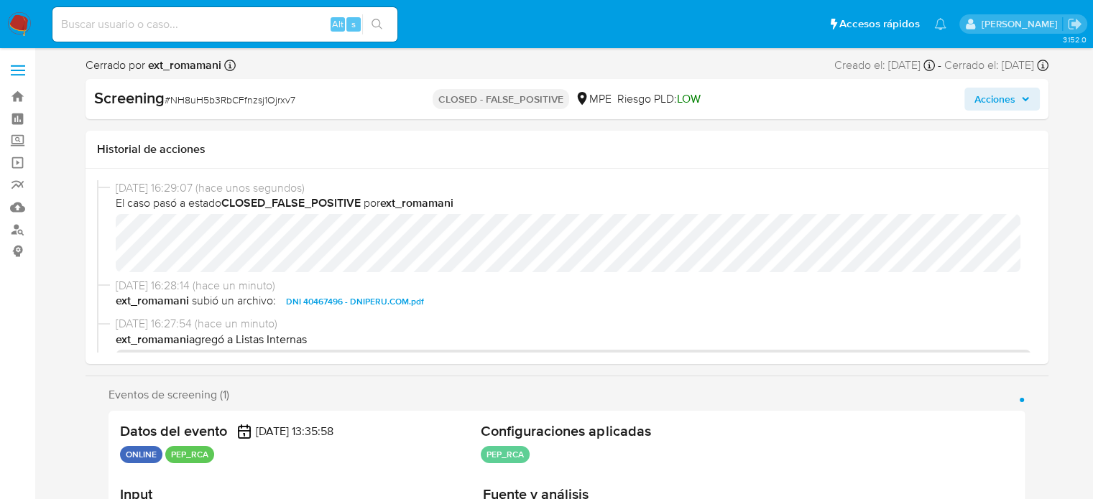
select select "10"
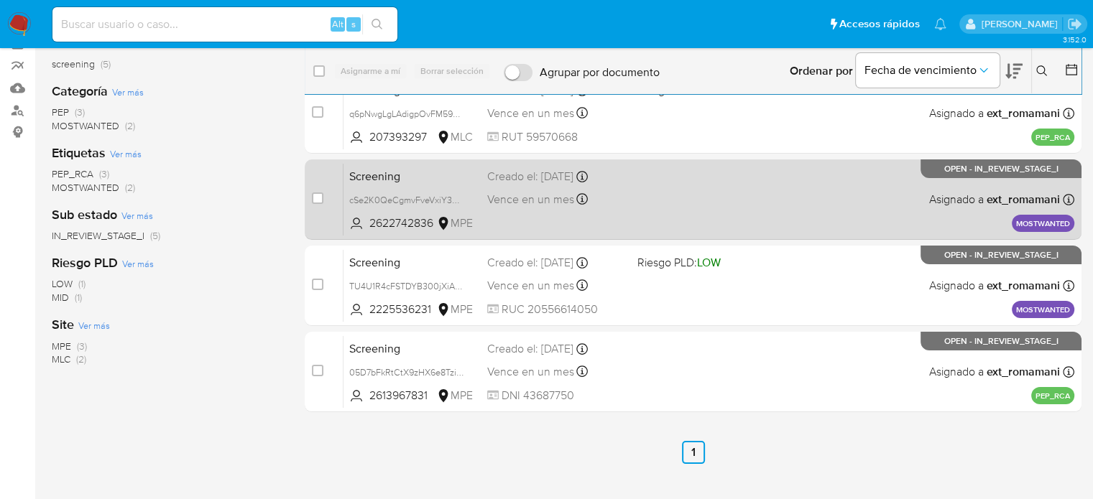
scroll to position [144, 0]
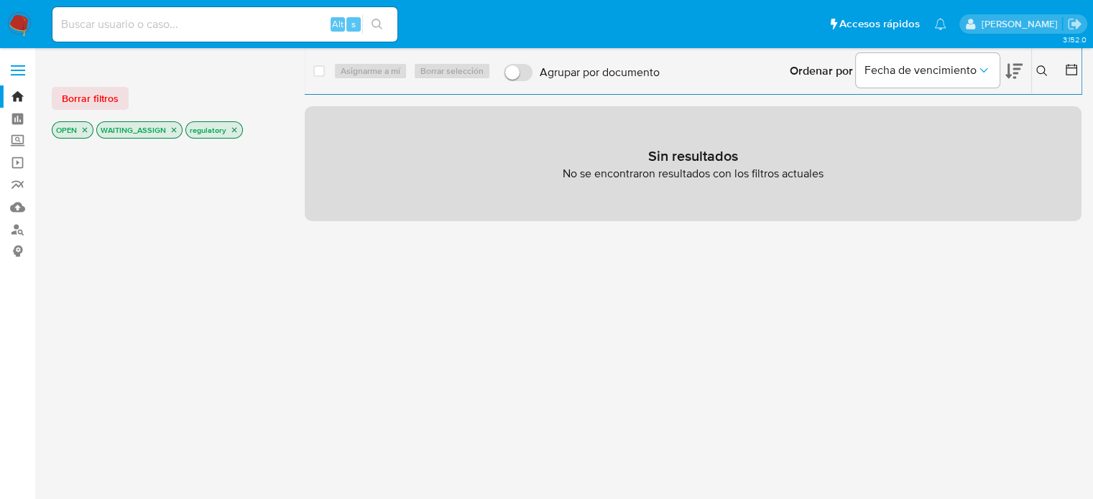
click at [234, 131] on p "regulatory" at bounding box center [214, 130] width 56 height 16
click at [234, 131] on icon "close-filter" at bounding box center [234, 130] width 5 height 5
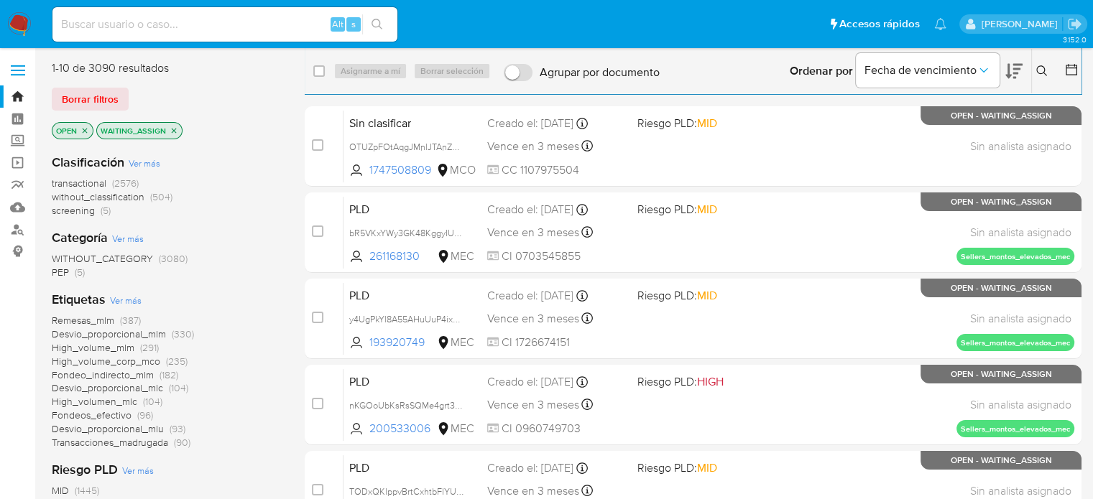
click at [94, 212] on span "screening" at bounding box center [73, 210] width 43 height 14
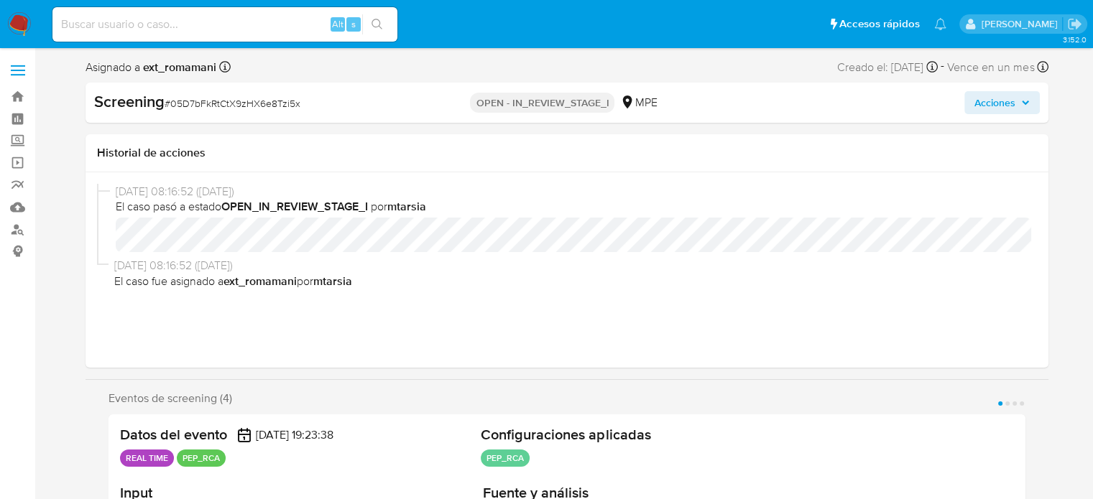
select select "10"
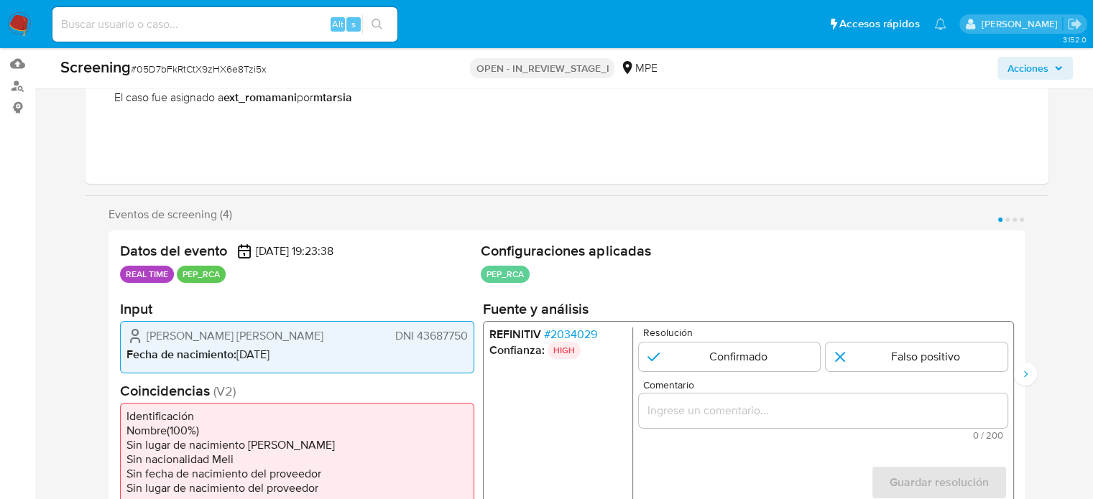
scroll to position [216, 0]
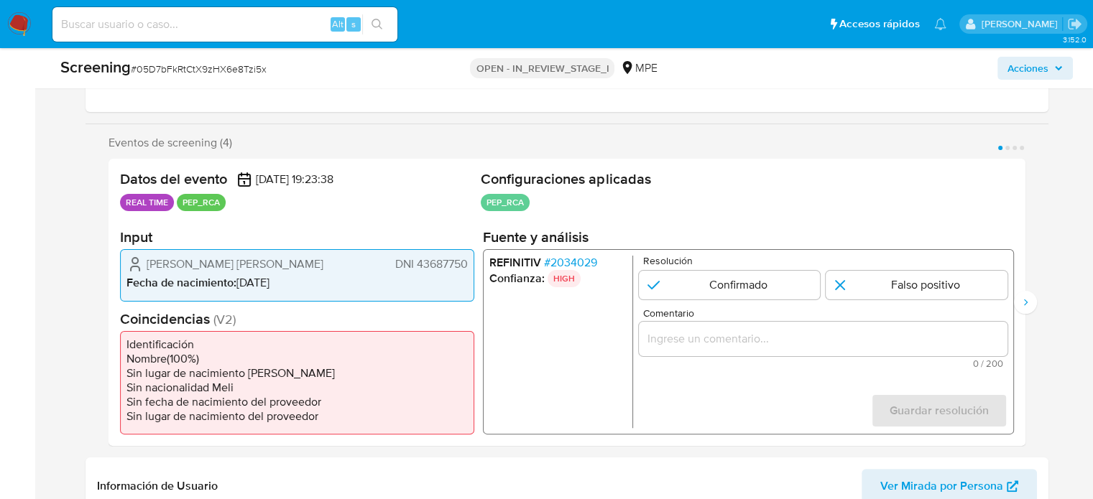
click at [704, 340] on input "Comentario" at bounding box center [822, 339] width 369 height 19
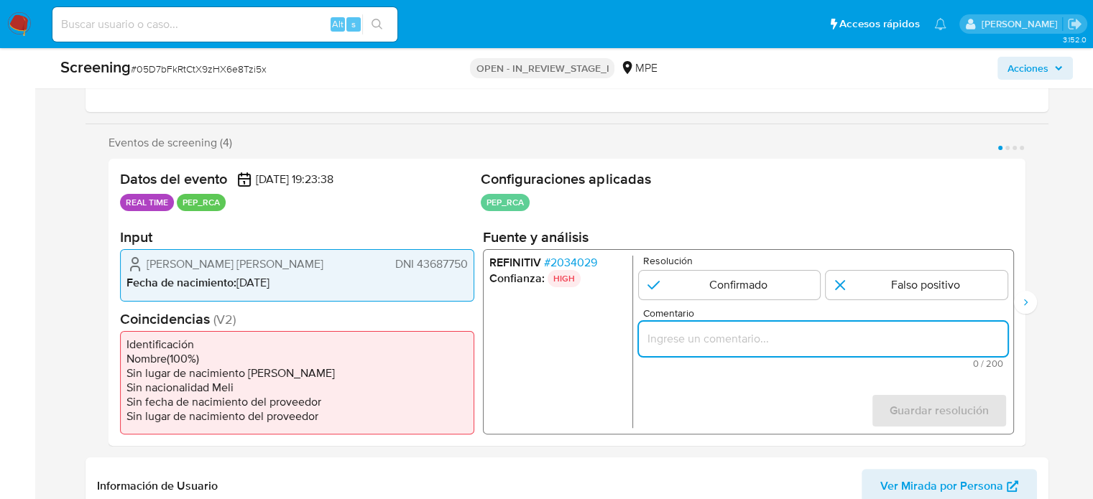
paste input "Titular de cuenta se desempeño como No configurando PEP."
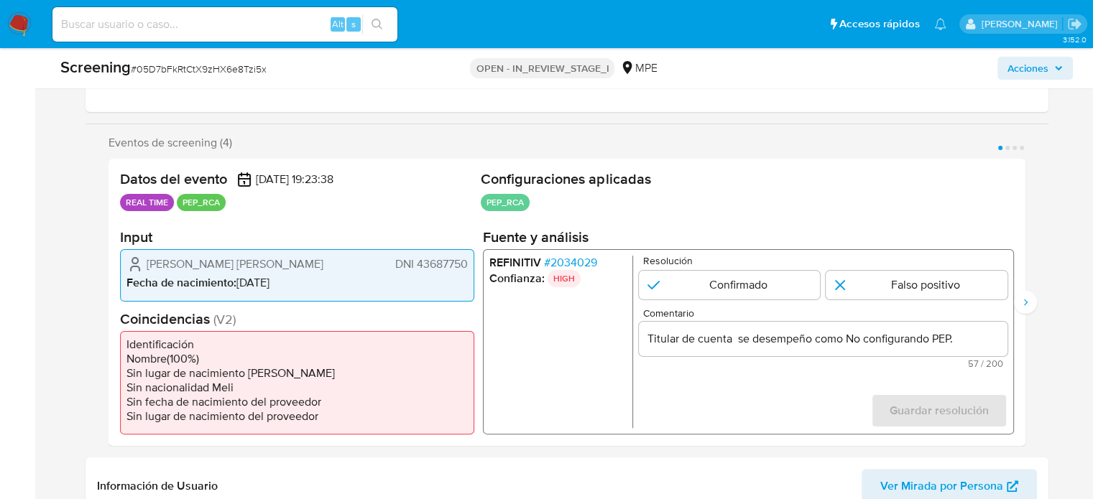
drag, startPoint x: 144, startPoint y: 265, endPoint x: 467, endPoint y: 269, distance: 322.6
click at [467, 269] on div "Carlos Alfonso del Carpio Valdivia DNI 43687750 Fecha de nacimiento : 13/04/1965" at bounding box center [297, 275] width 354 height 52
click at [566, 261] on span "# 2034029" at bounding box center [569, 263] width 53 height 14
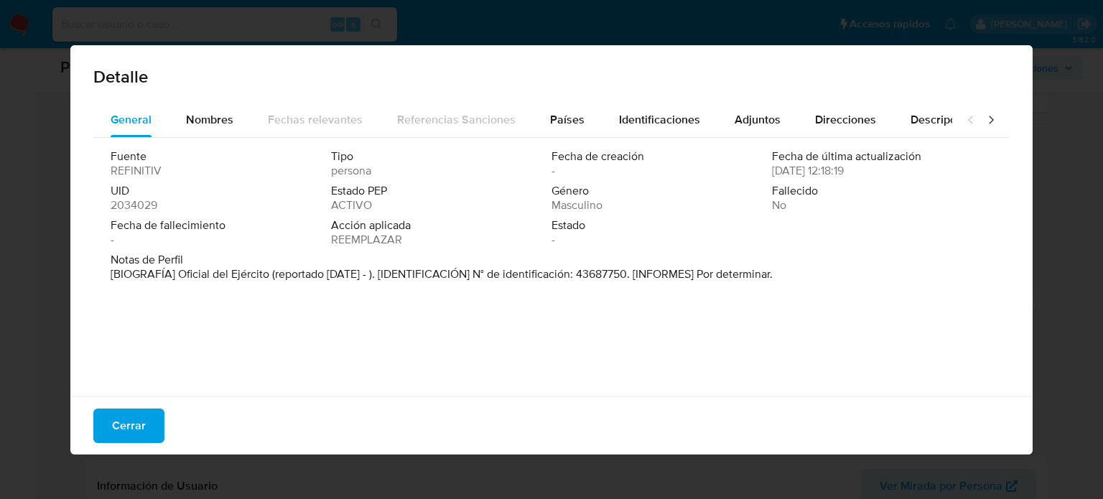
drag, startPoint x: 176, startPoint y: 276, endPoint x: 267, endPoint y: 279, distance: 91.3
click at [267, 279] on font "[BIOGRAFÍA] Oficial del Ejército (reportado Oct 2012 - ). [IDENTIFICACIÓN] N° d…" at bounding box center [442, 274] width 662 height 17
click at [126, 430] on font "Cerrar" at bounding box center [129, 426] width 34 height 34
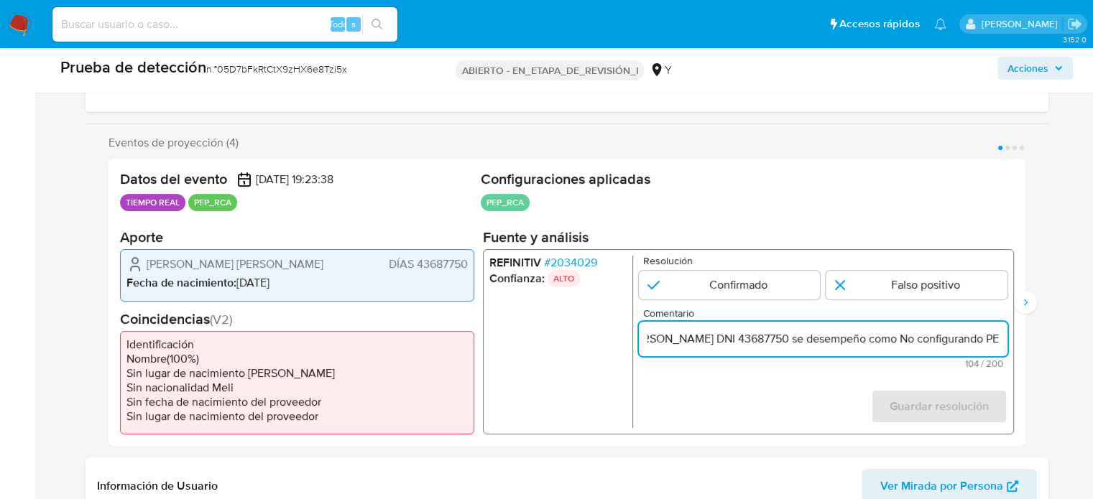
scroll to position [0, 204]
click at [1021, 348] on div "Datos del evento 09/08/2025 19:23:38 TIEMPO REAL PEP_RCA Configuraciones aplica…" at bounding box center [566, 302] width 917 height 287
click at [891, 340] on input "Titular de cuenta Carlos Alfonso del Carpio Valdivia DNI 43687750 se desempeño …" at bounding box center [822, 339] width 369 height 19
paste input "Oficial del Ejército"
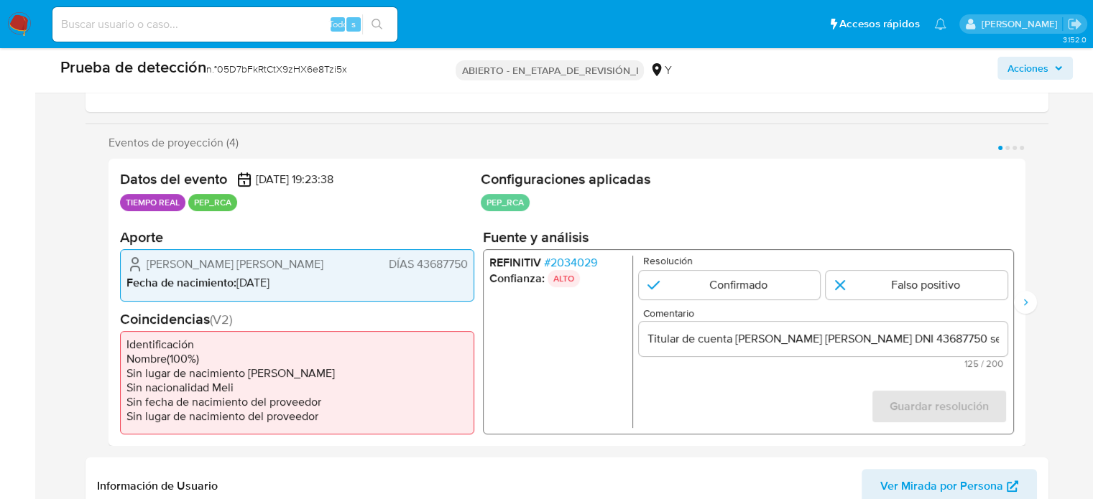
drag, startPoint x: 1016, startPoint y: 329, endPoint x: 997, endPoint y: 335, distance: 19.8
click at [1014, 330] on div "Datos del evento 09/08/2025 19:23:38 TIEMPO REAL PEP_RCA Configuraciones aplica…" at bounding box center [566, 302] width 917 height 287
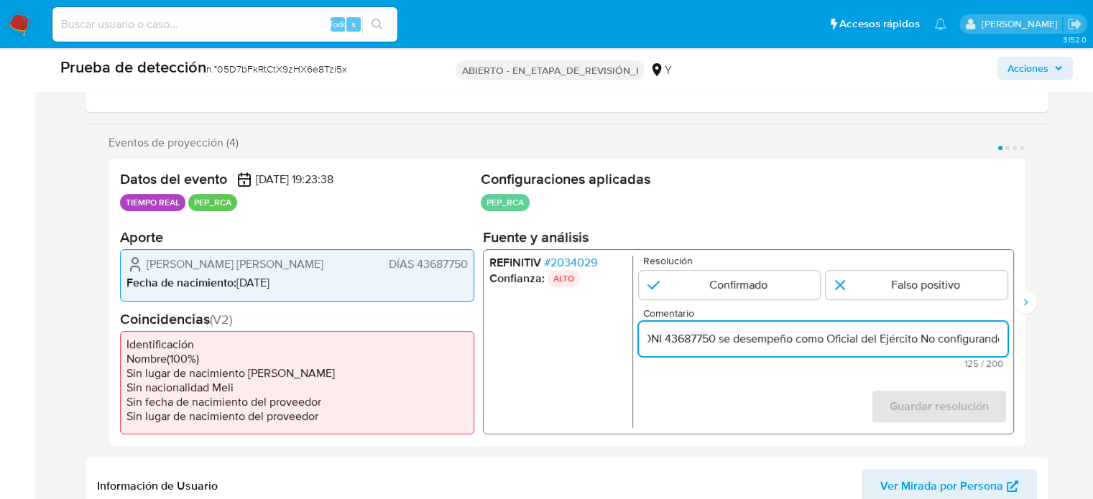
scroll to position [0, 297]
drag, startPoint x: 971, startPoint y: 338, endPoint x: 1003, endPoint y: 341, distance: 32.5
click at [1003, 341] on input "Titular de cuenta Carlos Alfonso del Carpio Valdivia DNI 43687750 se desempeño …" at bounding box center [822, 339] width 369 height 19
click at [889, 338] on input "Titular de cuenta Carlos Alfonso del Carpio Valdivia DNI 43687750 se desempeño …" at bounding box center [822, 339] width 369 height 19
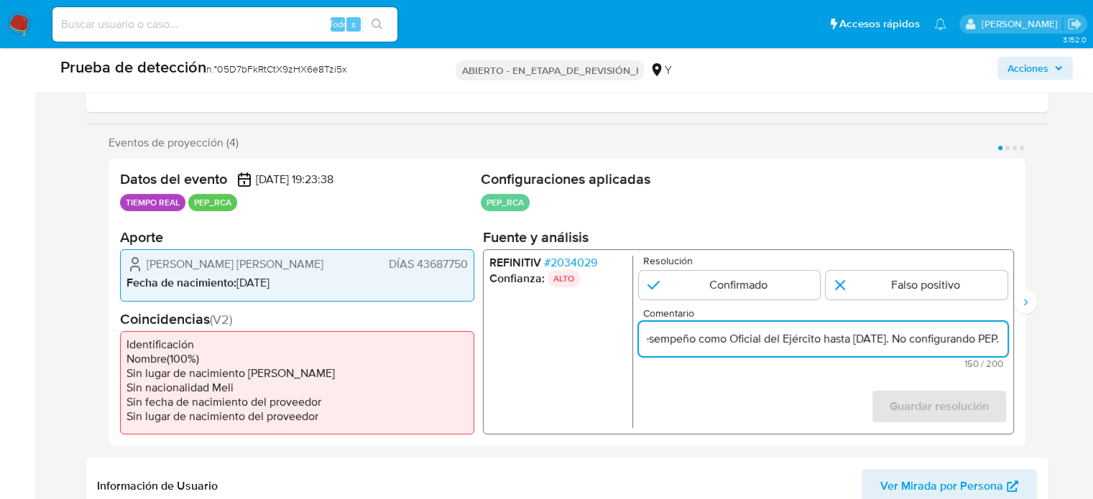
drag, startPoint x: 968, startPoint y: 342, endPoint x: 994, endPoint y: 343, distance: 26.6
click at [994, 343] on input "Titular de cuenta Carlos Alfonso del Carpio Valdivia DNI 43687750 se desempeño …" at bounding box center [822, 339] width 369 height 19
click at [979, 338] on input "Titular de cuenta Carlos Alfonso del Carpio Valdivia DNI 43687750 se desempeño …" at bounding box center [822, 339] width 369 height 19
type input "Titular de cuenta Carlos Alfonso del Carpio Valdivia DNI 43687750 se desempeño …"
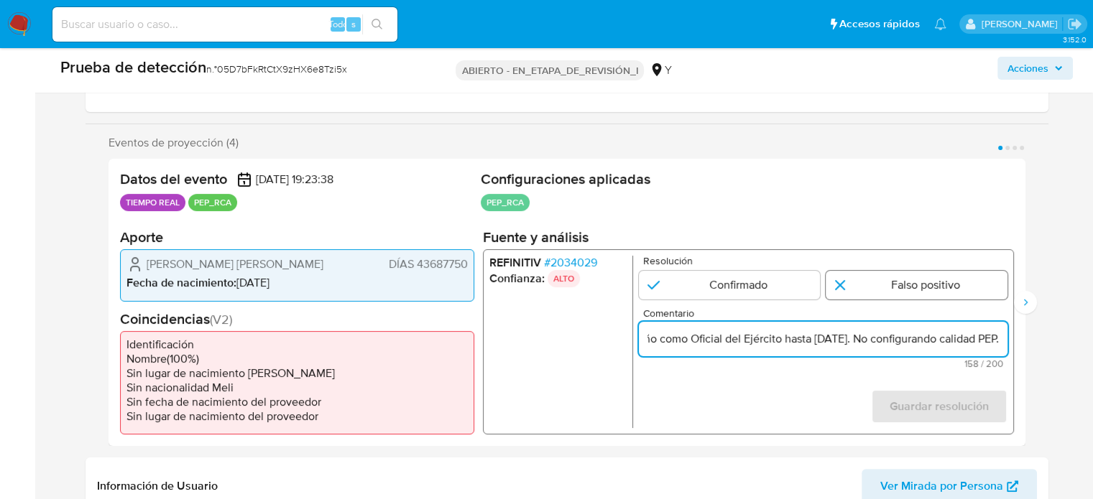
scroll to position [0, 0]
click at [899, 287] on input "1 de 4" at bounding box center [916, 285] width 182 height 29
radio input "true"
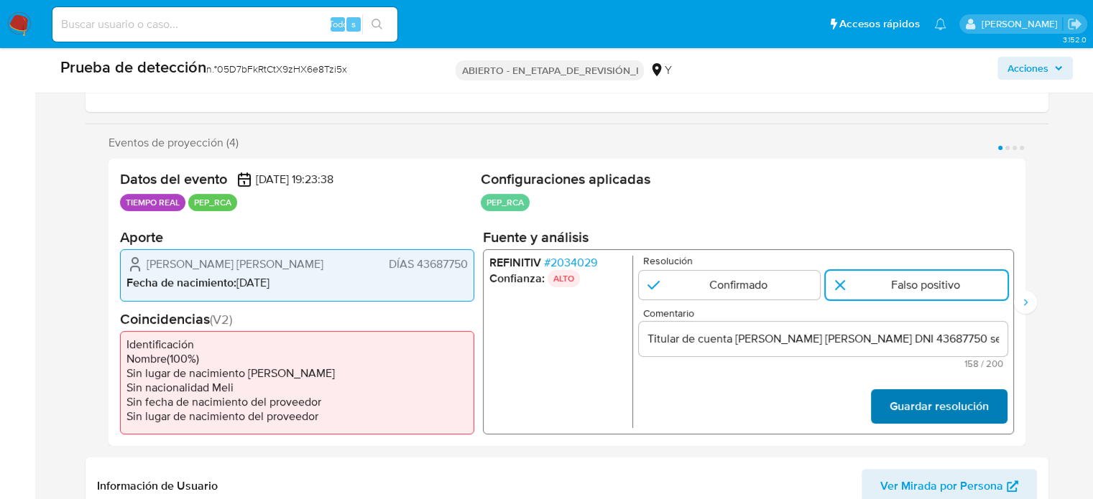
click at [912, 404] on font "Guardar resolución" at bounding box center [938, 406] width 99 height 34
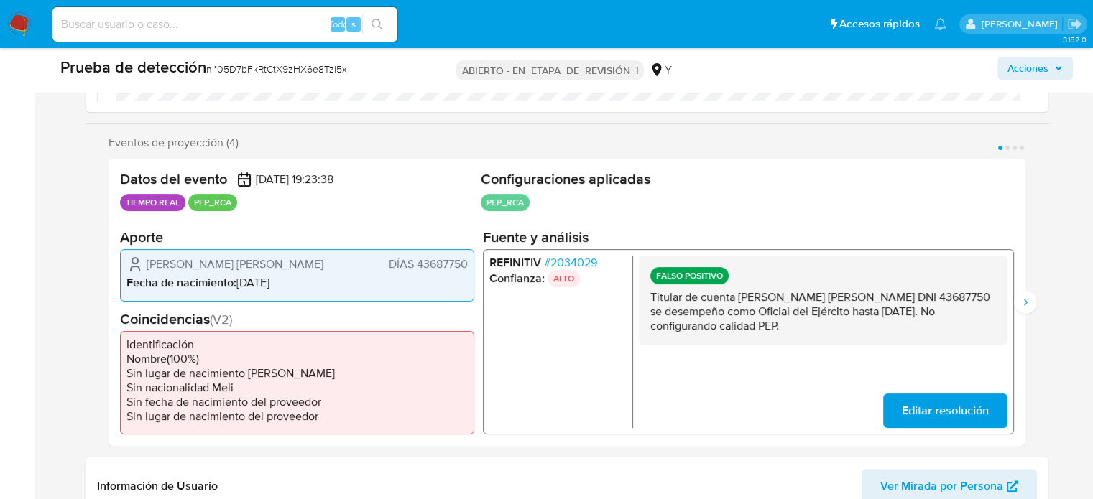
drag, startPoint x: 851, startPoint y: 334, endPoint x: 640, endPoint y: 303, distance: 212.7
click at [640, 303] on div "FALSO POSITIVO Titular de cuenta Carlos Alfonso del Carpio Valdivia DNI 4368775…" at bounding box center [822, 300] width 369 height 89
click at [1028, 305] on icon "Siguiente" at bounding box center [1024, 302] width 11 height 11
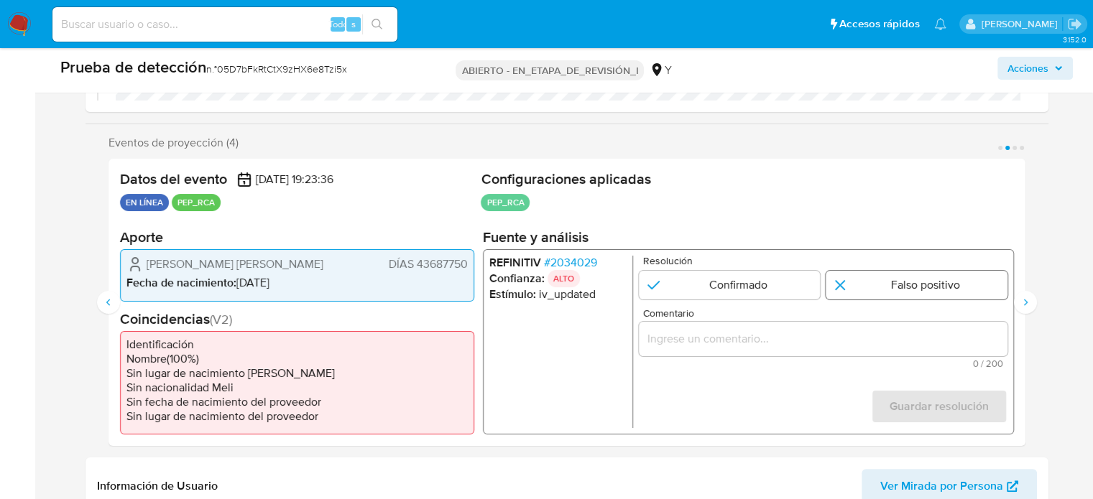
click at [874, 295] on input "2 de 4" at bounding box center [916, 285] width 182 height 29
radio input "true"
click at [832, 339] on input "Comentario" at bounding box center [822, 339] width 369 height 19
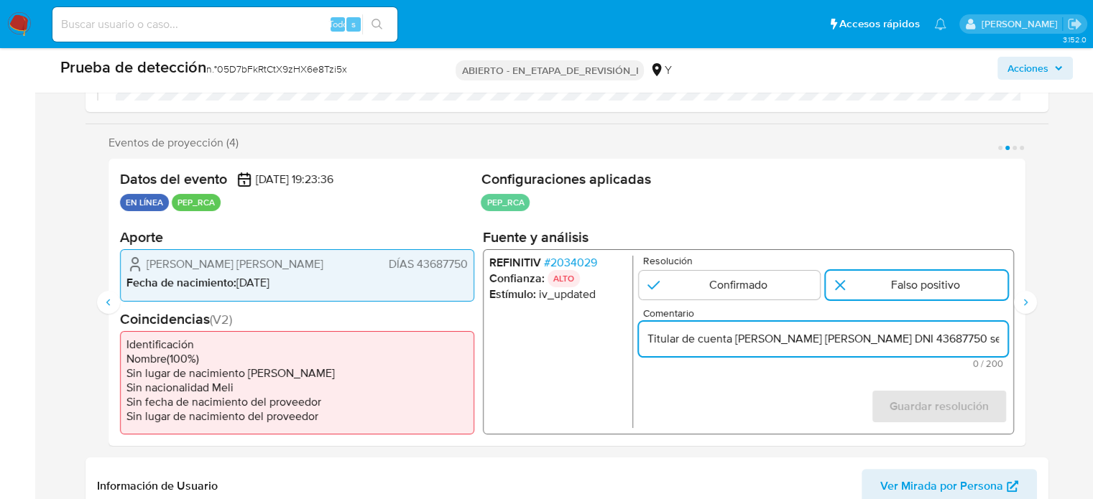
scroll to position [0, 467]
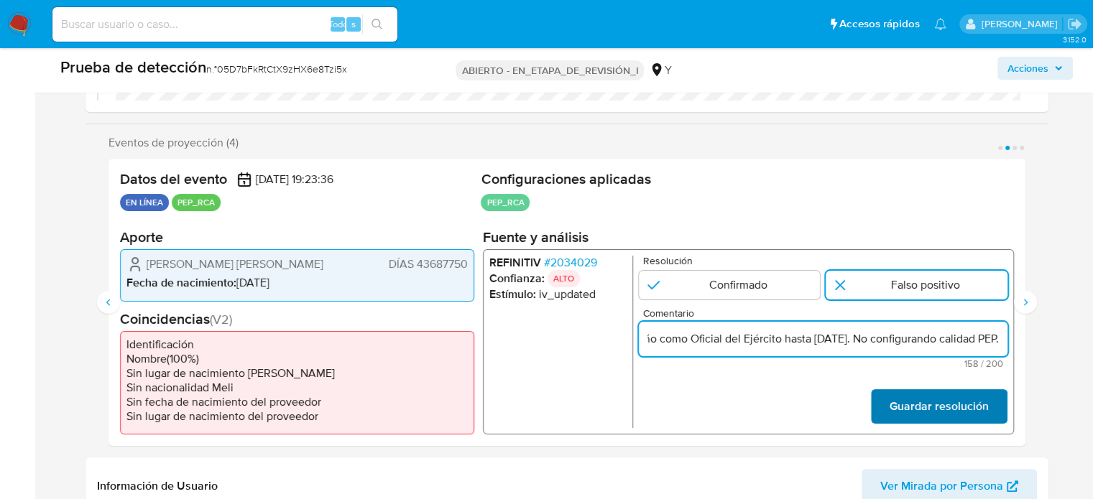
type input "Titular de cuenta Carlos Alfonso del Carpio Valdivia DNI 43687750 se desempeño …"
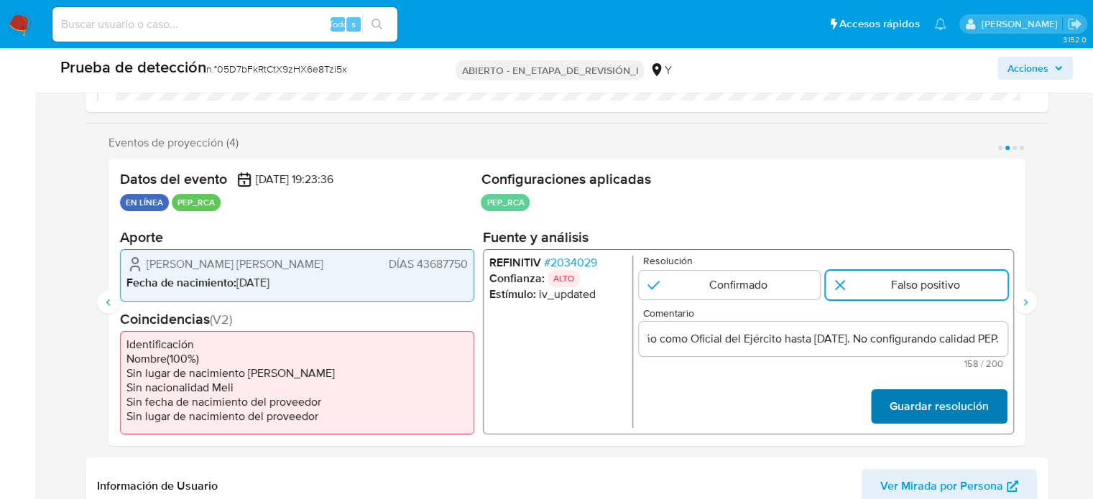
scroll to position [0, 0]
click at [919, 407] on font "Guardar resolución" at bounding box center [938, 406] width 99 height 34
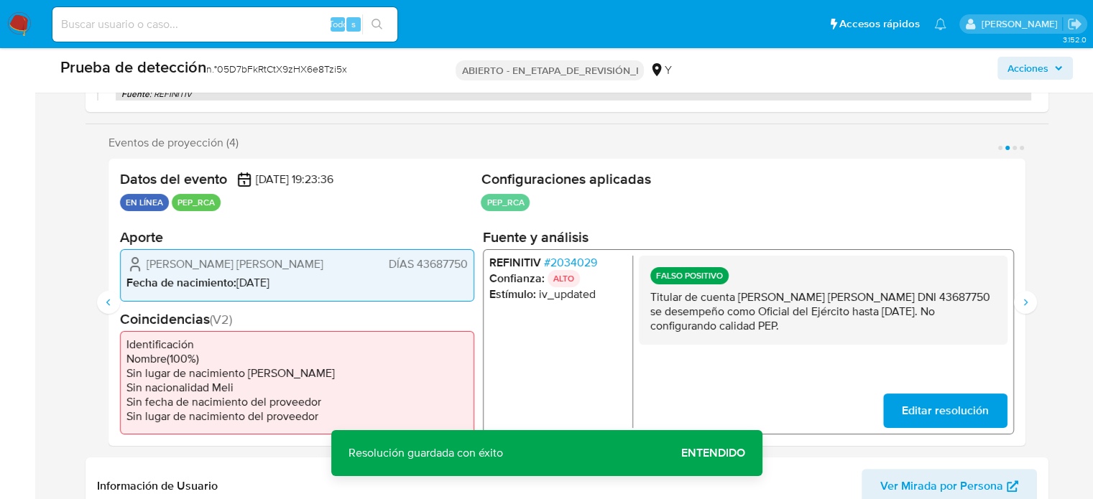
click at [578, 260] on font "2034029" at bounding box center [573, 262] width 47 height 17
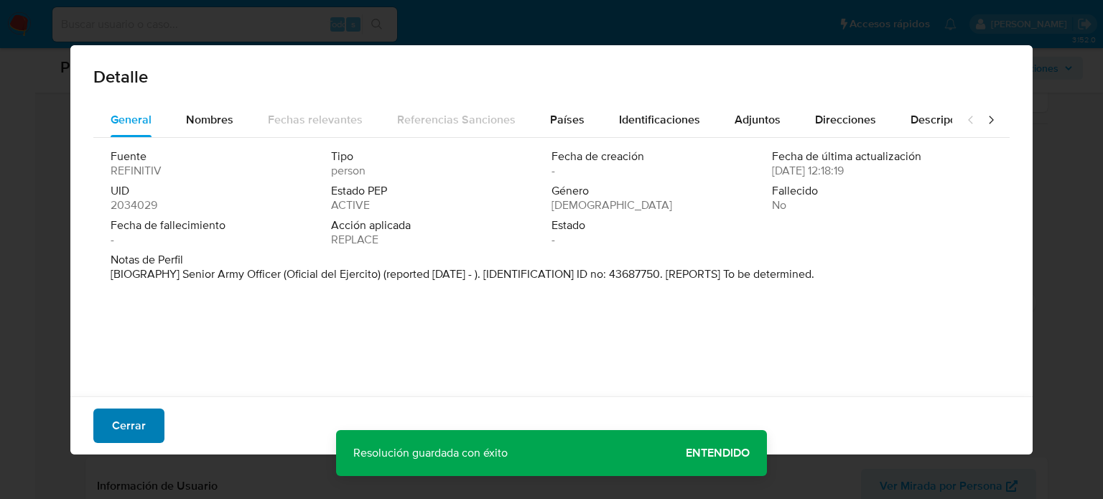
click at [141, 427] on font "Cerrar" at bounding box center [129, 426] width 34 height 34
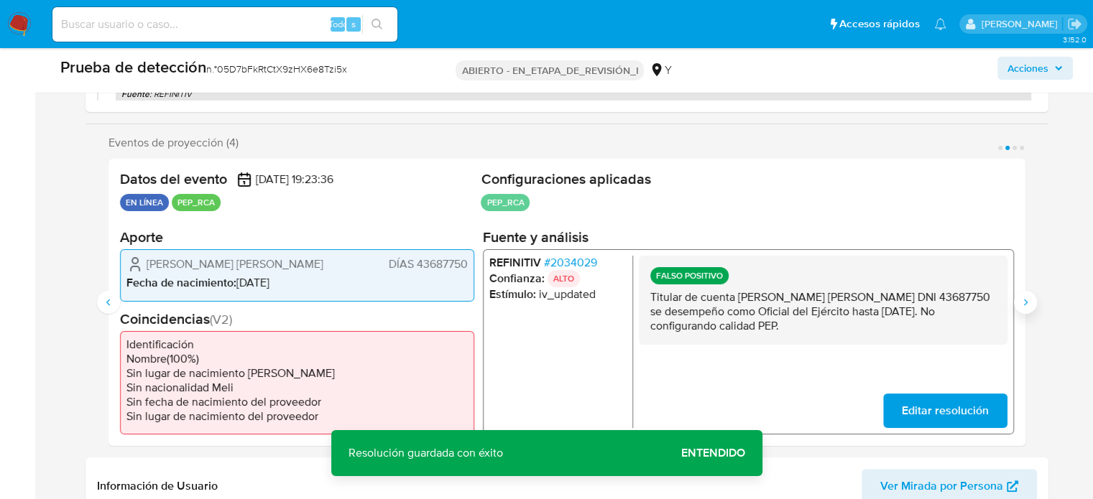
click at [1024, 300] on icon "Siguiente" at bounding box center [1024, 302] width 11 height 11
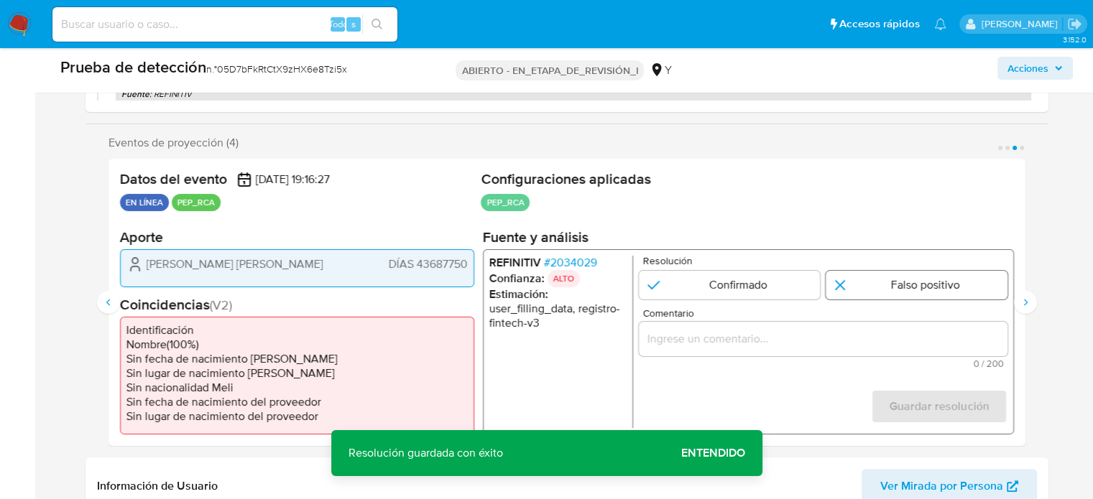
click at [884, 281] on input "3 de 4" at bounding box center [916, 285] width 182 height 29
radio input "true"
click at [824, 335] on input "Comentario" at bounding box center [822, 339] width 369 height 19
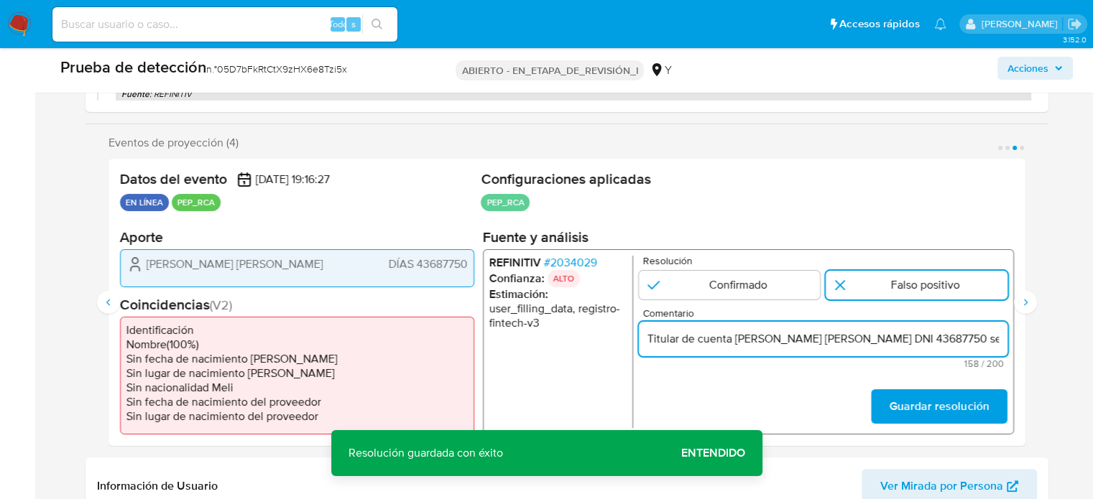
scroll to position [0, 467]
type input "Titular de cuenta Carlos Alfonso del Carpio Valdivia DNI 43687750 se desempeño …"
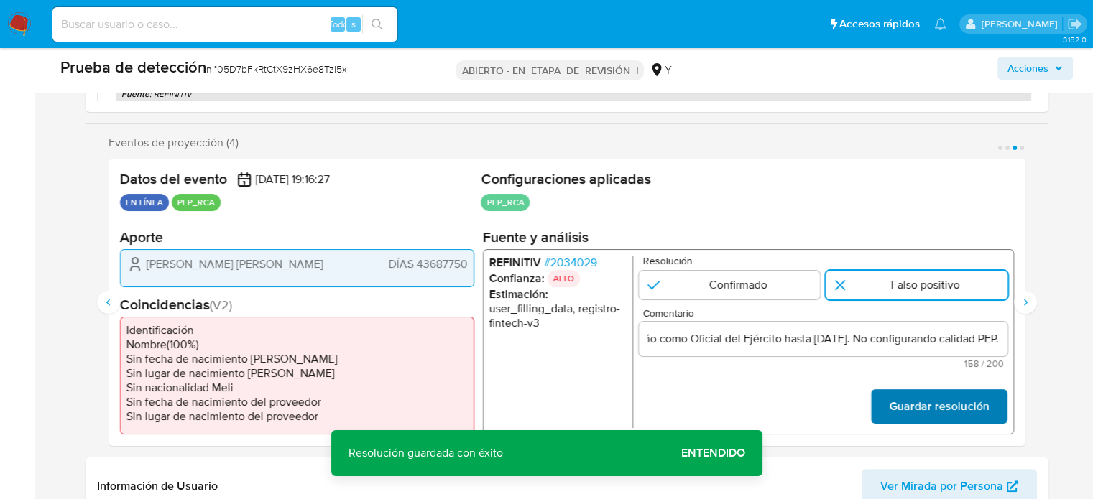
scroll to position [0, 0]
click at [940, 413] on font "Guardar resolución" at bounding box center [938, 406] width 99 height 34
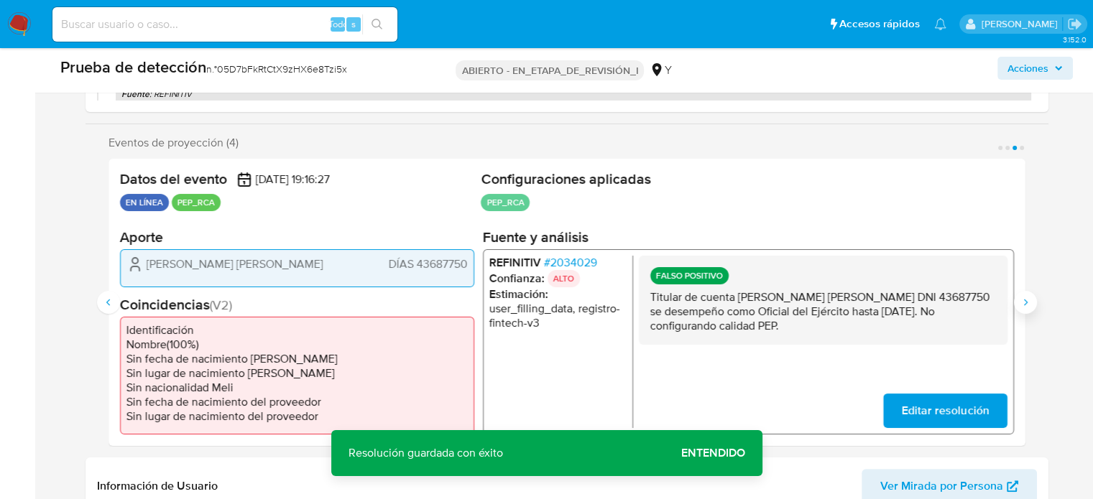
click at [1022, 303] on icon "Siguiente" at bounding box center [1024, 302] width 11 height 11
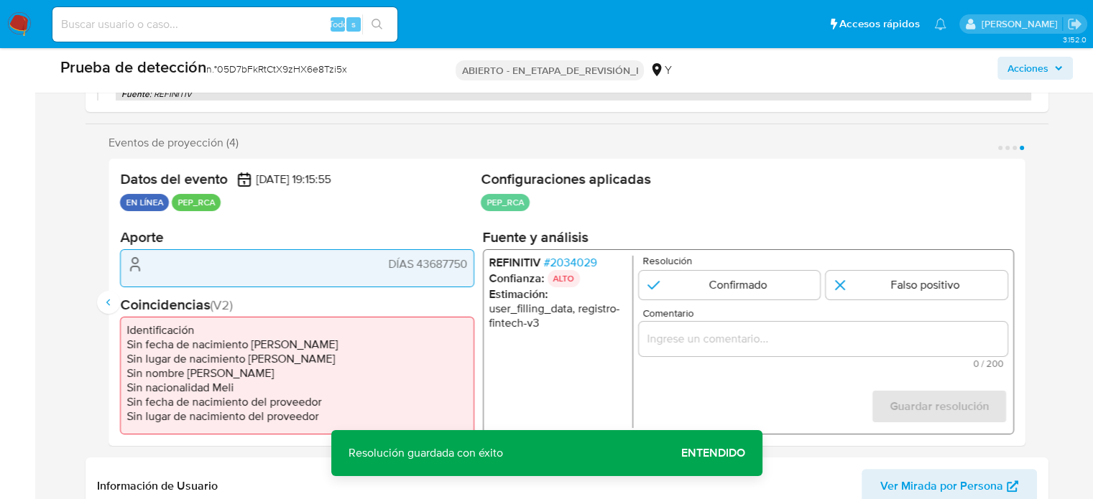
drag, startPoint x: 863, startPoint y: 289, endPoint x: 834, endPoint y: 325, distance: 47.0
click at [862, 291] on input "4 de 4" at bounding box center [916, 285] width 182 height 29
radio input "true"
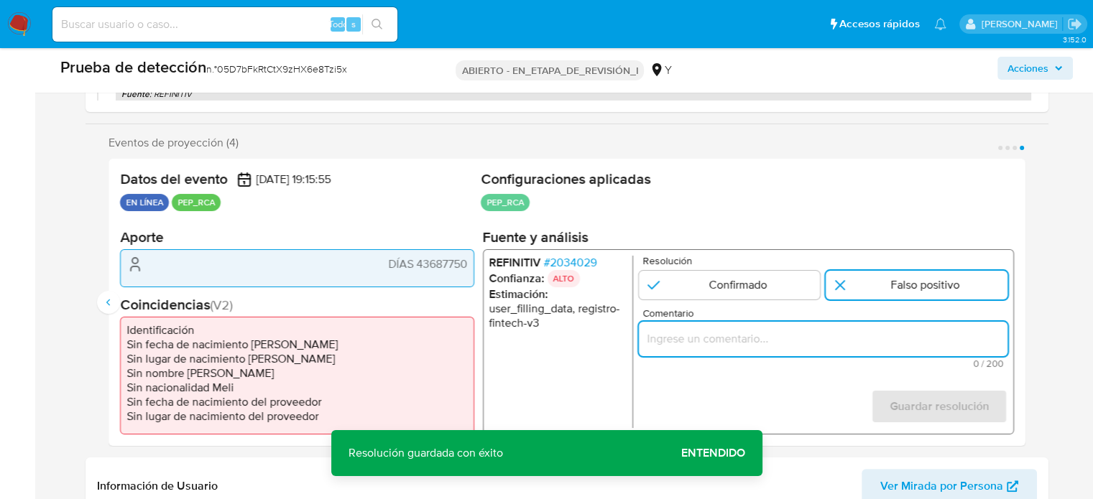
click at [832, 337] on input "Comentario" at bounding box center [822, 339] width 369 height 19
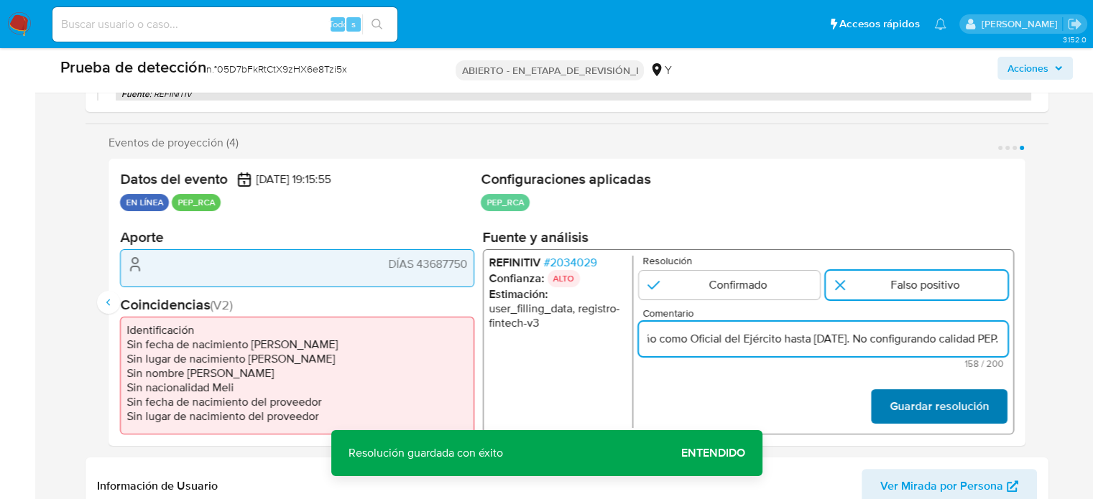
type input "Titular de cuenta Carlos Alfonso del Carpio Valdivia DNI 43687750 se desempeño …"
click at [916, 407] on font "Guardar resolución" at bounding box center [938, 406] width 99 height 34
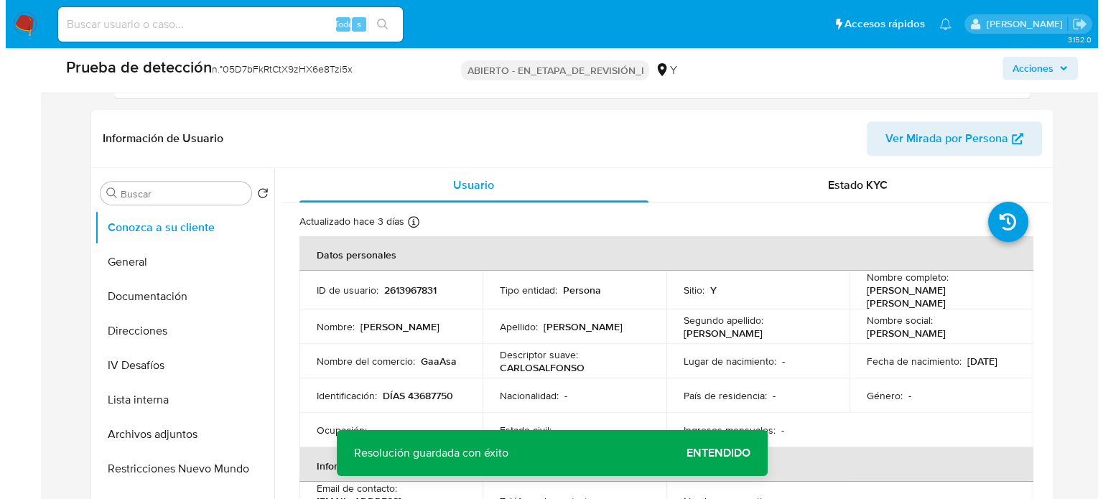
scroll to position [647, 0]
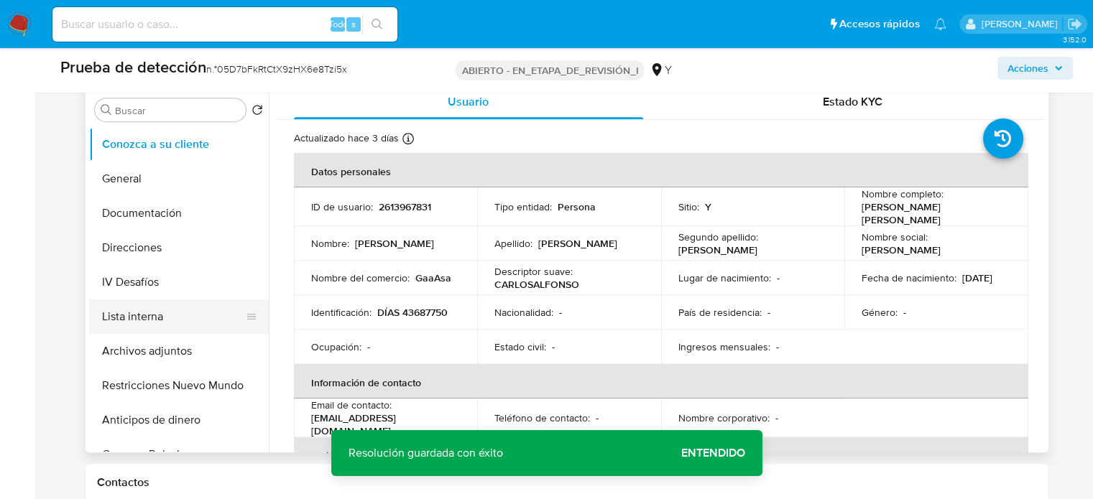
click at [129, 319] on button "Lista interna" at bounding box center [173, 317] width 168 height 34
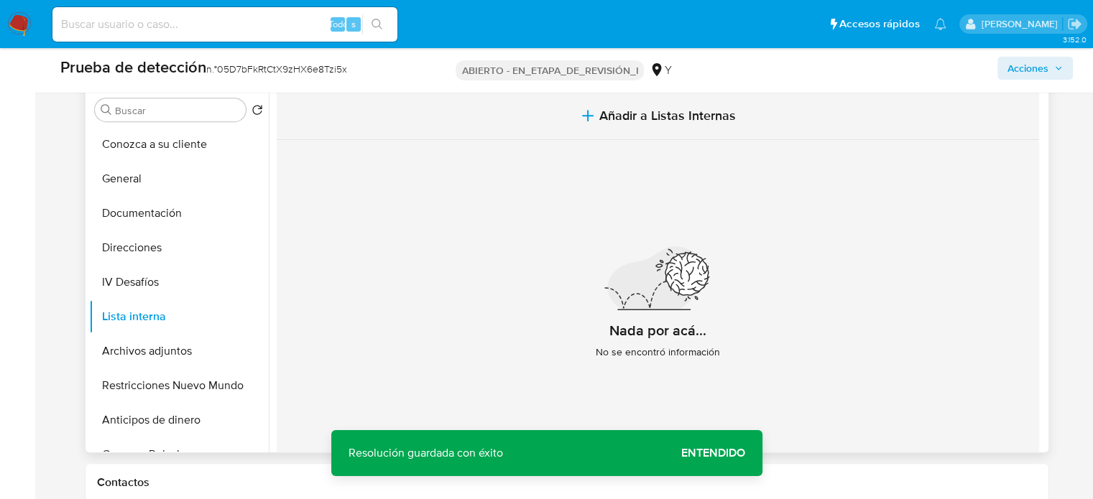
click at [616, 115] on span "Añadir a Listas Internas" at bounding box center [667, 116] width 136 height 16
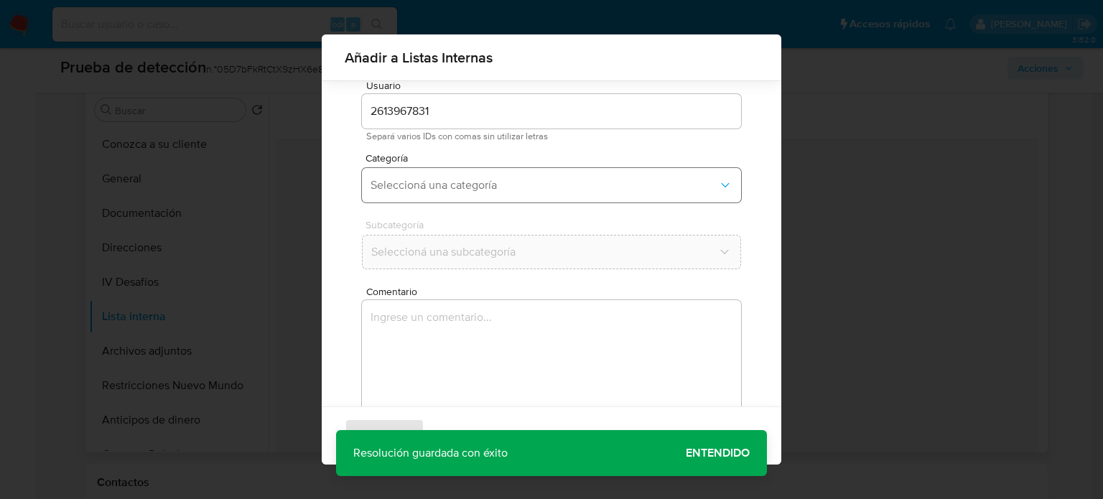
scroll to position [60, 0]
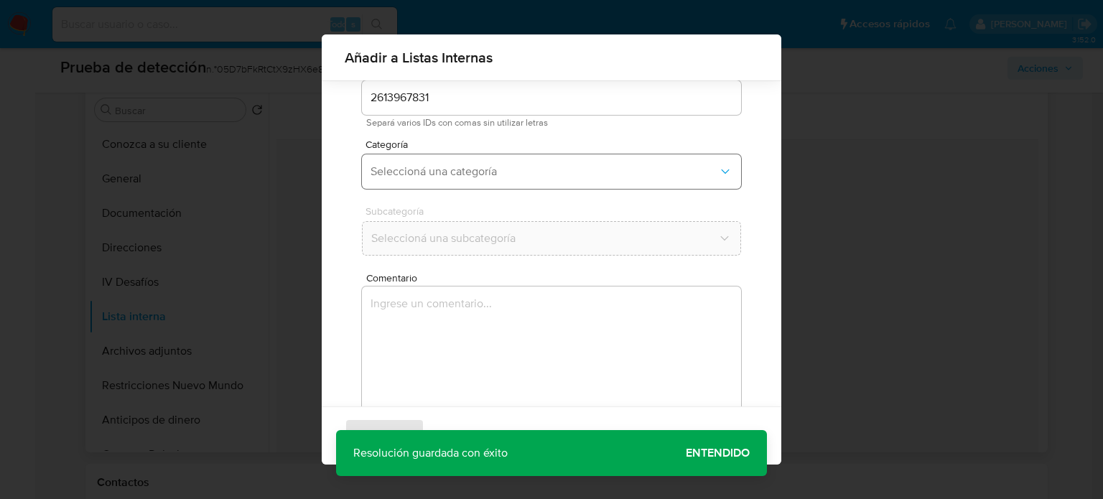
click at [480, 172] on span "Seleccioná una categoría" at bounding box center [545, 172] width 348 height 14
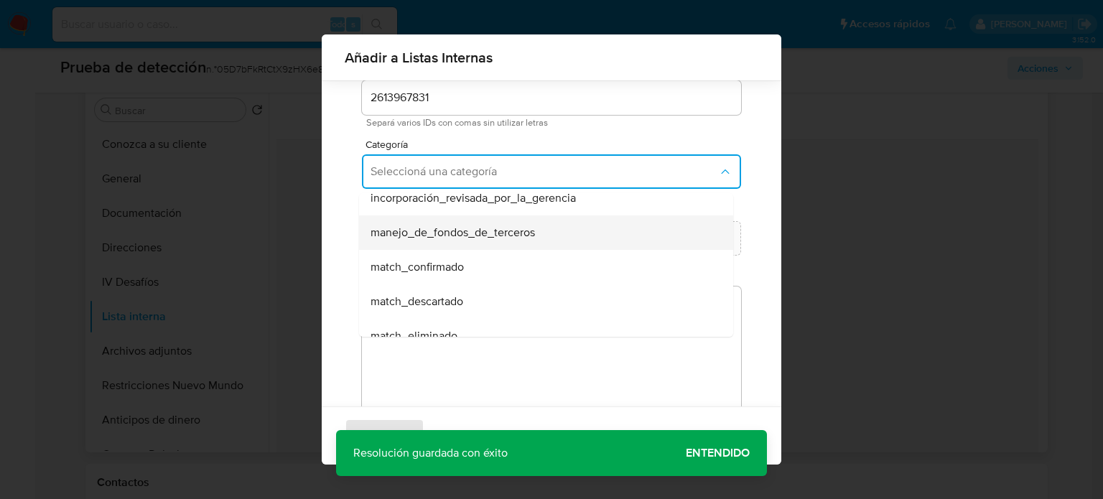
scroll to position [72, 0]
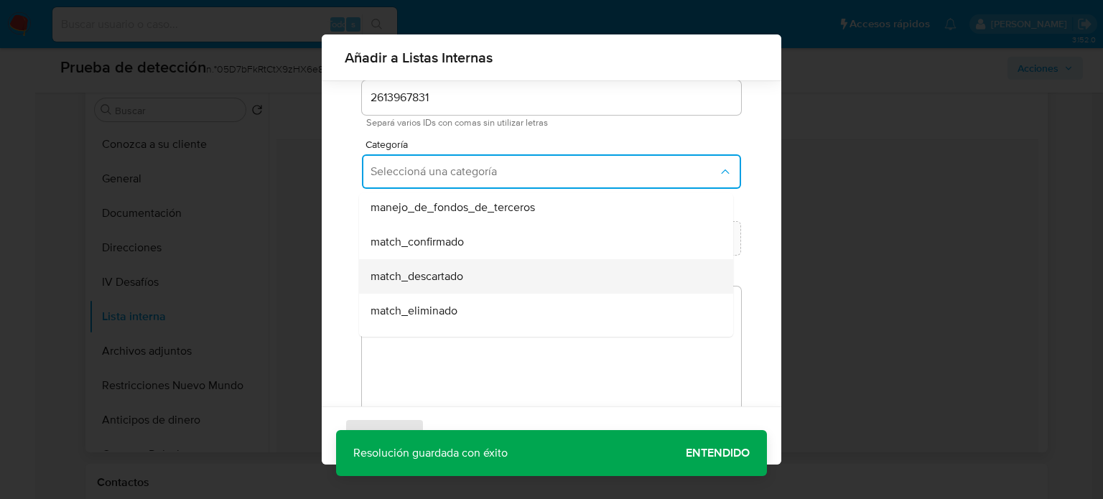
click at [445, 278] on span "match_descartado" at bounding box center [417, 276] width 93 height 14
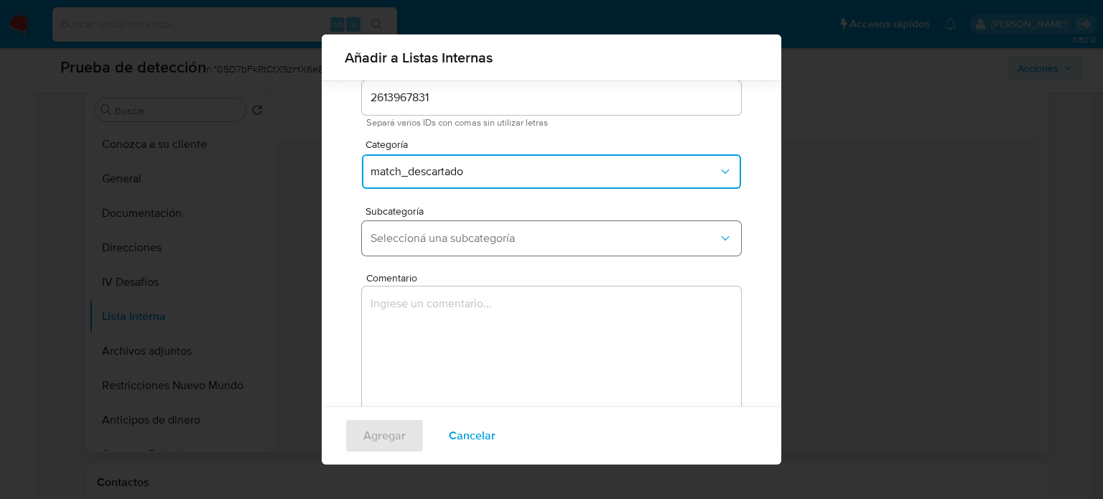
click at [483, 236] on span "Seleccioná una subcategoría" at bounding box center [545, 238] width 348 height 14
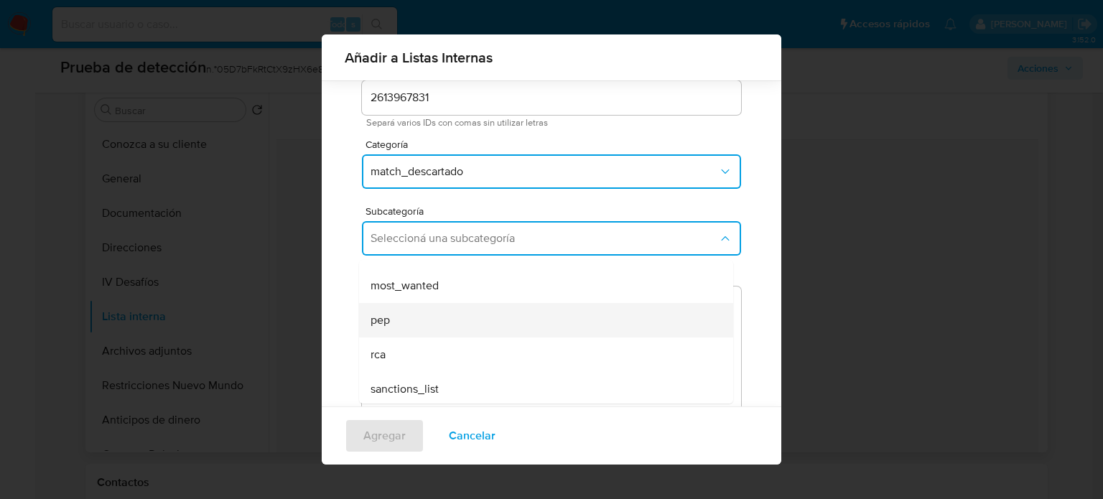
scroll to position [98, 0]
click at [426, 327] on div "pep" at bounding box center [542, 317] width 343 height 34
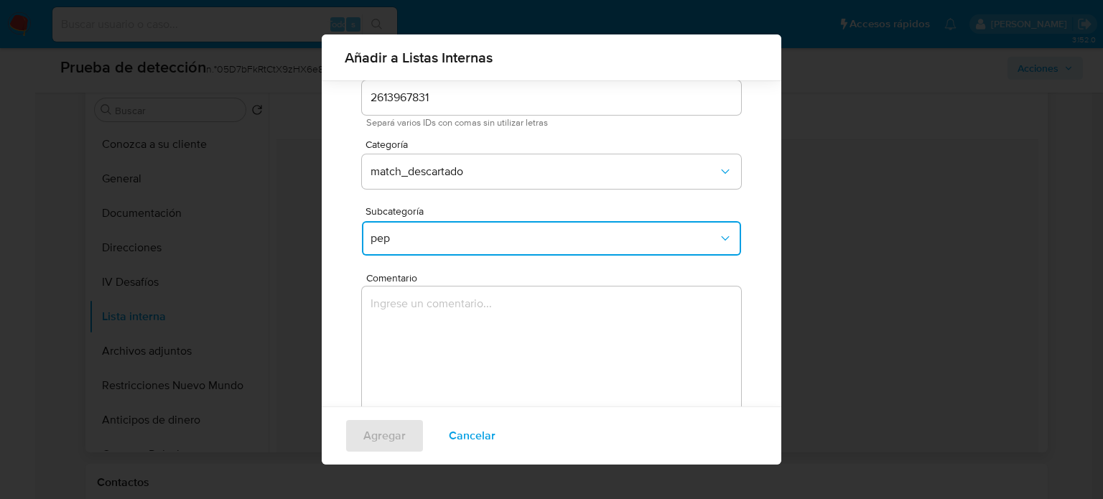
click at [426, 327] on textarea "Comentario" at bounding box center [551, 356] width 379 height 138
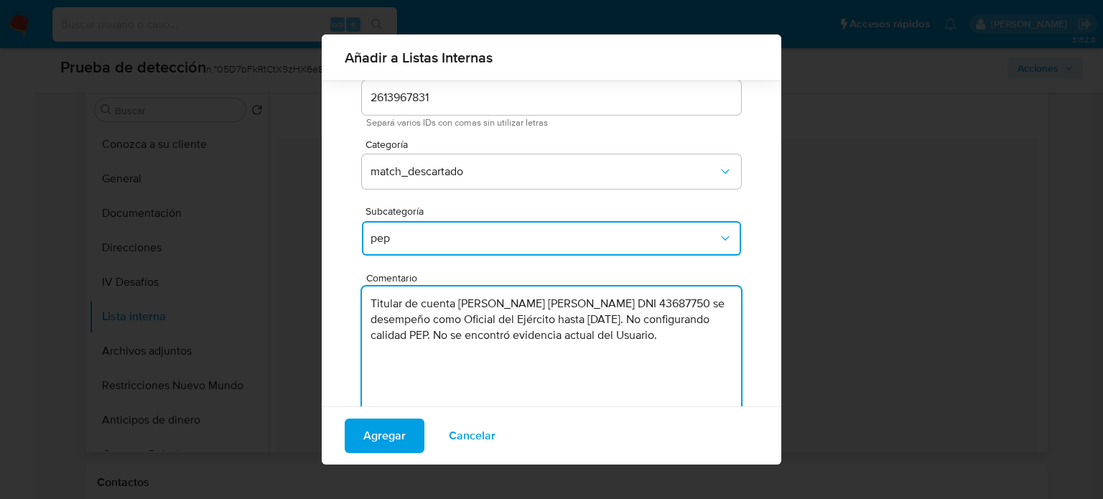
click at [580, 365] on textarea "Titular de cuenta Carlos Alfonso del Carpio Valdivia DNI 43687750 se desempeño …" at bounding box center [551, 356] width 379 height 138
click at [636, 342] on textarea "Titular de cuenta Carlos Alfonso del Carpio Valdivia DNI 43687750 se desempeño …" at bounding box center [551, 356] width 379 height 138
drag, startPoint x: 437, startPoint y: 354, endPoint x: 560, endPoint y: 366, distance: 124.2
click at [560, 366] on textarea "Titular de cuenta Carlos Alfonso del Carpio Valdivia DNI 43687750 se desempeño …" at bounding box center [551, 356] width 379 height 138
click at [626, 305] on textarea "Titular de cuenta Carlos Alfonso del Carpio Valdivia DNI 43687750 se desempeño …" at bounding box center [551, 356] width 379 height 138
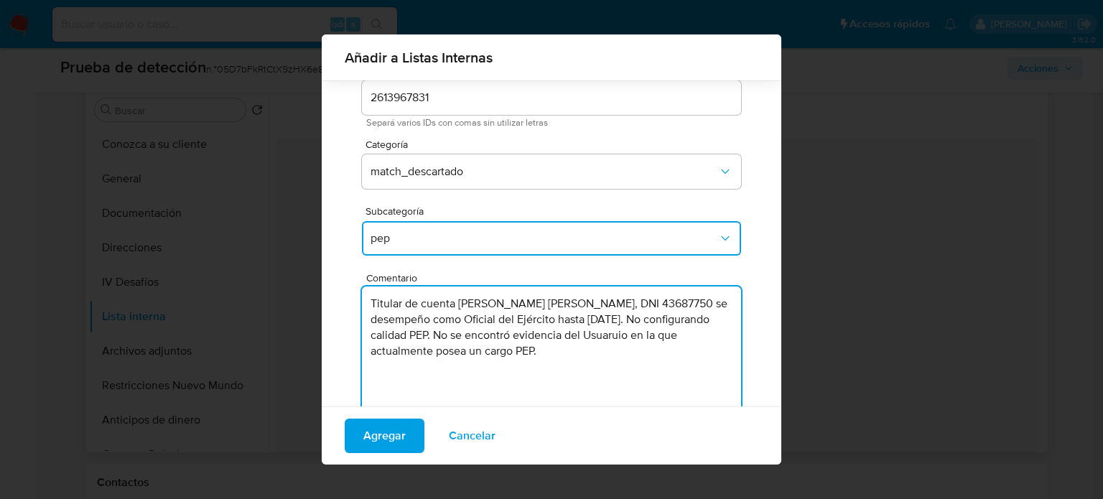
click at [705, 305] on textarea "Titular de cuenta Carlos Alfonso del Carpio Valdivia, DNI 43687750 se desempeño…" at bounding box center [551, 356] width 379 height 138
drag, startPoint x: 695, startPoint y: 338, endPoint x: 392, endPoint y: 356, distance: 304.4
click at [392, 356] on textarea "Titular de cuenta Carlos Alfonso del Carpio Valdivia, DNI 43687750, se desempeñ…" at bounding box center [551, 356] width 379 height 138
type textarea "Titular de cuenta Carlos Alfonso del Carpio Valdivia, DNI 43687750, se desempeñ…"
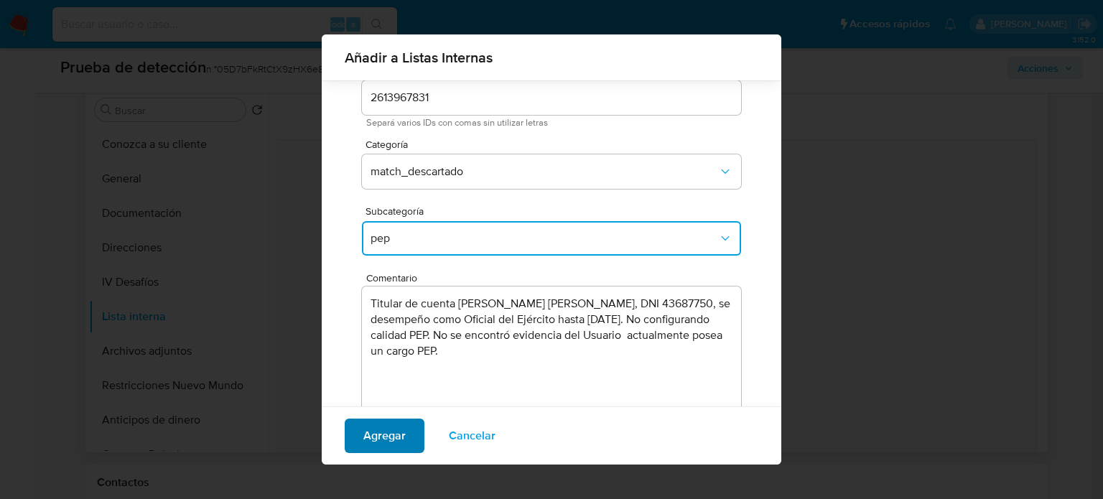
click at [394, 443] on span "Agregar" at bounding box center [384, 436] width 42 height 32
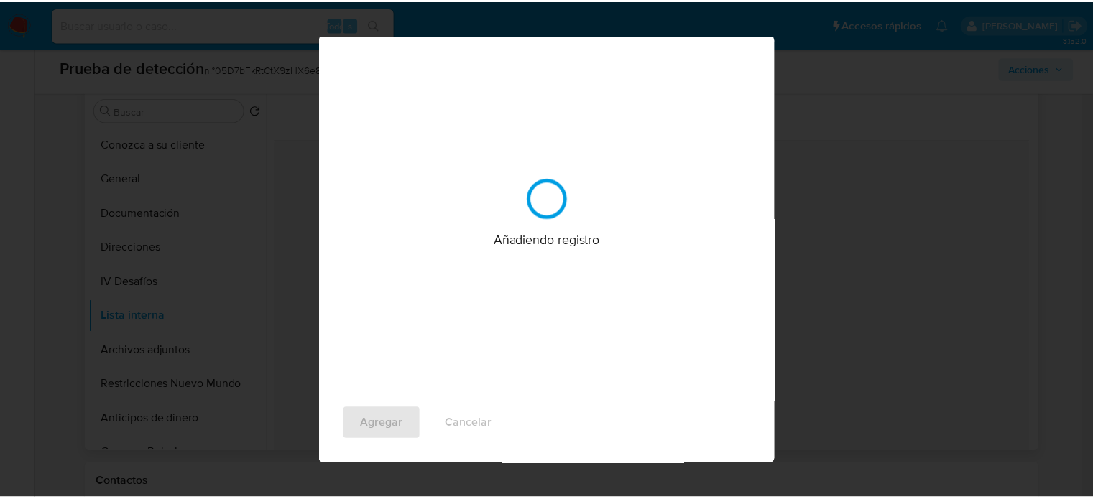
scroll to position [0, 0]
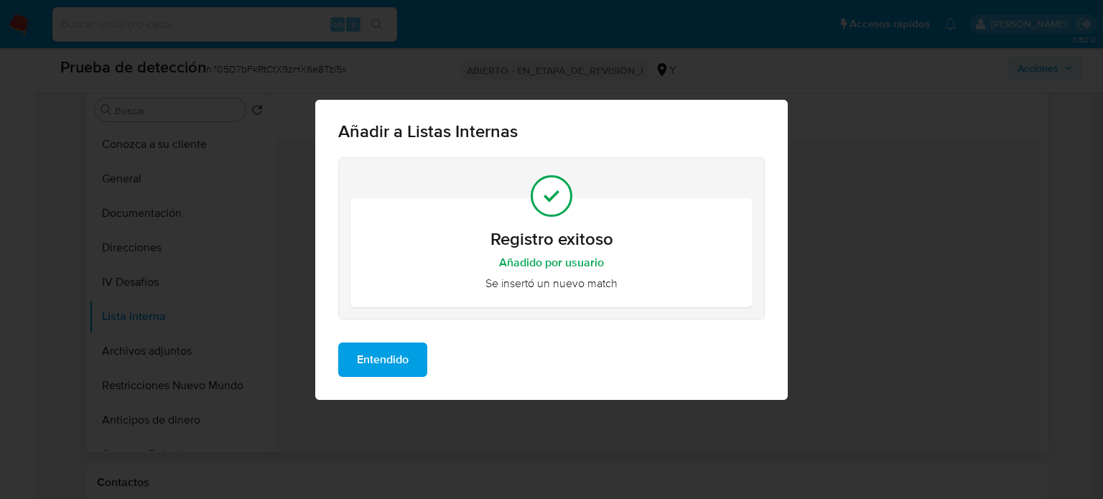
click at [376, 362] on span "Entendido" at bounding box center [383, 360] width 52 height 32
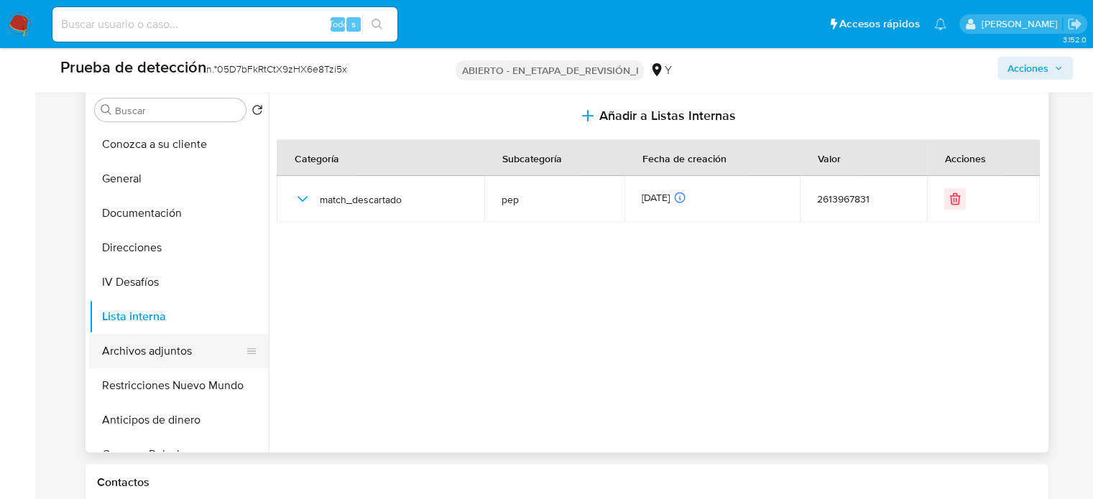
click at [174, 348] on button "Archivos adjuntos" at bounding box center [173, 351] width 168 height 34
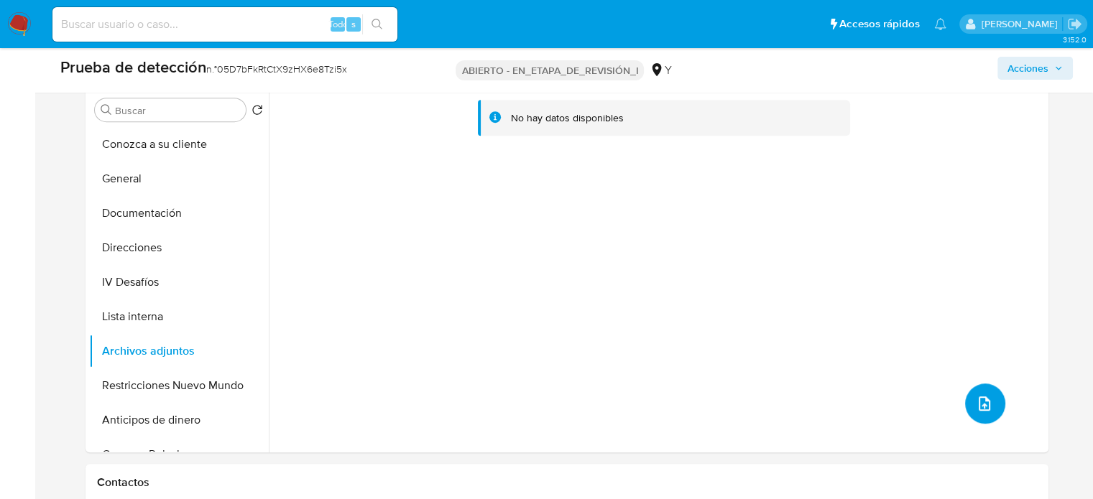
click at [981, 402] on icon "subir archivo" at bounding box center [984, 403] width 17 height 17
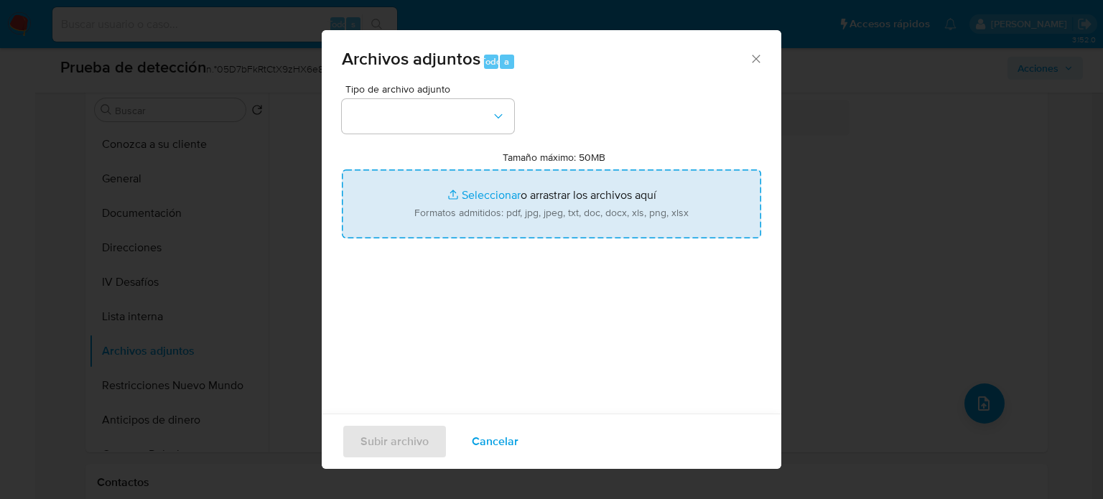
click at [537, 210] on input "Tamaño máximo: 50MB Seleccionar archivos" at bounding box center [552, 204] width 420 height 69
click at [503, 203] on input "Tamaño máximo: 50MB Seleccionar archivos" at bounding box center [552, 204] width 420 height 69
type input "C:\fakepath\La coronel Nancy Spencer, directora de ...erú en Lima, Perú, el 14 …"
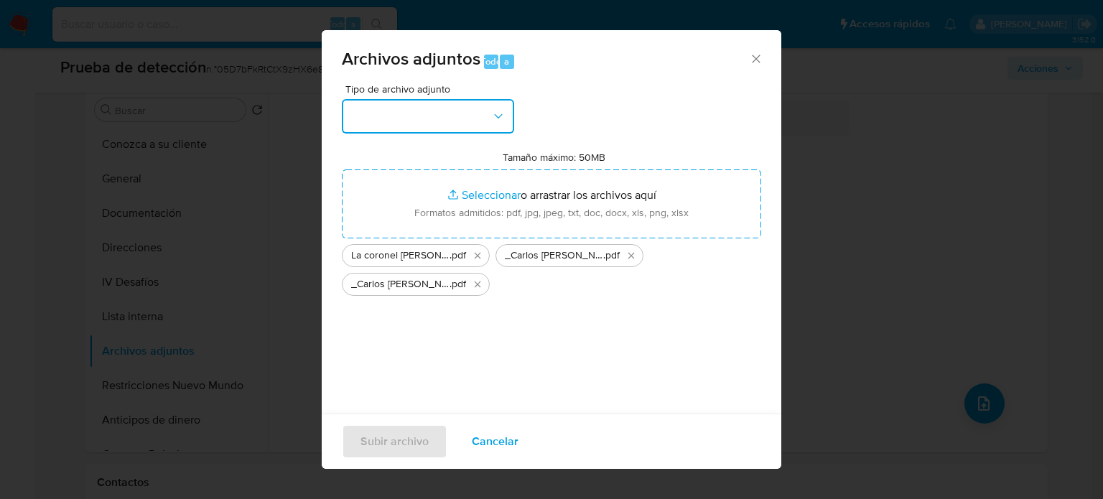
click at [474, 125] on button "button" at bounding box center [428, 116] width 172 height 34
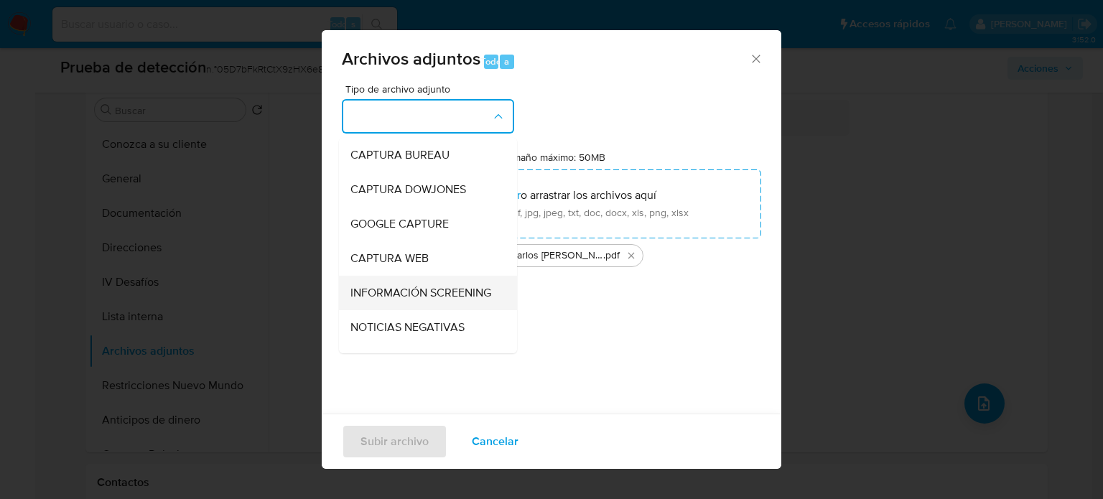
click at [397, 300] on span "INFORMACIÓN SCREENING" at bounding box center [421, 293] width 141 height 14
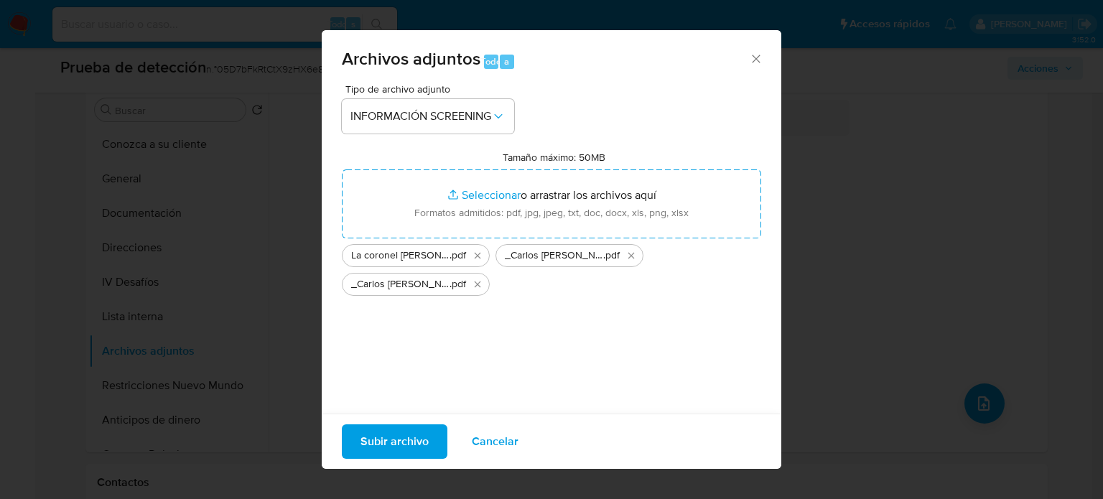
click at [414, 453] on span "Subir archivo" at bounding box center [395, 442] width 68 height 32
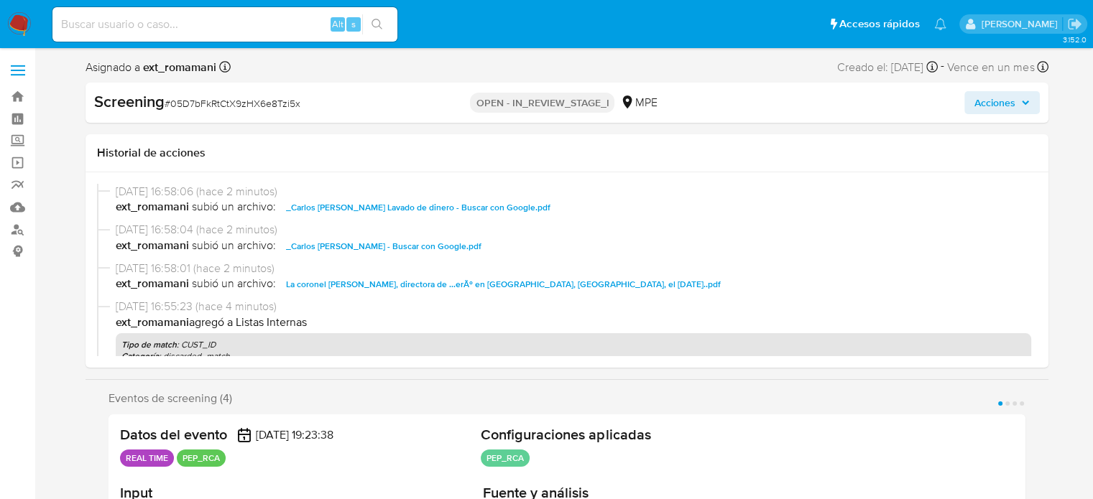
select select "10"
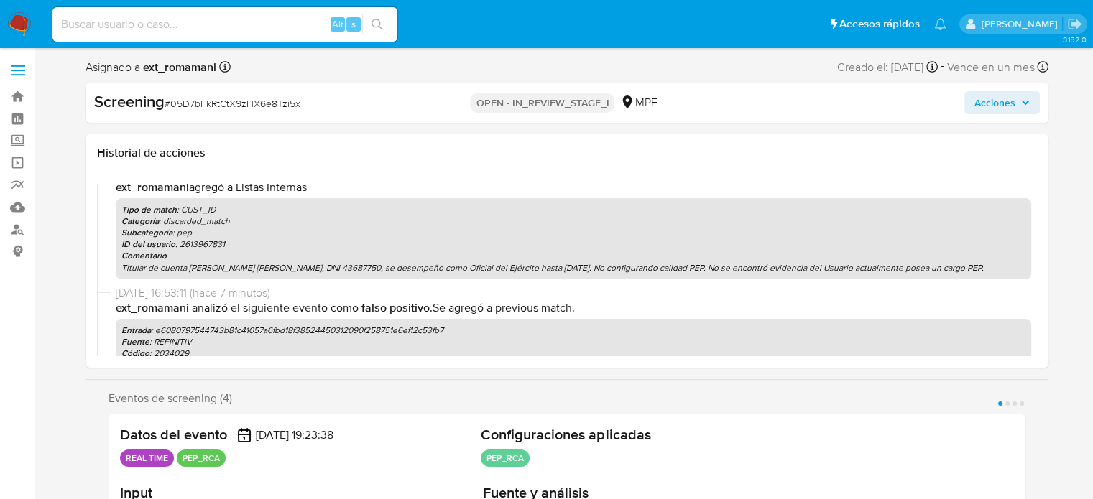
scroll to position [144, 0]
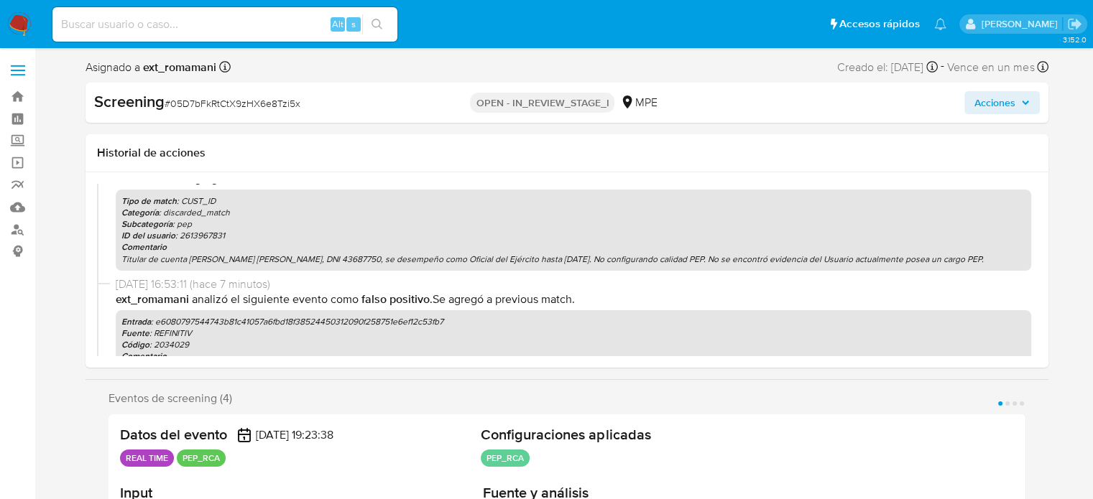
drag, startPoint x: 1015, startPoint y: 256, endPoint x: 119, endPoint y: 265, distance: 895.8
click at [119, 265] on div "Tipo de match : CUST_ID Categoría : discarded_match Subcategoría : pep ID del u…" at bounding box center [573, 230] width 915 height 81
copy p "Titular de cuenta [PERSON_NAME] [PERSON_NAME], DNI 43687750, se desempeño como …"
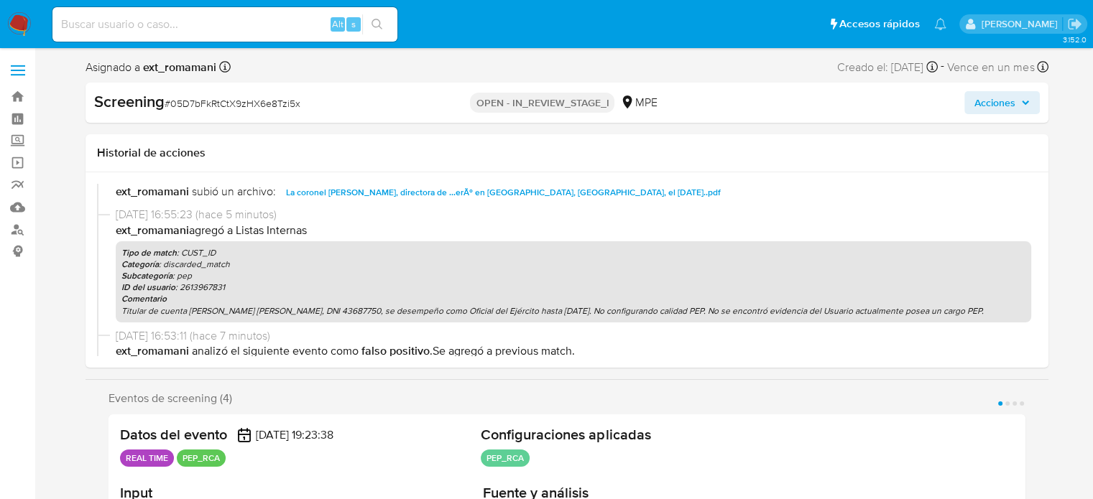
scroll to position [0, 0]
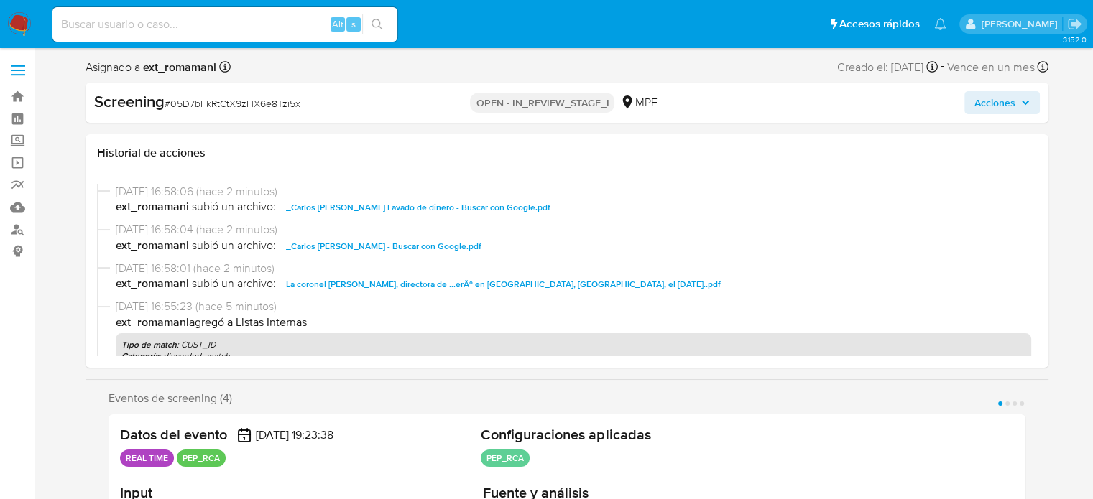
click at [991, 108] on span "Acciones" at bounding box center [994, 102] width 41 height 23
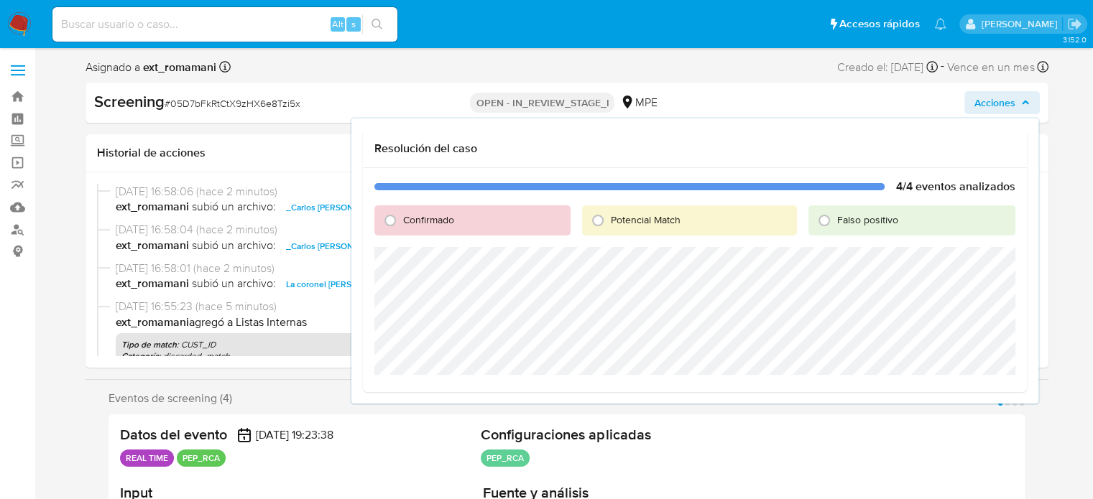
click at [836, 224] on label "Falso positivo" at bounding box center [866, 220] width 62 height 14
click at [835, 224] on input "Falso positivo" at bounding box center [823, 220] width 23 height 23
radio input "true"
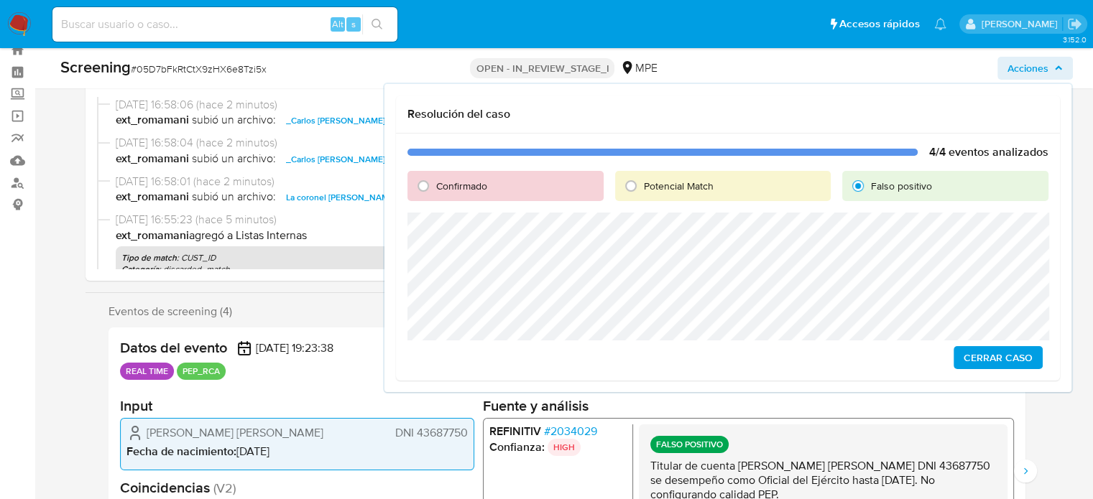
scroll to position [72, 0]
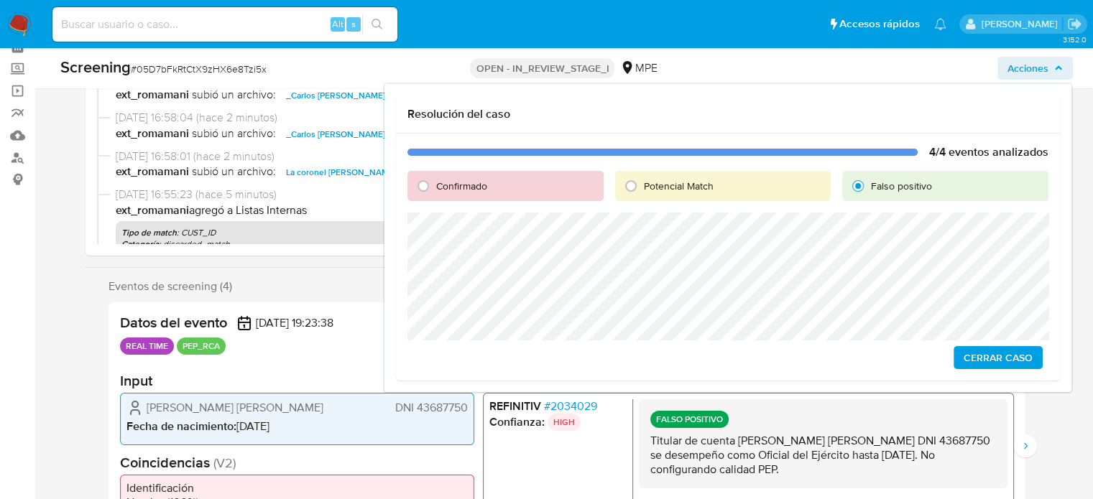
click at [988, 356] on span "Cerrar Caso" at bounding box center [997, 358] width 69 height 20
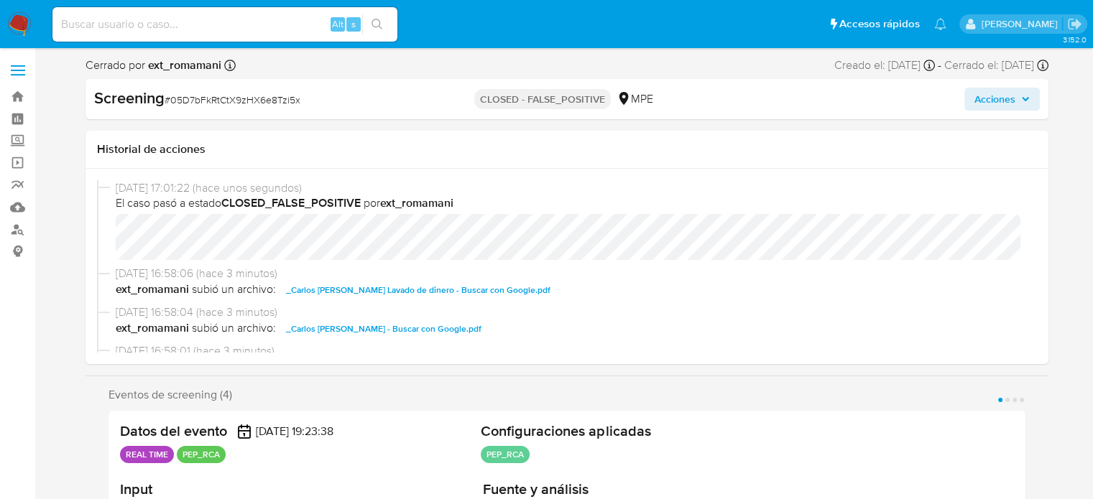
select select "10"
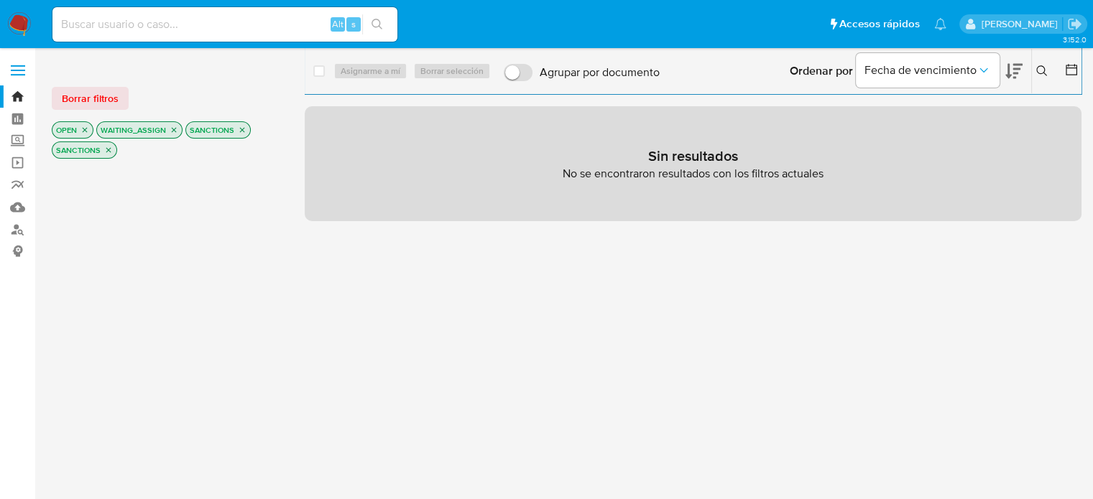
click at [238, 130] on icon "close-filter" at bounding box center [242, 130] width 9 height 9
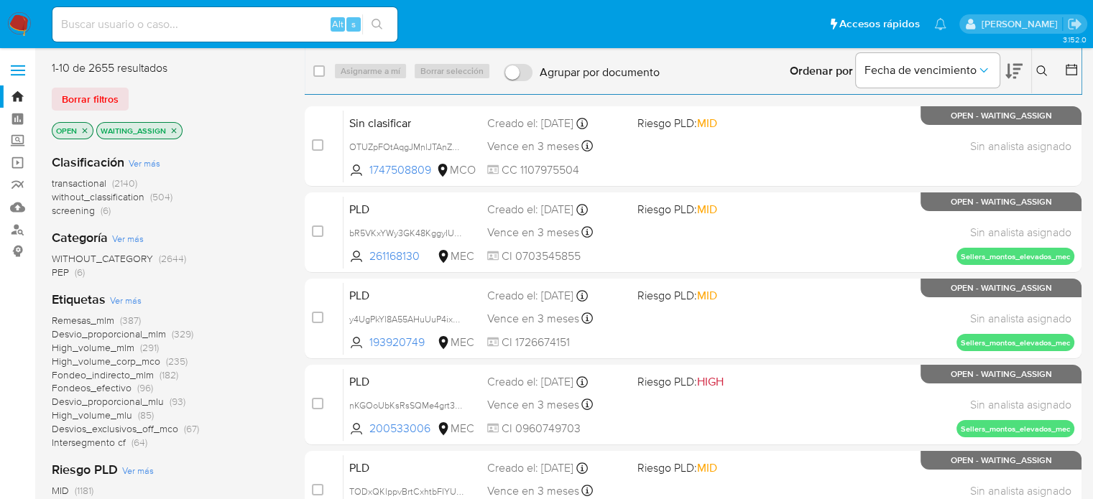
click at [67, 275] on span "PEP" at bounding box center [60, 272] width 17 height 14
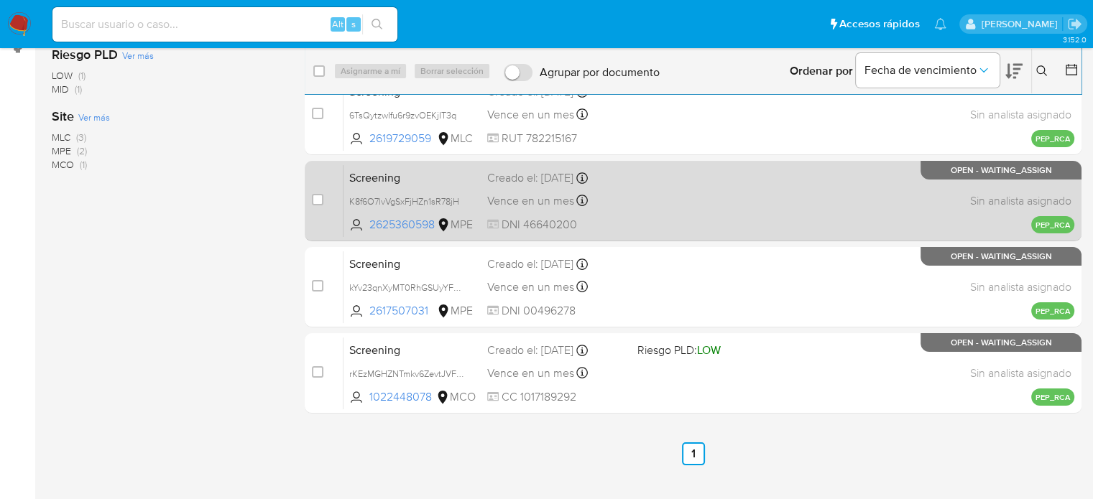
scroll to position [209, 0]
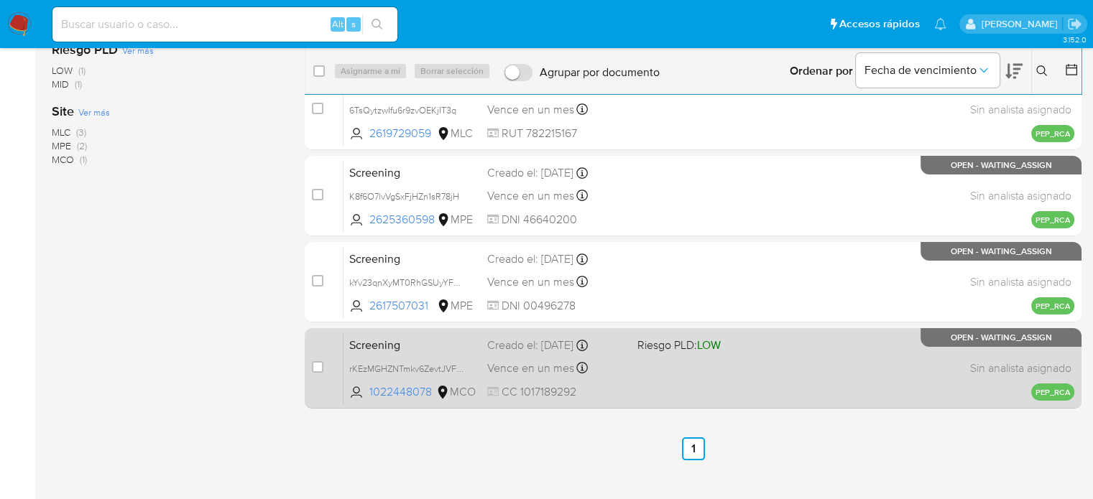
click at [598, 357] on div "Screening rKEzMGHZNTmkv6ZevtJVFQnO 1022448078 MCO Riesgo PLD: LOW Creado el: [D…" at bounding box center [708, 368] width 731 height 73
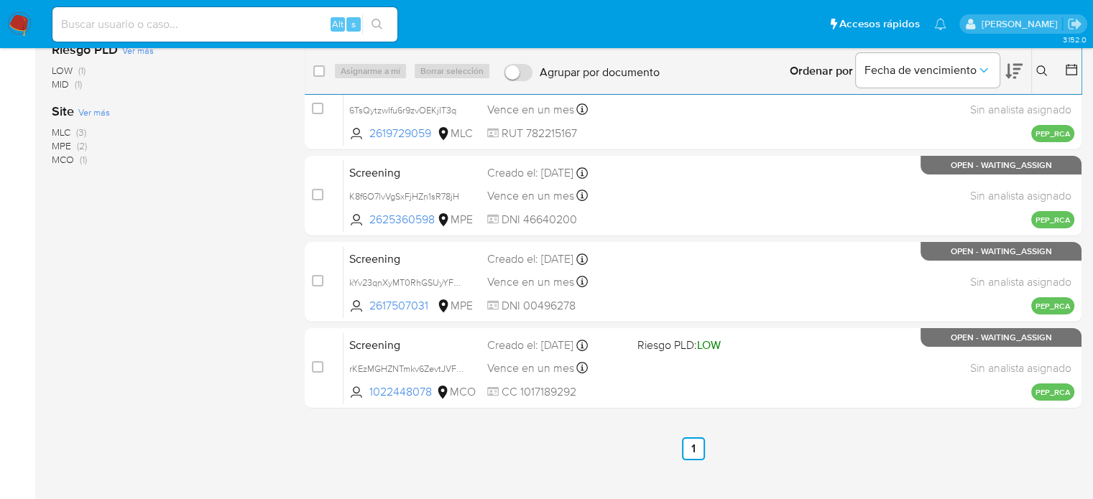
click at [19, 22] on img at bounding box center [19, 24] width 24 height 24
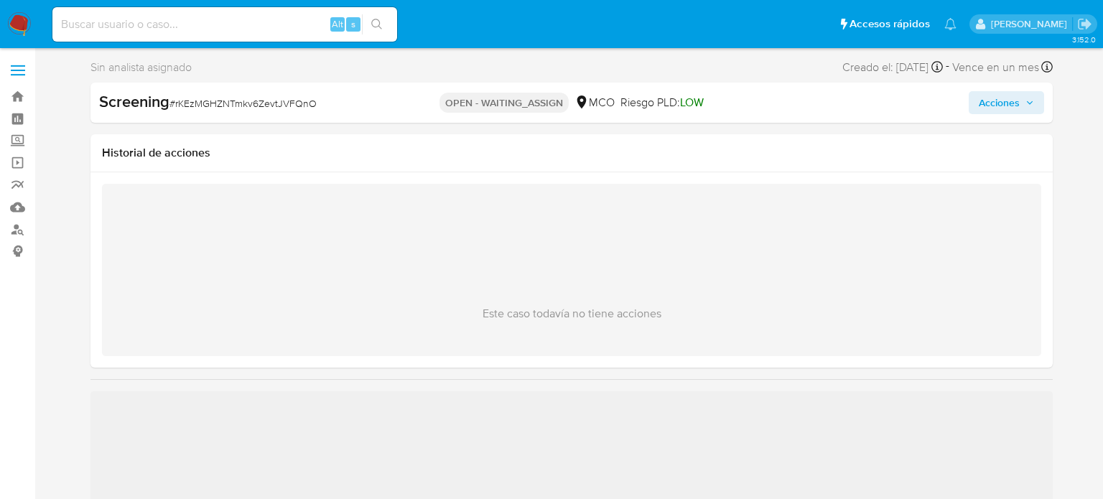
select select "10"
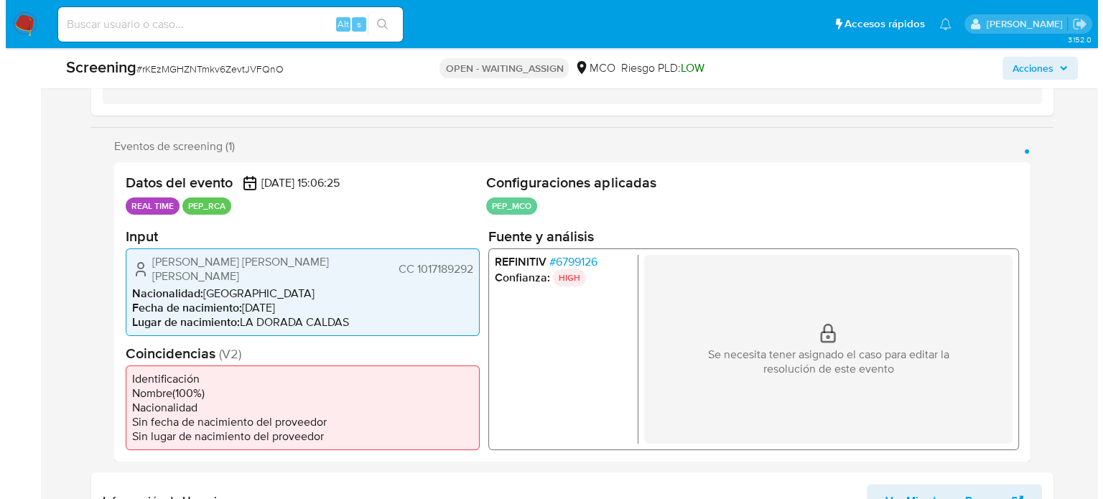
scroll to position [287, 0]
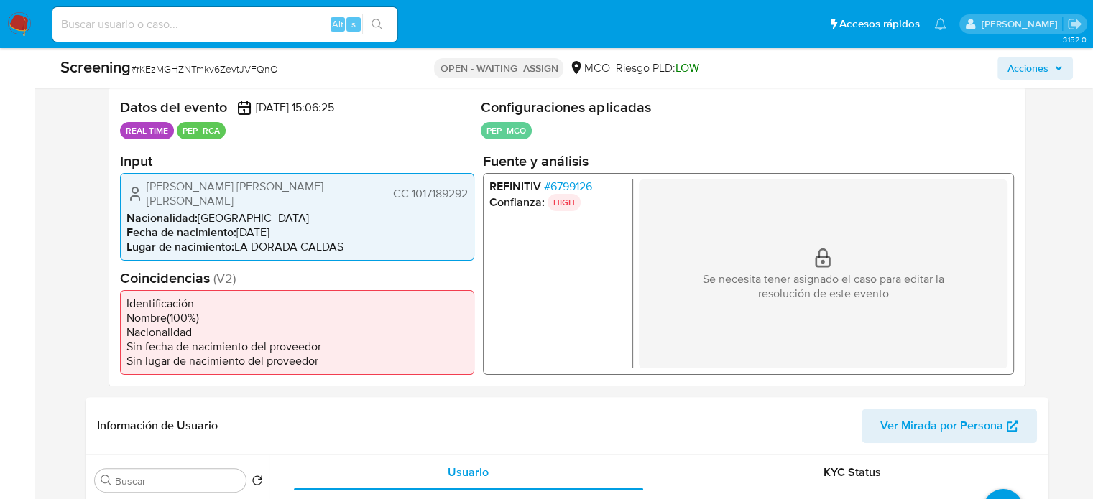
click at [555, 180] on span "# 6799126" at bounding box center [567, 186] width 48 height 14
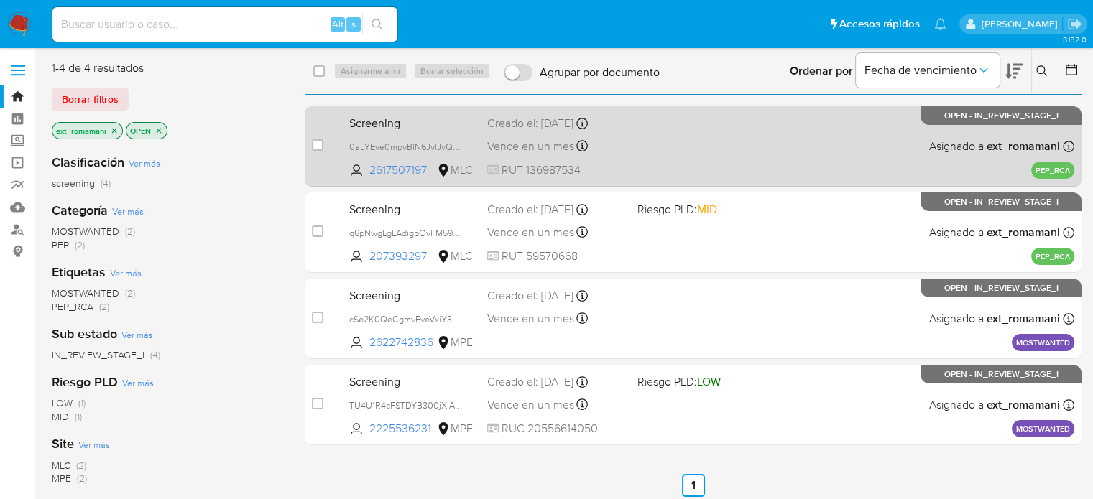
drag, startPoint x: 106, startPoint y: 100, endPoint x: 314, endPoint y: 108, distance: 207.8
click at [106, 99] on span "Borrar filtros" at bounding box center [90, 99] width 57 height 20
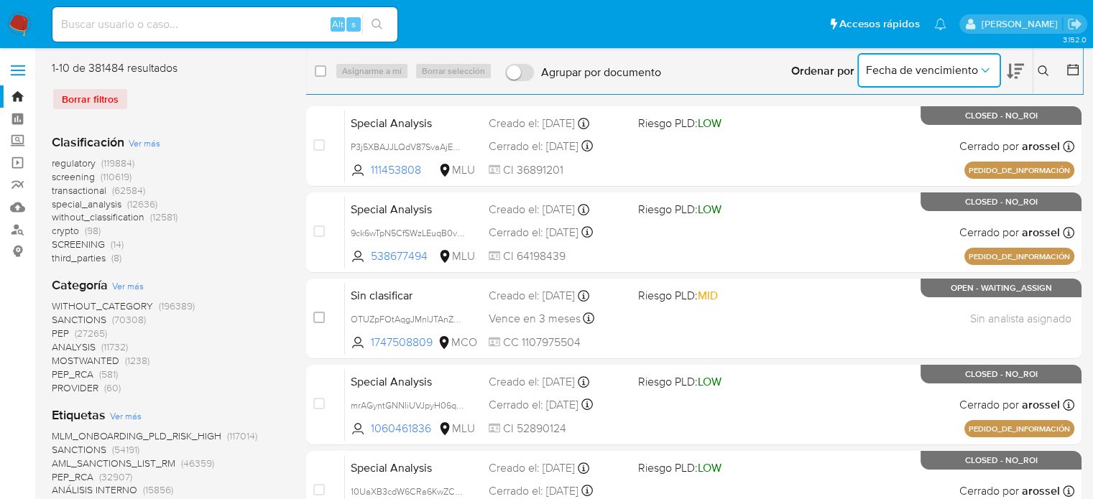
click at [971, 71] on span "Fecha de vencimiento" at bounding box center [922, 70] width 112 height 14
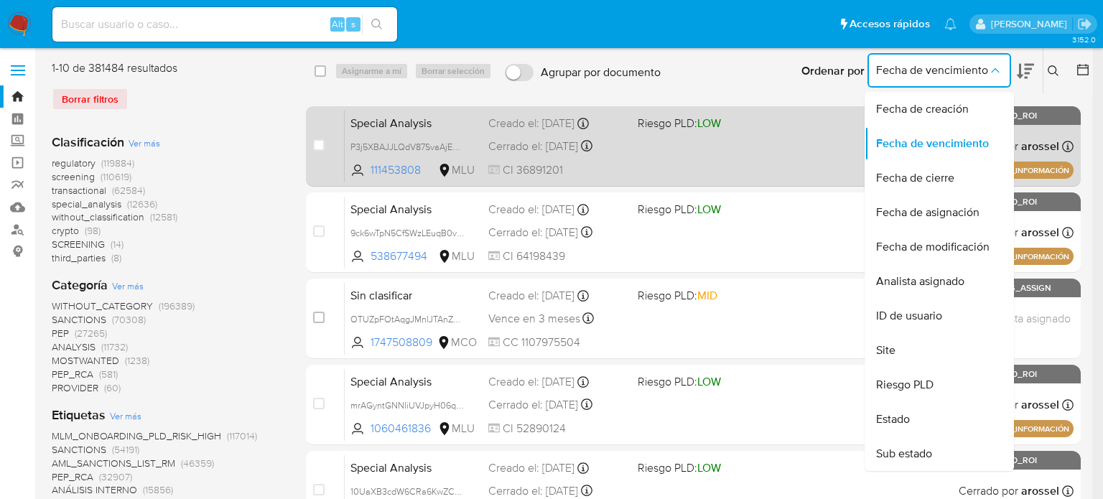
drag, startPoint x: 908, startPoint y: 180, endPoint x: 976, endPoint y: 139, distance: 80.0
click at [911, 177] on span "Fecha de cierre" at bounding box center [915, 178] width 78 height 14
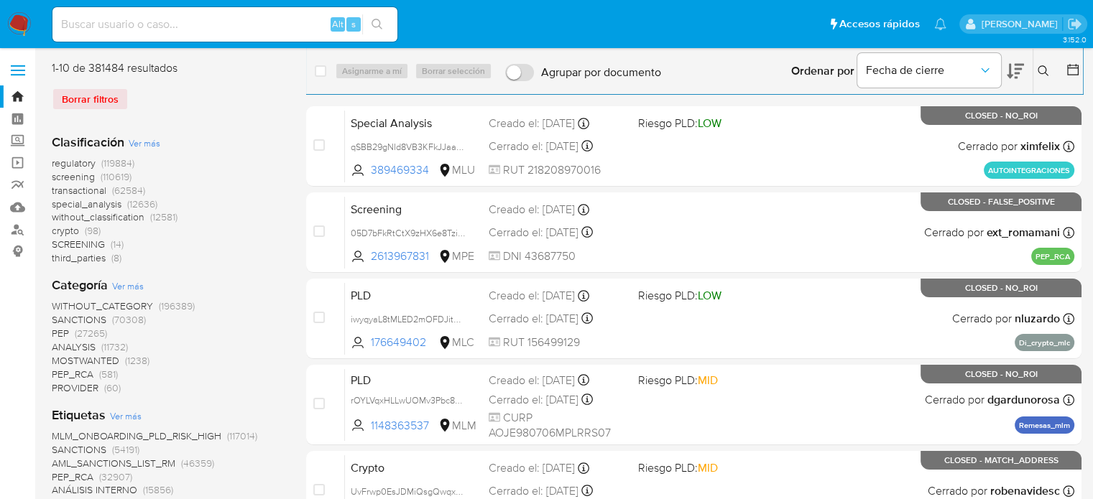
click at [1067, 70] on icon at bounding box center [1072, 69] width 14 height 14
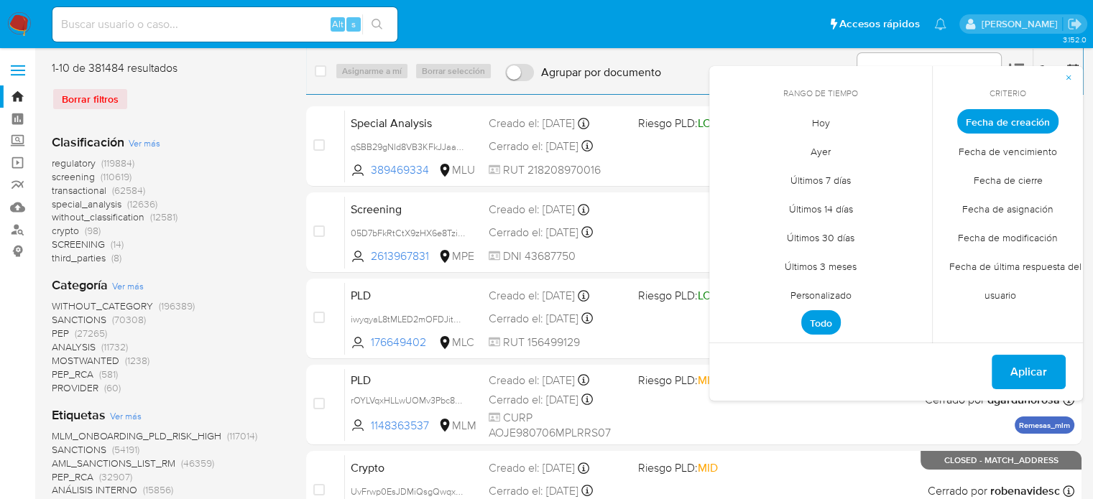
drag, startPoint x: 798, startPoint y: 122, endPoint x: 930, endPoint y: 142, distance: 133.7
click at [800, 122] on span "Hoy" at bounding box center [821, 122] width 48 height 29
click at [993, 176] on span "Fecha de cierre" at bounding box center [1007, 179] width 99 height 29
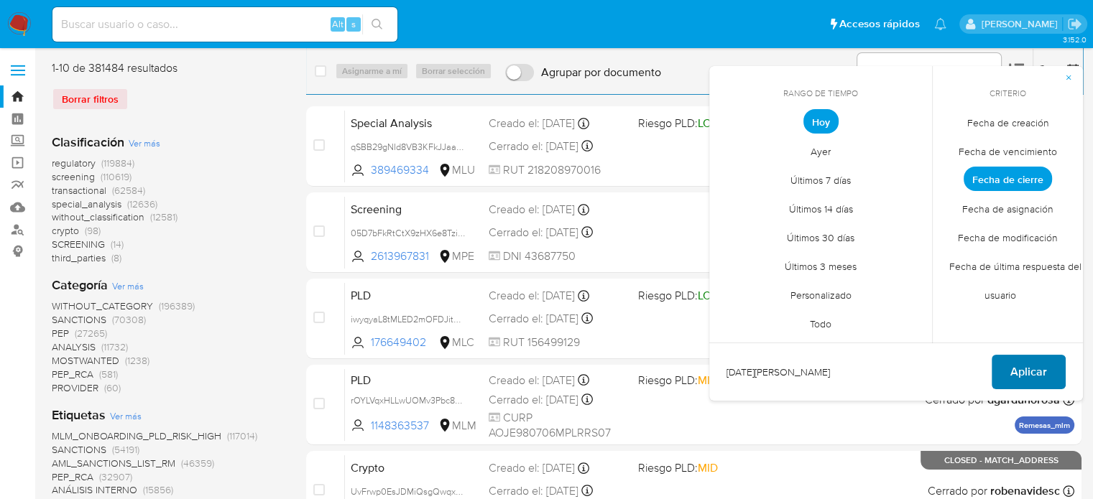
click at [1022, 369] on span "Aplicar" at bounding box center [1028, 372] width 37 height 32
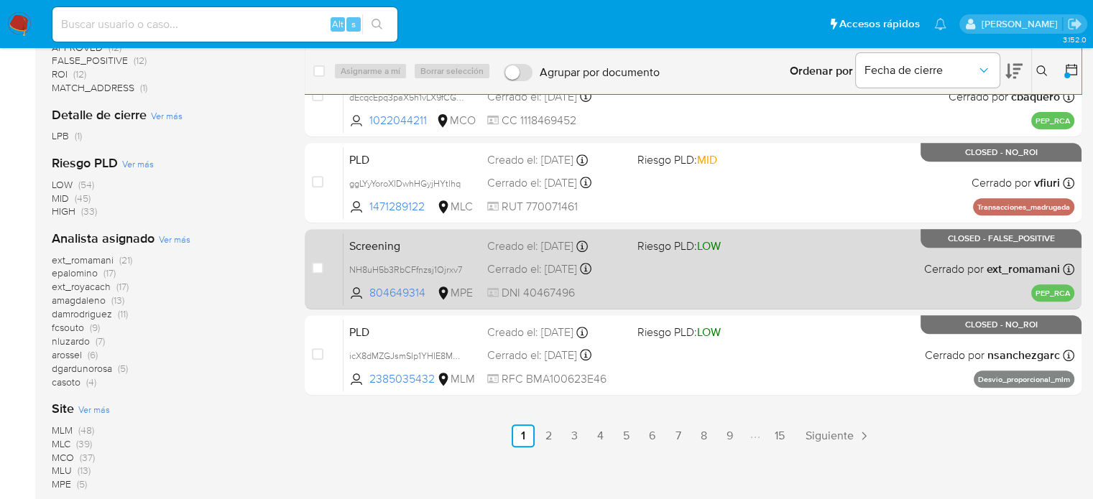
scroll to position [575, 0]
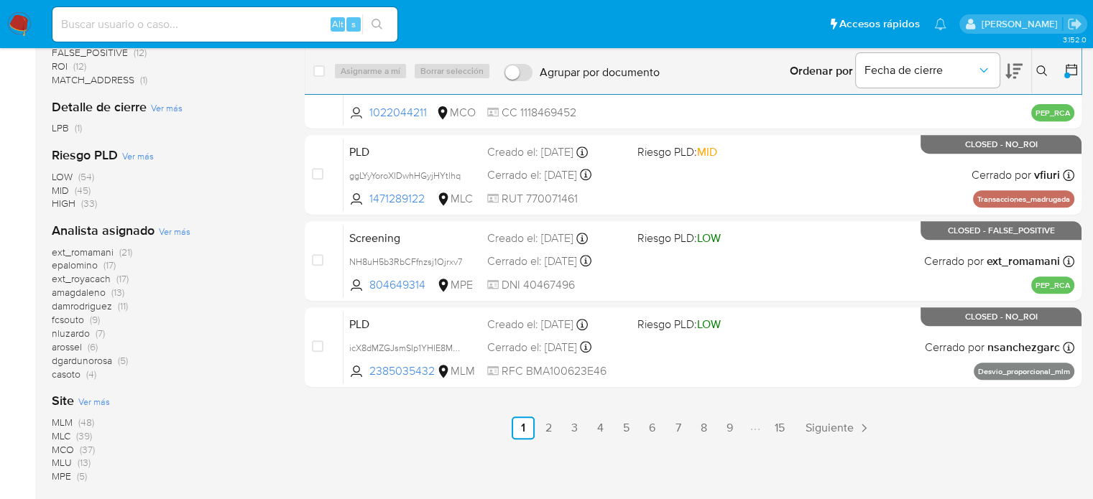
click at [125, 249] on span "(21)" at bounding box center [125, 252] width 13 height 14
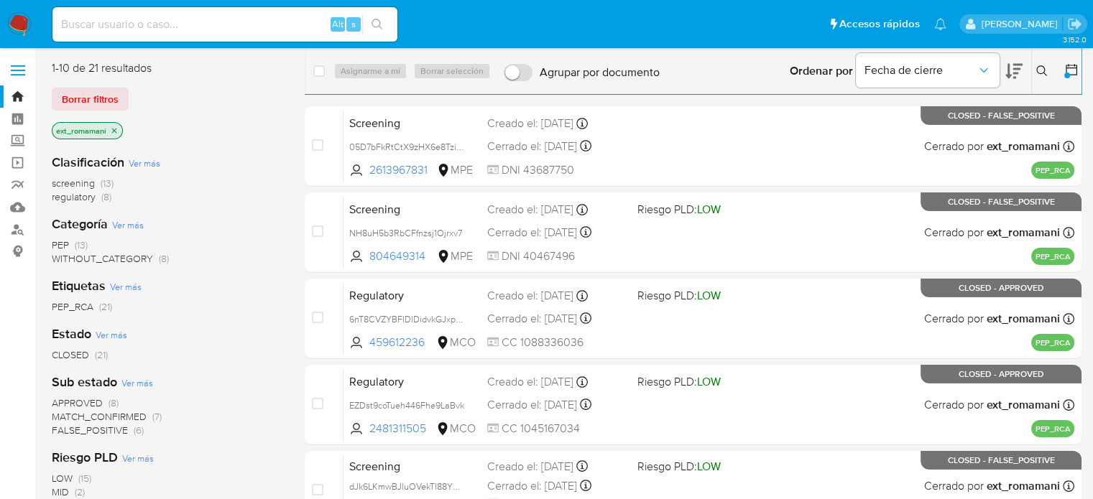
click at [22, 24] on img at bounding box center [19, 24] width 24 height 24
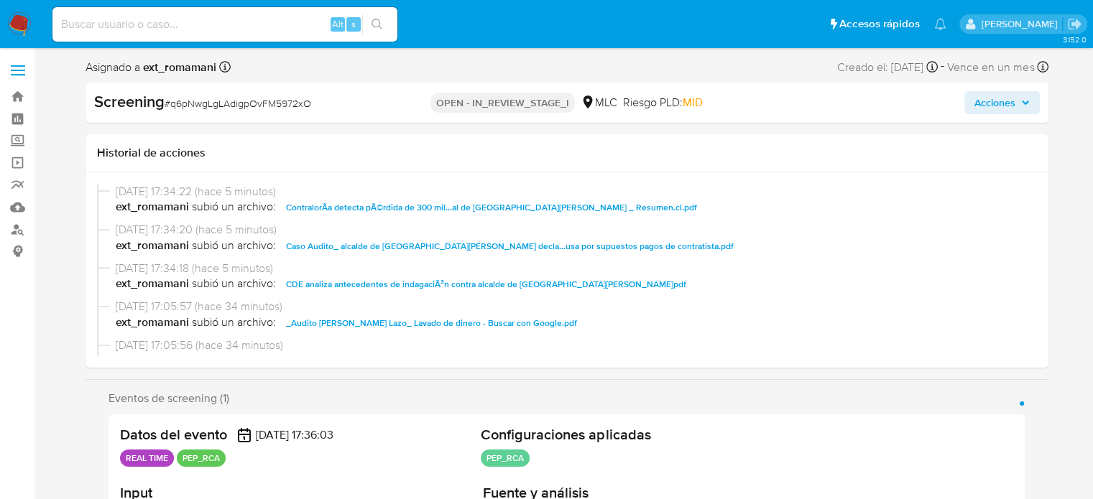
select select "10"
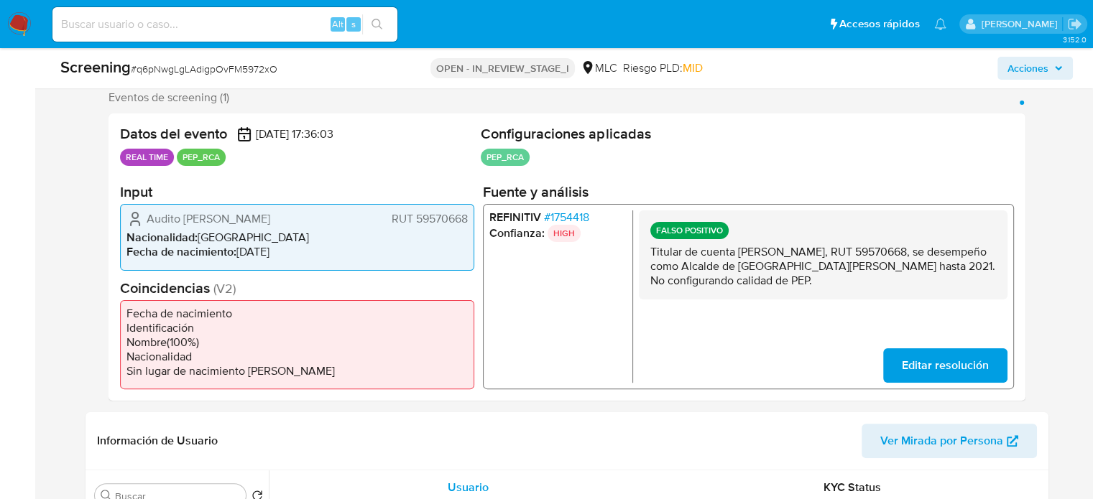
scroll to position [287, 0]
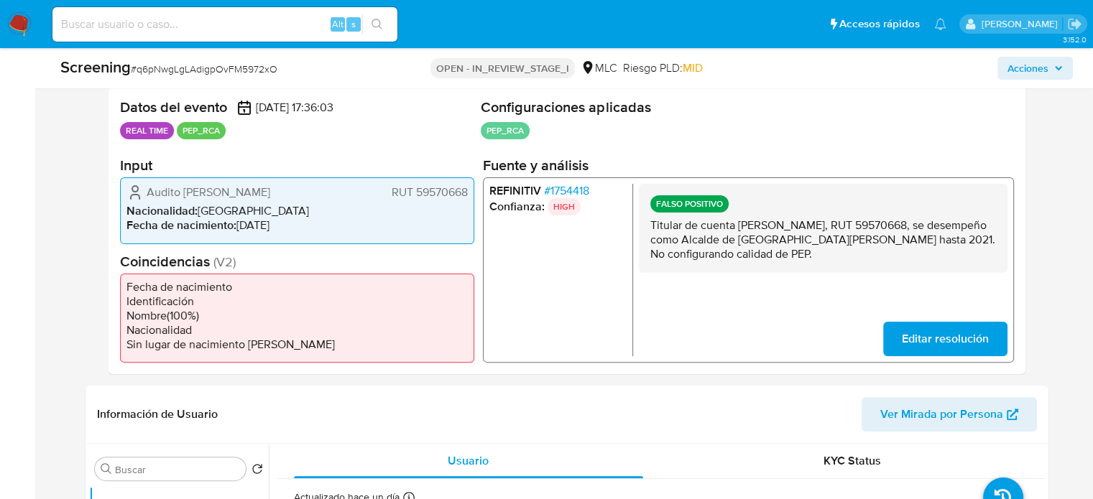
drag, startPoint x: 741, startPoint y: 241, endPoint x: 963, endPoint y: 244, distance: 222.0
click at [963, 244] on p "Titular de cuenta [PERSON_NAME], RUT 59570668, se desempeño como Alcalde de [GE…" at bounding box center [822, 239] width 346 height 43
drag, startPoint x: 297, startPoint y: 195, endPoint x: 135, endPoint y: 193, distance: 161.6
click at [135, 193] on div "Audito [PERSON_NAME] RUT 59570668" at bounding box center [296, 192] width 341 height 17
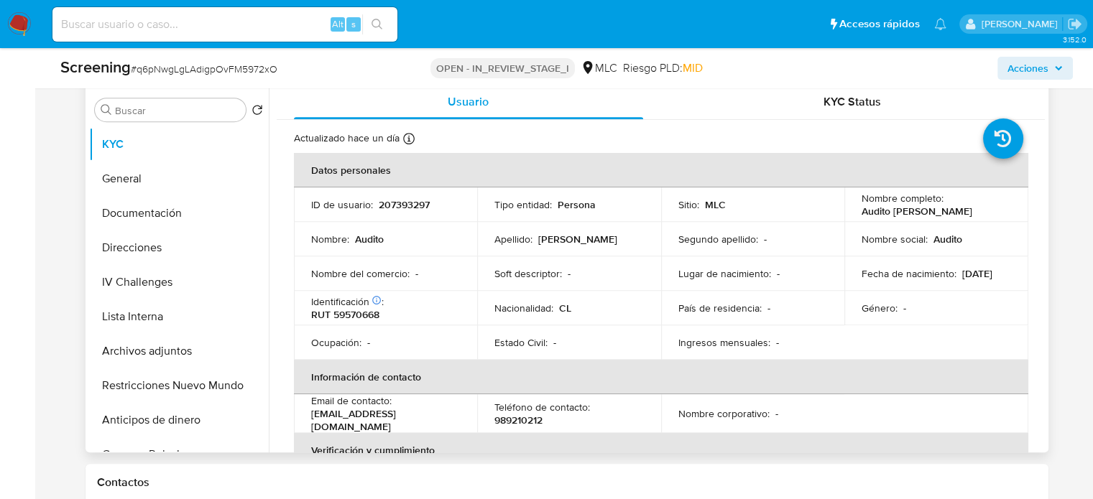
scroll to position [144, 0]
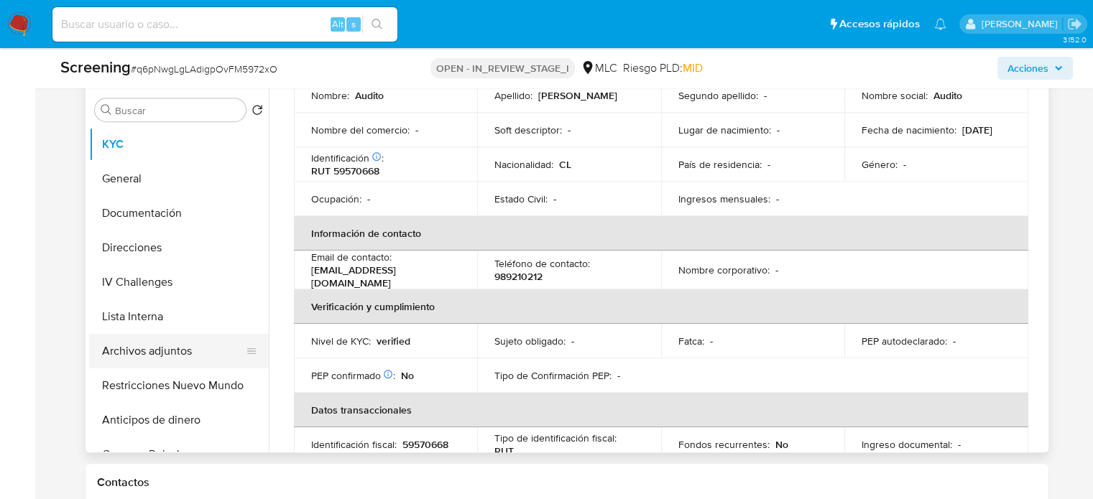
click at [186, 348] on button "Archivos adjuntos" at bounding box center [173, 351] width 168 height 34
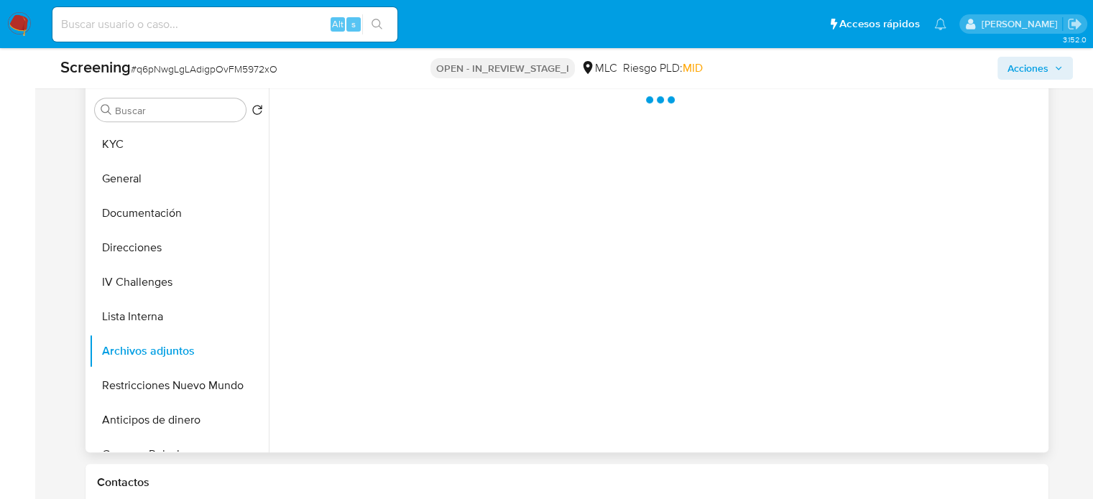
scroll to position [0, 0]
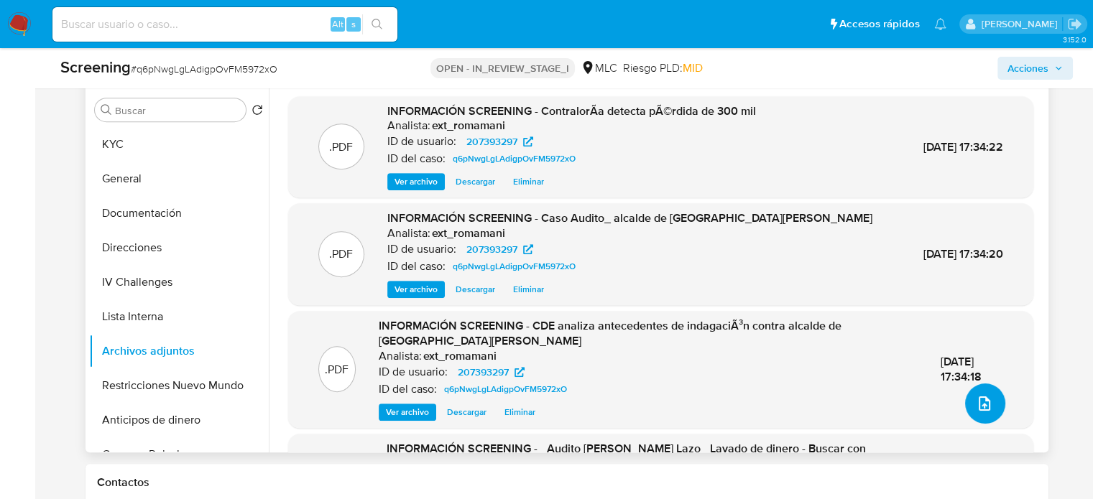
click at [981, 399] on icon "upload-file" at bounding box center [983, 404] width 11 height 14
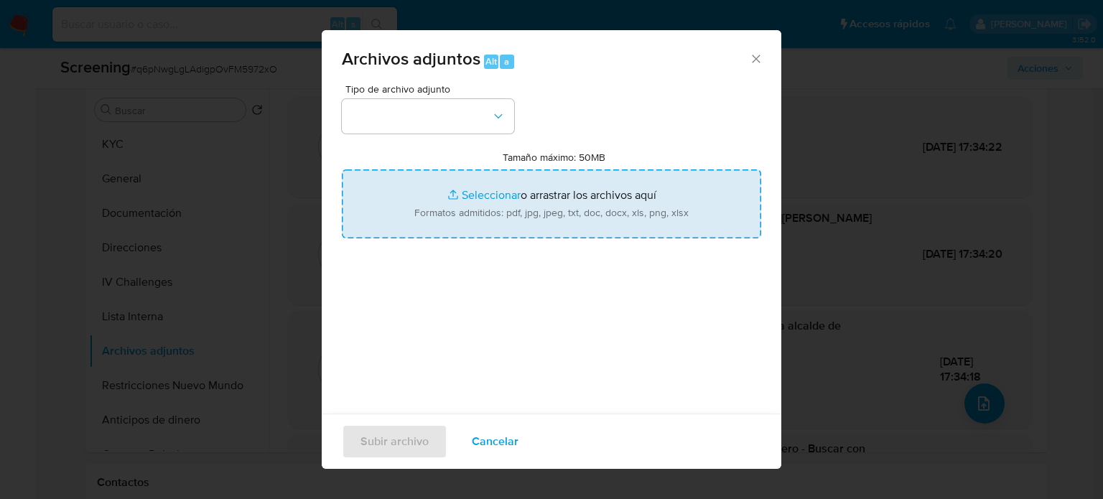
click at [476, 201] on input "Tamaño máximo: 50MB Seleccionar archivos" at bounding box center [552, 204] width 420 height 69
type input "C:\fakepath\Se querellan por desaparición de $300 m...tración de Audito [PERSON…"
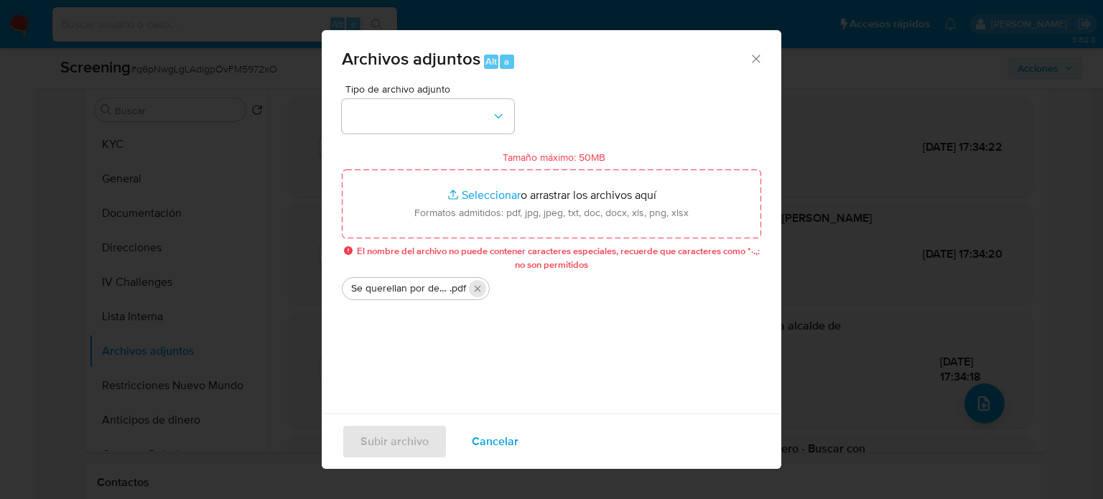
drag, startPoint x: 476, startPoint y: 201, endPoint x: 474, endPoint y: 288, distance: 86.9
click at [474, 288] on icon "Eliminar Se querellan por desaparición de $300 m...tración de Audito Retamal _ …" at bounding box center [477, 288] width 11 height 11
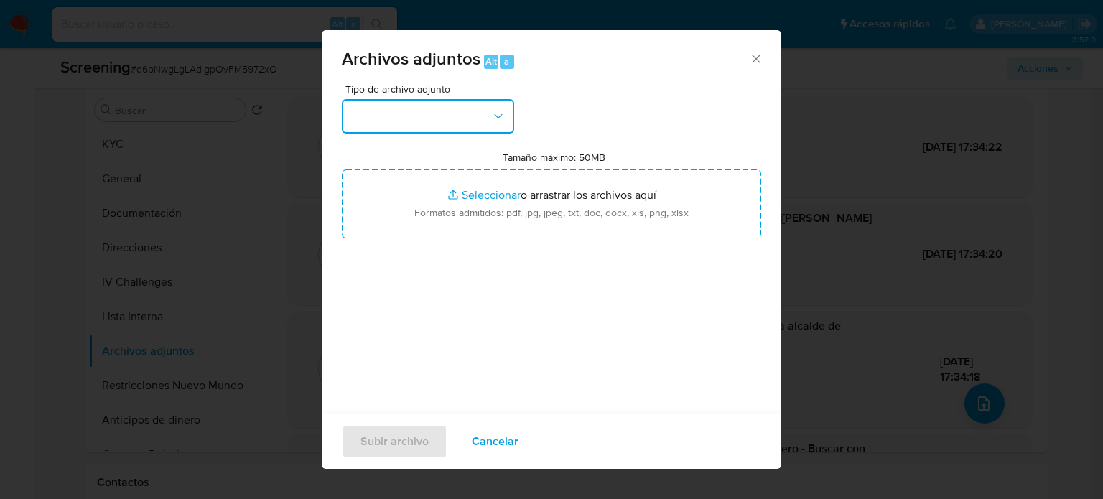
click at [428, 117] on button "button" at bounding box center [428, 116] width 172 height 34
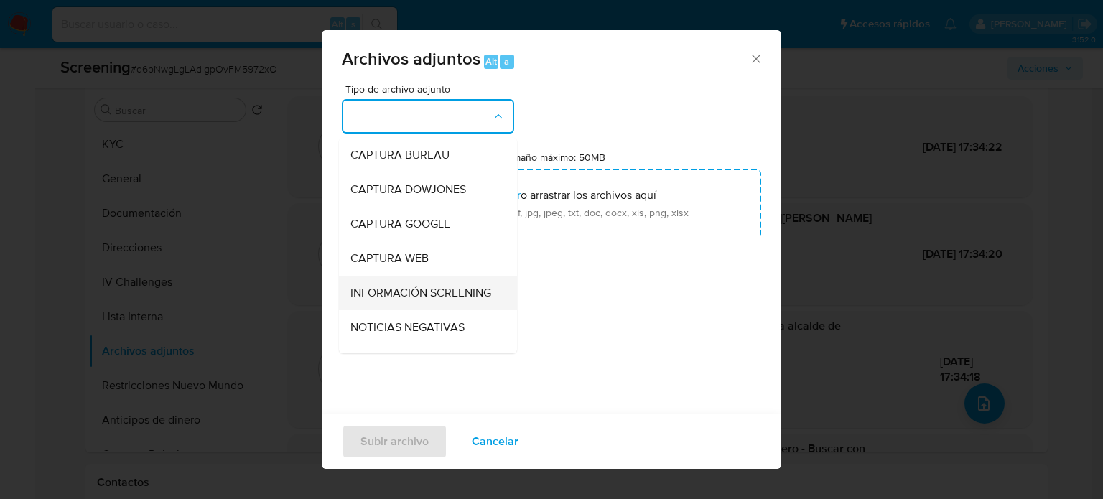
click at [408, 300] on span "INFORMACIÓN SCREENING" at bounding box center [421, 293] width 141 height 14
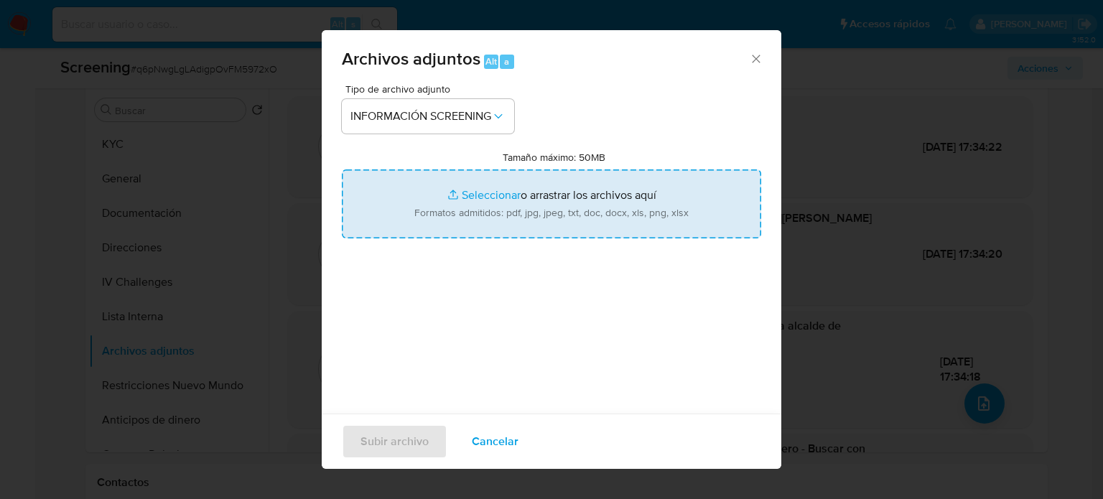
click at [474, 223] on input "Tamaño máximo: 50MB Seleccionar archivos" at bounding box center [552, 204] width 420 height 69
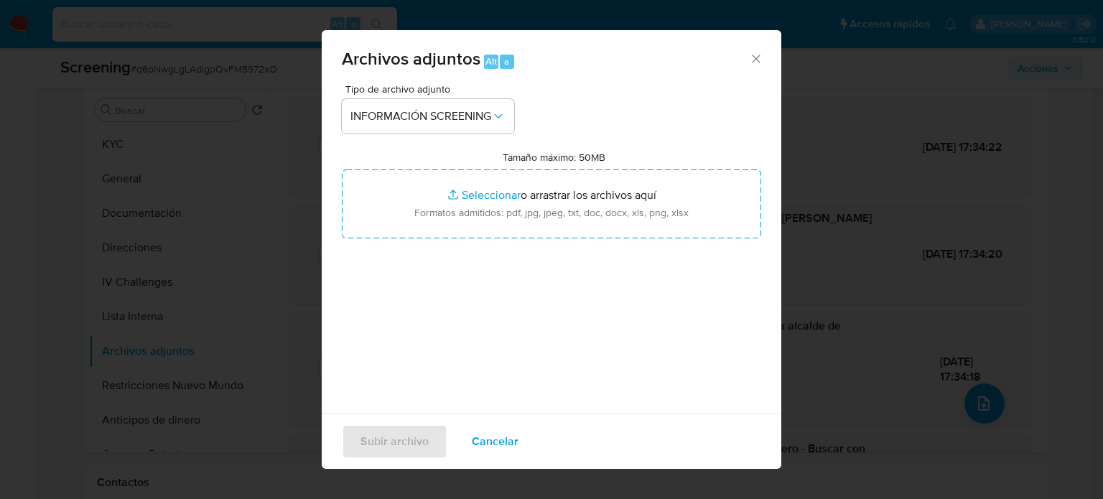
click at [488, 436] on span "Cancelar" at bounding box center [495, 442] width 47 height 32
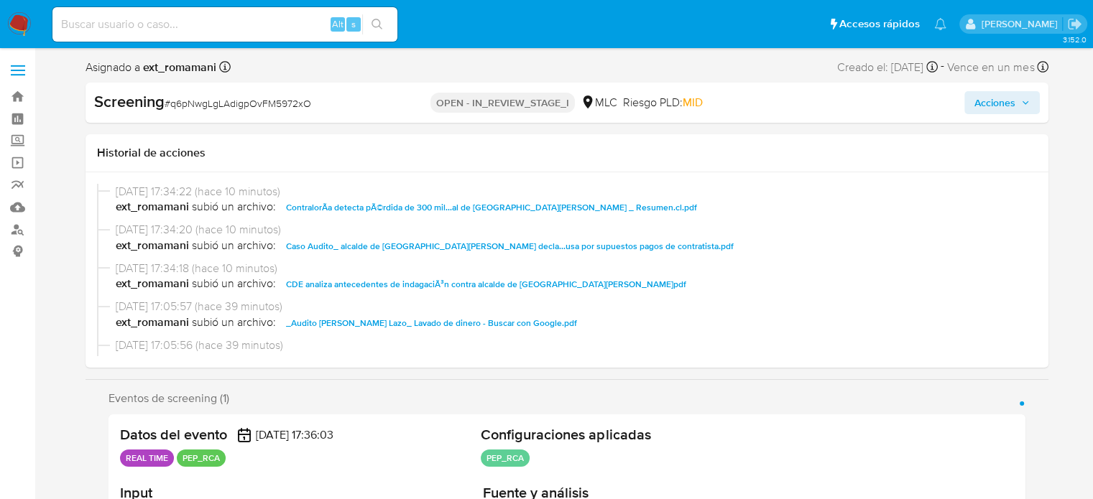
click at [986, 98] on span "Acciones" at bounding box center [994, 102] width 41 height 23
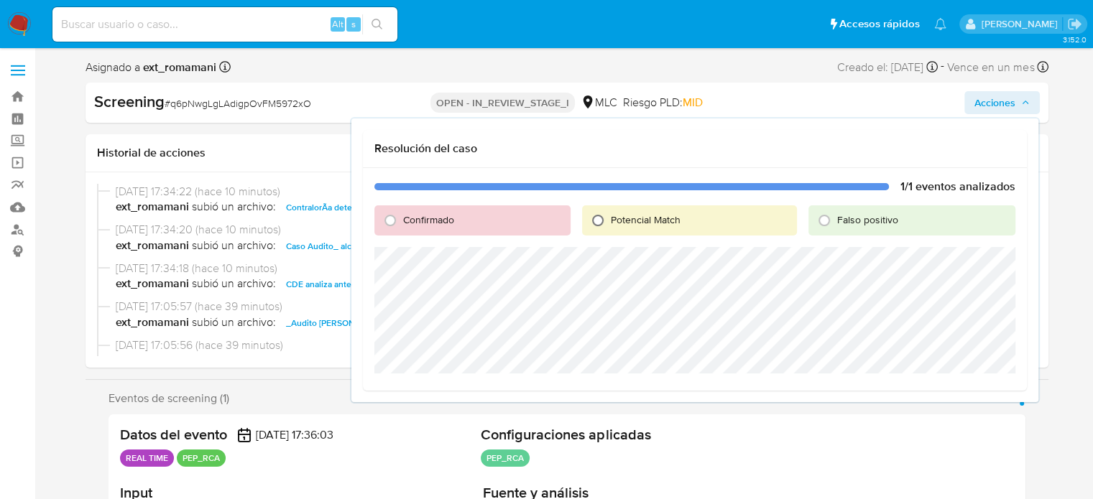
click at [599, 222] on input "Potencial Match" at bounding box center [597, 220] width 23 height 23
radio input "true"
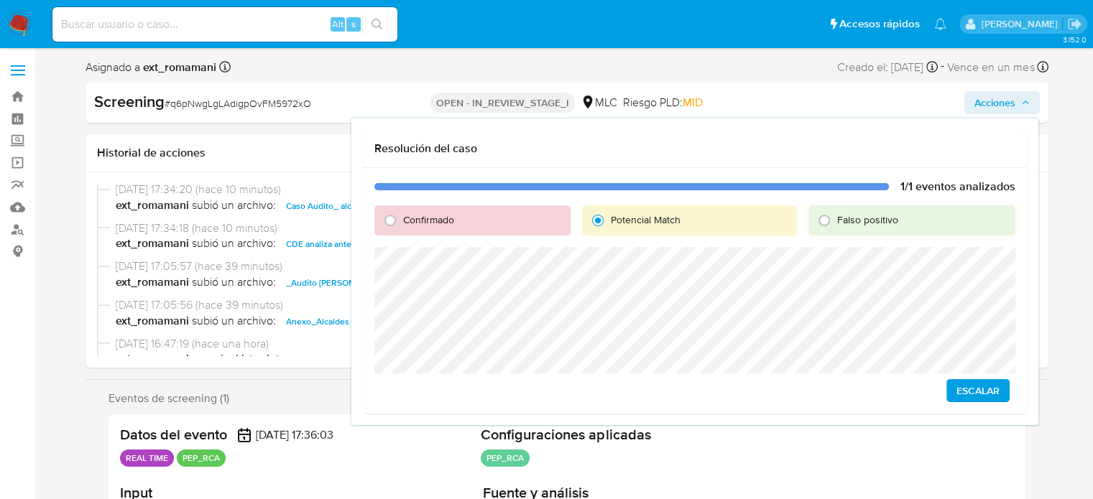
scroll to position [144, 0]
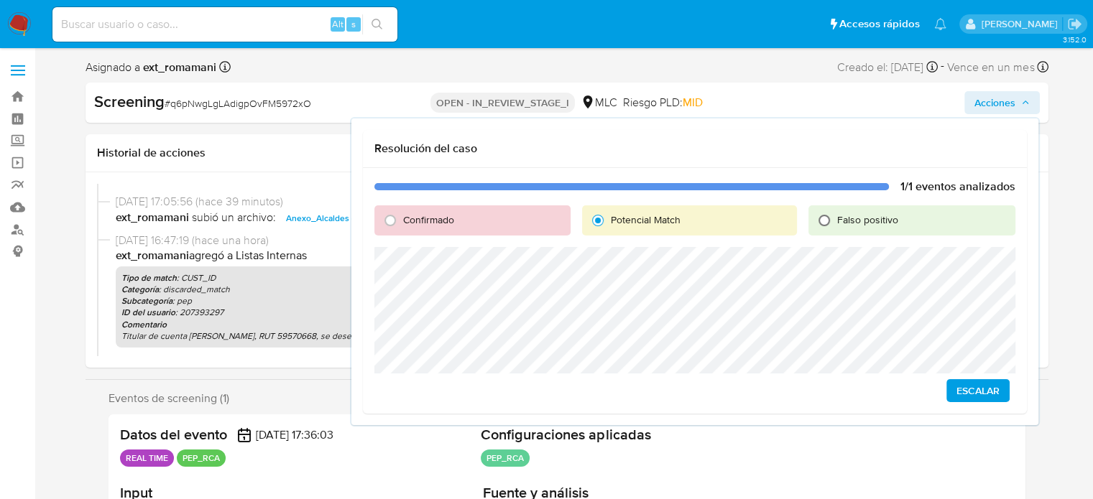
click at [827, 221] on input "Falso positivo" at bounding box center [823, 220] width 23 height 23
radio input "true"
click at [946, 389] on span "Cerrar Caso" at bounding box center [964, 391] width 69 height 20
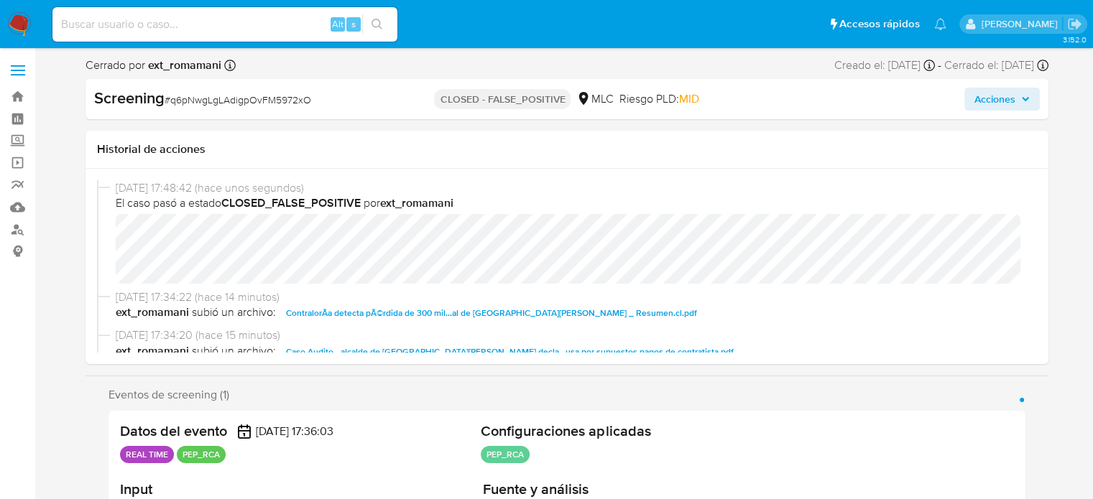
select select "10"
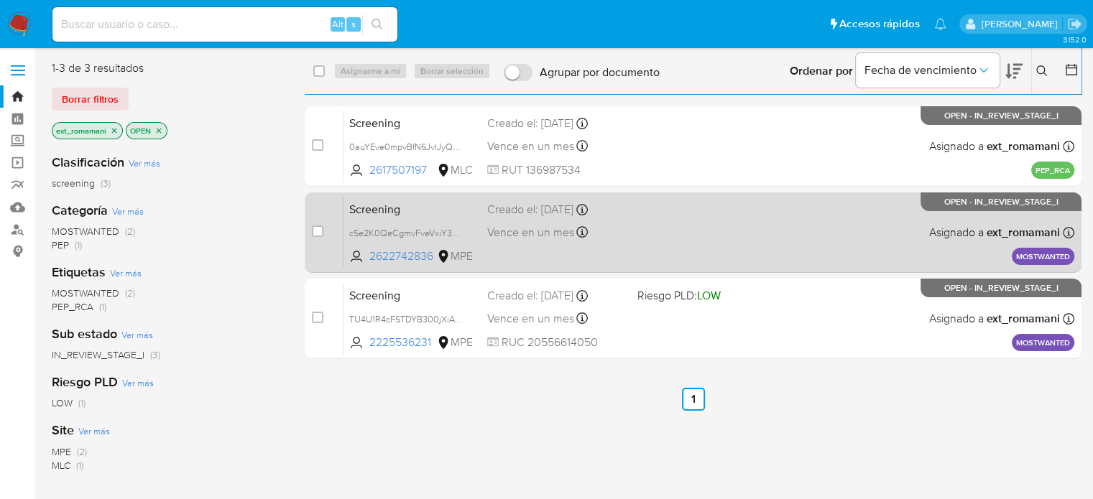
click at [665, 245] on div "Screening cSe2K0QeCgmvFveVxiY3n2kJ 2622742836 MPE Creado el: [DATE] Creado el: …" at bounding box center [708, 232] width 731 height 73
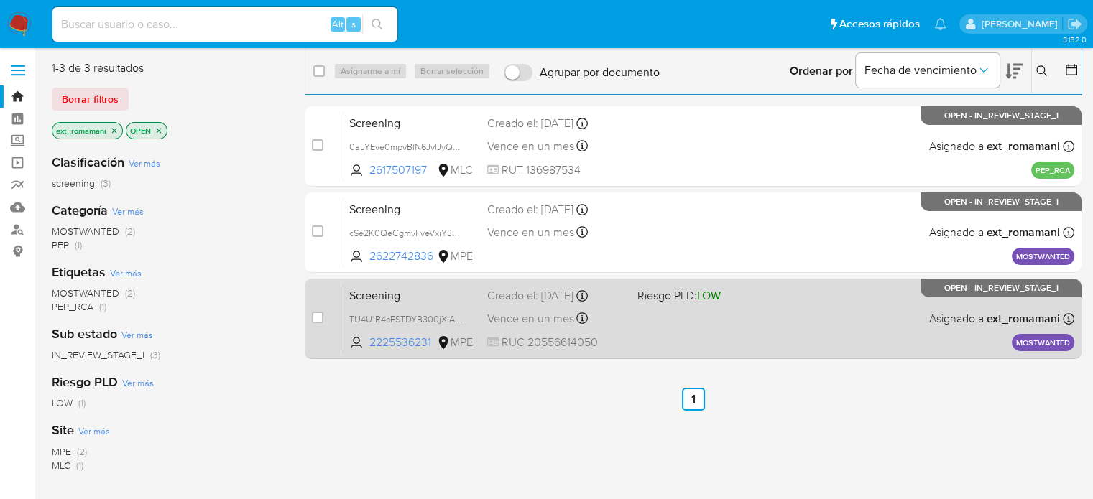
click at [672, 300] on span "Riesgo PLD: LOW" at bounding box center [677, 295] width 83 height 16
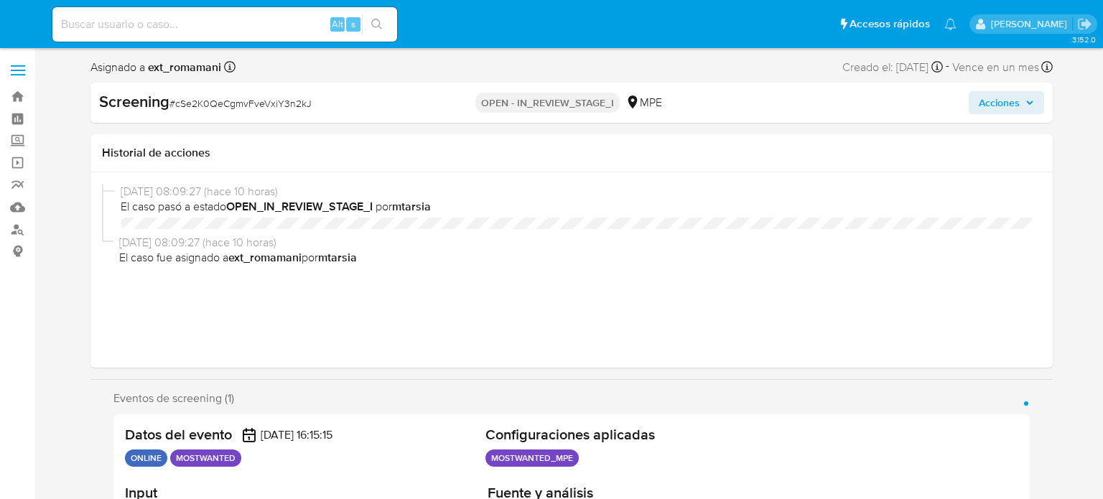
select select "10"
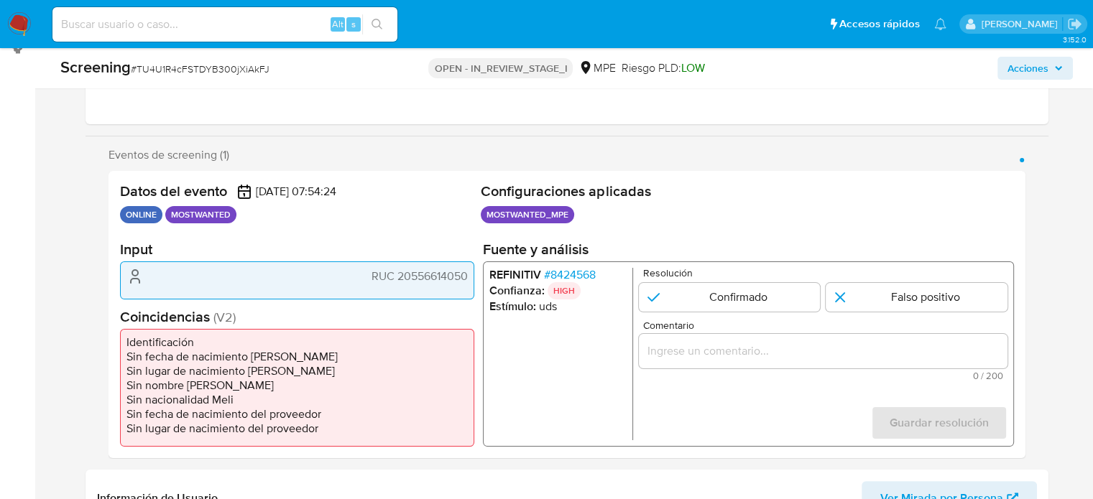
scroll to position [287, 0]
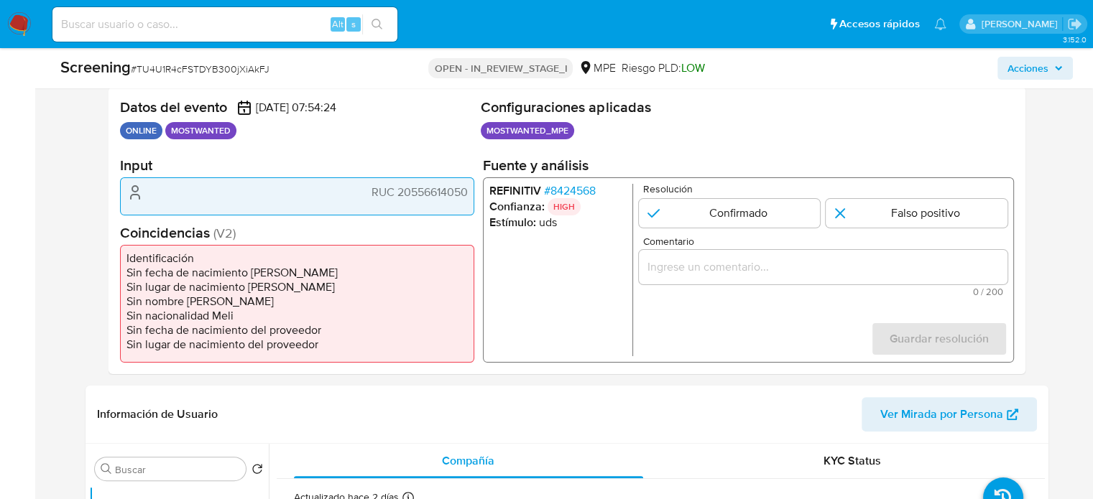
drag, startPoint x: 471, startPoint y: 193, endPoint x: 396, endPoint y: 198, distance: 75.6
click at [396, 198] on div "RUC 20556614050" at bounding box center [297, 195] width 354 height 37
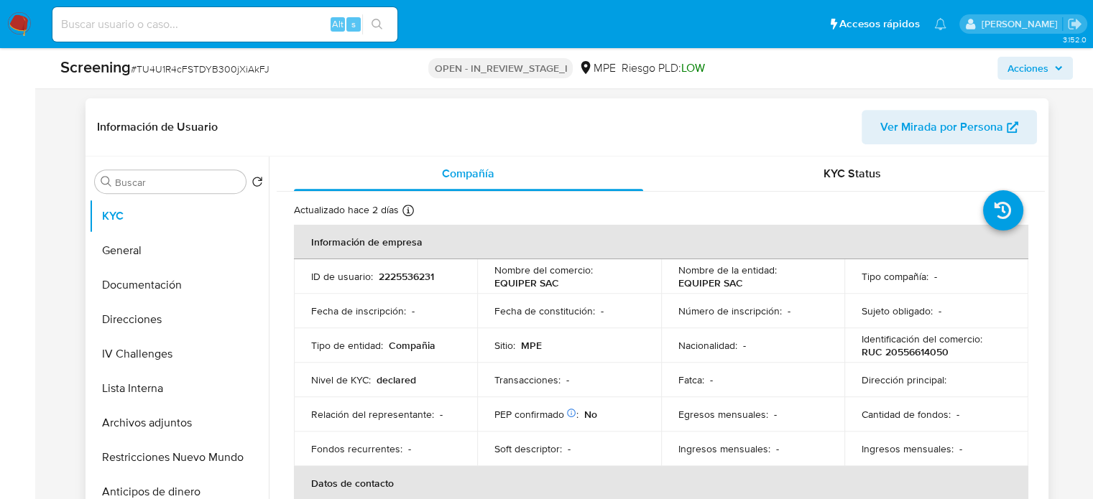
scroll to position [72, 0]
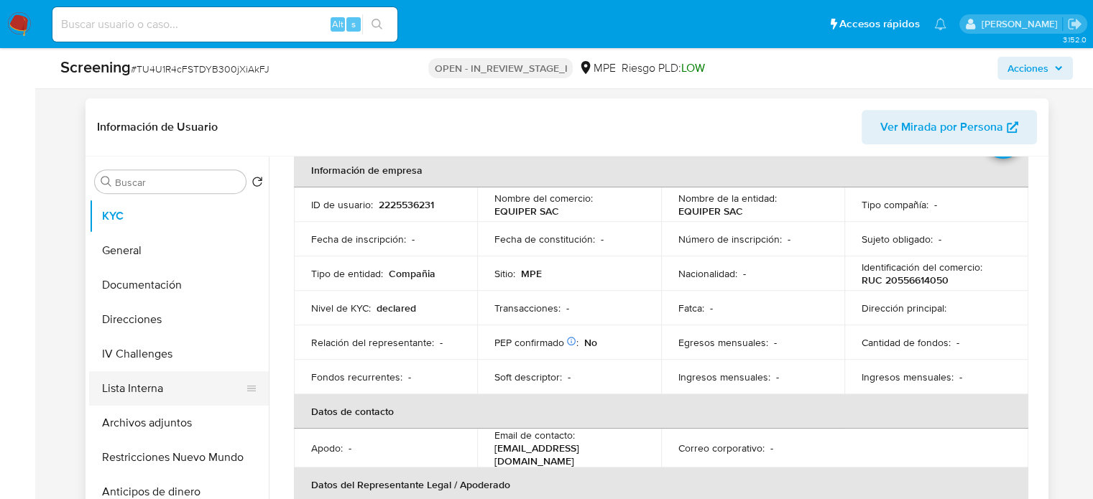
click at [167, 381] on button "Lista Interna" at bounding box center [173, 388] width 168 height 34
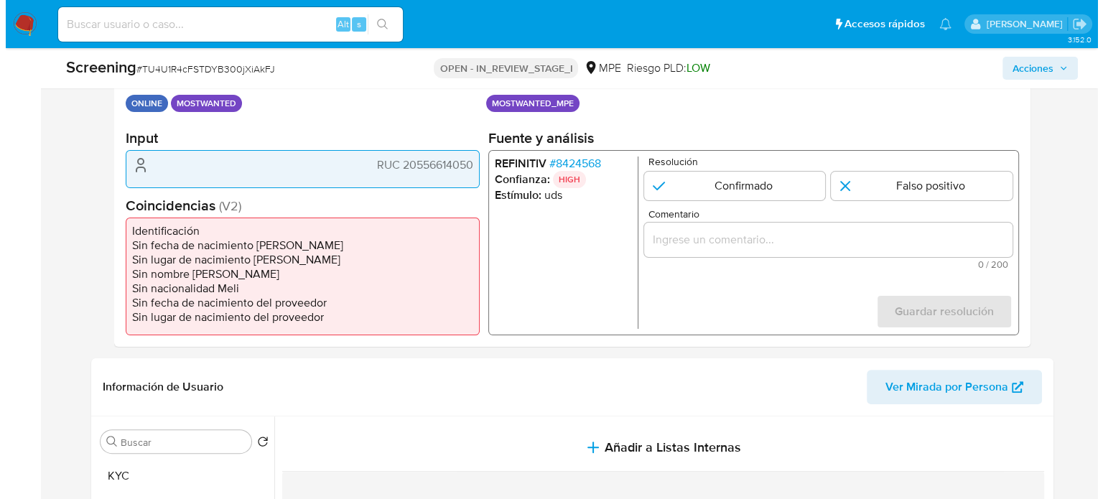
scroll to position [359, 0]
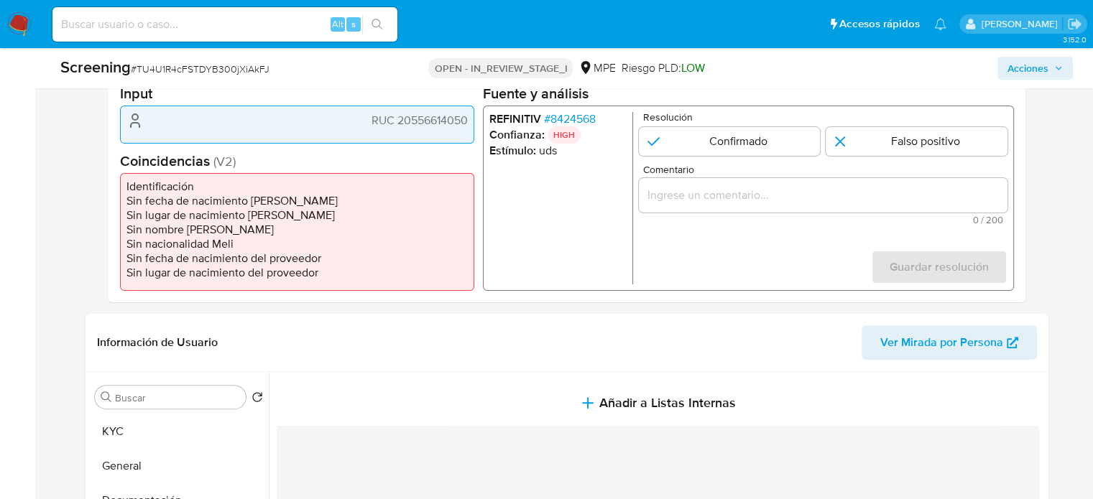
click at [590, 121] on span "# 8424568" at bounding box center [569, 119] width 52 height 14
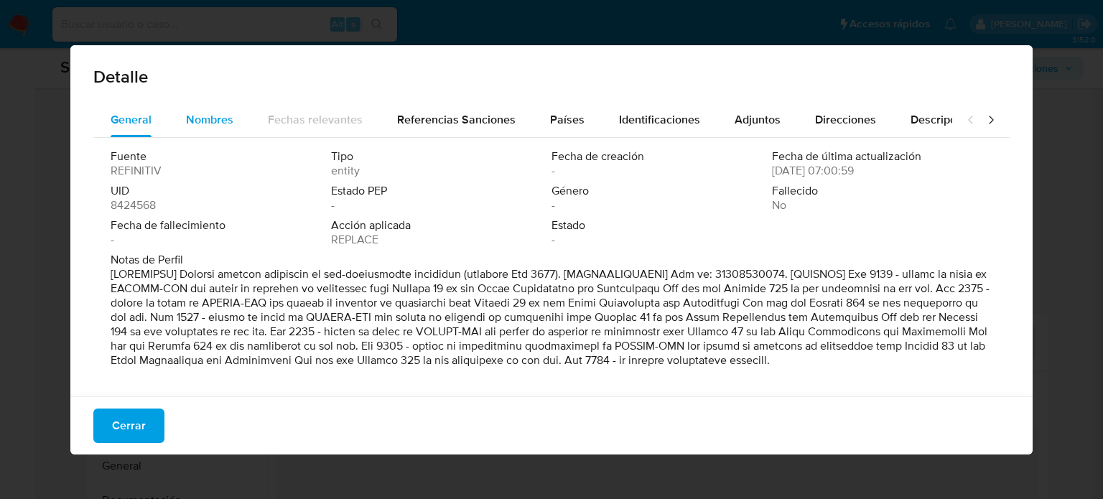
drag, startPoint x: 220, startPoint y: 119, endPoint x: 197, endPoint y: 122, distance: 23.2
click at [219, 119] on span "Nombres" at bounding box center [209, 119] width 47 height 17
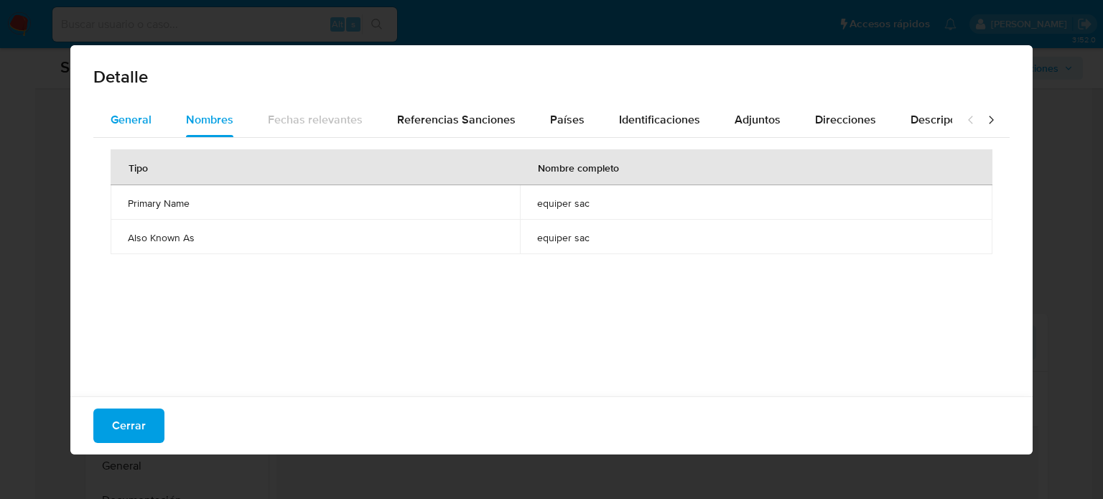
click at [127, 124] on span "General" at bounding box center [131, 119] width 41 height 17
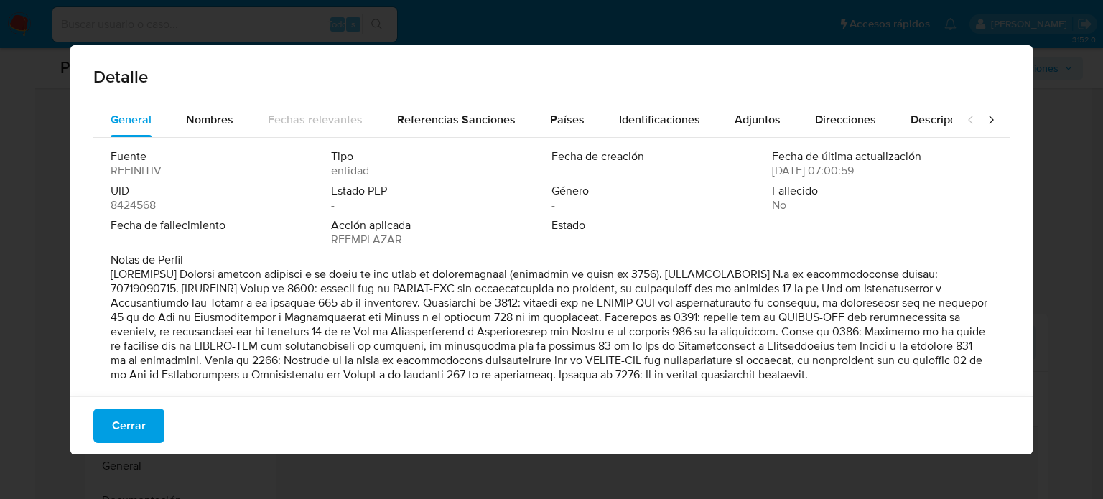
scroll to position [14, 0]
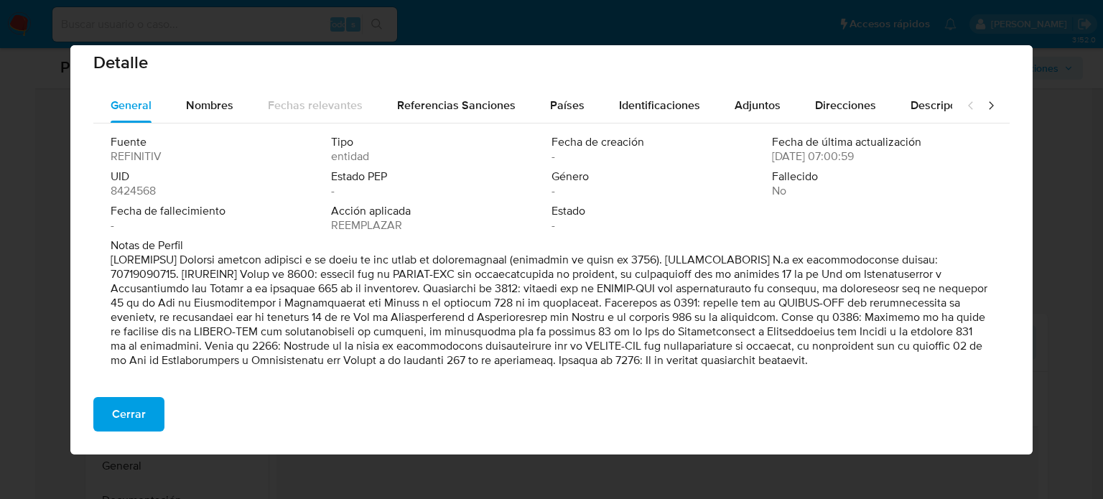
drag, startPoint x: 328, startPoint y: 275, endPoint x: 392, endPoint y: 276, distance: 63.2
click at [392, 276] on font at bounding box center [549, 309] width 877 height 117
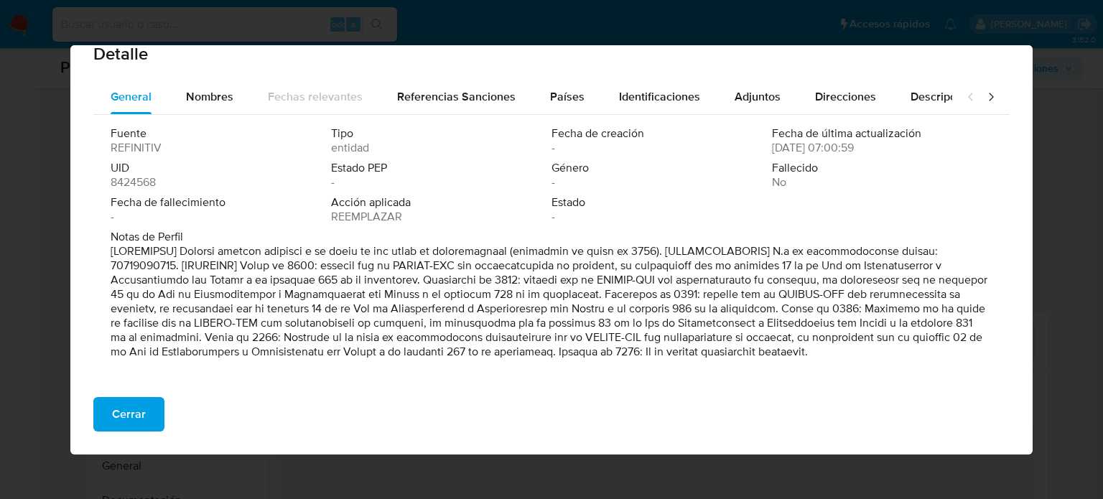
scroll to position [24, 0]
